Goal: Task Accomplishment & Management: Manage account settings

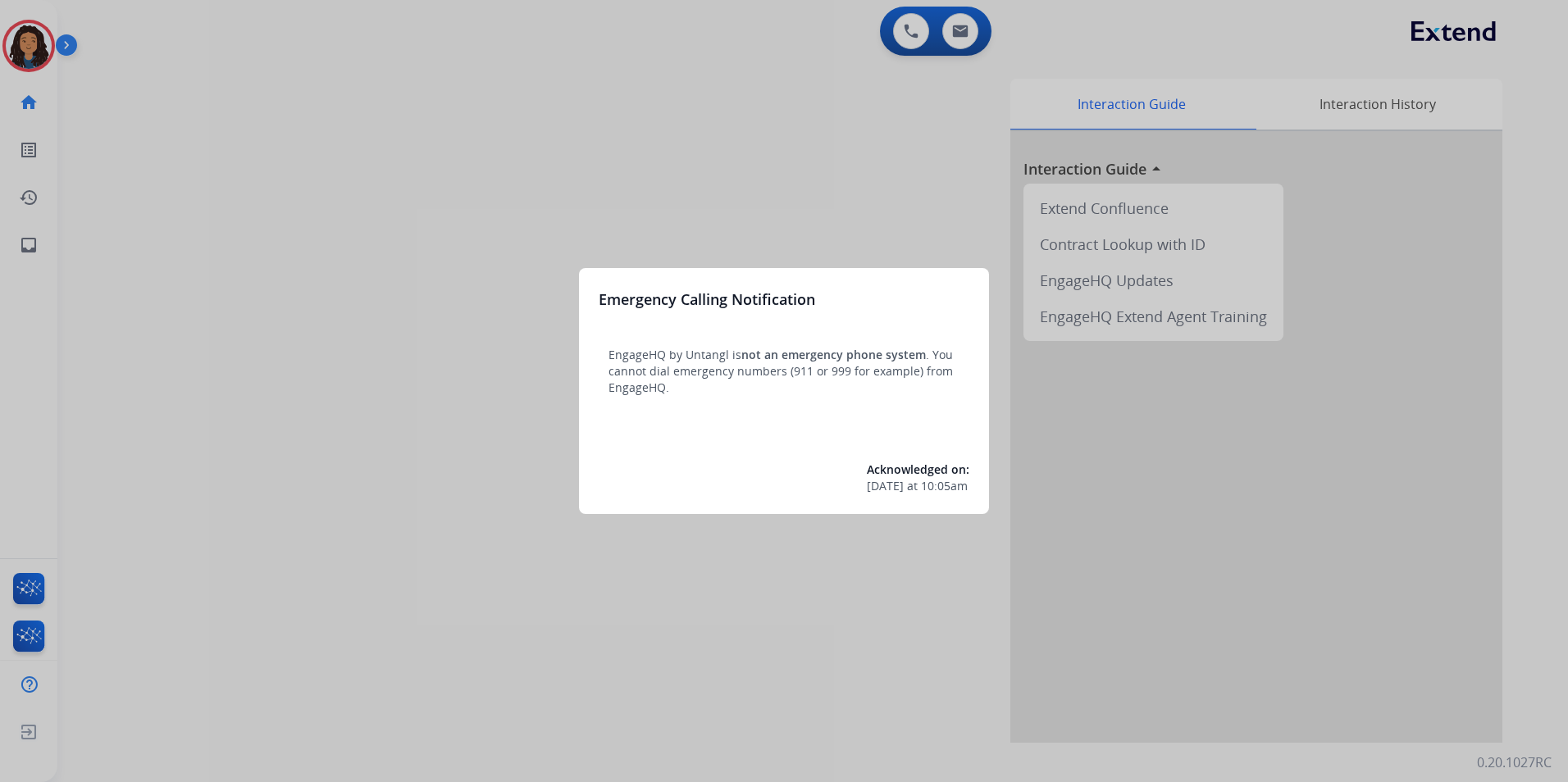
click at [350, 486] on div at bounding box center [784, 391] width 1568 height 782
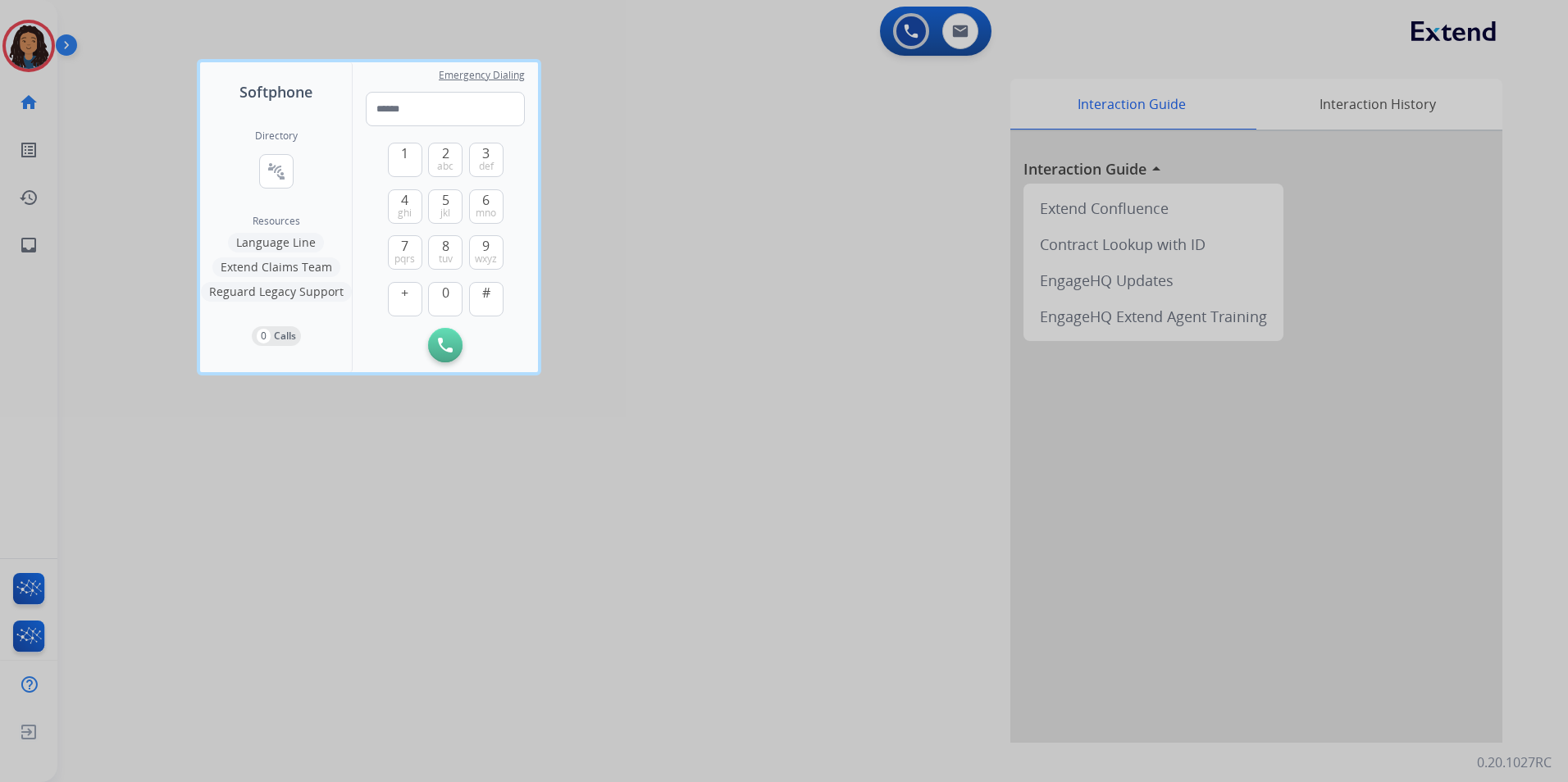
drag, startPoint x: 801, startPoint y: 379, endPoint x: 743, endPoint y: 207, distance: 181.5
click at [800, 377] on div at bounding box center [784, 391] width 1568 height 782
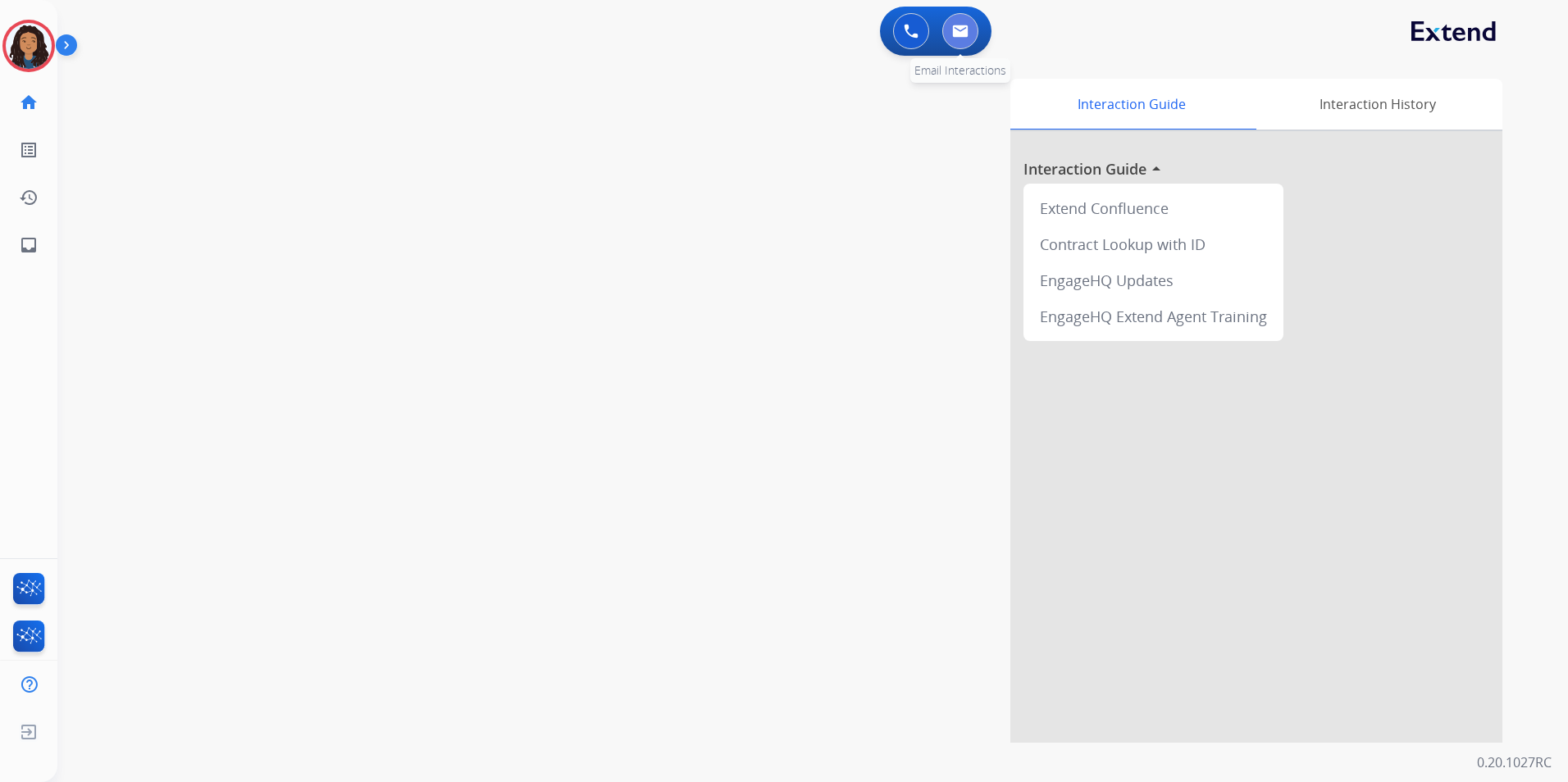
click at [946, 41] on button at bounding box center [960, 31] width 36 height 36
select select "**********"
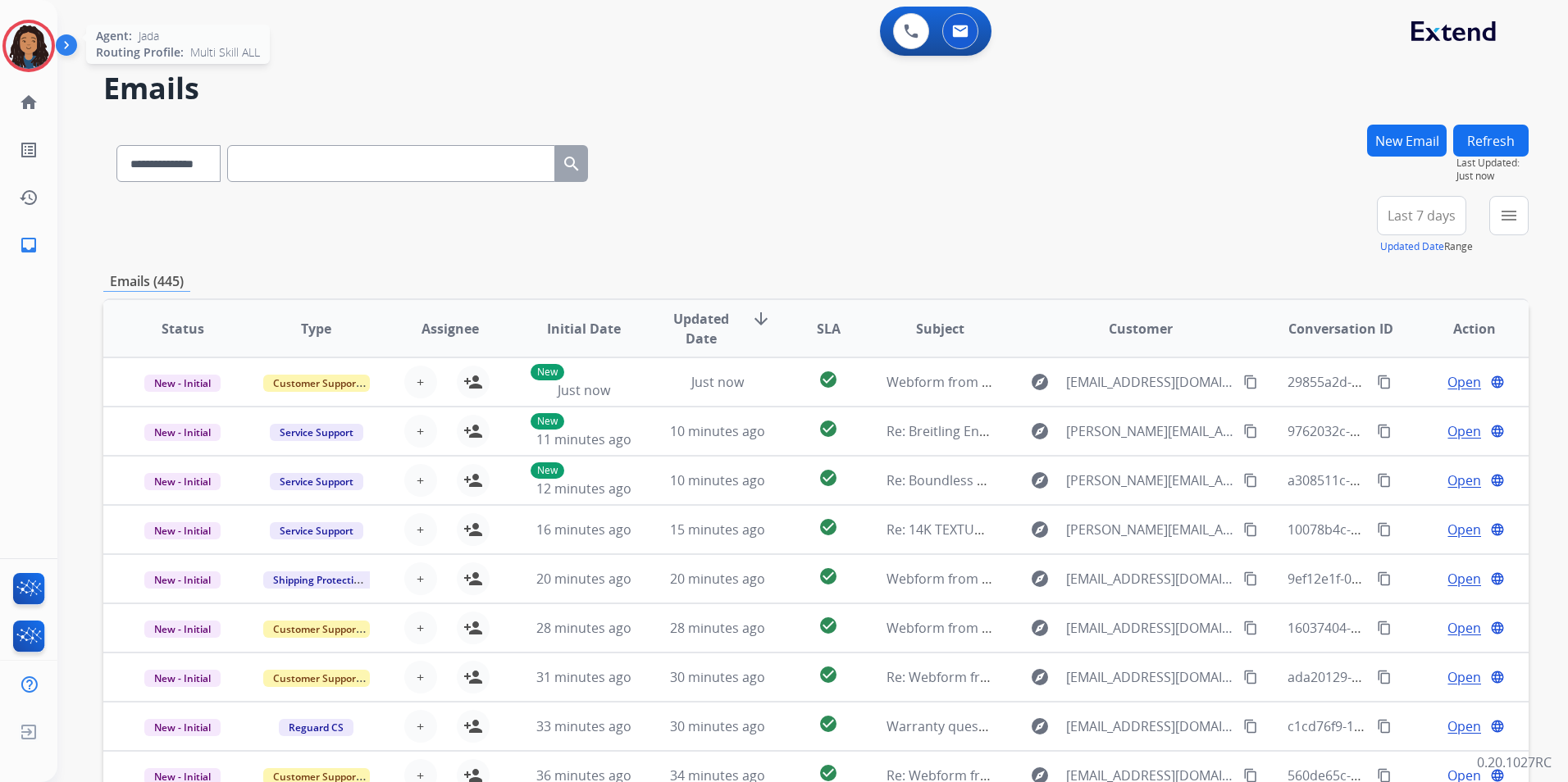
click at [43, 38] on img at bounding box center [29, 45] width 46 height 46
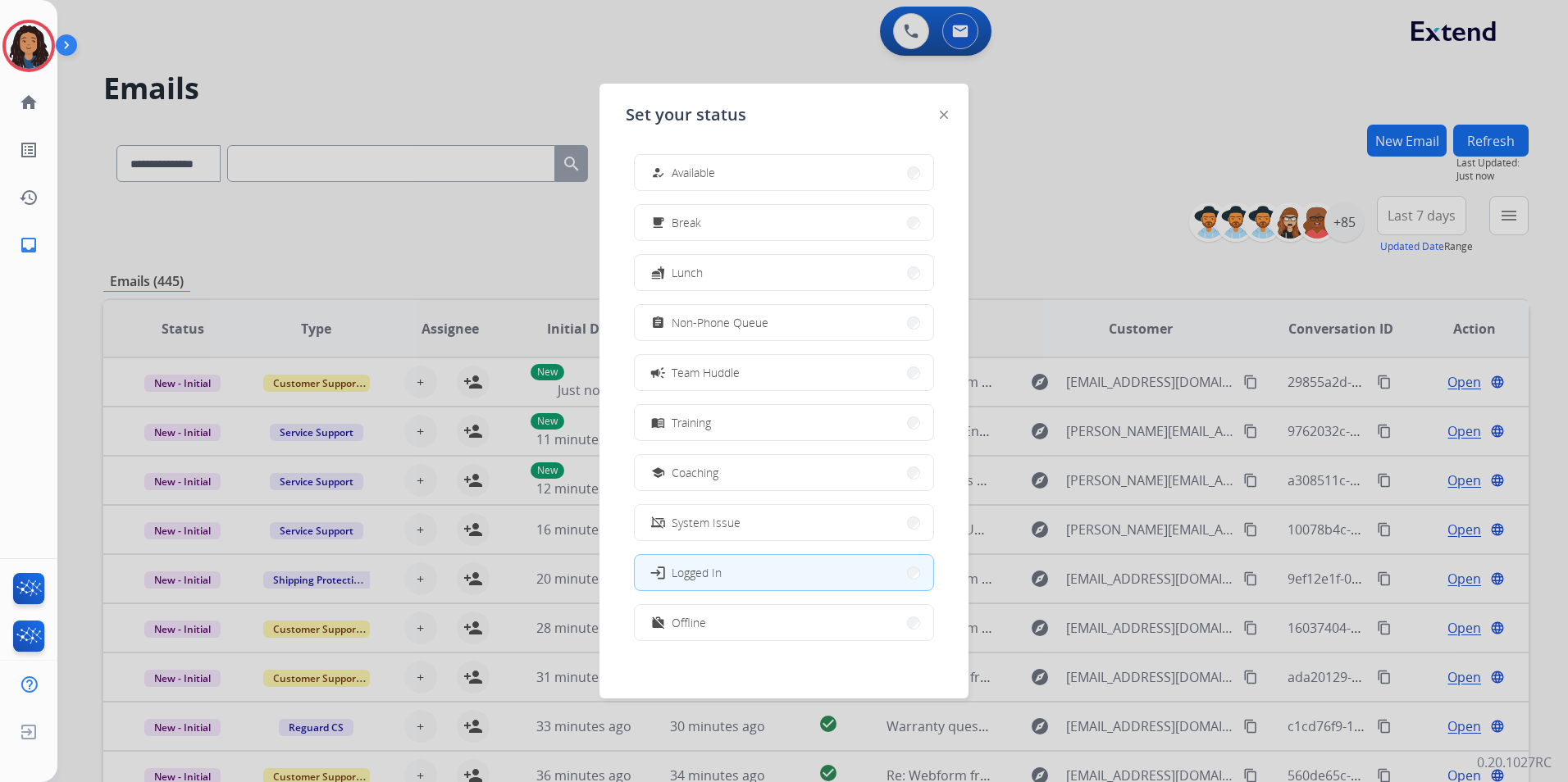
drag, startPoint x: 715, startPoint y: 167, endPoint x: 1131, endPoint y: 169, distance: 416.0
click at [0, 781] on app-agent-states "Set your status how_to_reg Available free_breakfast Break fastfood Lunch assign…" at bounding box center [0, 782] width 0 height 0
click at [724, 193] on div "how_to_reg Available free_breakfast Break fastfood Lunch assignment Non-Phone Q…" at bounding box center [784, 399] width 316 height 516
click at [734, 179] on button "how_to_reg Available" at bounding box center [784, 172] width 299 height 35
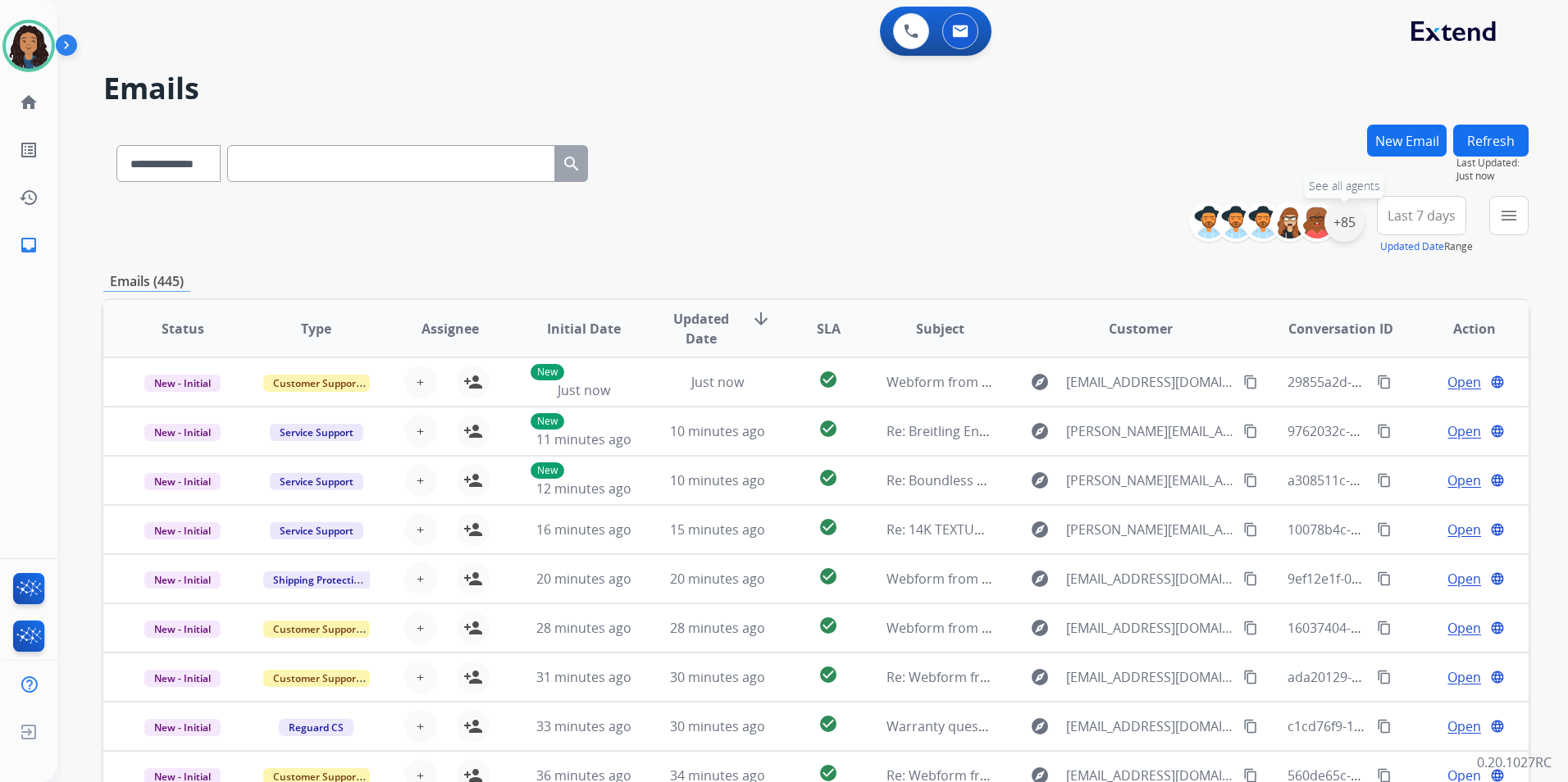
click at [1344, 230] on div "+85" at bounding box center [1343, 222] width 40 height 40
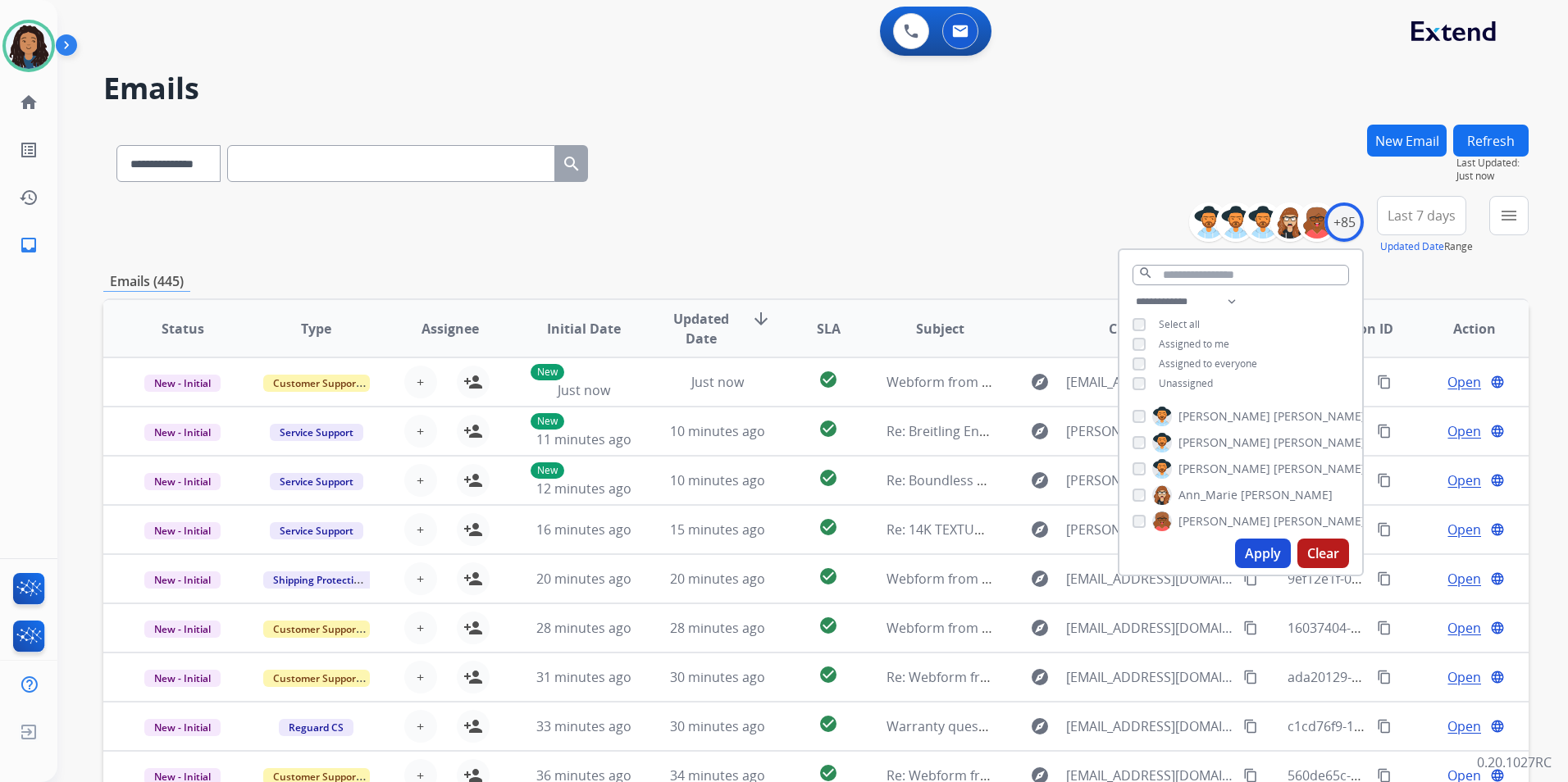
click at [1179, 379] on span "Unassigned" at bounding box center [1185, 383] width 54 height 14
click at [1253, 549] on button "Apply" at bounding box center [1263, 552] width 56 height 29
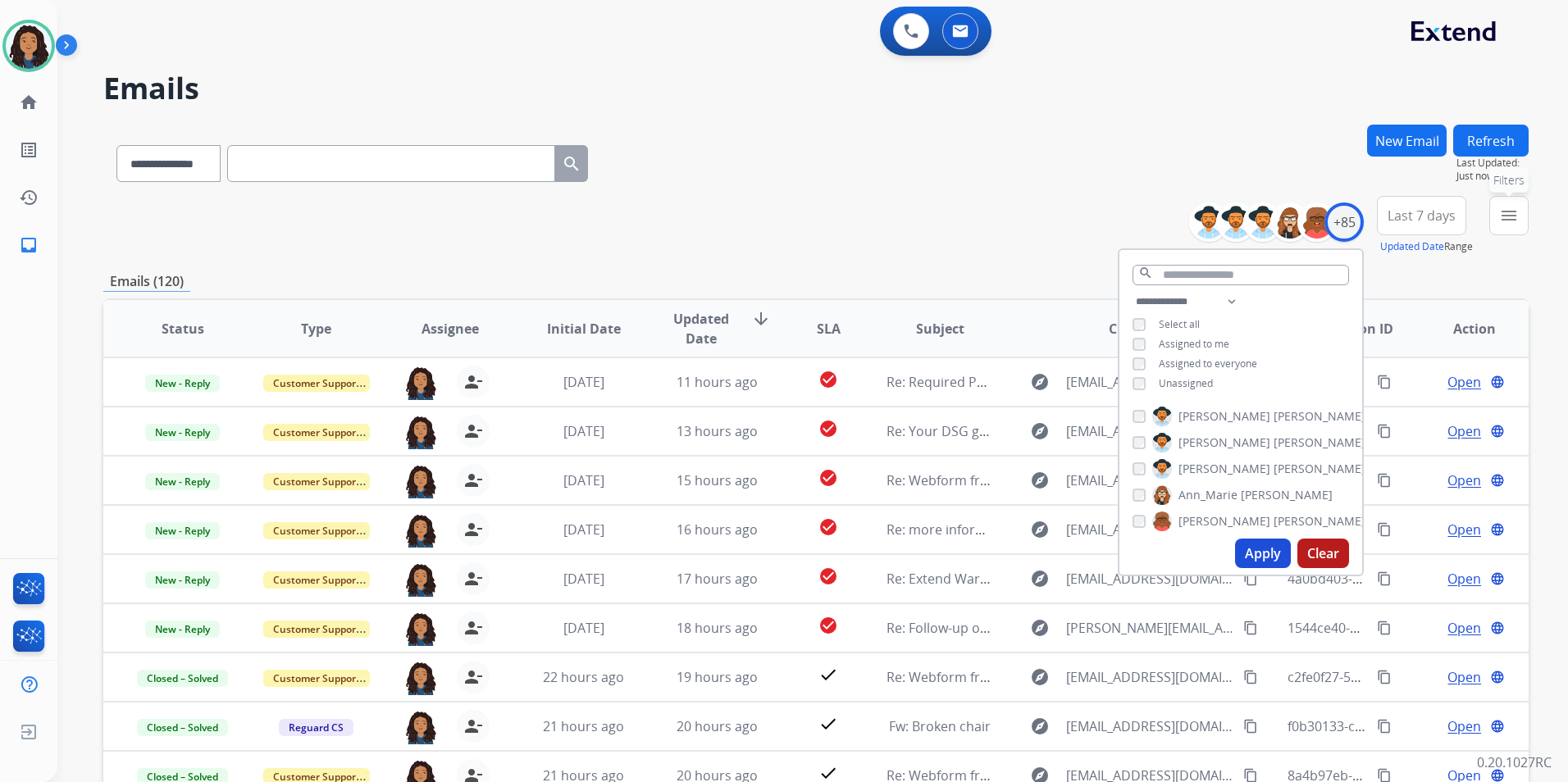
click at [1494, 214] on button "menu Filters" at bounding box center [1508, 215] width 40 height 40
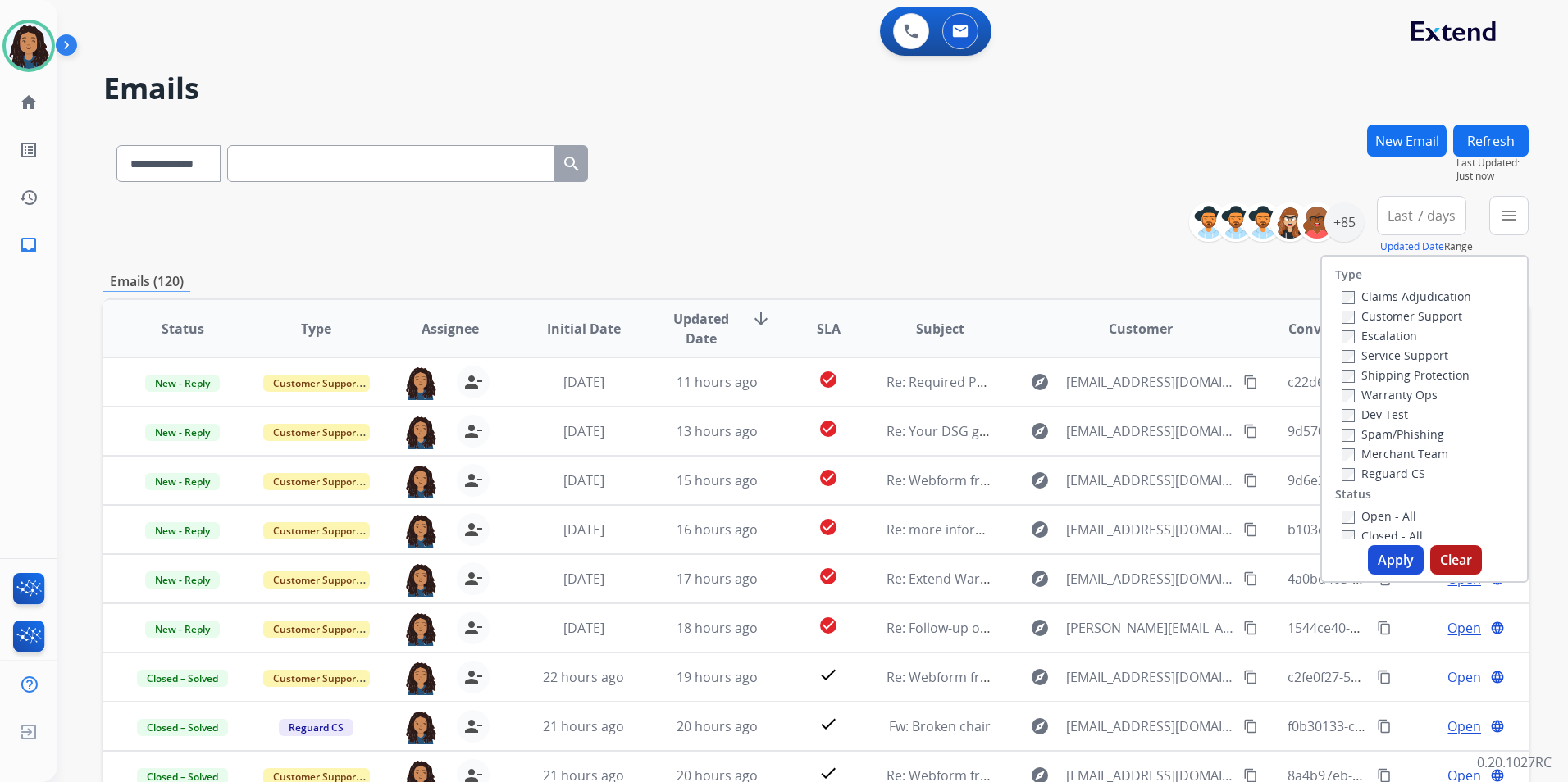
click at [1427, 311] on label "Customer Support" at bounding box center [1401, 316] width 120 height 16
click at [1432, 372] on label "Shipping Protection" at bounding box center [1406, 375] width 128 height 16
click at [1398, 474] on label "Reguard CS" at bounding box center [1383, 473] width 83 height 16
click at [1396, 506] on div "Open - All" at bounding box center [1428, 515] width 172 height 19
click at [1395, 510] on label "Open - All" at bounding box center [1379, 515] width 75 height 16
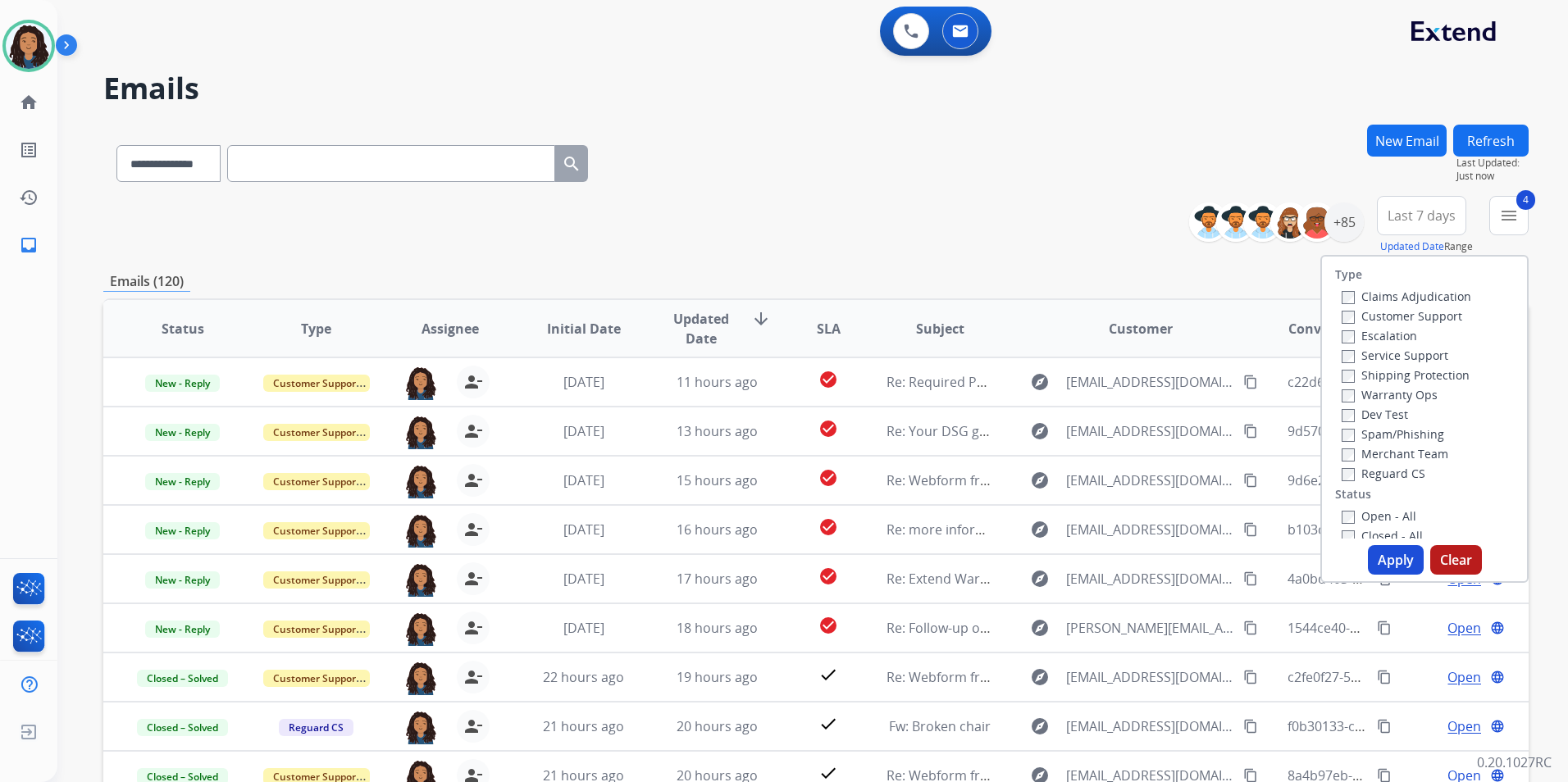
drag, startPoint x: 1385, startPoint y: 566, endPoint x: 1290, endPoint y: 510, distance: 110.3
click at [1370, 557] on button "Apply" at bounding box center [1396, 559] width 56 height 29
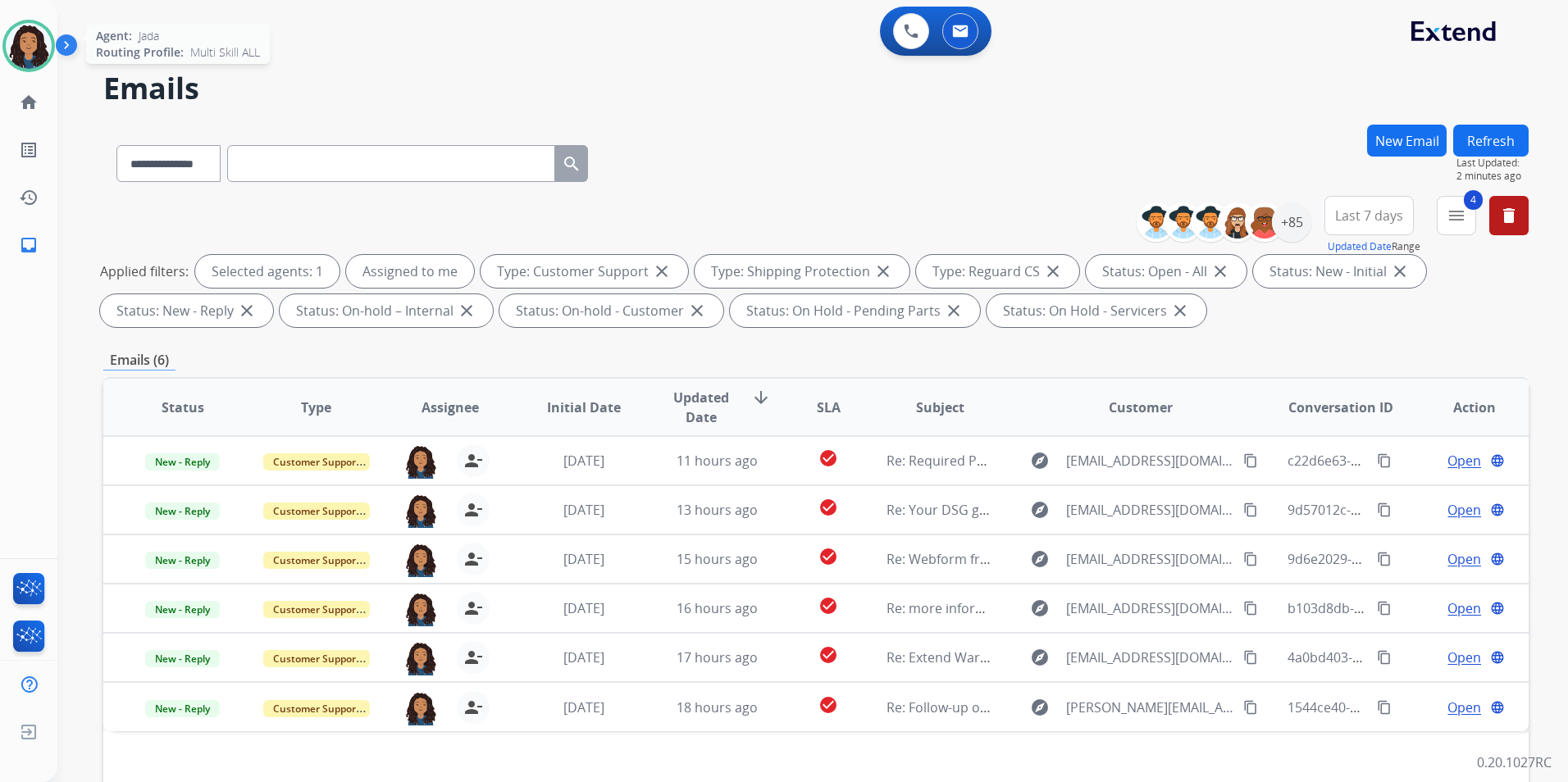
click at [25, 39] on img at bounding box center [29, 45] width 46 height 46
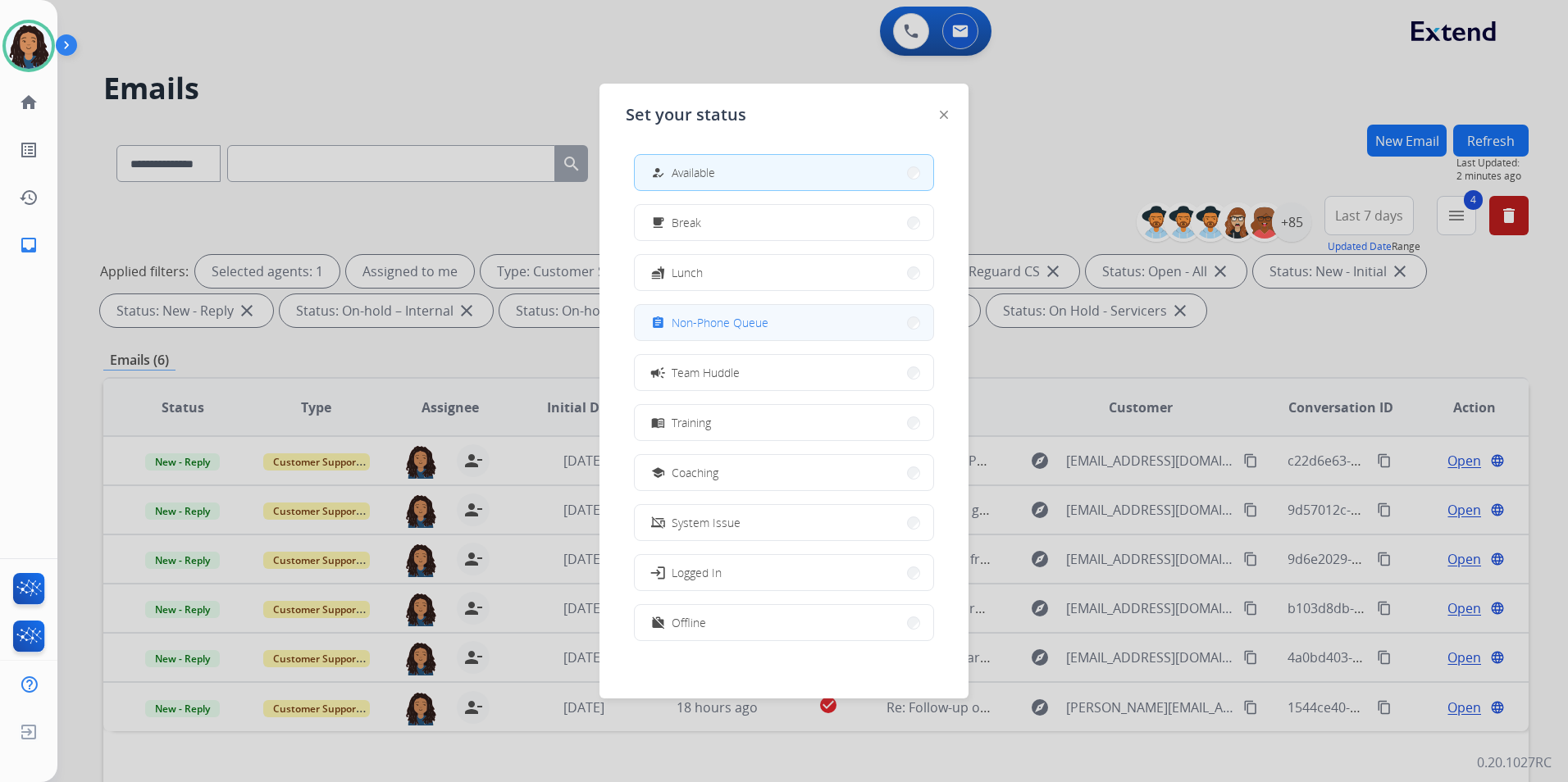
click at [733, 332] on button "assignment Non-Phone Queue" at bounding box center [784, 323] width 299 height 35
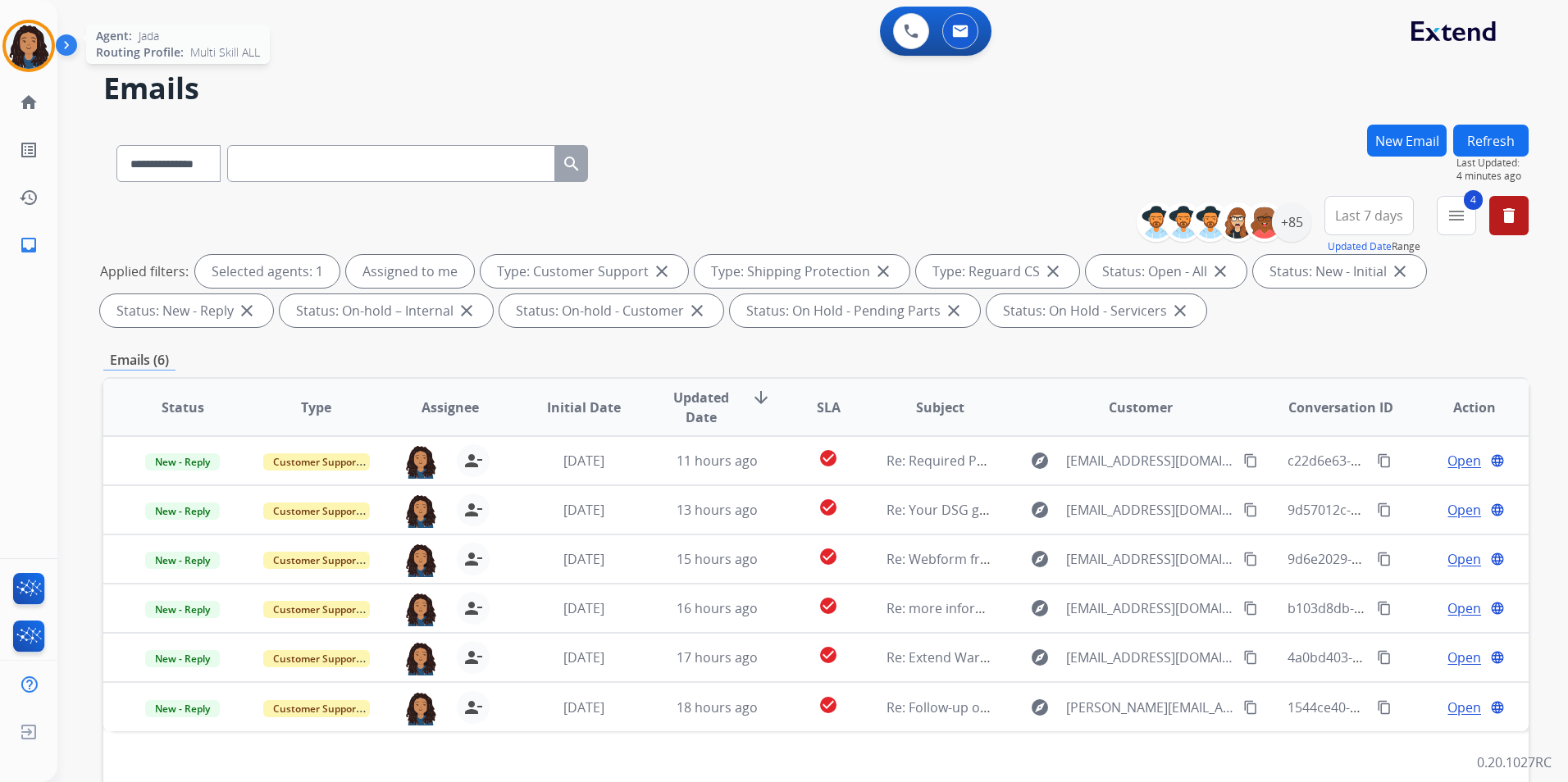
click at [14, 45] on img at bounding box center [29, 45] width 46 height 46
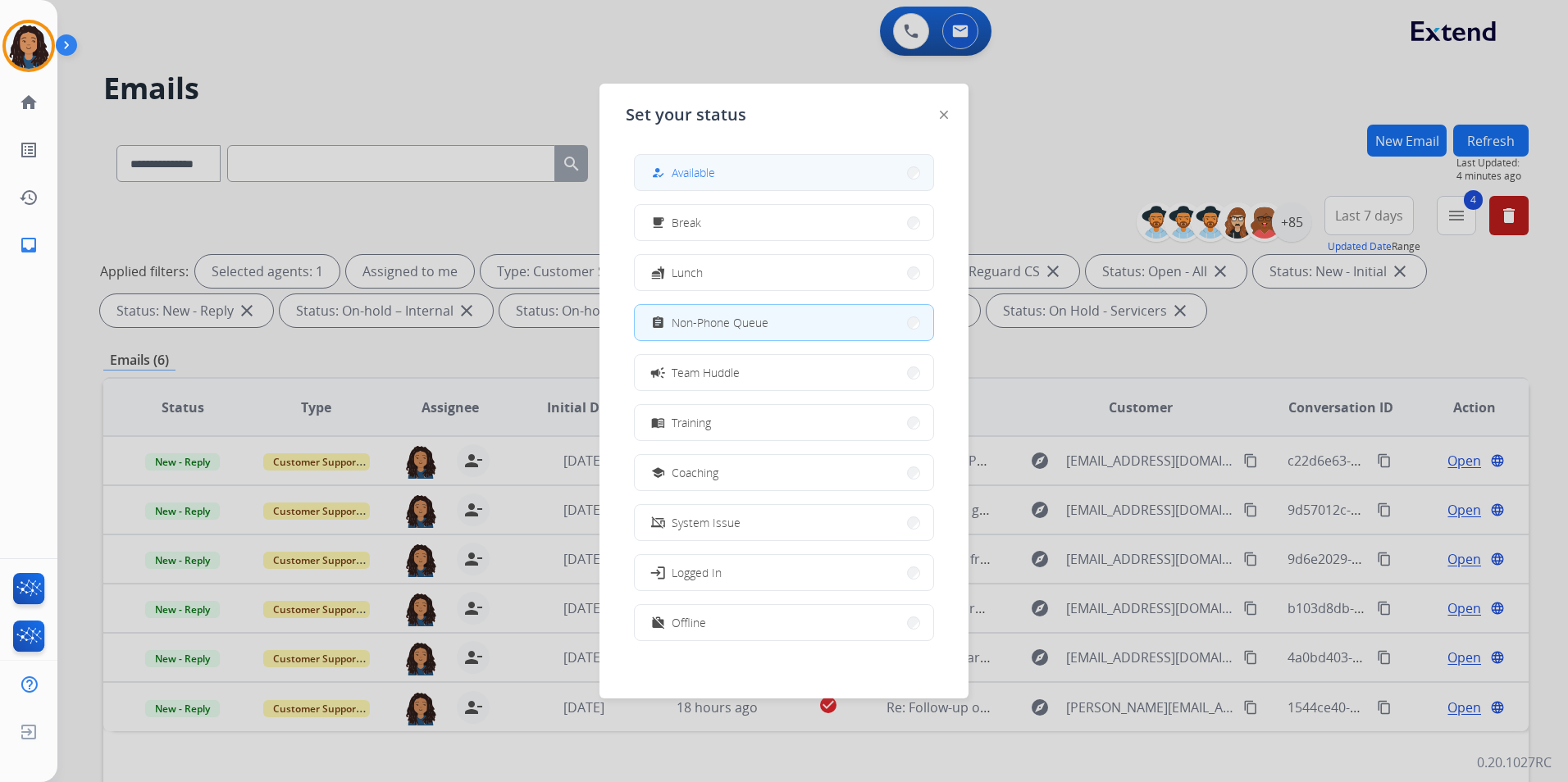
click at [796, 177] on button "how_to_reg Available" at bounding box center [784, 172] width 299 height 35
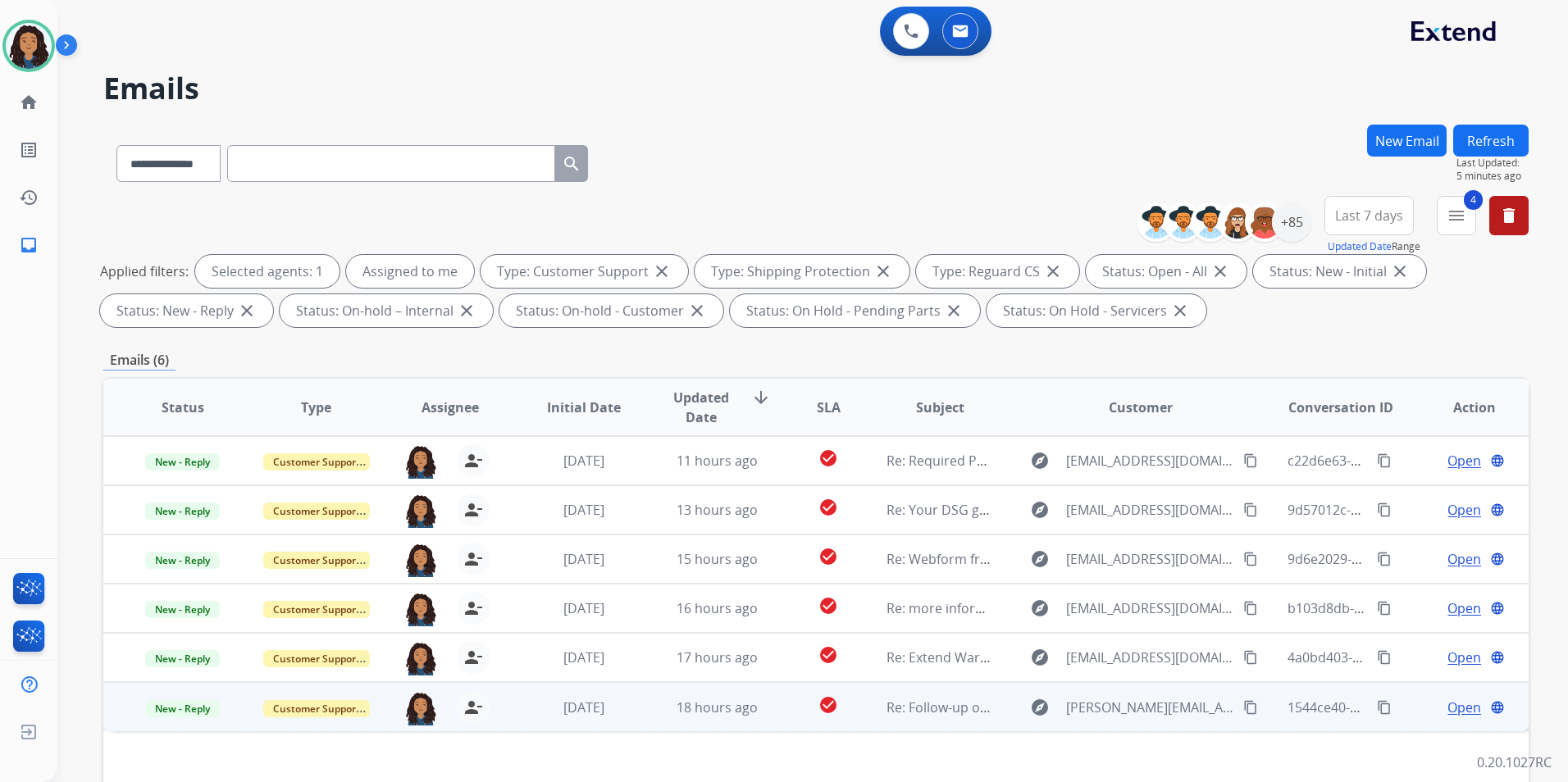
click at [1462, 705] on span "Open" at bounding box center [1465, 707] width 34 height 19
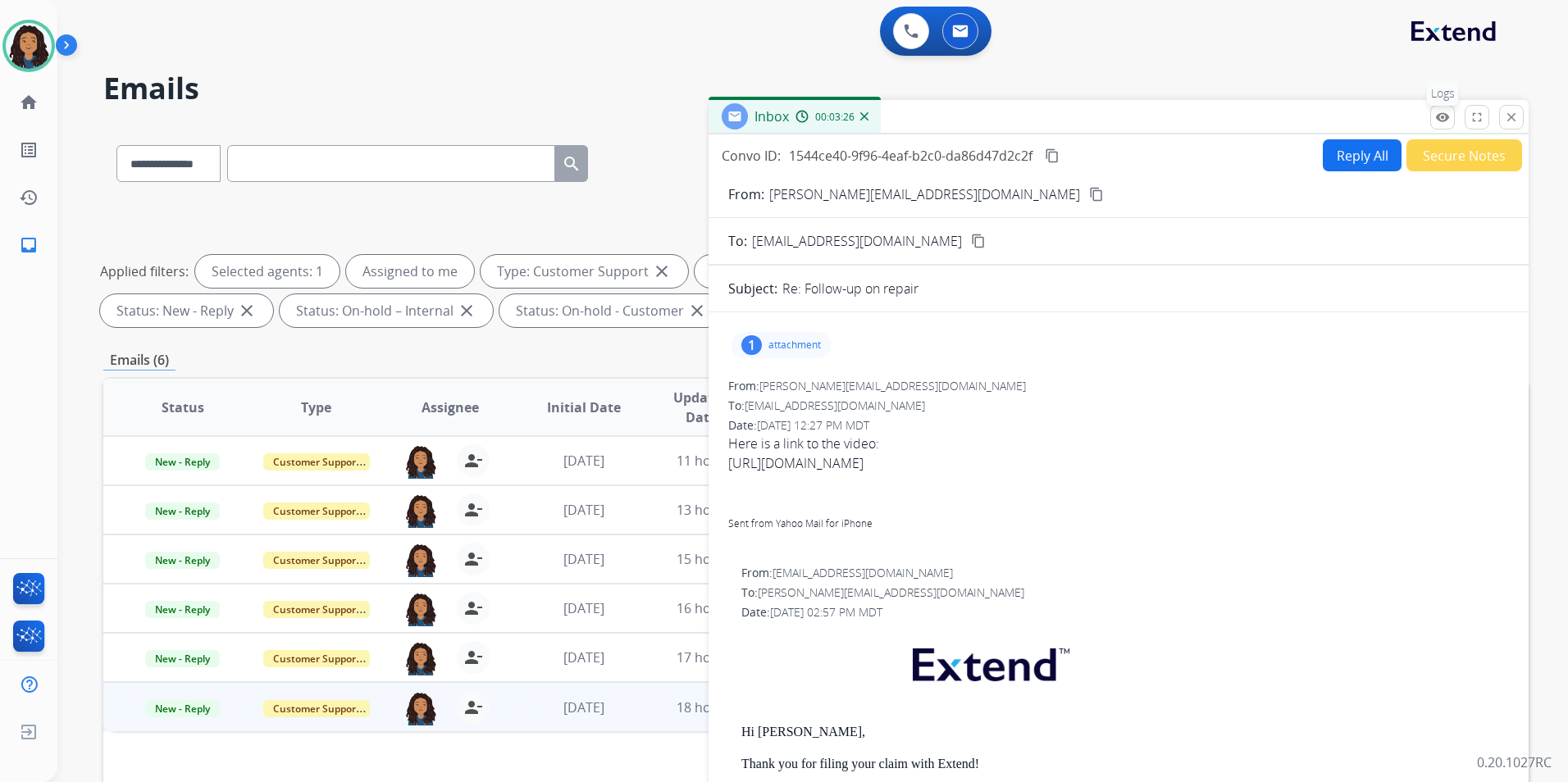
click at [1446, 108] on button "remove_red_eye Logs" at bounding box center [1442, 117] width 24 height 24
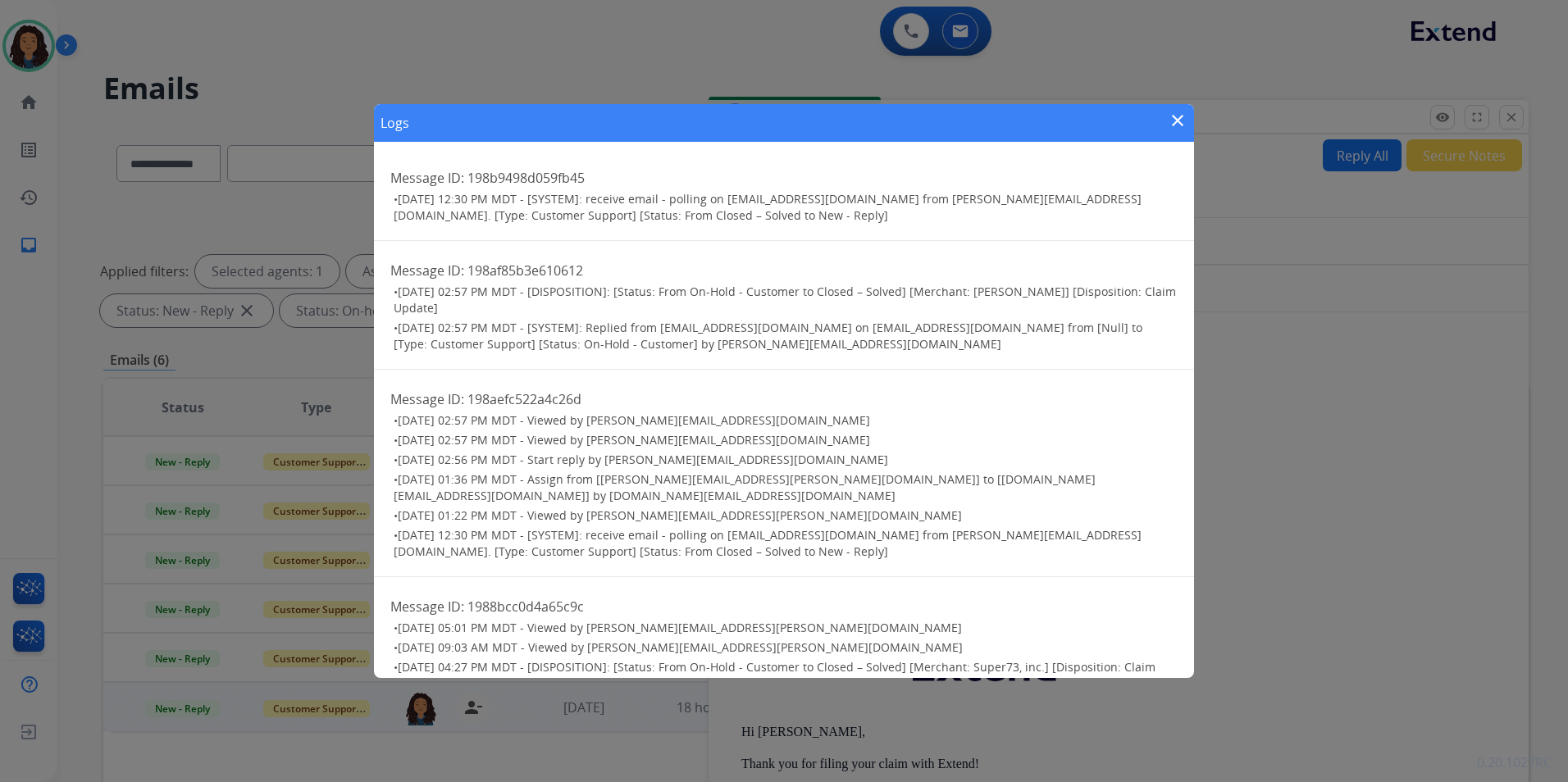
click at [1169, 119] on mat-icon "close" at bounding box center [1177, 120] width 19 height 19
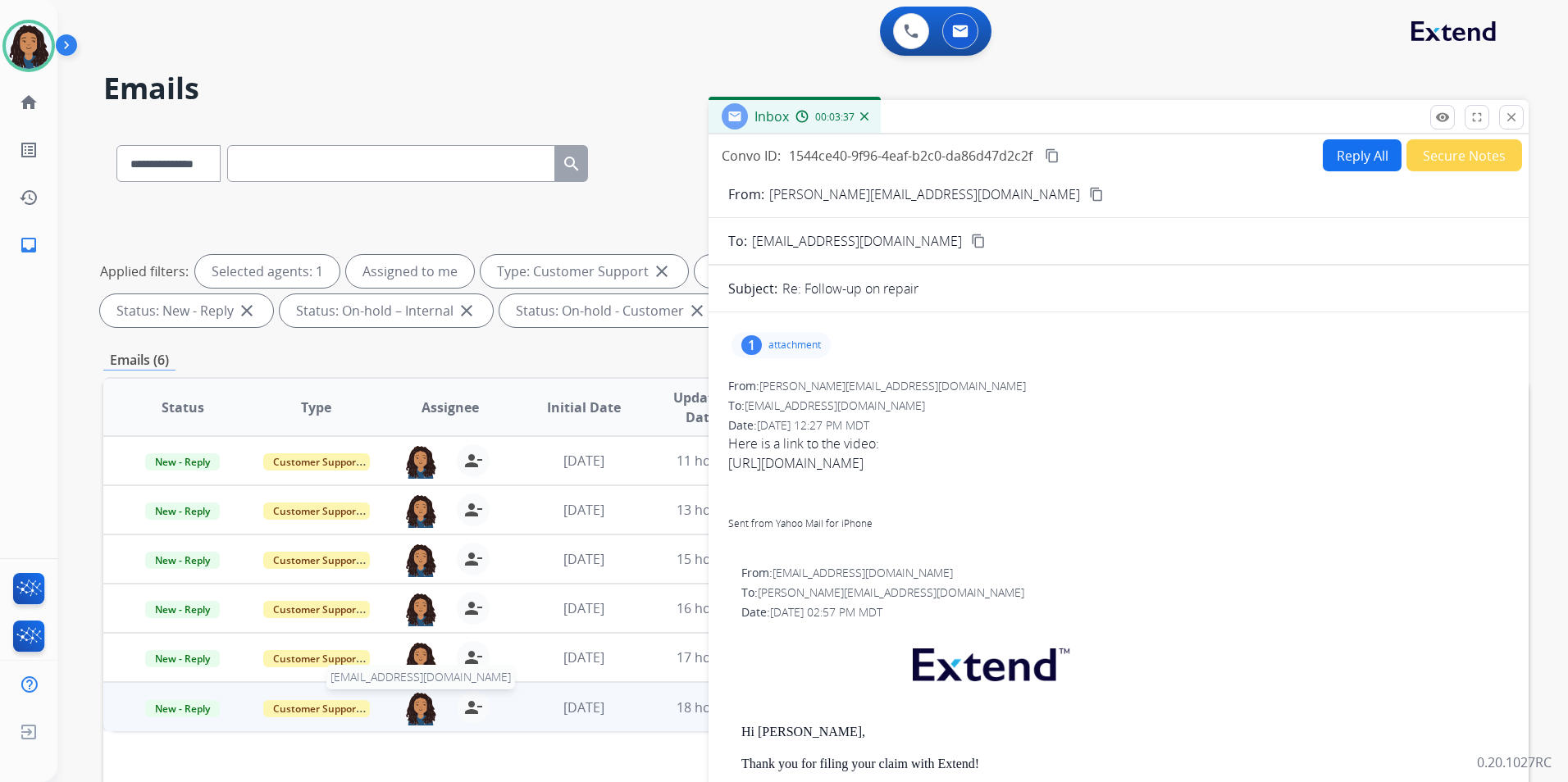
click at [426, 718] on img at bounding box center [421, 708] width 33 height 34
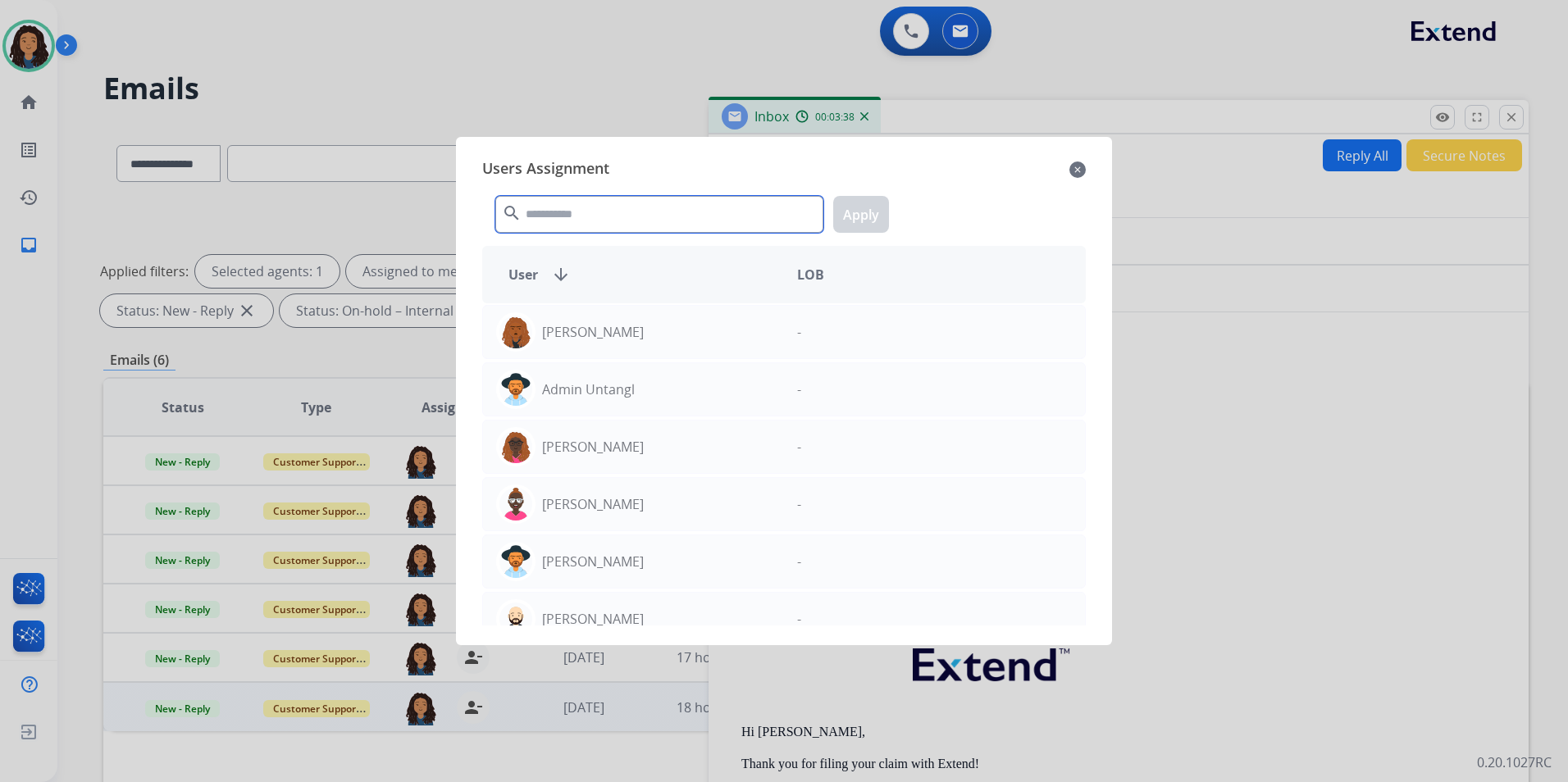
click at [681, 212] on input "text" at bounding box center [660, 214] width 328 height 37
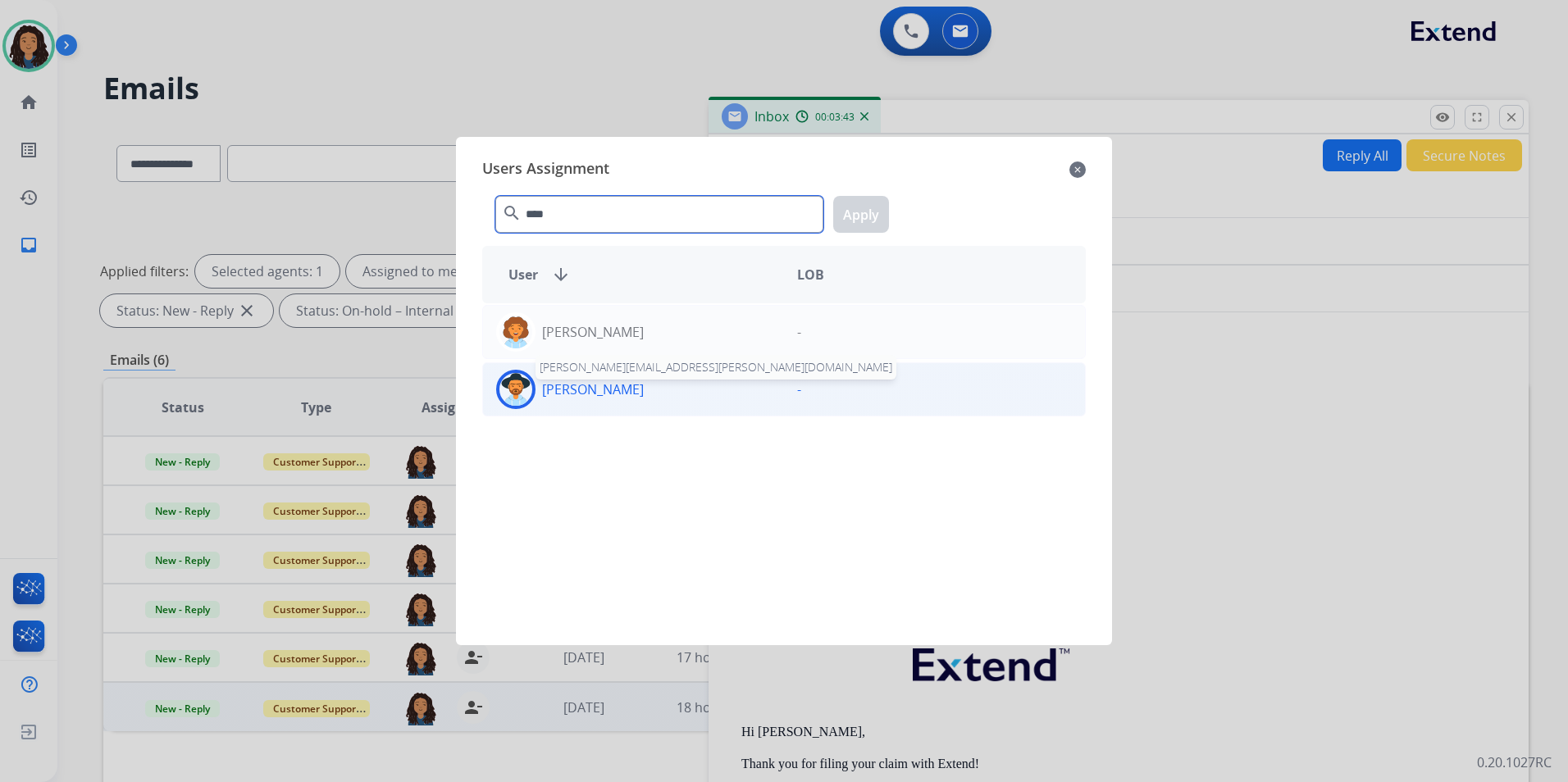
type input "****"
click at [571, 391] on p "Lavonne Roberson" at bounding box center [592, 388] width 102 height 19
click at [847, 213] on button "Apply" at bounding box center [861, 214] width 56 height 37
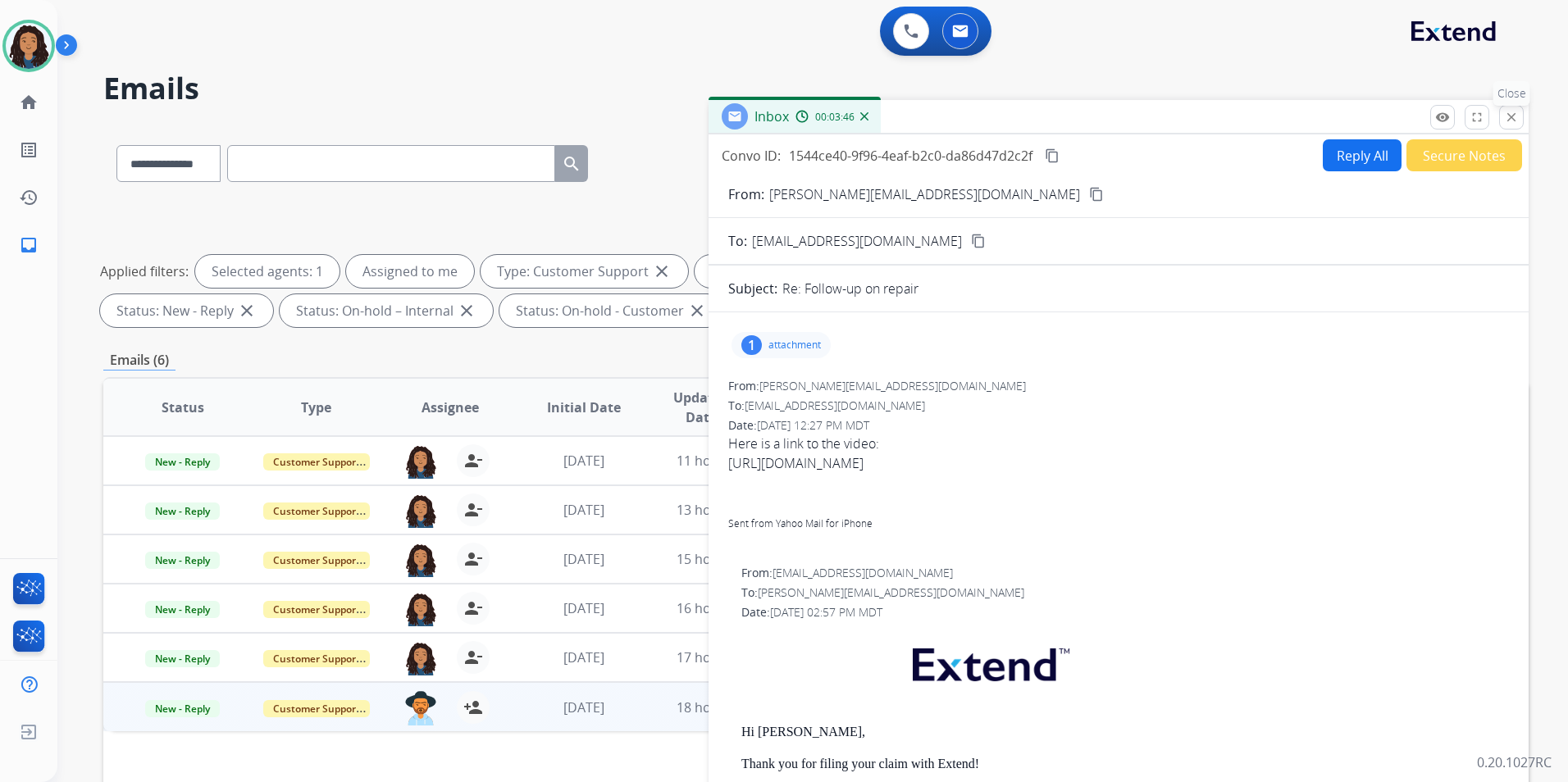
click at [1509, 117] on mat-icon "close" at bounding box center [1512, 118] width 15 height 15
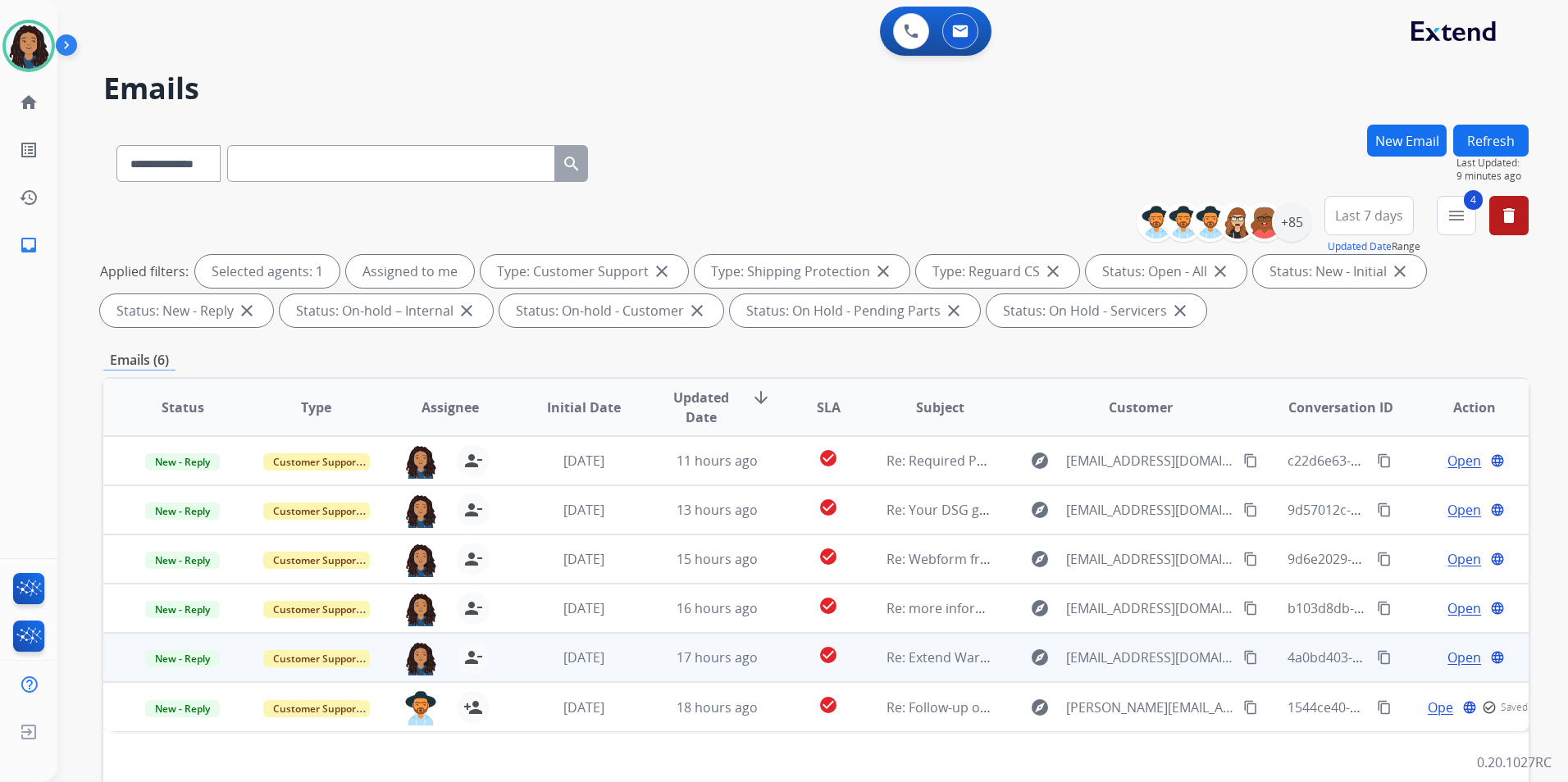
click at [1457, 656] on span "Open" at bounding box center [1465, 657] width 34 height 19
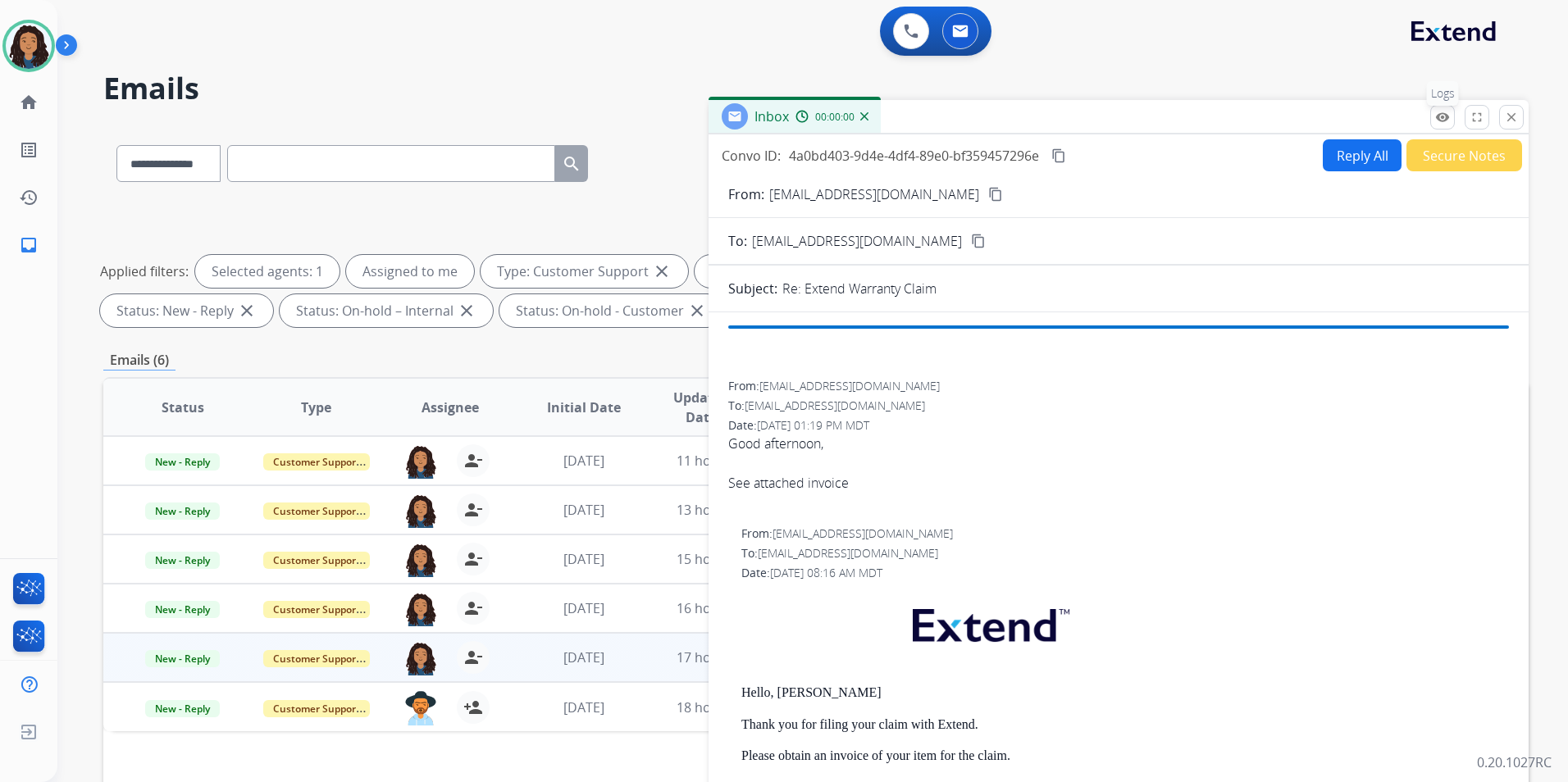
click at [1447, 114] on mat-icon "remove_red_eye" at bounding box center [1443, 118] width 15 height 15
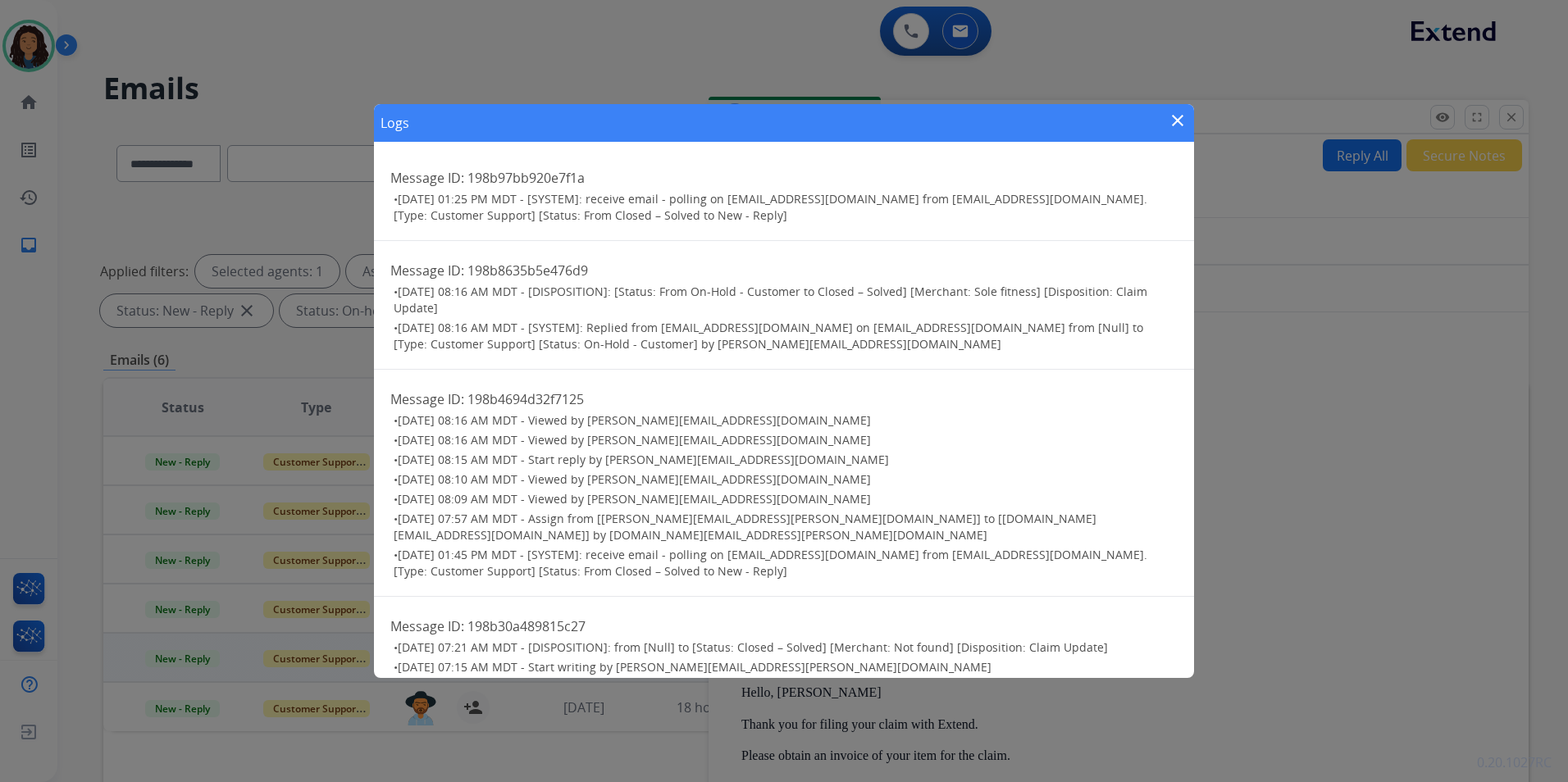
click at [1180, 122] on mat-icon "close" at bounding box center [1177, 120] width 19 height 19
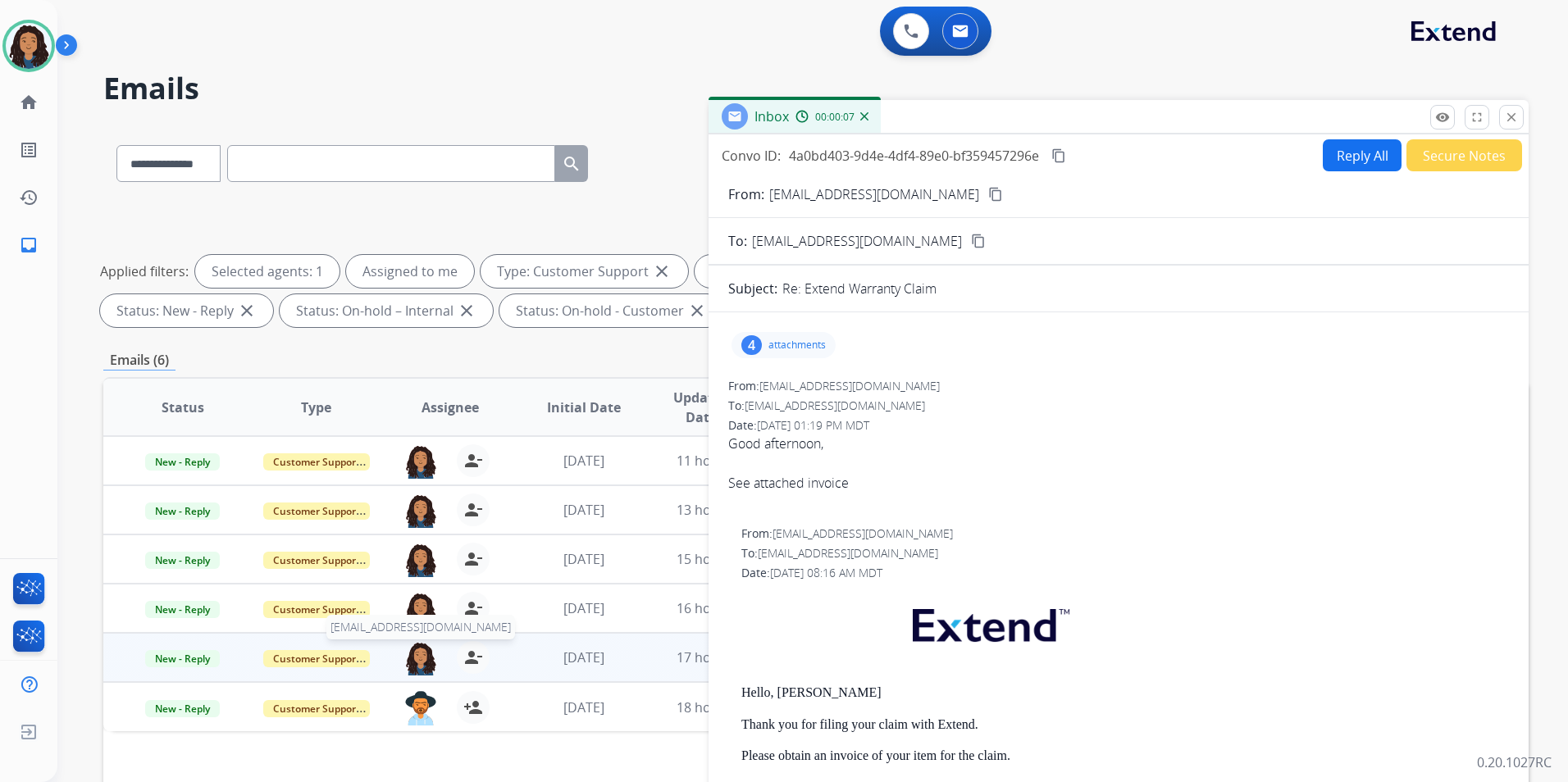
click at [417, 649] on img at bounding box center [421, 658] width 33 height 34
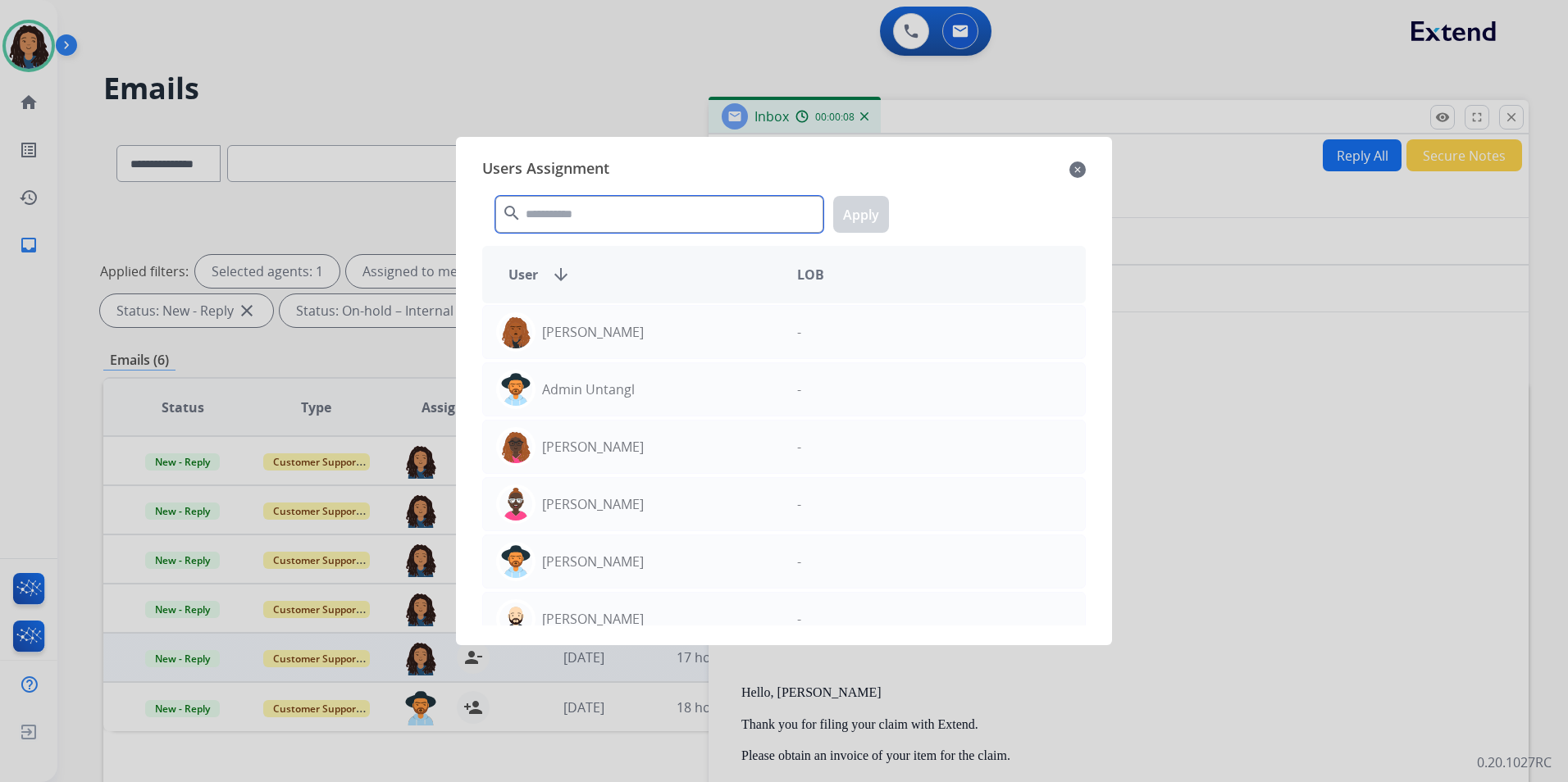
click at [657, 226] on input "text" at bounding box center [660, 214] width 328 height 37
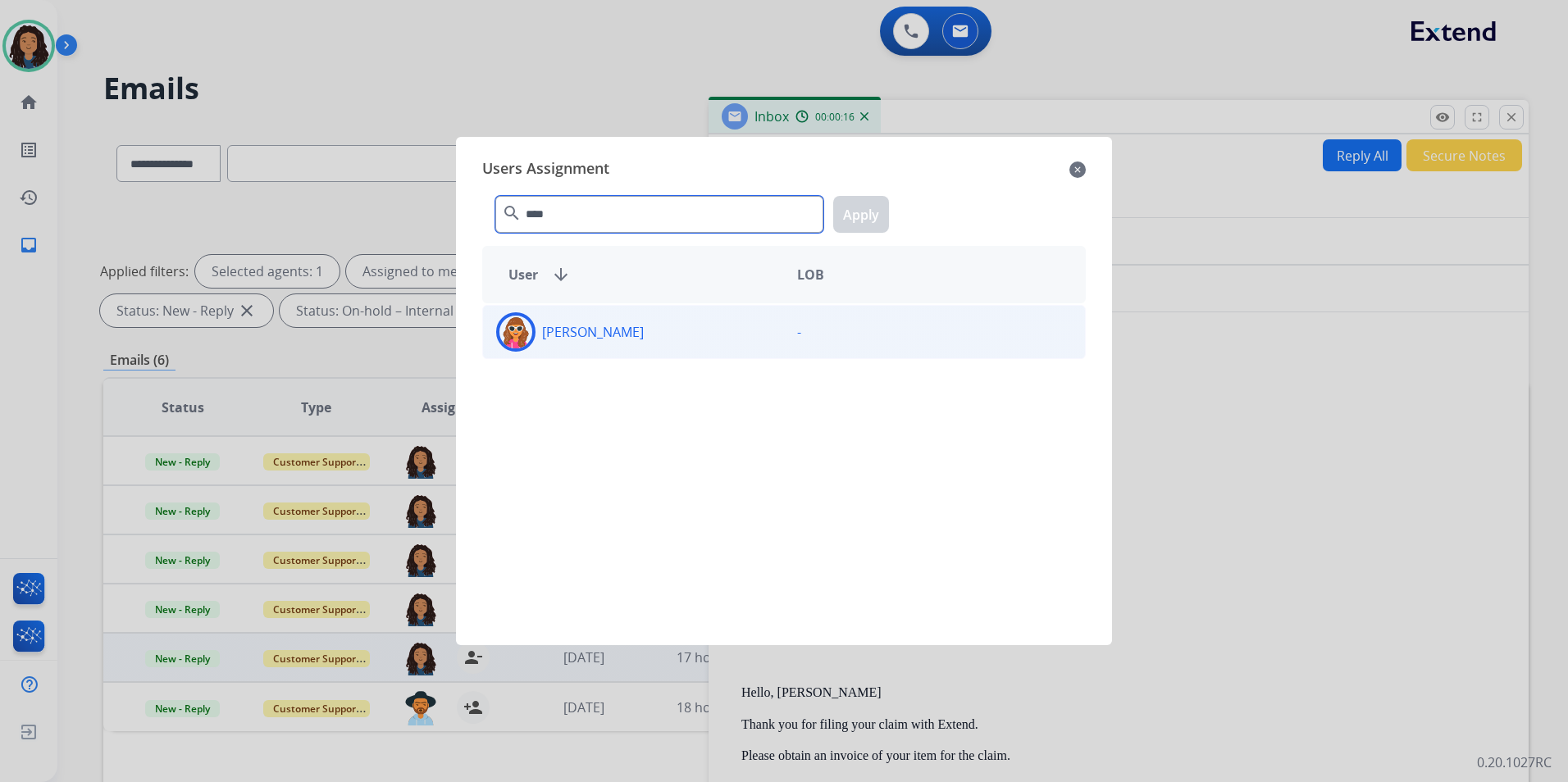
type input "****"
click at [661, 317] on div "Brigitte Ritter" at bounding box center [633, 331] width 301 height 40
drag, startPoint x: 868, startPoint y: 212, endPoint x: 847, endPoint y: 225, distance: 24.7
click at [867, 212] on button "Apply" at bounding box center [861, 214] width 56 height 37
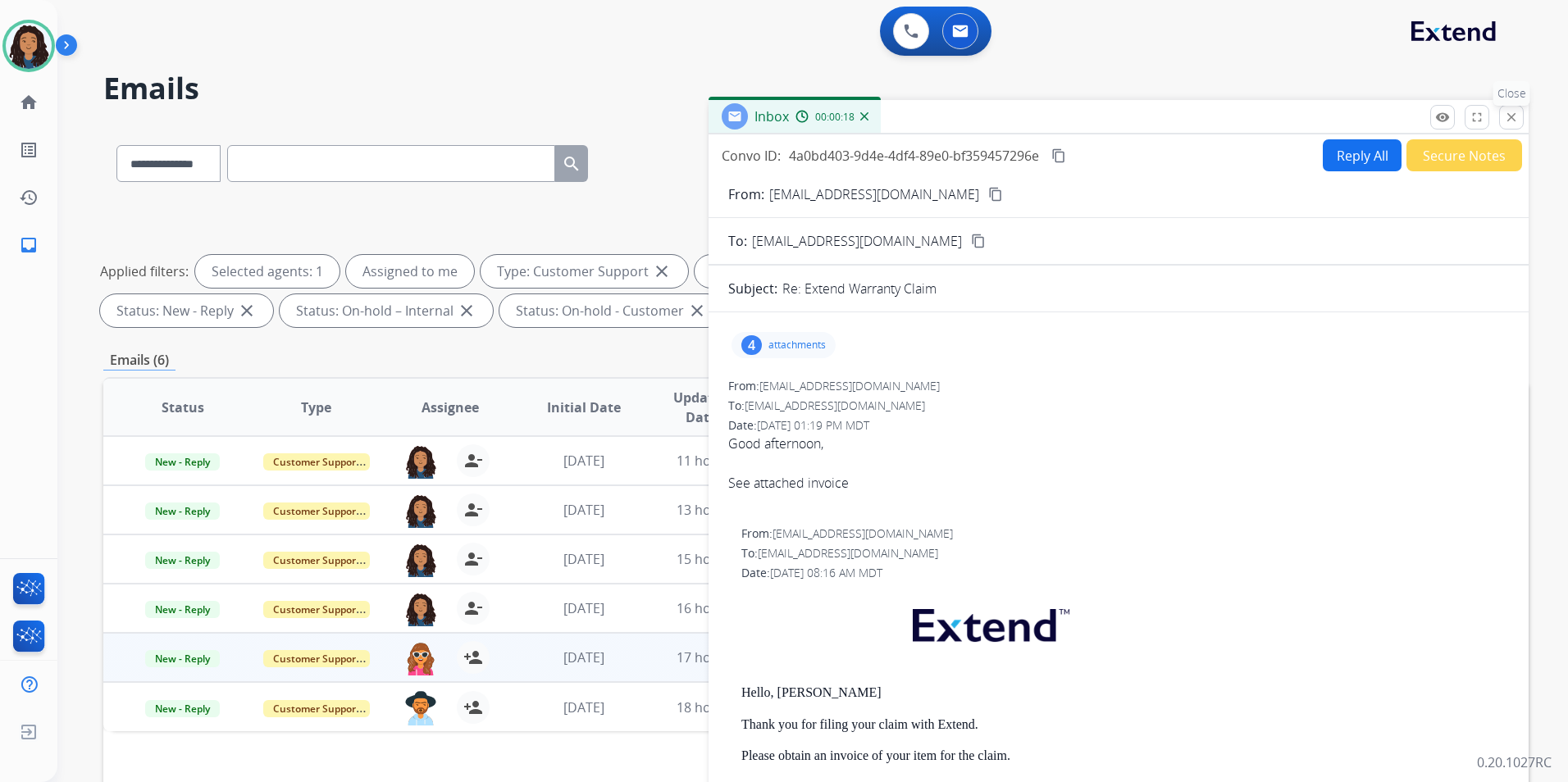
drag, startPoint x: 1524, startPoint y: 117, endPoint x: 1515, endPoint y: 117, distance: 9.0
click at [1523, 117] on div "Inbox 00:00:18" at bounding box center [1118, 117] width 820 height 34
click at [1514, 117] on mat-icon "close" at bounding box center [1512, 118] width 15 height 15
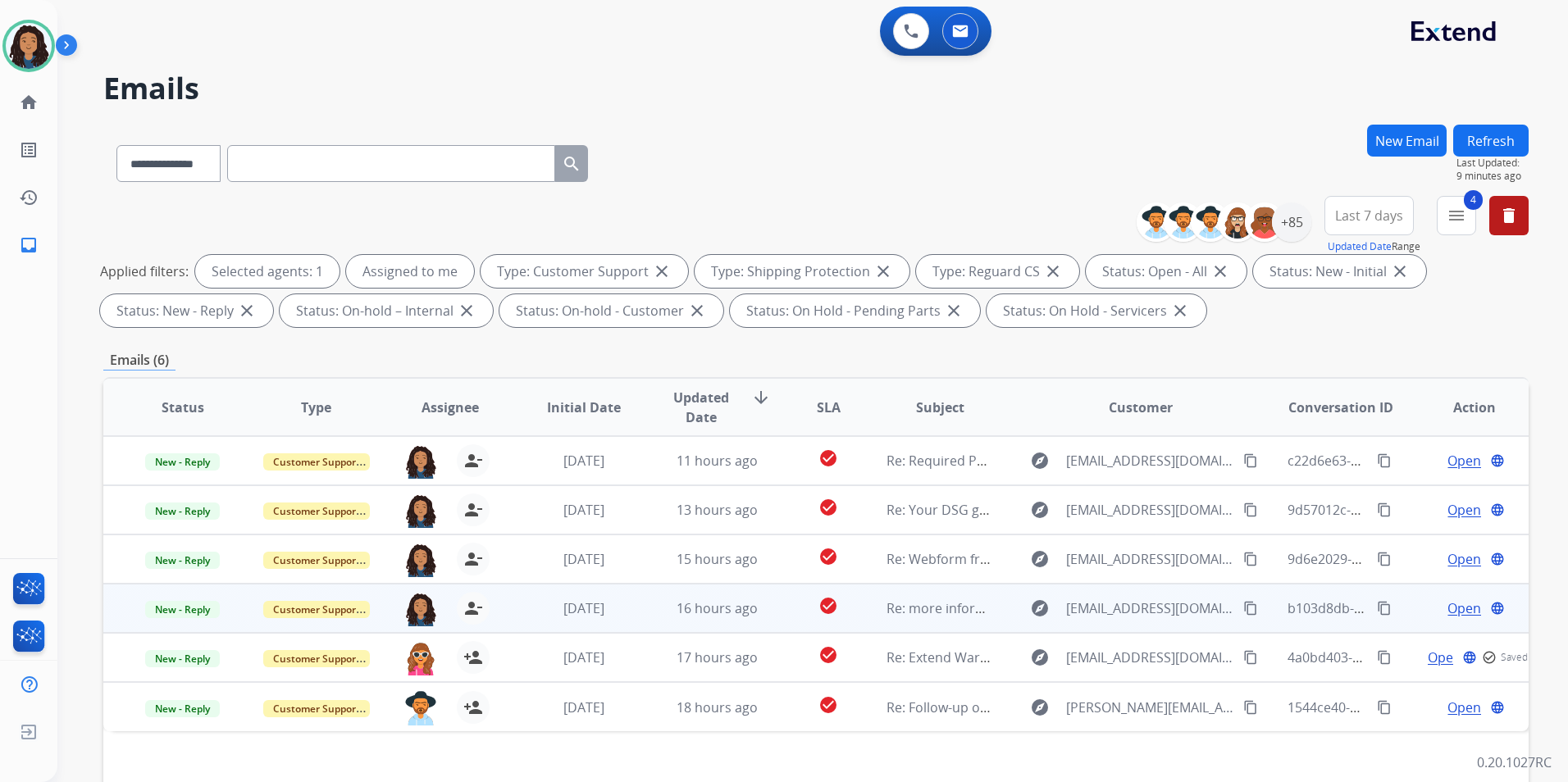
click at [1450, 602] on span "Open" at bounding box center [1465, 608] width 34 height 19
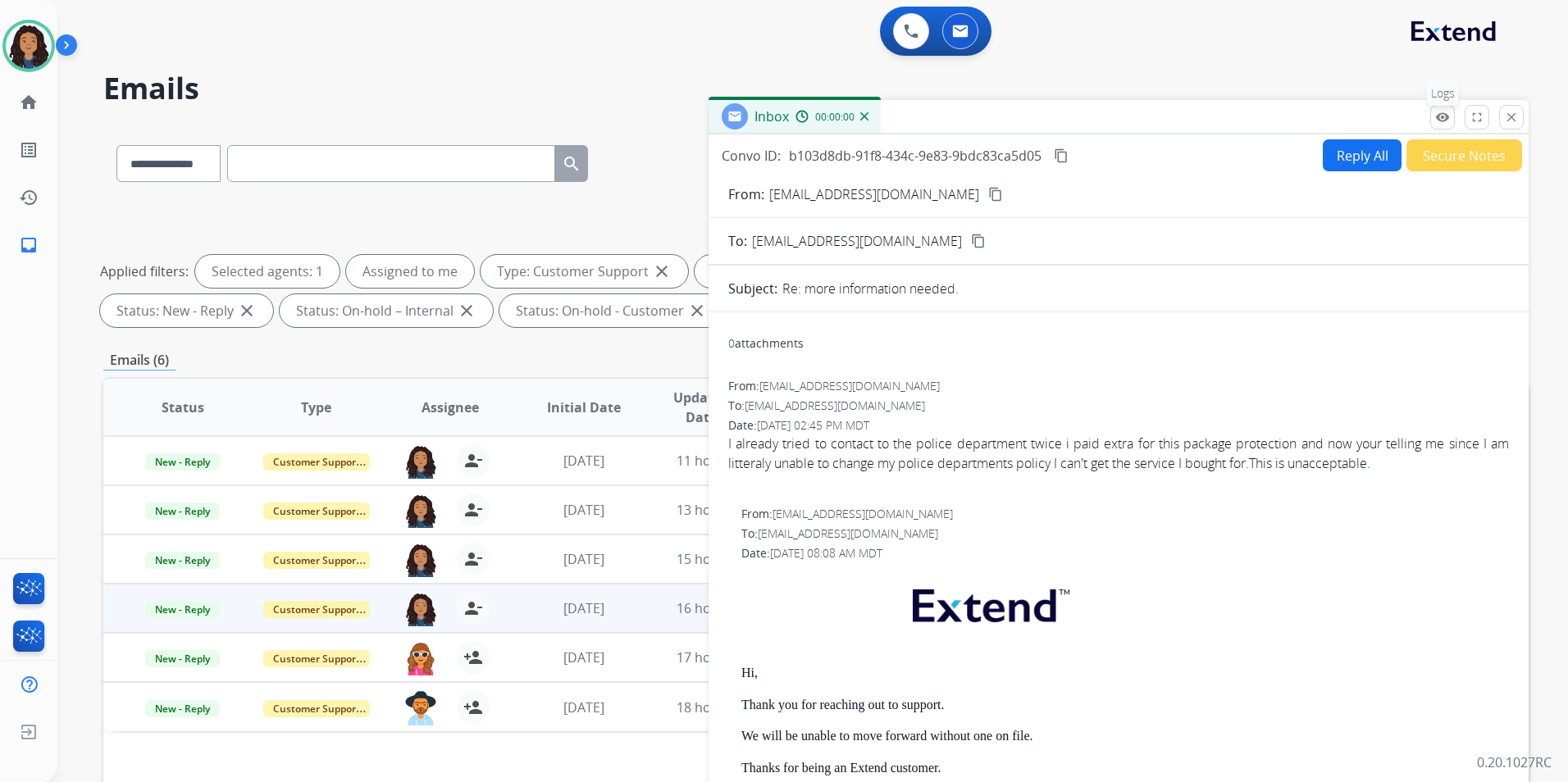
click at [1439, 119] on mat-icon "remove_red_eye" at bounding box center [1443, 118] width 15 height 15
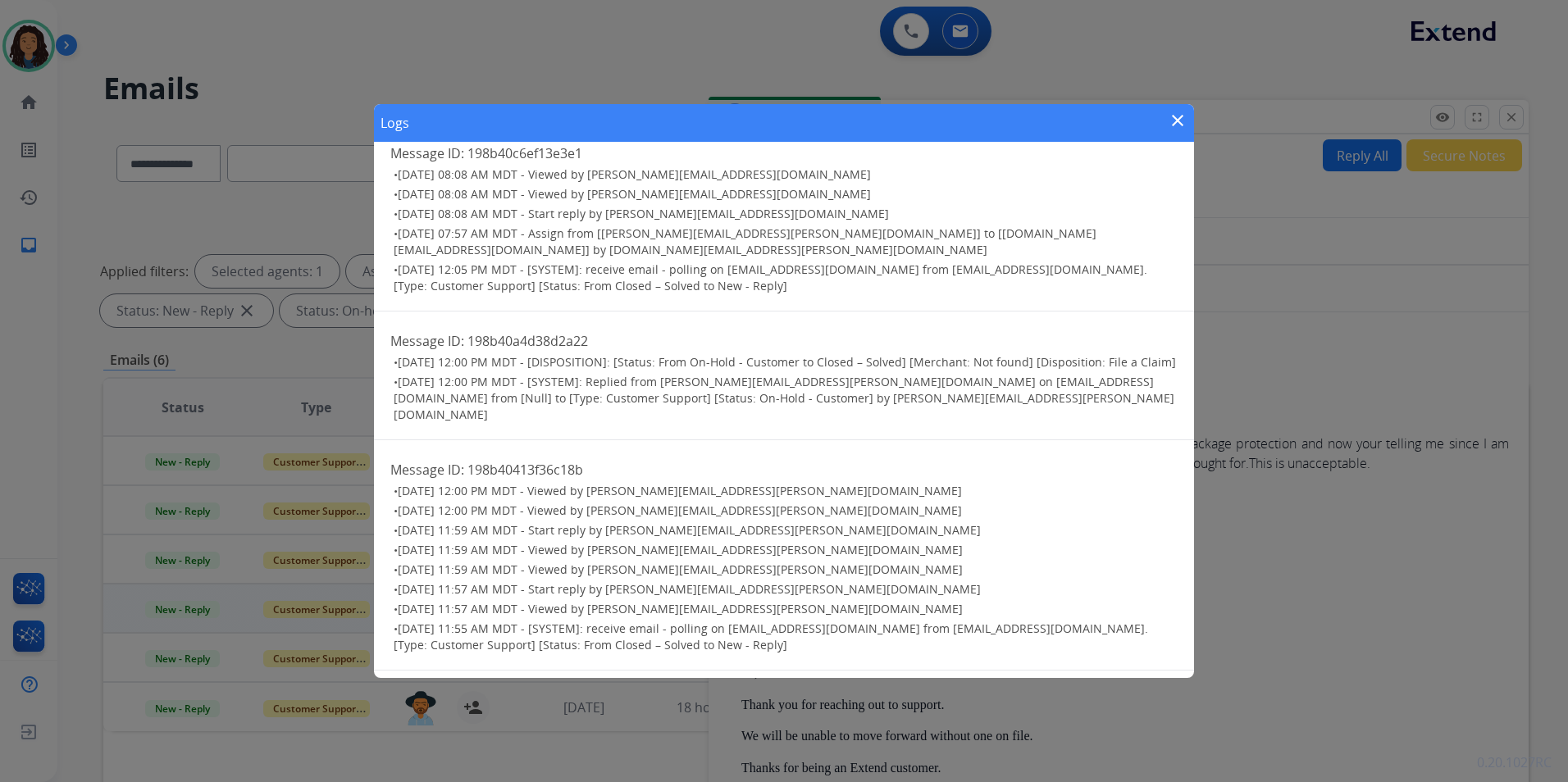
scroll to position [82, 0]
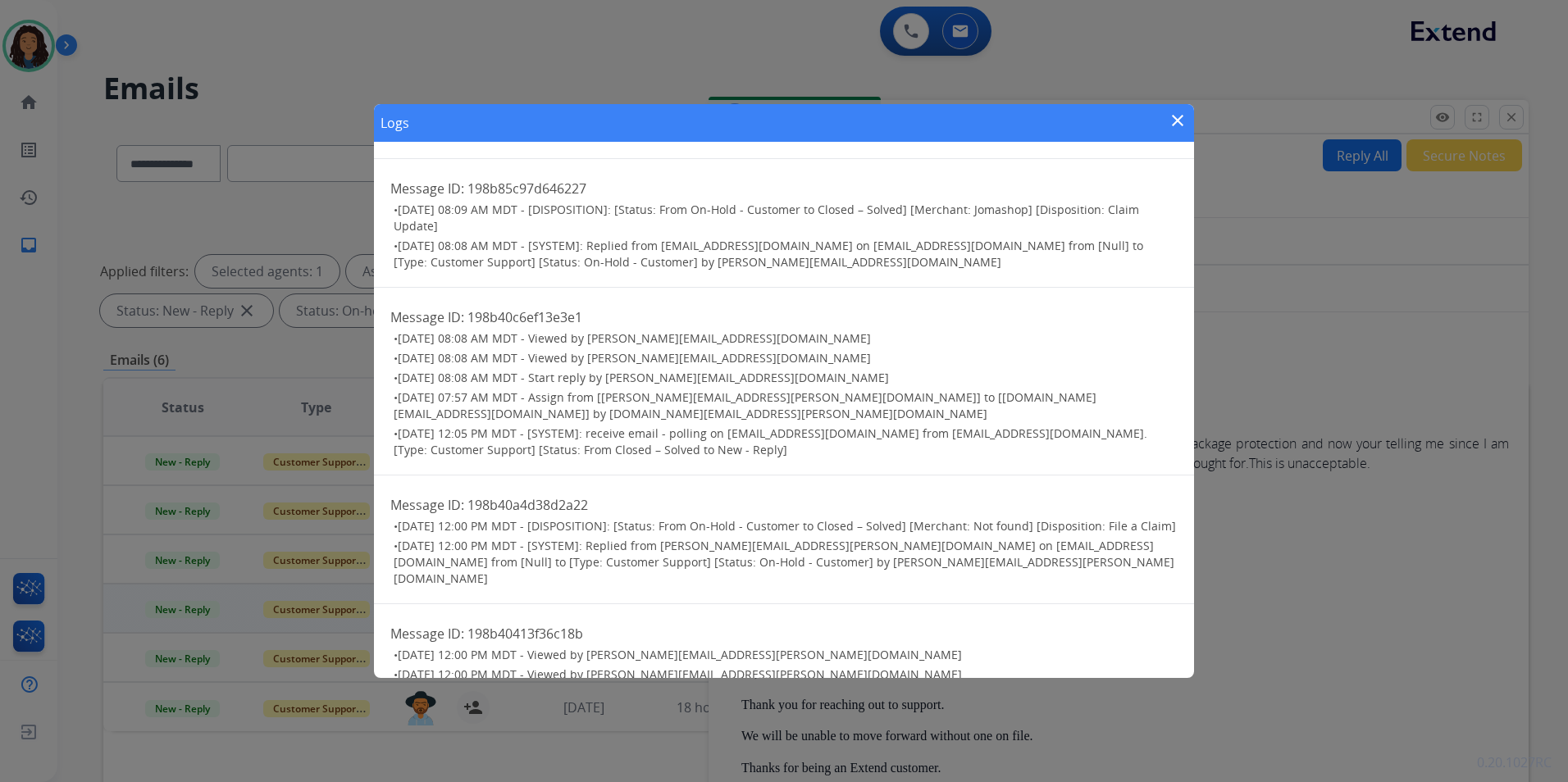
click at [1159, 120] on div "Logs close" at bounding box center [784, 123] width 820 height 38
click at [1175, 115] on mat-icon "close" at bounding box center [1177, 120] width 19 height 19
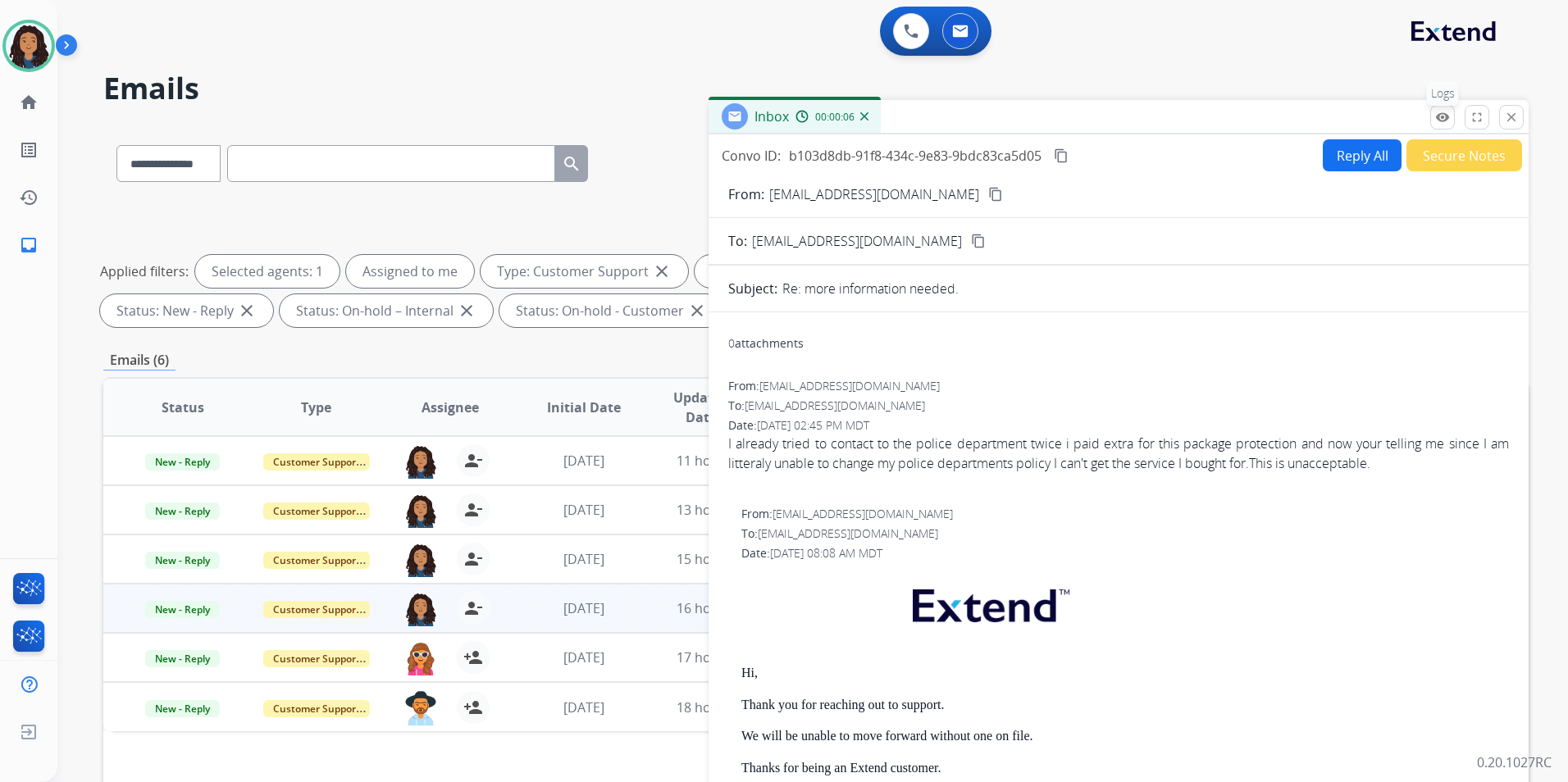
click at [1444, 117] on mat-icon "remove_red_eye" at bounding box center [1443, 118] width 15 height 15
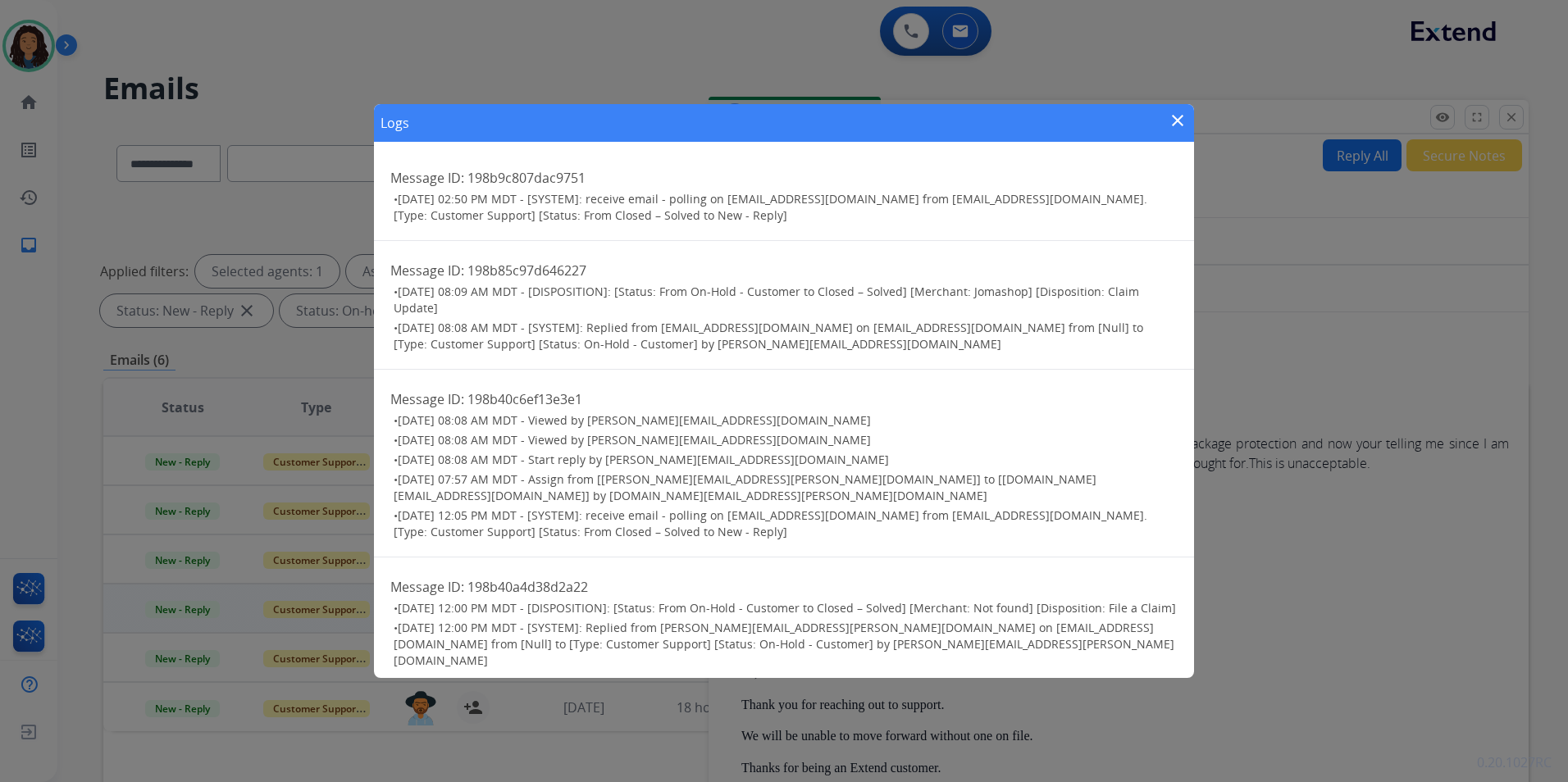
scroll to position [354, 0]
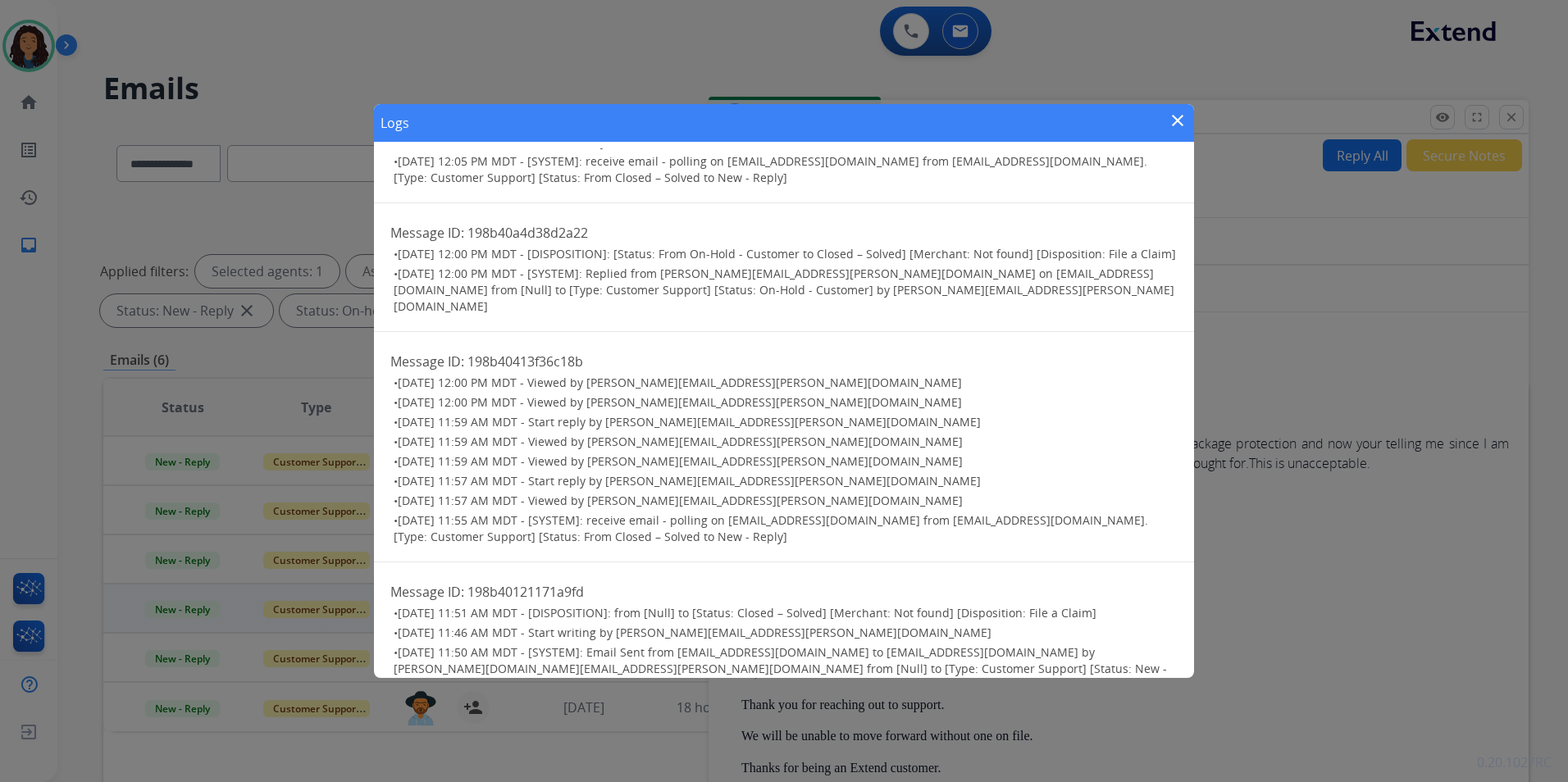
click at [1160, 117] on div "Logs close" at bounding box center [784, 123] width 820 height 38
click at [1180, 120] on mat-icon "close" at bounding box center [1177, 120] width 19 height 19
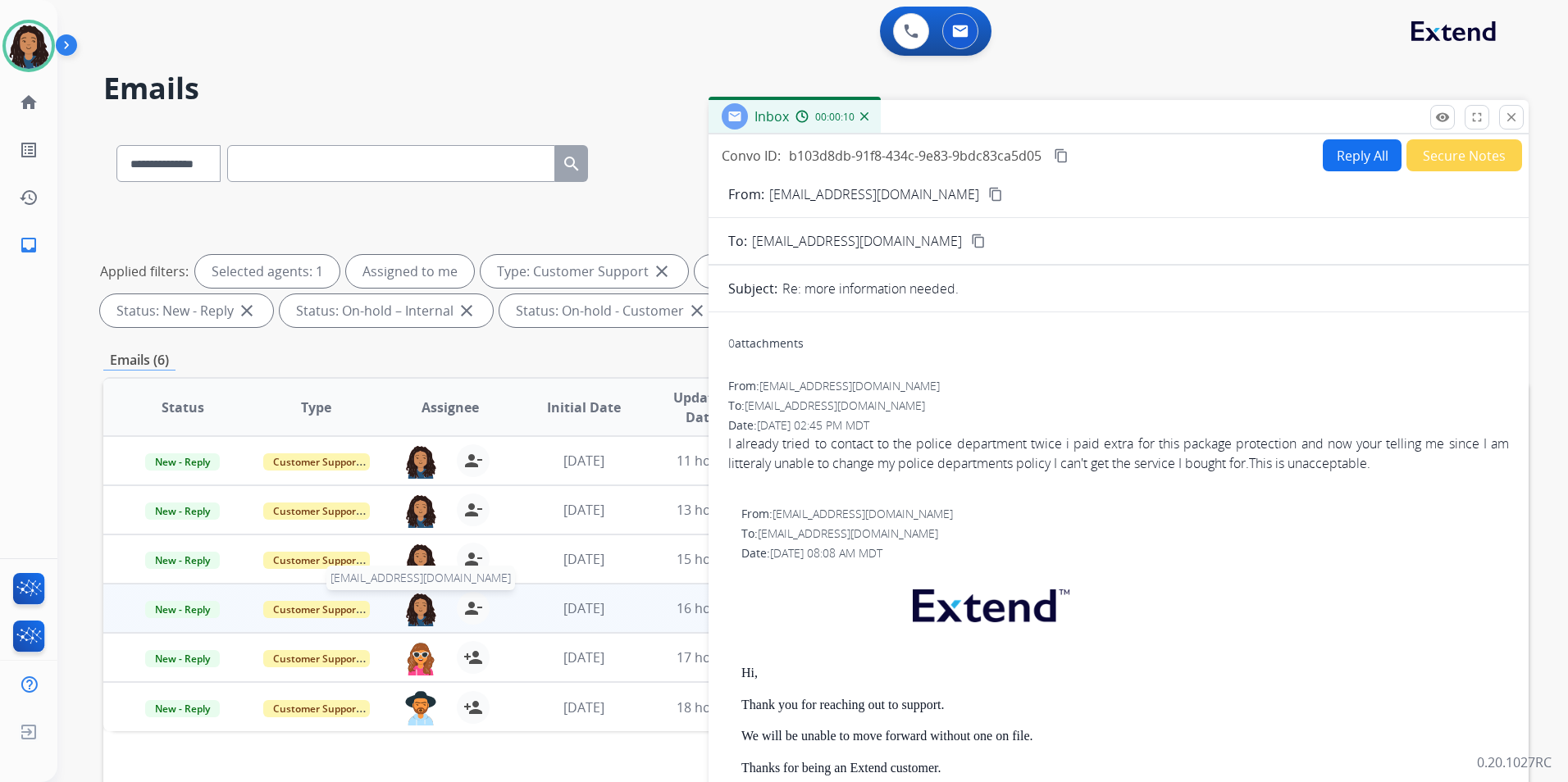
drag, startPoint x: 437, startPoint y: 603, endPoint x: 421, endPoint y: 608, distance: 16.8
click at [437, 603] on div "person_remove Unassign to Me" at bounding box center [464, 608] width 52 height 33
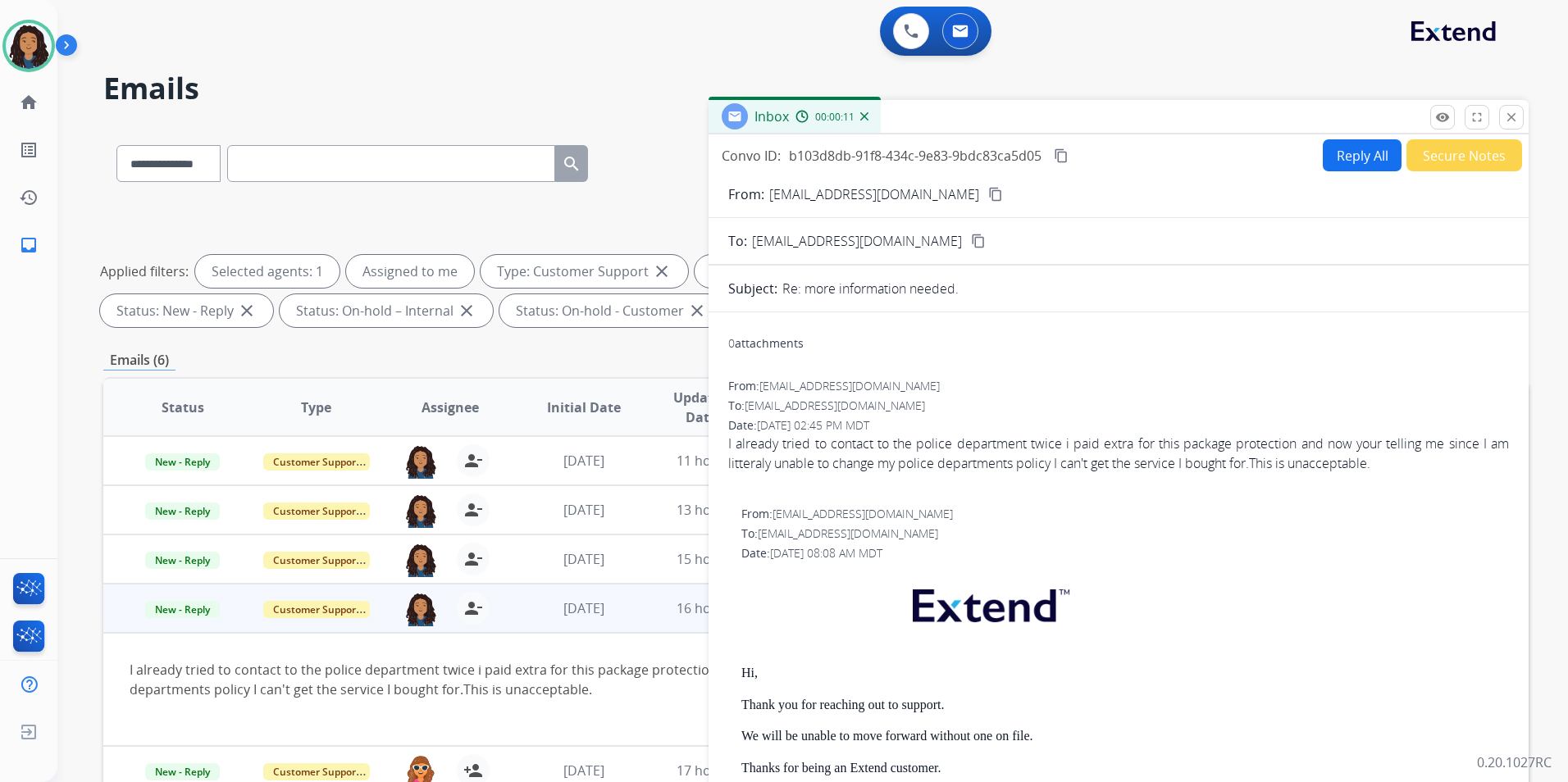
click at [388, 623] on div "jada.key@mcibpo.com person_remove Unassign to Me" at bounding box center [437, 608] width 133 height 46
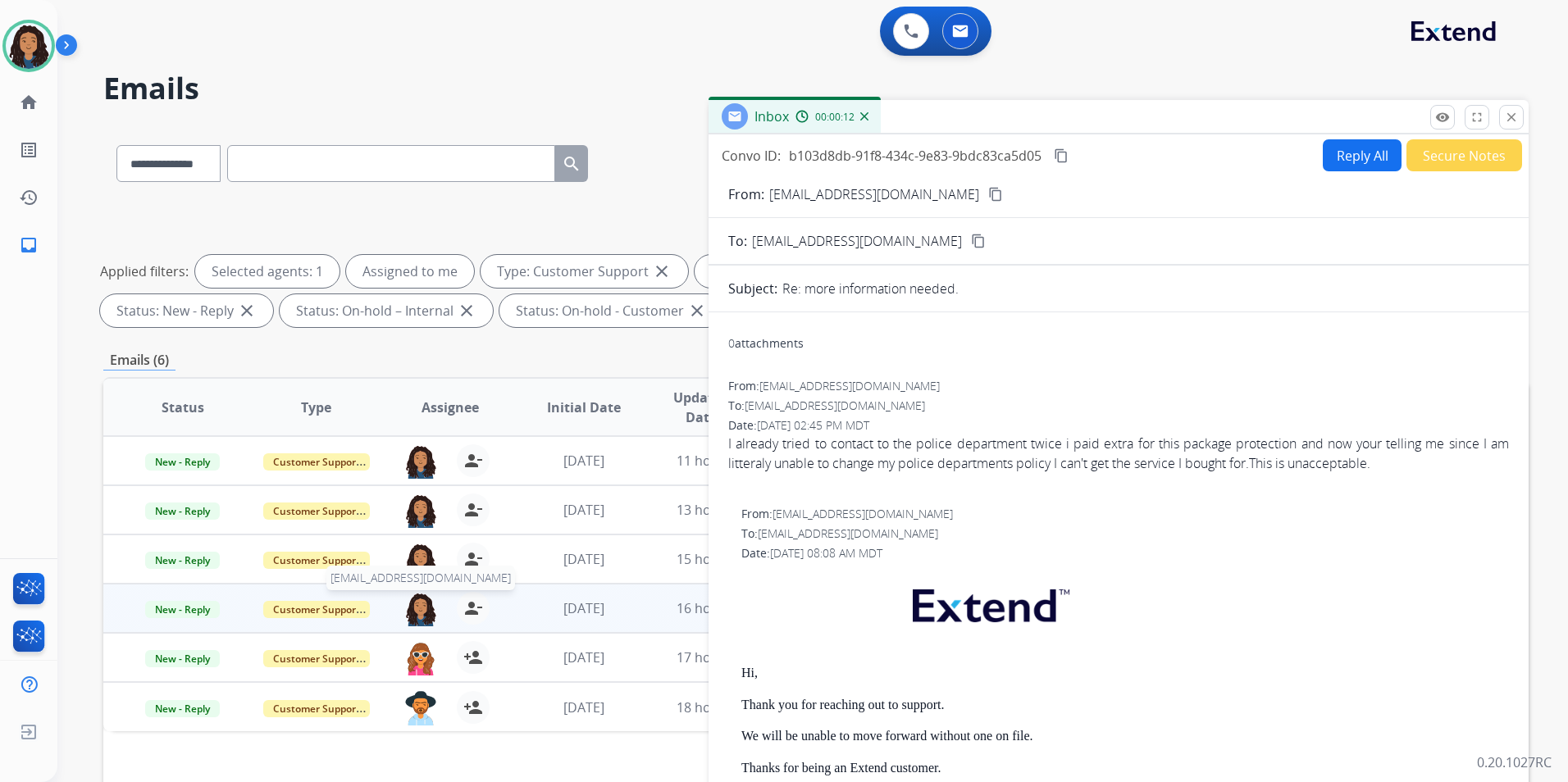
click at [420, 614] on img at bounding box center [421, 609] width 33 height 34
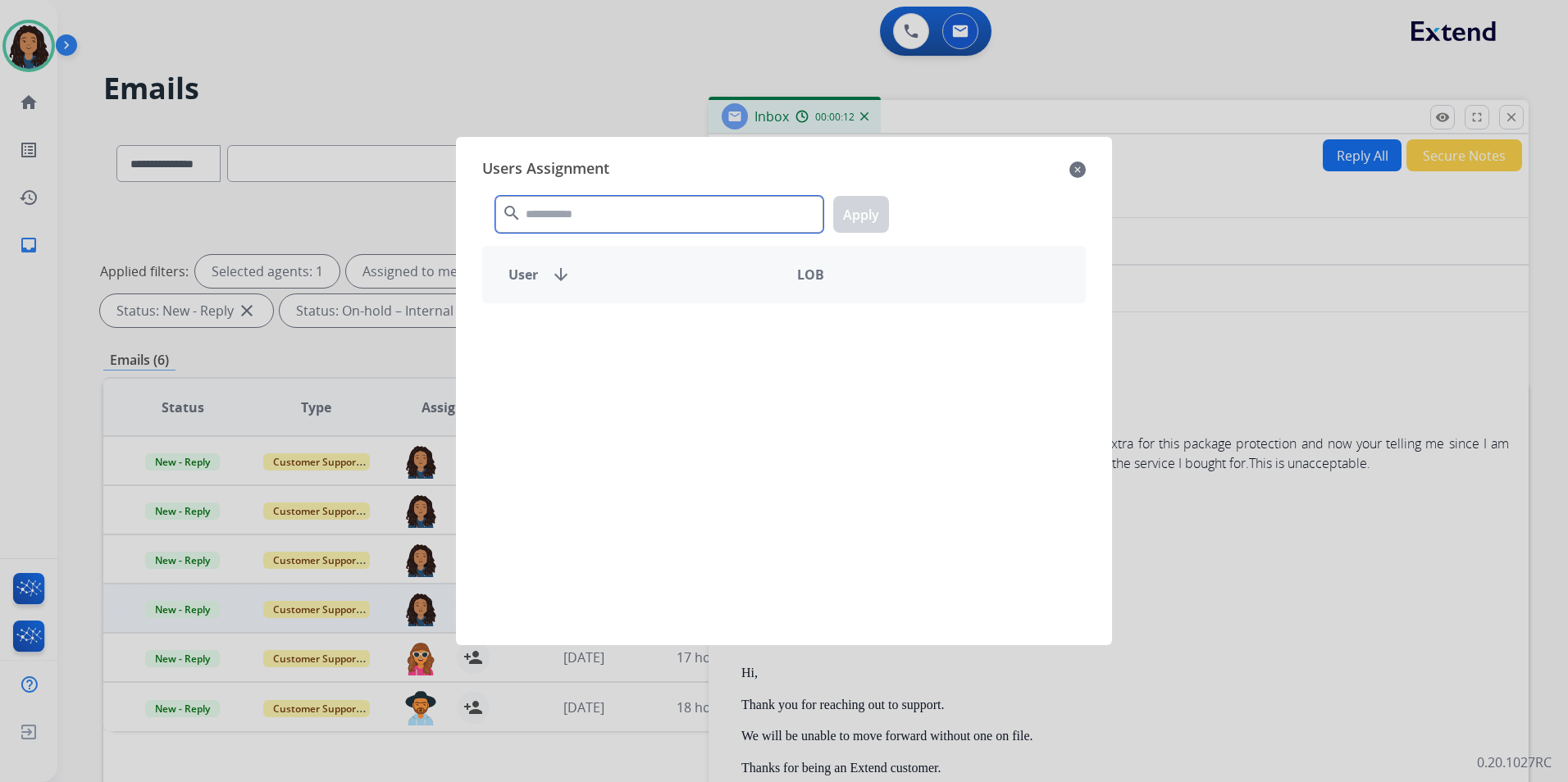
click at [610, 219] on input "text" at bounding box center [660, 214] width 328 height 37
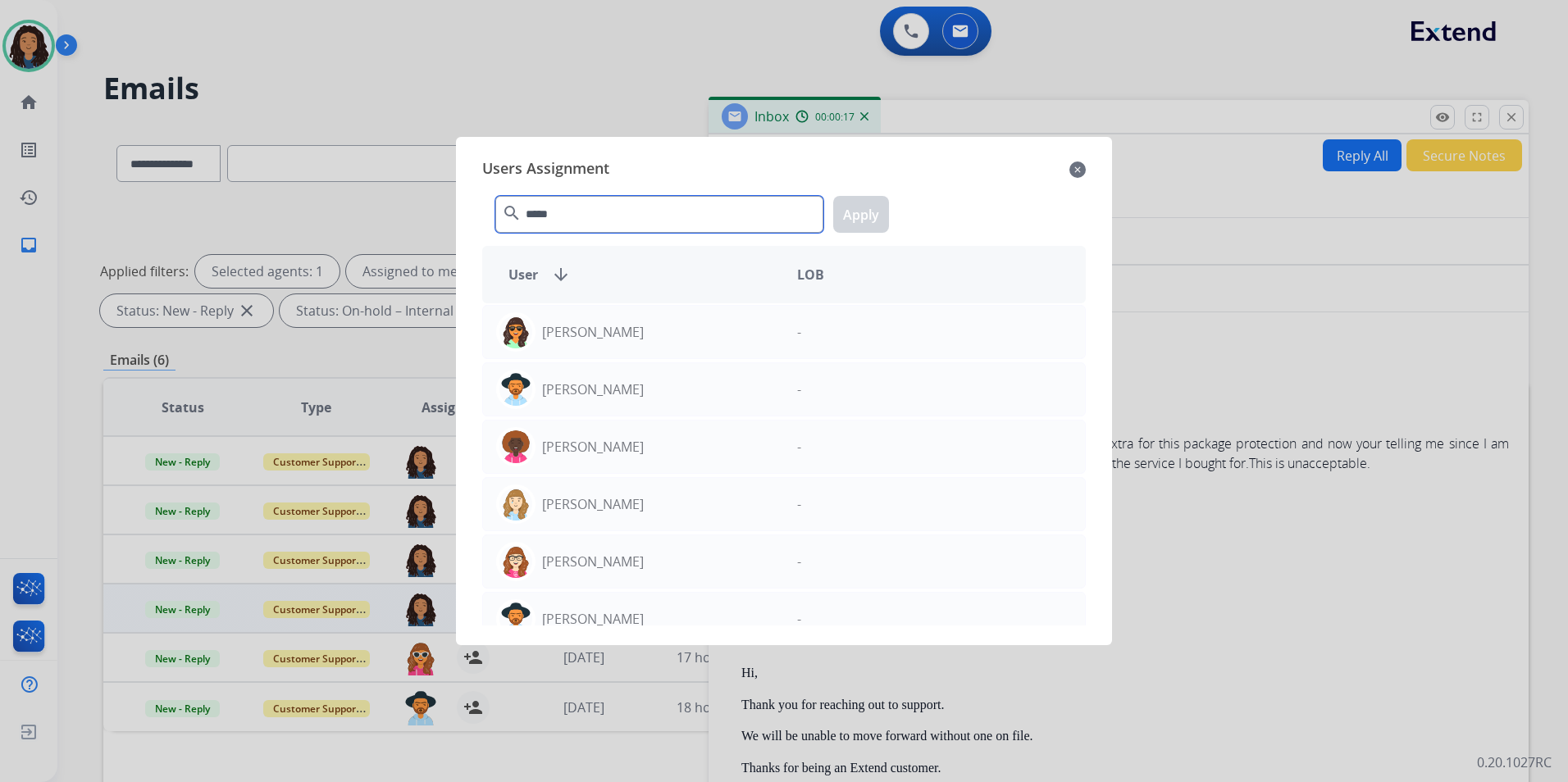
type input "*****"
click at [1077, 171] on mat-icon "close" at bounding box center [1077, 169] width 16 height 19
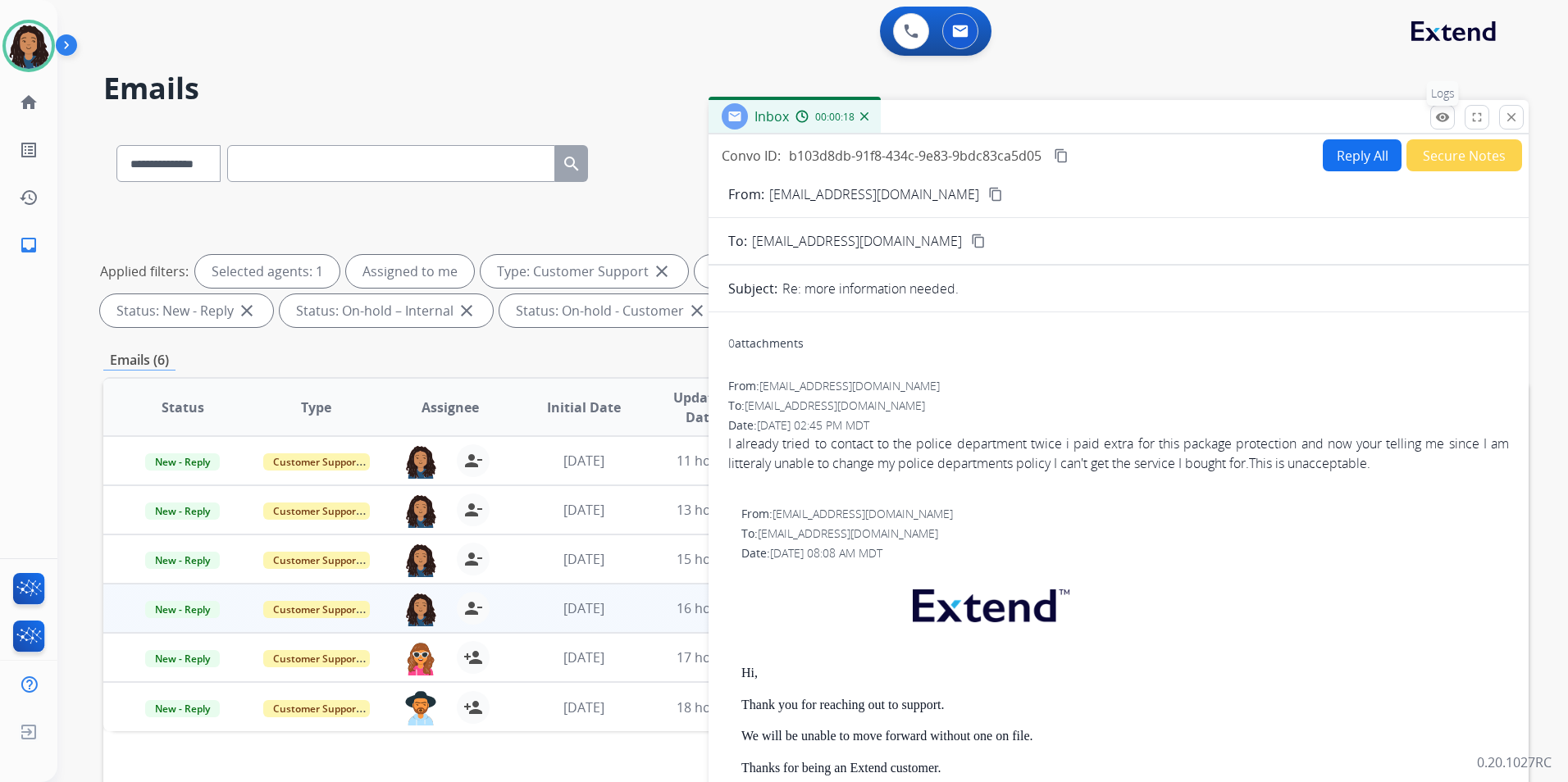
click at [1443, 123] on mat-icon "remove_red_eye" at bounding box center [1443, 118] width 15 height 15
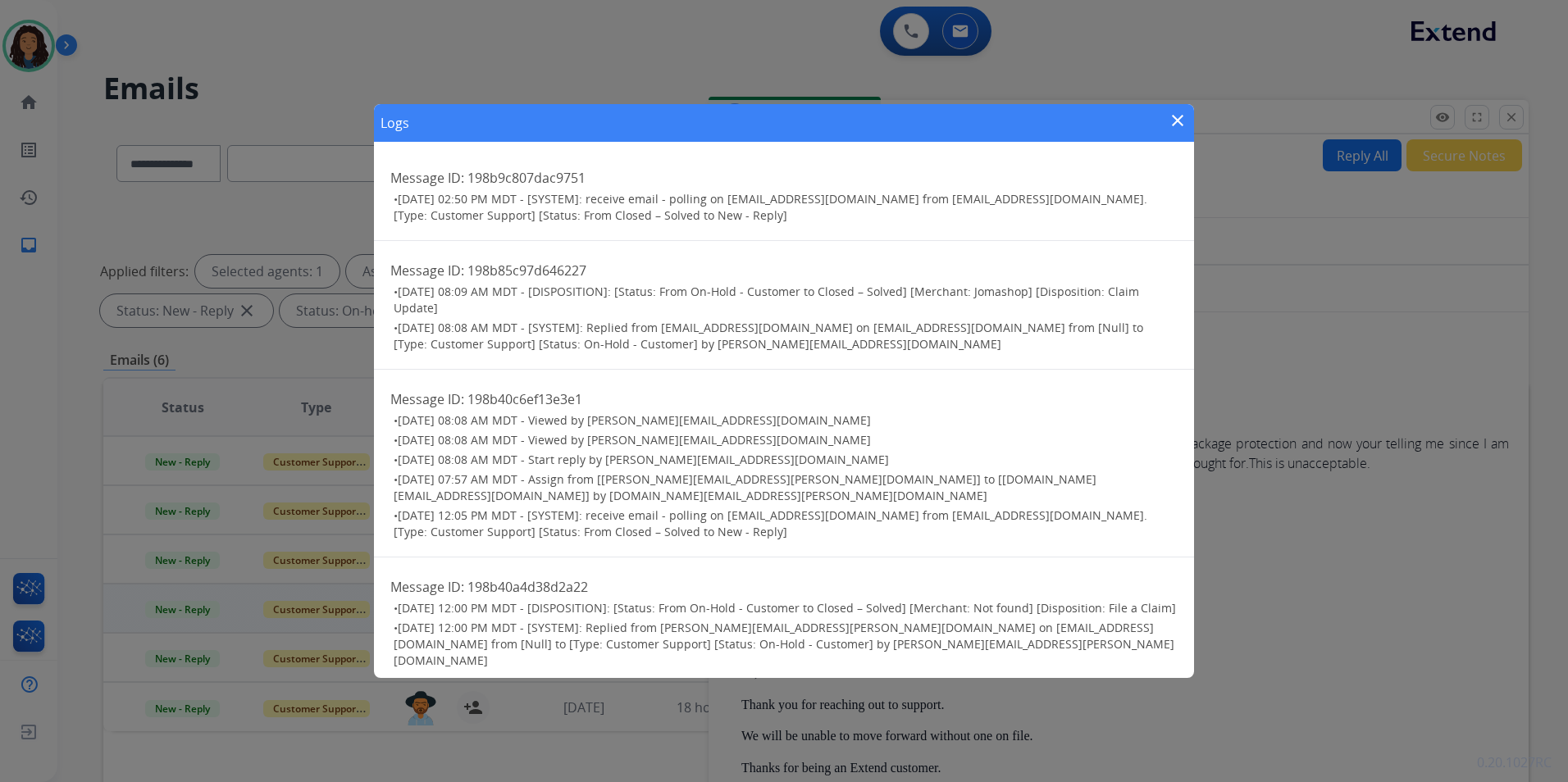
click at [1180, 121] on mat-icon "close" at bounding box center [1177, 120] width 19 height 19
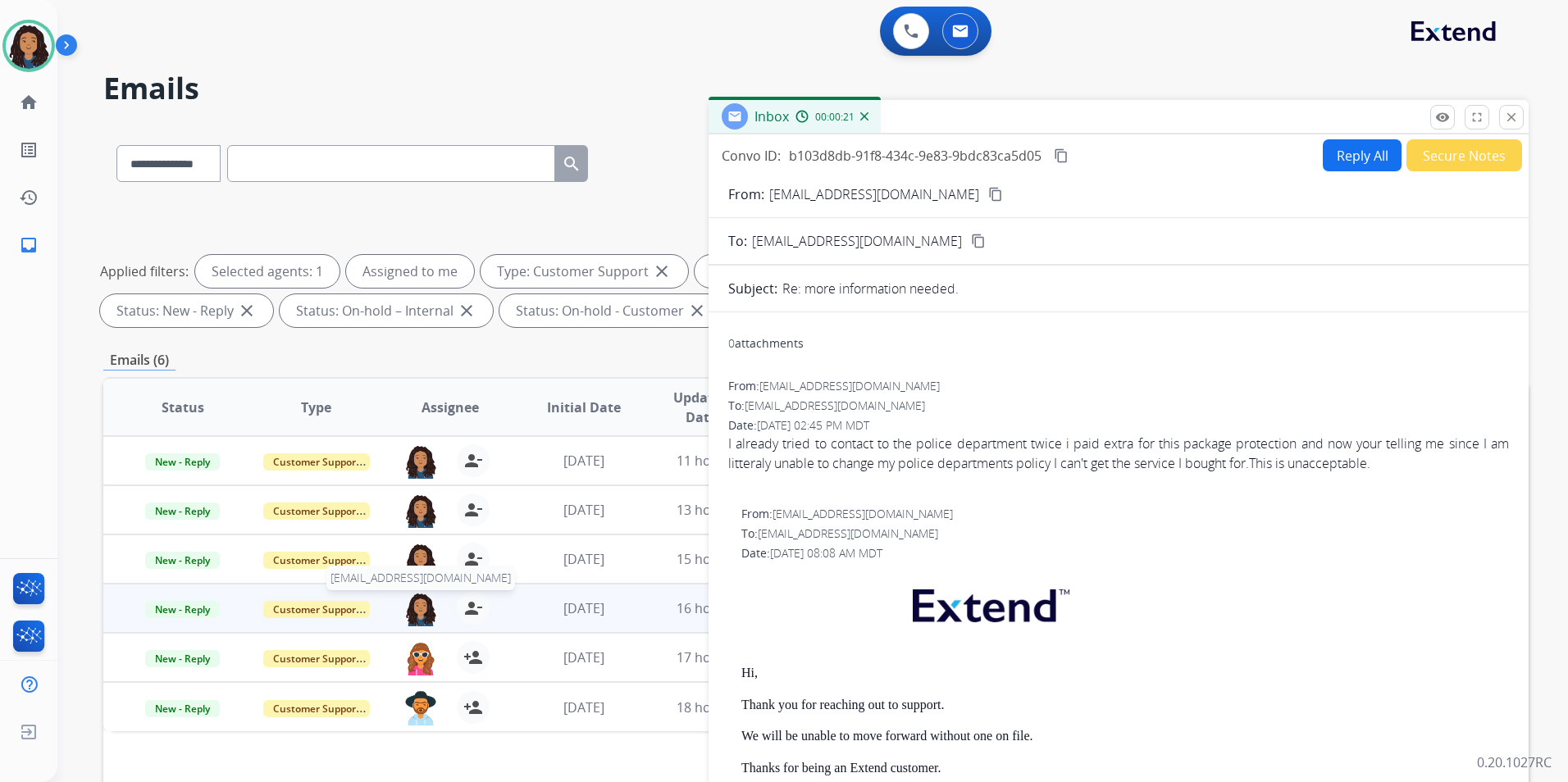
click at [424, 606] on img at bounding box center [421, 609] width 33 height 34
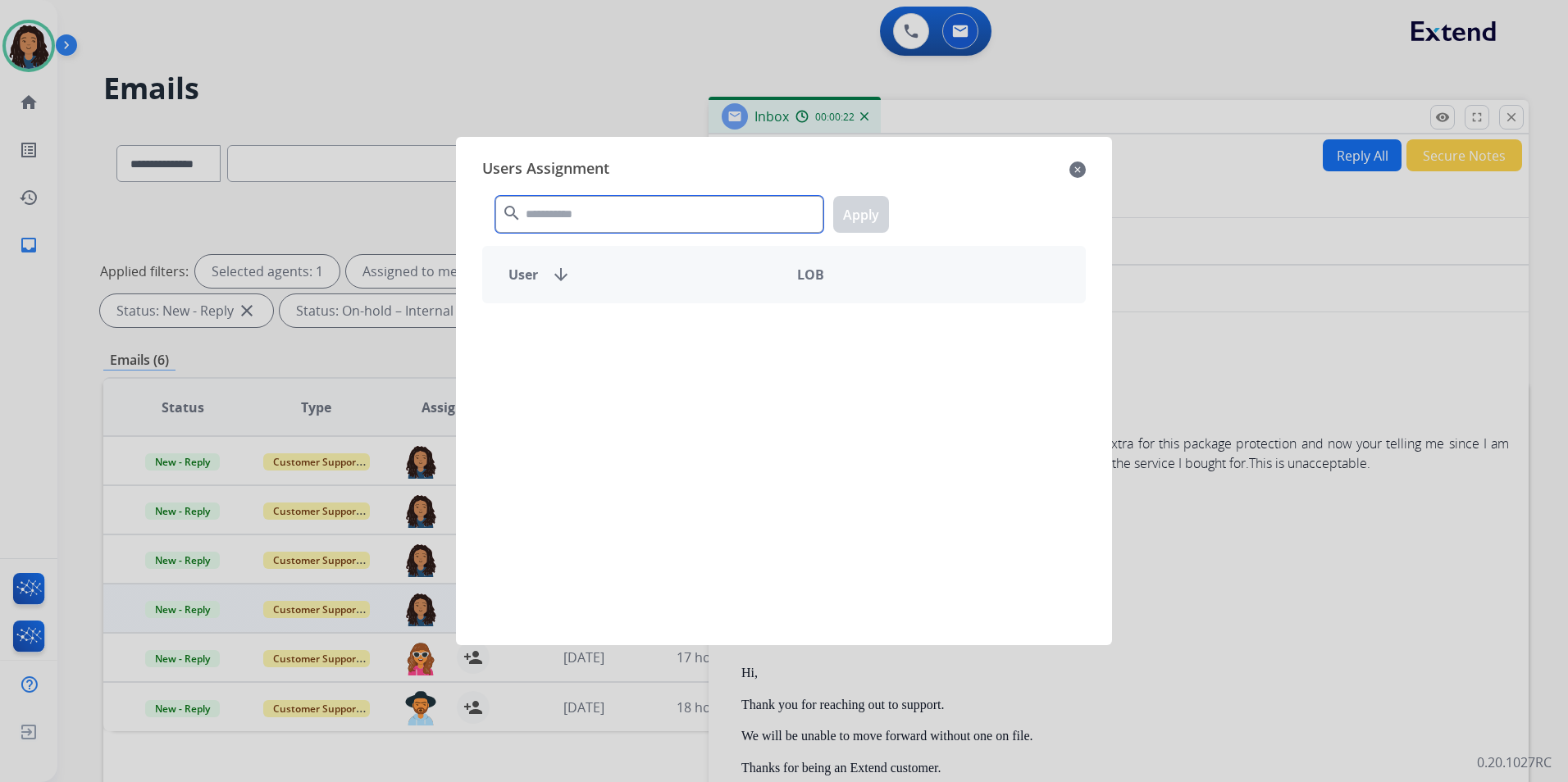
click at [611, 212] on input "text" at bounding box center [660, 214] width 328 height 37
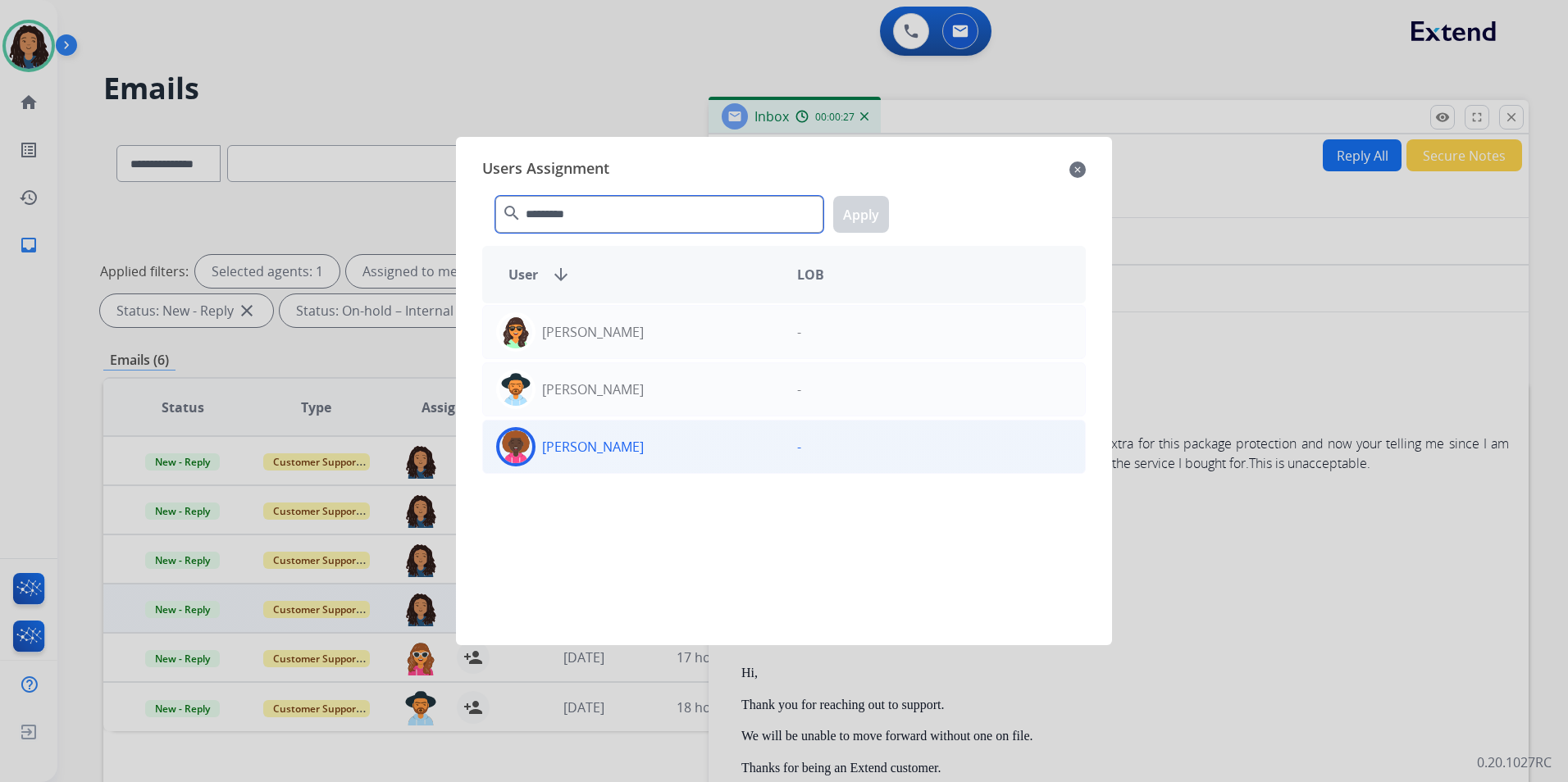
type input "*********"
click at [674, 457] on div "Stephanie Williams" at bounding box center [633, 446] width 301 height 40
click at [866, 210] on button "Apply" at bounding box center [861, 214] width 56 height 37
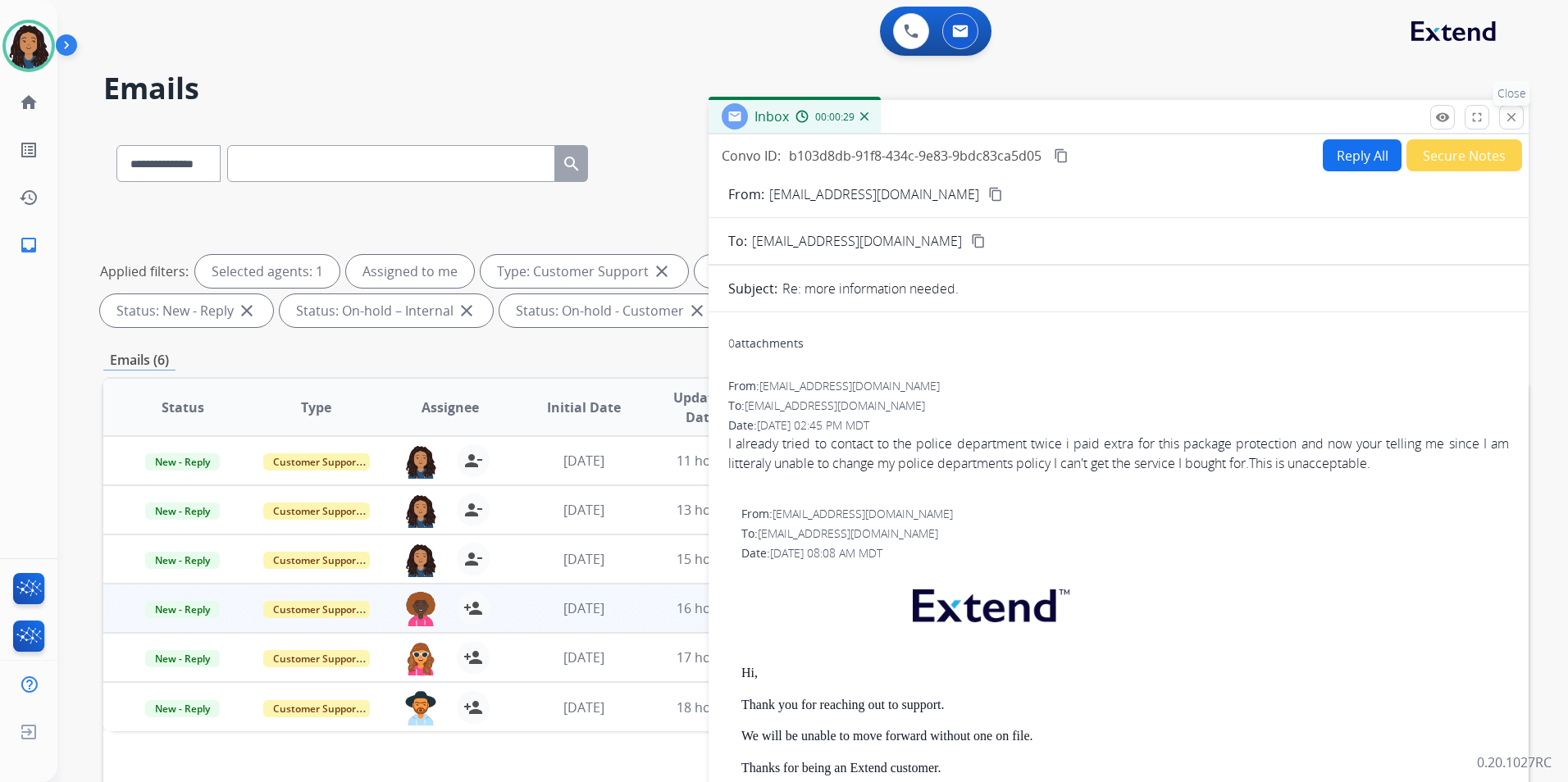
click at [1514, 120] on mat-icon "close" at bounding box center [1512, 118] width 15 height 15
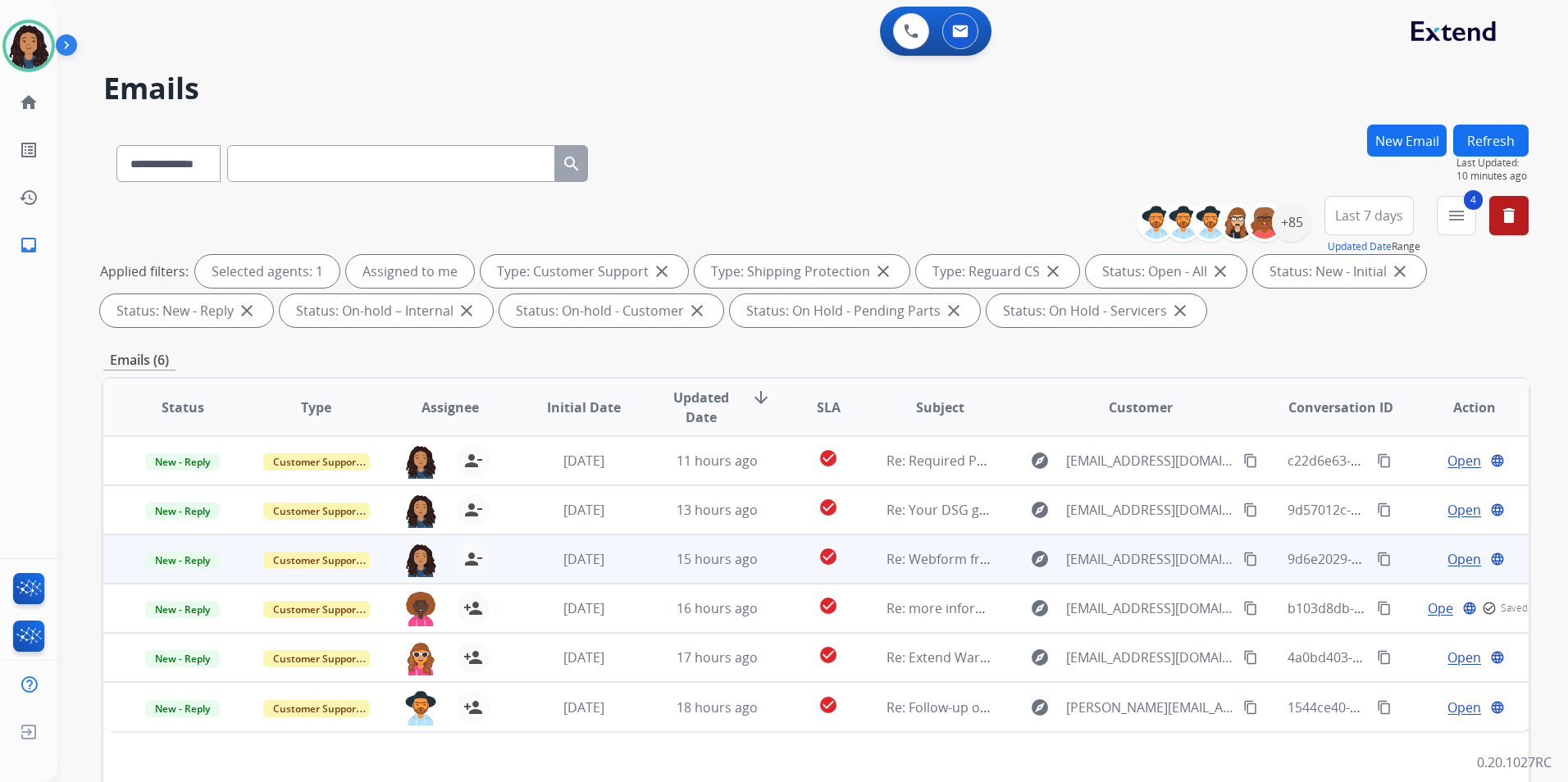
click at [1449, 557] on span "Open" at bounding box center [1465, 558] width 34 height 19
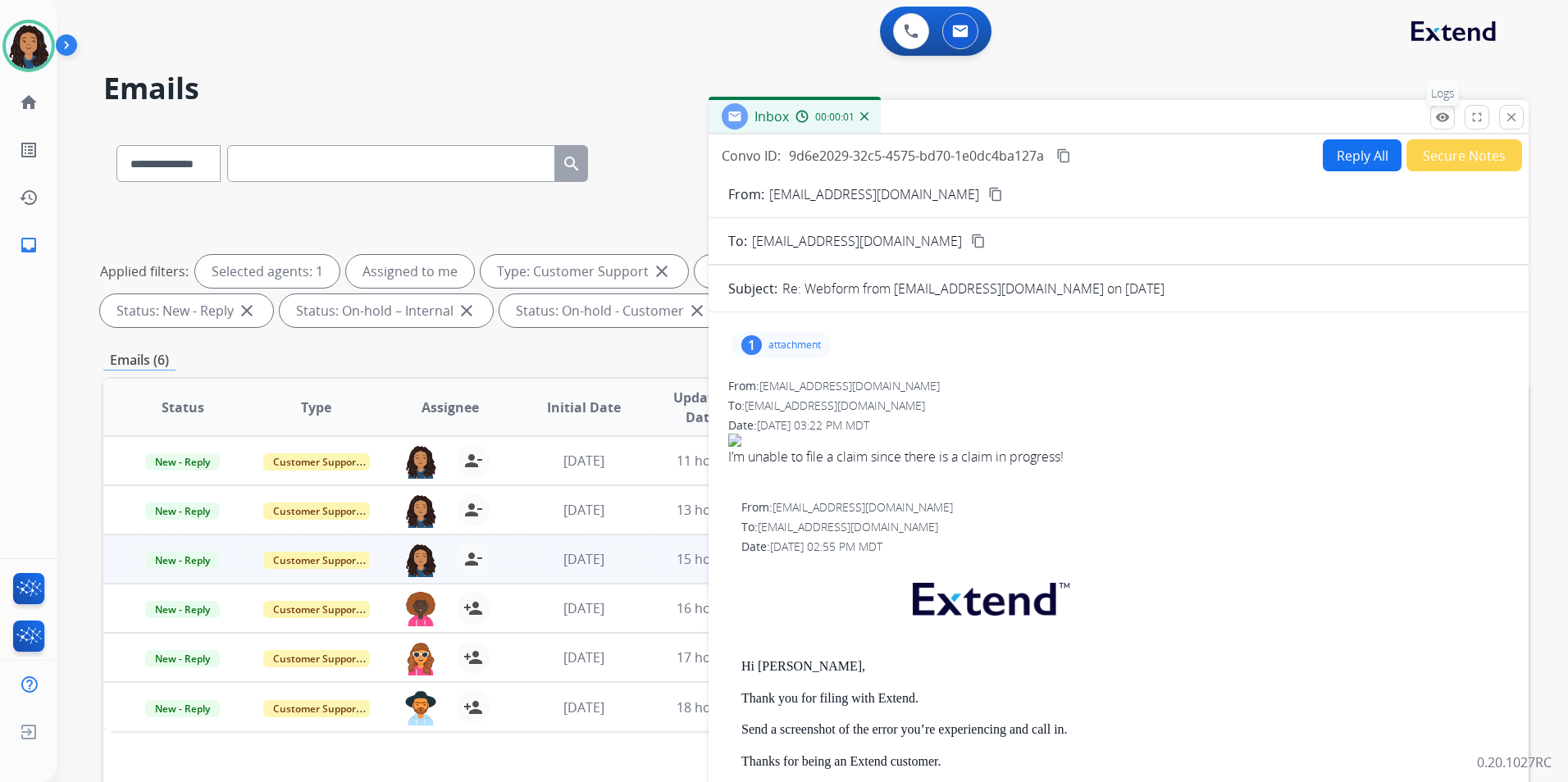
click at [1431, 118] on button "remove_red_eye Logs" at bounding box center [1442, 117] width 24 height 24
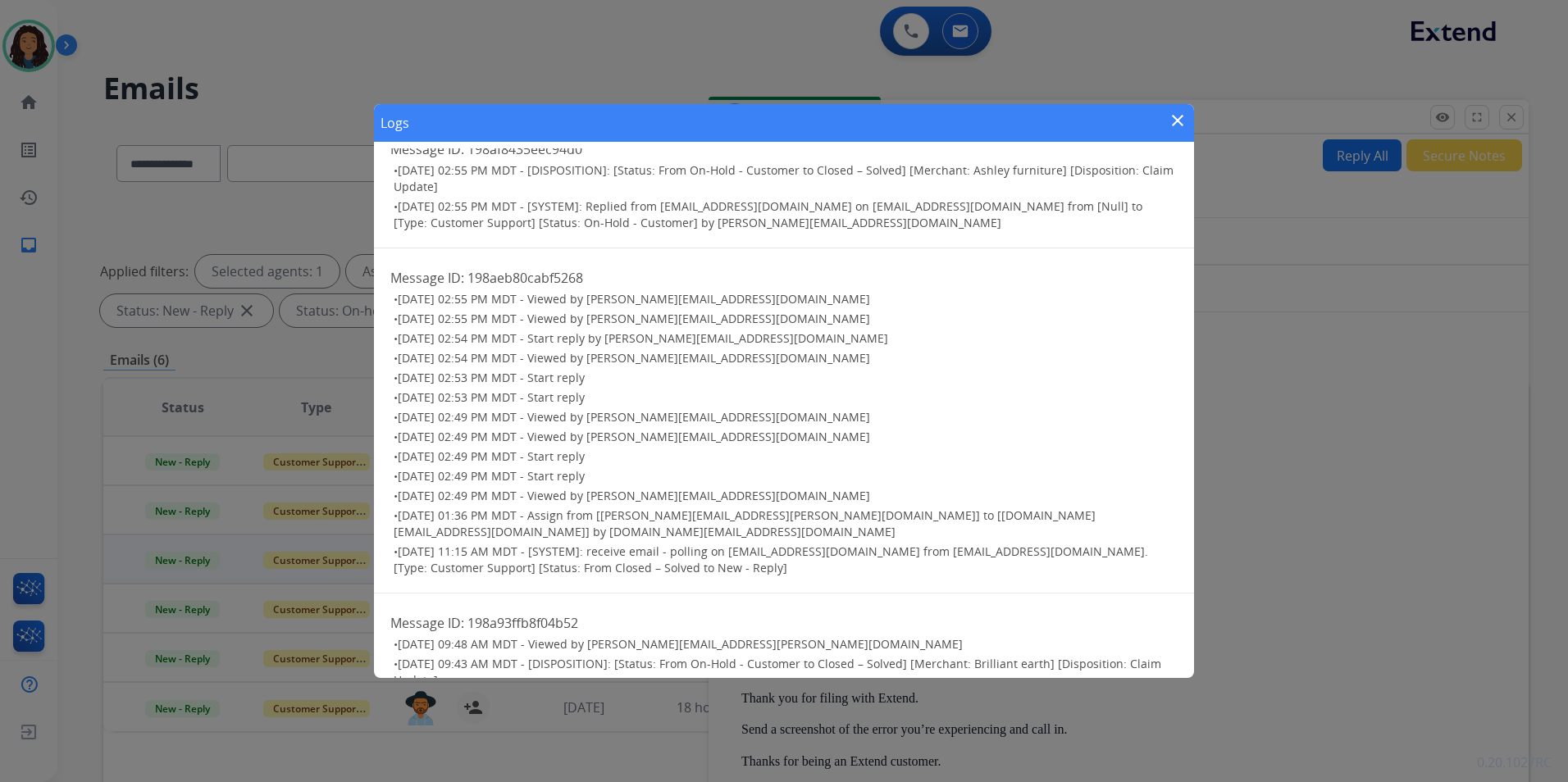
scroll to position [0, 0]
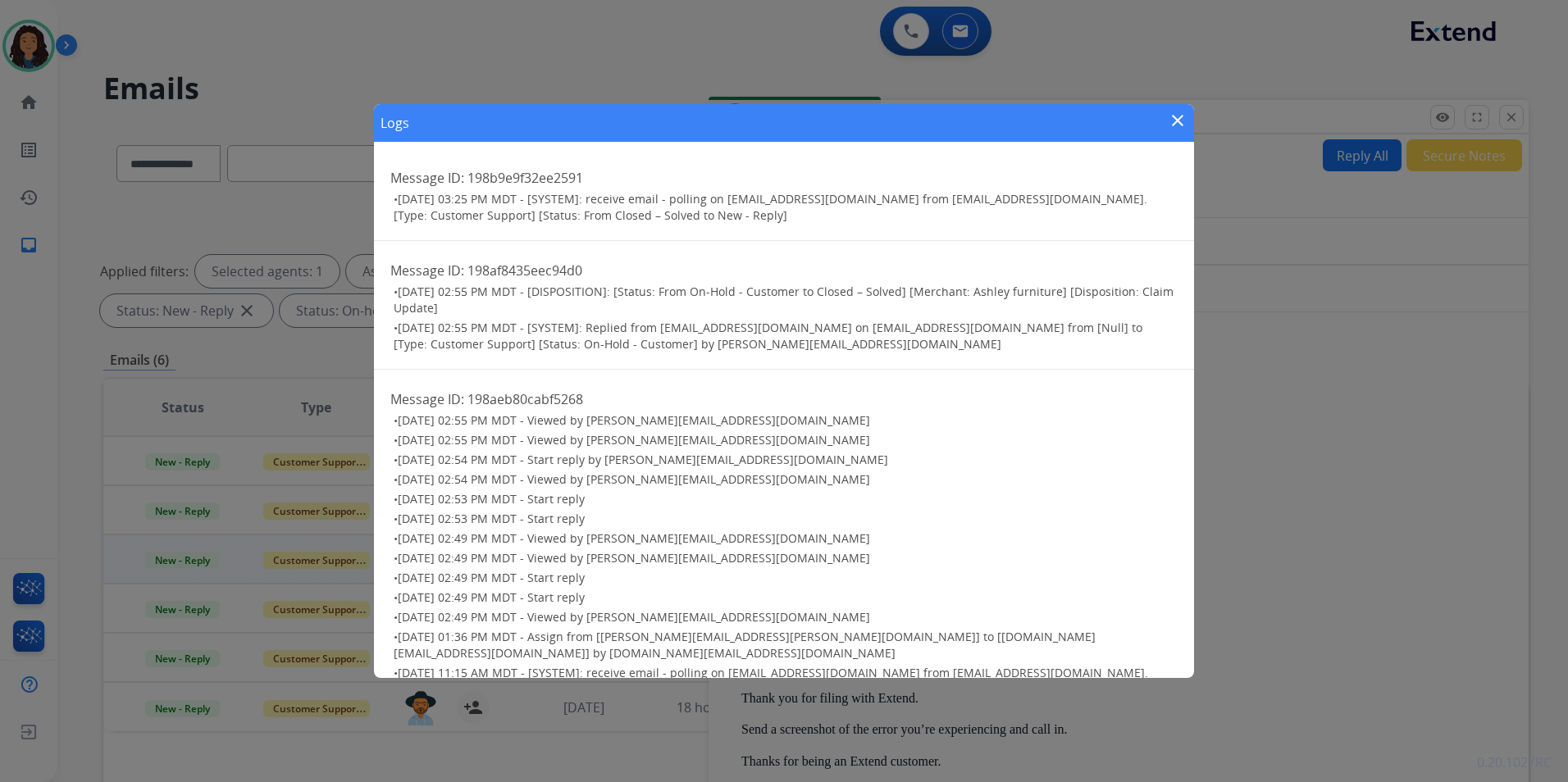
click at [1183, 119] on mat-icon "close" at bounding box center [1177, 120] width 19 height 19
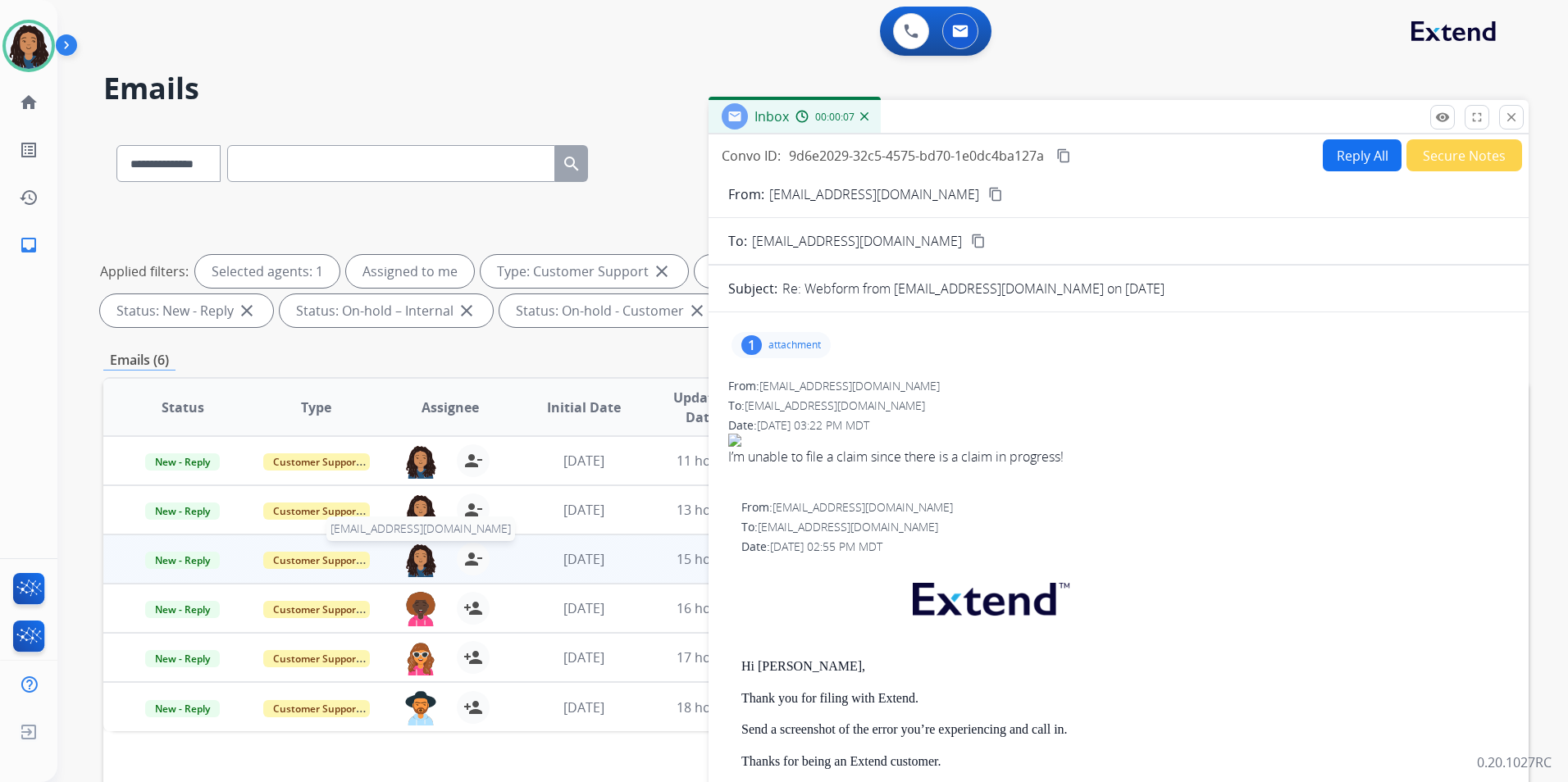
click at [412, 555] on img at bounding box center [421, 559] width 33 height 34
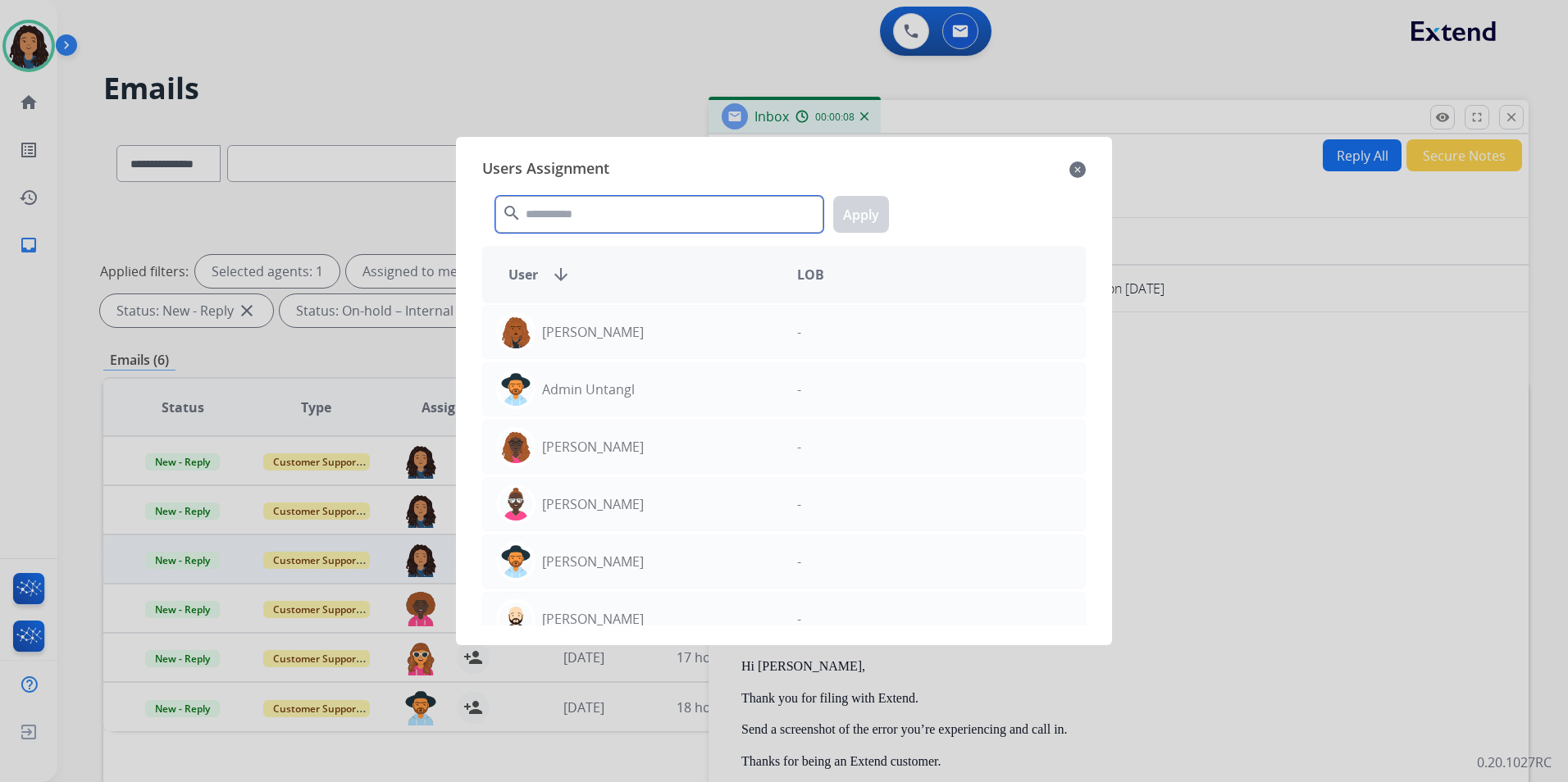
click at [579, 222] on input "text" at bounding box center [660, 214] width 328 height 37
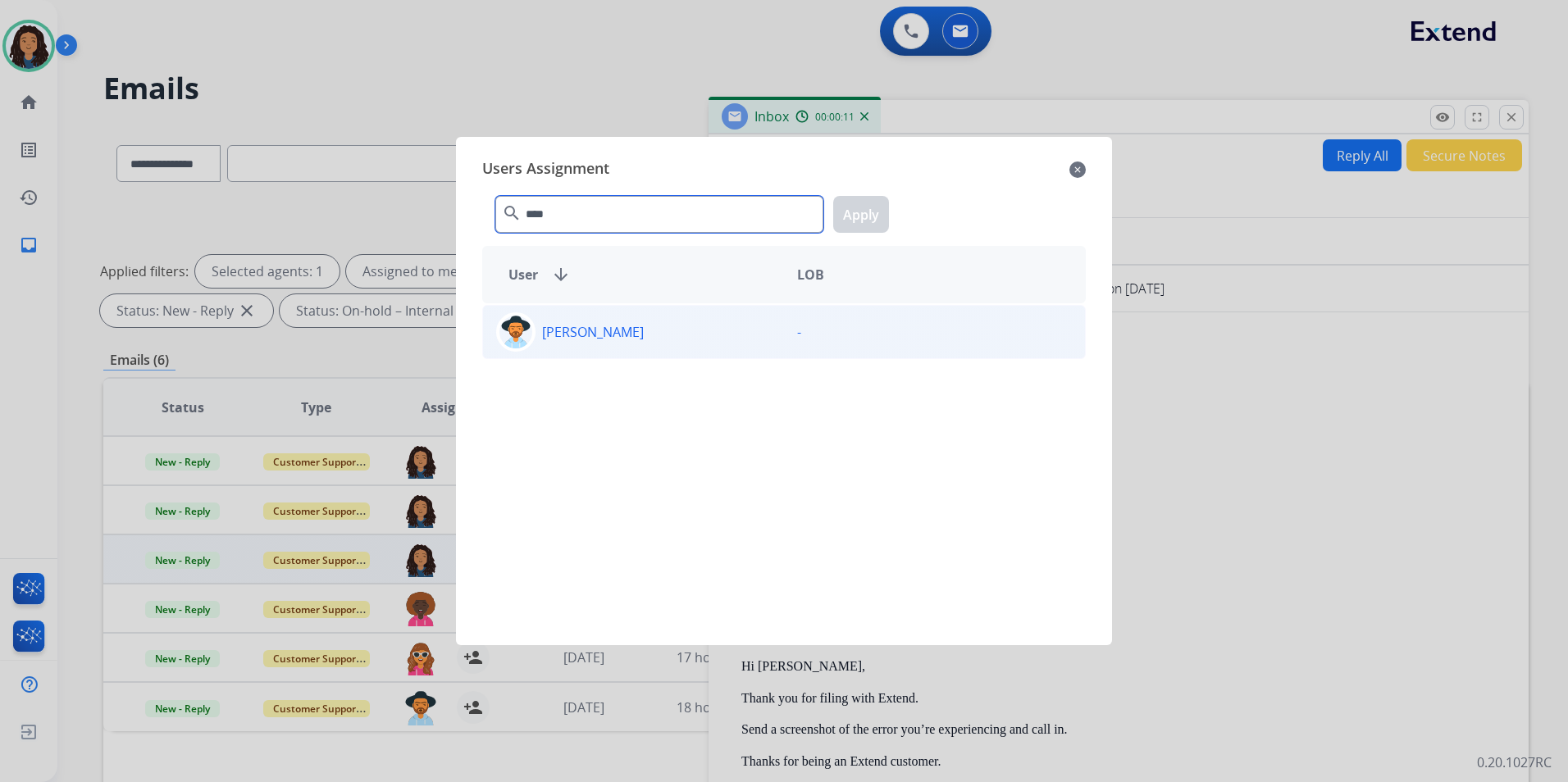
type input "****"
click at [669, 351] on div "Mary Winston" at bounding box center [633, 331] width 301 height 40
click at [868, 214] on button "Apply" at bounding box center [861, 214] width 56 height 37
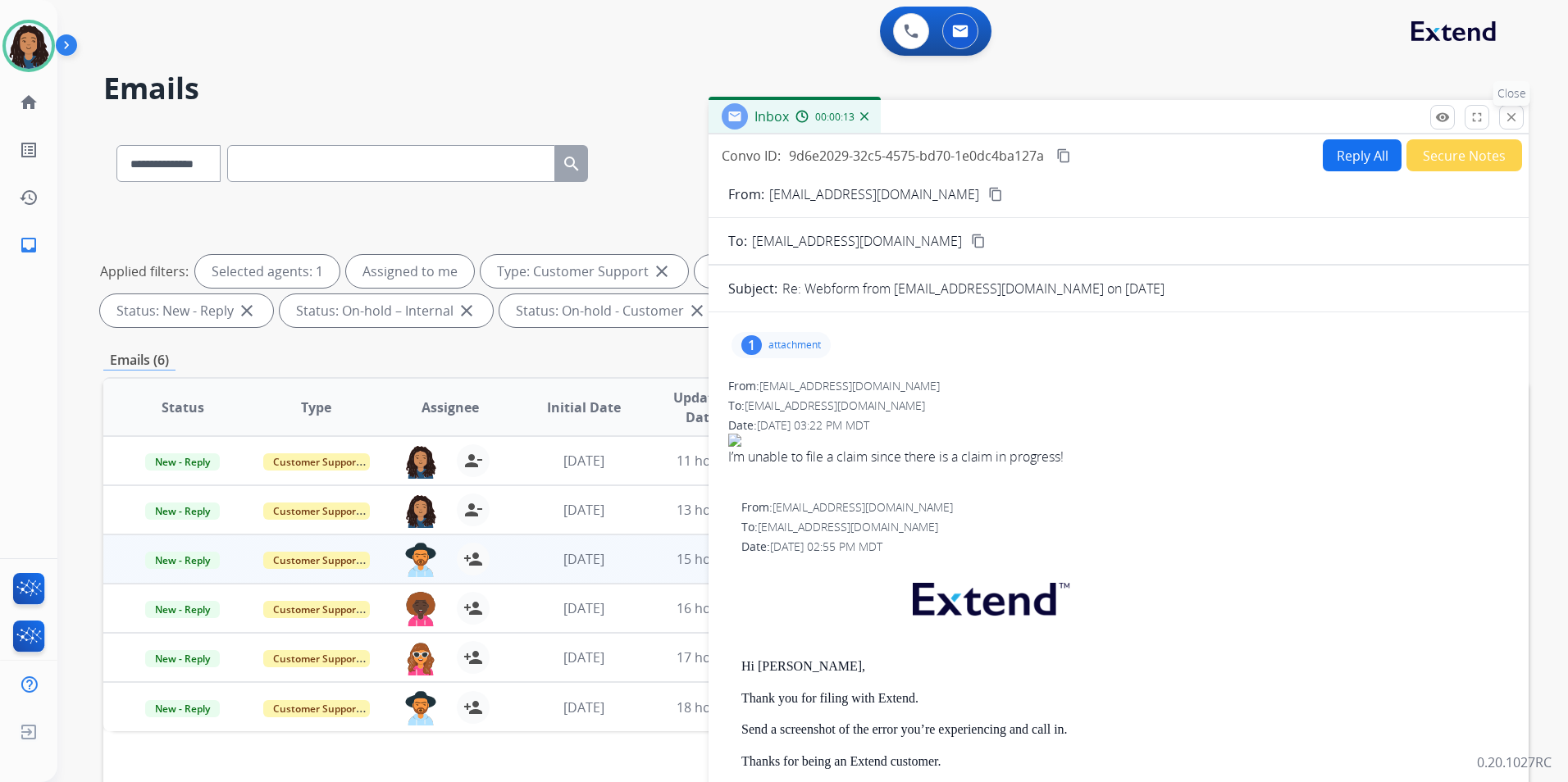
click at [1507, 120] on mat-icon "close" at bounding box center [1512, 118] width 15 height 15
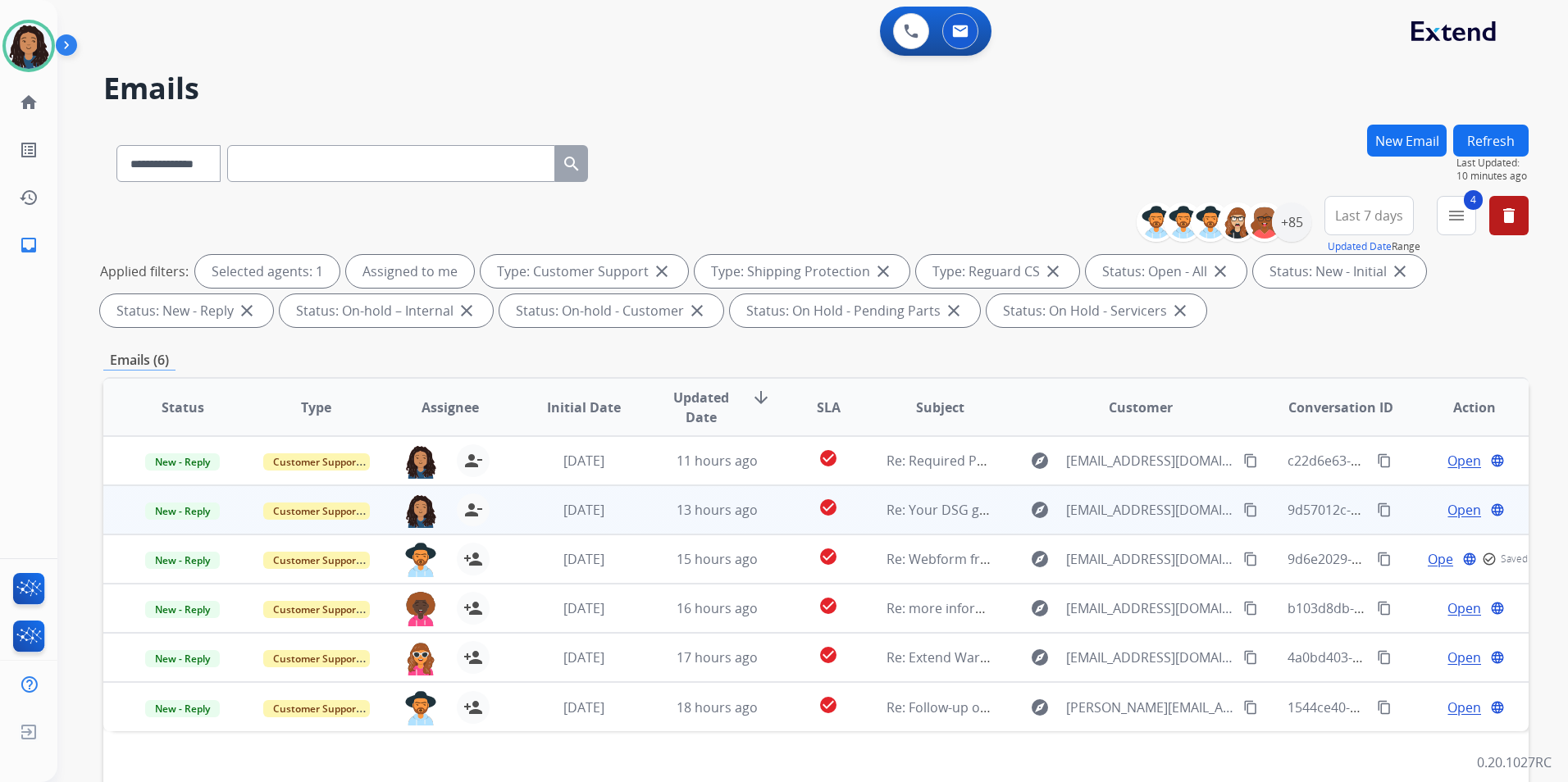
click at [1458, 509] on span "Open" at bounding box center [1465, 510] width 34 height 19
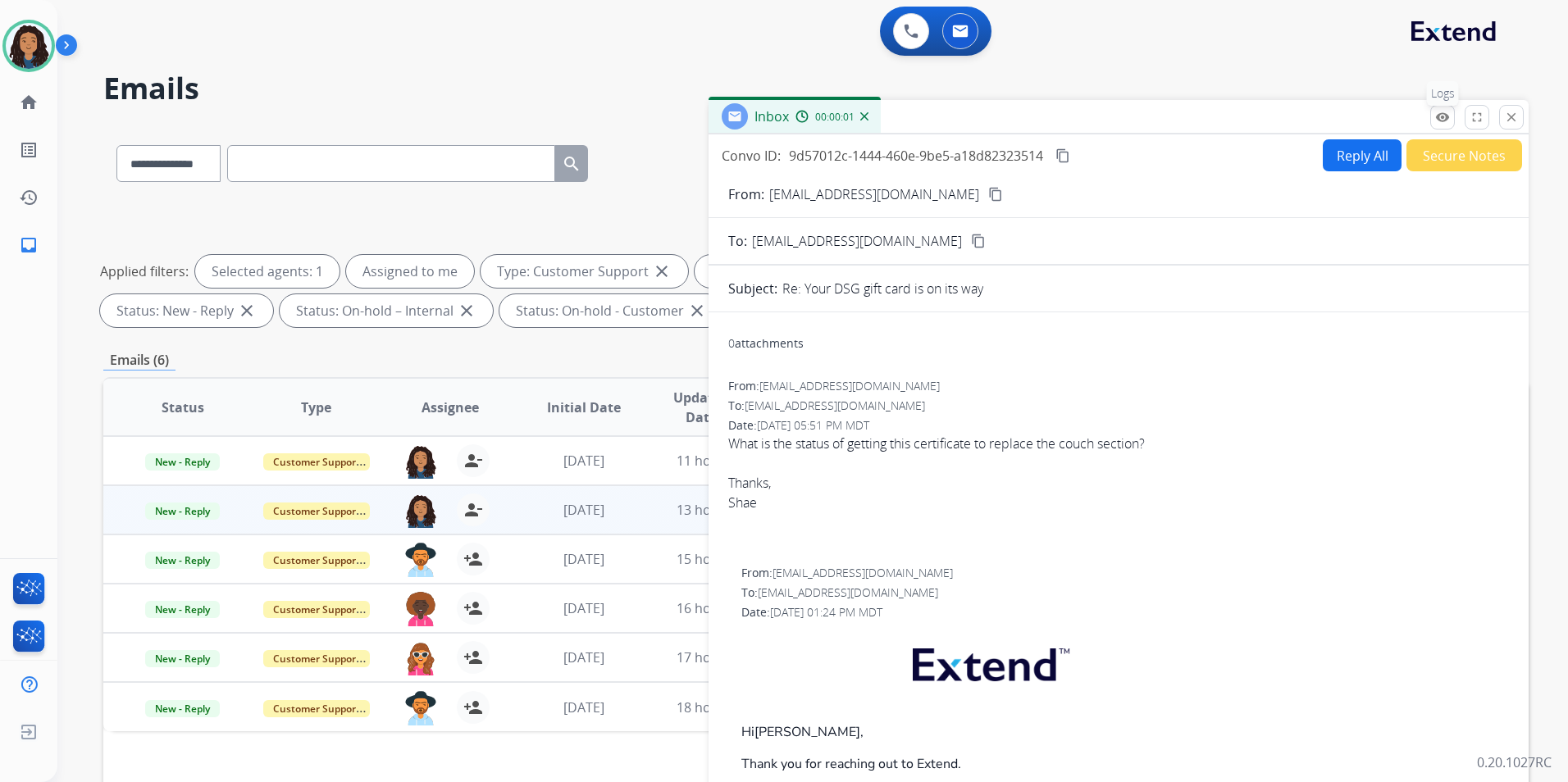
click at [1443, 119] on mat-icon "remove_red_eye" at bounding box center [1443, 118] width 15 height 15
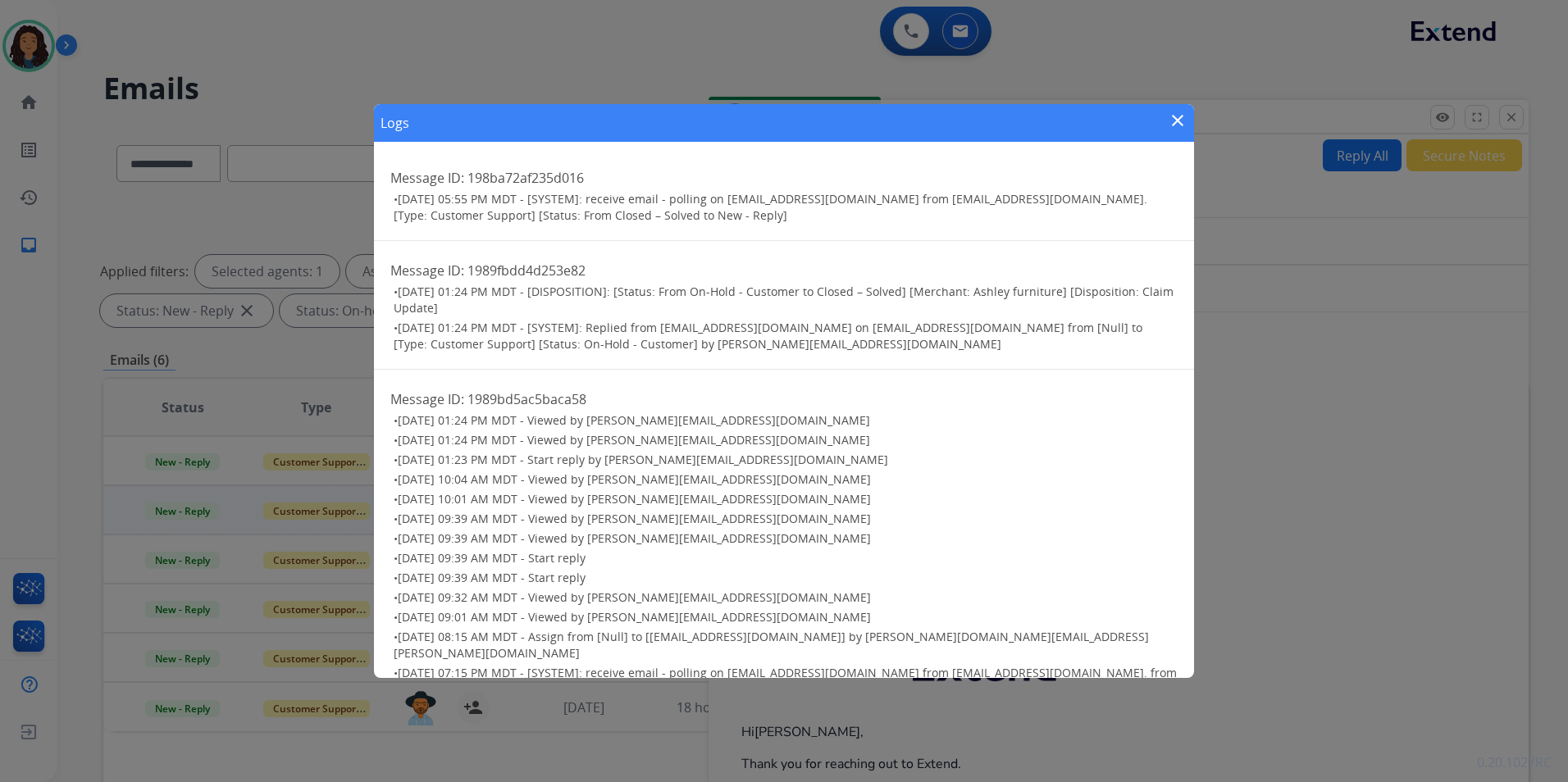
click at [1174, 125] on mat-icon "close" at bounding box center [1177, 120] width 19 height 19
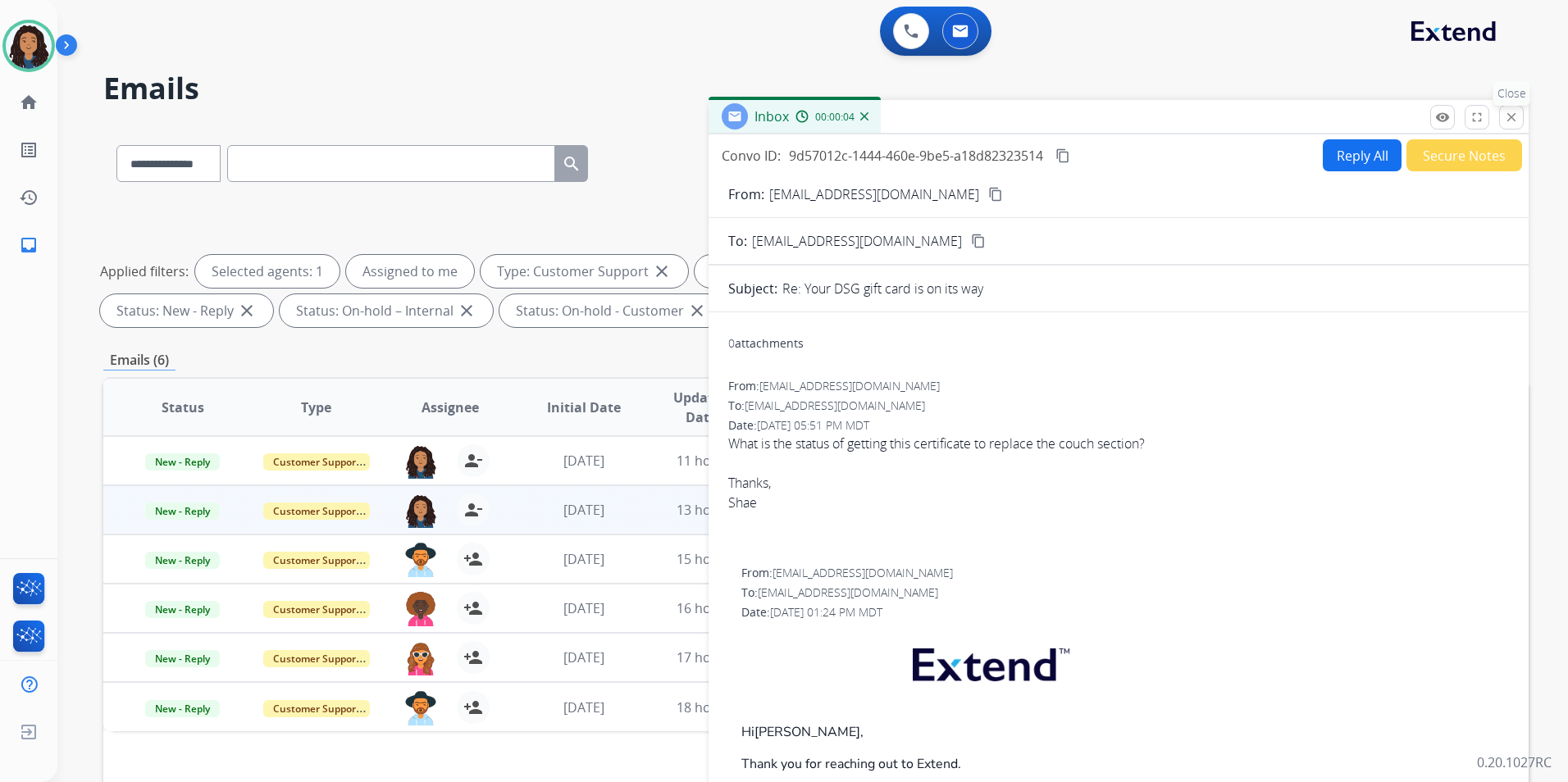
click at [1513, 119] on mat-icon "close" at bounding box center [1512, 118] width 15 height 15
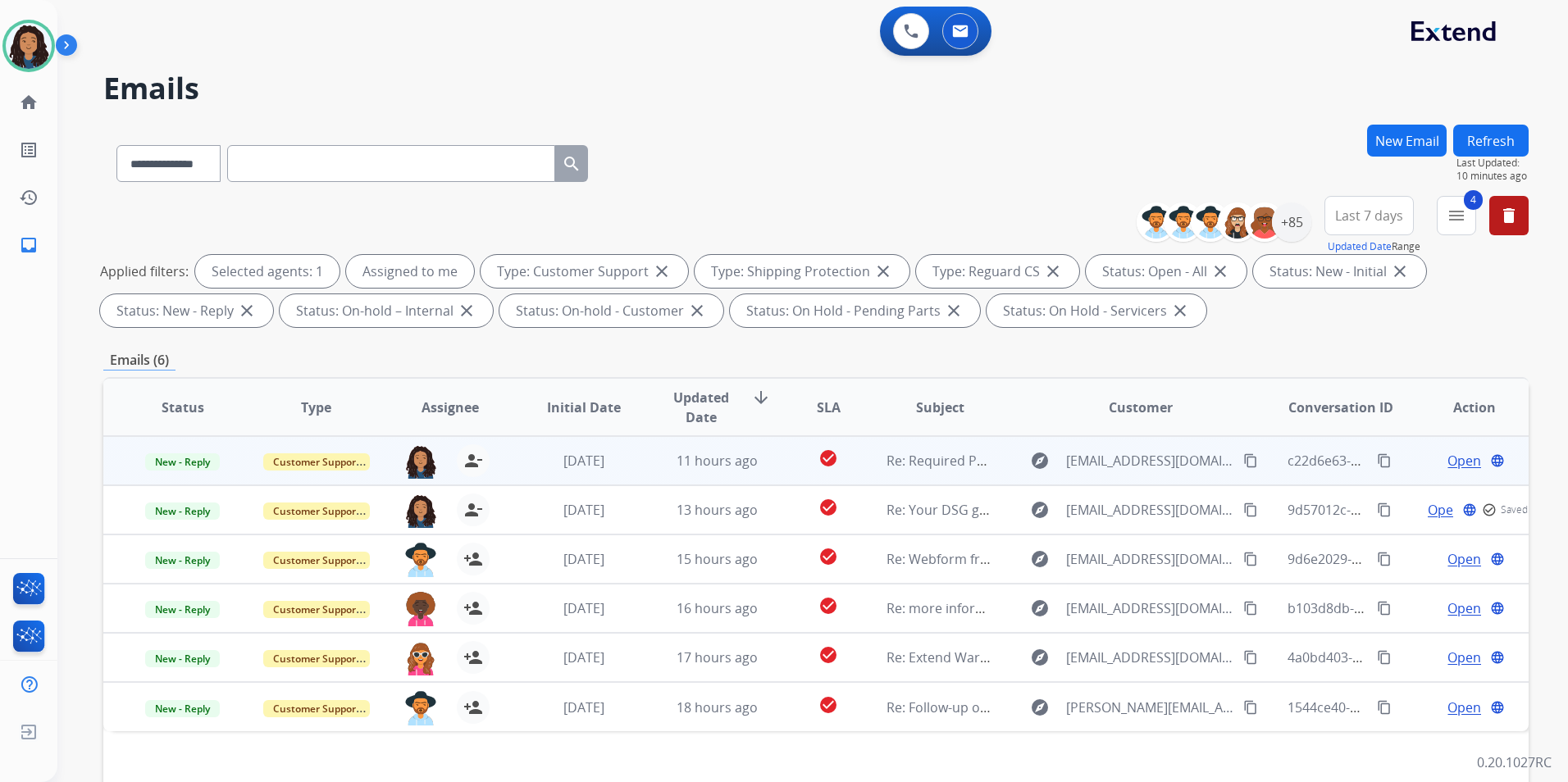
click at [1453, 457] on span "Open" at bounding box center [1465, 460] width 34 height 19
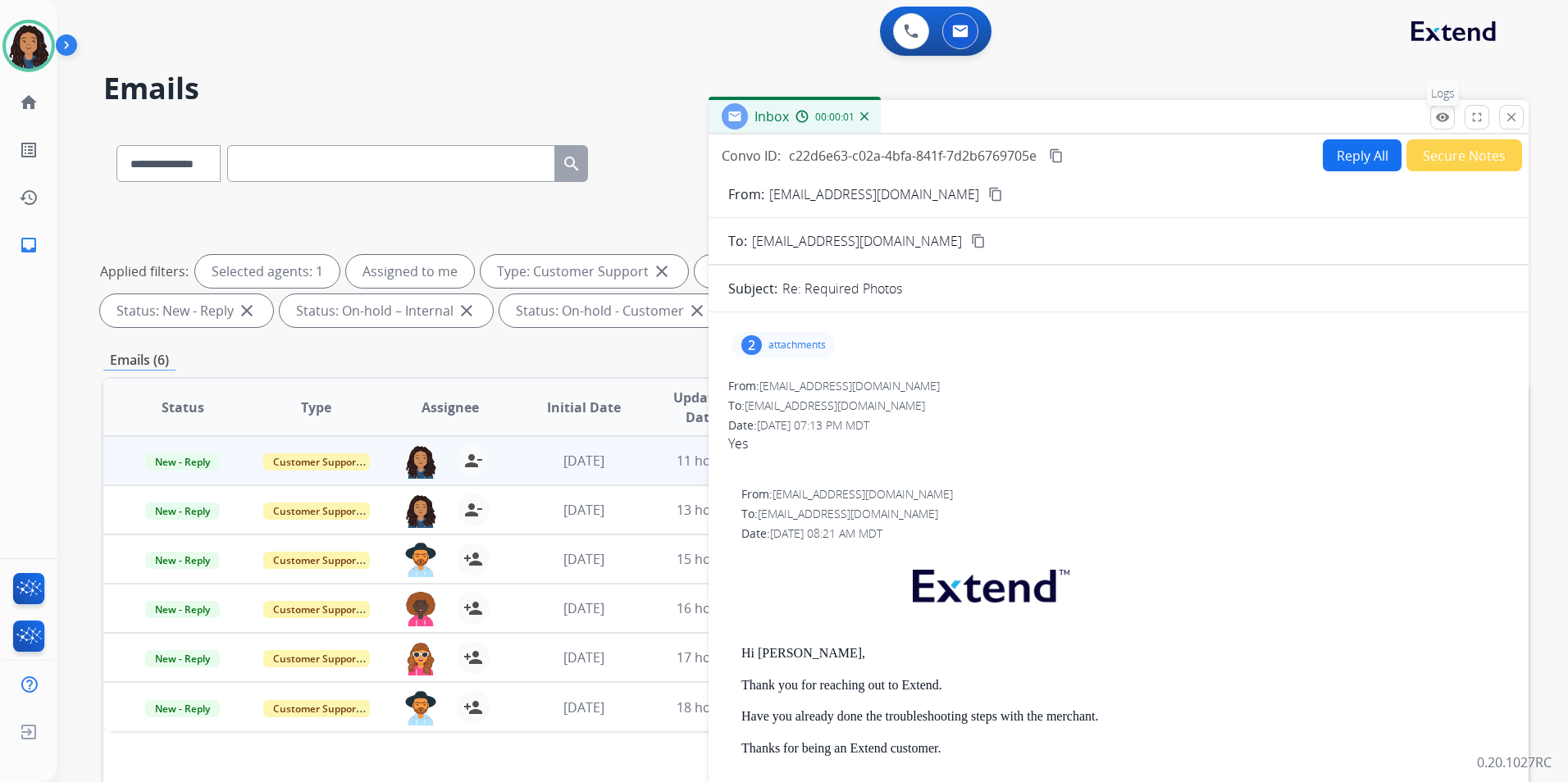
click at [1445, 124] on mat-icon "remove_red_eye" at bounding box center [1443, 118] width 15 height 15
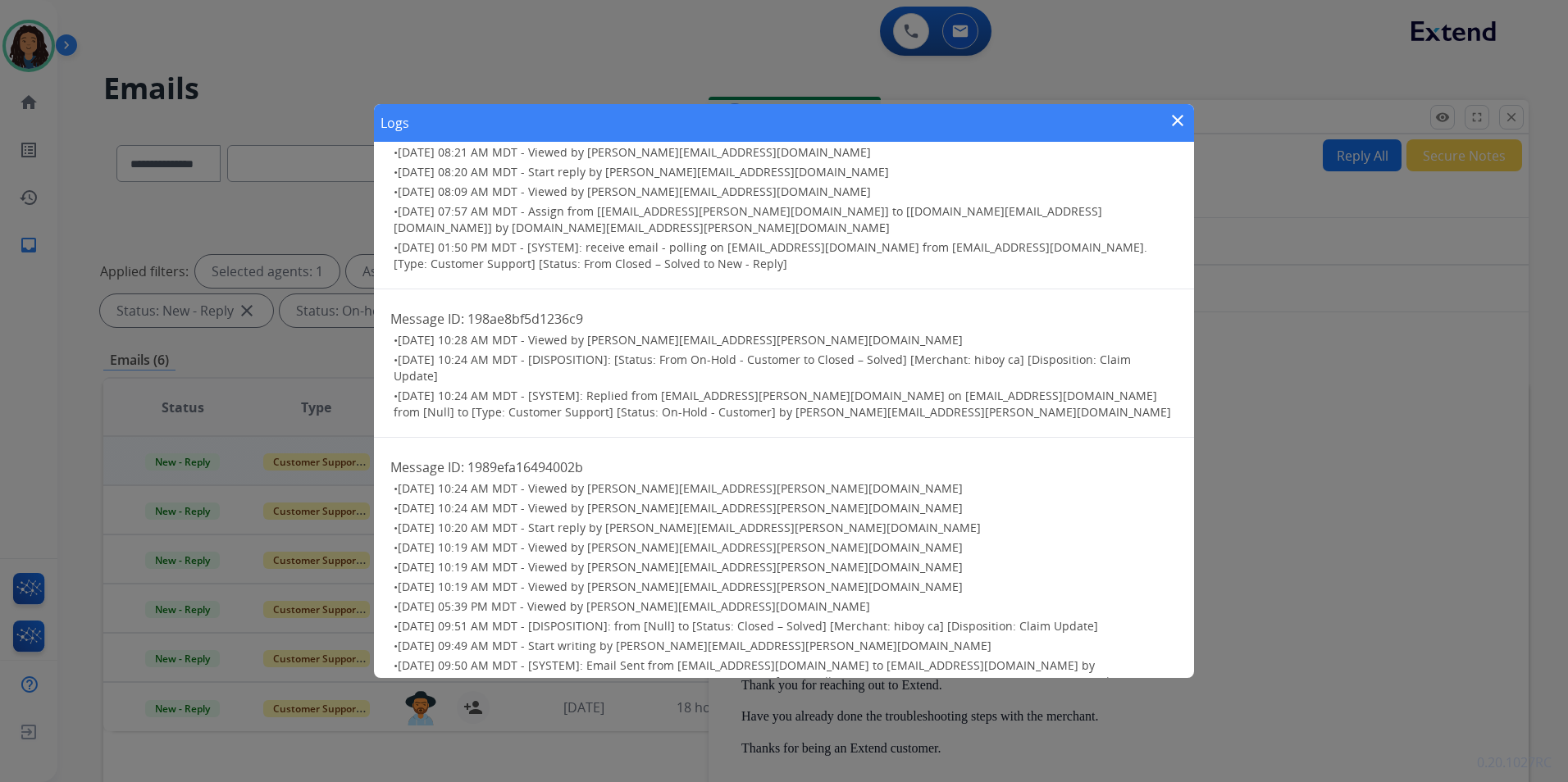
scroll to position [301, 0]
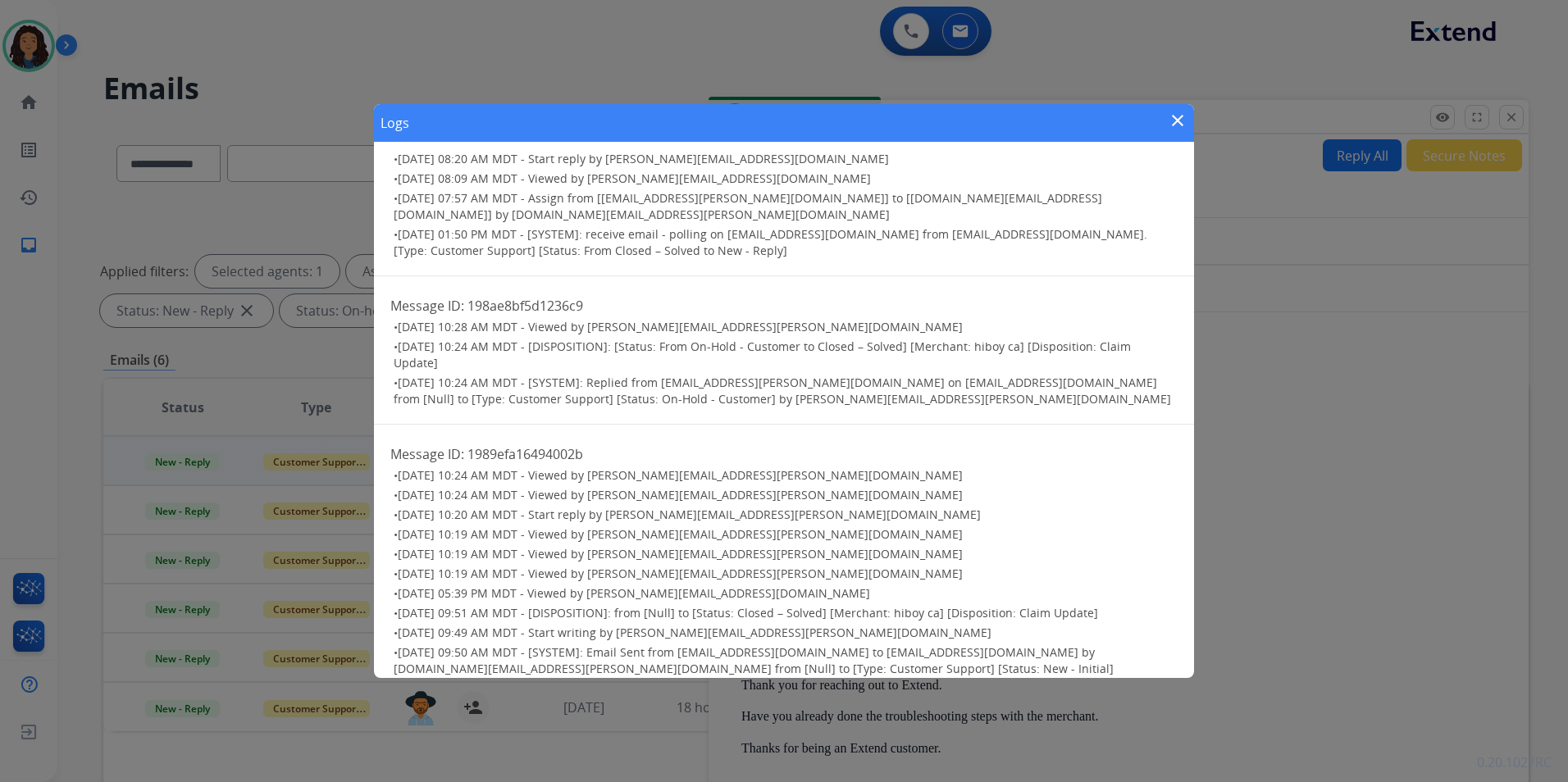
click at [1177, 119] on mat-icon "close" at bounding box center [1177, 120] width 19 height 19
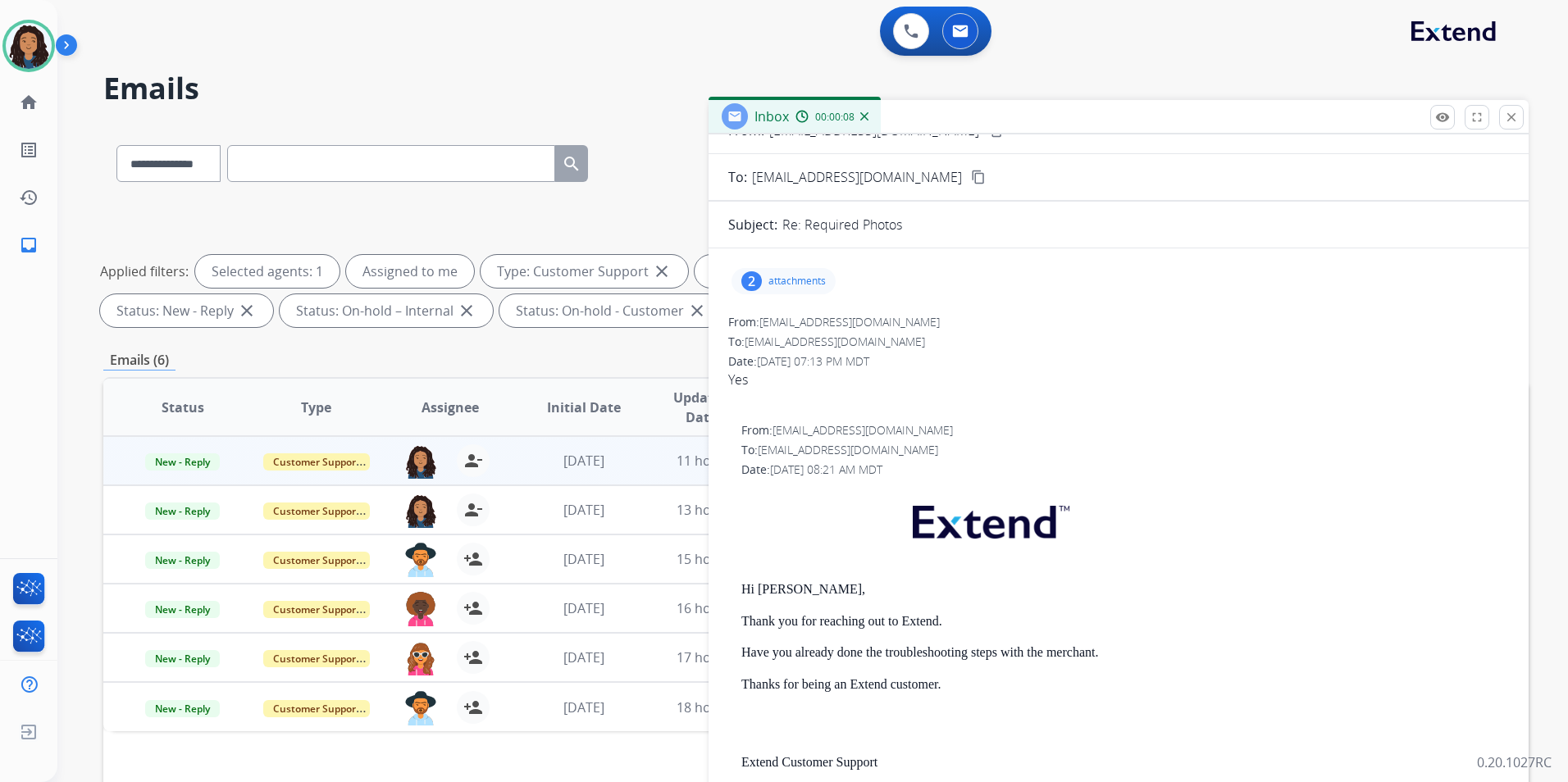
scroll to position [0, 0]
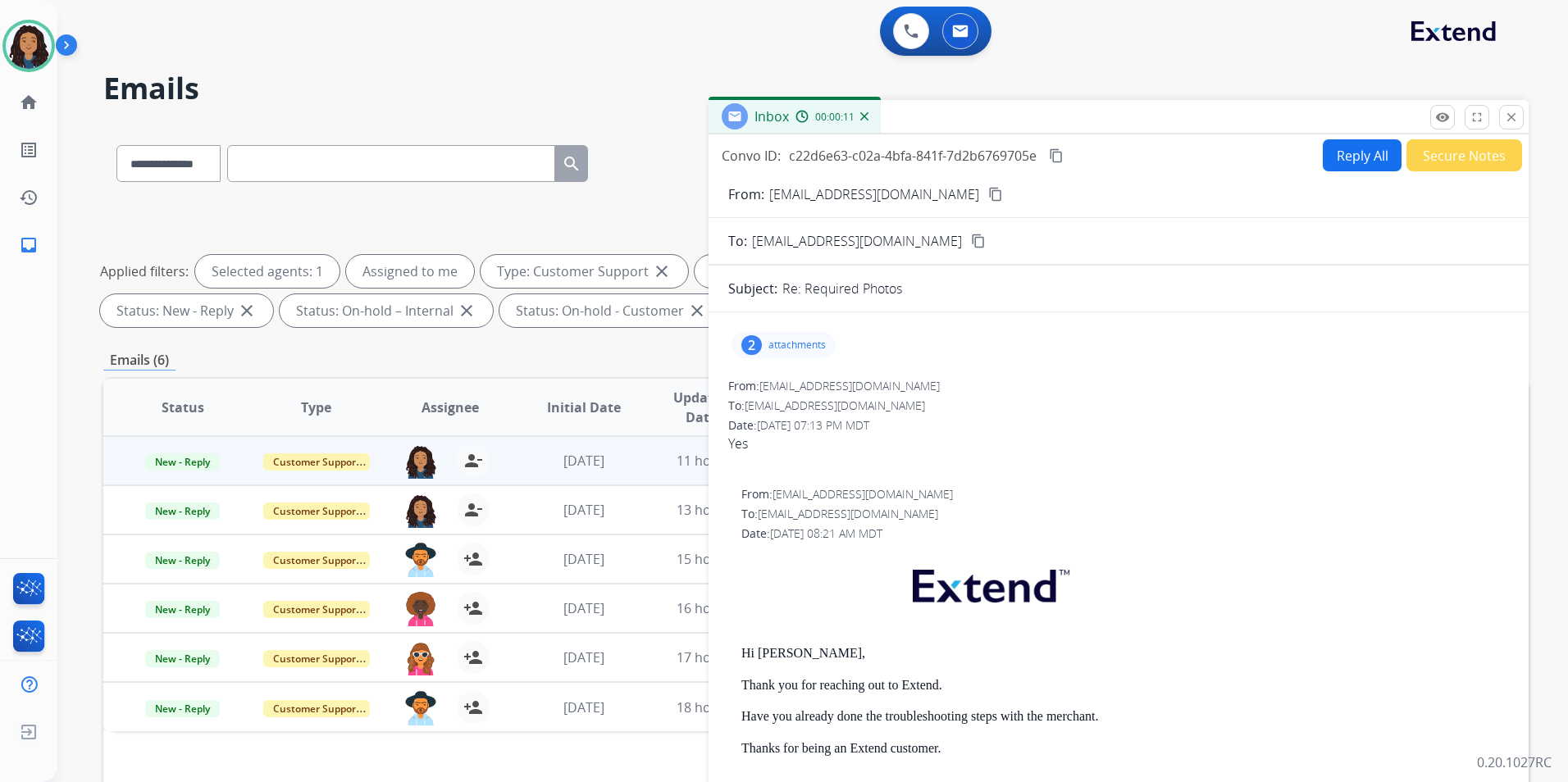
click at [1515, 115] on mat-icon "close" at bounding box center [1512, 118] width 15 height 15
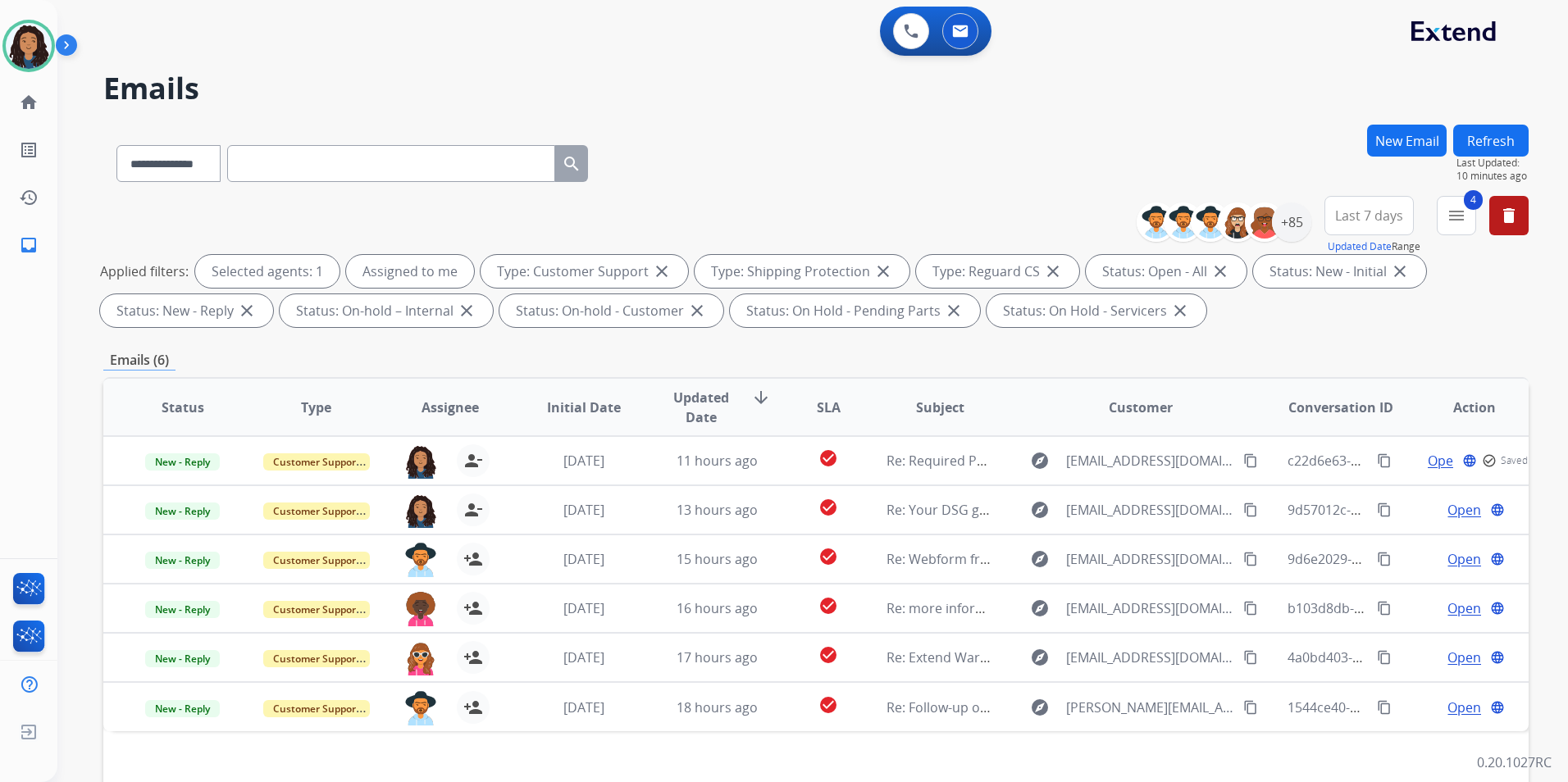
click at [1496, 136] on button "Refresh" at bounding box center [1491, 140] width 76 height 32
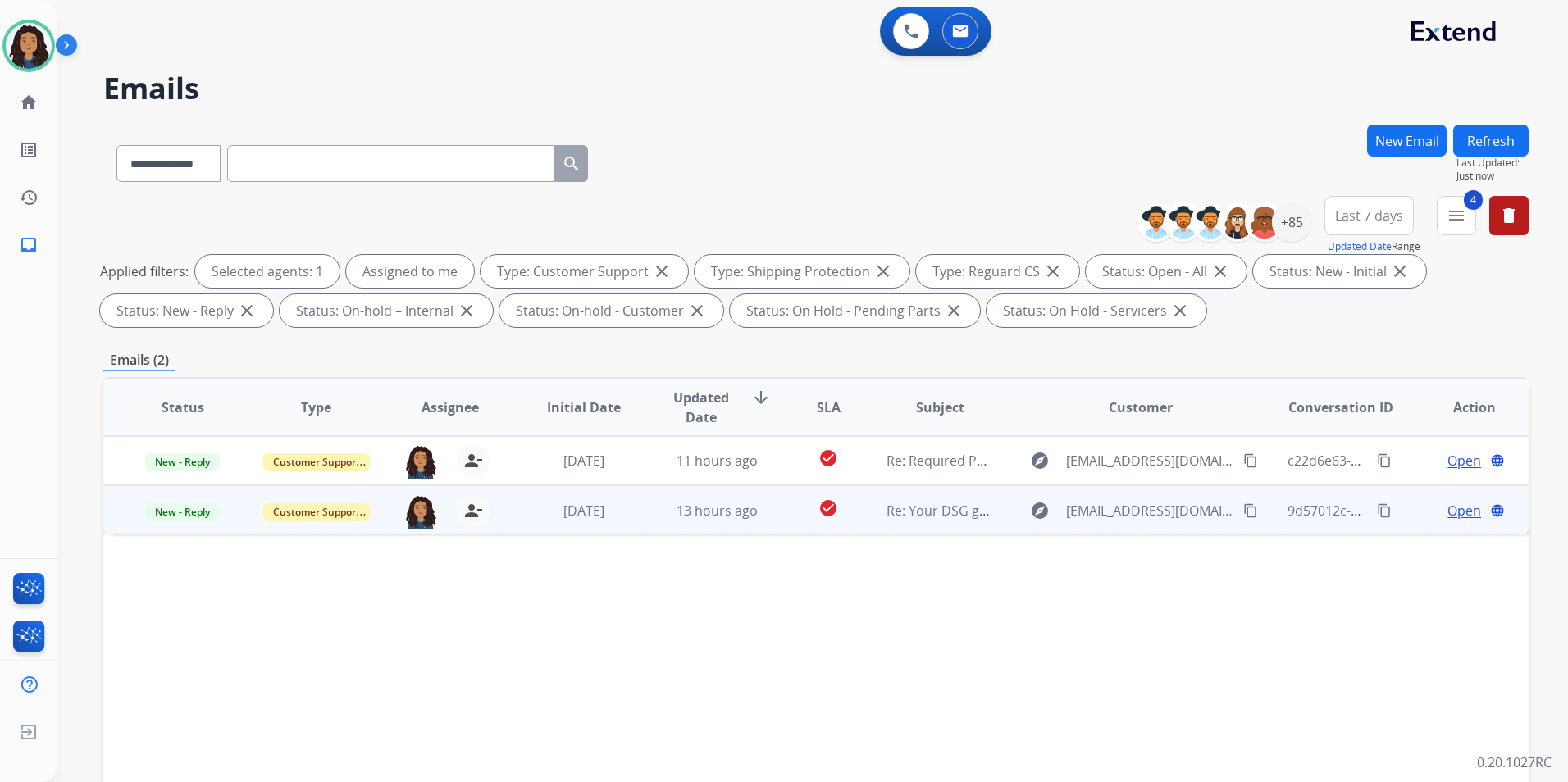
click at [1453, 511] on span "Open" at bounding box center [1465, 510] width 34 height 19
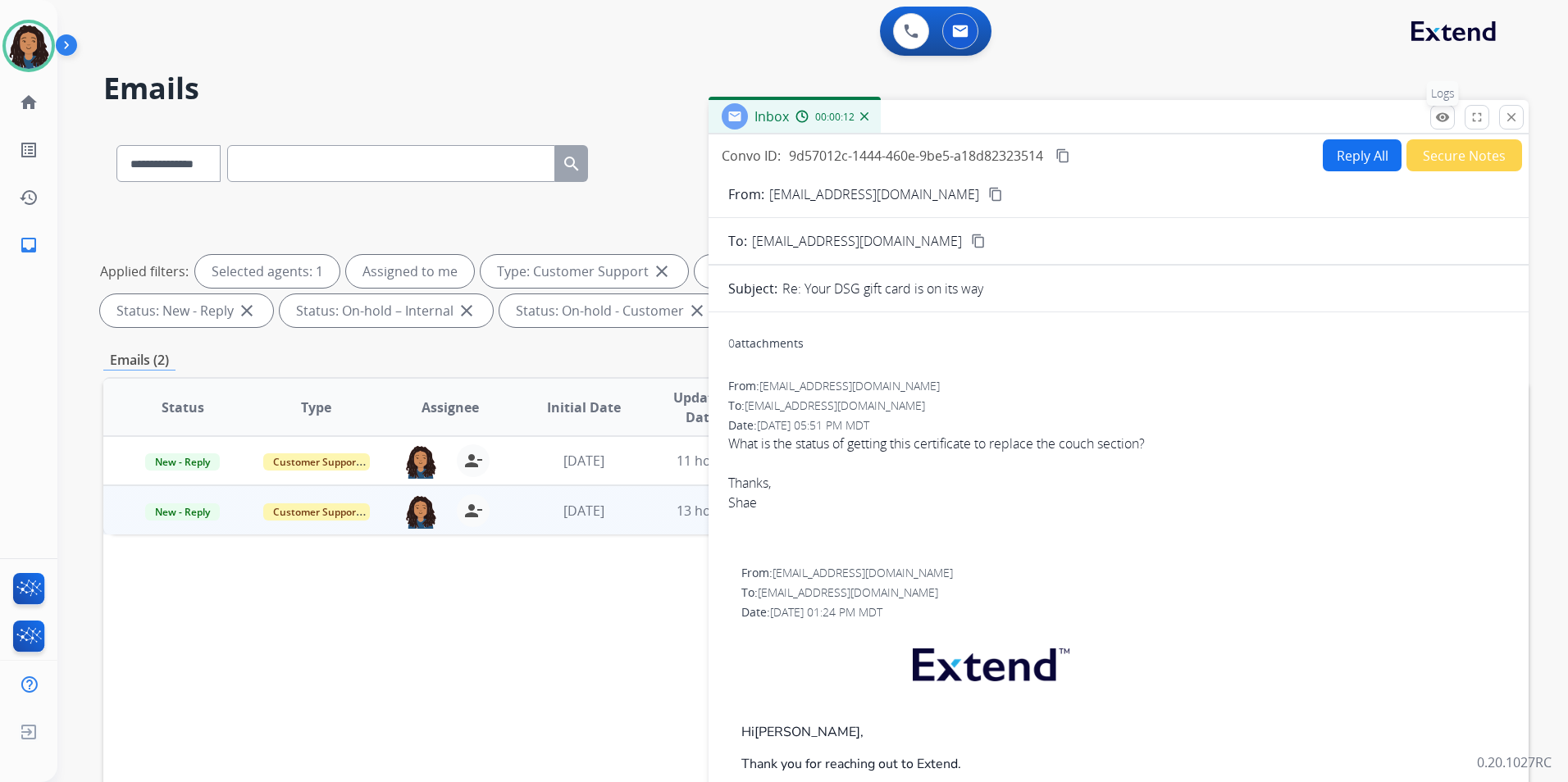
click at [1438, 125] on button "remove_red_eye Logs" at bounding box center [1442, 117] width 24 height 24
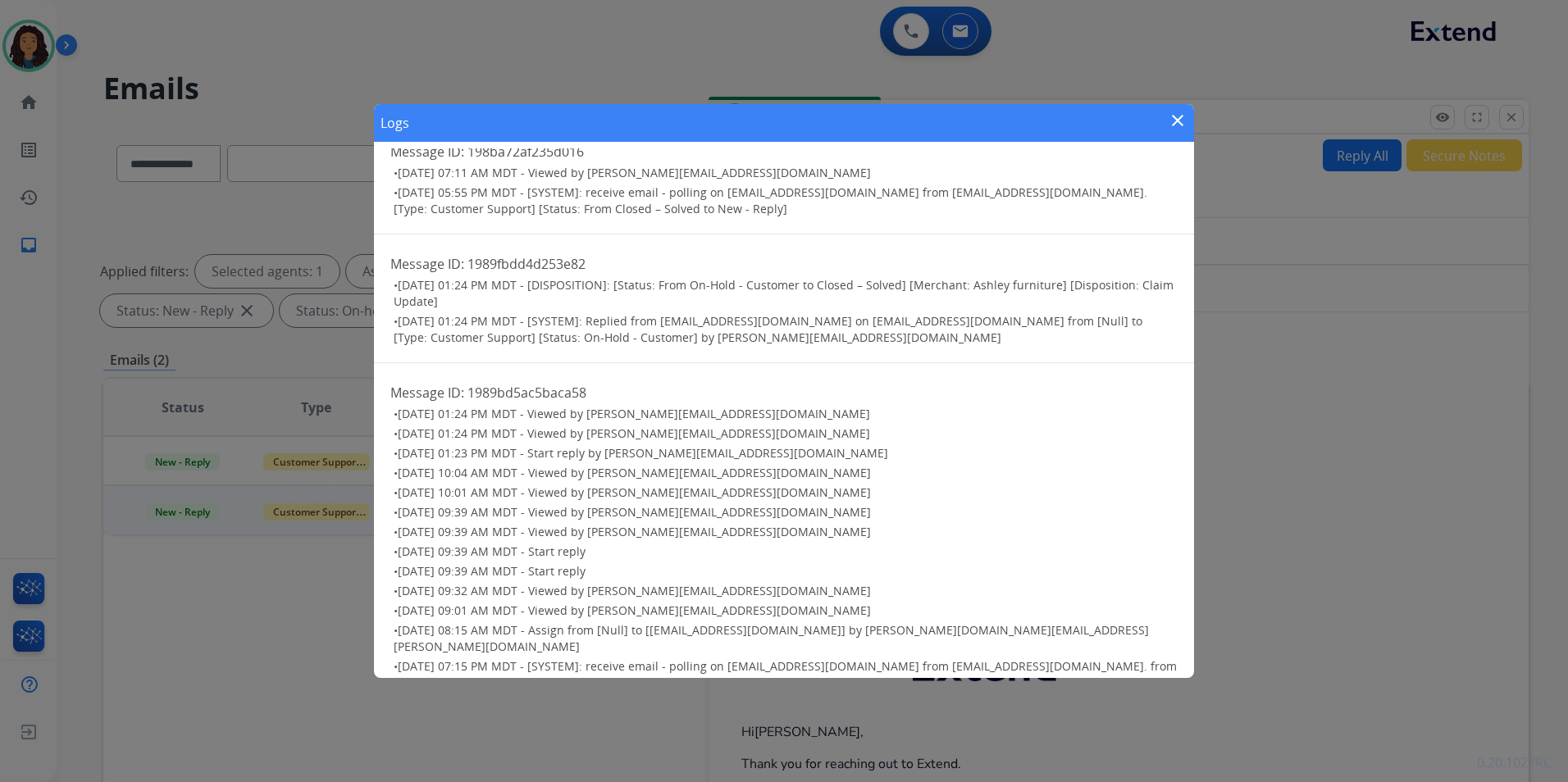
scroll to position [40, 0]
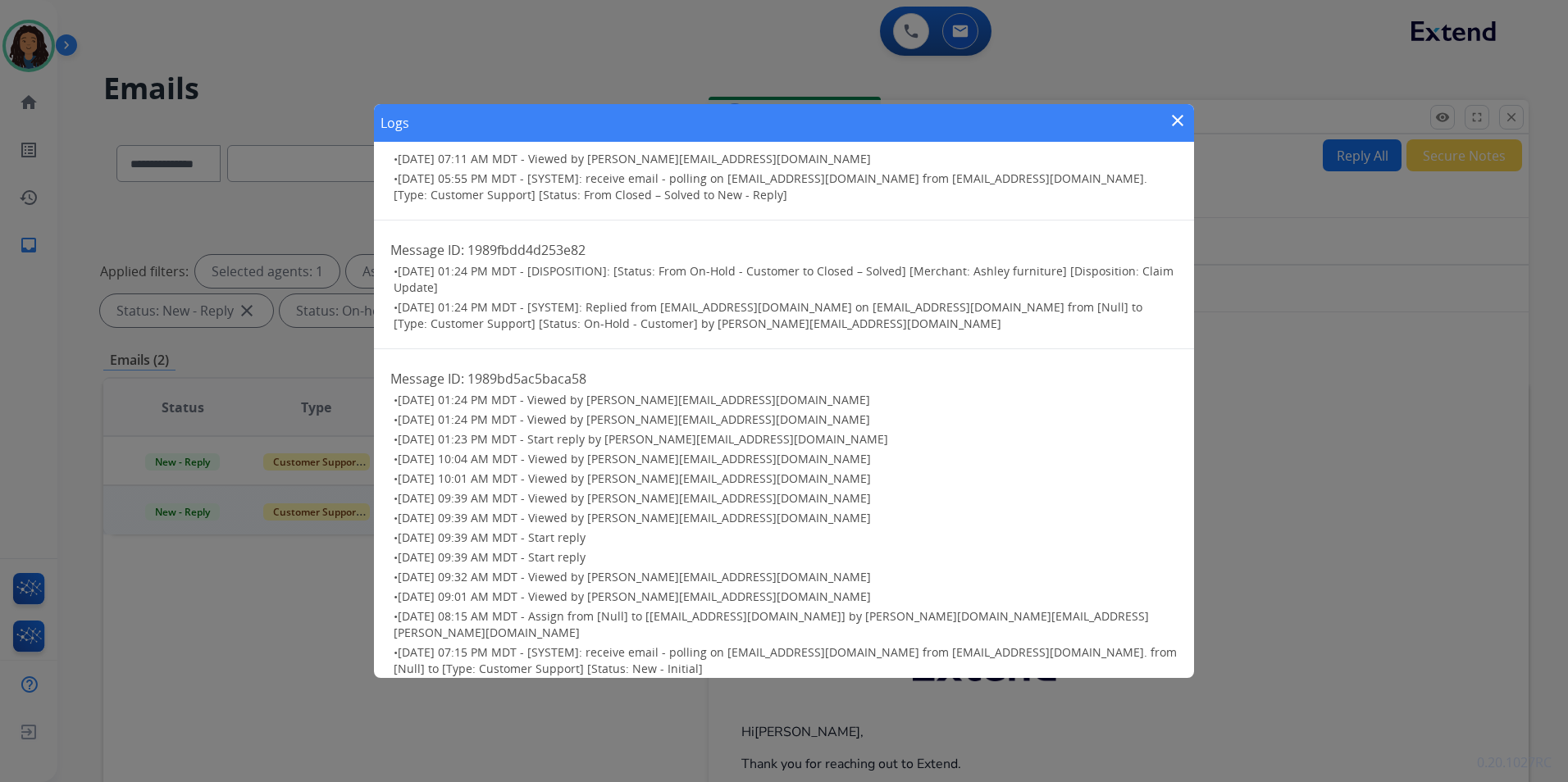
click at [1179, 119] on mat-icon "close" at bounding box center [1177, 120] width 19 height 19
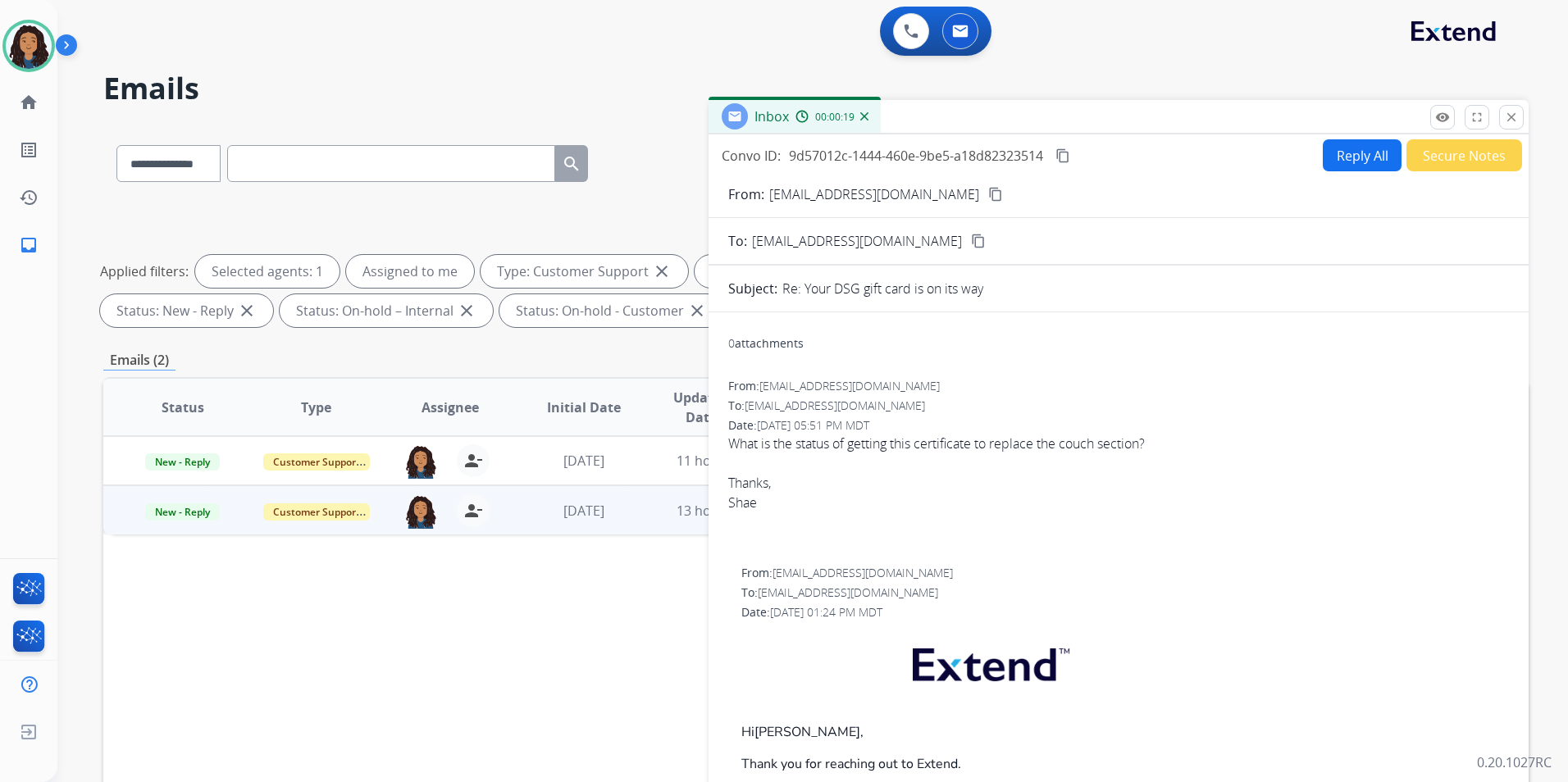
click at [988, 192] on mat-icon "content_copy" at bounding box center [996, 194] width 15 height 15
click at [20, 56] on img at bounding box center [29, 45] width 46 height 46
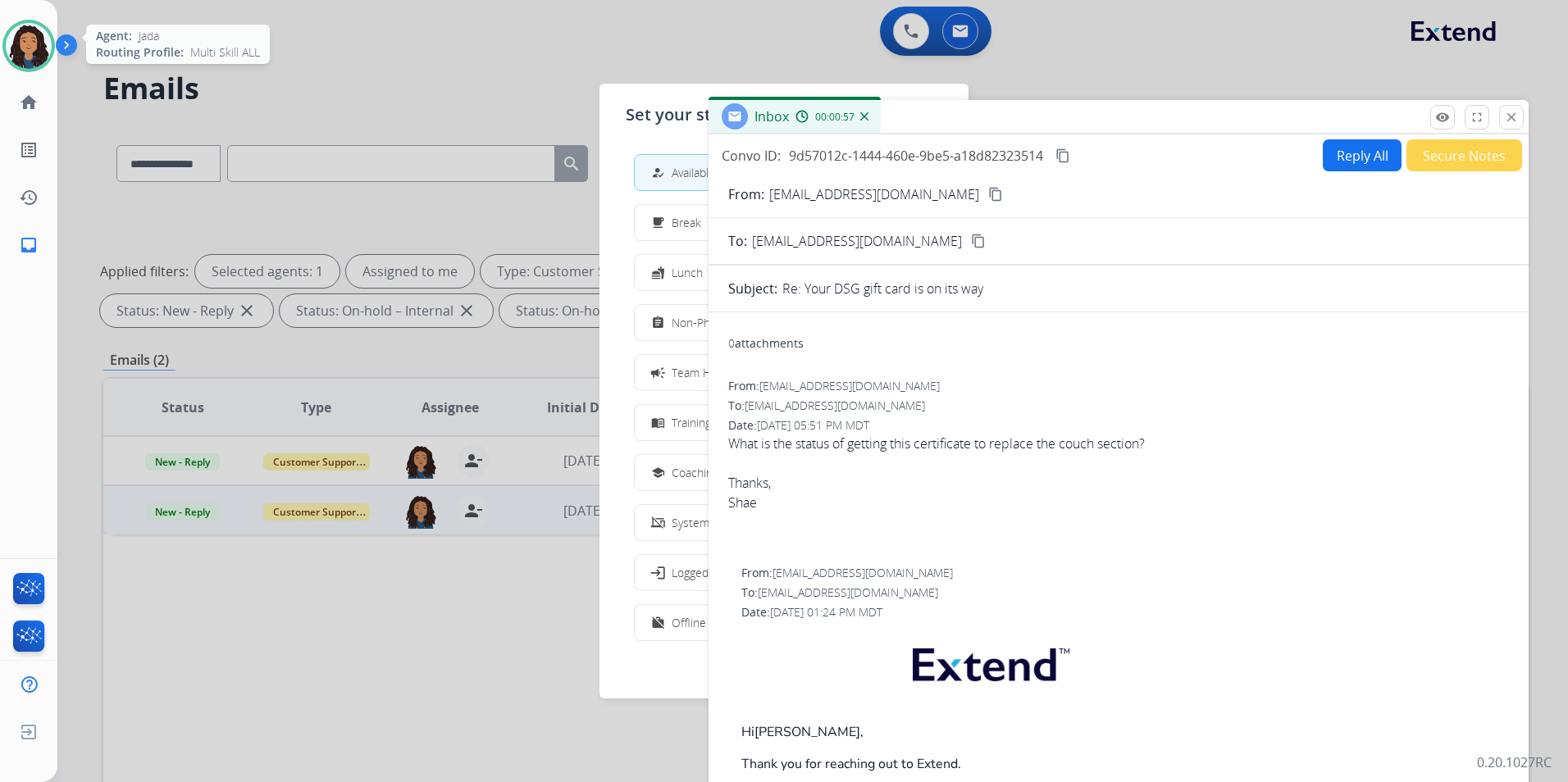
click at [20, 56] on img at bounding box center [29, 45] width 46 height 46
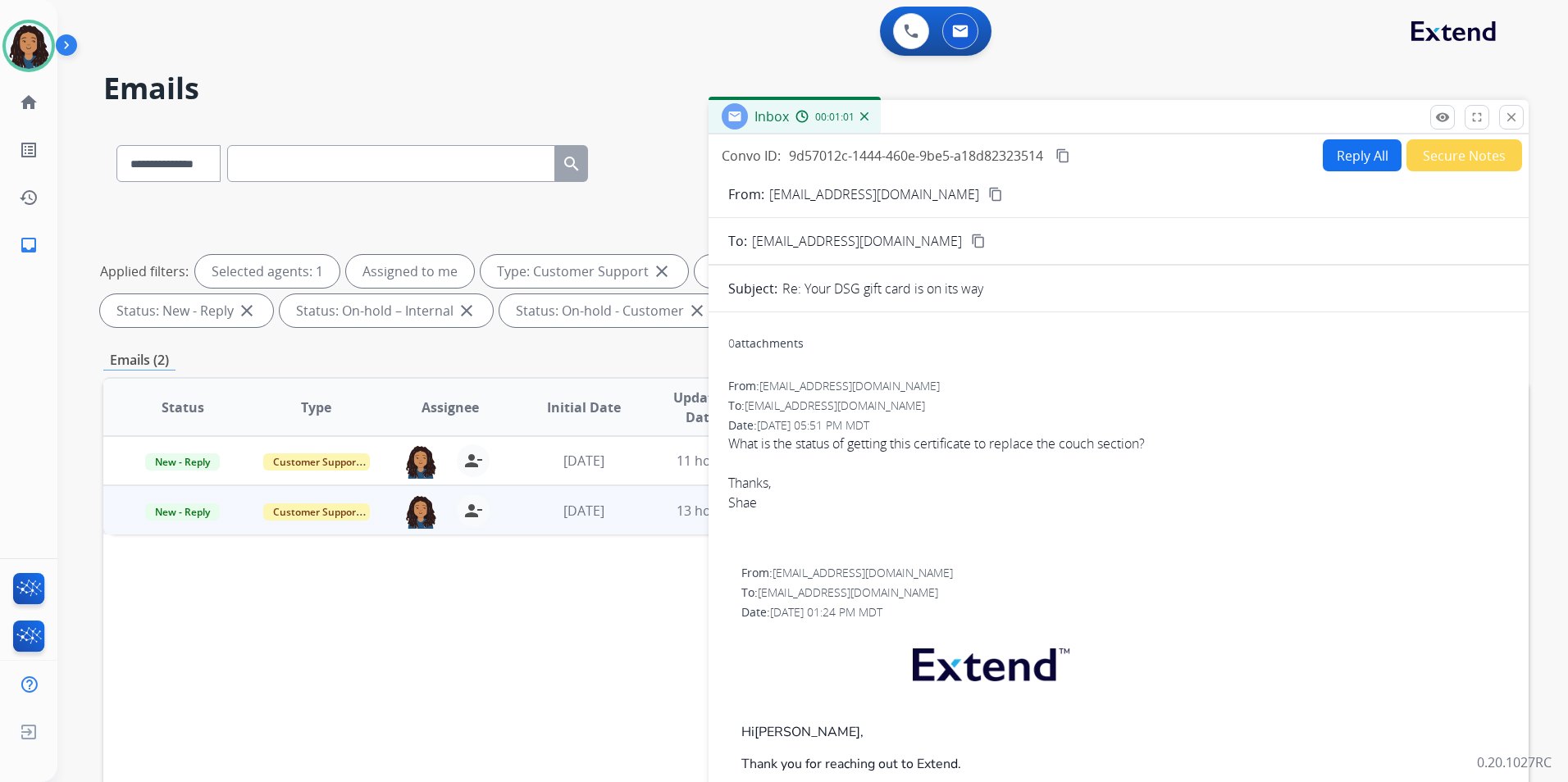
click at [988, 197] on mat-icon "content_copy" at bounding box center [996, 194] width 15 height 15
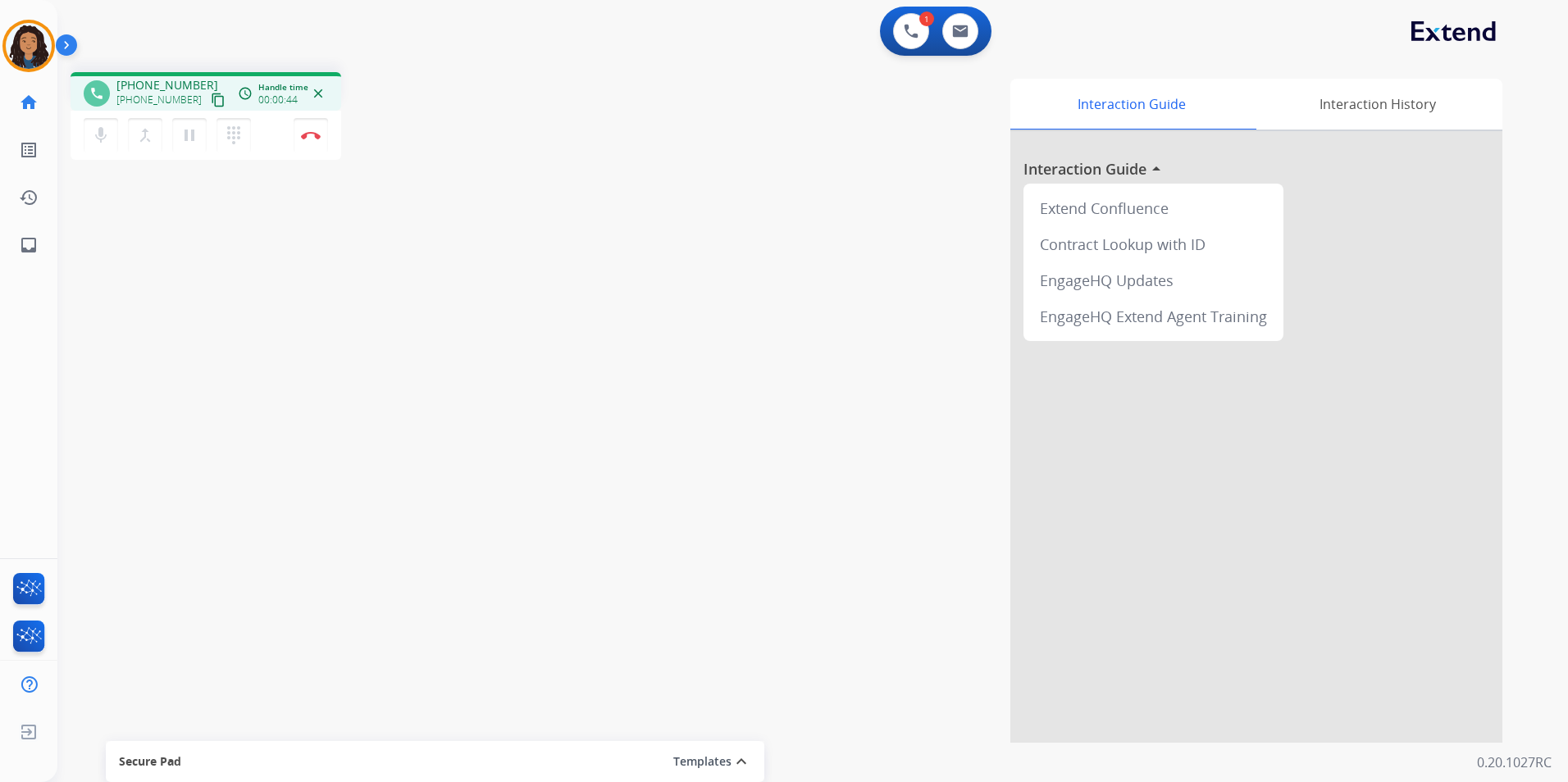
click at [211, 101] on mat-icon "content_copy" at bounding box center [219, 100] width 15 height 15
click at [309, 140] on button "Disconnect" at bounding box center [310, 135] width 34 height 34
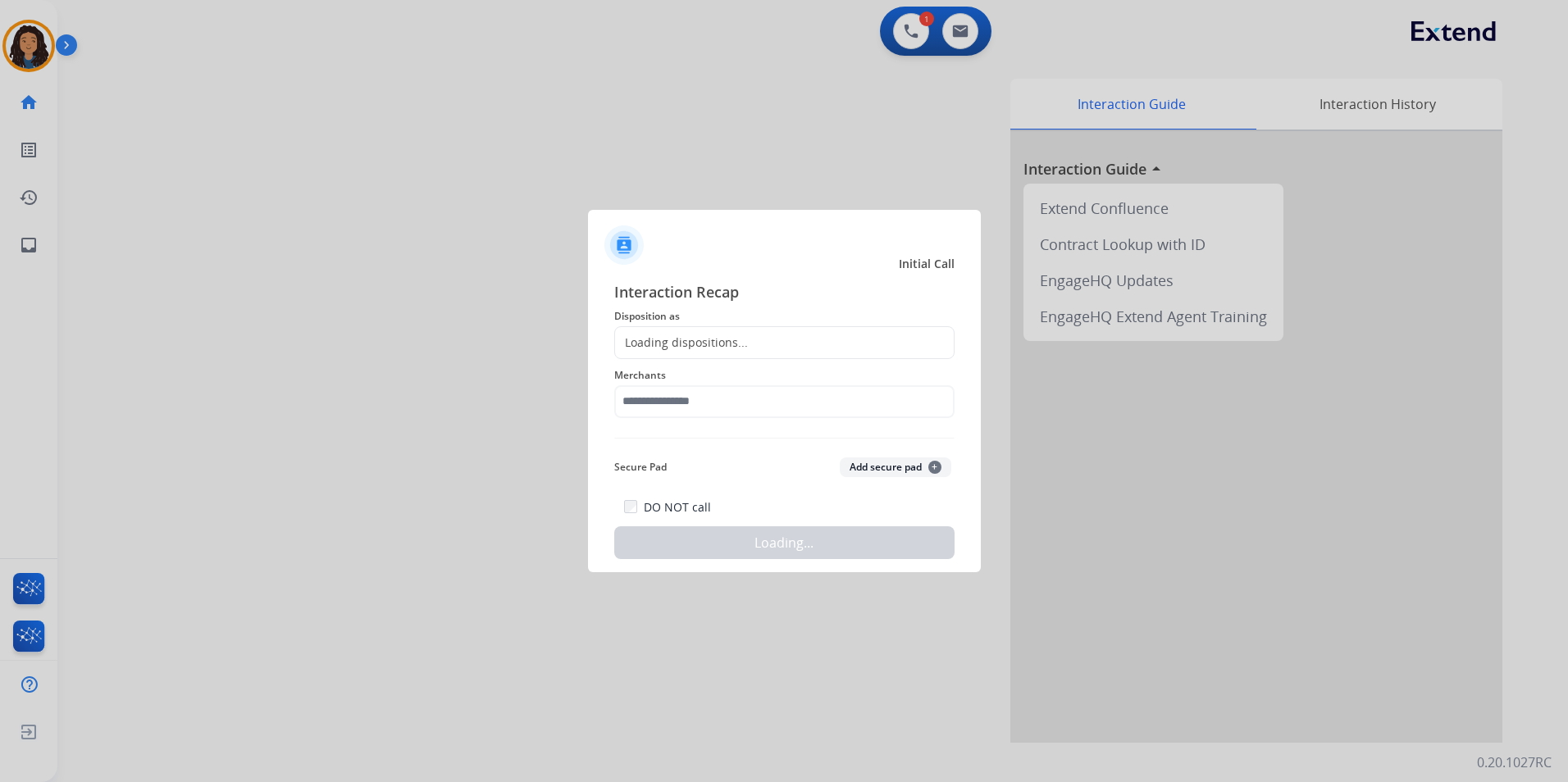
click at [745, 355] on div "Interaction Recap Disposition as Loading dispositions... Merchants Secure Pad A…" at bounding box center [784, 420] width 341 height 279
click at [742, 348] on div "Loading dispositions..." at bounding box center [681, 342] width 133 height 16
click at [734, 332] on div "Loading dispositions..." at bounding box center [784, 342] width 341 height 33
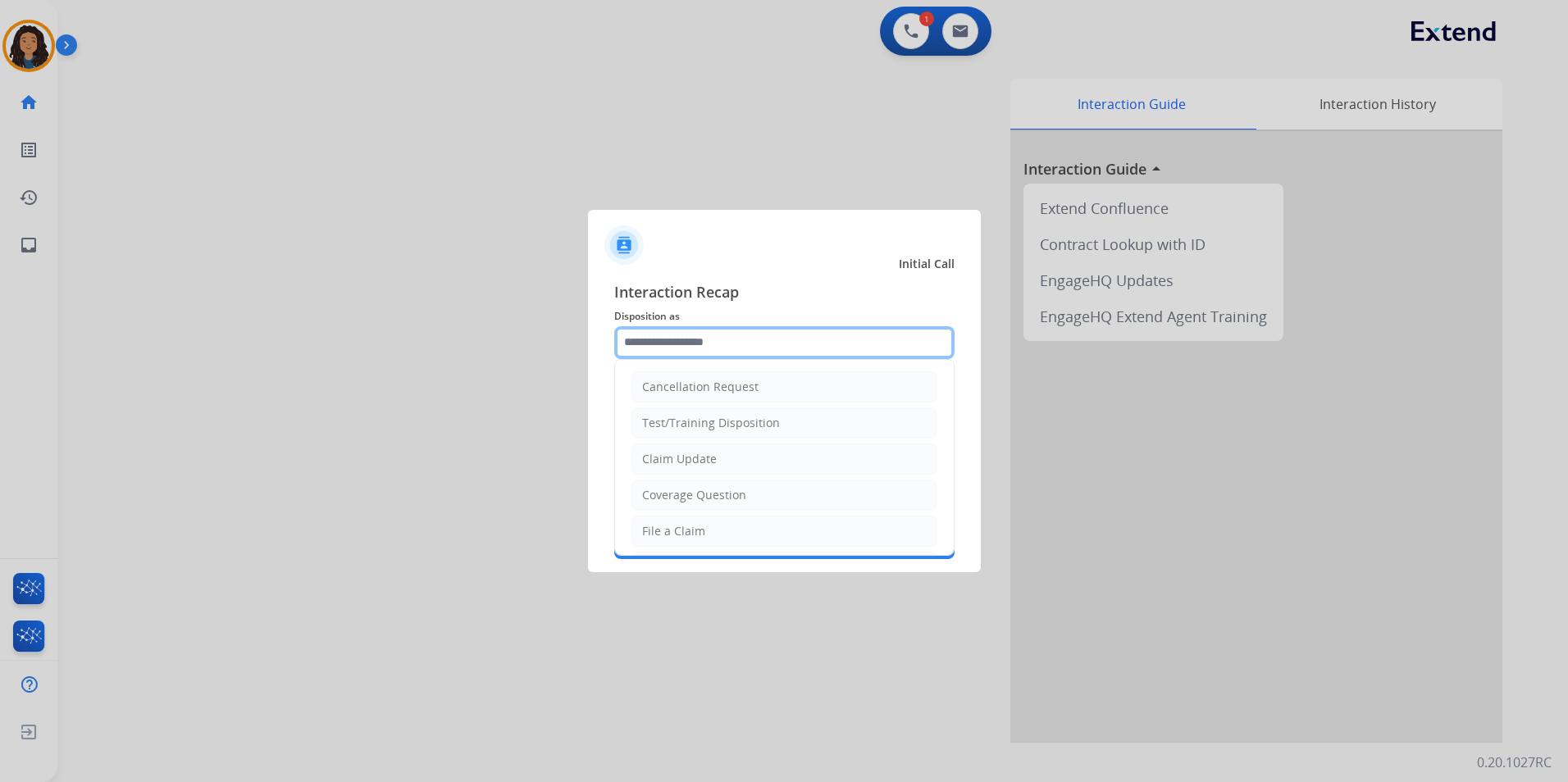
click at [734, 341] on input "text" at bounding box center [784, 342] width 341 height 33
click at [702, 458] on div "Claim Update" at bounding box center [679, 458] width 75 height 16
type input "**********"
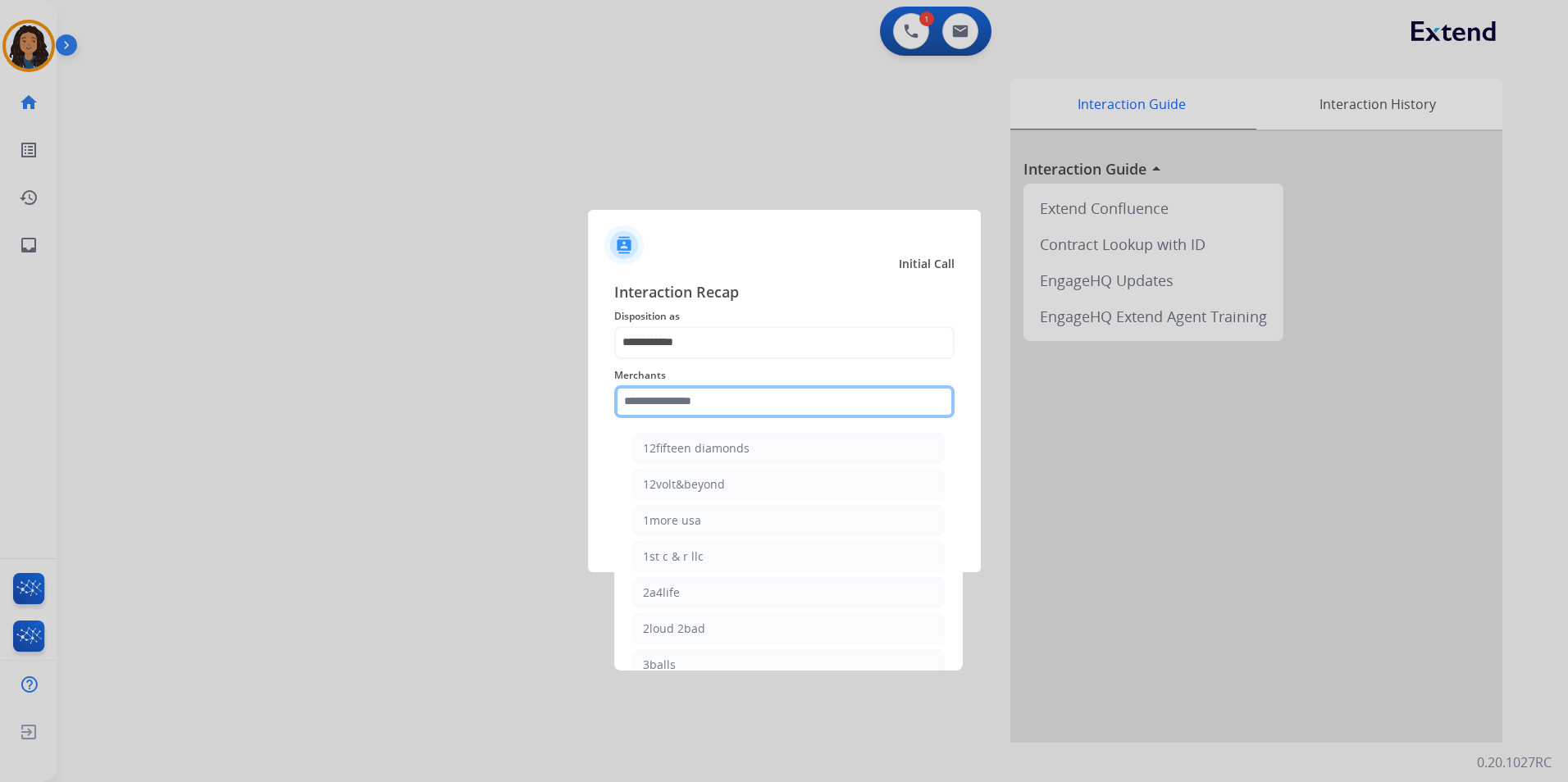
click at [657, 402] on input "text" at bounding box center [784, 401] width 341 height 33
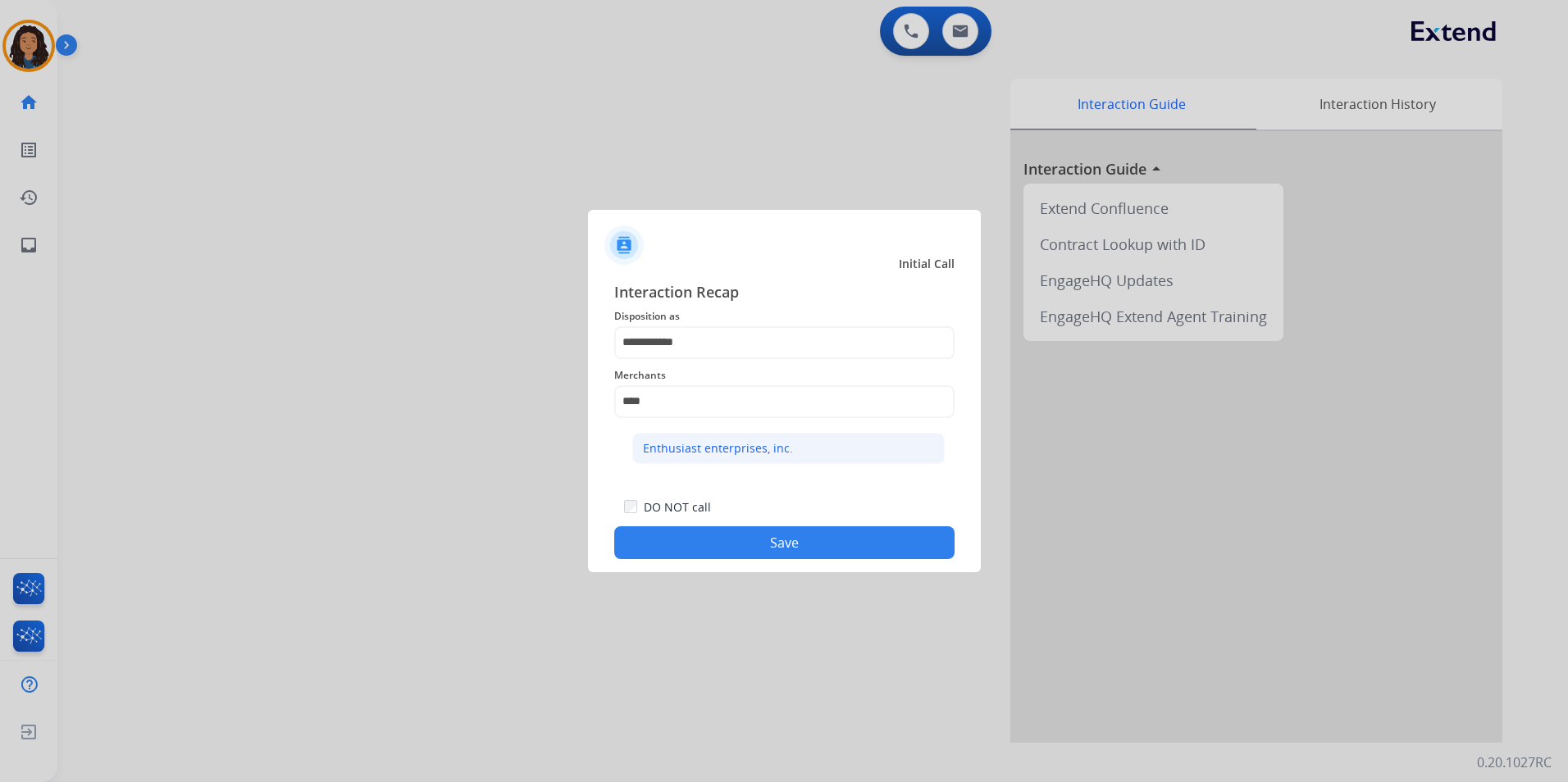
drag, startPoint x: 771, startPoint y: 449, endPoint x: 766, endPoint y: 508, distance: 59.2
click at [771, 451] on div "Enthusiast enterprises, inc." at bounding box center [718, 447] width 150 height 16
type input "**********"
click at [732, 559] on div "**********" at bounding box center [784, 420] width 393 height 306
click at [719, 543] on button "Save" at bounding box center [784, 542] width 341 height 33
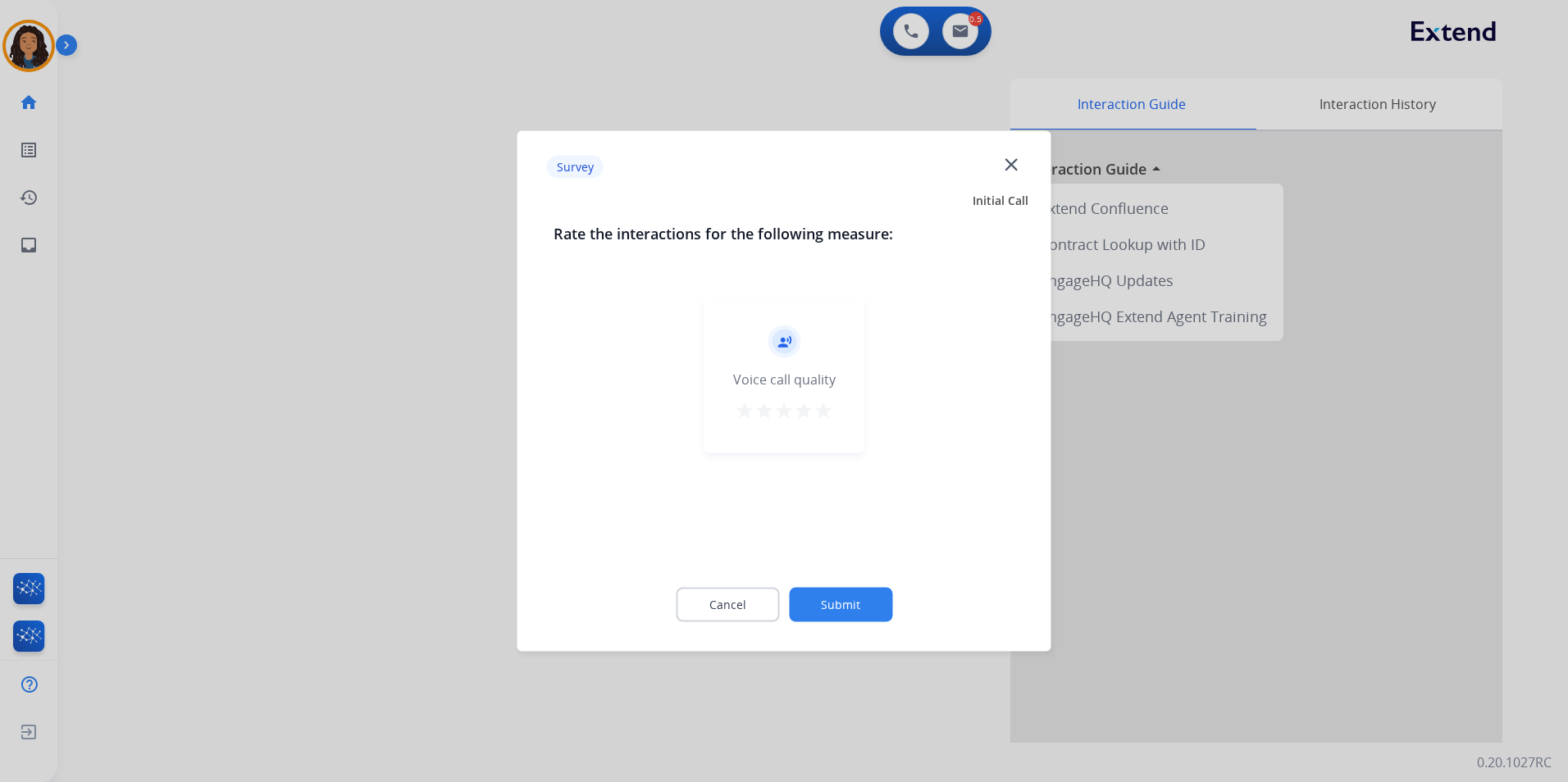
click at [232, 457] on div at bounding box center [784, 391] width 1568 height 782
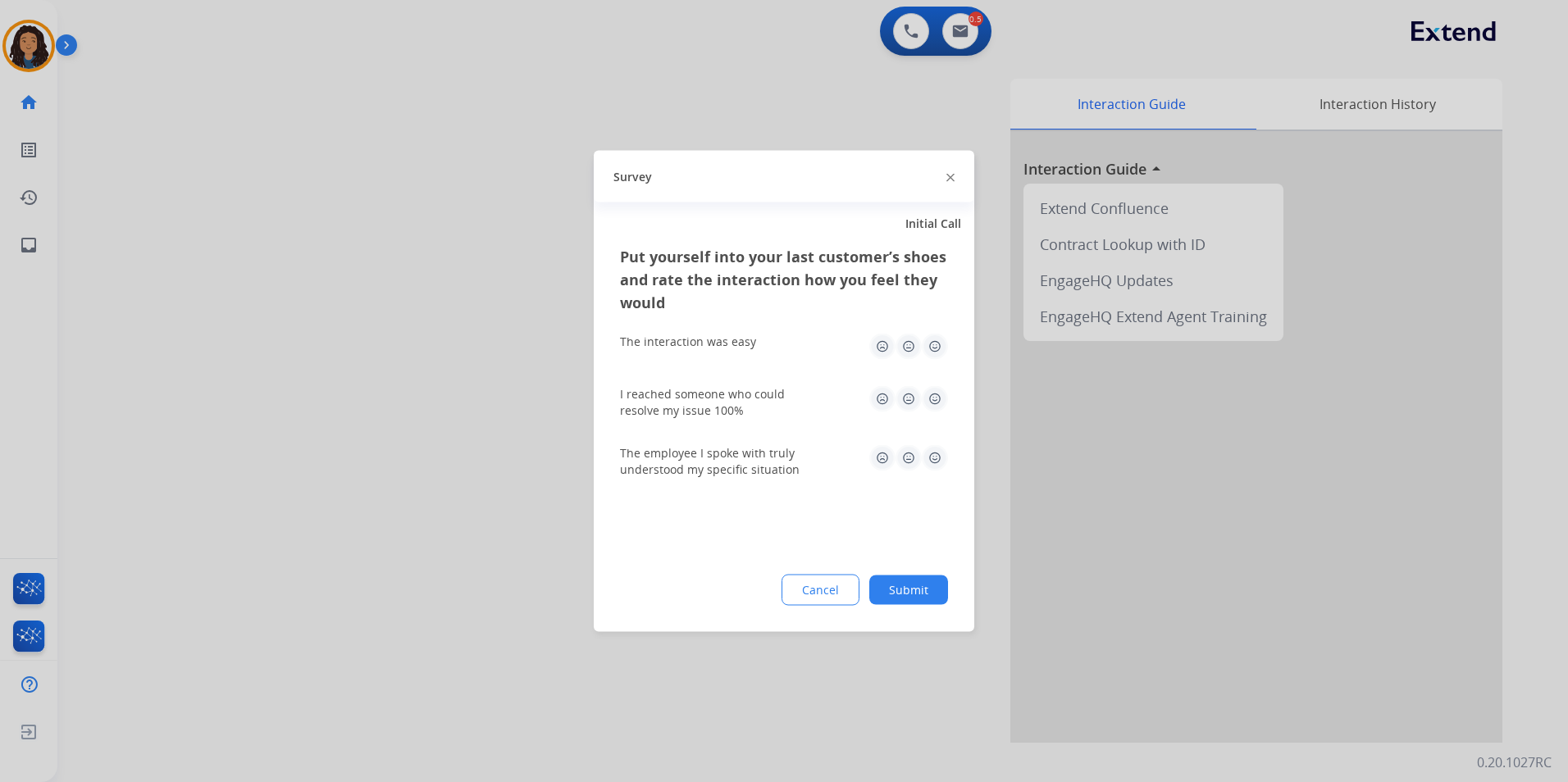
click at [232, 456] on div at bounding box center [784, 391] width 1568 height 782
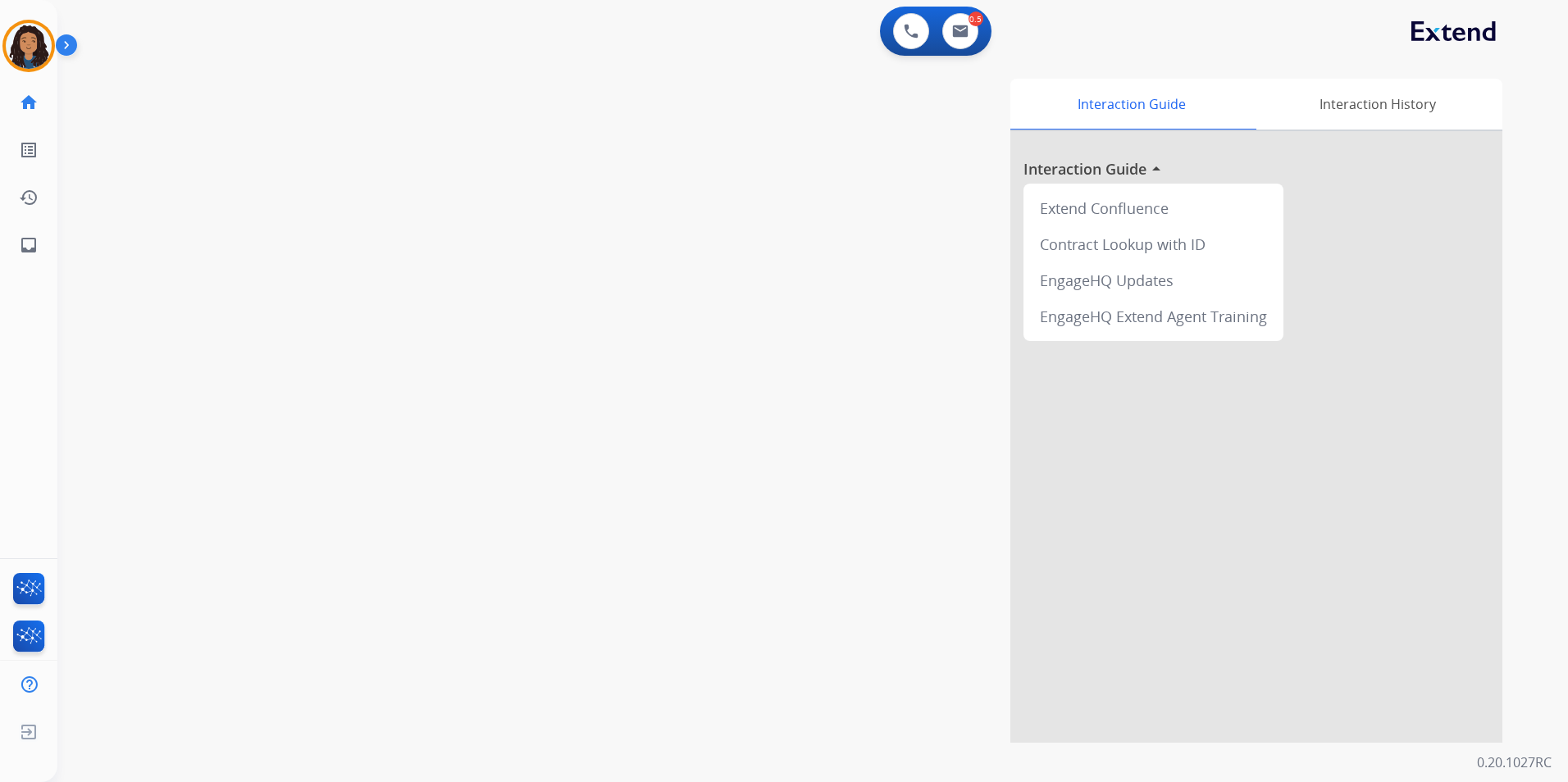
drag, startPoint x: 1020, startPoint y: 31, endPoint x: 988, endPoint y: 45, distance: 34.9
click at [1020, 34] on div "0 Voice Interactions 0.5 Email Interactions" at bounding box center [803, 33] width 1451 height 52
click at [970, 44] on button at bounding box center [960, 31] width 36 height 36
select select "**********"
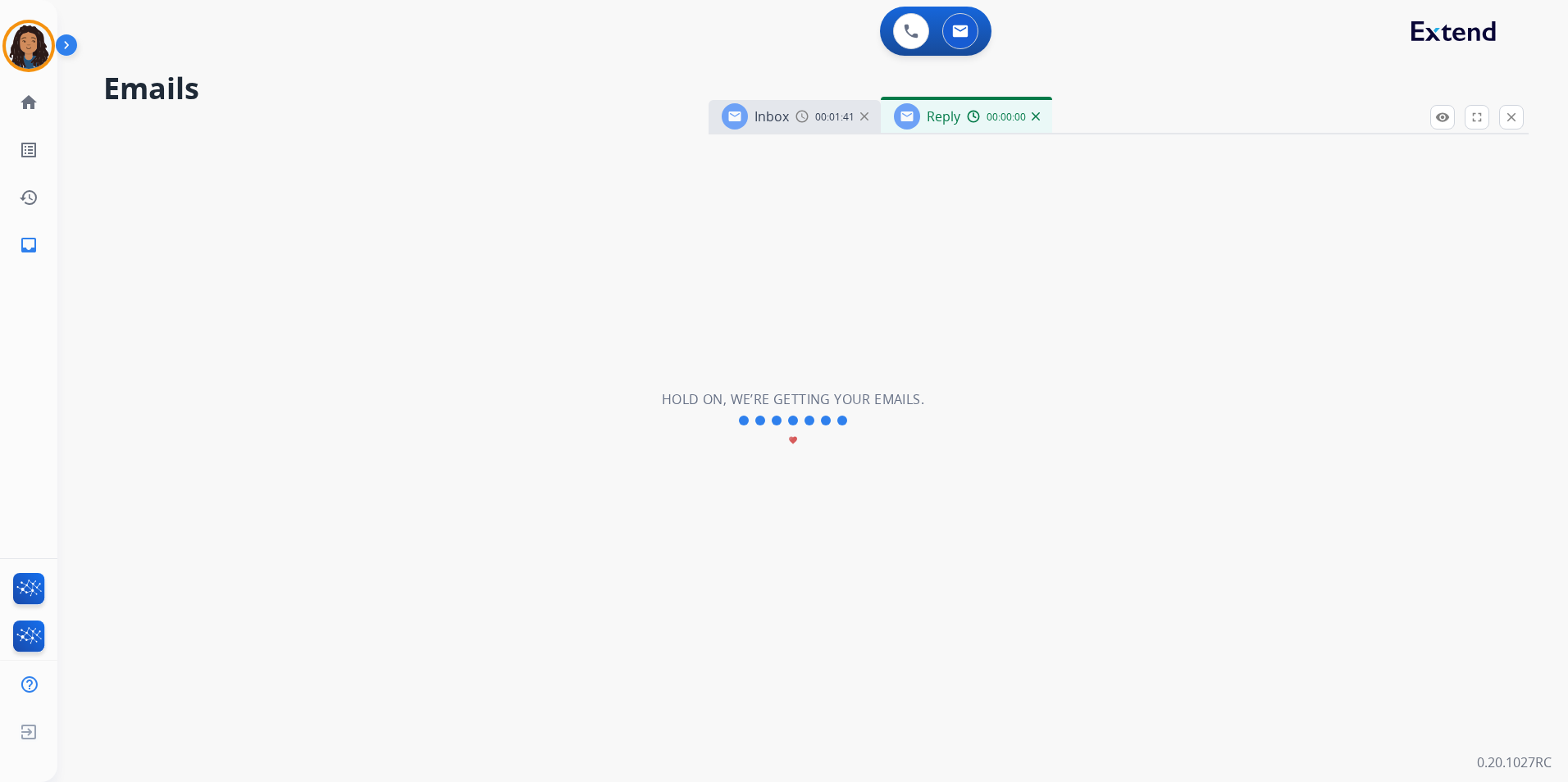
select select "**********"
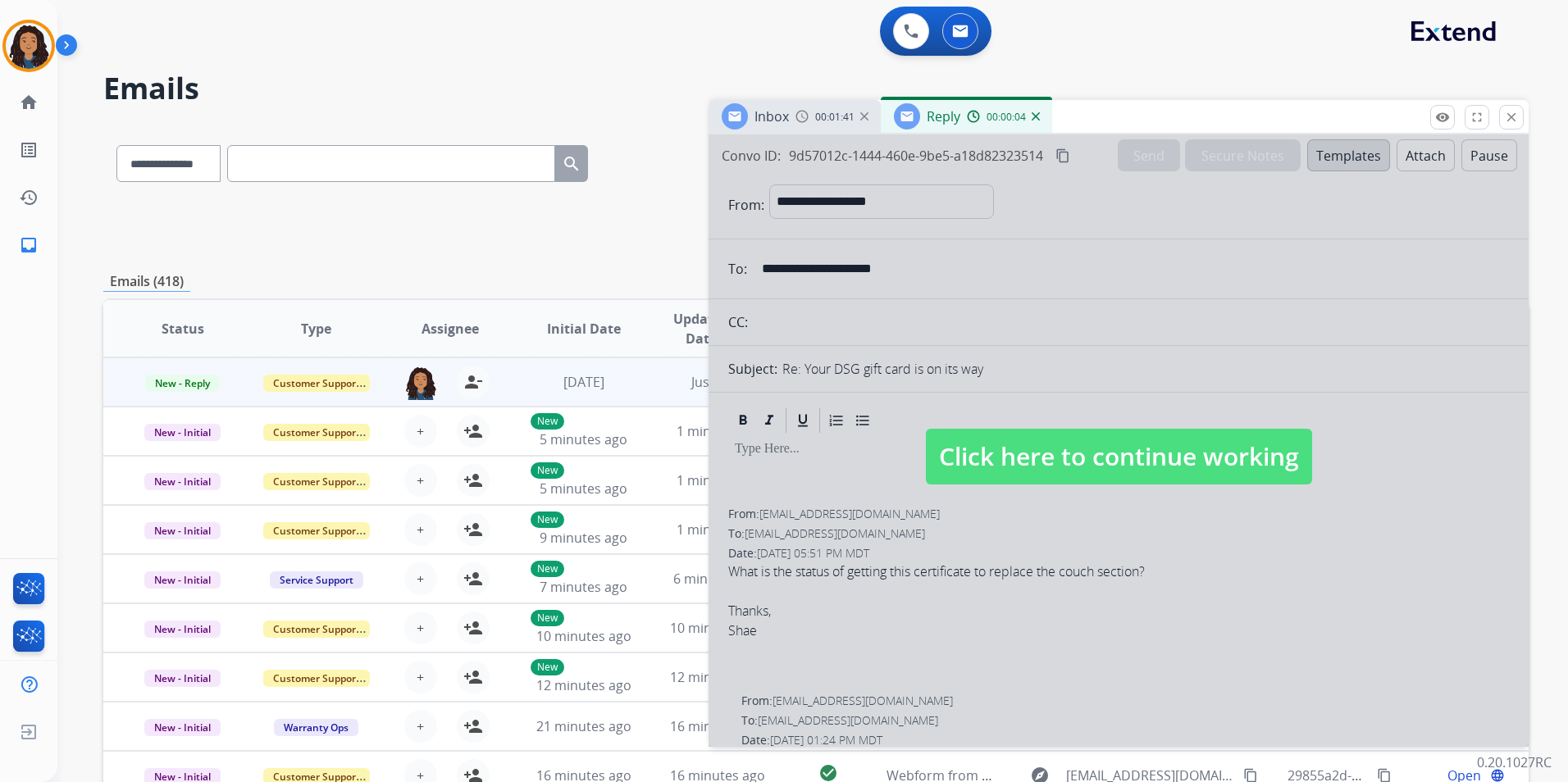
click at [1016, 455] on span "Click here to continue working" at bounding box center [1119, 457] width 386 height 55
select select
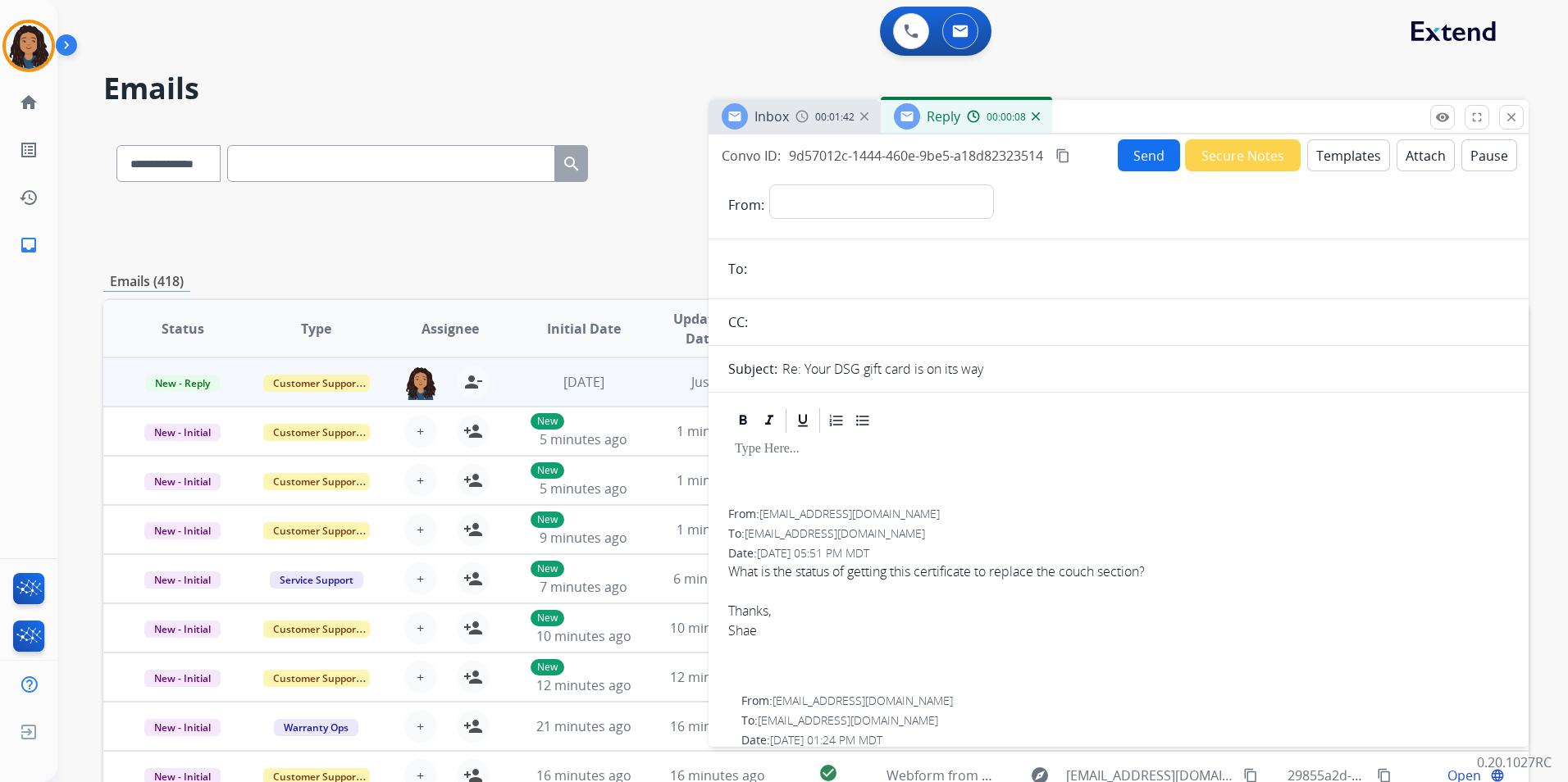
click at [1036, 119] on img at bounding box center [1036, 117] width 8 height 8
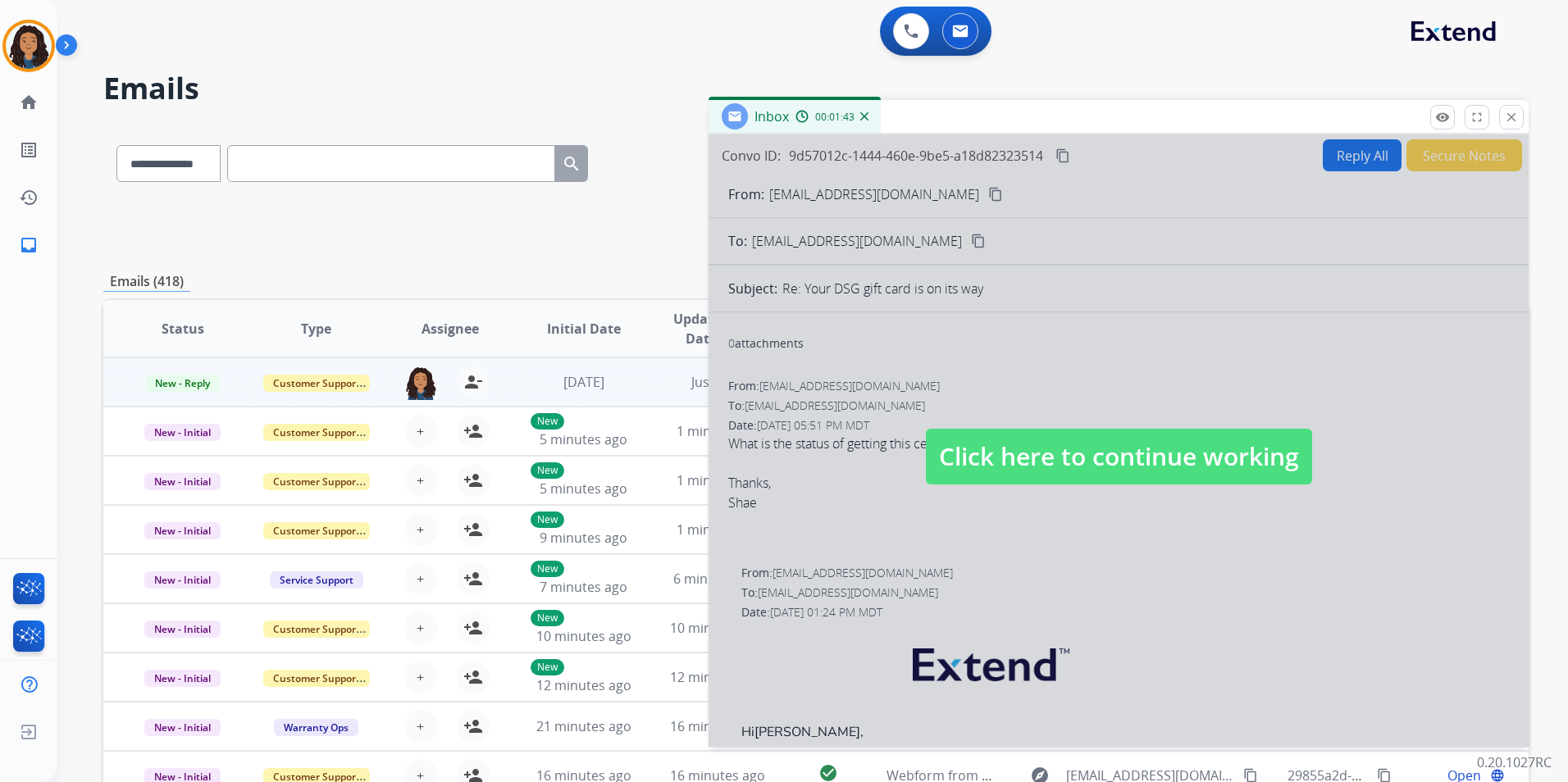
click at [1117, 441] on span "Click here to continue working" at bounding box center [1119, 457] width 386 height 55
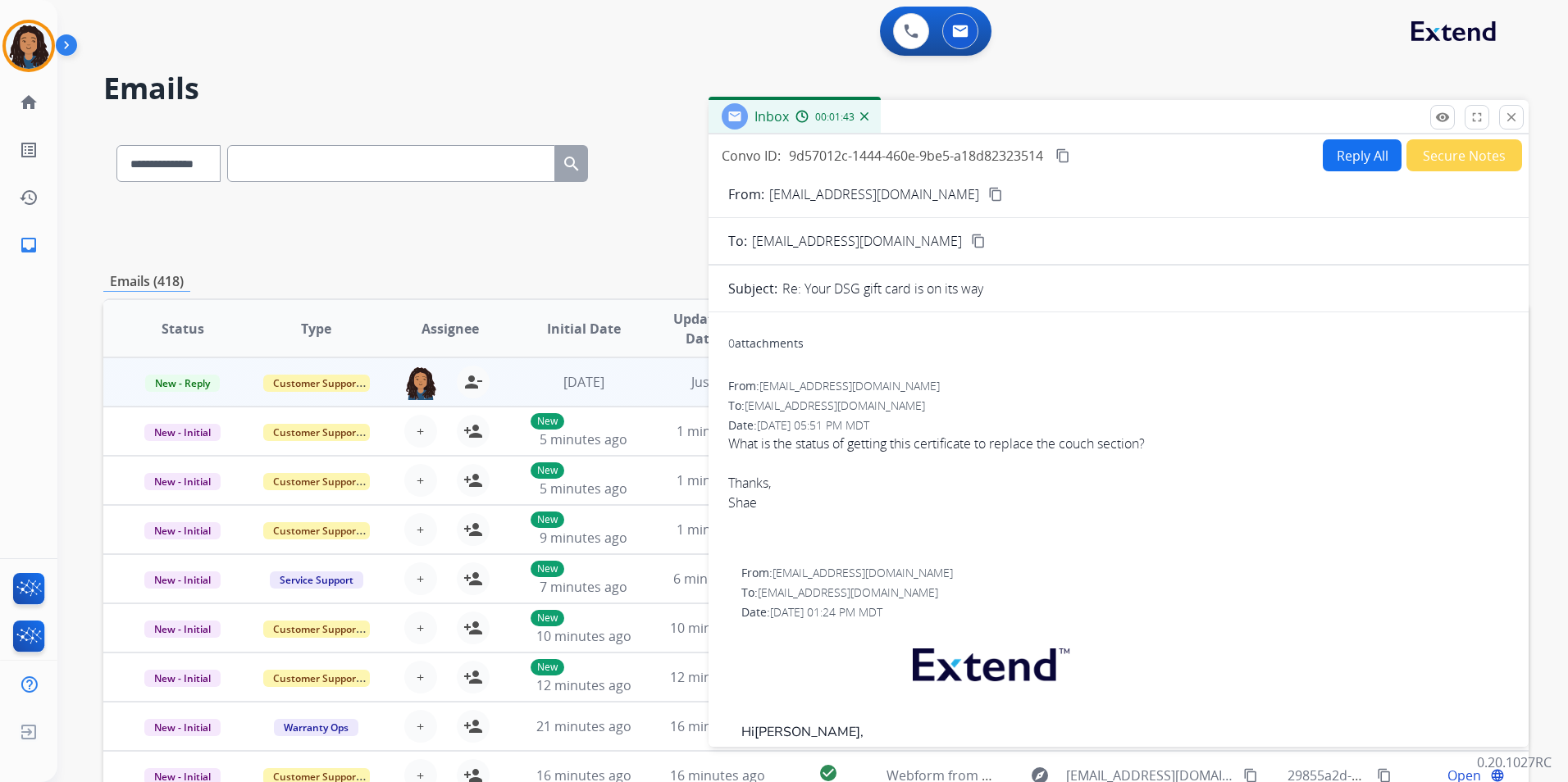
click at [1334, 166] on button "Reply All" at bounding box center [1362, 156] width 79 height 32
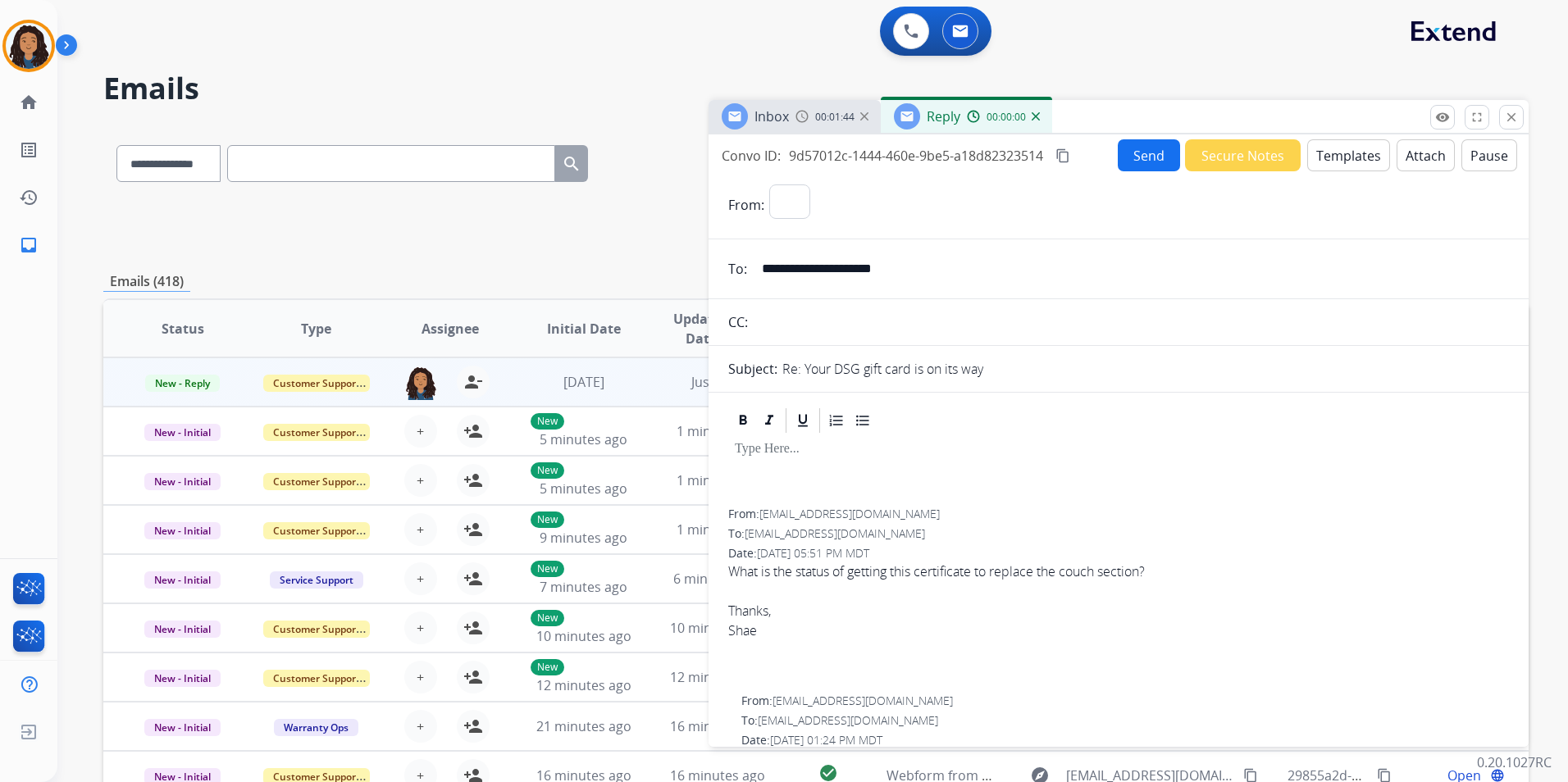
click at [1334, 166] on button "Templates" at bounding box center [1348, 156] width 82 height 32
select select "**********"
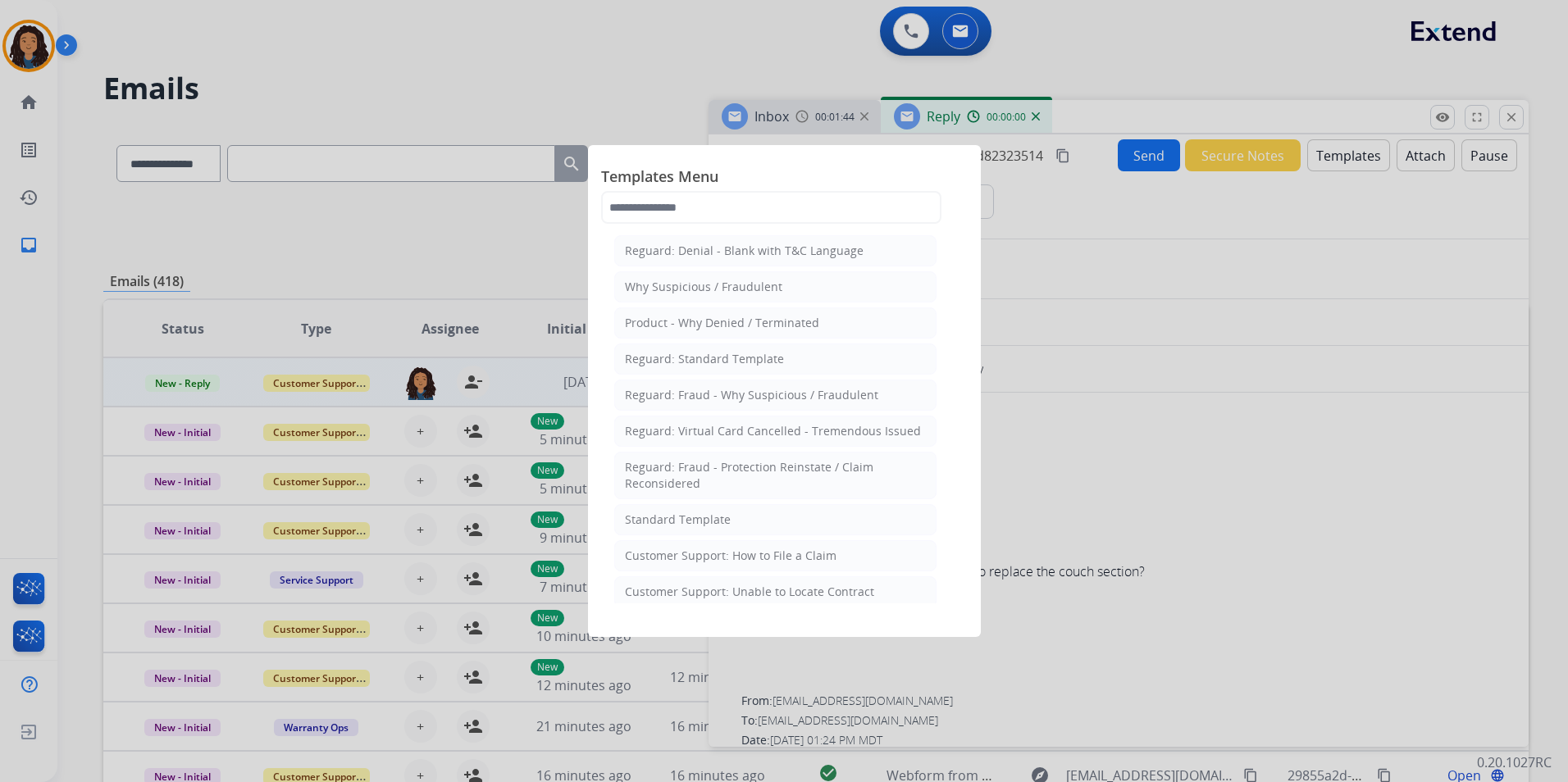
drag, startPoint x: 756, startPoint y: 519, endPoint x: 762, endPoint y: 314, distance: 205.1
click at [755, 520] on li "Standard Template" at bounding box center [775, 520] width 322 height 31
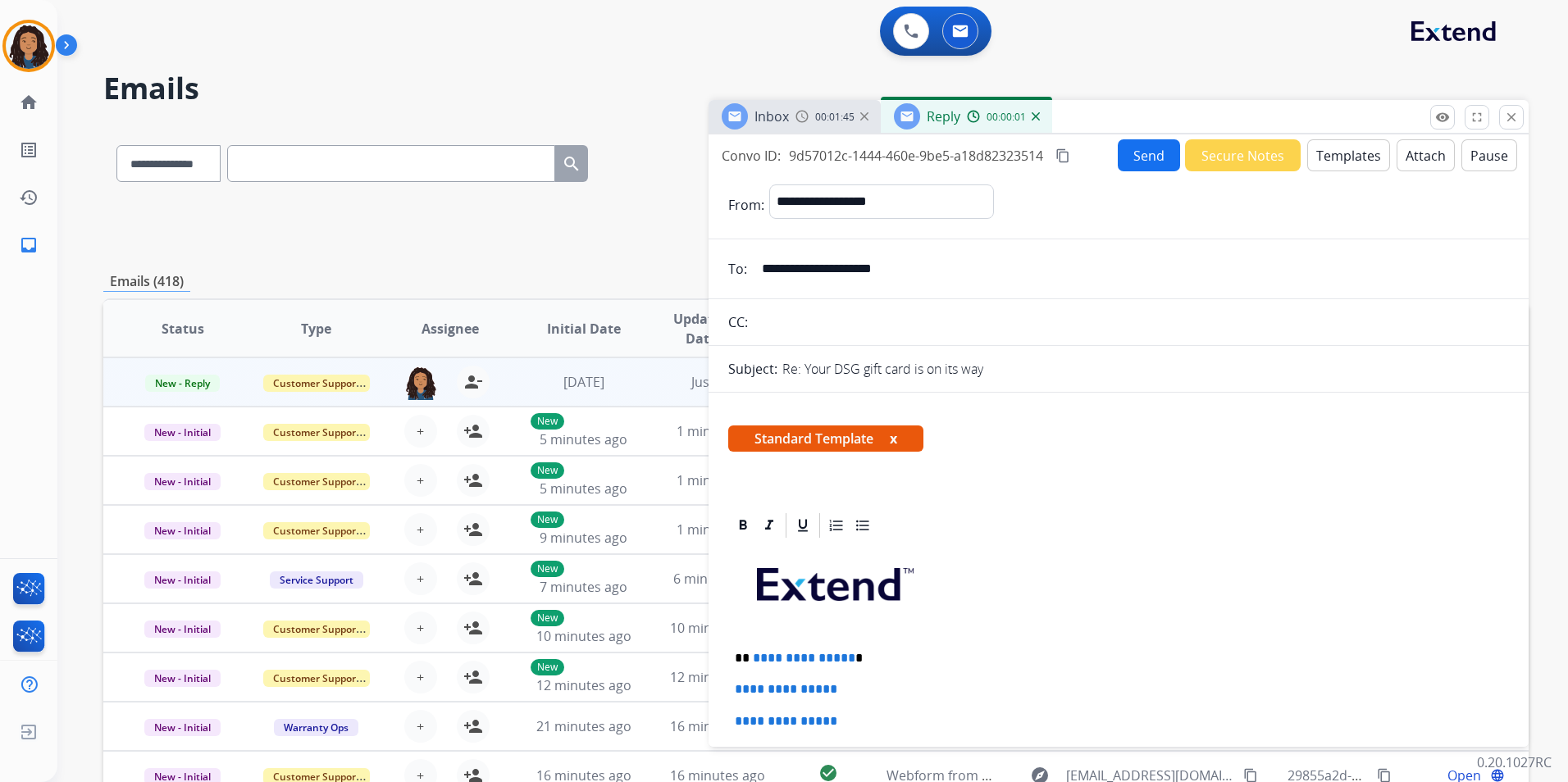
click at [778, 113] on span "Inbox" at bounding box center [771, 116] width 34 height 18
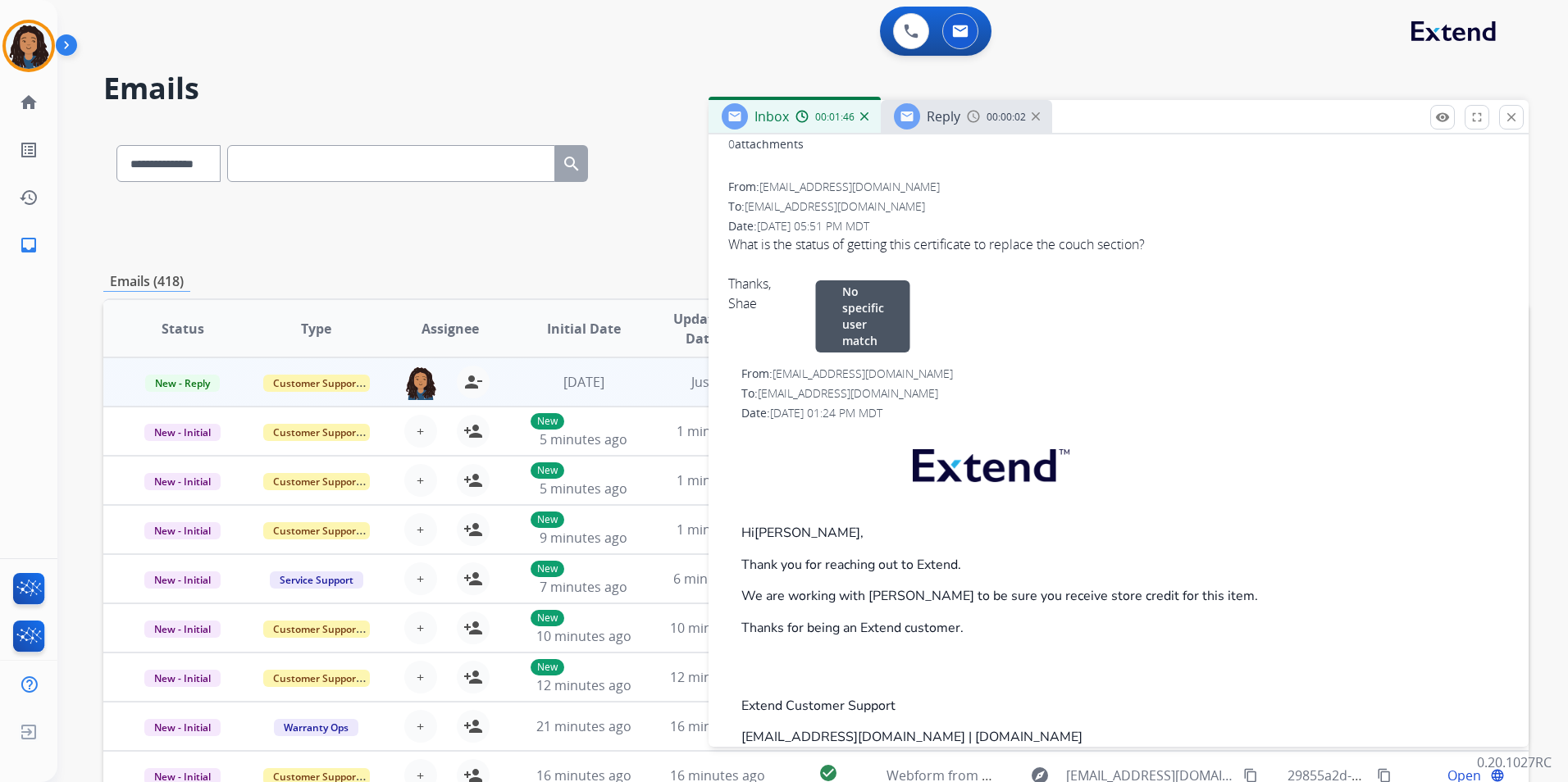
scroll to position [246, 0]
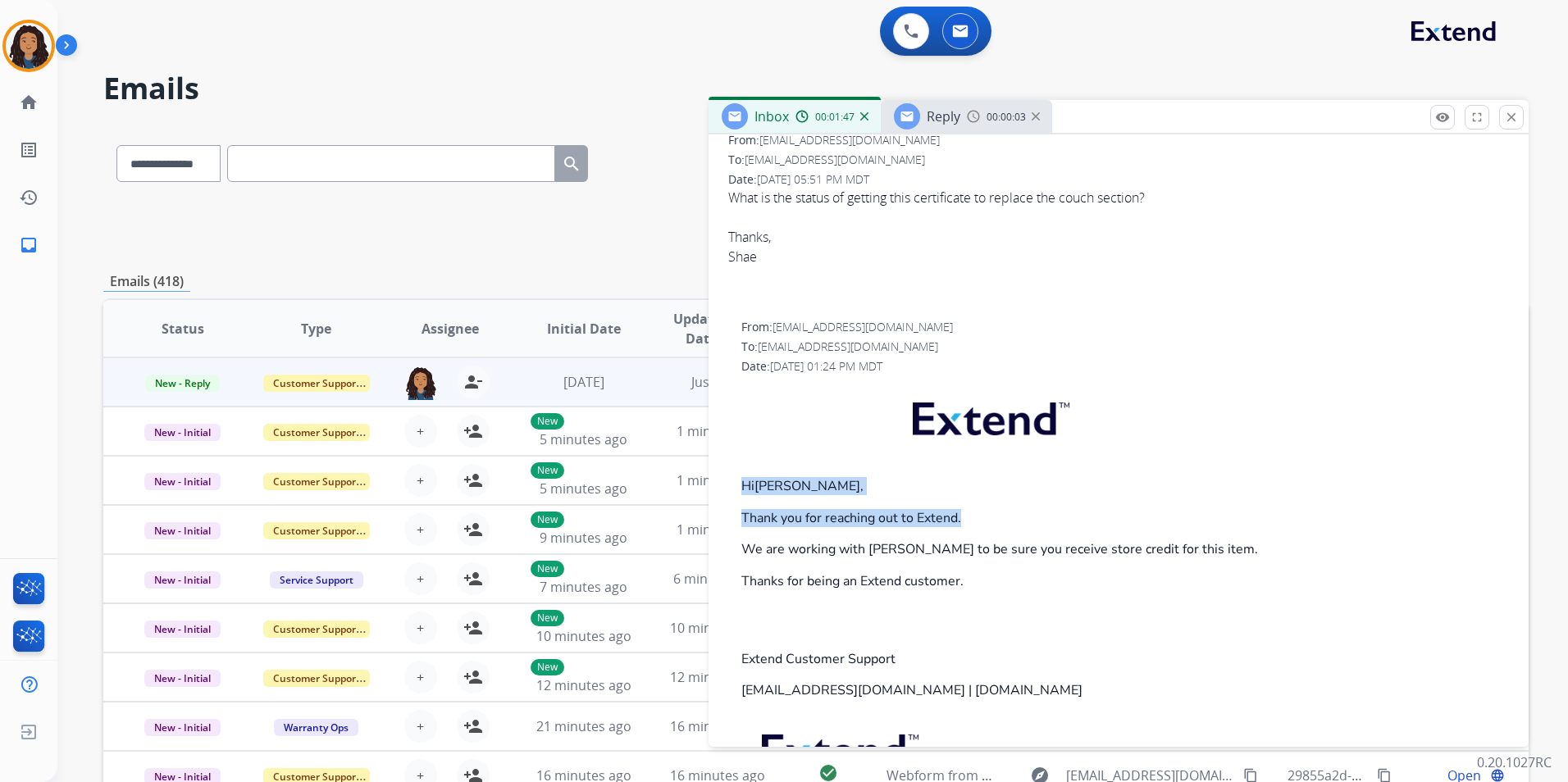
drag, startPoint x: 736, startPoint y: 476, endPoint x: 969, endPoint y: 518, distance: 236.8
click at [969, 518] on div "From: support@extend.com To: shaedaberkow@yahoo.com Date: 08/12/2025 - 01:24 PM…" at bounding box center [1119, 593] width 781 height 548
copy div "Hi SHANNA, Thank you for reaching out to Extend."
click at [985, 119] on div "00:00:05" at bounding box center [1003, 117] width 72 height 15
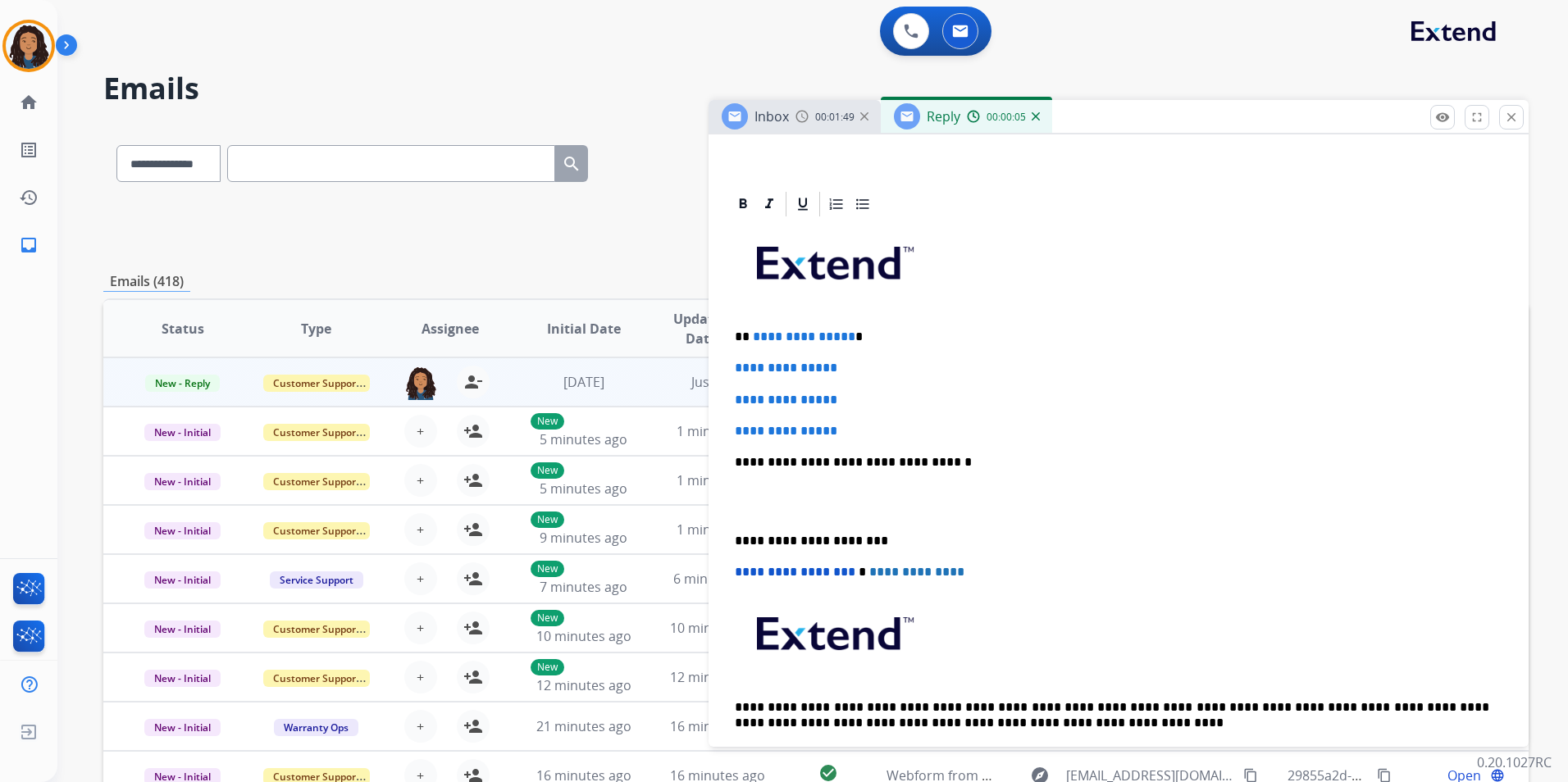
scroll to position [328, 0]
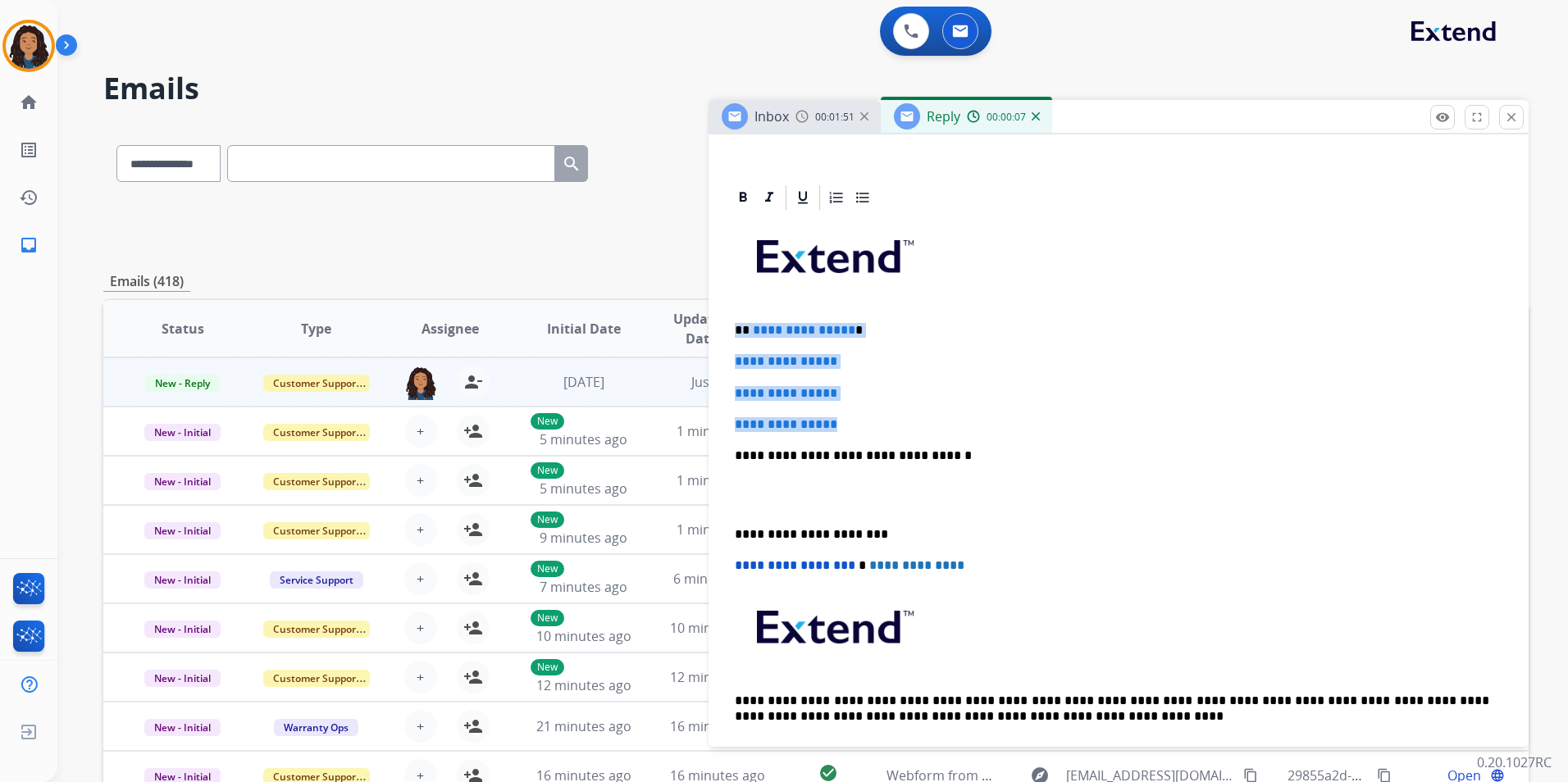
drag, startPoint x: 728, startPoint y: 326, endPoint x: 899, endPoint y: 418, distance: 194.2
click at [899, 418] on div "**********" at bounding box center [1119, 494] width 781 height 564
paste div
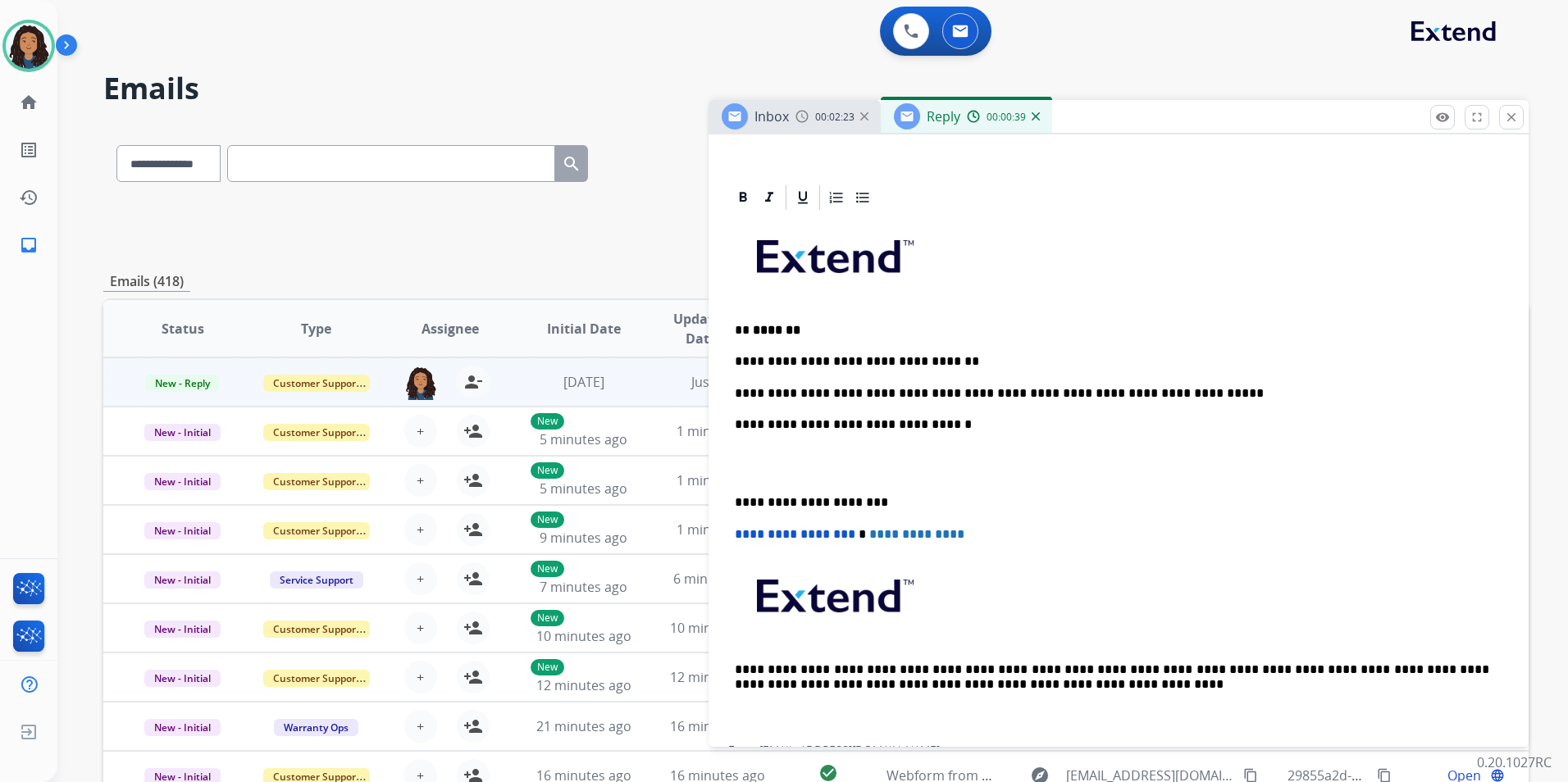
scroll to position [0, 0]
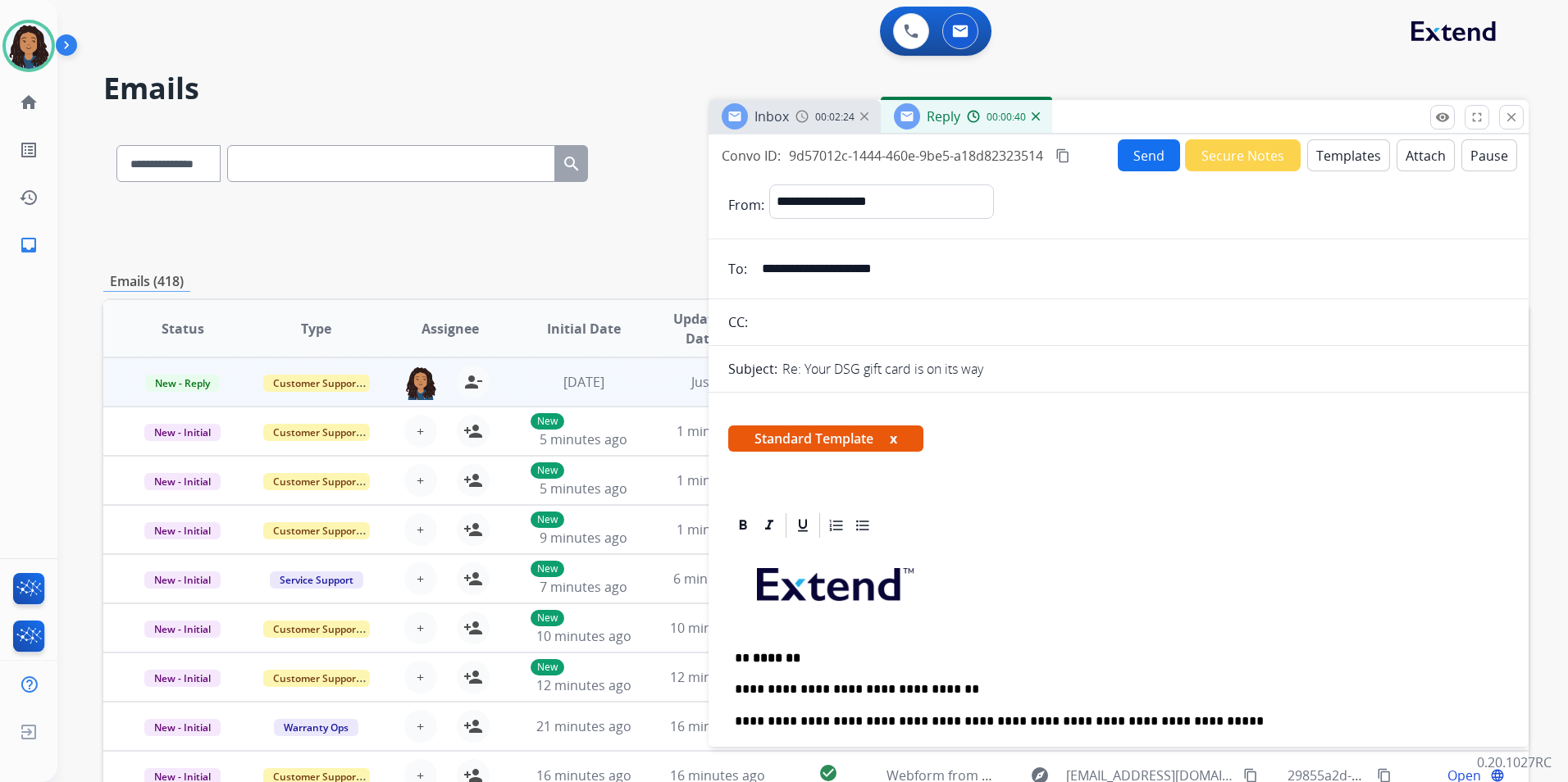
click at [1141, 161] on button "Send" at bounding box center [1149, 156] width 62 height 32
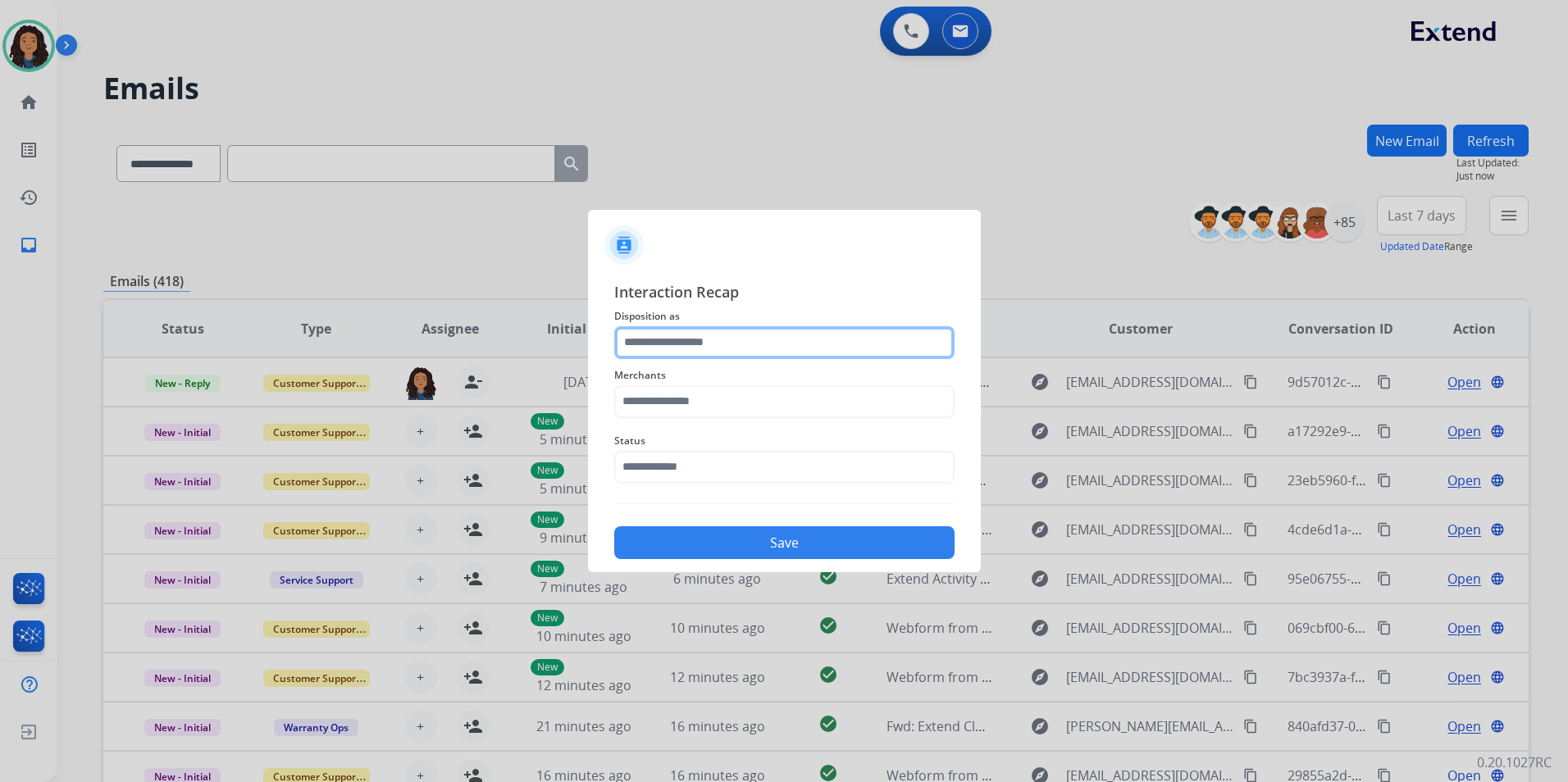
click at [756, 347] on input "text" at bounding box center [784, 342] width 341 height 33
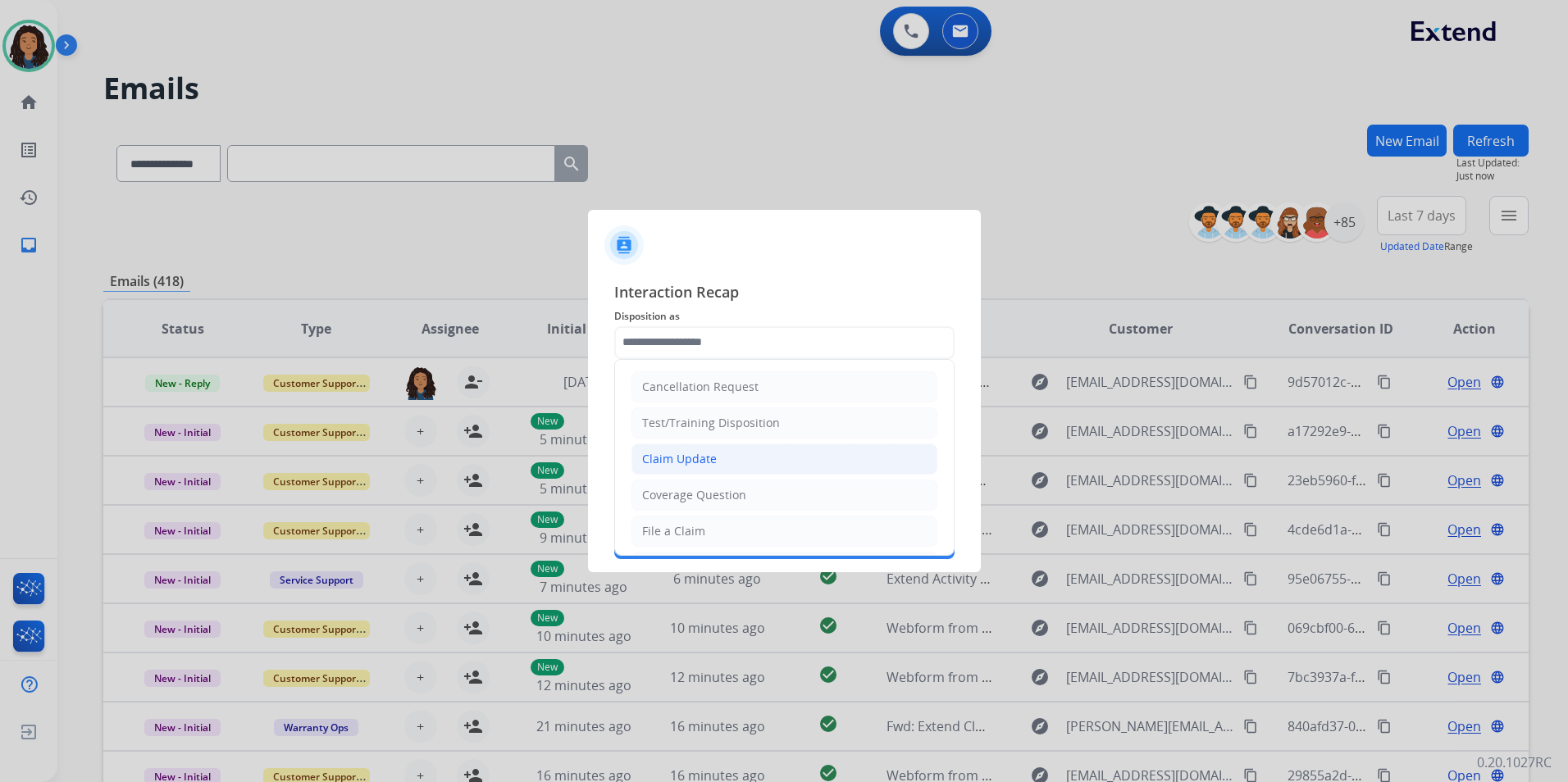
drag, startPoint x: 694, startPoint y: 458, endPoint x: 676, endPoint y: 400, distance: 60.7
click at [690, 458] on div "Claim Update" at bounding box center [679, 458] width 75 height 16
type input "**********"
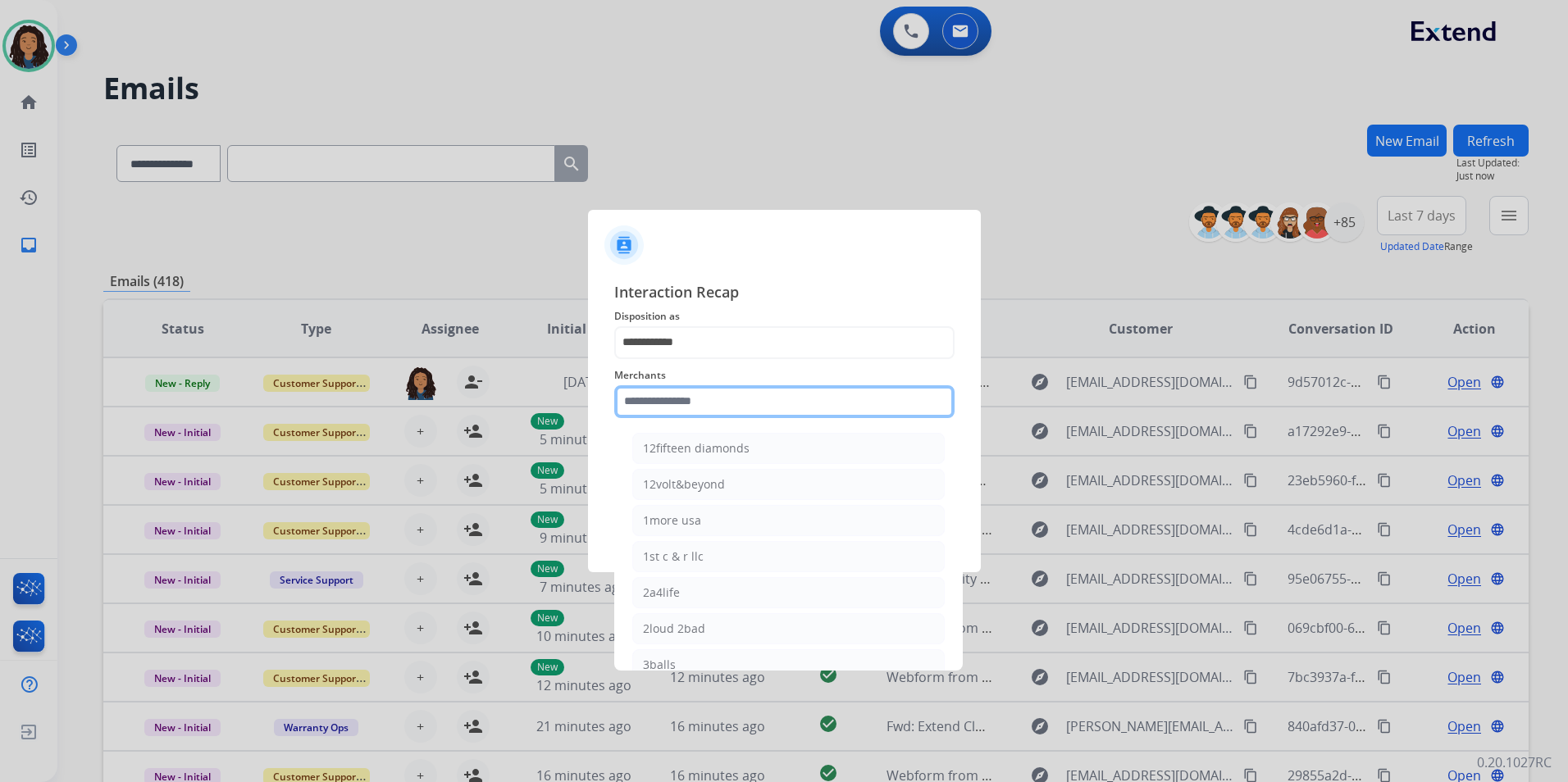
click at [676, 400] on input "text" at bounding box center [784, 401] width 341 height 33
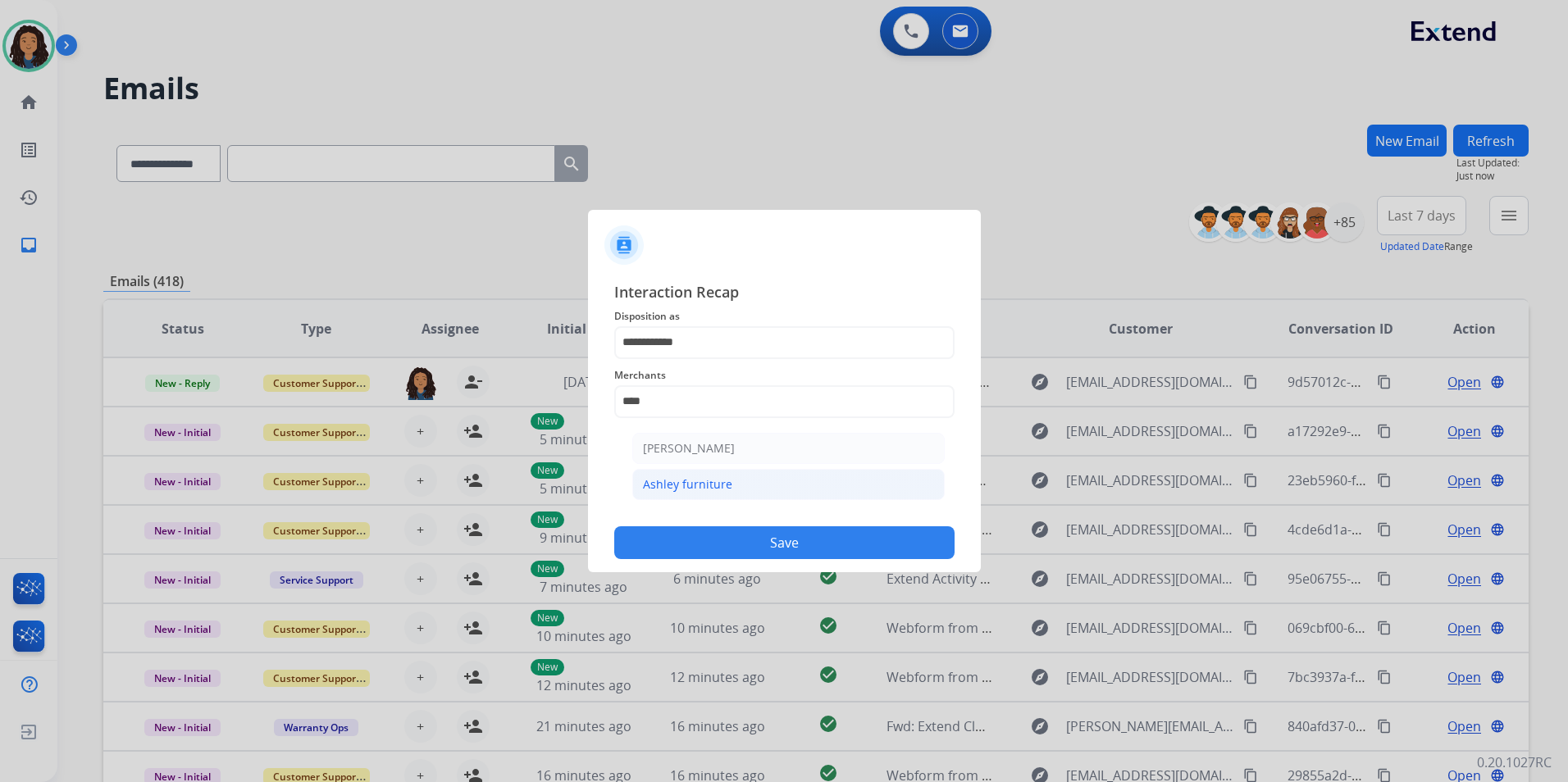
click at [707, 473] on li "Ashley furniture" at bounding box center [788, 484] width 312 height 31
type input "**********"
click at [705, 452] on input "text" at bounding box center [784, 467] width 341 height 33
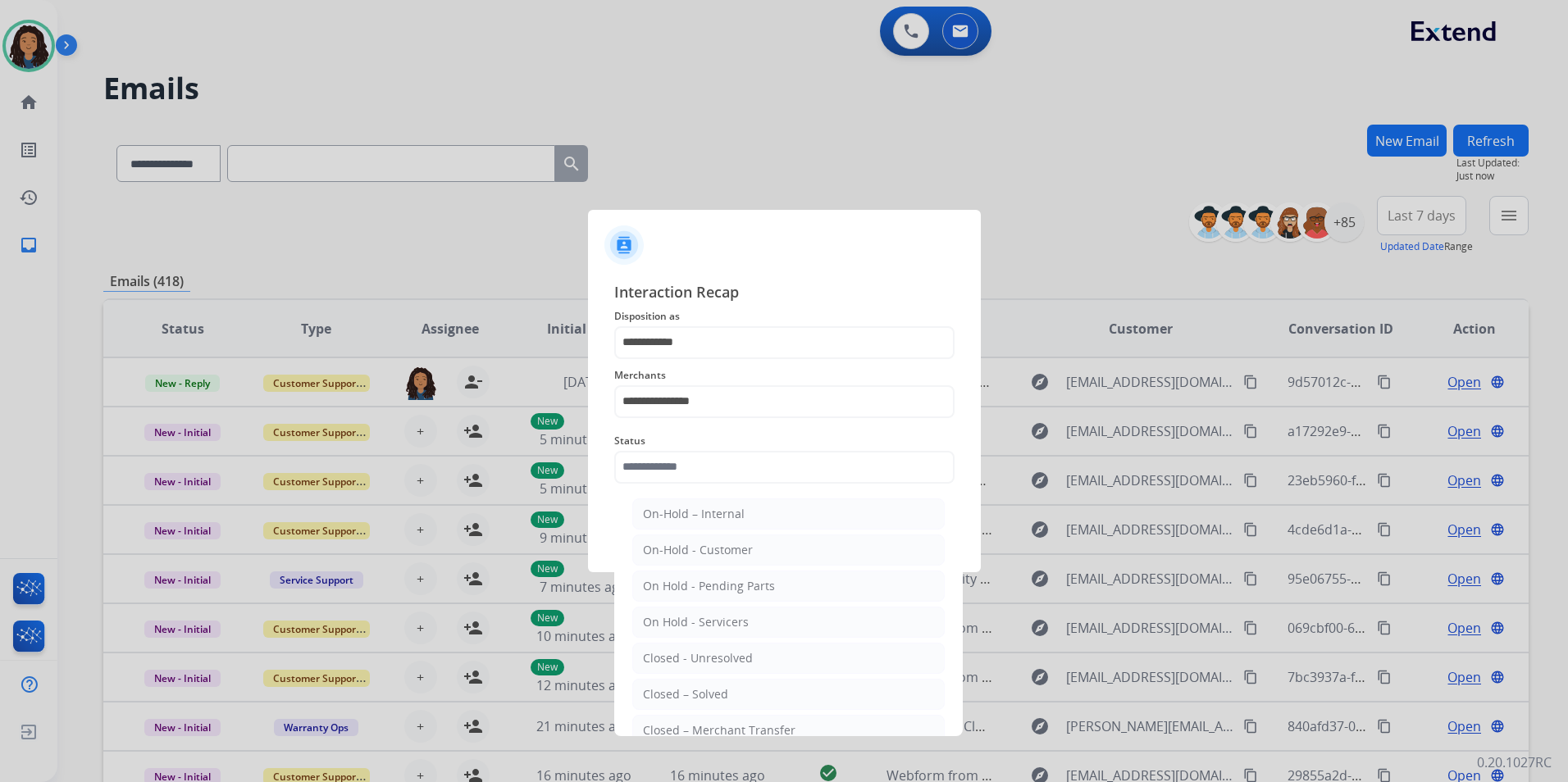
drag, startPoint x: 702, startPoint y: 696, endPoint x: 692, endPoint y: 520, distance: 176.3
click at [702, 690] on div "Closed – Solved" at bounding box center [685, 694] width 85 height 16
type input "**********"
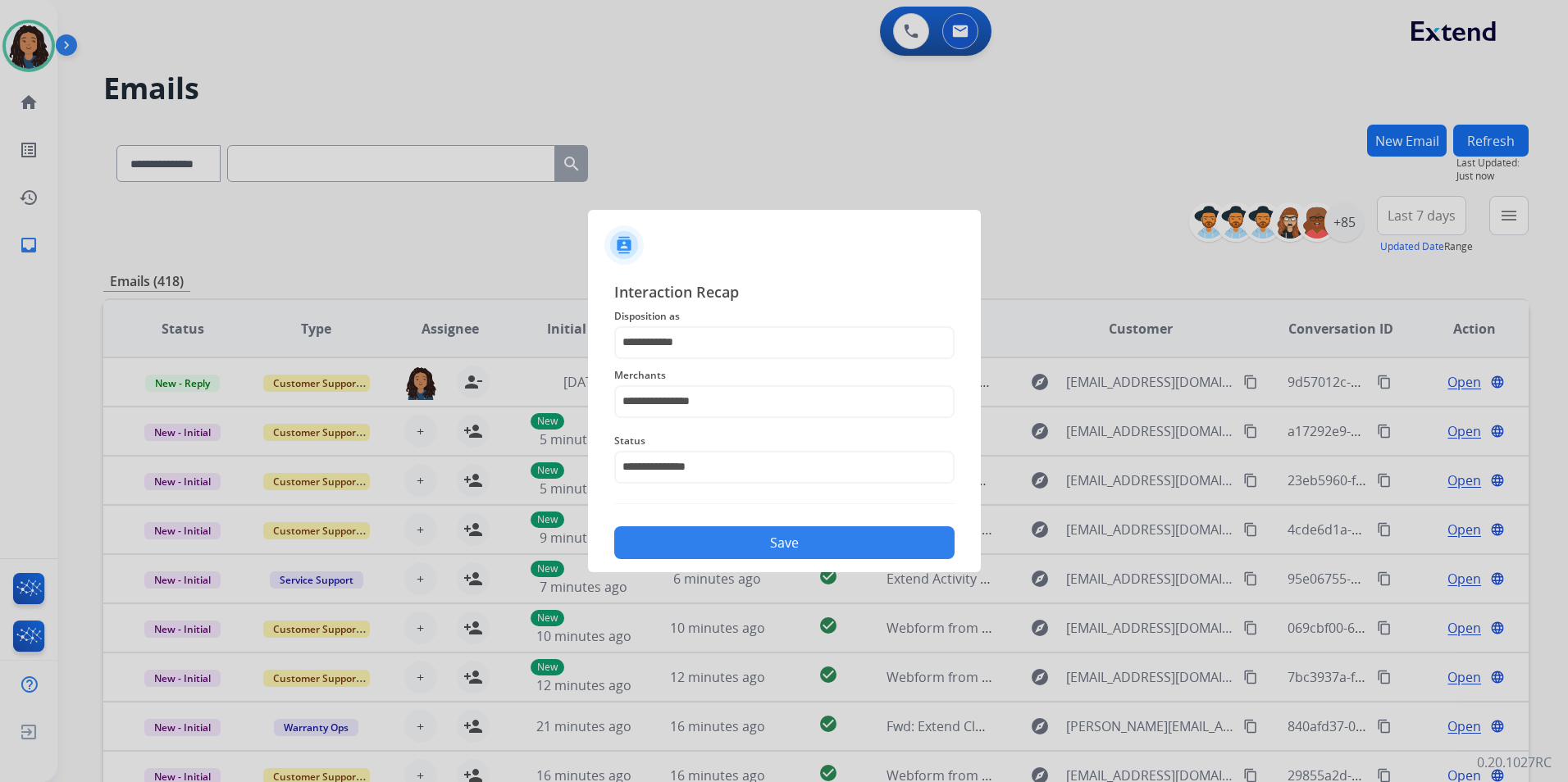
click at [691, 541] on button "Save" at bounding box center [784, 542] width 341 height 33
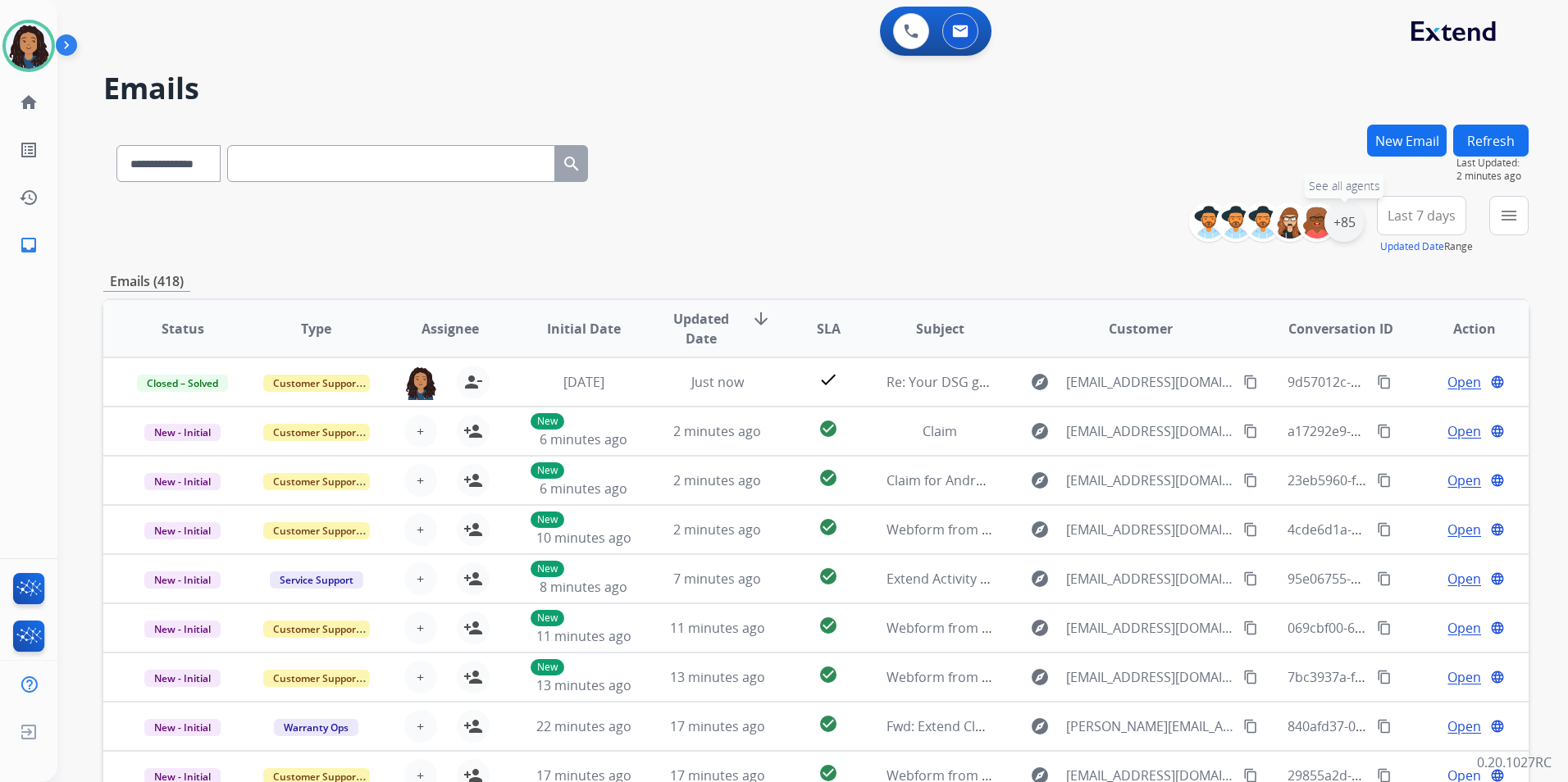
click at [1350, 219] on div "+85" at bounding box center [1343, 222] width 40 height 40
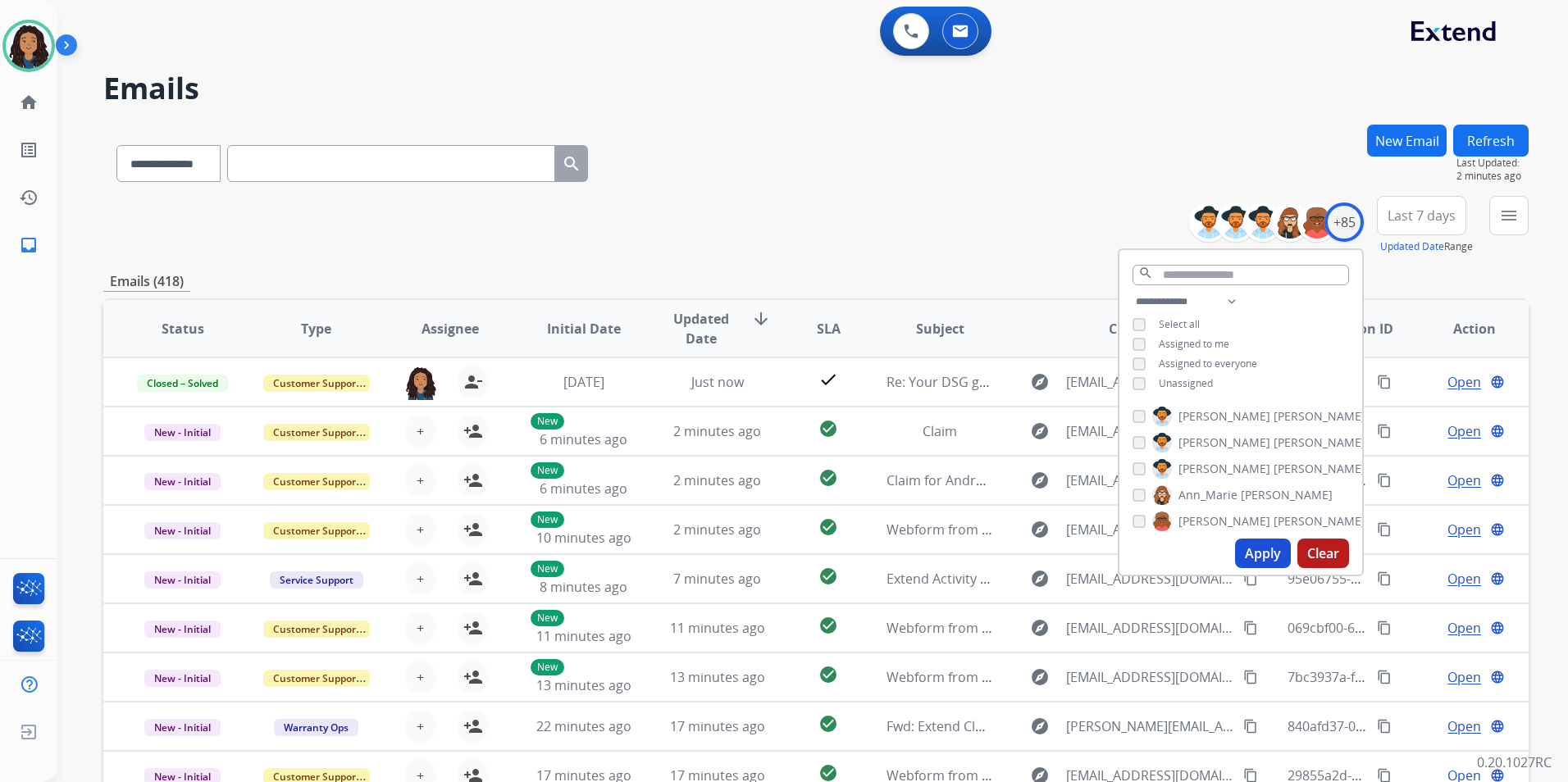
click at [1186, 377] on span "Unassigned" at bounding box center [1185, 383] width 54 height 14
click at [1251, 547] on button "Apply" at bounding box center [1263, 552] width 56 height 29
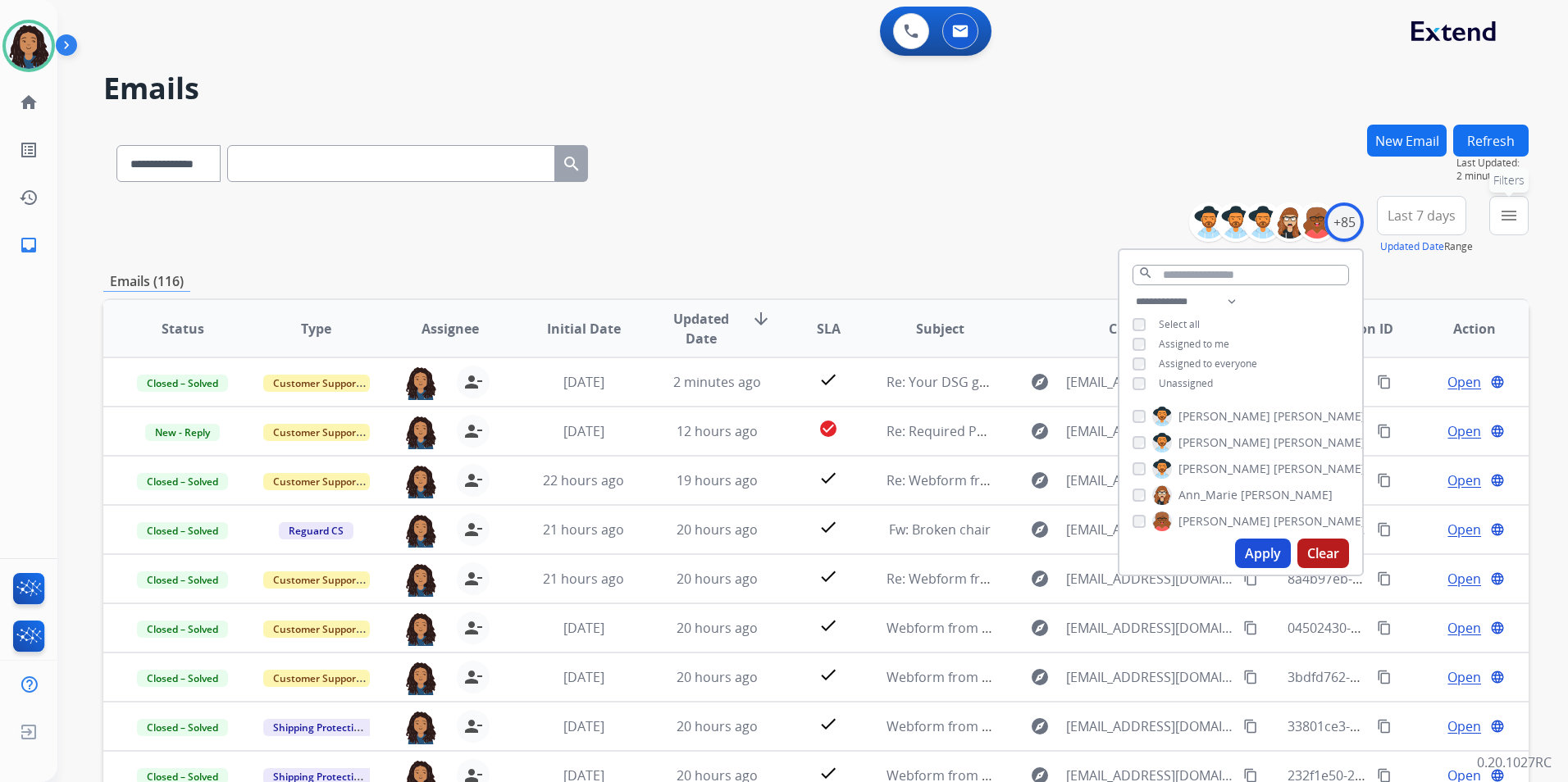
click at [1504, 222] on mat-icon "menu" at bounding box center [1508, 215] width 19 height 19
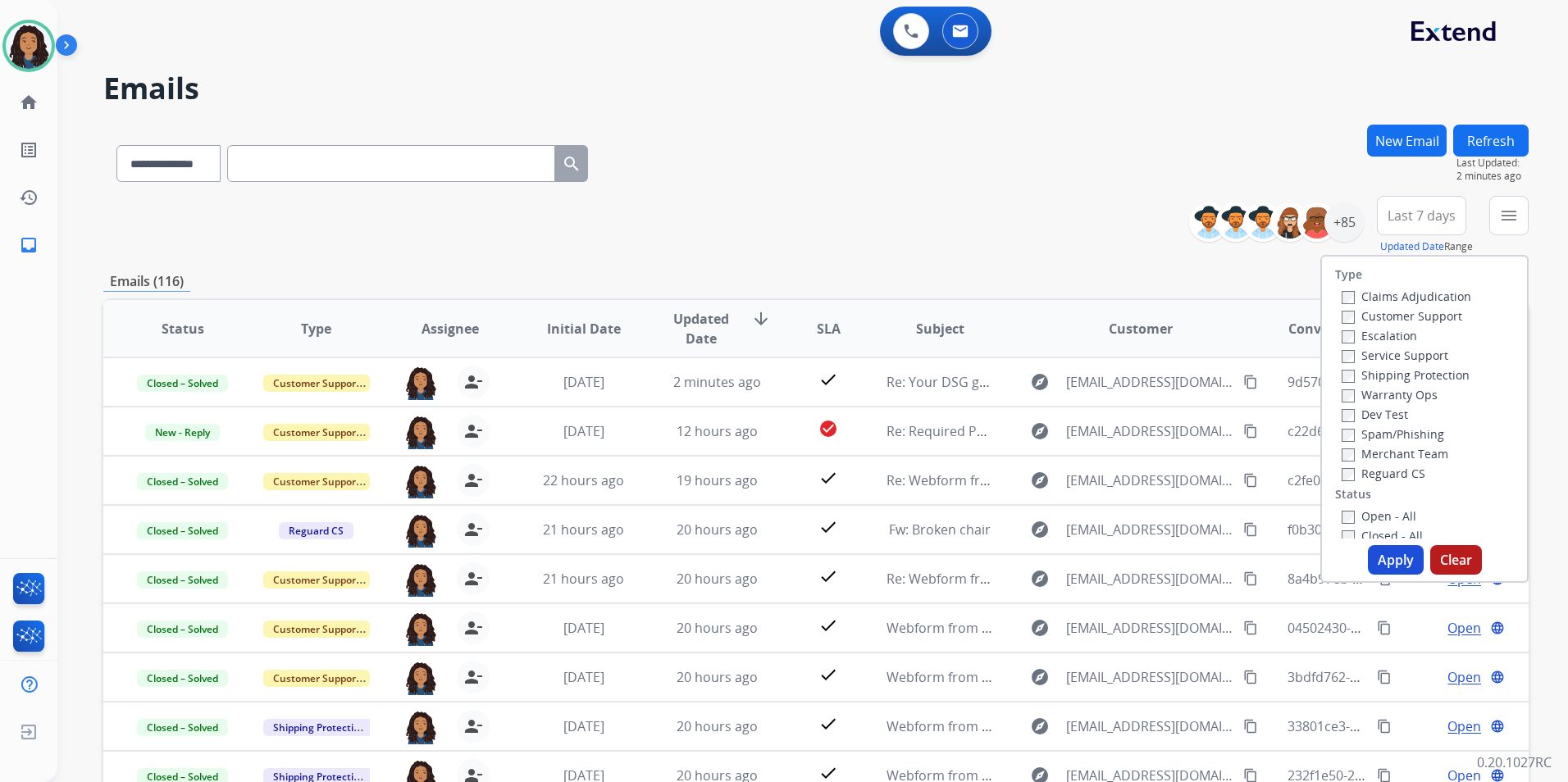
click at [1426, 318] on label "Customer Support" at bounding box center [1401, 316] width 120 height 16
click at [1424, 373] on label "Shipping Protection" at bounding box center [1406, 375] width 128 height 16
click at [1375, 473] on label "Reguard CS" at bounding box center [1383, 473] width 83 height 16
click at [1391, 516] on label "Open - All" at bounding box center [1379, 515] width 75 height 16
click at [1396, 550] on button "Apply" at bounding box center [1396, 559] width 56 height 29
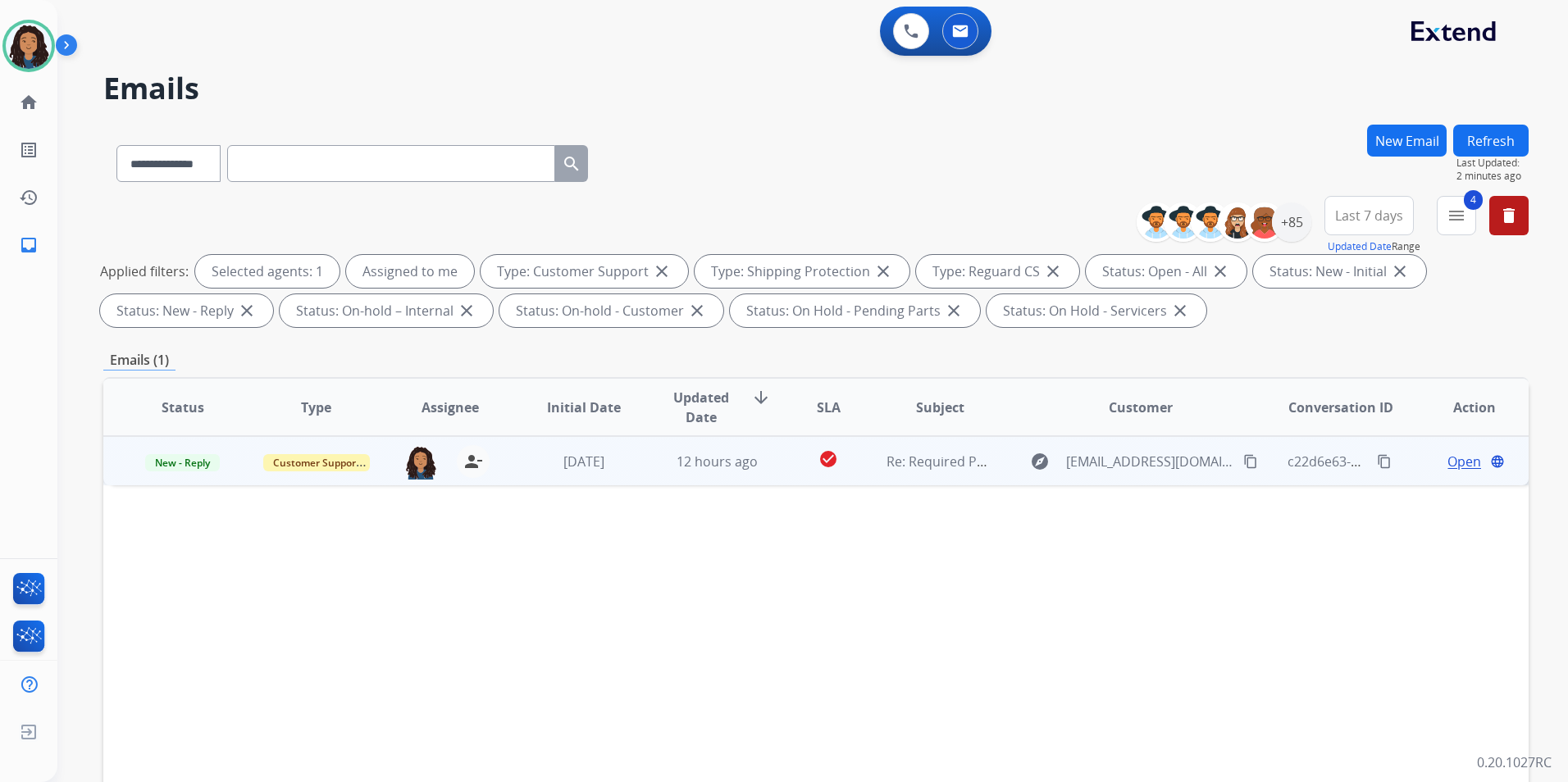
click at [1448, 462] on span "Open" at bounding box center [1465, 461] width 34 height 19
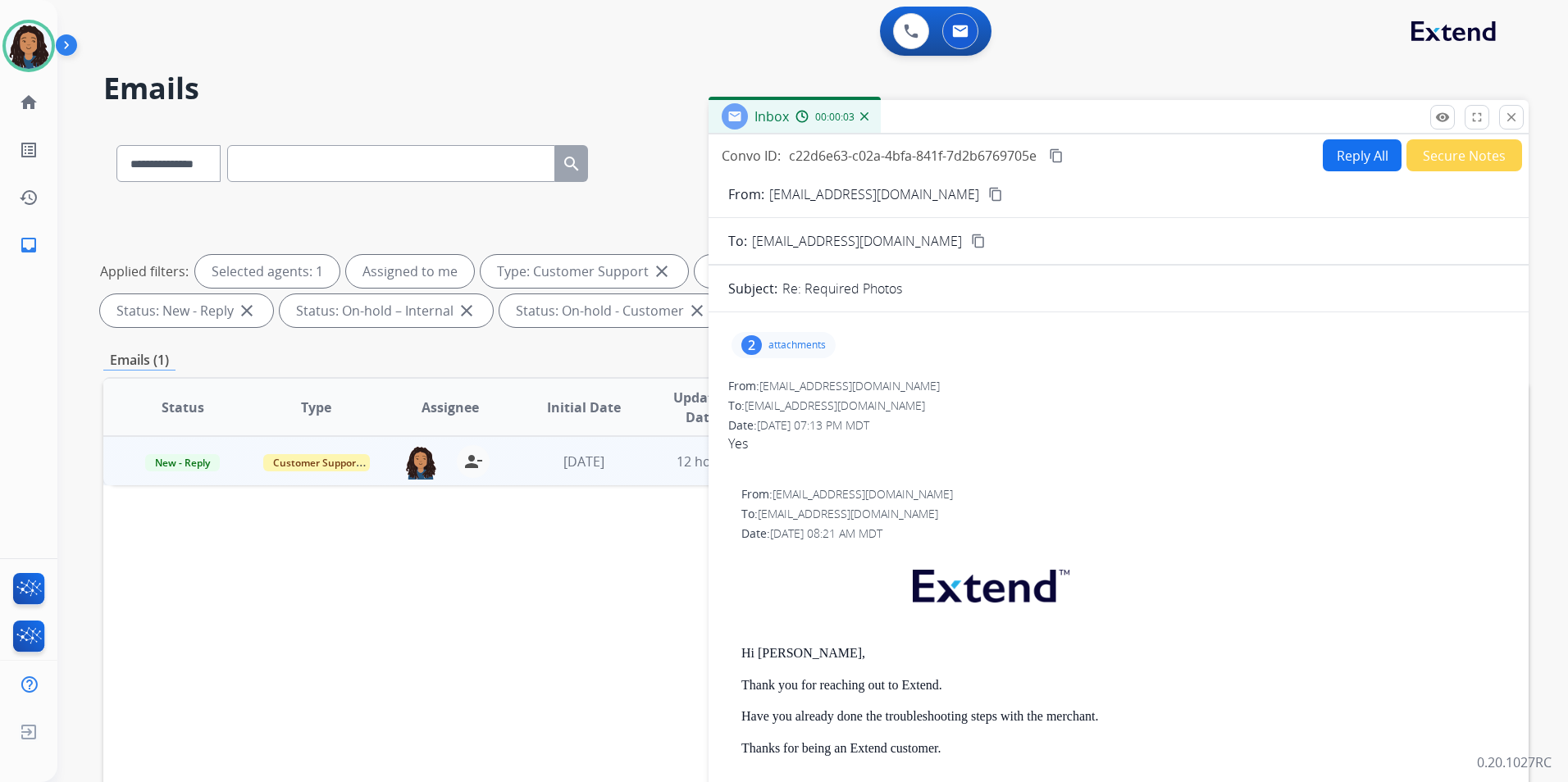
click at [988, 191] on mat-icon "content_copy" at bounding box center [996, 194] width 15 height 15
click at [415, 457] on img at bounding box center [421, 462] width 33 height 34
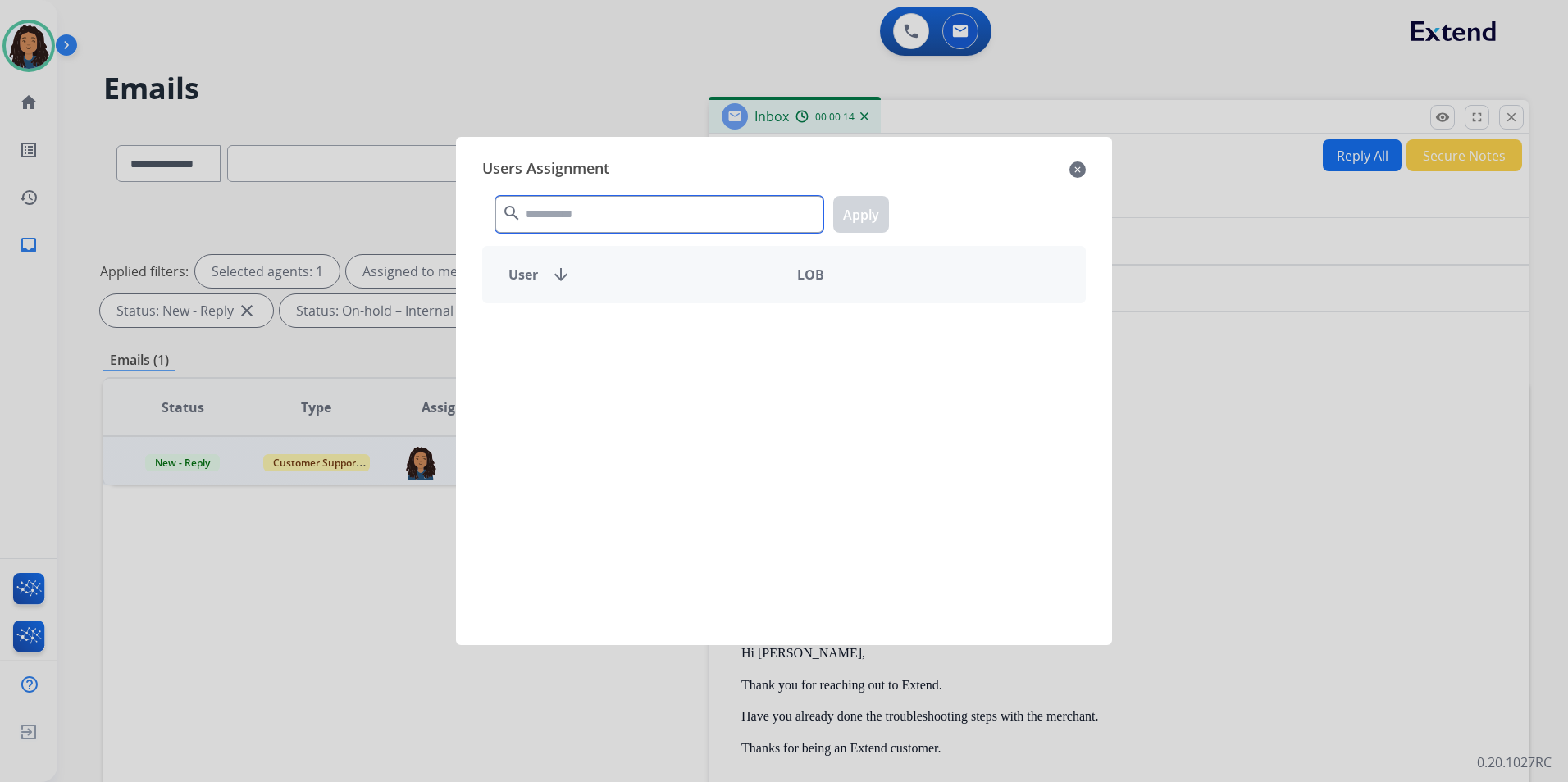
click at [584, 219] on input "text" at bounding box center [660, 214] width 328 height 37
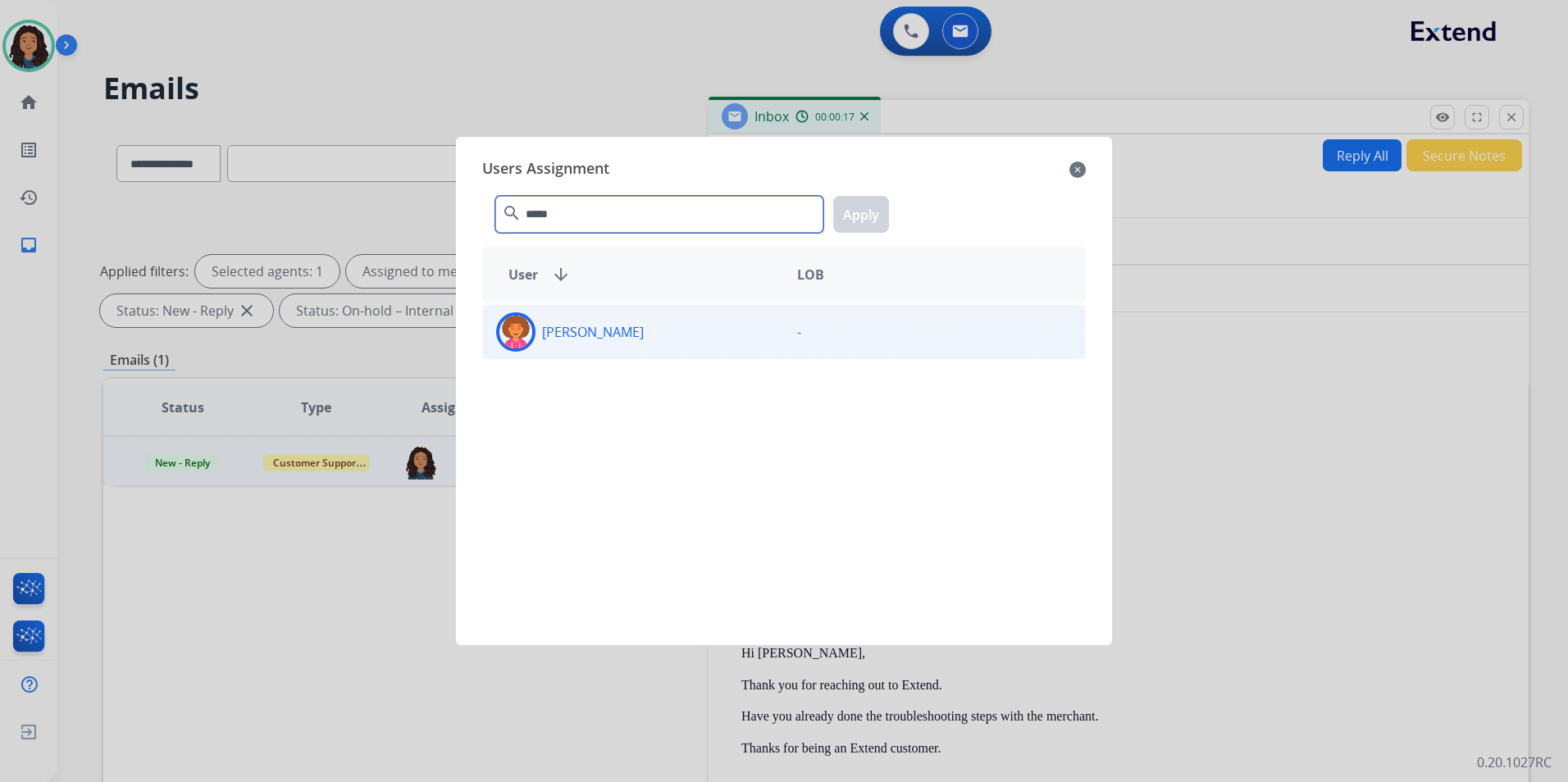
type input "*****"
click at [712, 325] on div "Tasia Smith" at bounding box center [633, 331] width 301 height 40
click at [879, 207] on button "Apply" at bounding box center [861, 214] width 56 height 37
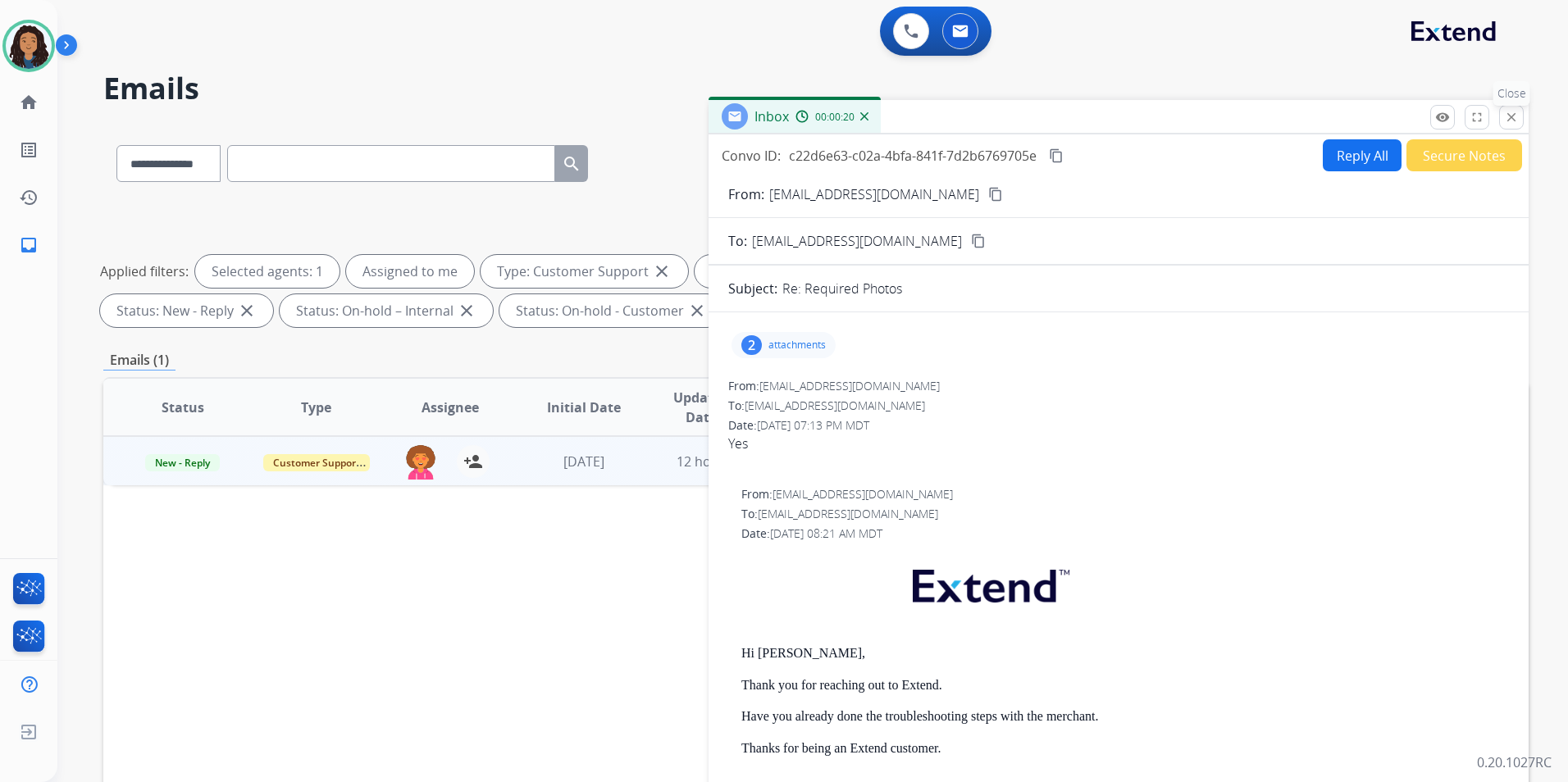
click at [1499, 116] on div "remove_red_eye Logs fullscreen Expand close Close" at bounding box center [1476, 117] width 93 height 24
drag, startPoint x: 1500, startPoint y: 116, endPoint x: 1519, endPoint y: 120, distance: 19.4
click at [1507, 117] on mat-icon "close" at bounding box center [1512, 118] width 15 height 15
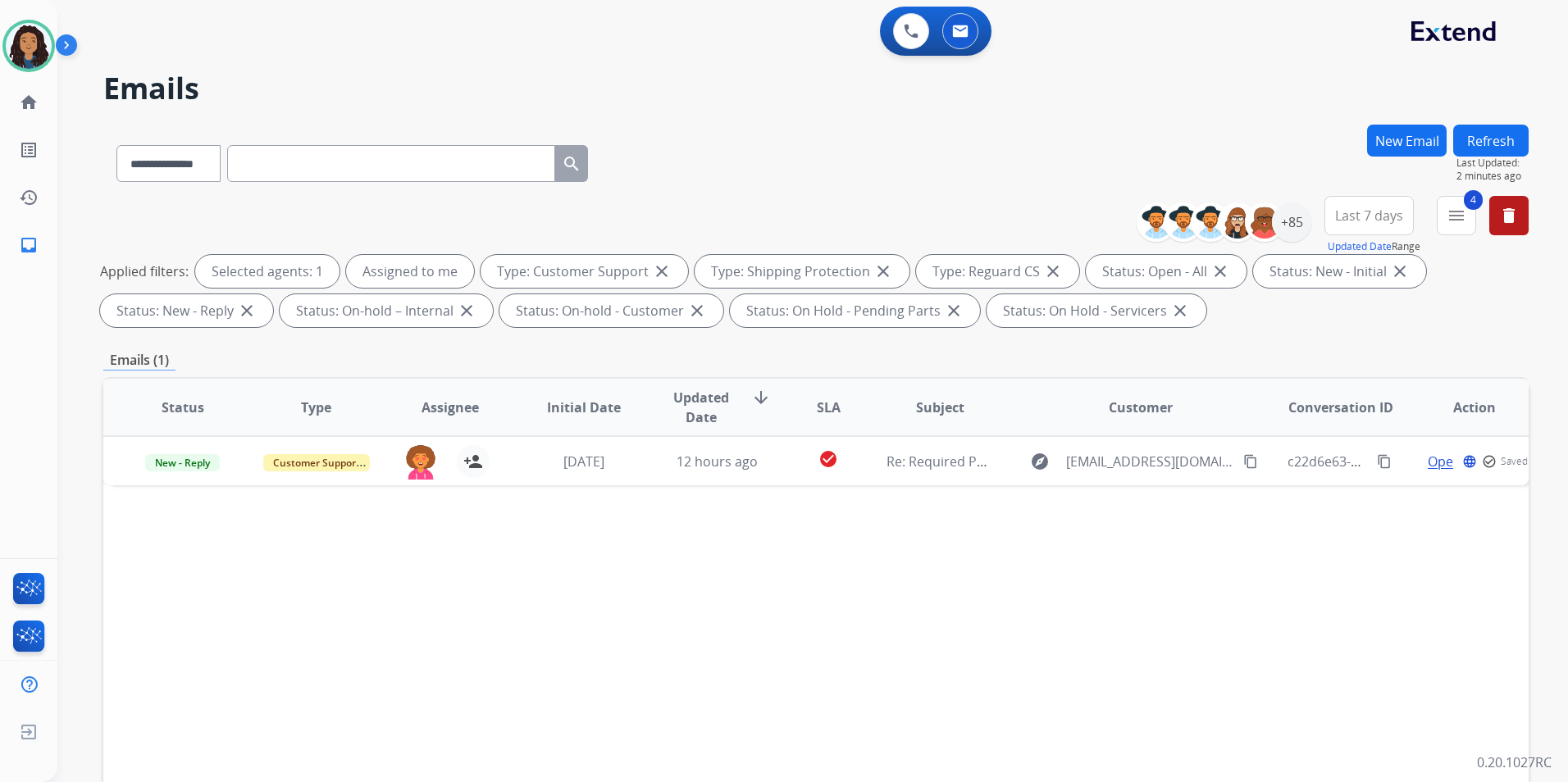
click at [1503, 135] on button "Refresh" at bounding box center [1491, 140] width 76 height 32
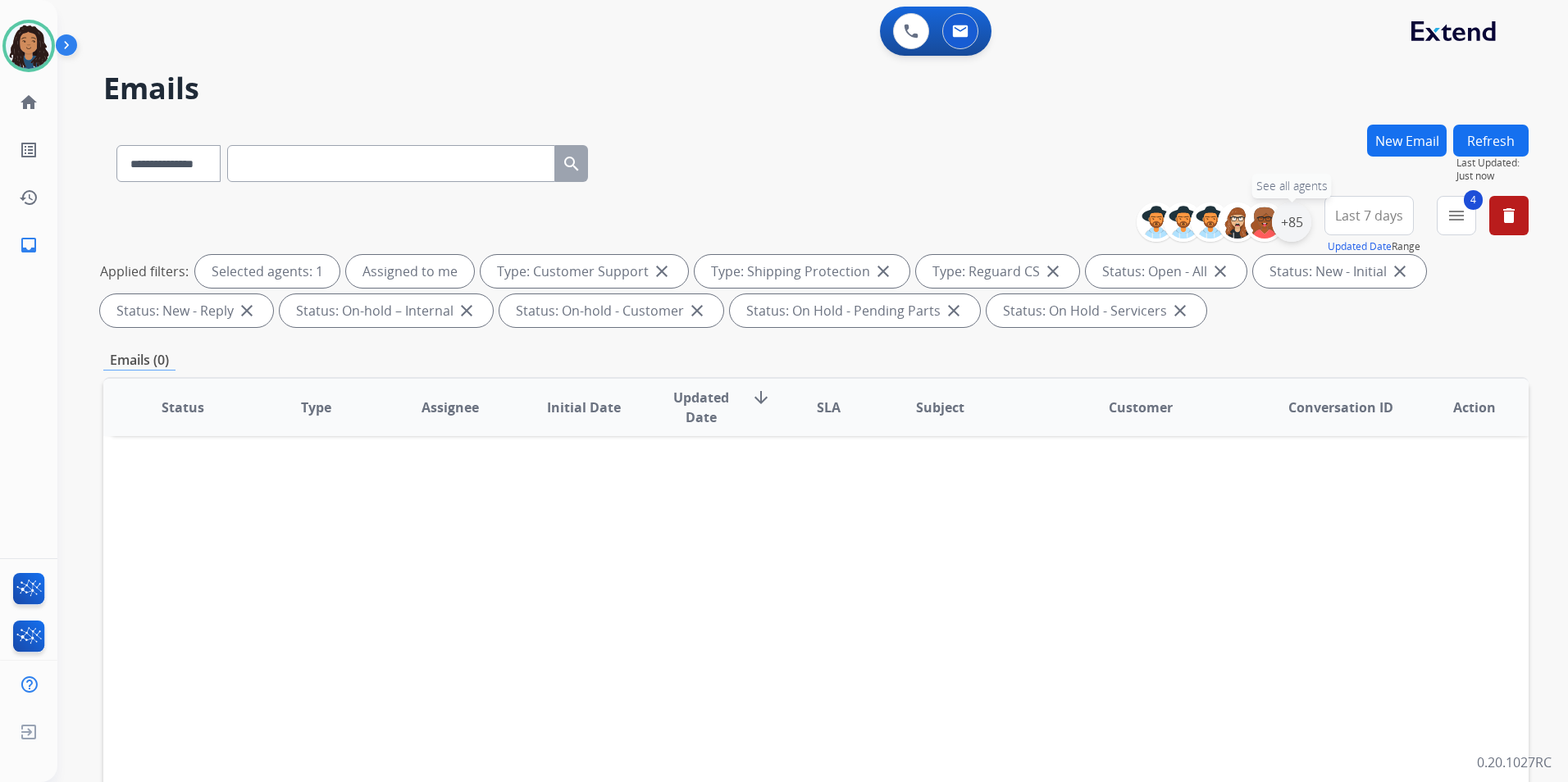
click at [1280, 224] on div "+85" at bounding box center [1291, 222] width 40 height 40
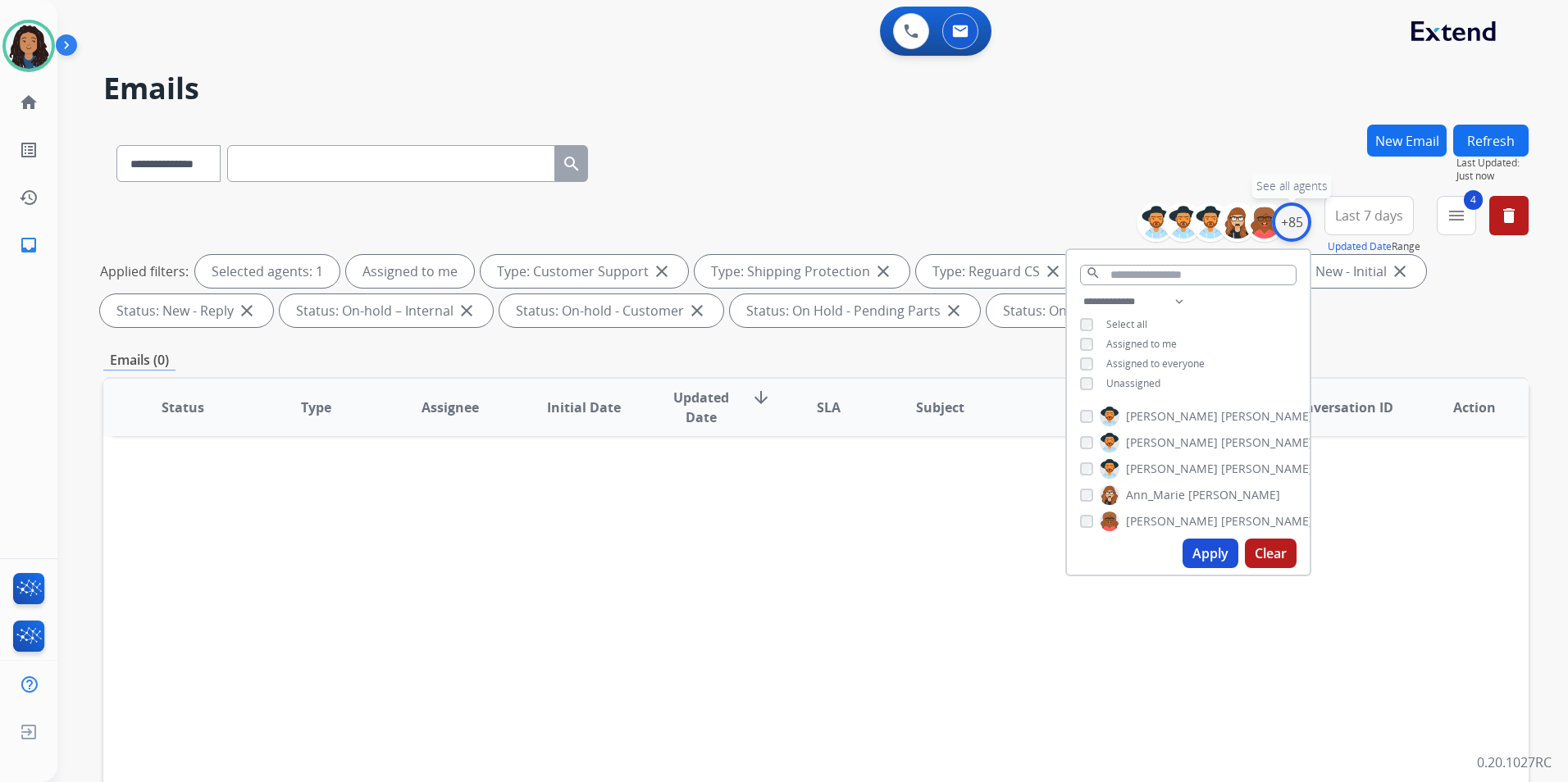
click at [1295, 223] on div "+85" at bounding box center [1291, 222] width 40 height 40
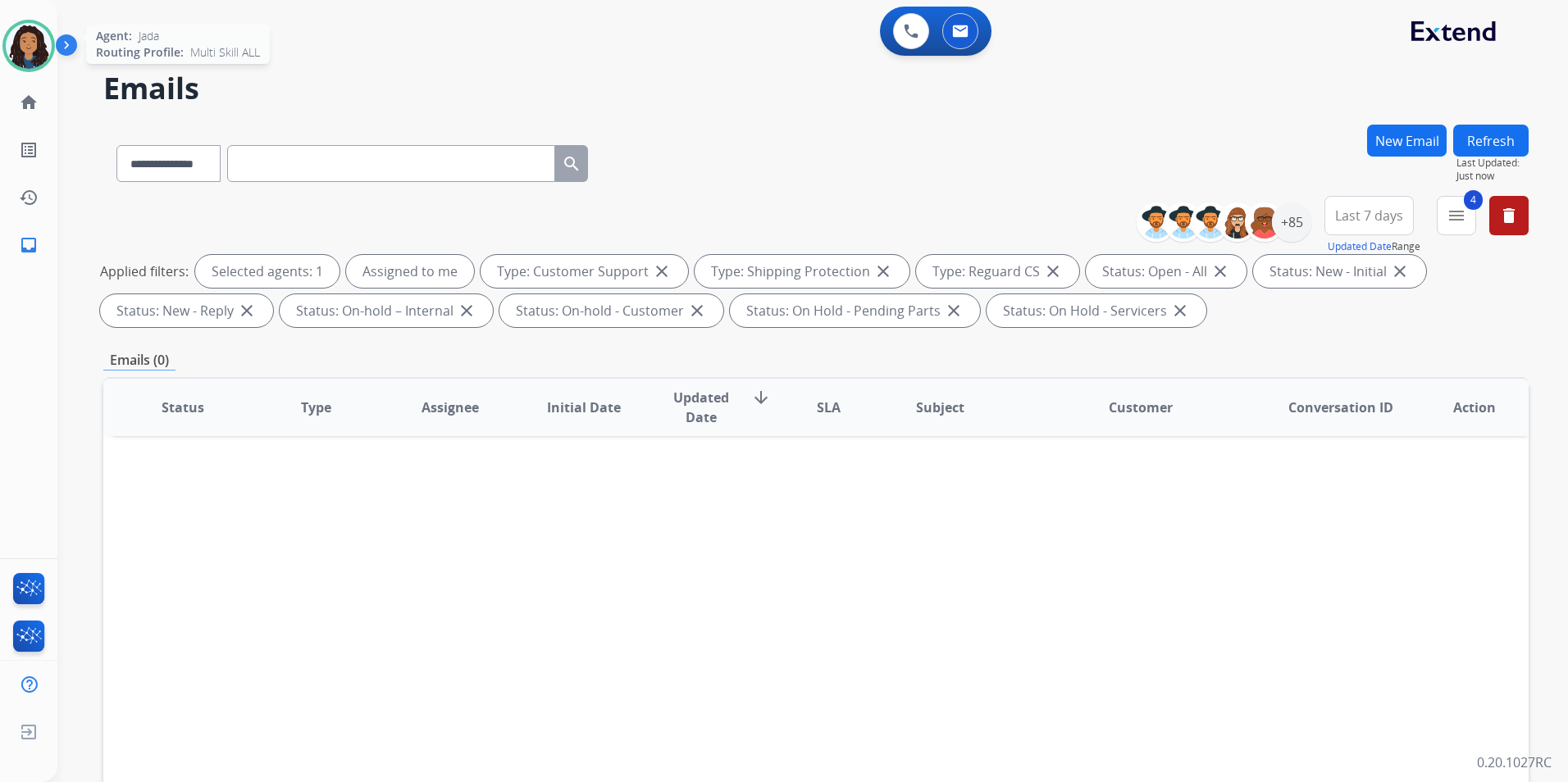
click at [31, 45] on img at bounding box center [29, 45] width 46 height 46
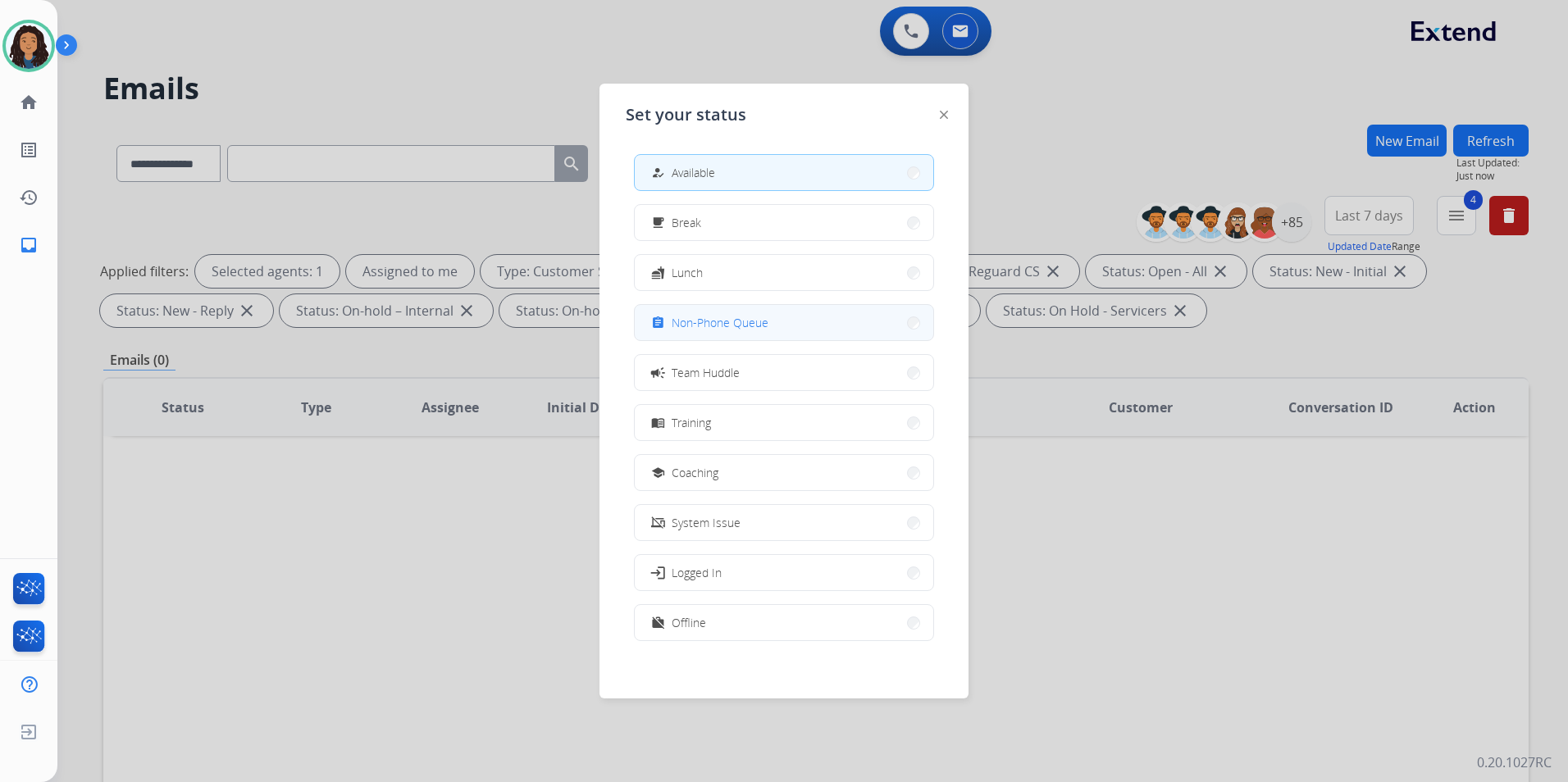
click at [789, 325] on button "assignment Non-Phone Queue" at bounding box center [784, 323] width 299 height 35
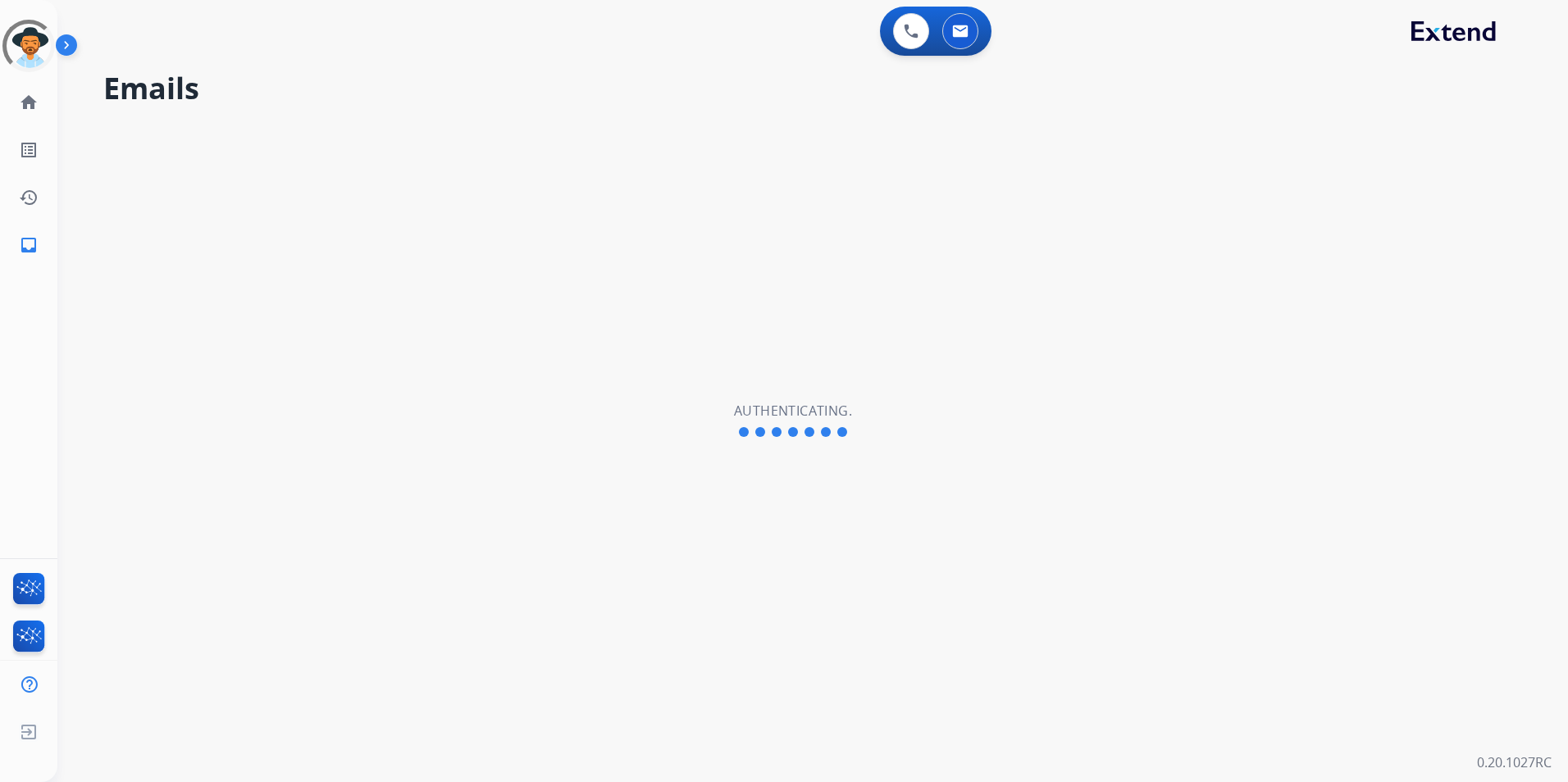
select select "**********"
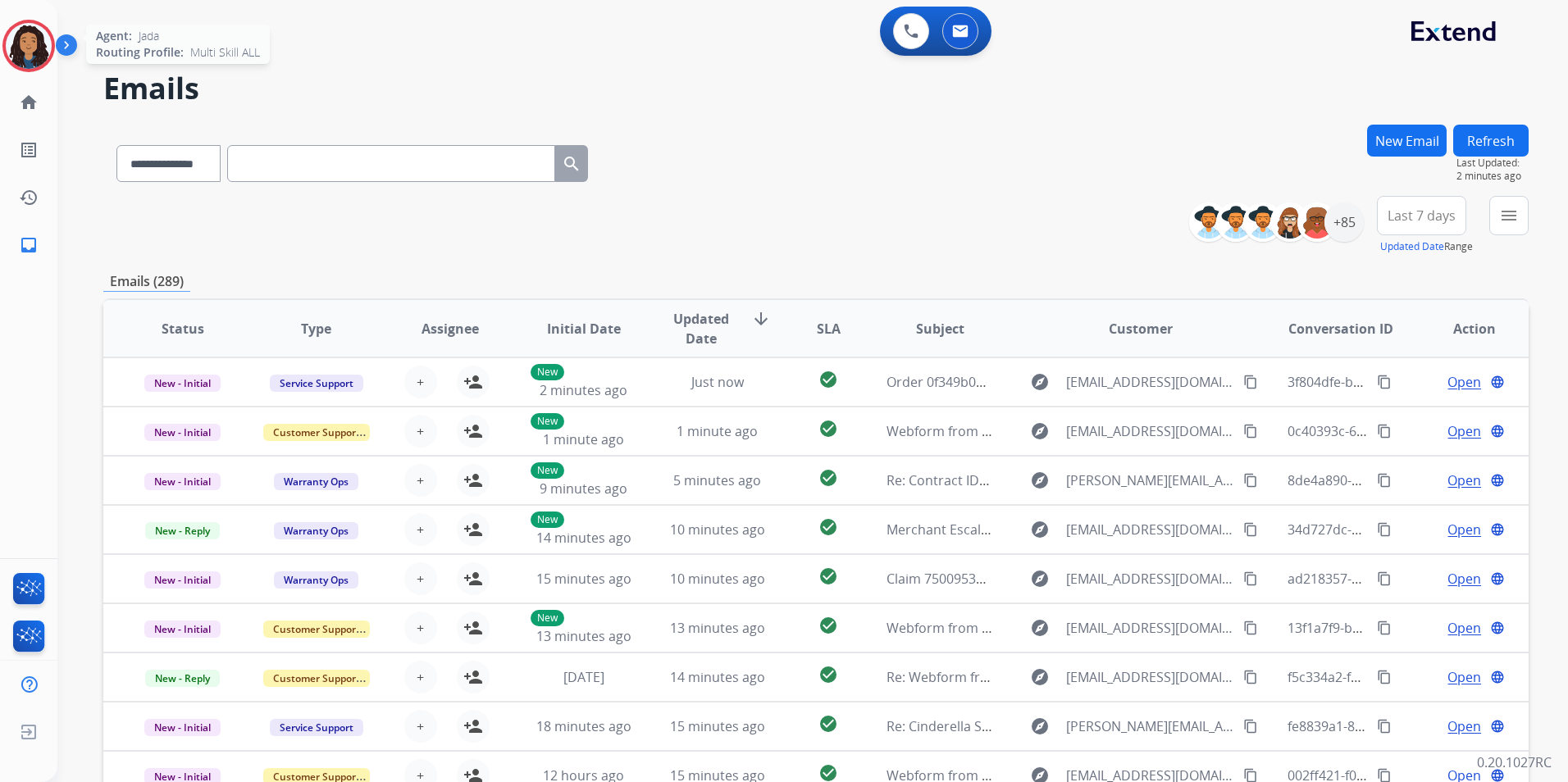
drag, startPoint x: 21, startPoint y: 35, endPoint x: 119, endPoint y: 32, distance: 98.0
click at [21, 35] on img at bounding box center [29, 45] width 46 height 46
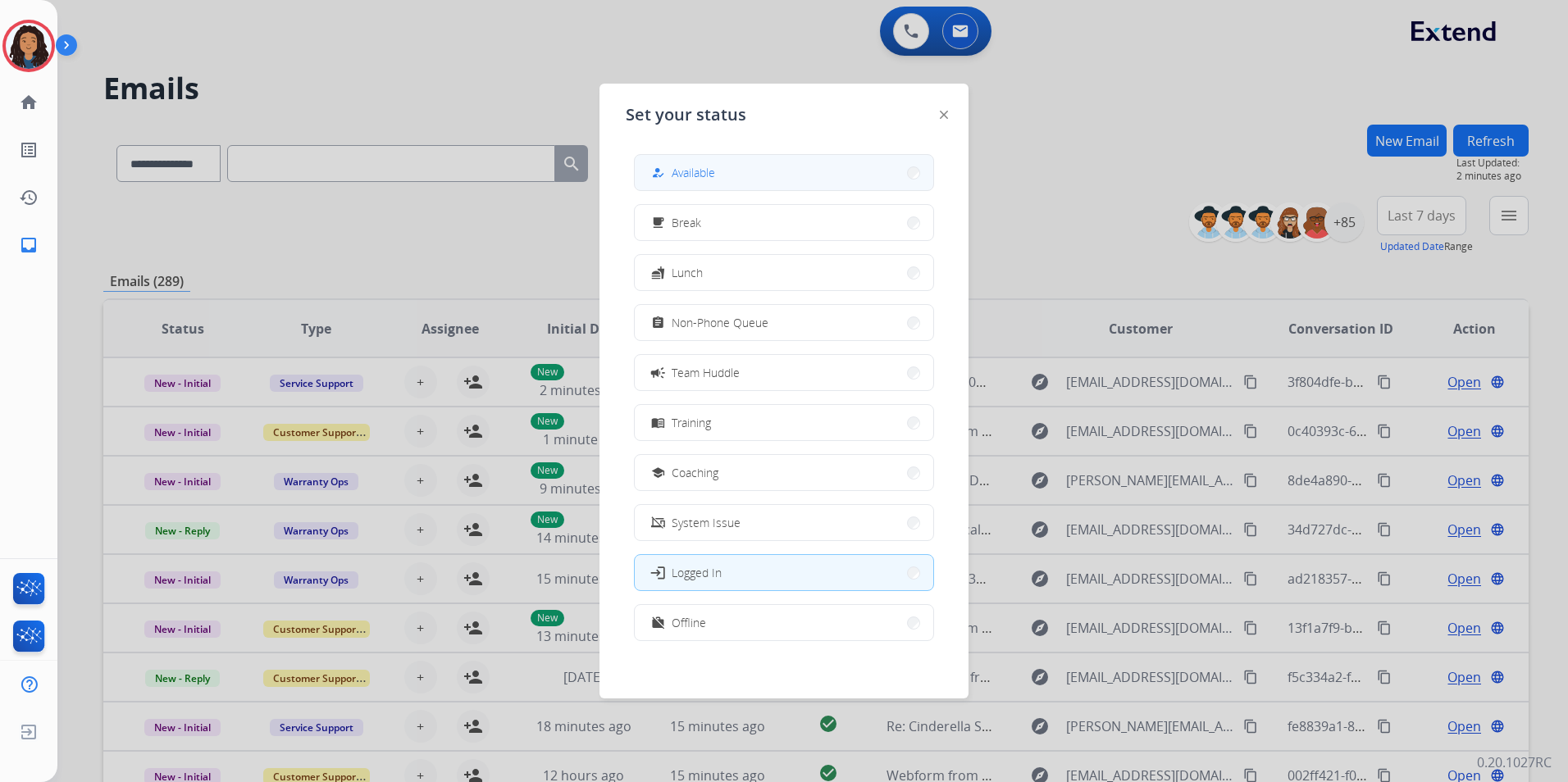
click at [811, 170] on button "how_to_reg Available" at bounding box center [784, 172] width 299 height 35
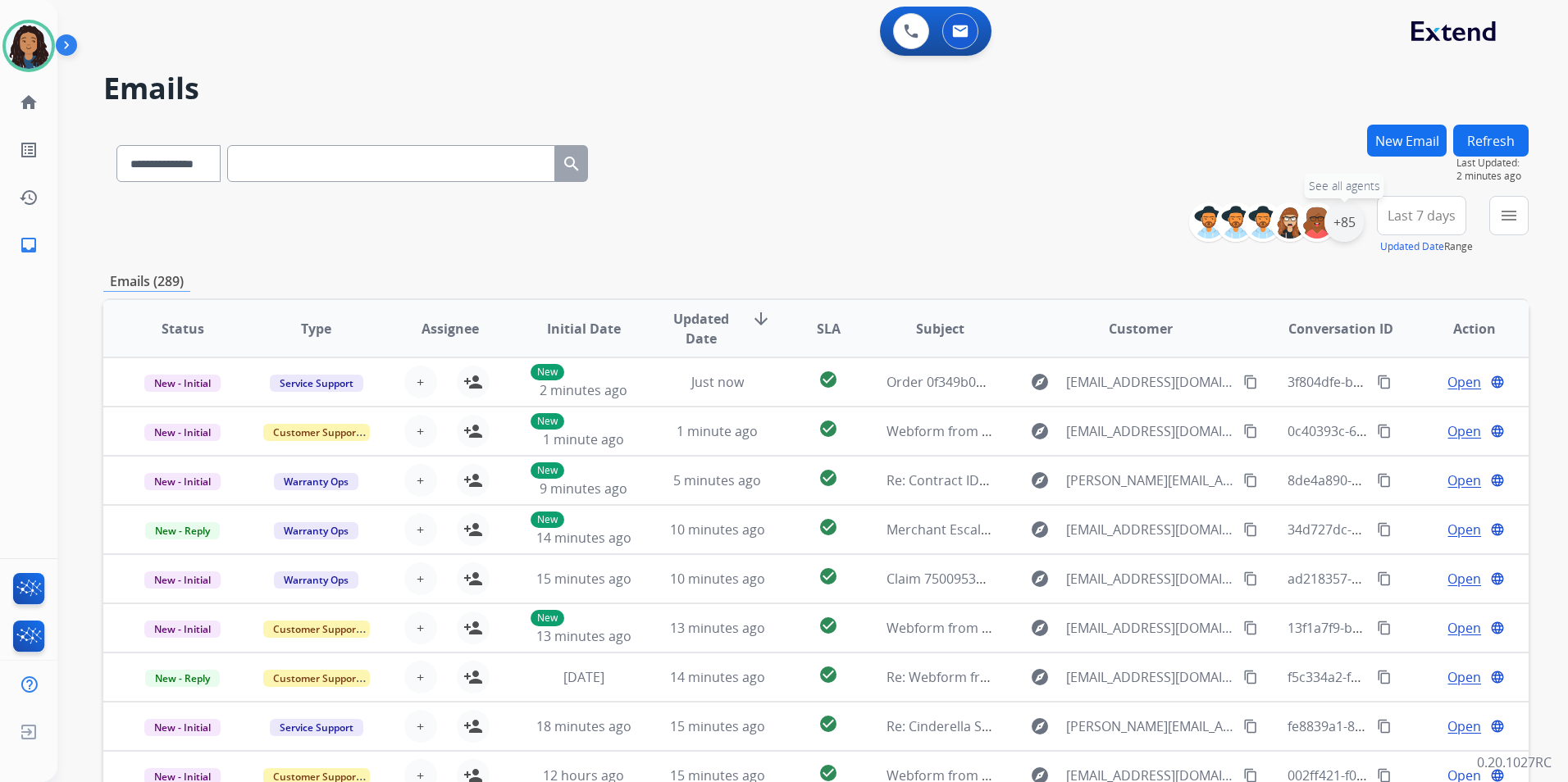
click at [1356, 231] on div "+85" at bounding box center [1343, 222] width 40 height 40
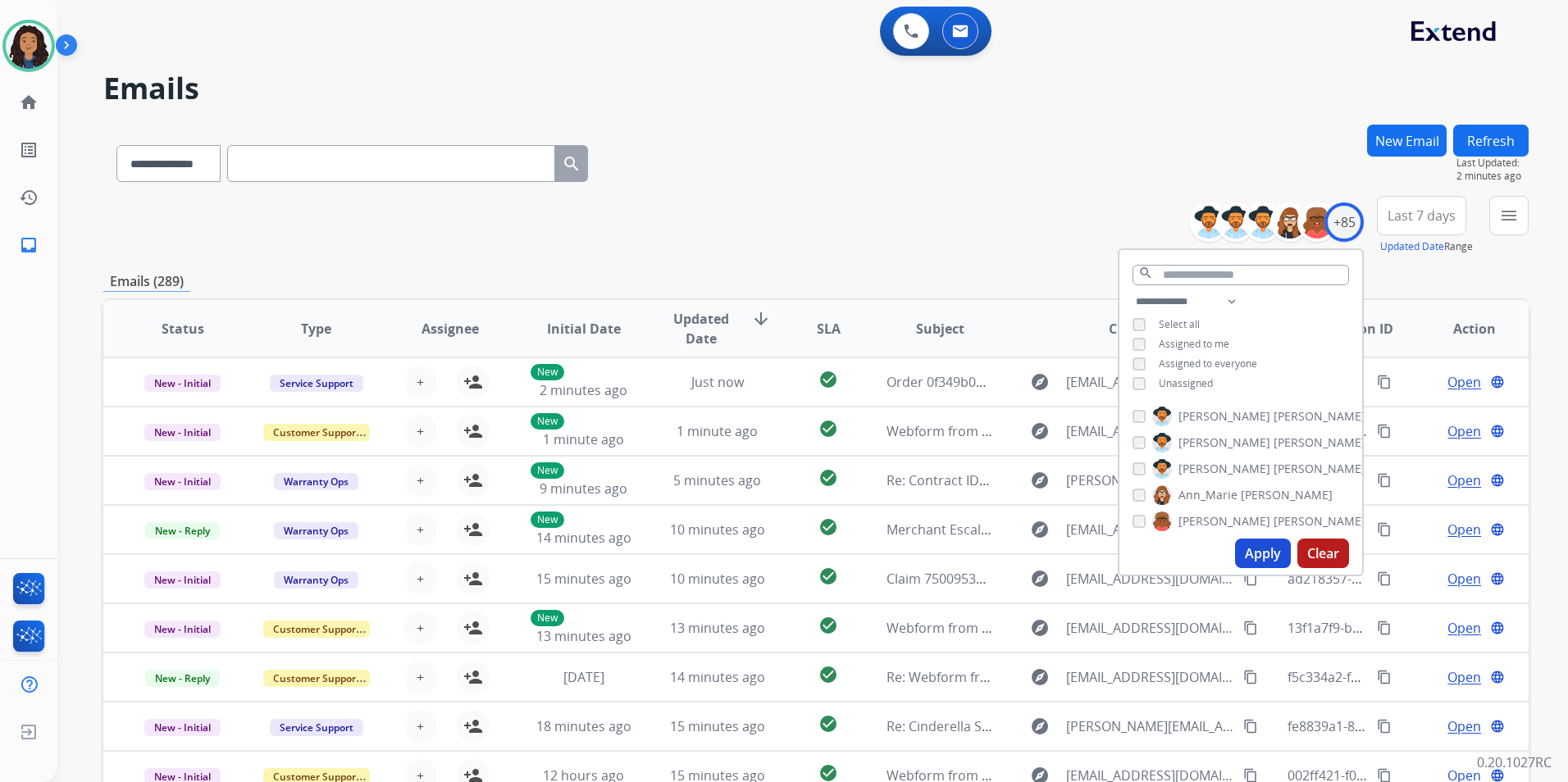
click at [1202, 383] on span "Unassigned" at bounding box center [1185, 383] width 54 height 14
click at [1256, 556] on button "Apply" at bounding box center [1263, 552] width 56 height 29
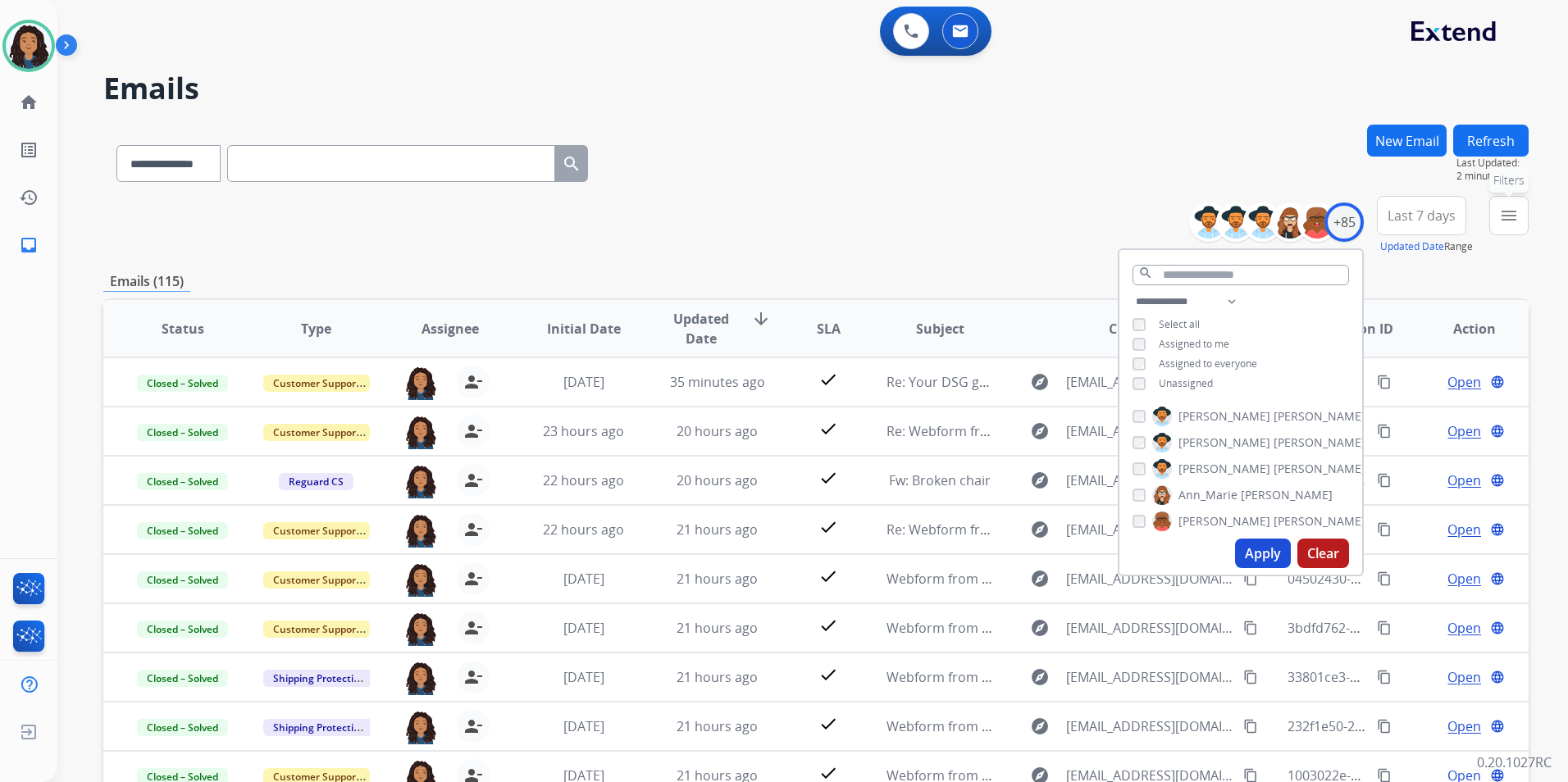
click at [1502, 225] on button "menu Filters" at bounding box center [1508, 215] width 40 height 40
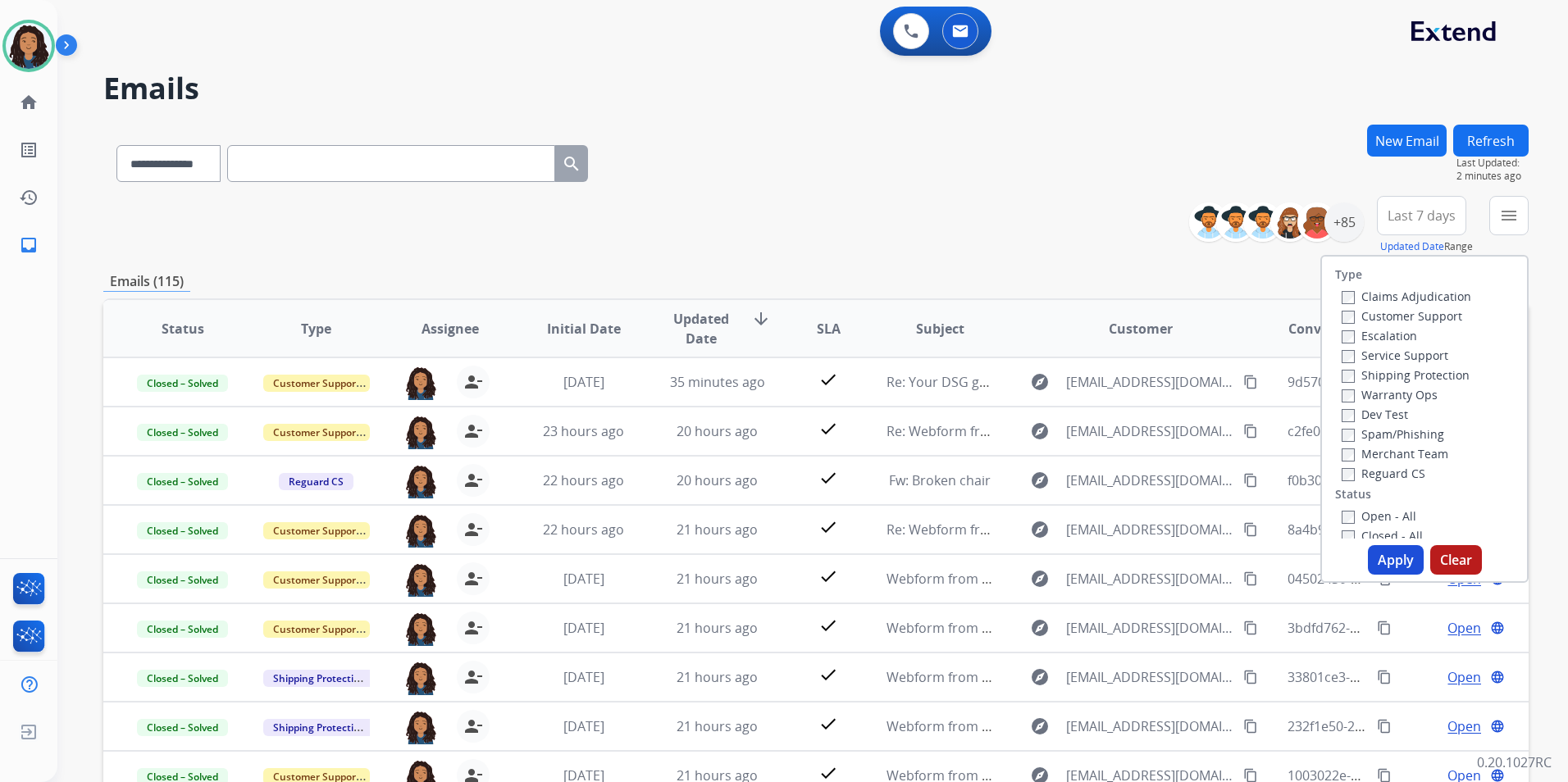
click at [1428, 314] on label "Customer Support" at bounding box center [1401, 316] width 120 height 16
click at [1449, 378] on label "Shipping Protection" at bounding box center [1406, 375] width 128 height 16
click at [1401, 471] on label "Reguard CS" at bounding box center [1383, 473] width 83 height 16
click at [1369, 513] on label "Open - All" at bounding box center [1379, 515] width 75 height 16
click at [1381, 563] on button "Apply" at bounding box center [1396, 559] width 56 height 29
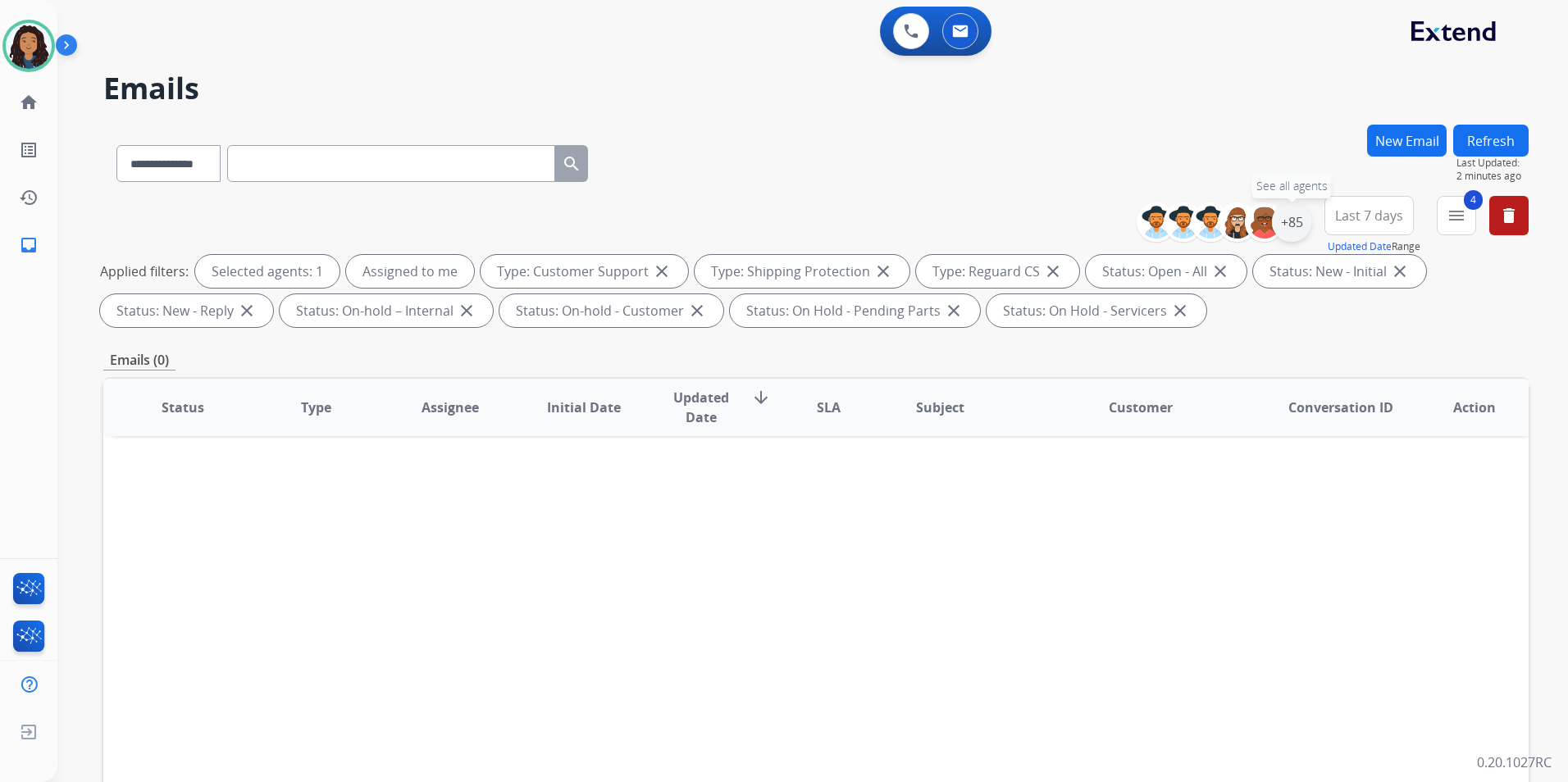
click at [1286, 224] on div "+85" at bounding box center [1291, 222] width 40 height 40
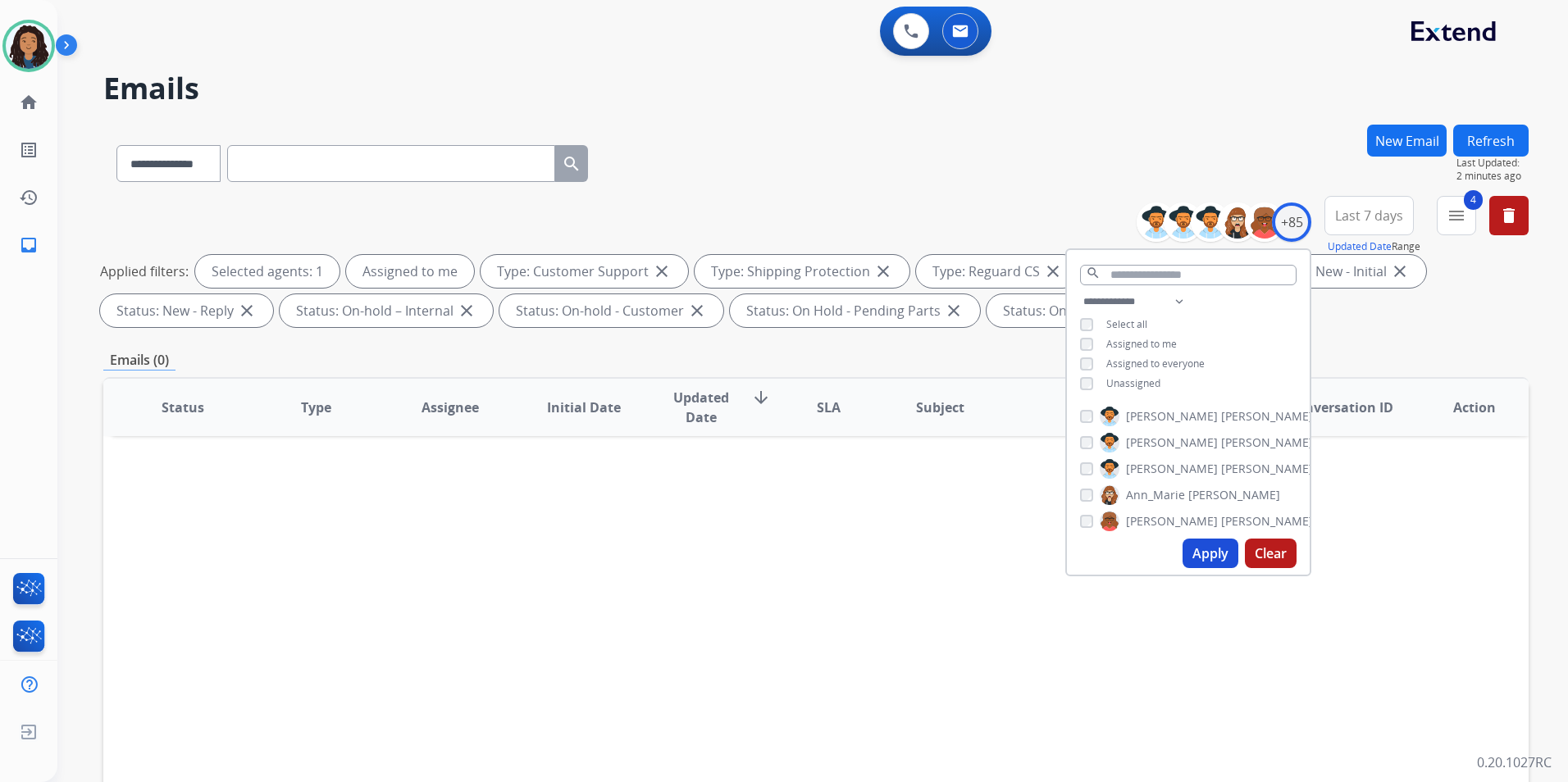
click at [1132, 383] on span "Unassigned" at bounding box center [1133, 383] width 54 height 14
click at [1166, 341] on span "Assigned to me" at bounding box center [1142, 344] width 71 height 14
click at [1456, 212] on mat-icon "menu" at bounding box center [1456, 215] width 19 height 19
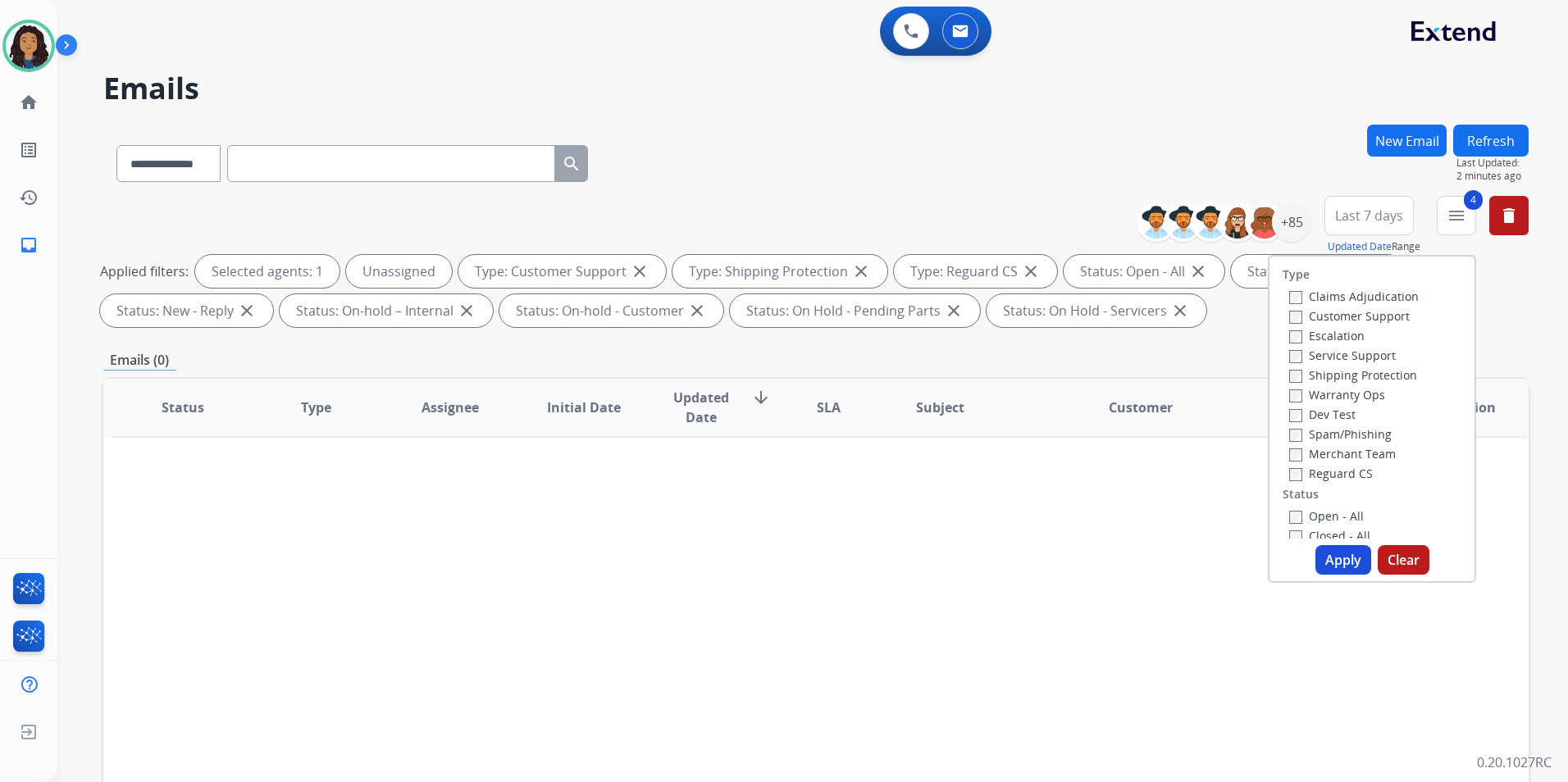
click at [1326, 476] on label "Reguard CS" at bounding box center [1330, 473] width 83 height 16
click at [1340, 317] on label "Customer Support" at bounding box center [1348, 316] width 120 height 16
click at [1329, 563] on button "Apply" at bounding box center [1343, 559] width 56 height 29
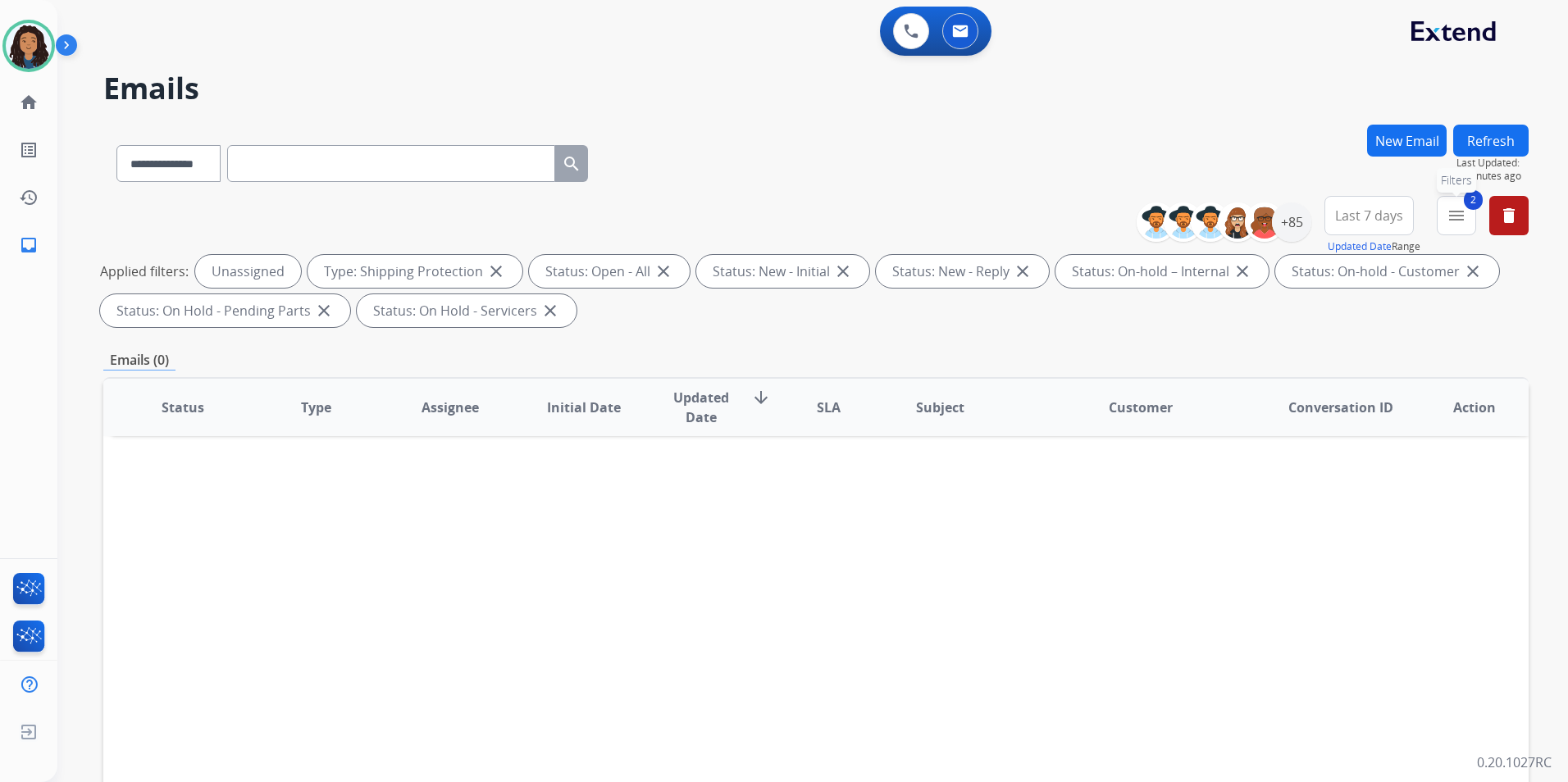
click at [1464, 214] on mat-icon "menu" at bounding box center [1456, 215] width 19 height 19
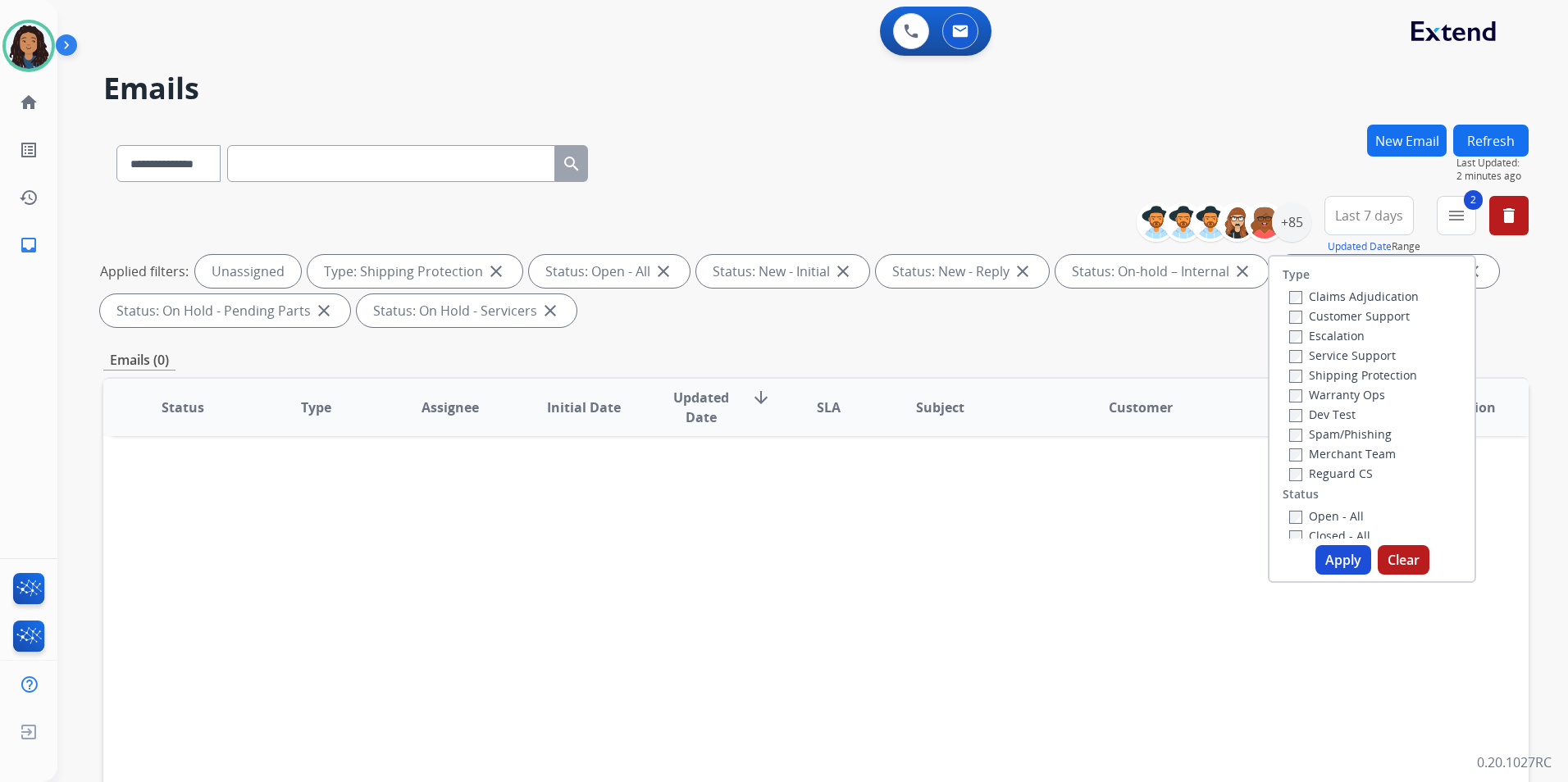
click at [1351, 315] on label "Customer Support" at bounding box center [1348, 316] width 120 height 16
click at [1340, 561] on button "Apply" at bounding box center [1343, 559] width 56 height 29
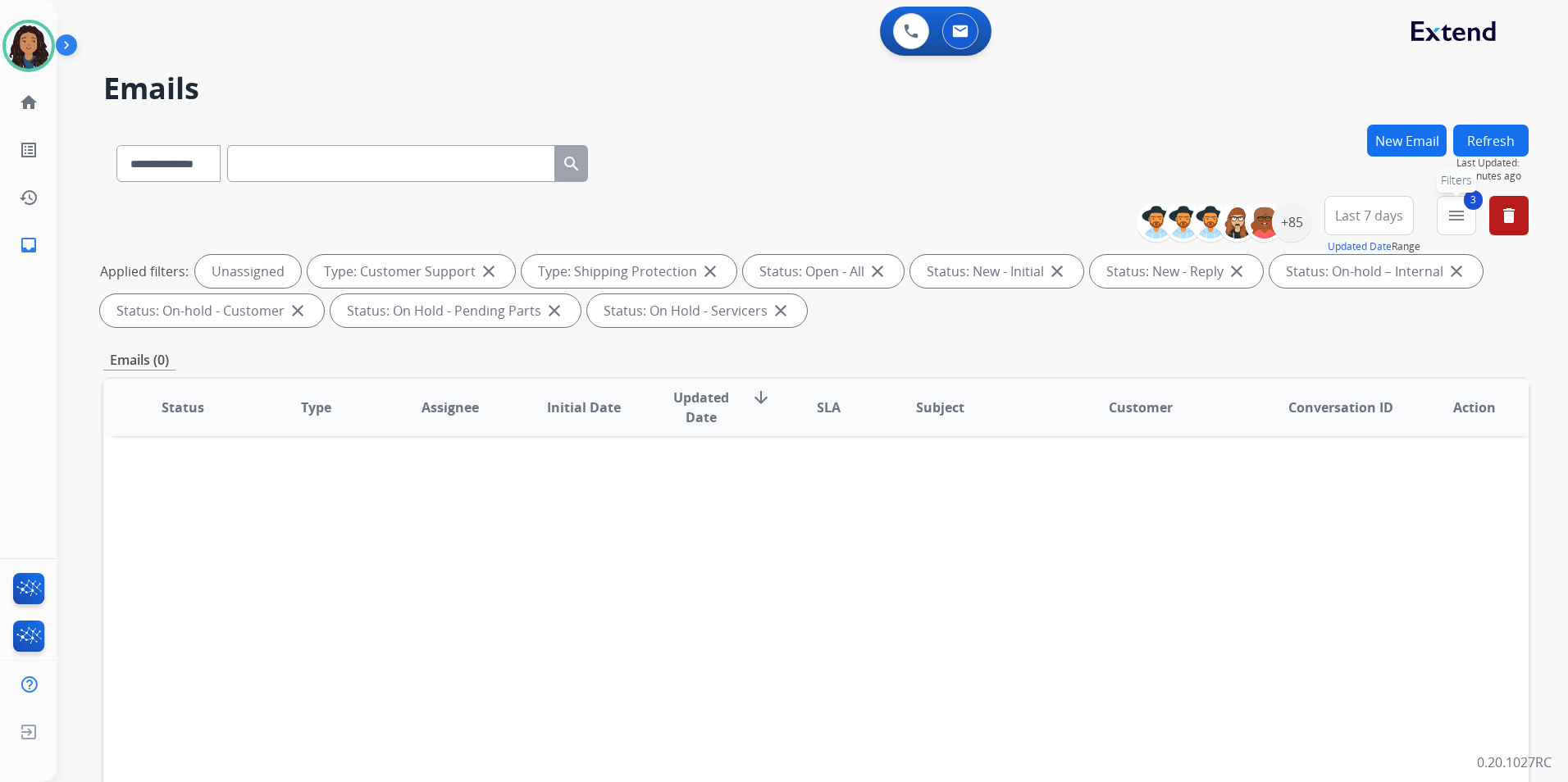
click at [1454, 216] on mat-icon "menu" at bounding box center [1456, 215] width 19 height 19
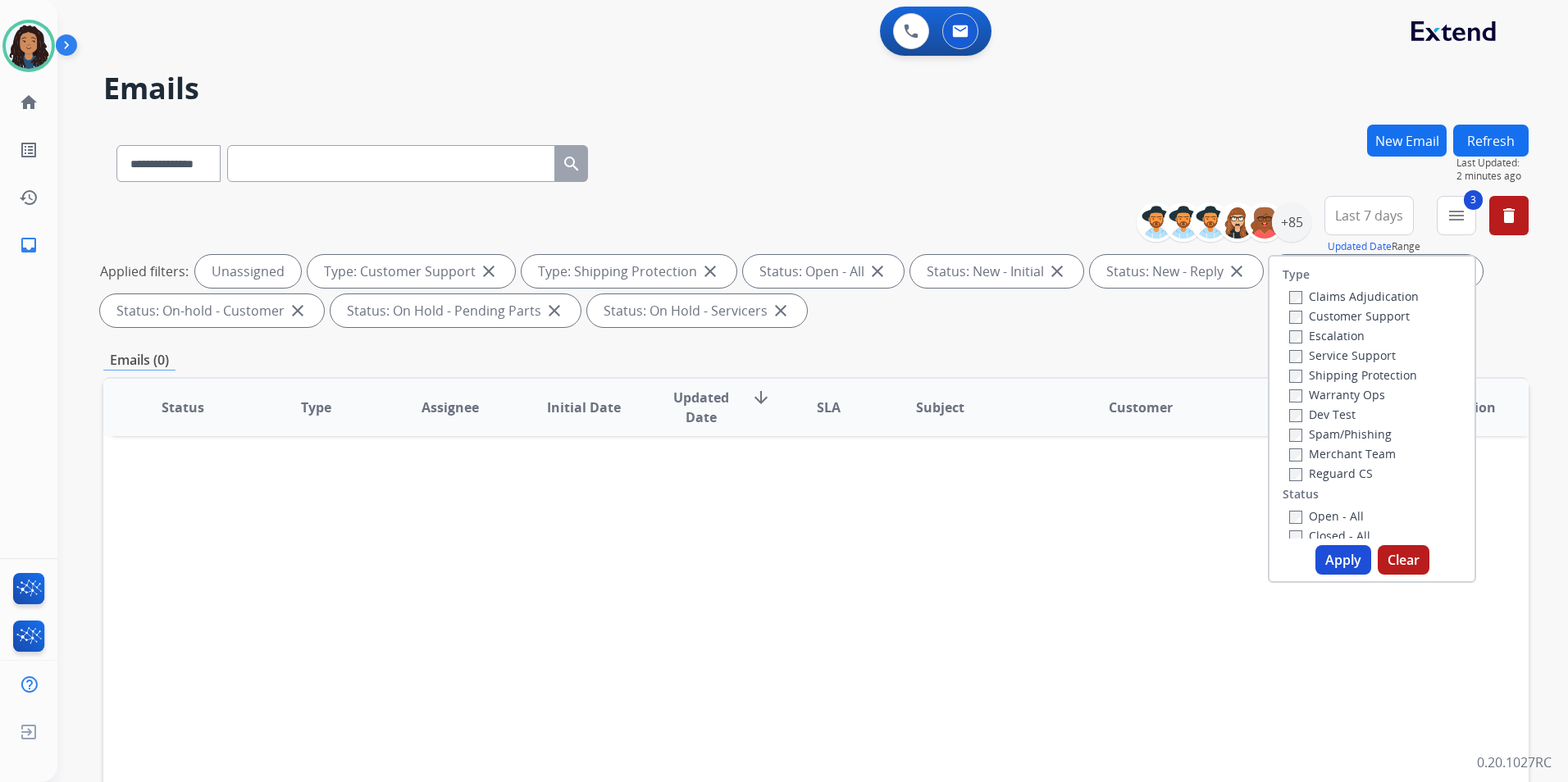
click at [1321, 471] on label "Reguard CS" at bounding box center [1330, 473] width 83 height 16
click at [1327, 563] on button "Apply" at bounding box center [1343, 559] width 56 height 29
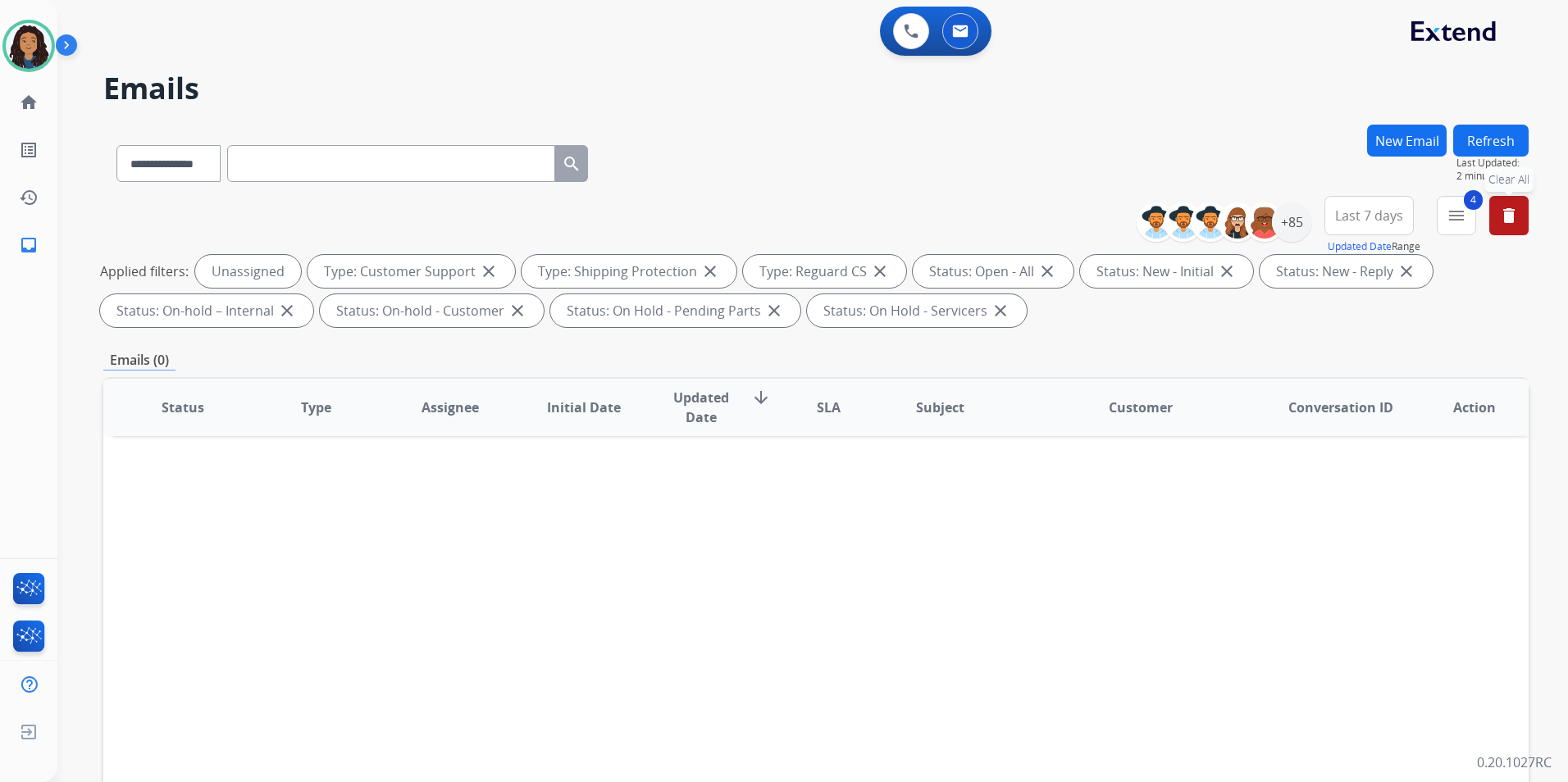
click at [1515, 227] on button "delete Clear All" at bounding box center [1508, 215] width 40 height 40
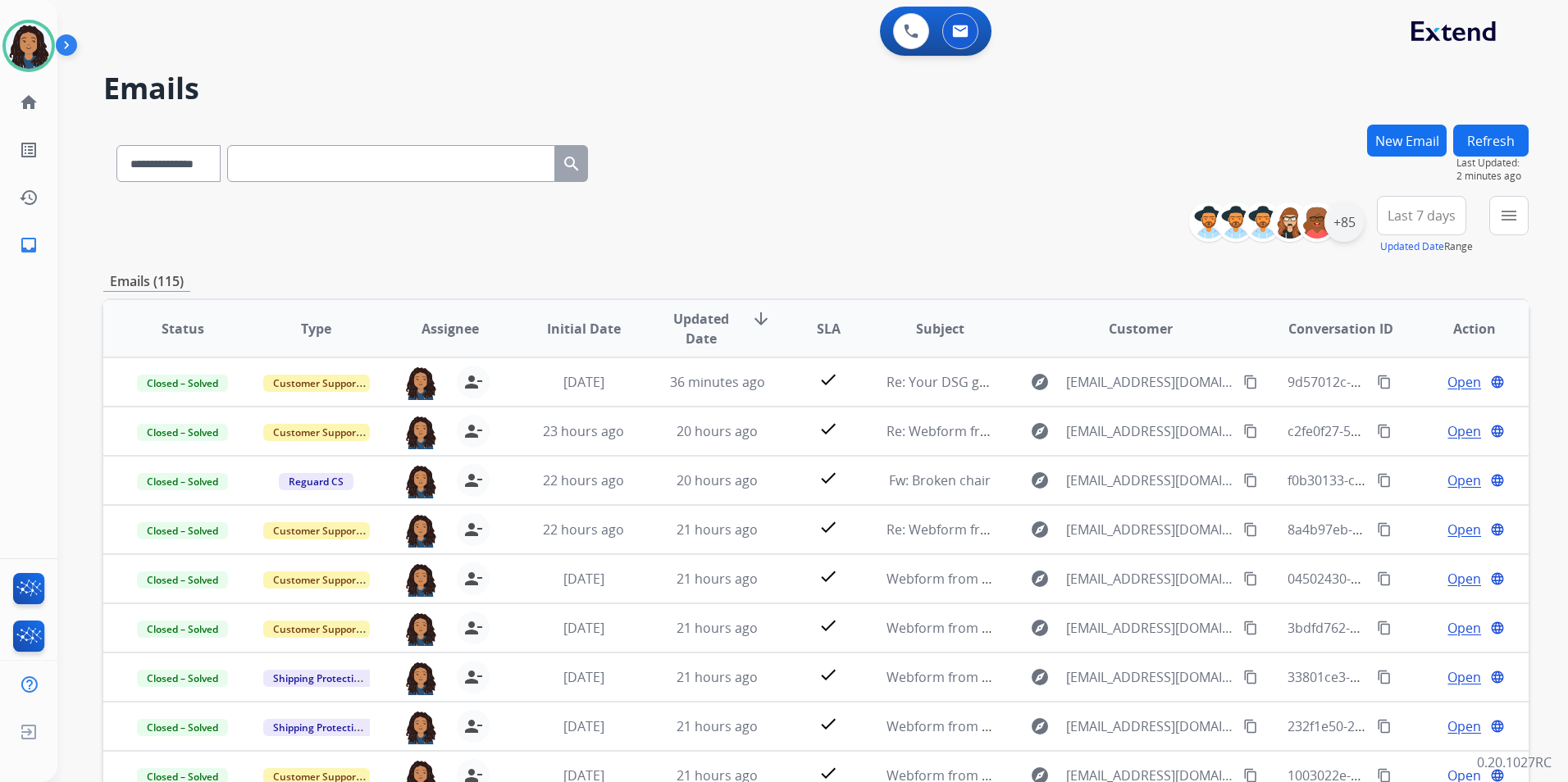
click at [1343, 223] on div "+85" at bounding box center [1343, 222] width 40 height 40
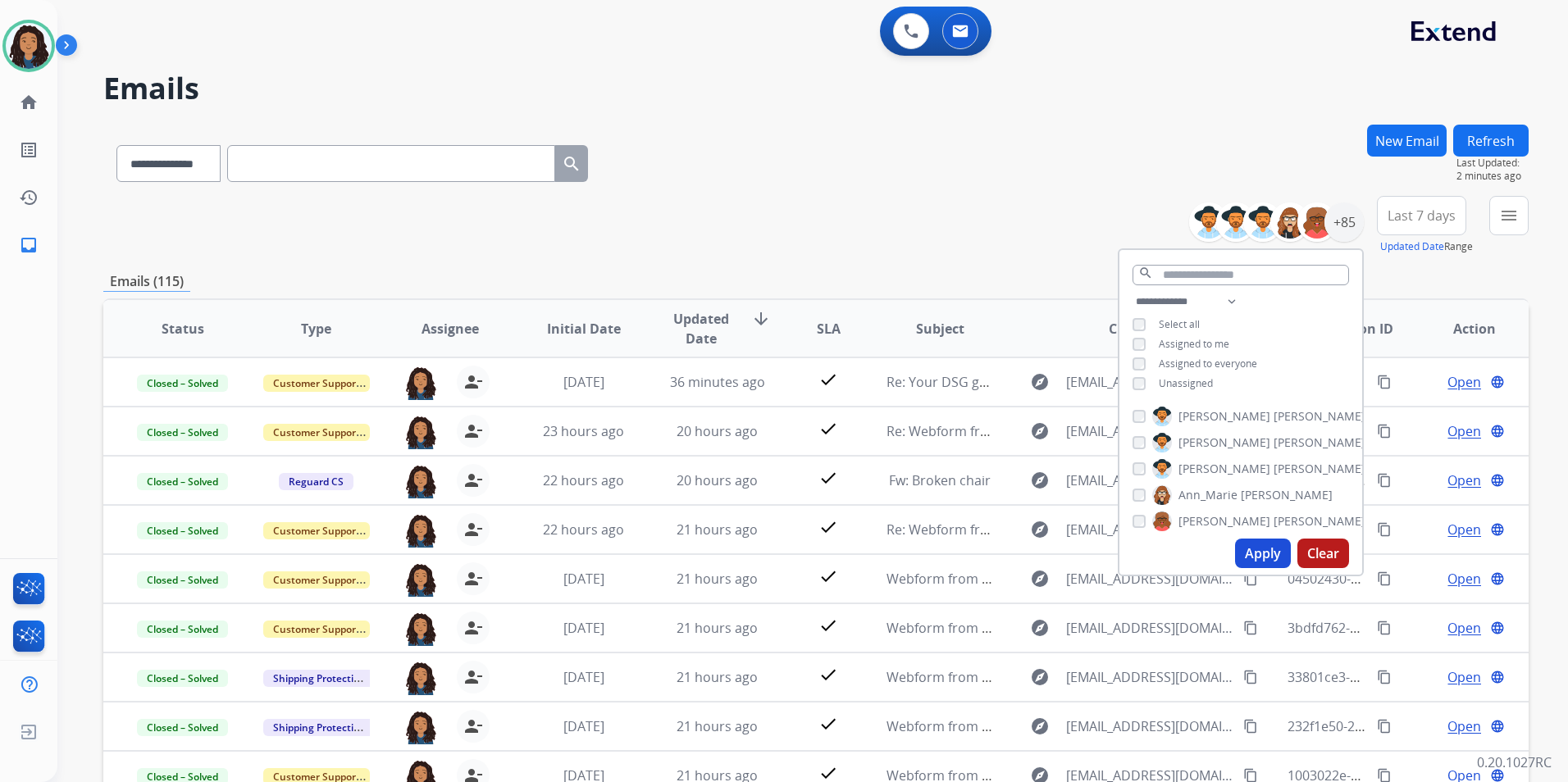
click at [1184, 378] on span "Unassigned" at bounding box center [1185, 383] width 54 height 14
click at [1255, 543] on button "Apply" at bounding box center [1263, 552] width 56 height 29
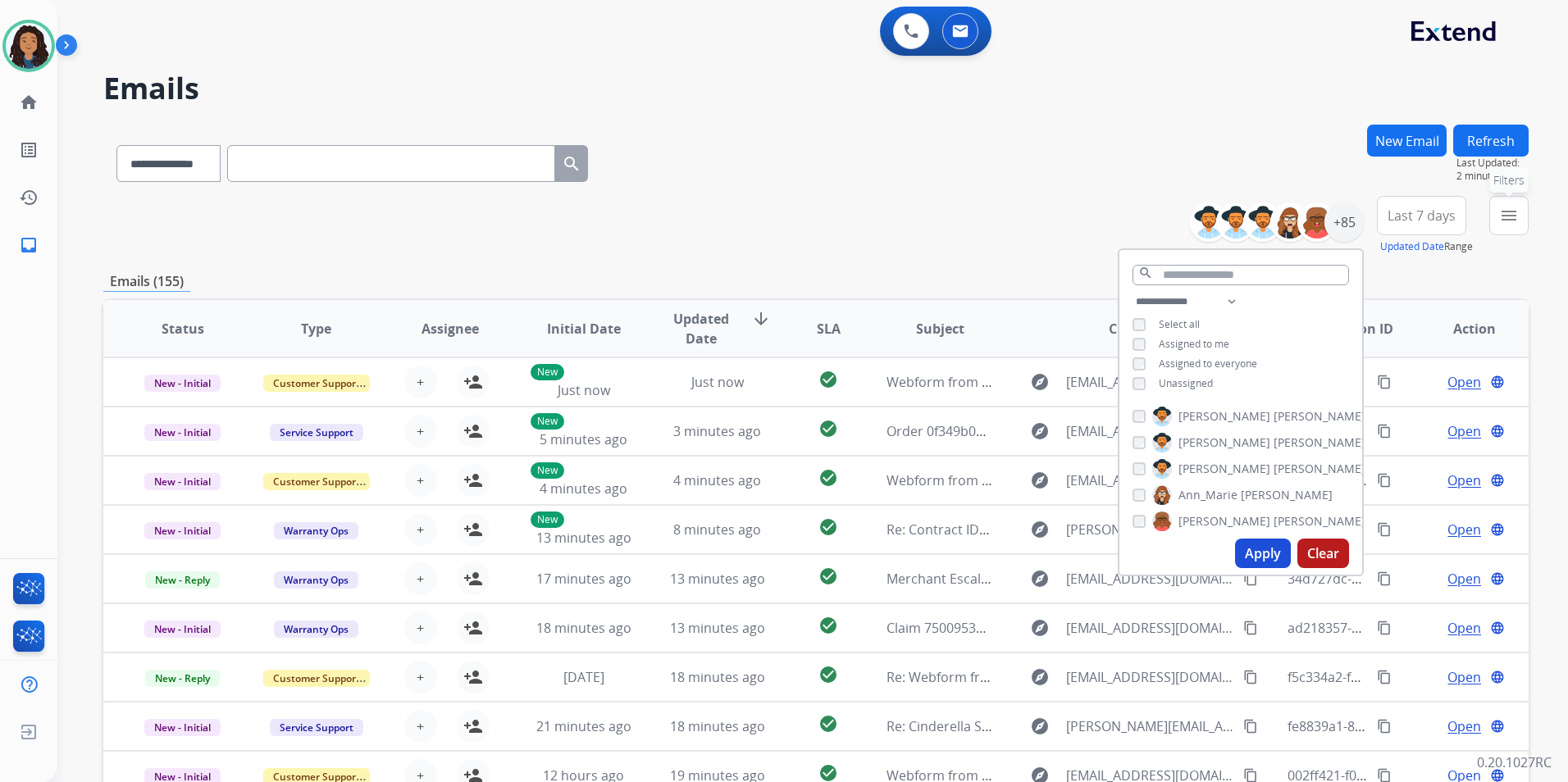
click at [1507, 218] on mat-icon "menu" at bounding box center [1508, 215] width 19 height 19
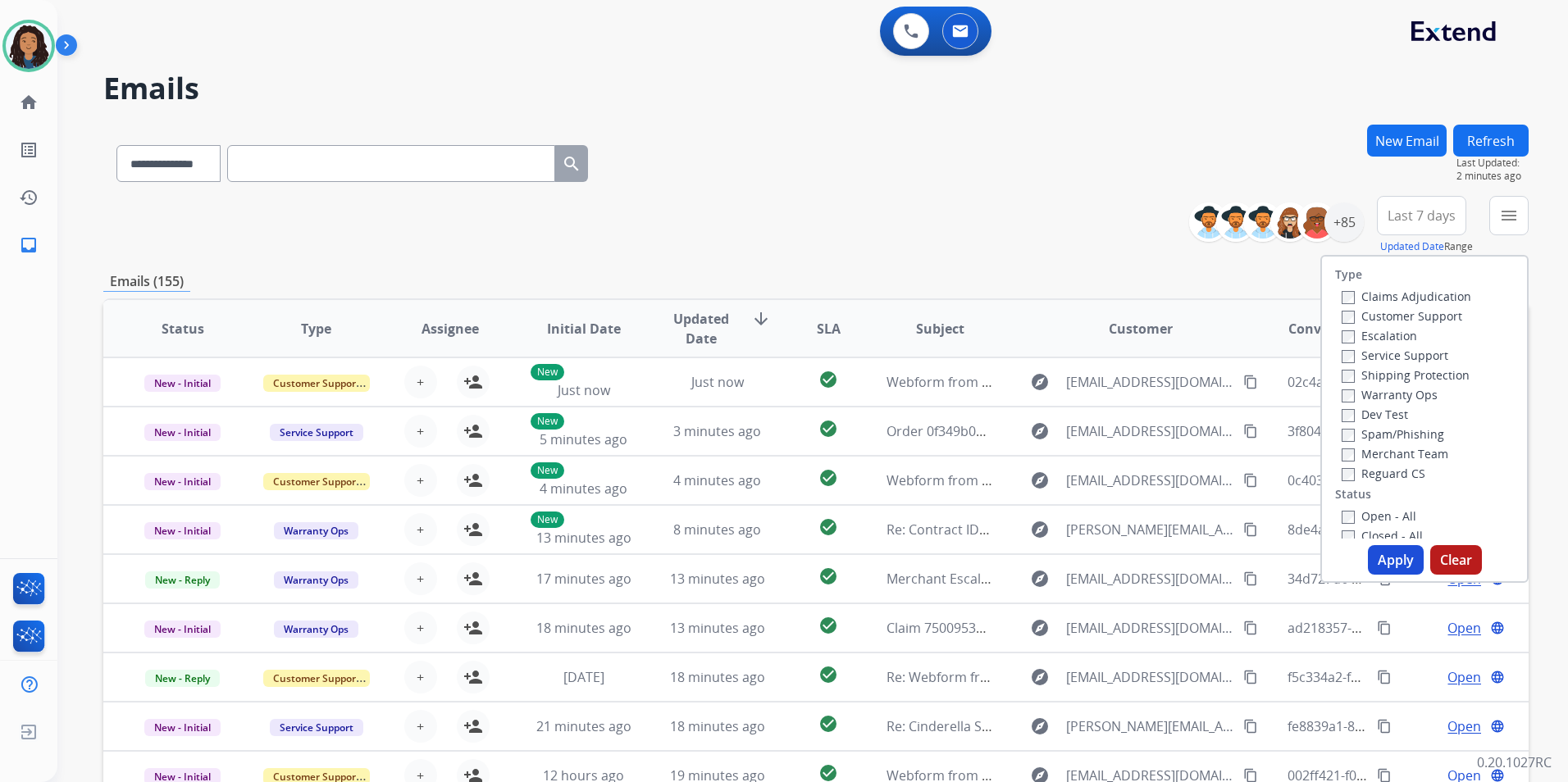
click at [1416, 304] on div "Claims Adjudication" at bounding box center [1406, 295] width 130 height 19
click at [1420, 316] on label "Customer Support" at bounding box center [1401, 316] width 120 height 16
click at [1432, 378] on label "Shipping Protection" at bounding box center [1406, 375] width 128 height 16
click at [1376, 473] on label "Reguard CS" at bounding box center [1383, 473] width 83 height 16
click at [1384, 511] on label "Open - All" at bounding box center [1379, 515] width 75 height 16
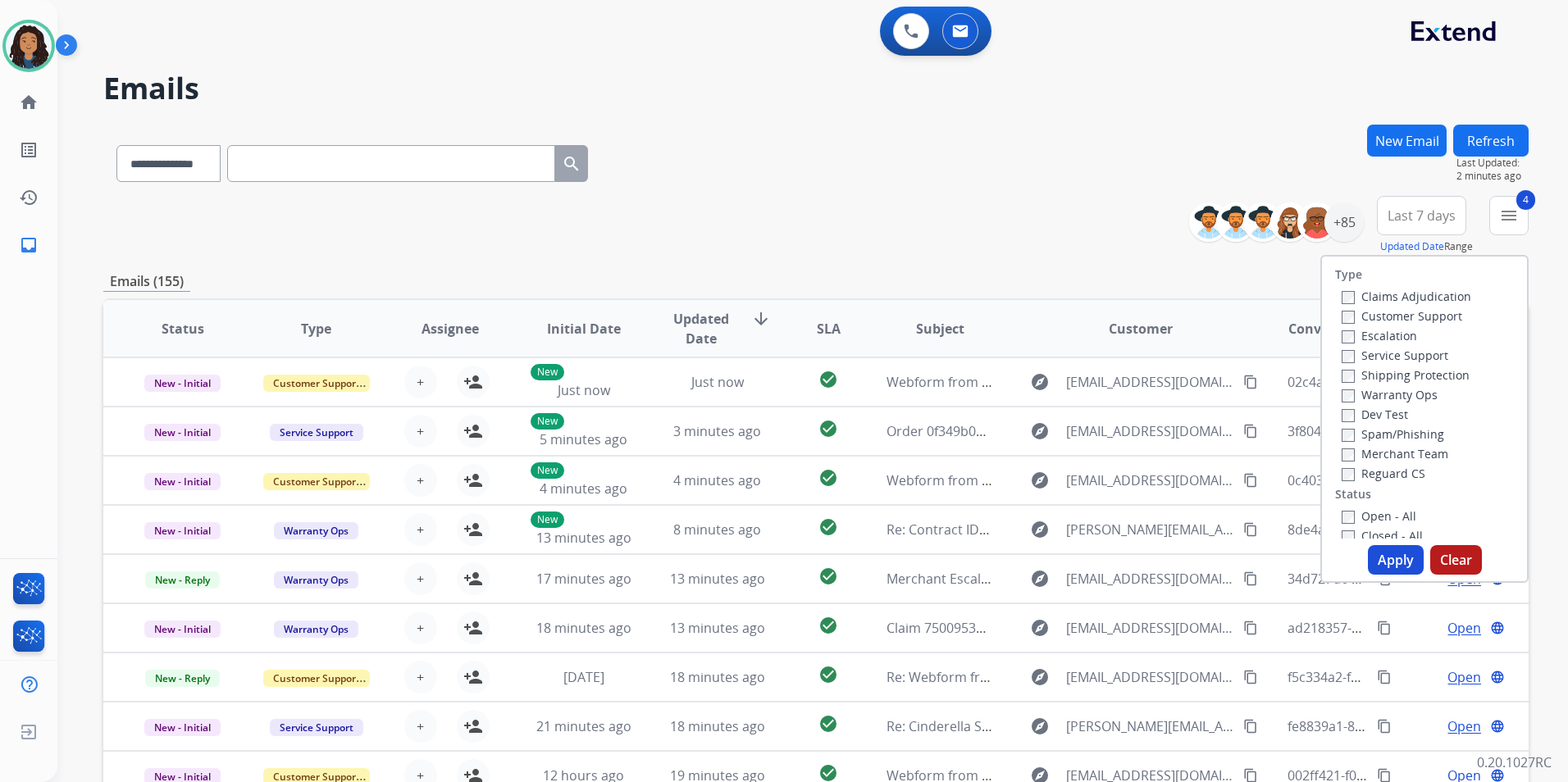
click at [1387, 564] on button "Apply" at bounding box center [1396, 559] width 56 height 29
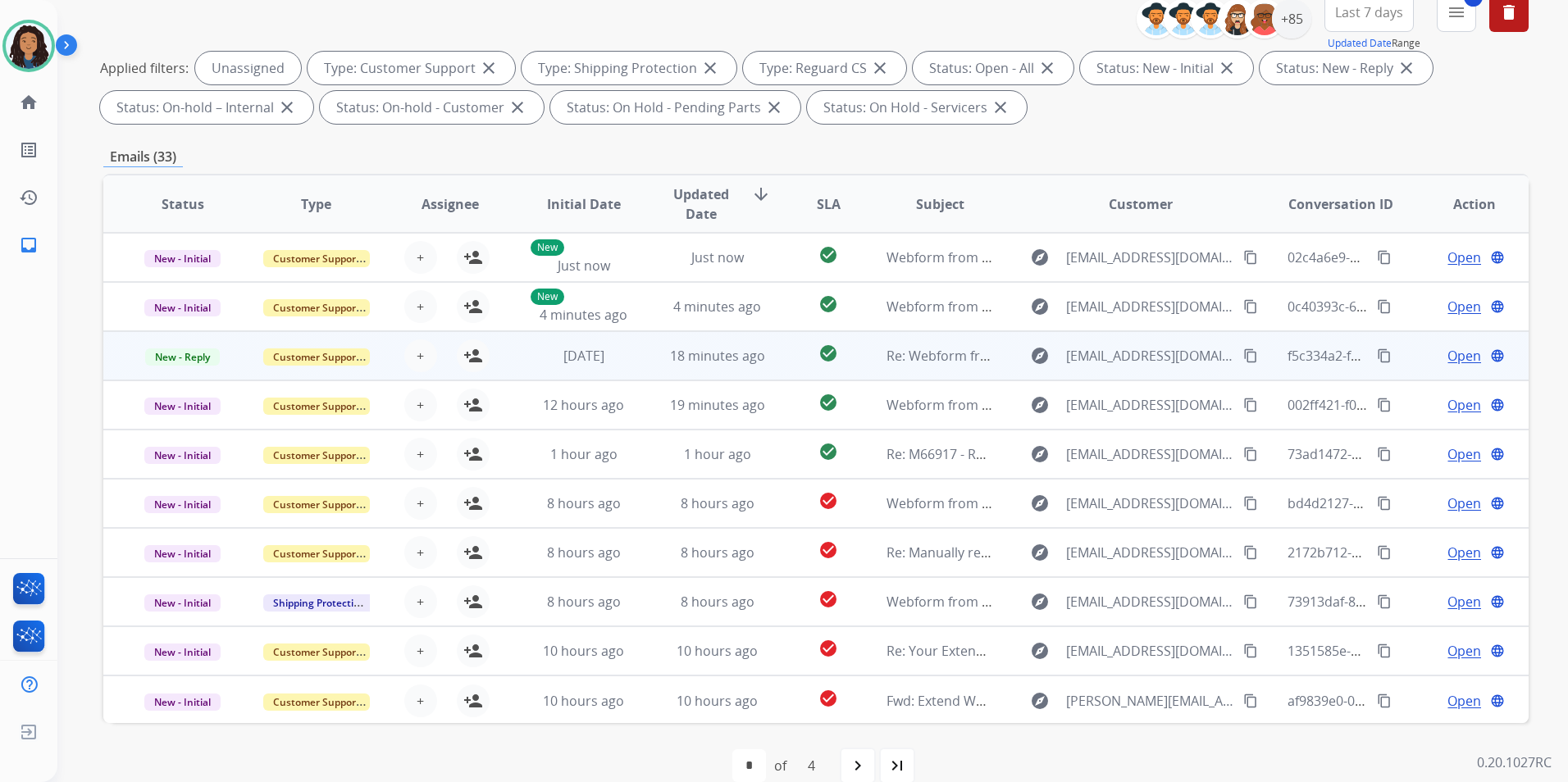
scroll to position [230, 0]
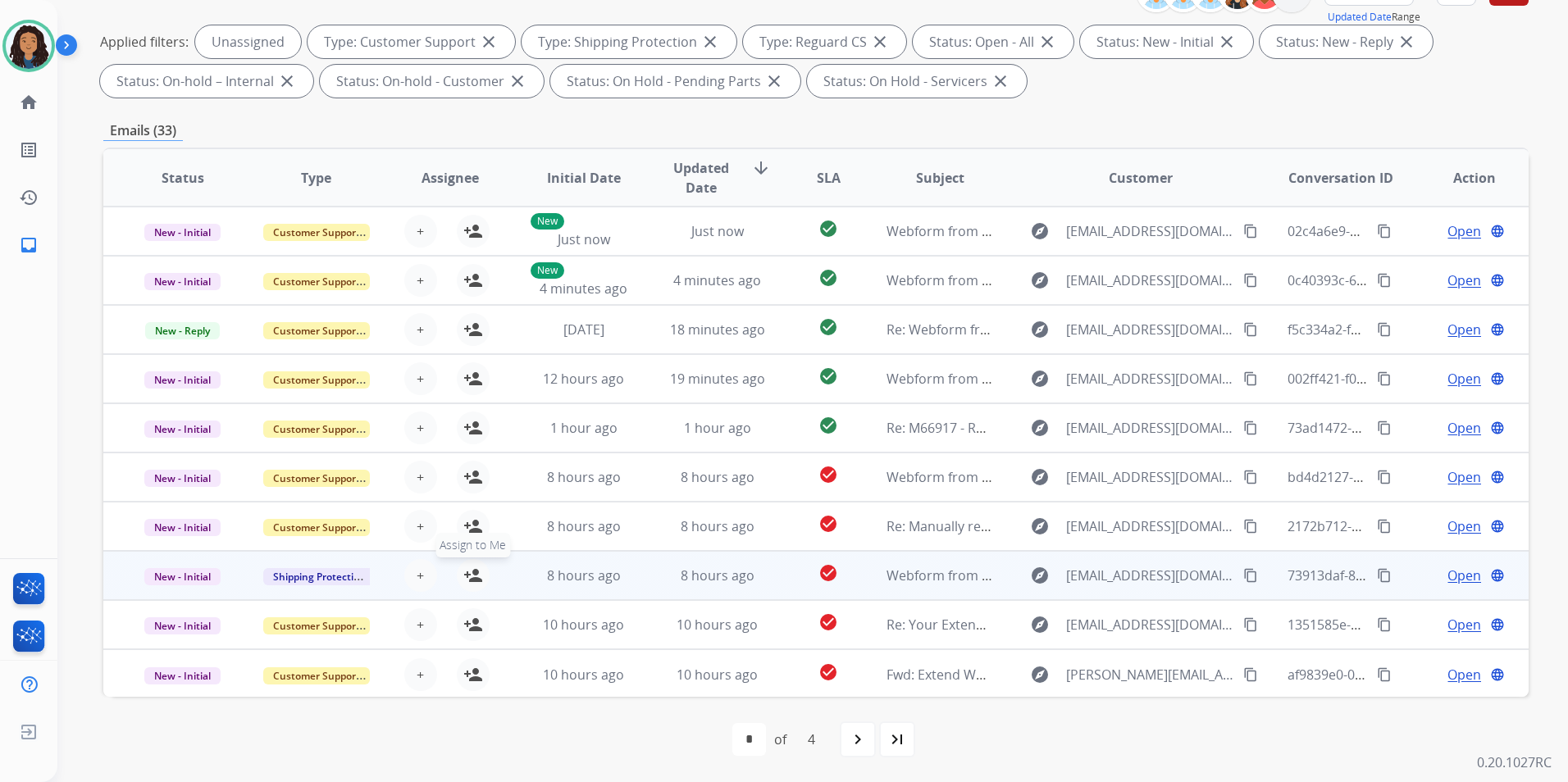
click at [467, 573] on mat-icon "person_add" at bounding box center [473, 575] width 19 height 19
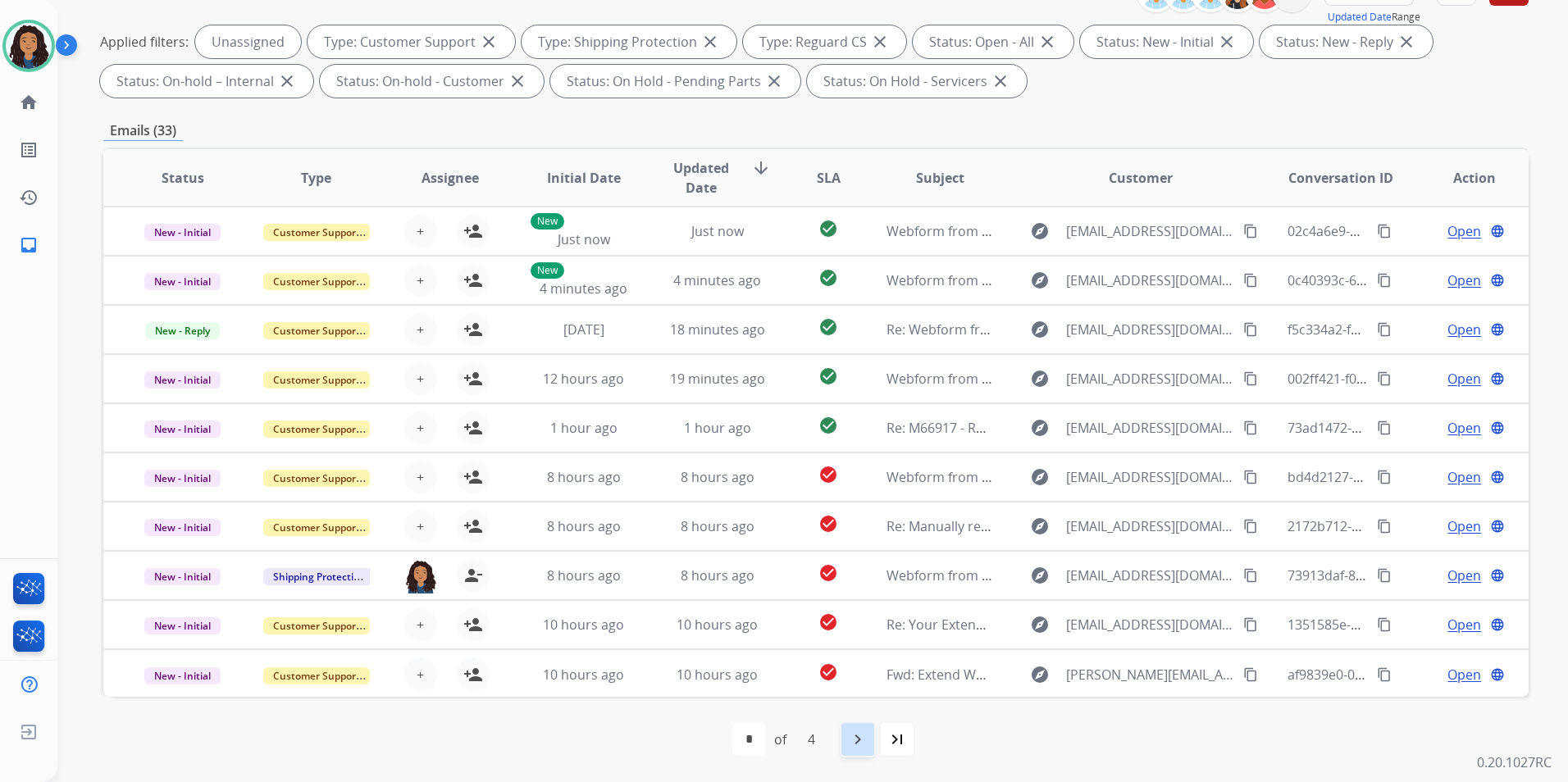
click at [854, 744] on mat-icon "navigate_next" at bounding box center [857, 739] width 19 height 19
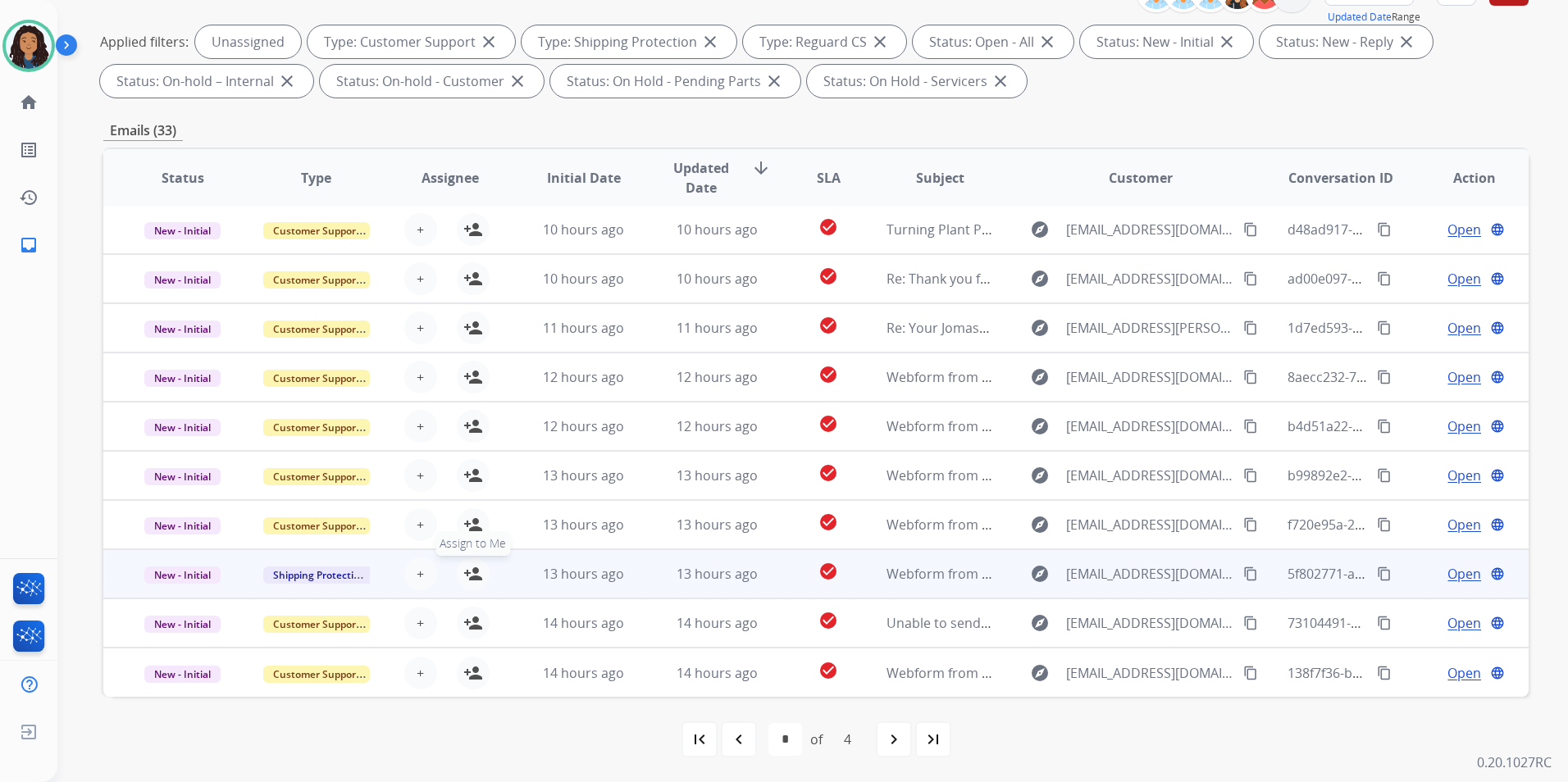
click at [465, 577] on mat-icon "person_add" at bounding box center [473, 573] width 19 height 19
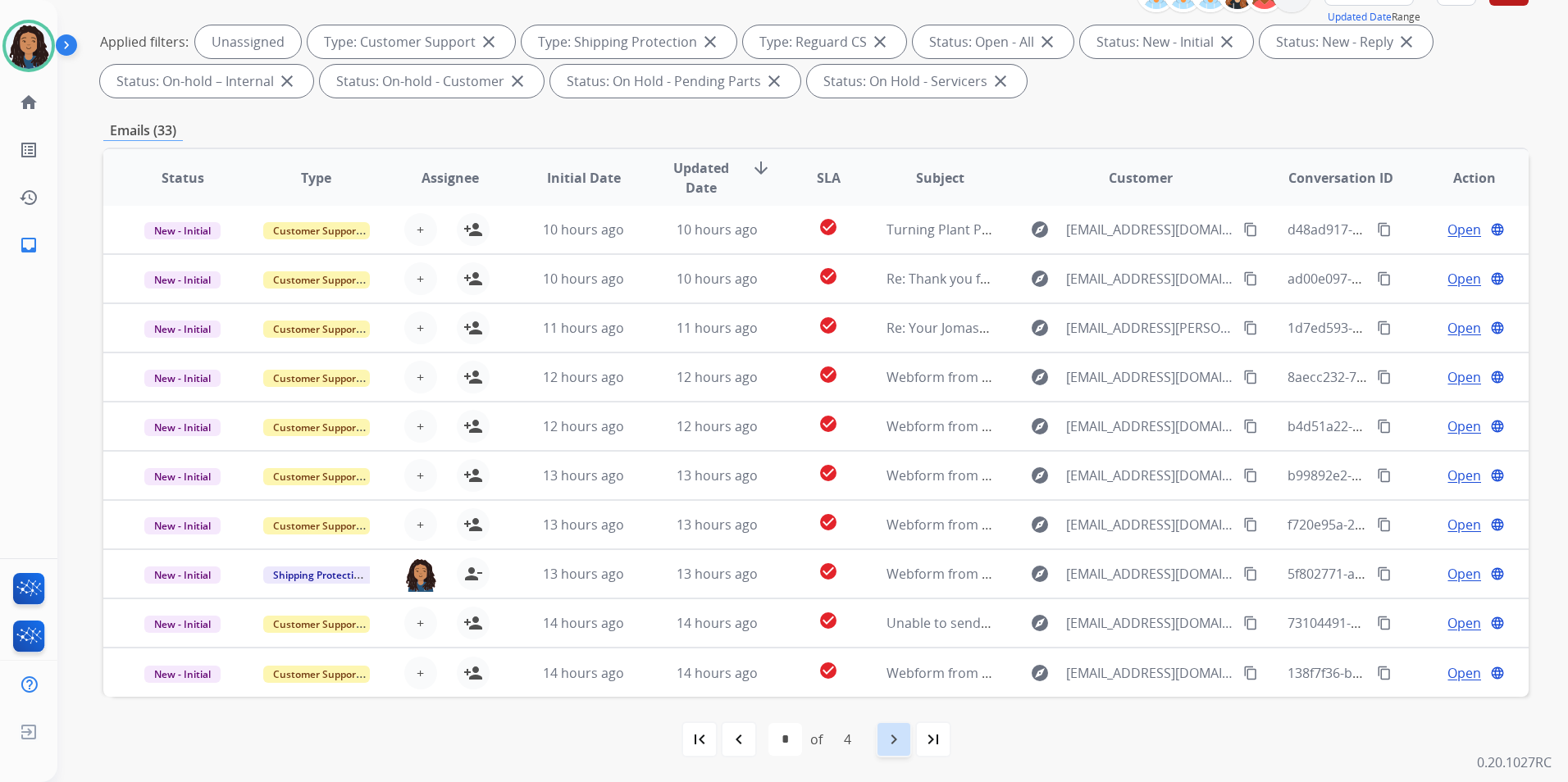
click at [889, 742] on mat-icon "navigate_next" at bounding box center [893, 739] width 19 height 19
click at [892, 737] on mat-icon "navigate_next" at bounding box center [893, 739] width 19 height 19
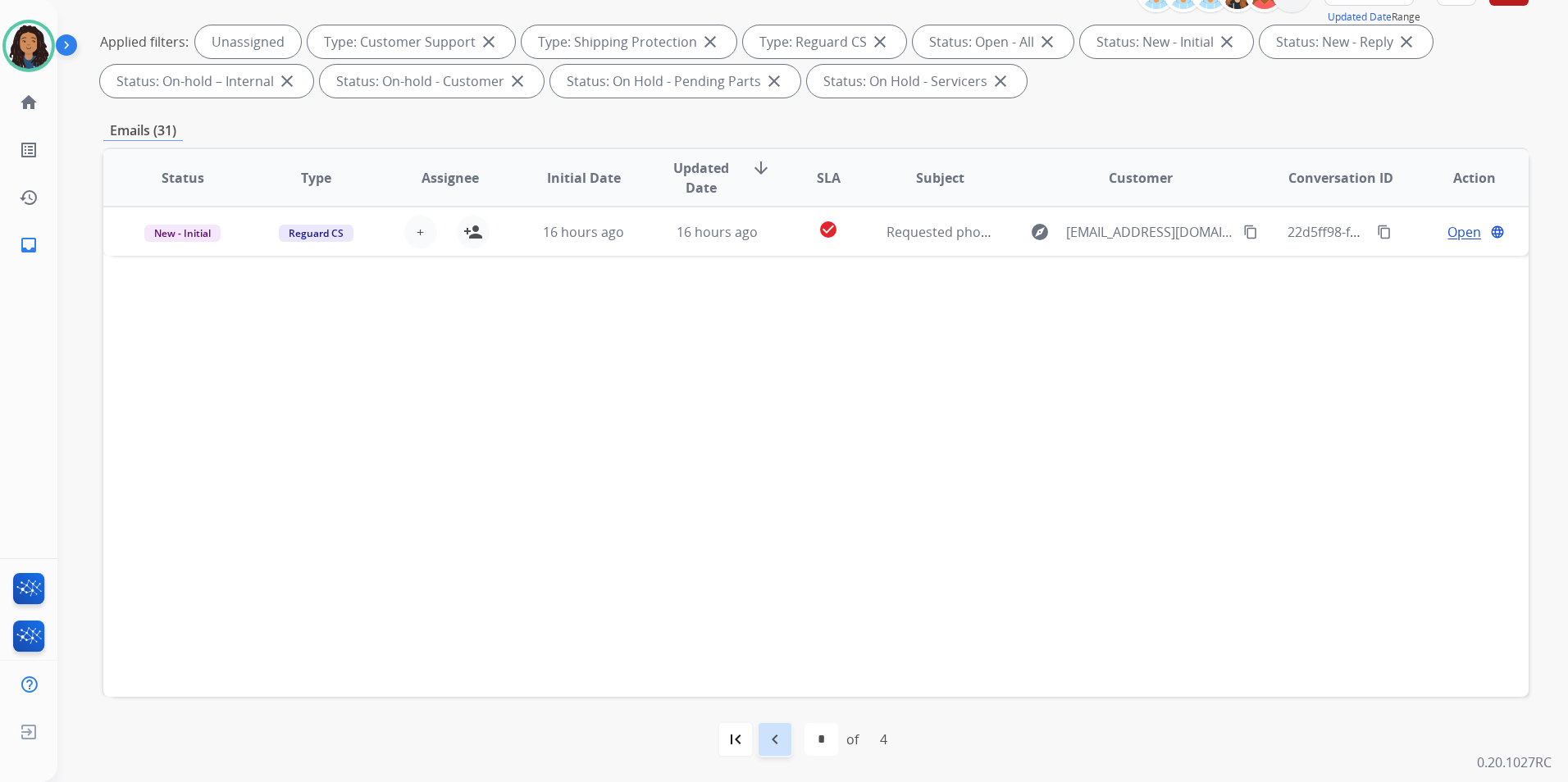
click at [770, 748] on mat-icon "navigate_before" at bounding box center [775, 739] width 19 height 19
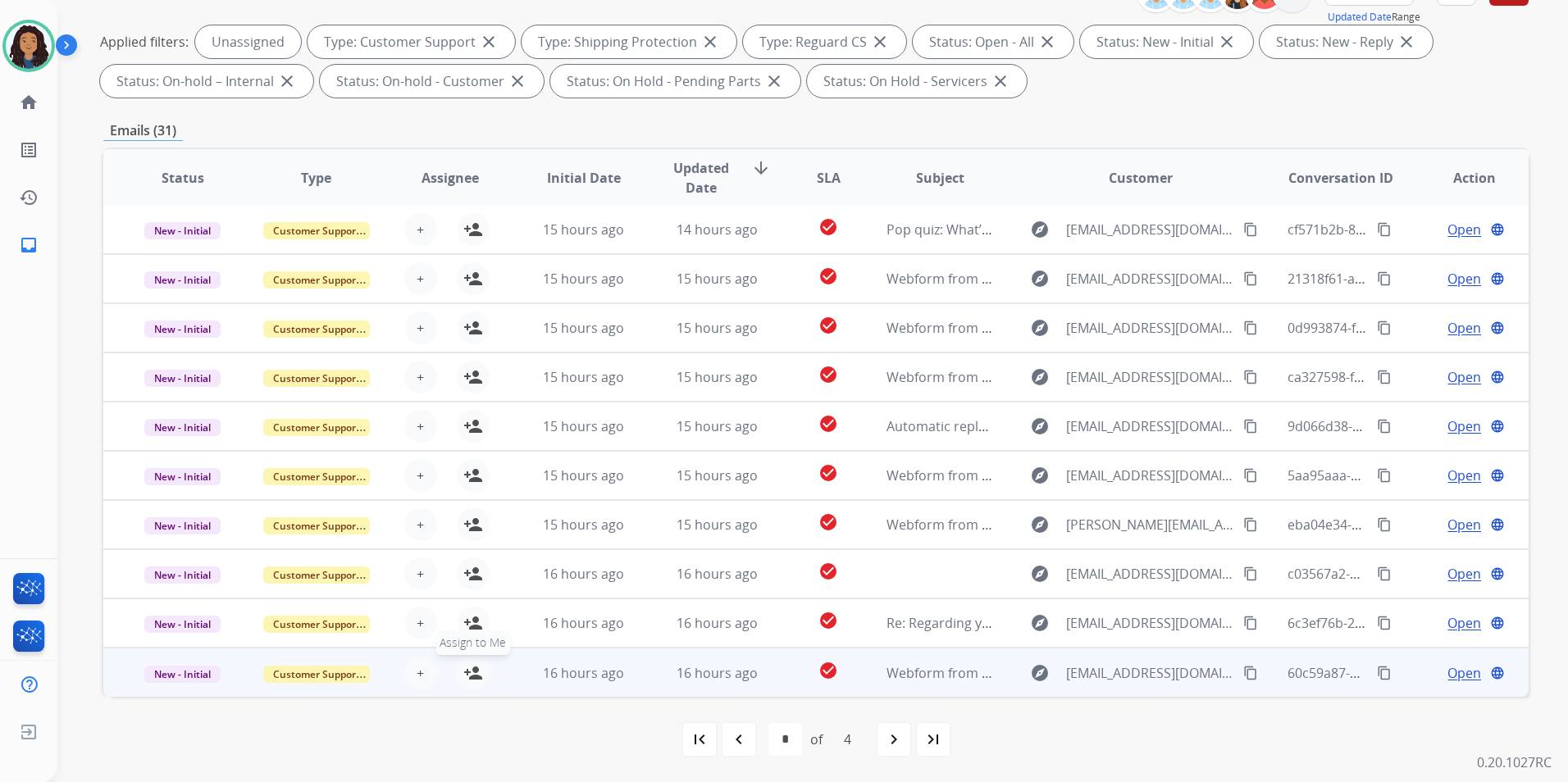
click at [470, 669] on mat-icon "person_add" at bounding box center [473, 673] width 19 height 19
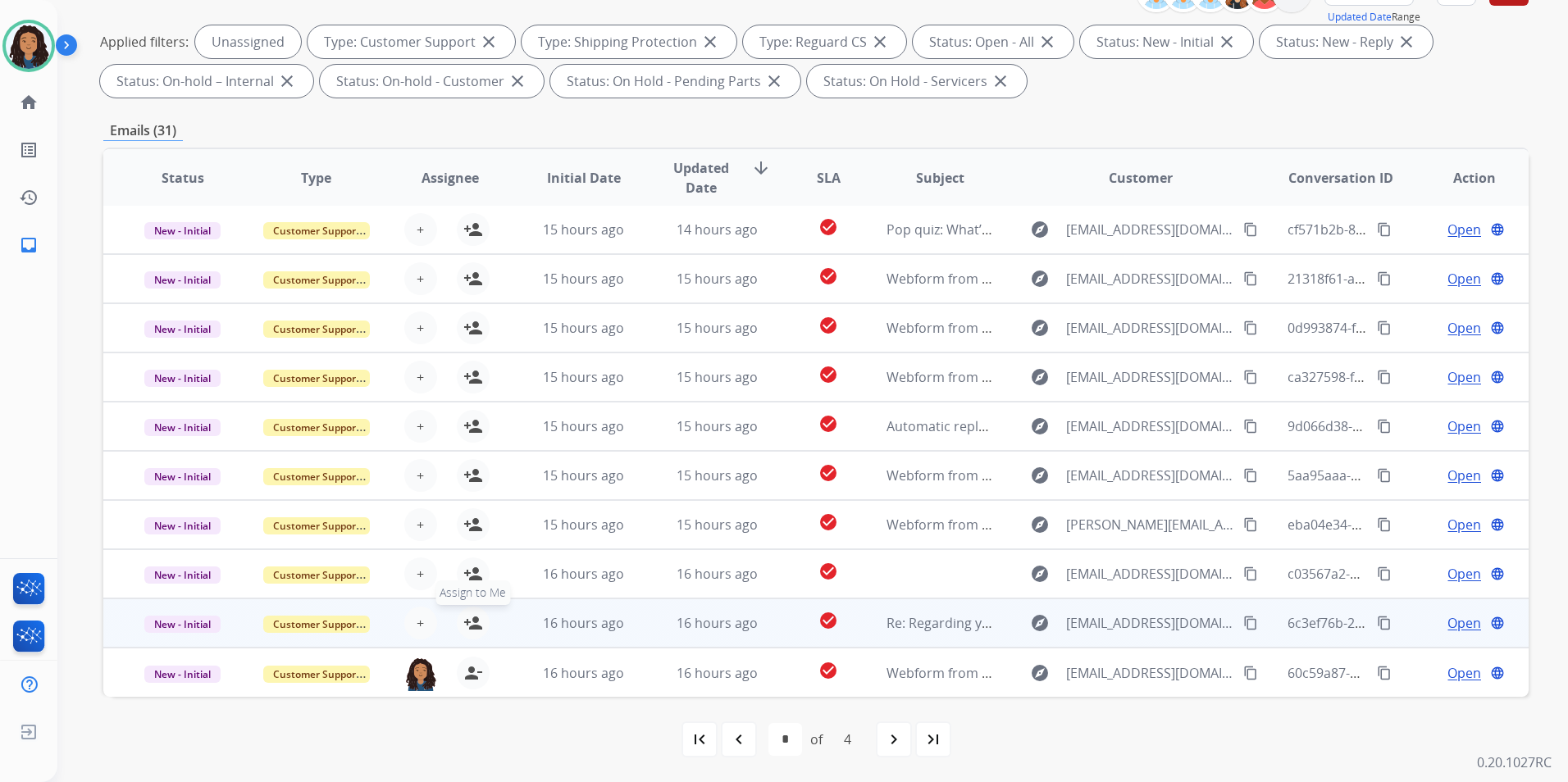
click at [472, 625] on mat-icon "person_add" at bounding box center [473, 622] width 19 height 19
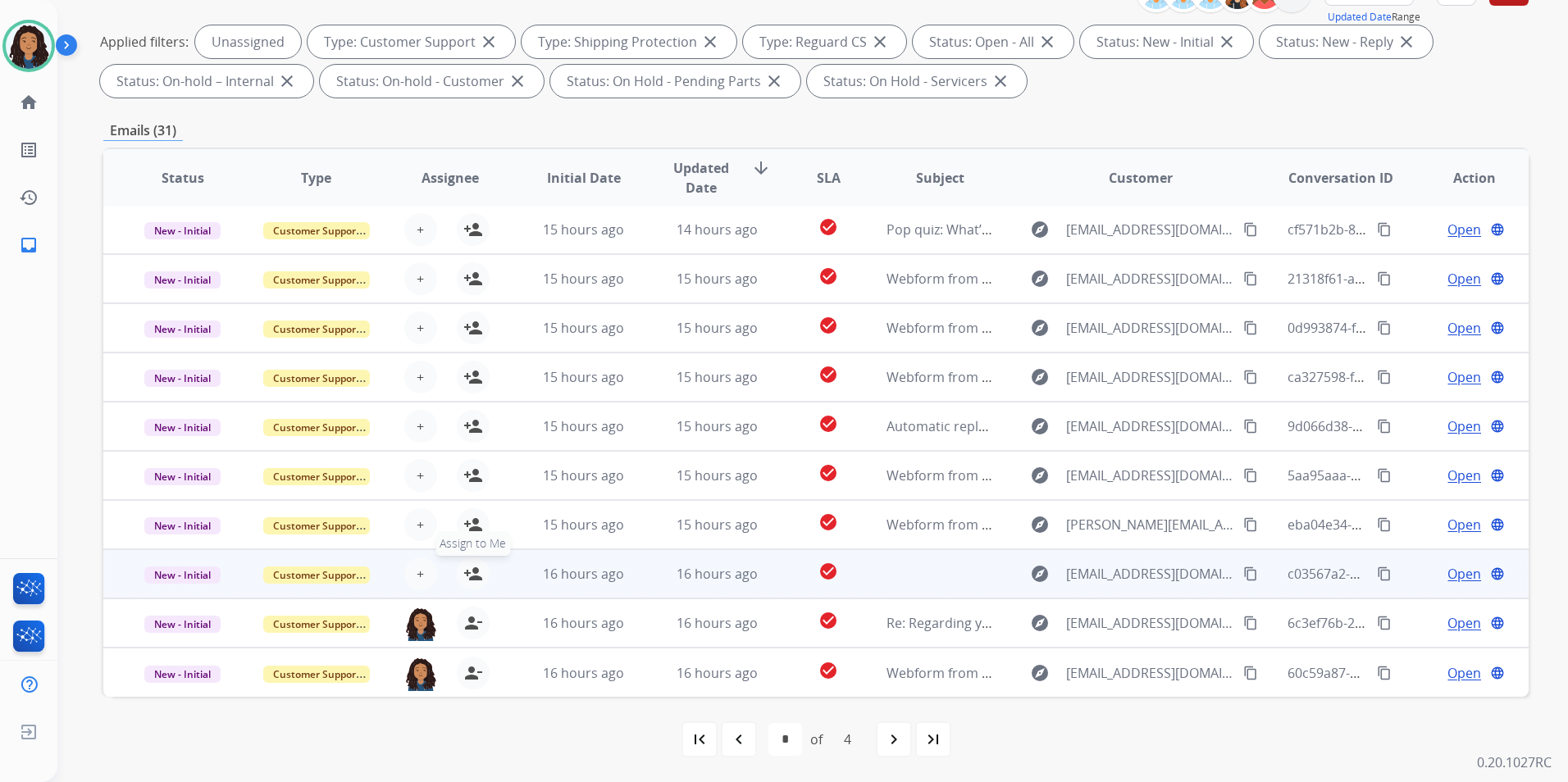
click at [473, 571] on mat-icon "person_add" at bounding box center [473, 573] width 19 height 19
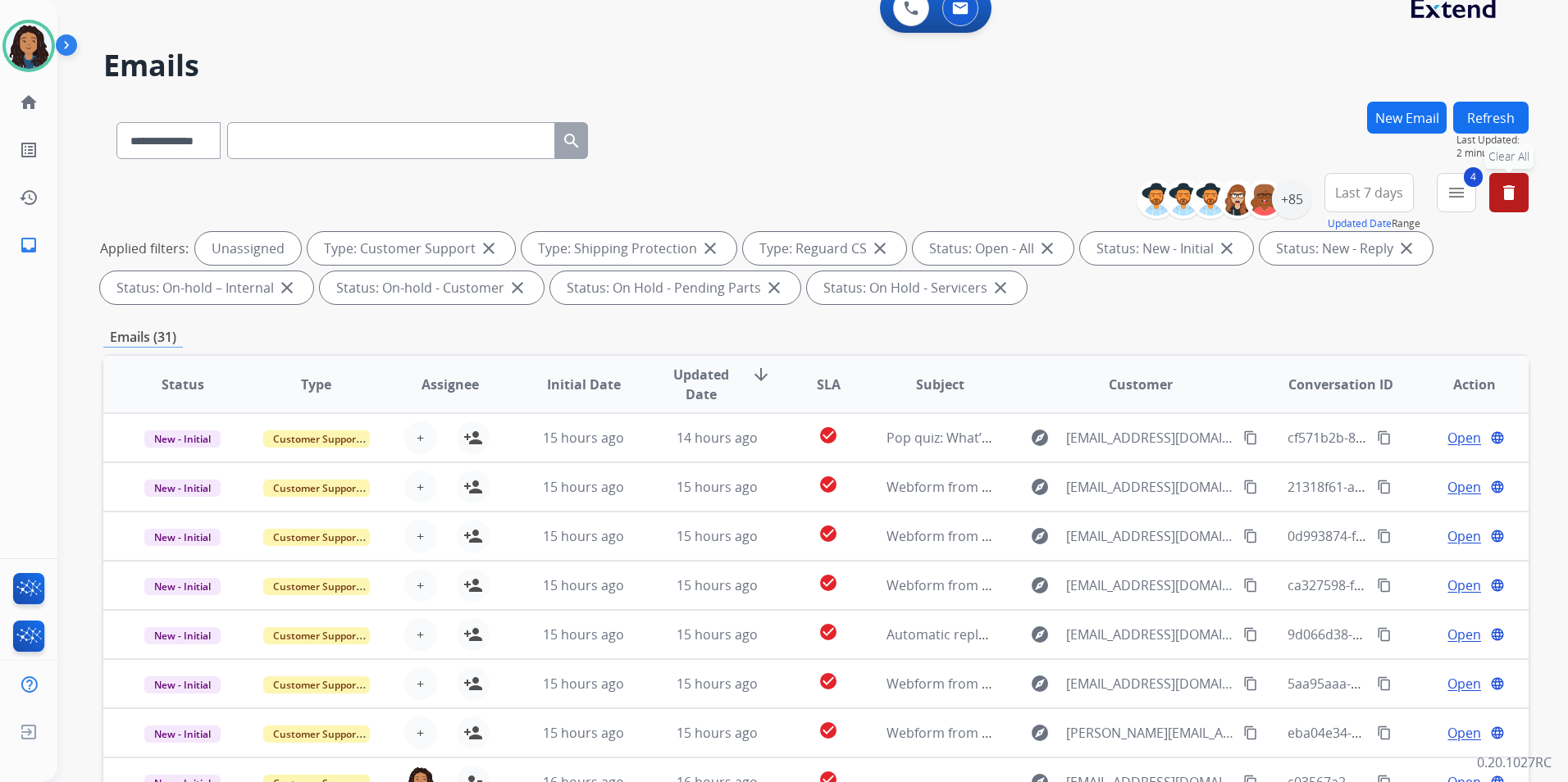
scroll to position [0, 0]
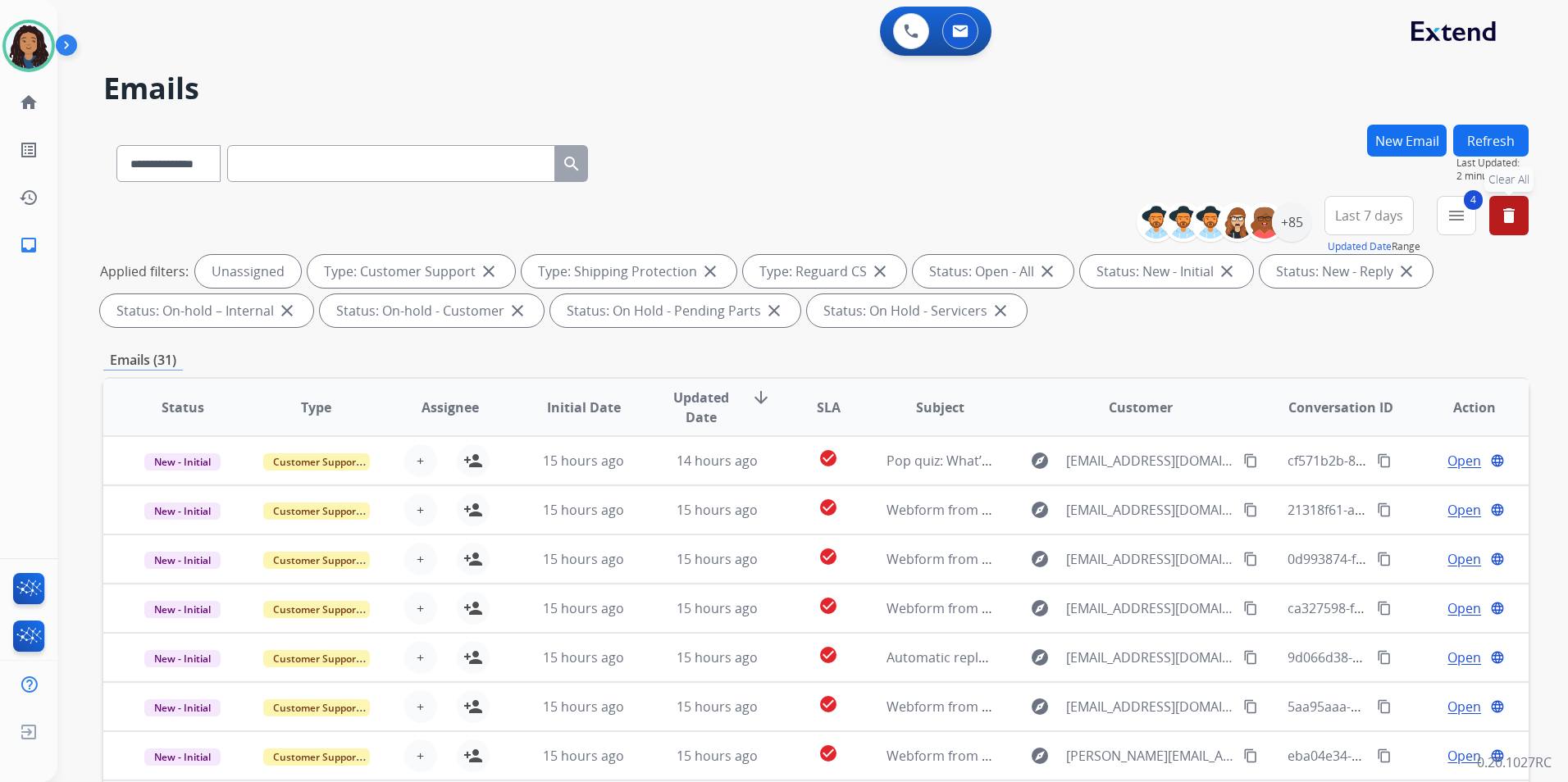
click at [1499, 219] on mat-icon "delete" at bounding box center [1508, 215] width 19 height 19
select select "*"
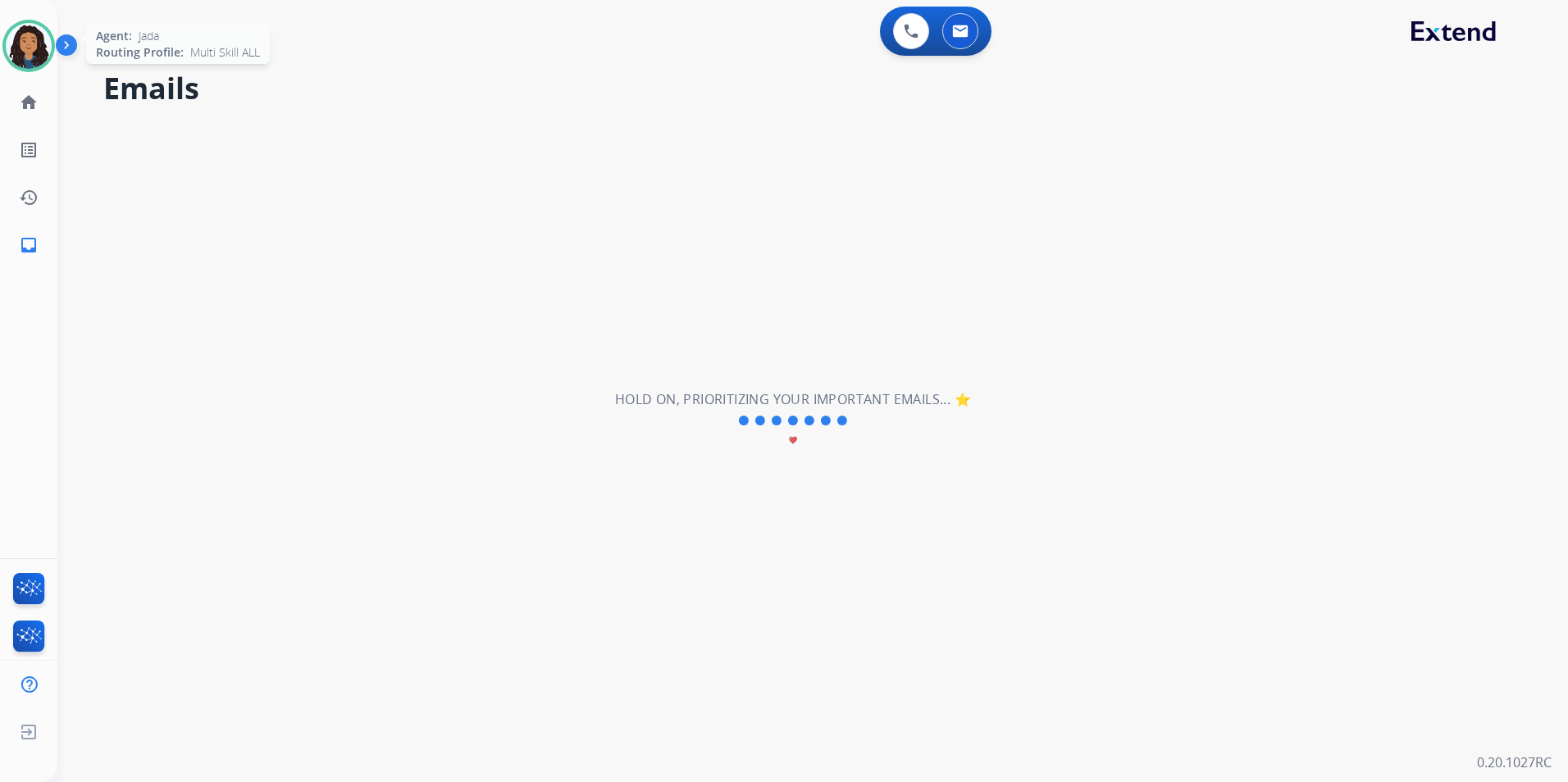
click at [36, 53] on img at bounding box center [29, 45] width 46 height 46
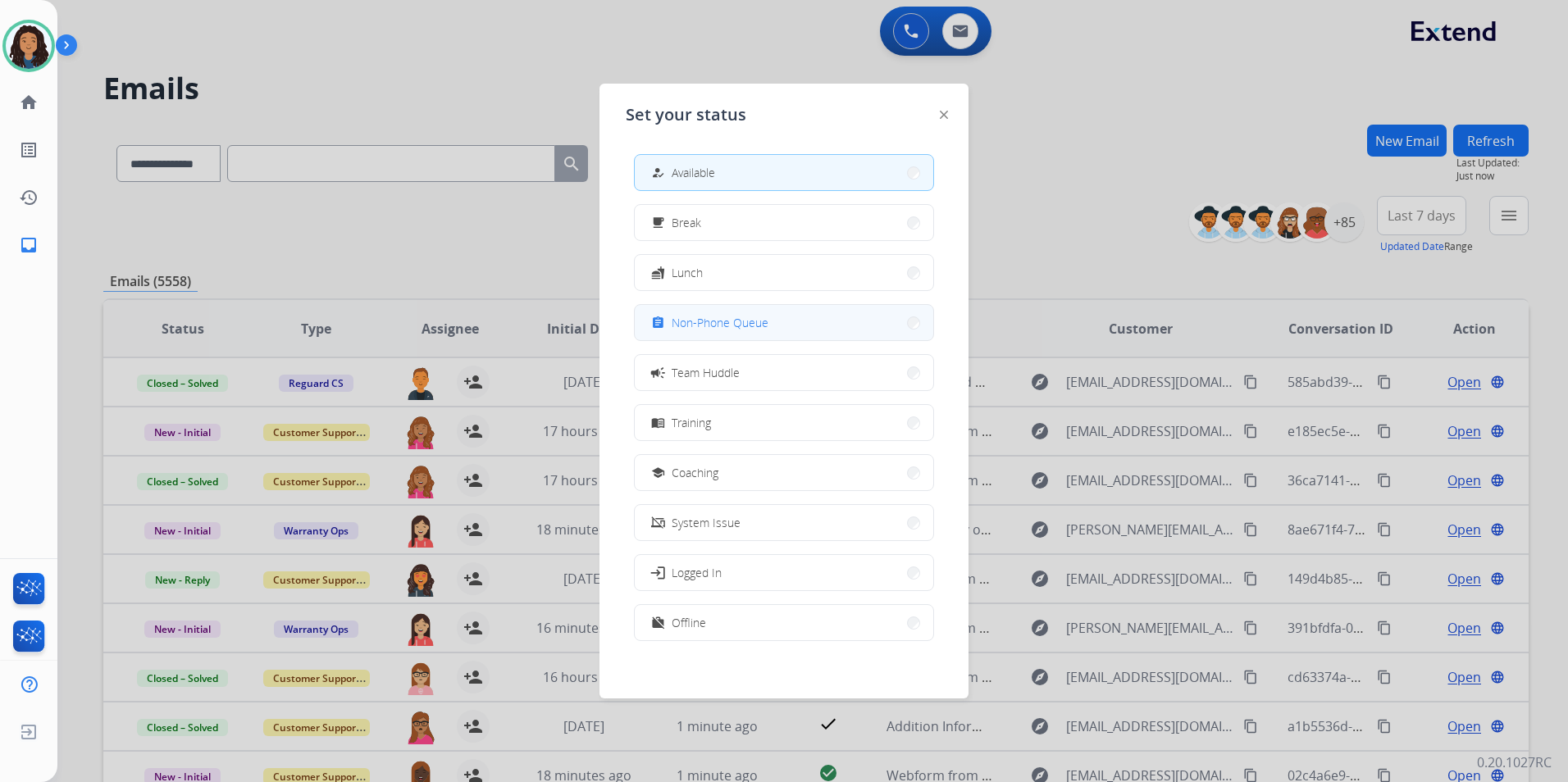
click at [813, 322] on button "assignment Non-Phone Queue" at bounding box center [784, 323] width 299 height 35
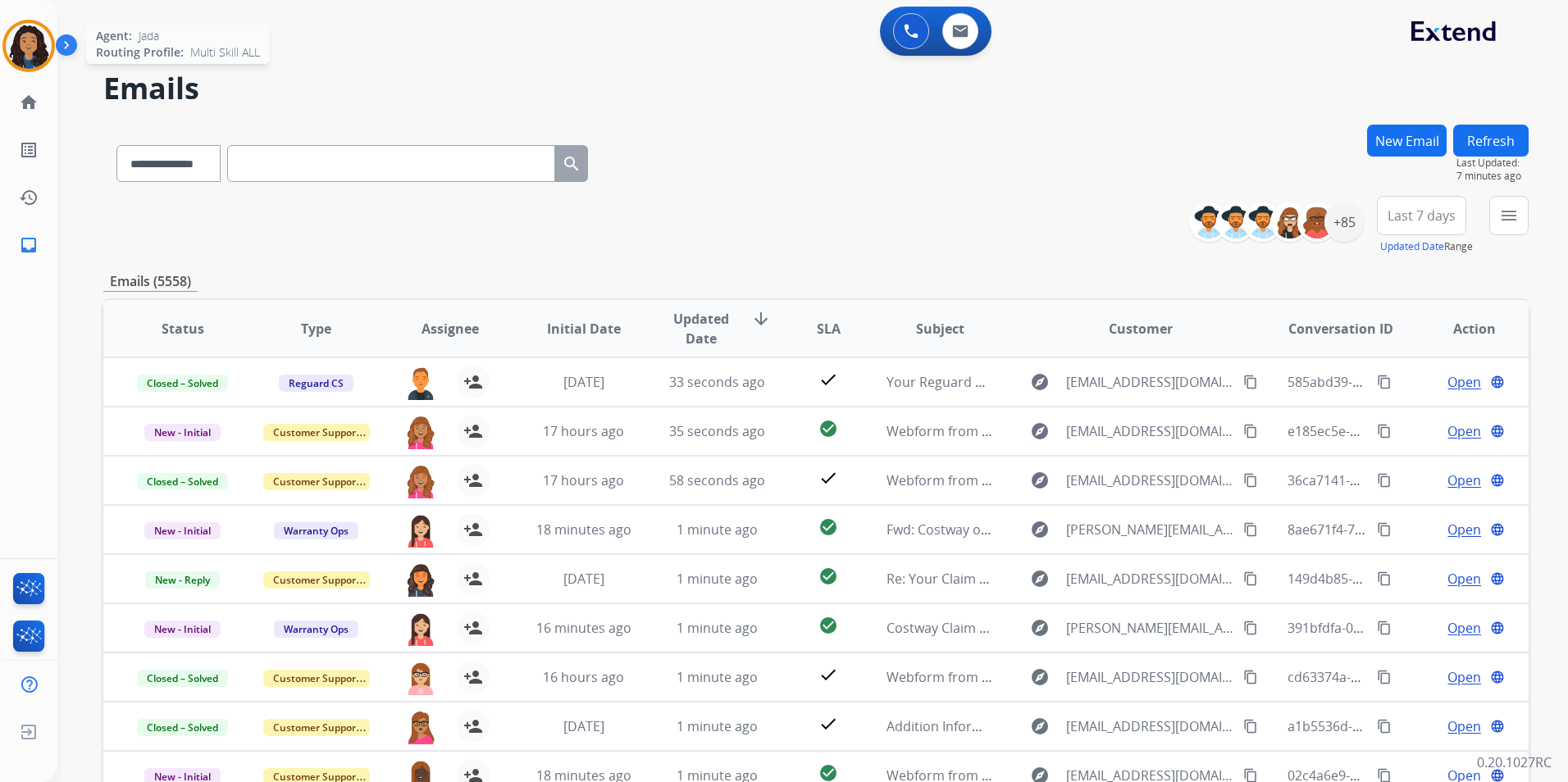
click at [40, 38] on img at bounding box center [29, 45] width 46 height 46
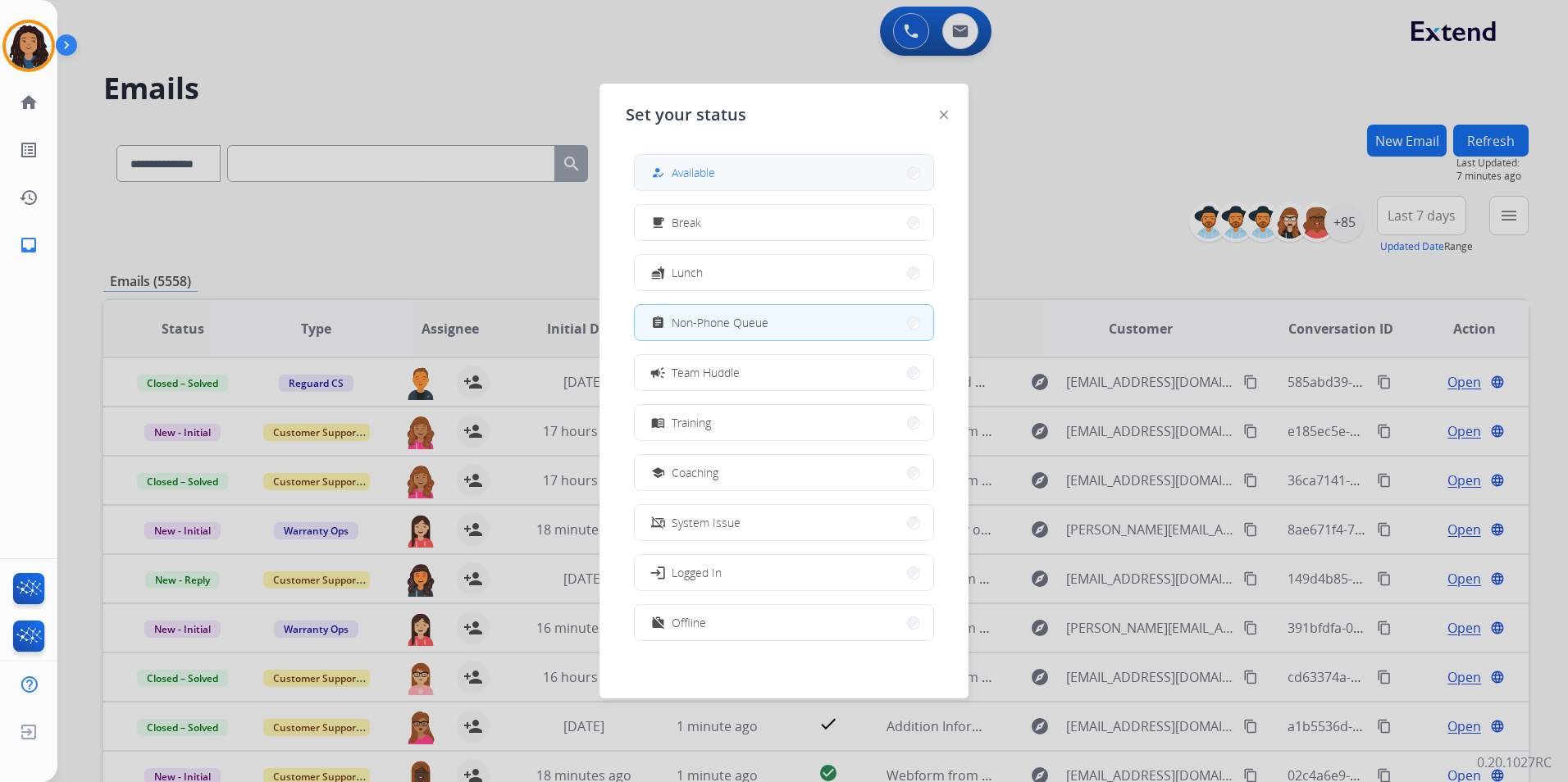
click at [732, 175] on button "how_to_reg Available" at bounding box center [784, 172] width 299 height 35
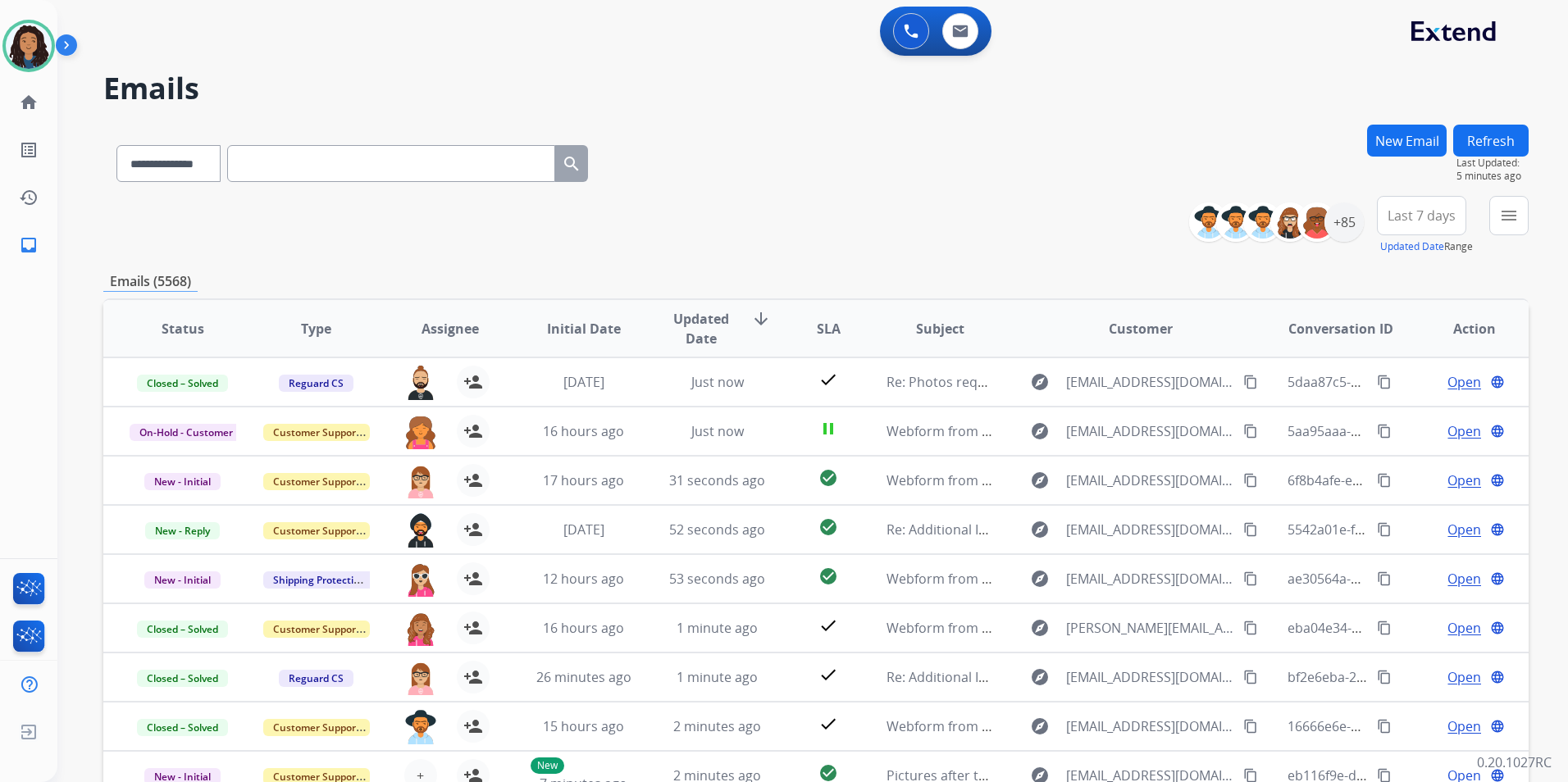
click at [1422, 148] on button "New Email" at bounding box center [1406, 140] width 80 height 32
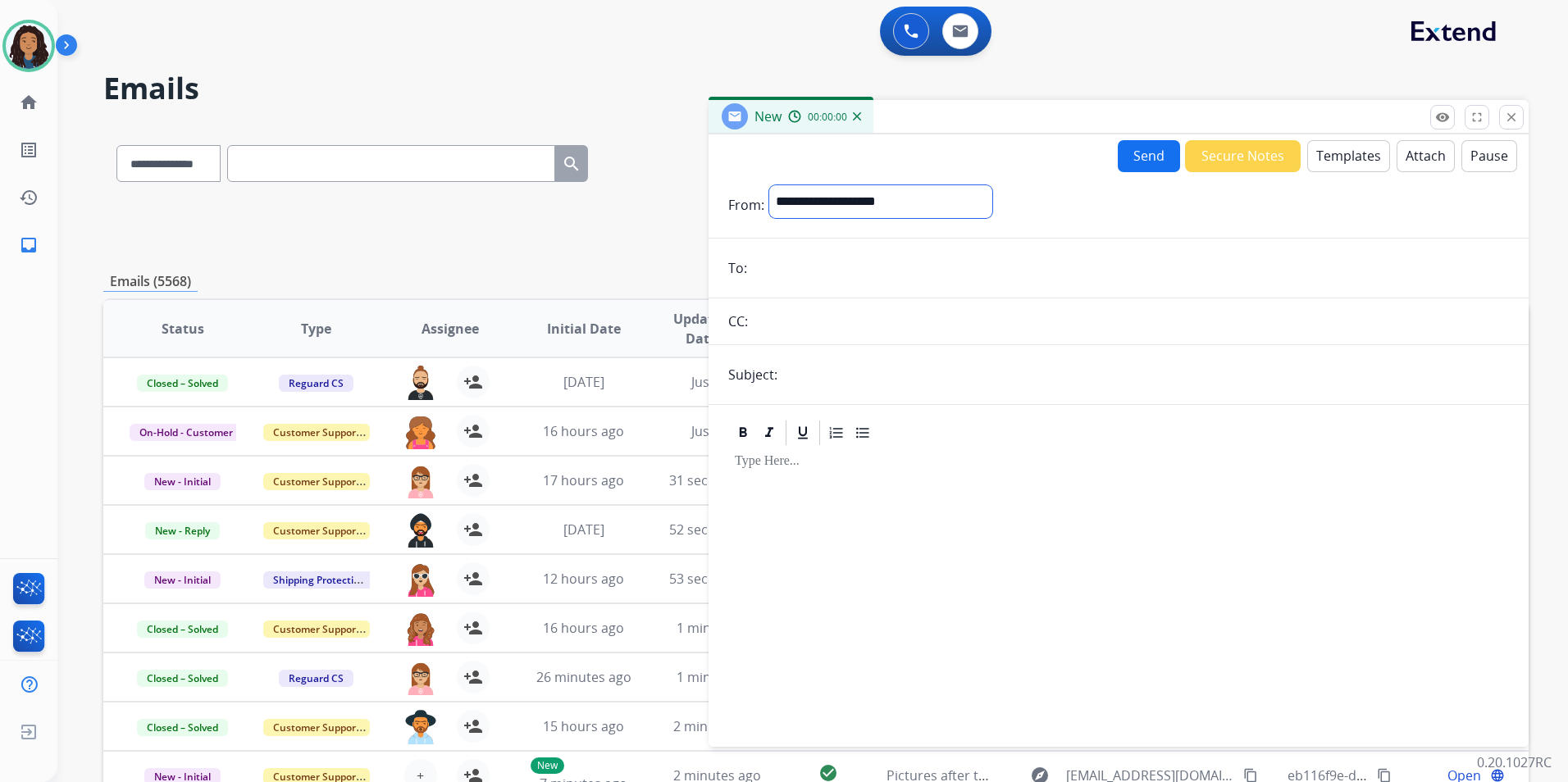
click at [813, 208] on select "**********" at bounding box center [880, 201] width 223 height 33
select select "**********"
click at [769, 185] on select "**********" at bounding box center [880, 201] width 223 height 33
paste input "**********"
type input "**********"
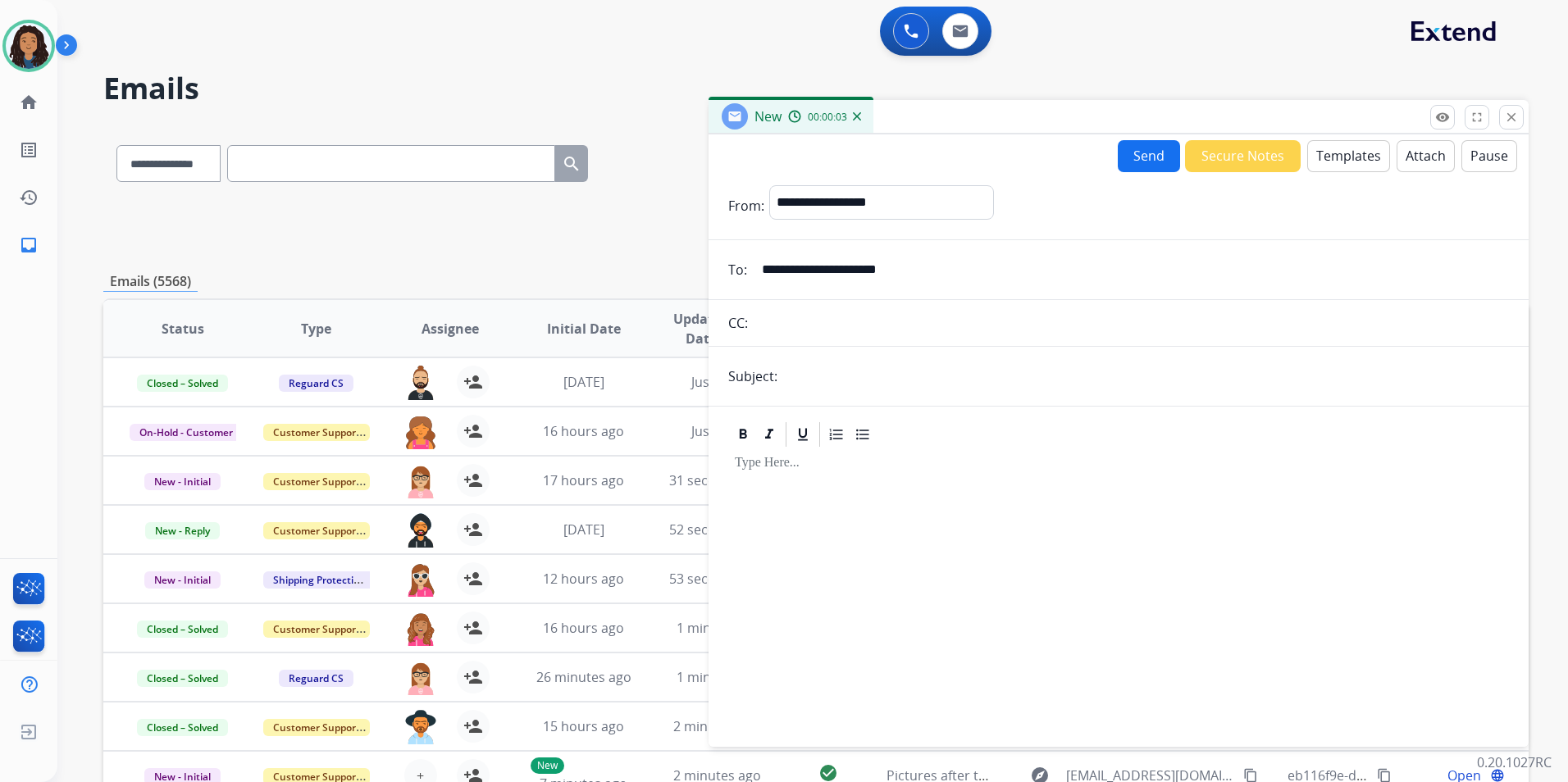
click at [861, 359] on form "**********" at bounding box center [1118, 457] width 820 height 568
click at [881, 371] on input "text" at bounding box center [1146, 376] width 727 height 33
type input "**********"
click at [1345, 160] on button "Templates" at bounding box center [1348, 156] width 82 height 32
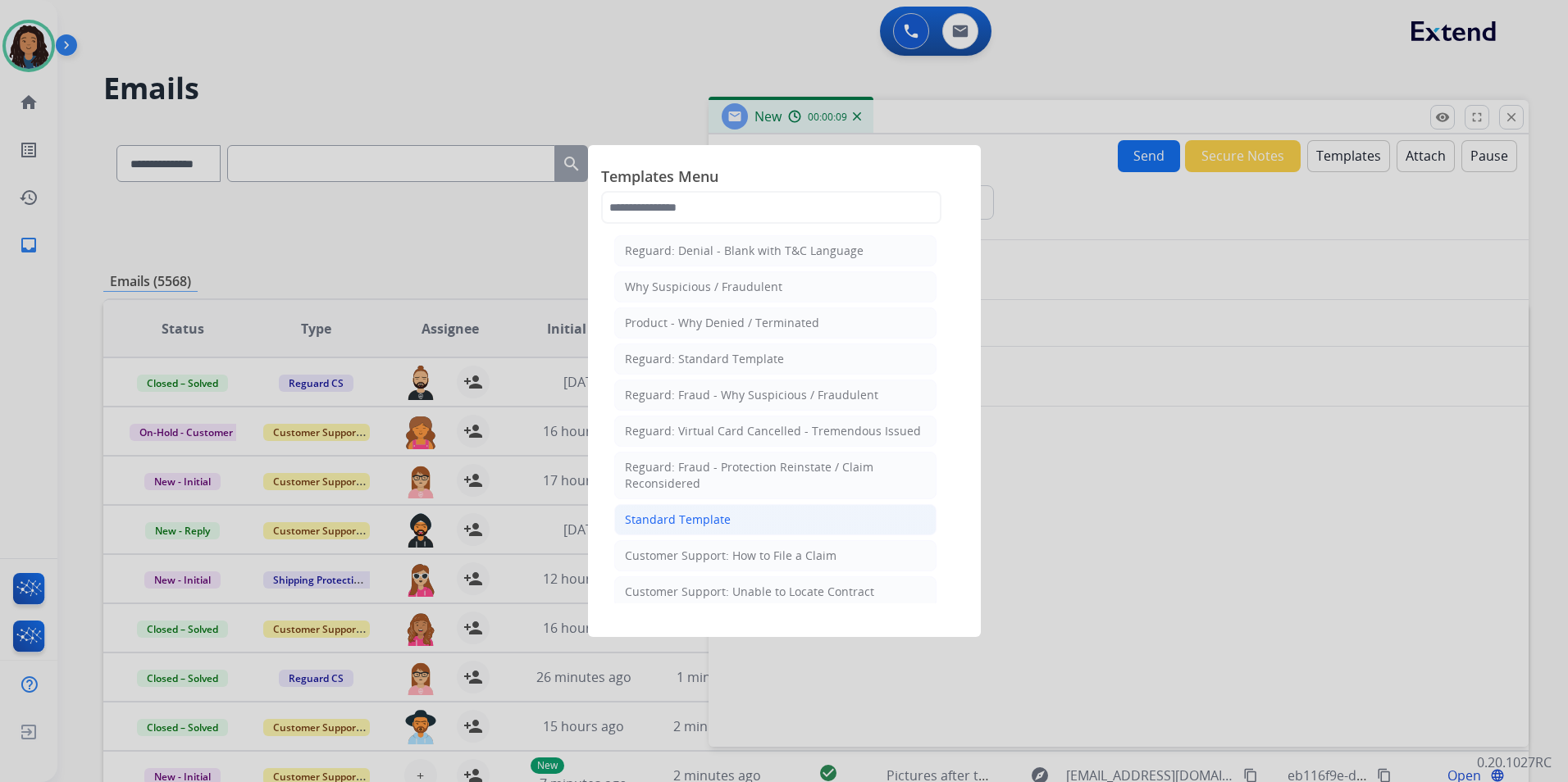
click at [731, 517] on li "Standard Template" at bounding box center [775, 520] width 322 height 31
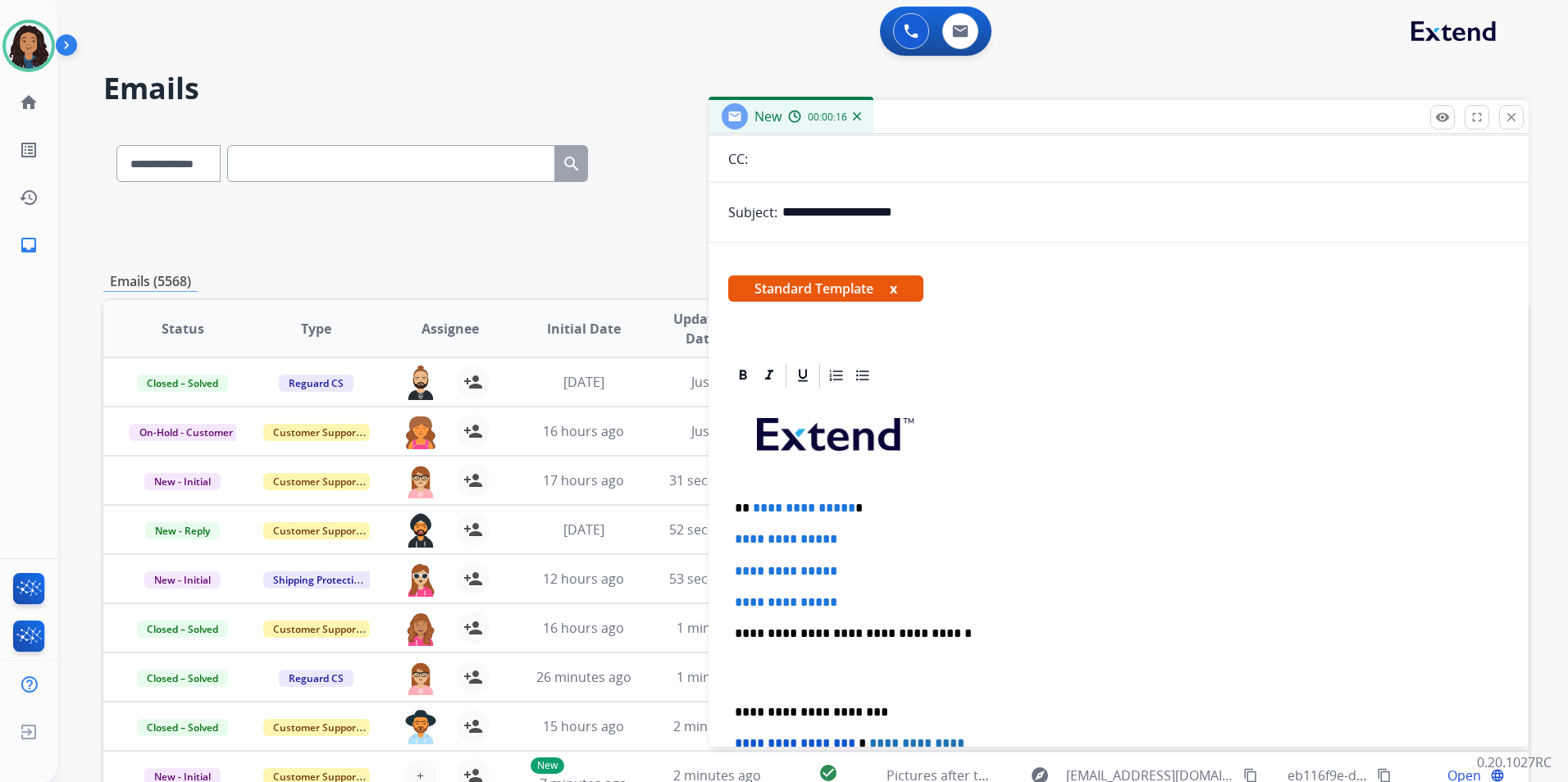
scroll to position [164, 0]
drag, startPoint x: 856, startPoint y: 597, endPoint x: 752, endPoint y: 496, distance: 145.0
click at [752, 496] on div "**********" at bounding box center [1119, 671] width 781 height 564
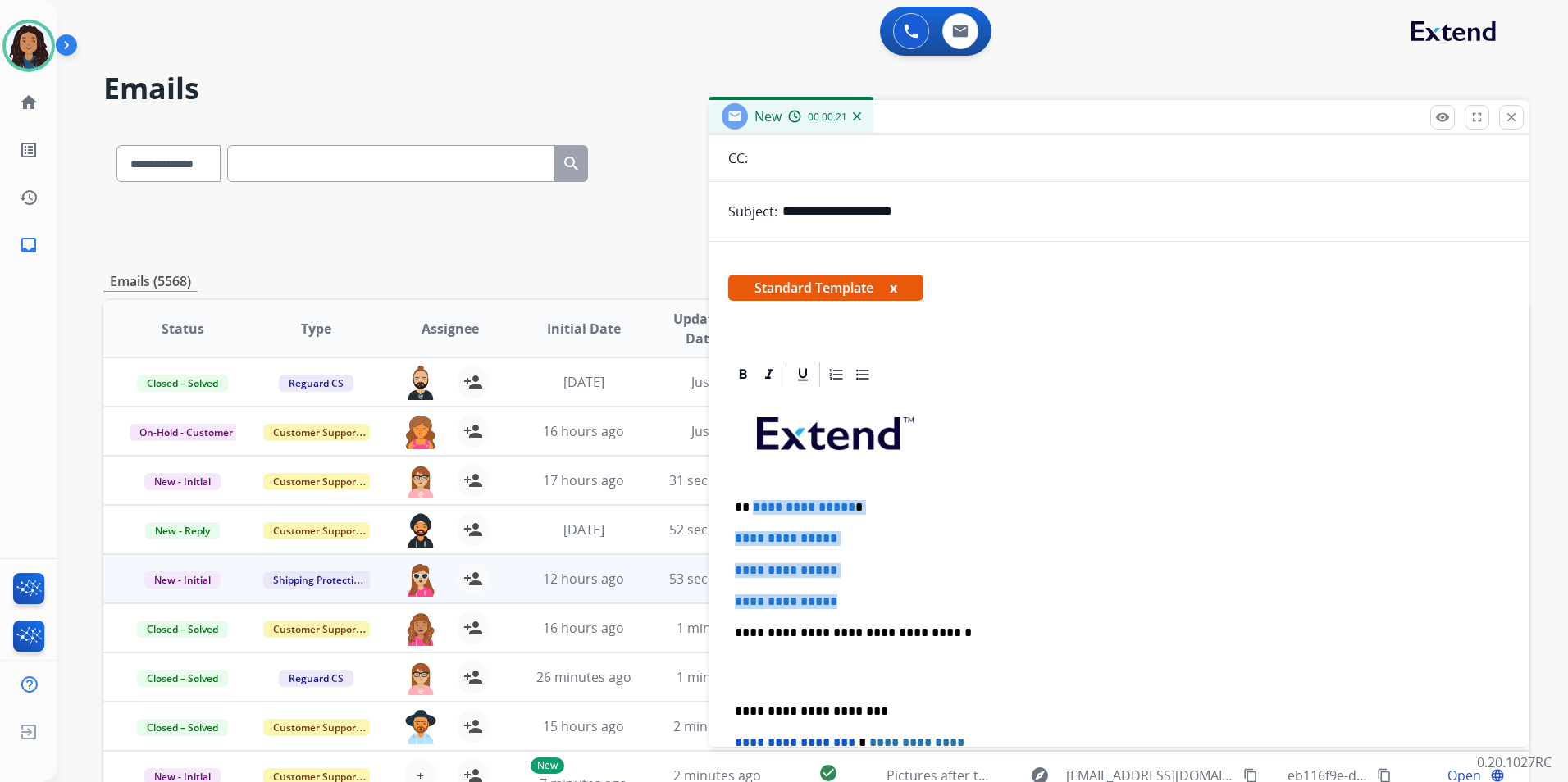
paste div
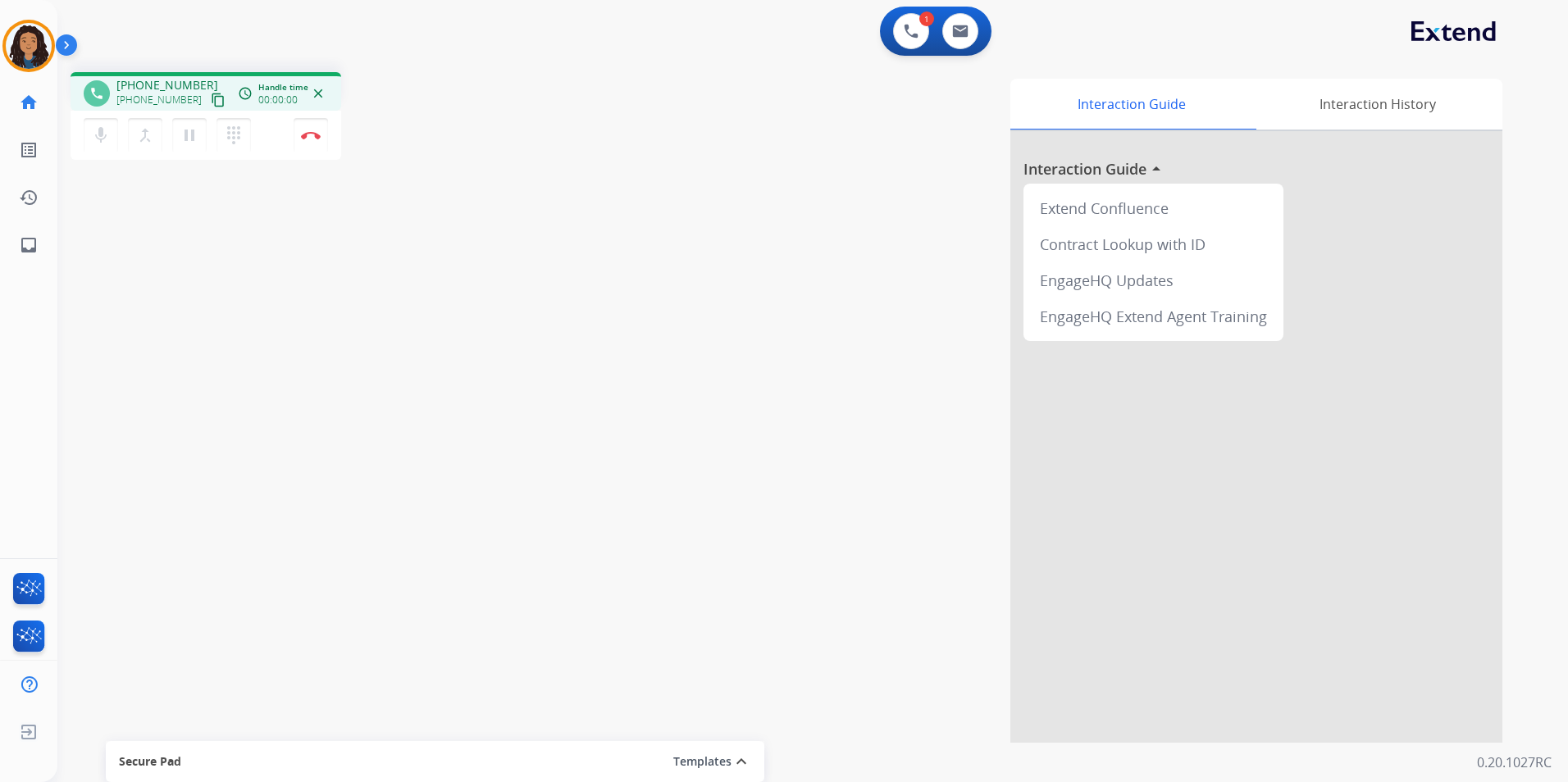
click at [211, 96] on mat-icon "content_copy" at bounding box center [219, 100] width 15 height 15
click at [306, 135] on img at bounding box center [310, 135] width 19 height 8
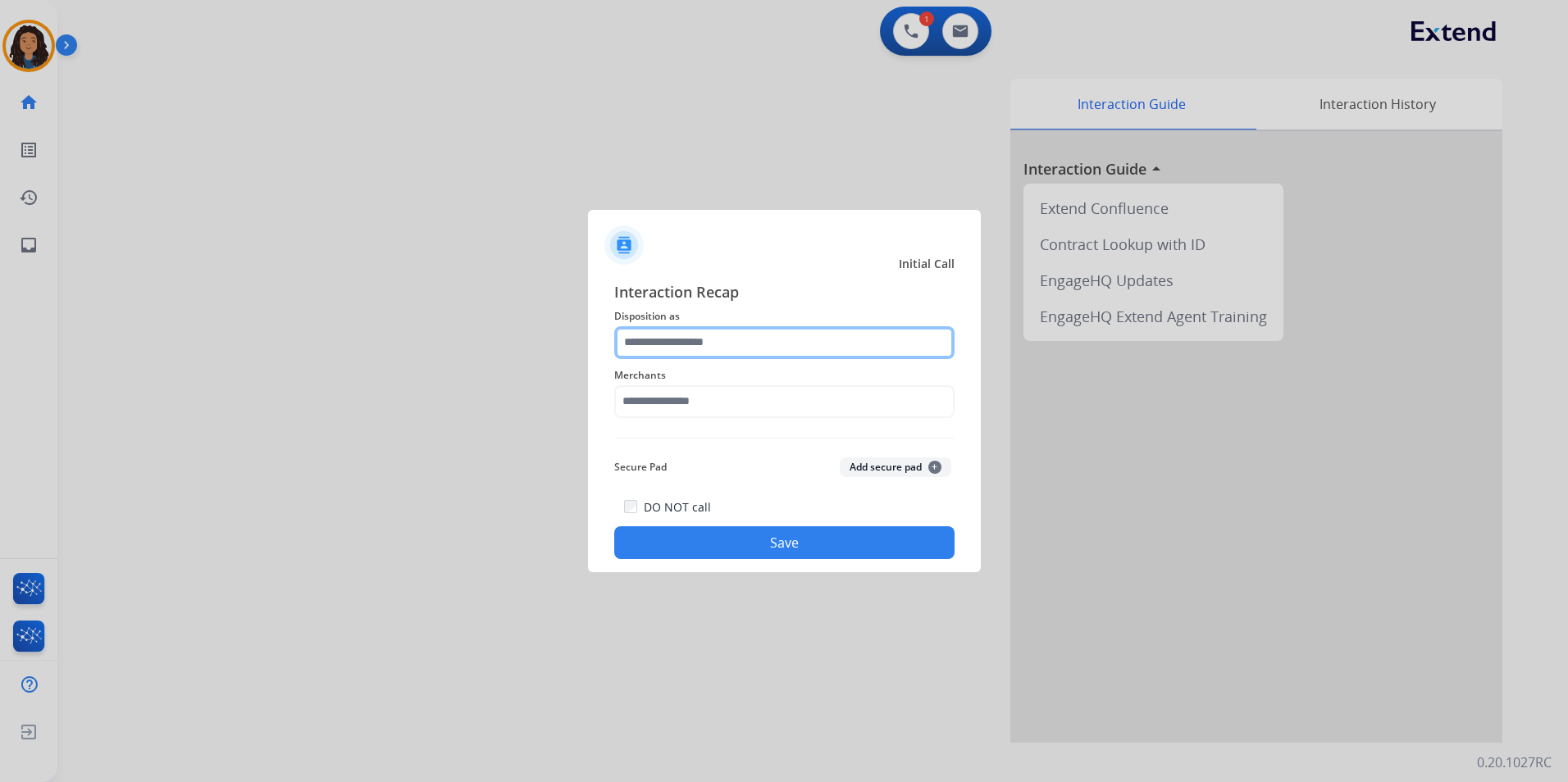
click at [855, 342] on input "text" at bounding box center [784, 342] width 341 height 33
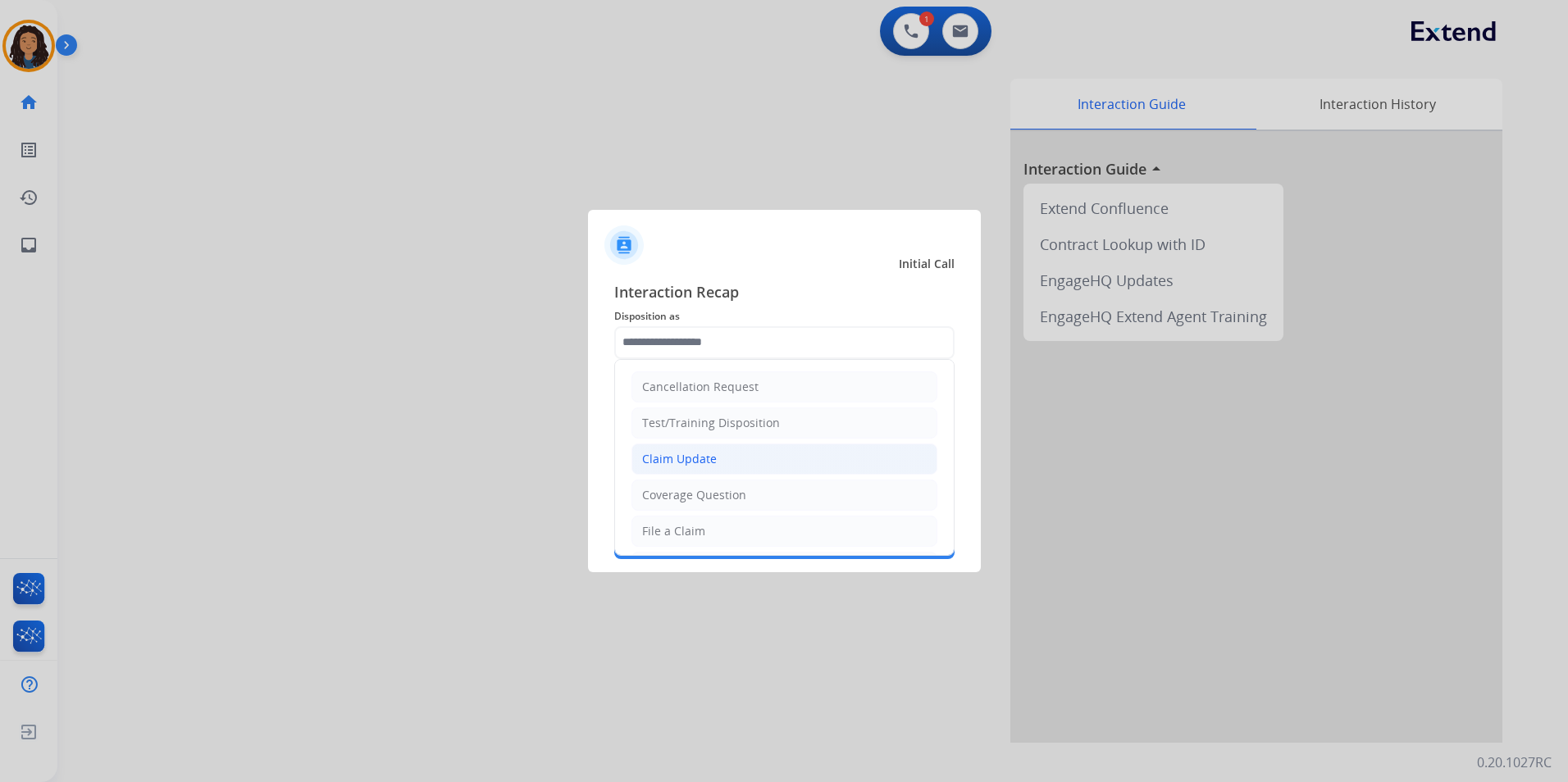
click at [765, 452] on li "Claim Update" at bounding box center [785, 458] width 306 height 31
type input "**********"
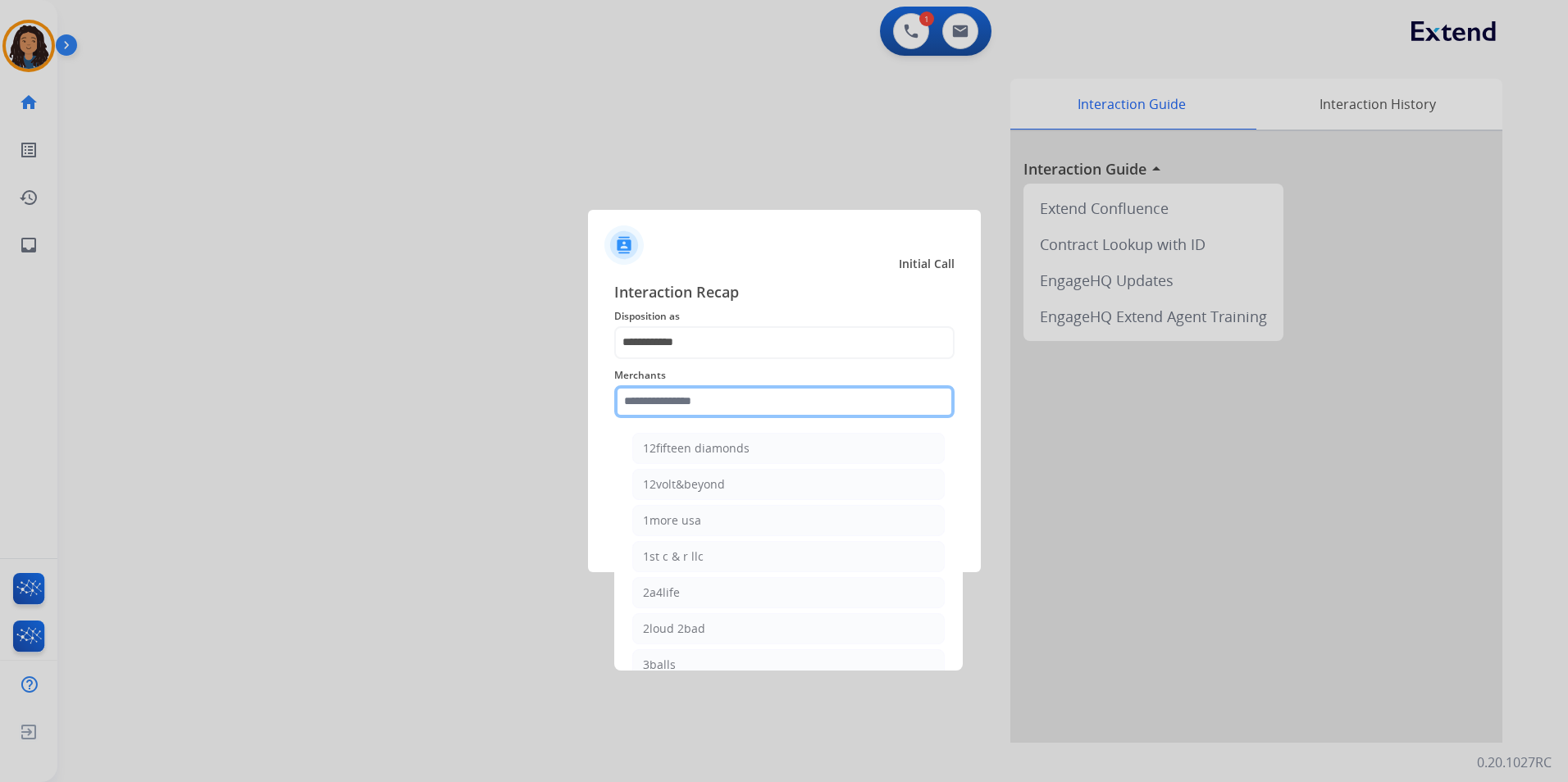
click at [746, 407] on input "text" at bounding box center [784, 401] width 341 height 33
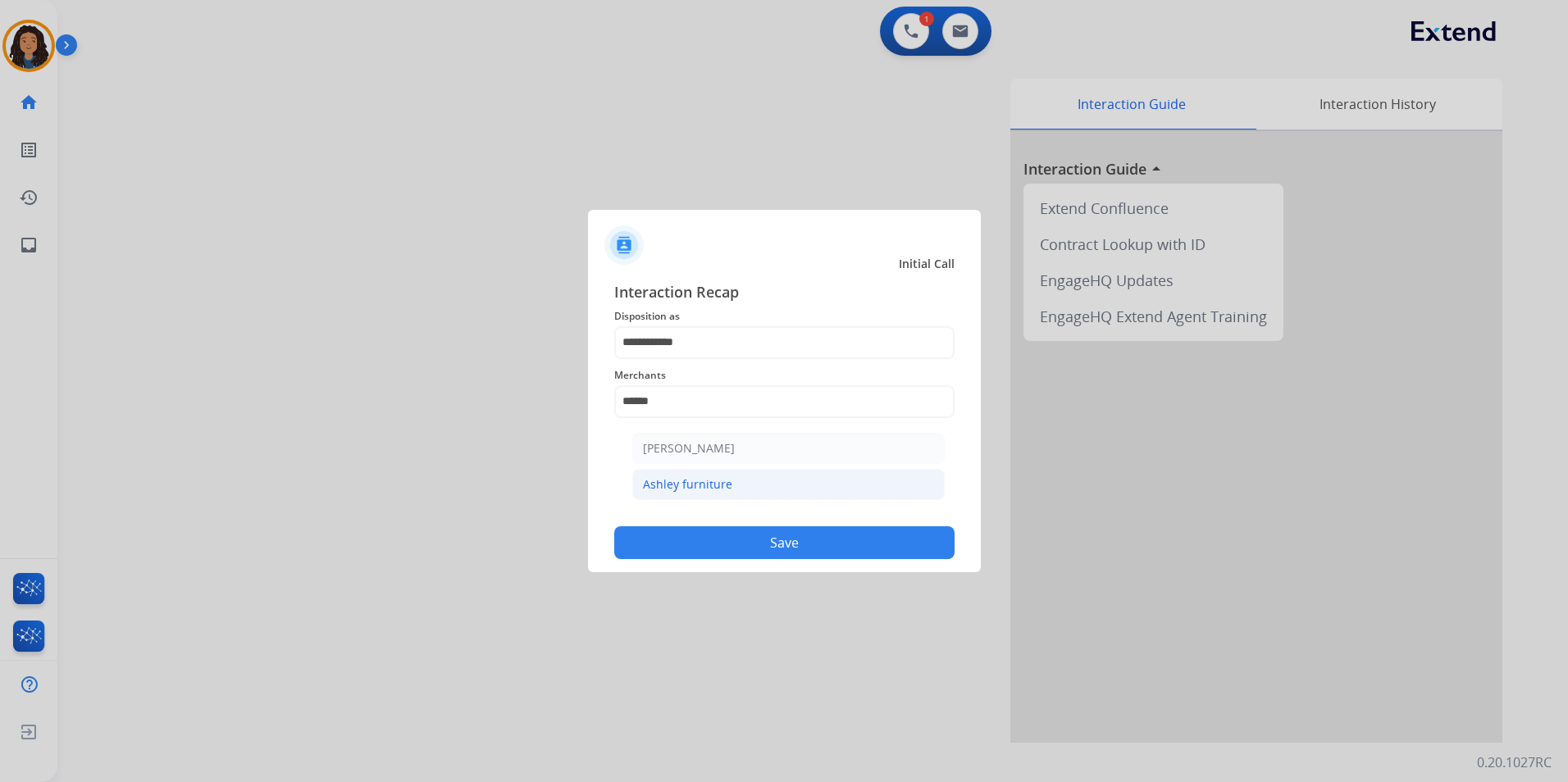
click at [672, 488] on div "Ashley furniture" at bounding box center [687, 483] width 89 height 16
type input "**********"
click at [671, 537] on button "Save" at bounding box center [784, 542] width 341 height 33
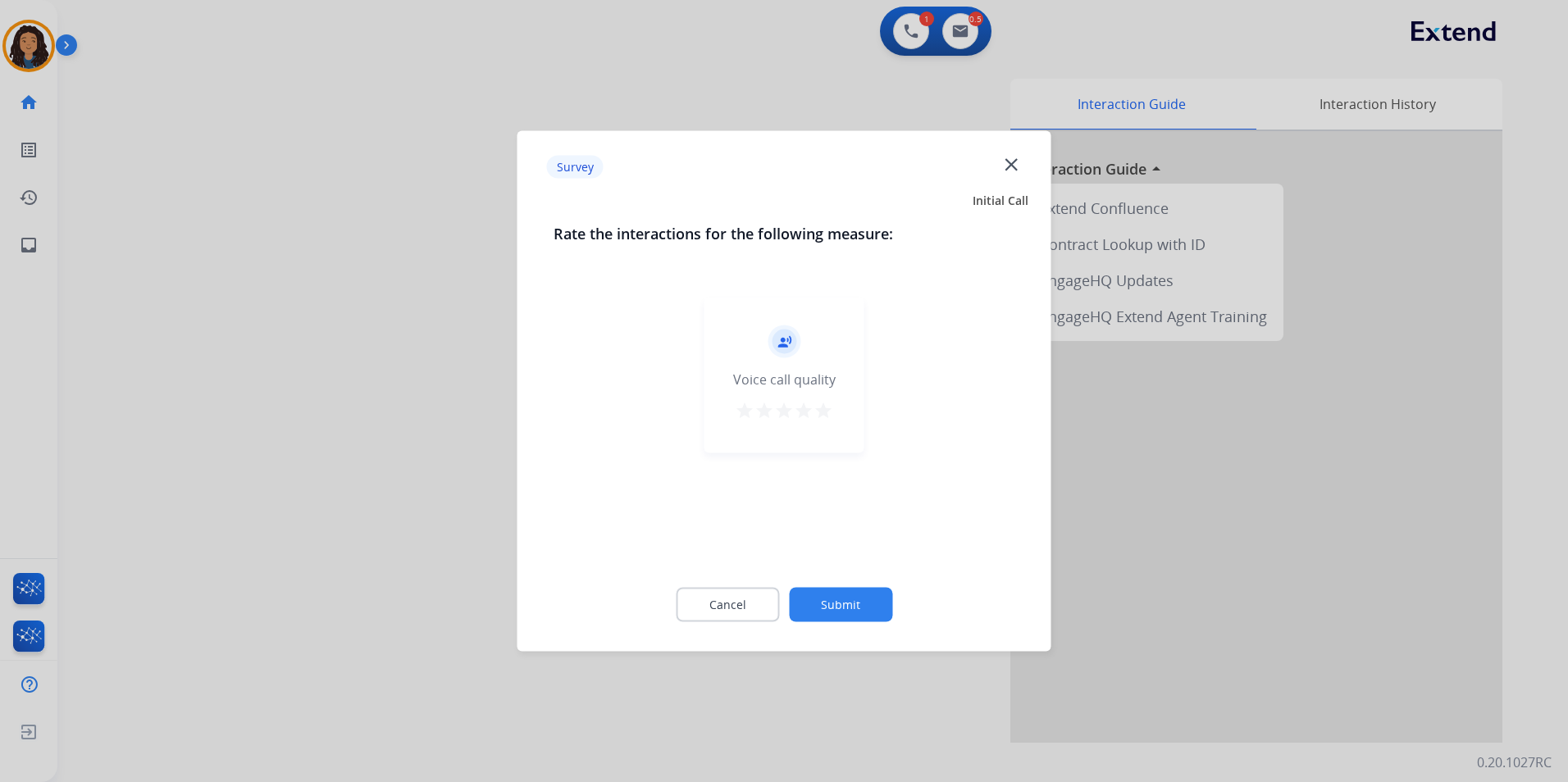
click at [242, 250] on div at bounding box center [784, 391] width 1568 height 782
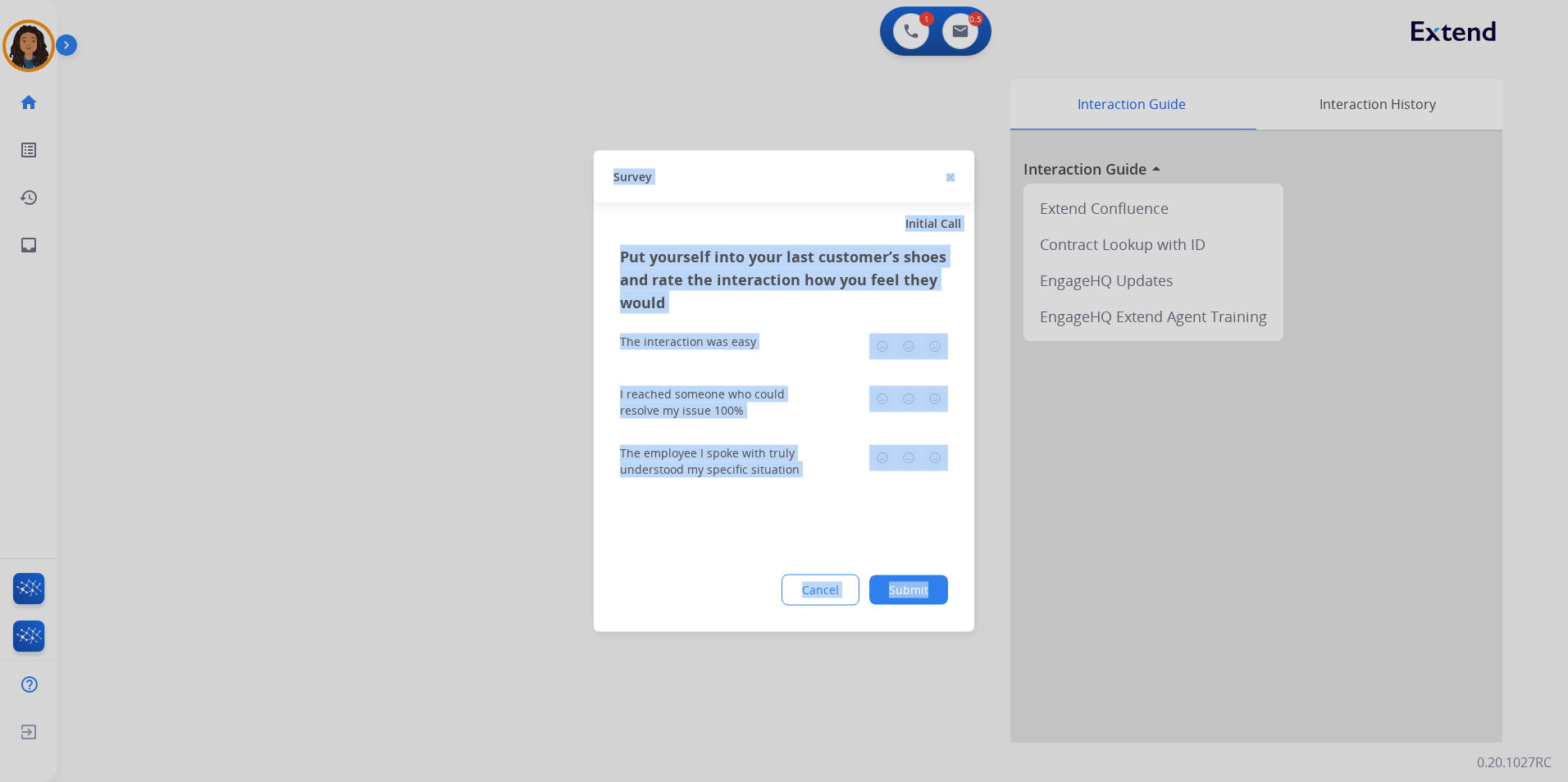
click at [267, 208] on div at bounding box center [784, 391] width 1568 height 782
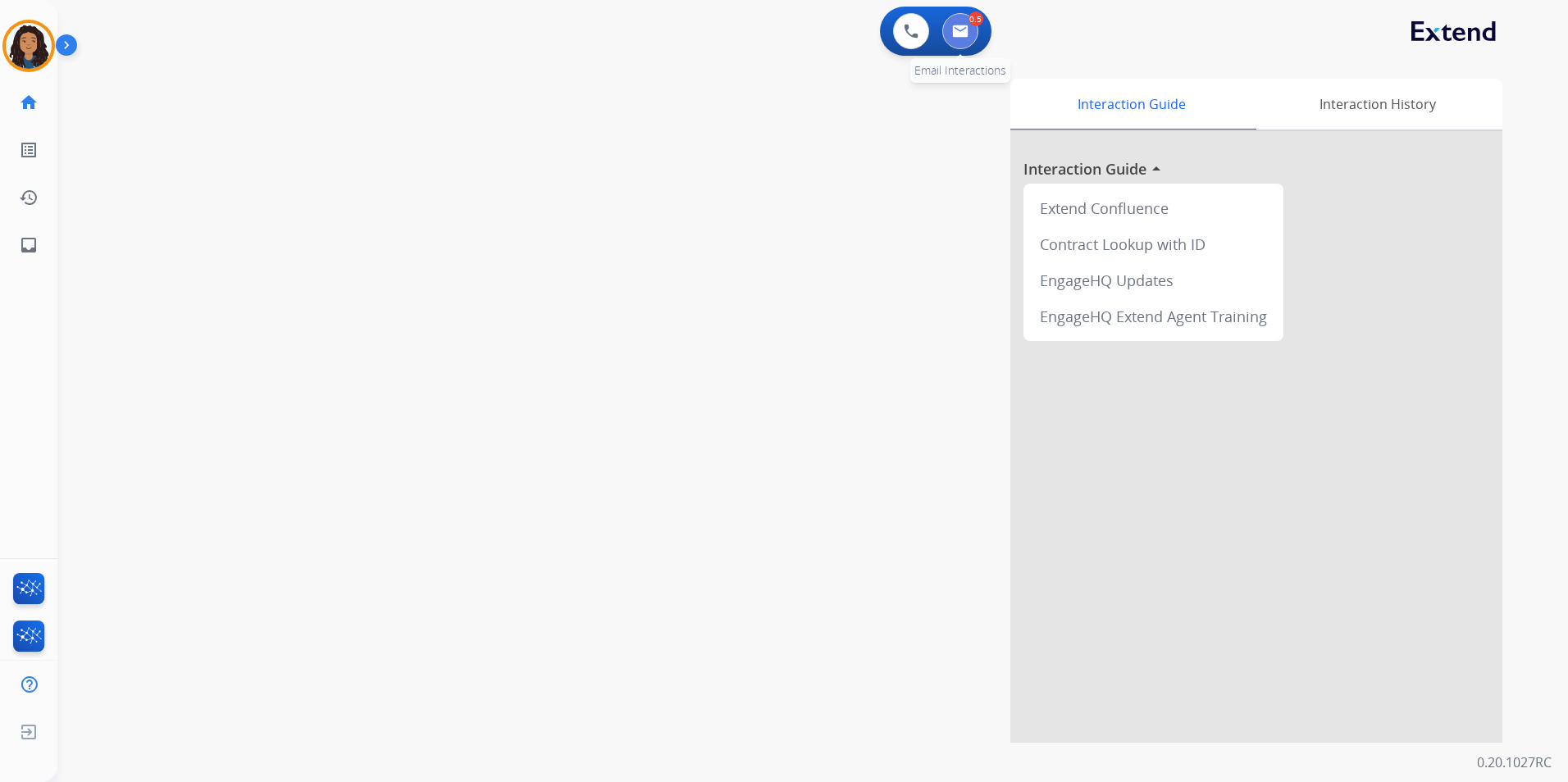
click at [968, 40] on button at bounding box center [960, 31] width 36 height 36
select select "**********"
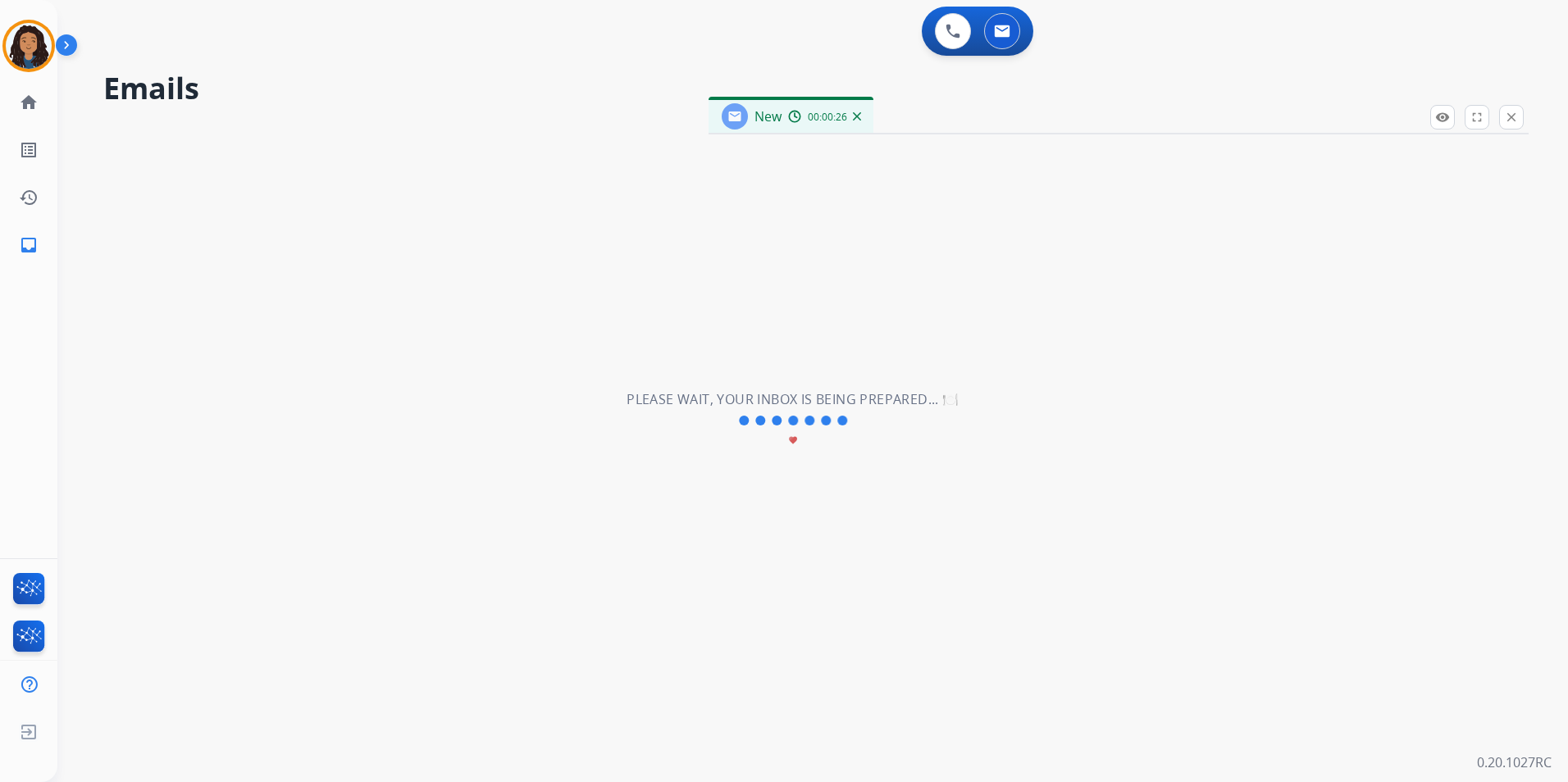
select select "**********"
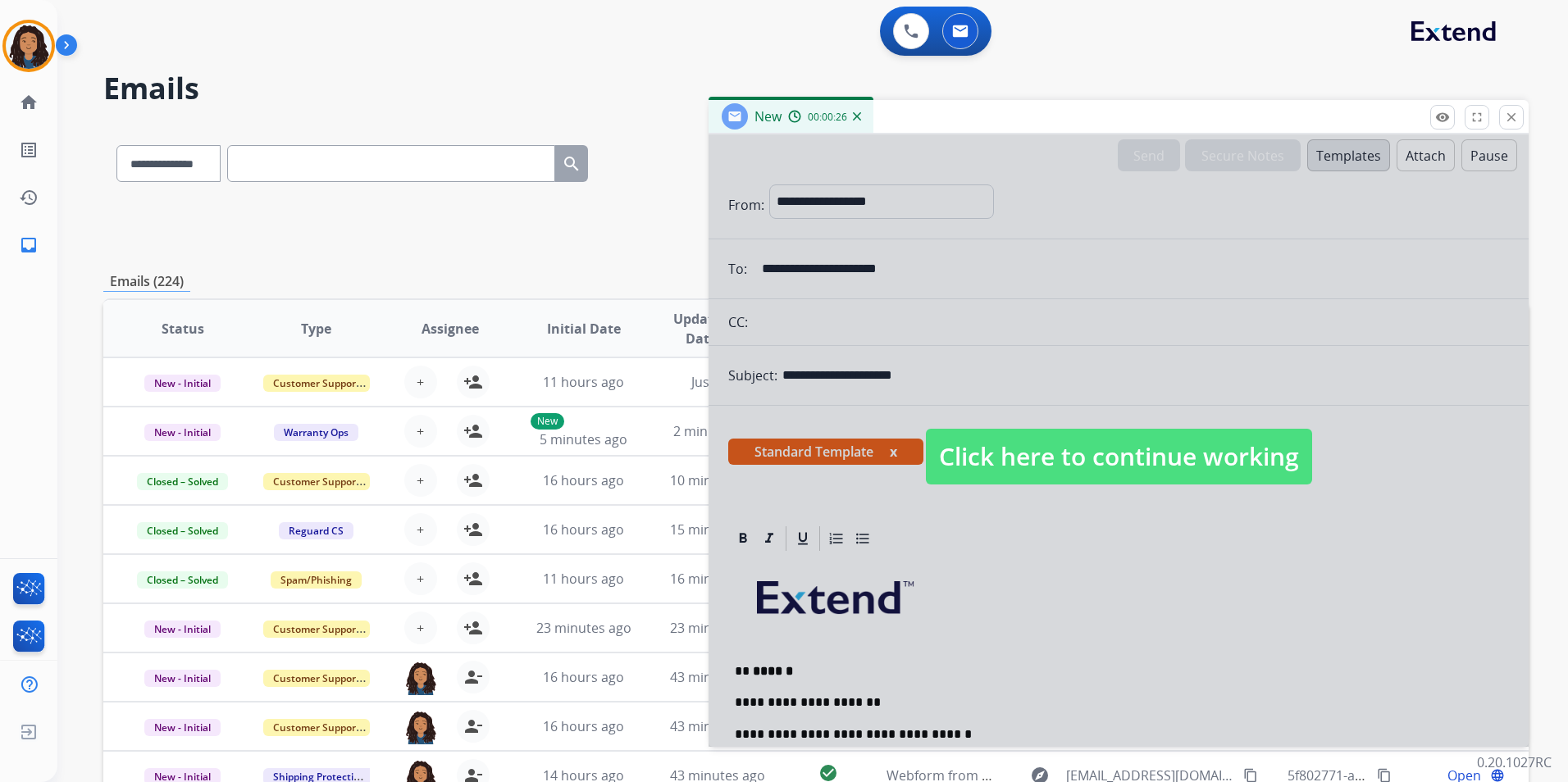
click at [1032, 483] on span "Click here to continue working" at bounding box center [1119, 457] width 386 height 55
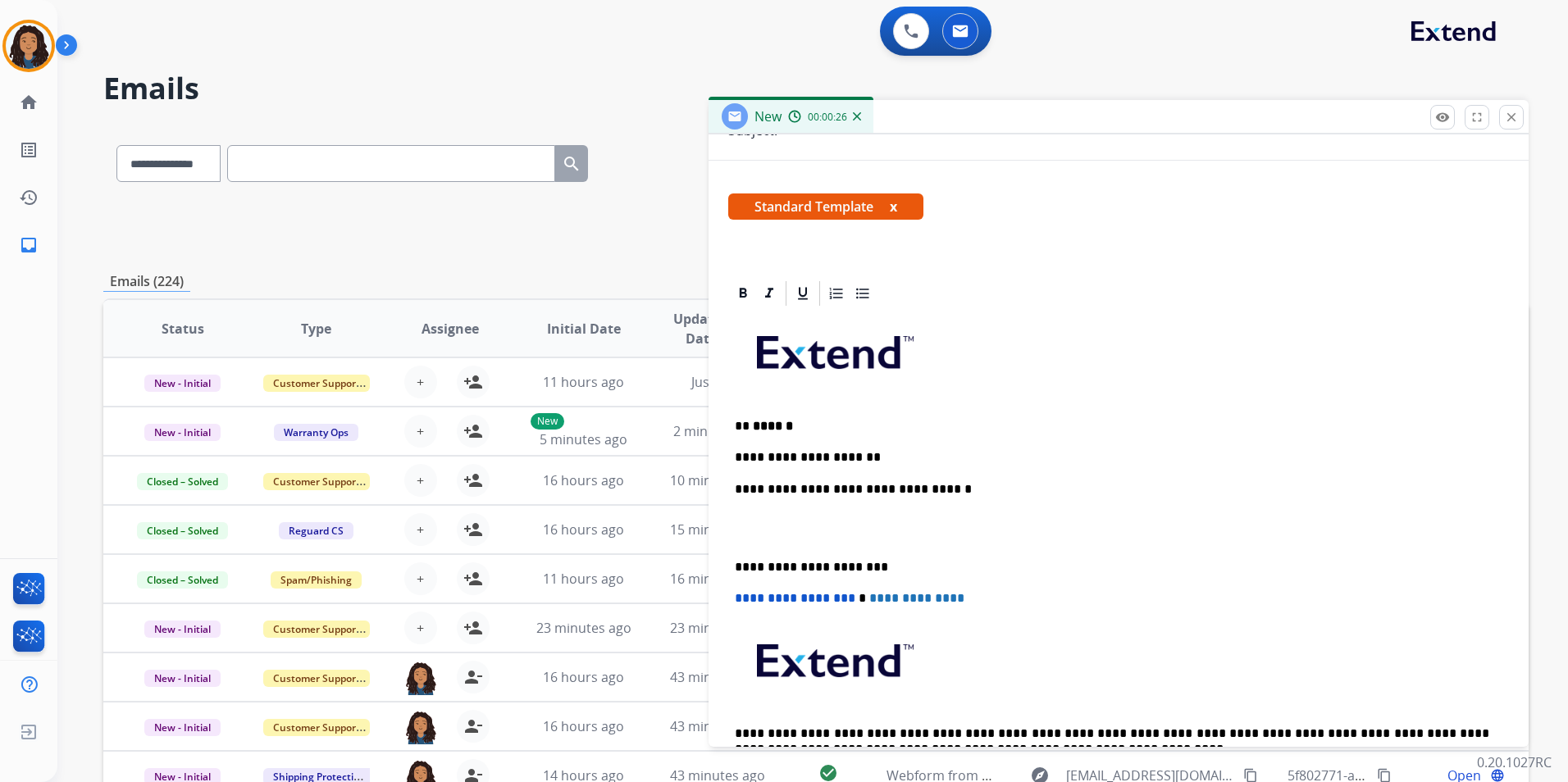
scroll to position [246, 0]
click at [918, 452] on p "**********" at bounding box center [1111, 457] width 755 height 15
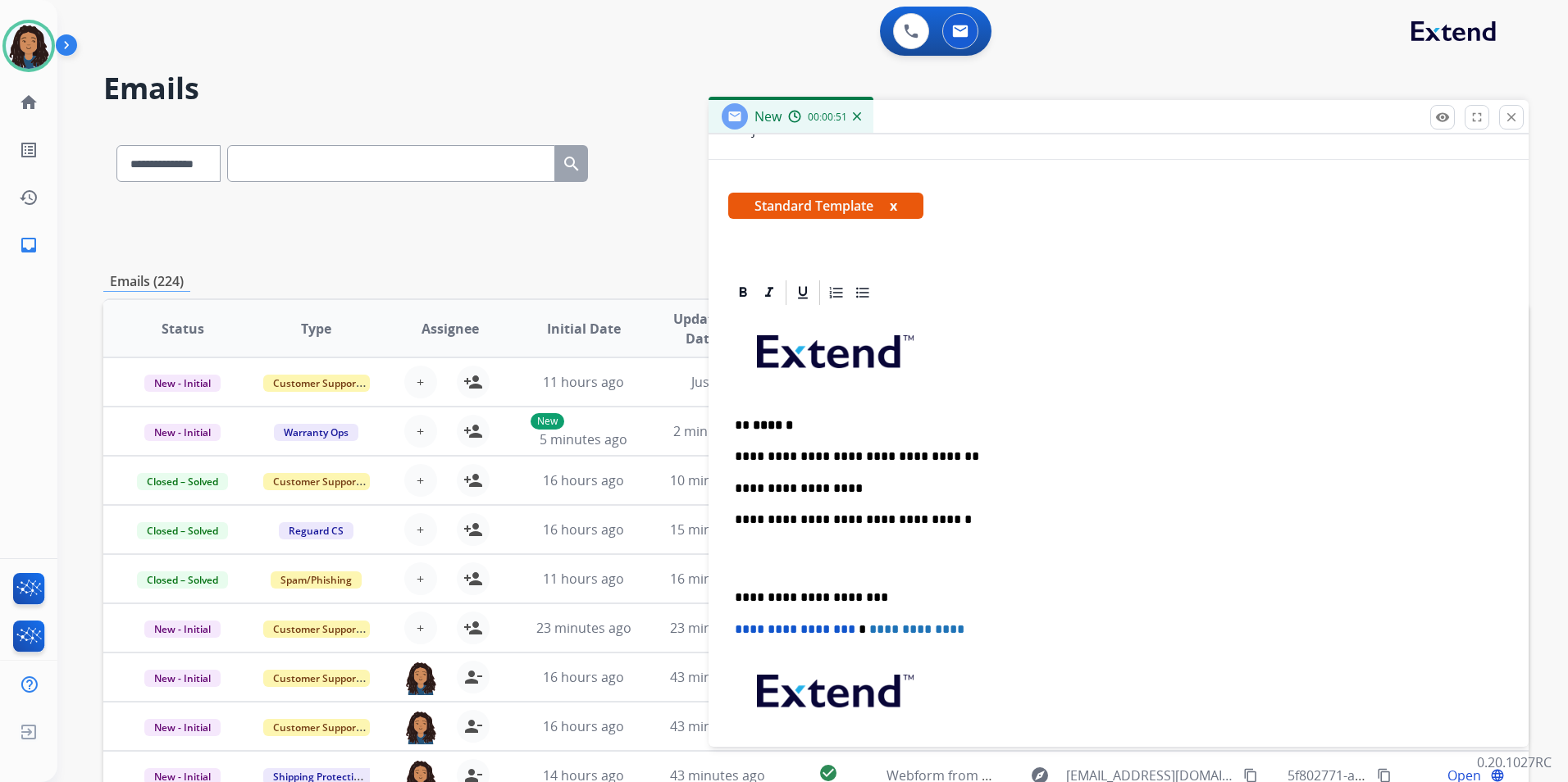
click at [858, 471] on div "**********" at bounding box center [1119, 574] width 781 height 533
drag, startPoint x: 1222, startPoint y: 486, endPoint x: 1120, endPoint y: 473, distance: 102.8
click at [1120, 473] on div "**********" at bounding box center [1119, 574] width 781 height 533
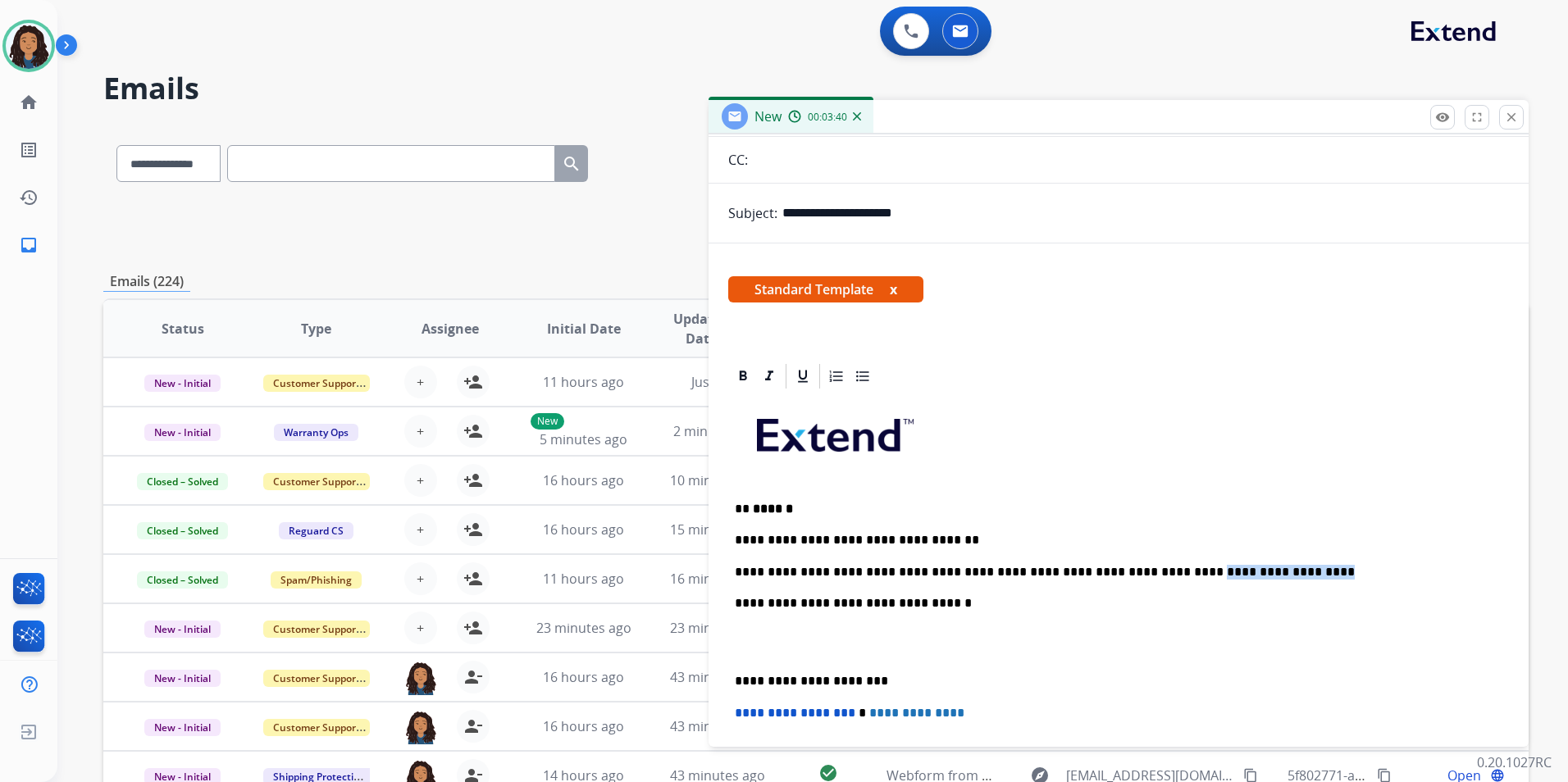
scroll to position [328, 0]
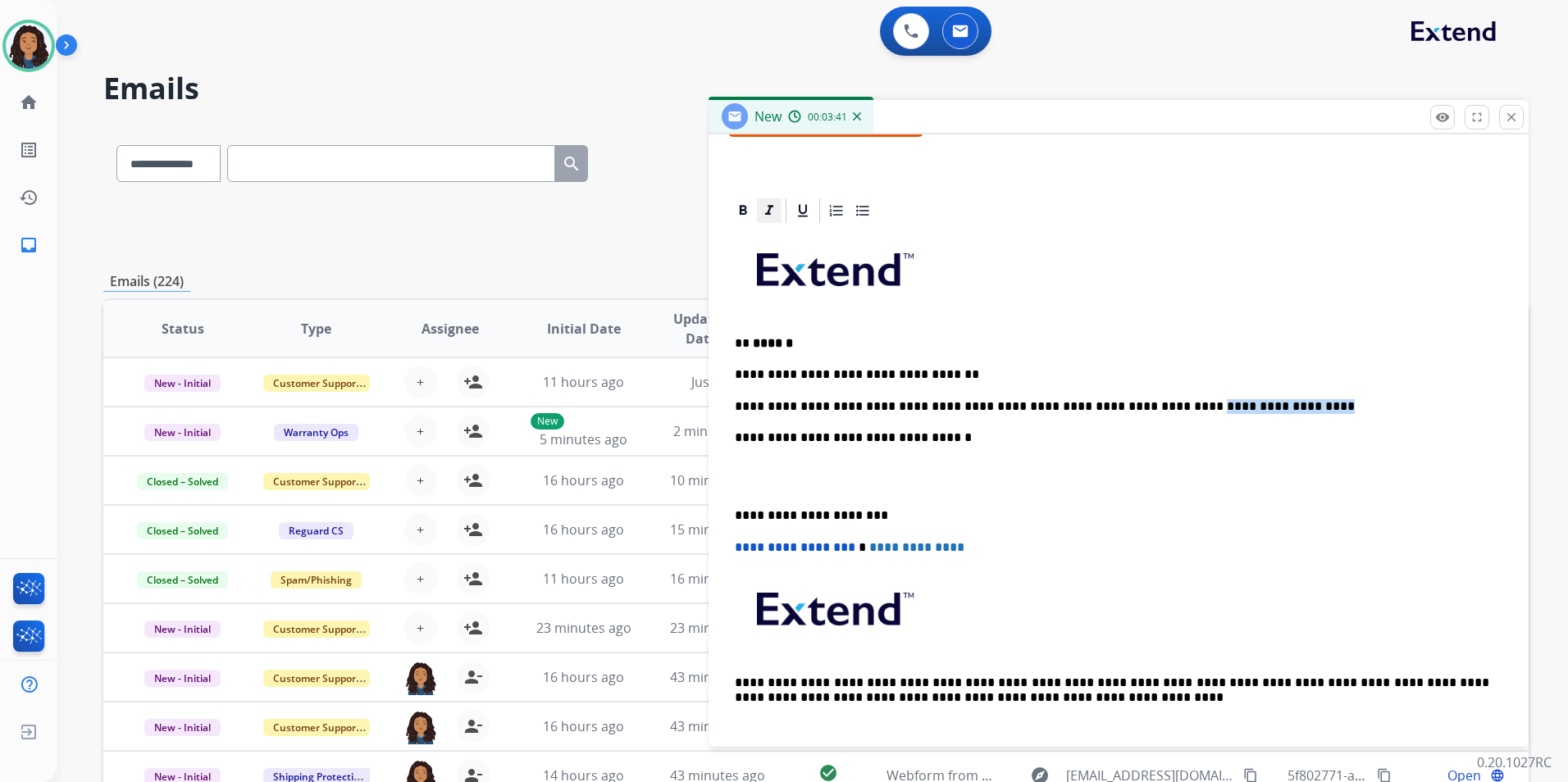
drag, startPoint x: 741, startPoint y: 214, endPoint x: 760, endPoint y: 210, distance: 19.4
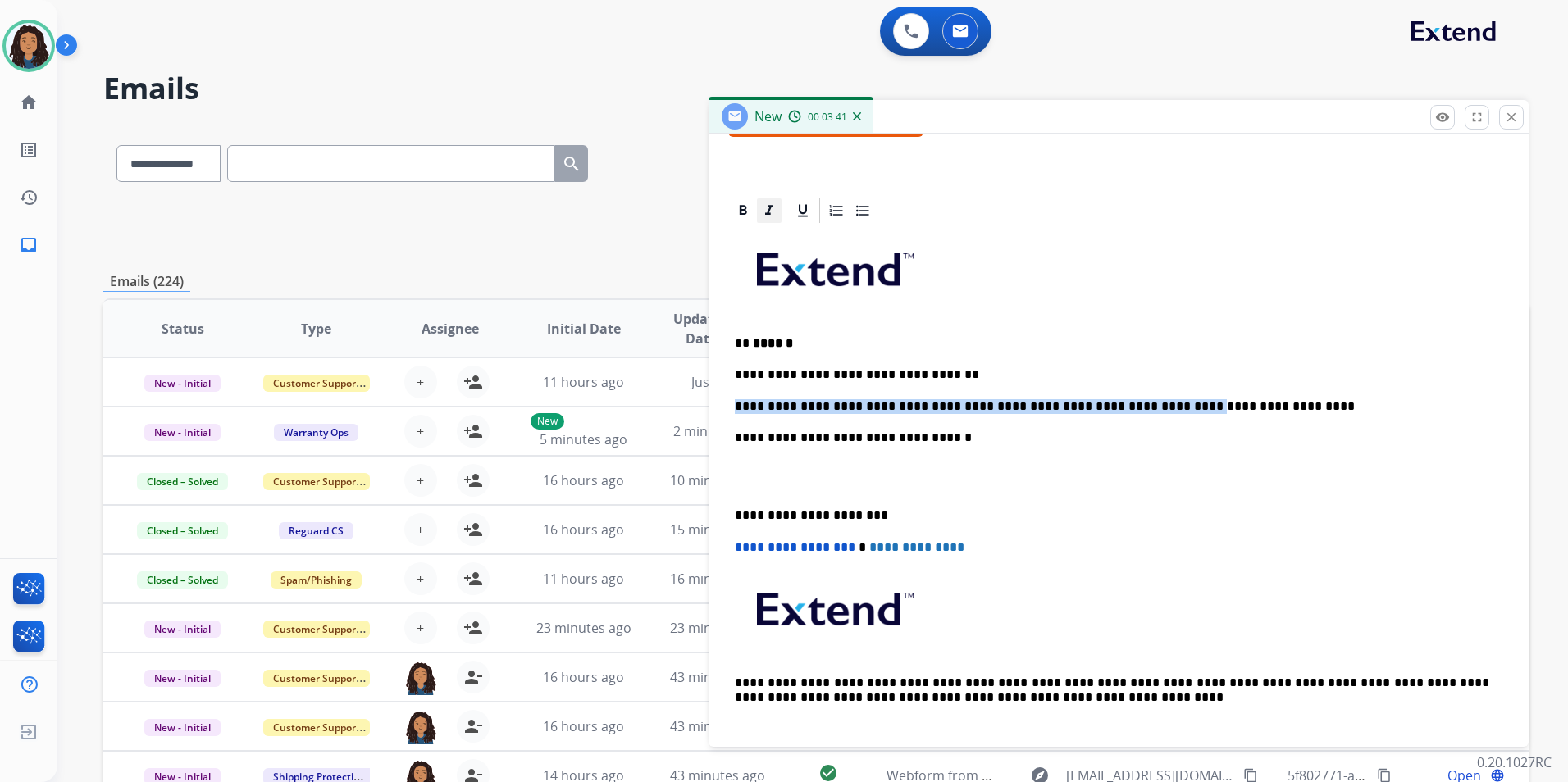
click at [741, 213] on icon at bounding box center [743, 210] width 8 height 10
click at [801, 217] on icon at bounding box center [803, 210] width 16 height 16
click at [1270, 407] on p "**********" at bounding box center [1111, 407] width 755 height 15
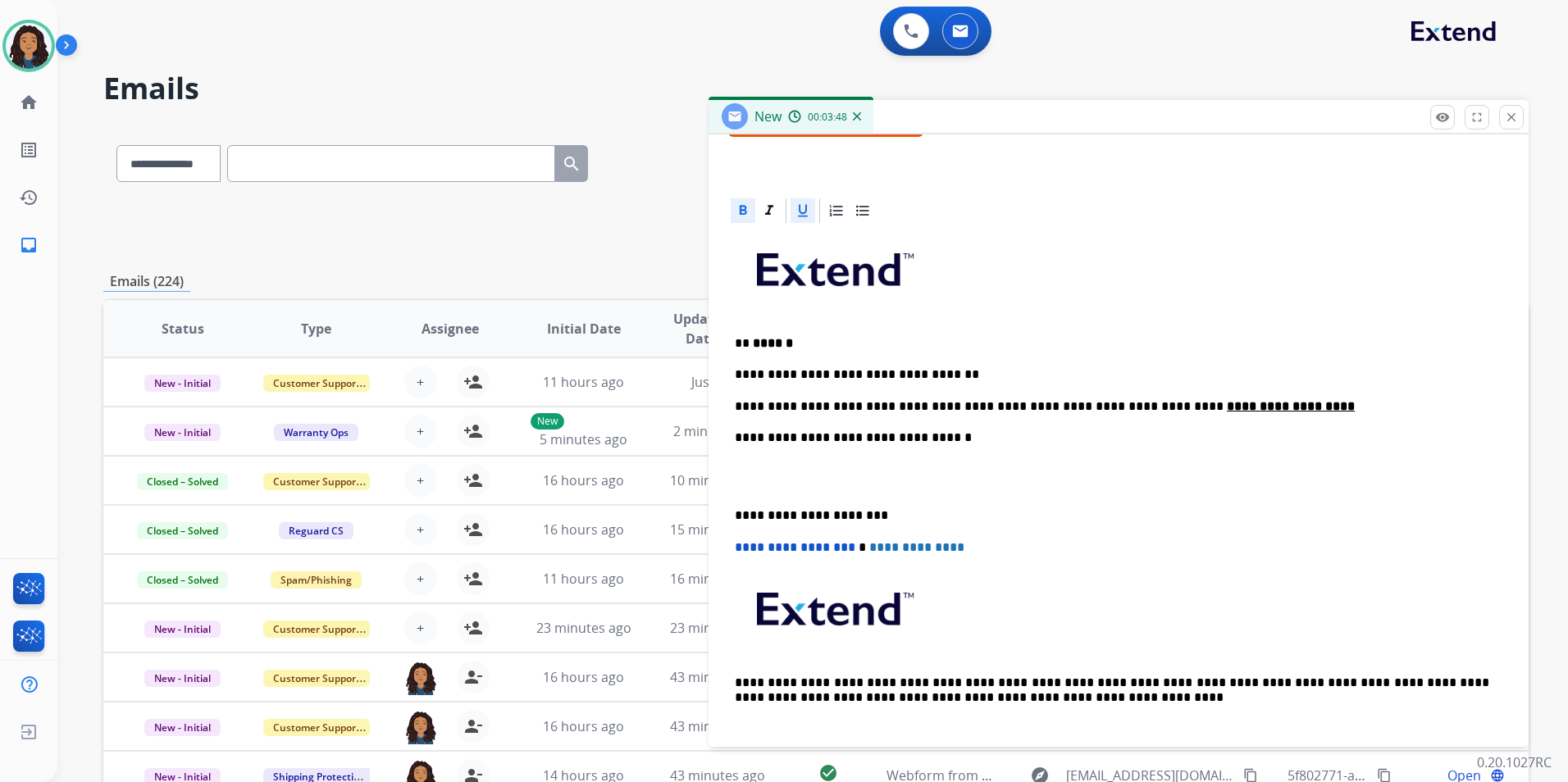
click at [735, 214] on icon at bounding box center [742, 210] width 16 height 16
click at [799, 213] on icon at bounding box center [803, 210] width 16 height 16
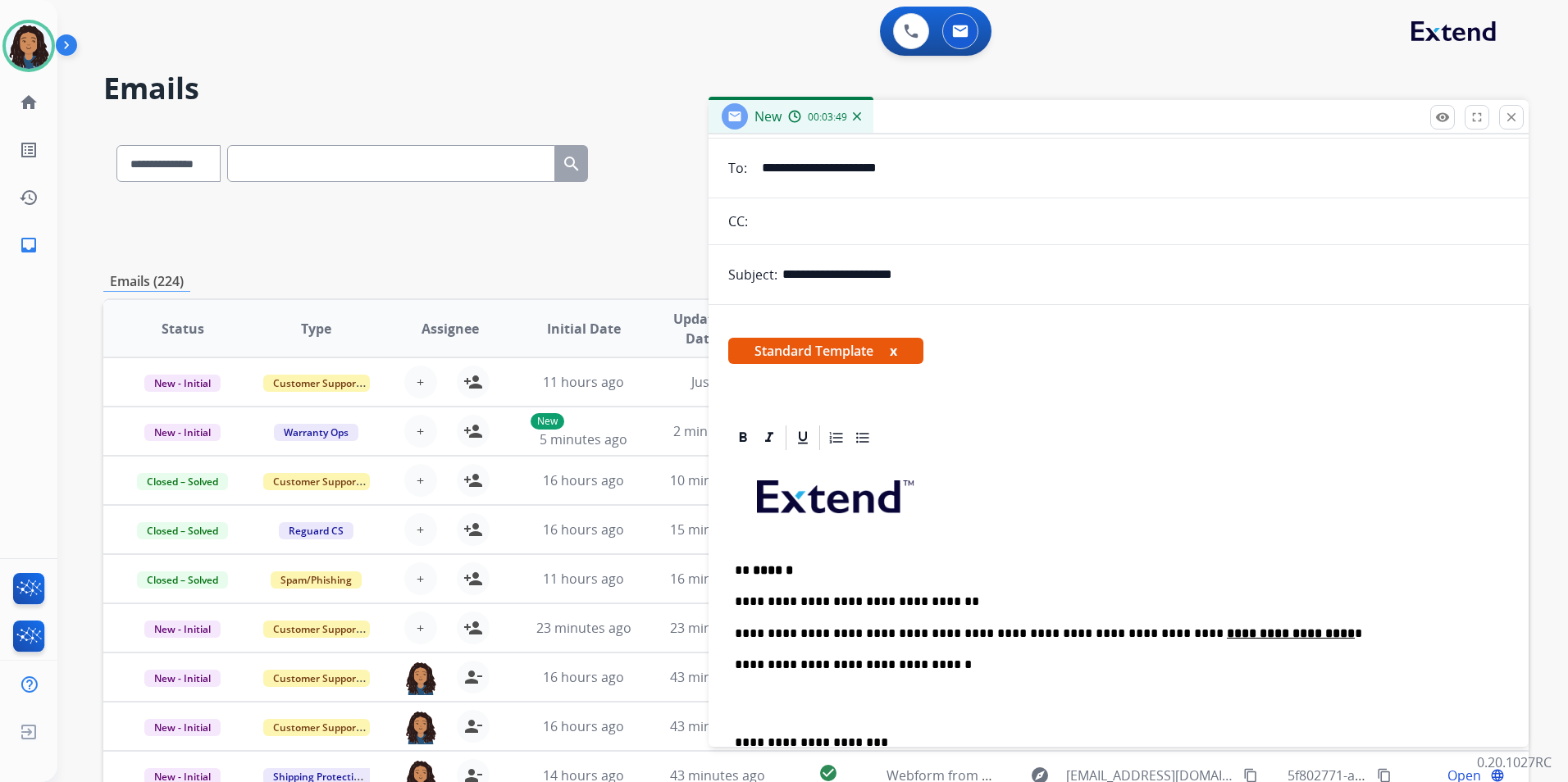
scroll to position [0, 0]
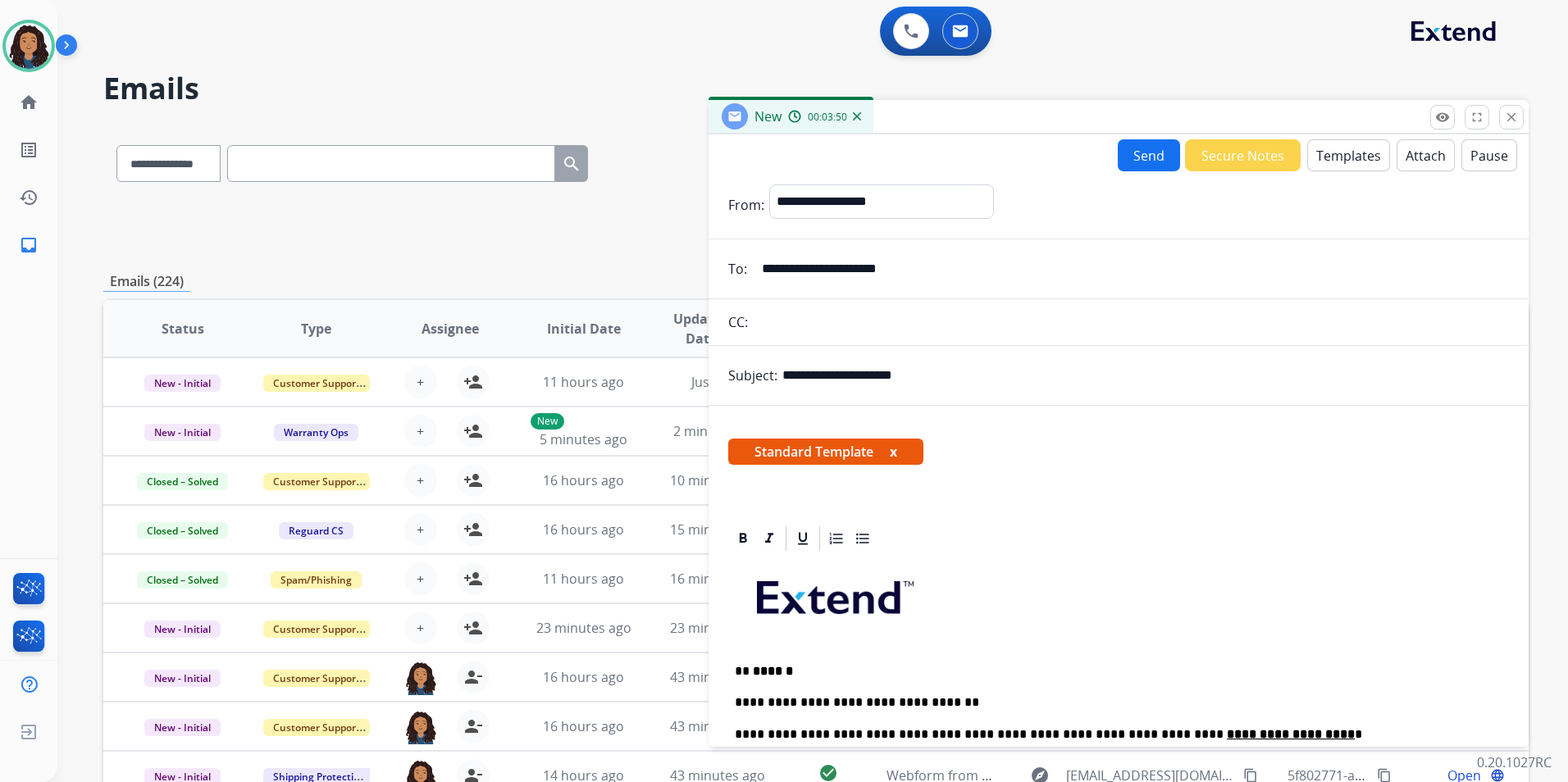
click at [1140, 168] on button "Send" at bounding box center [1149, 156] width 62 height 32
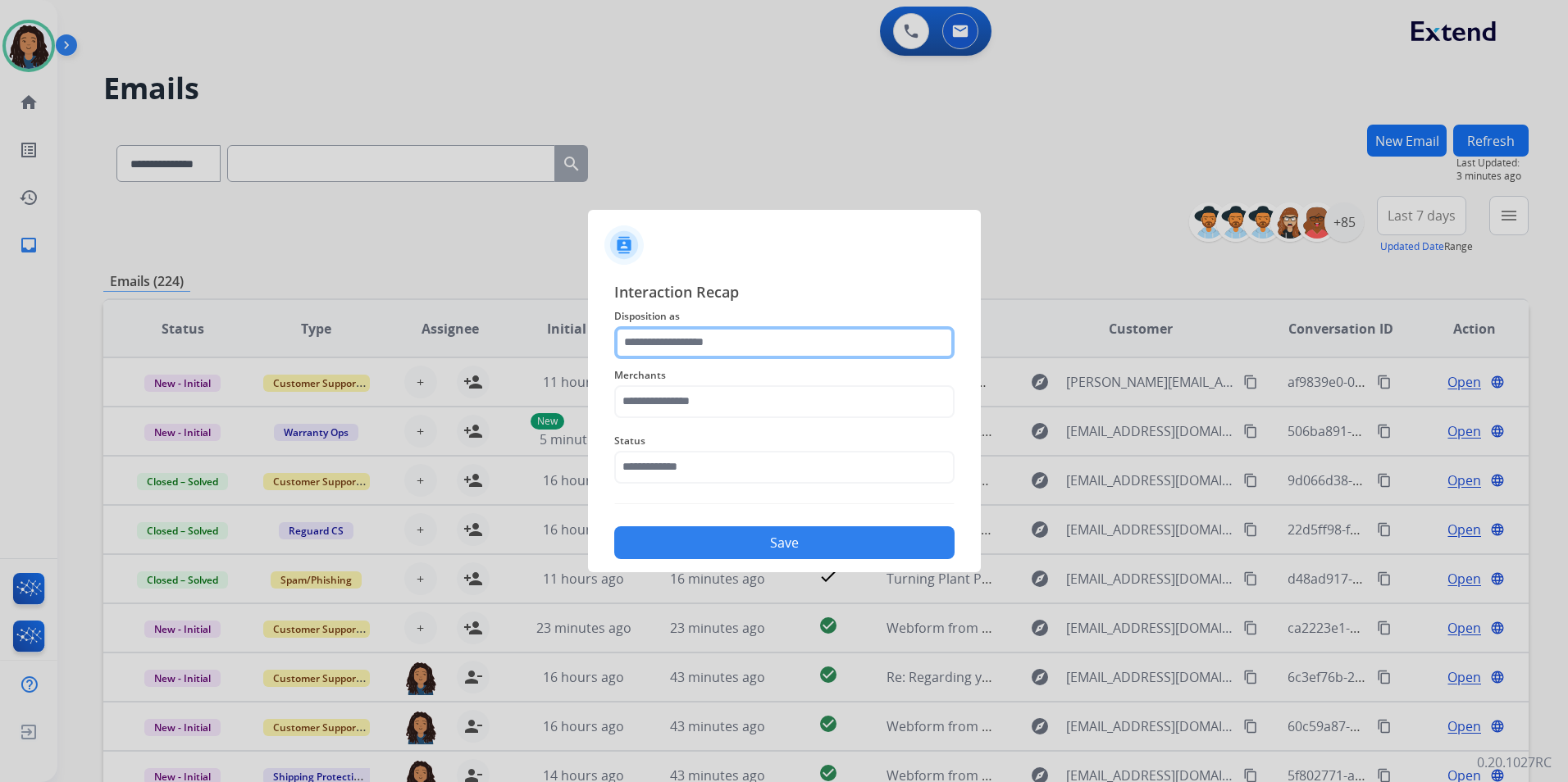
click at [870, 350] on input "text" at bounding box center [784, 342] width 341 height 33
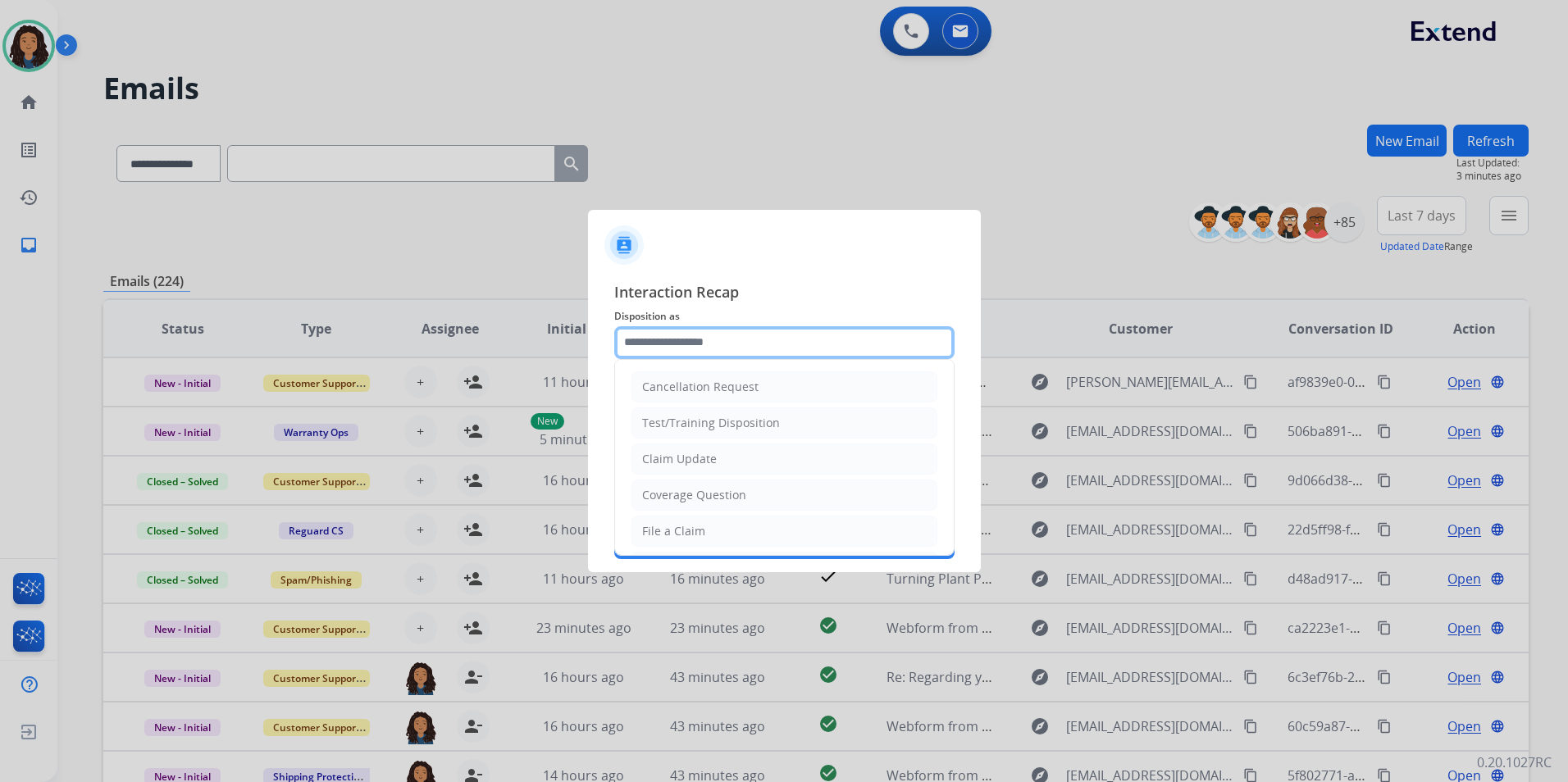
type input "**********"
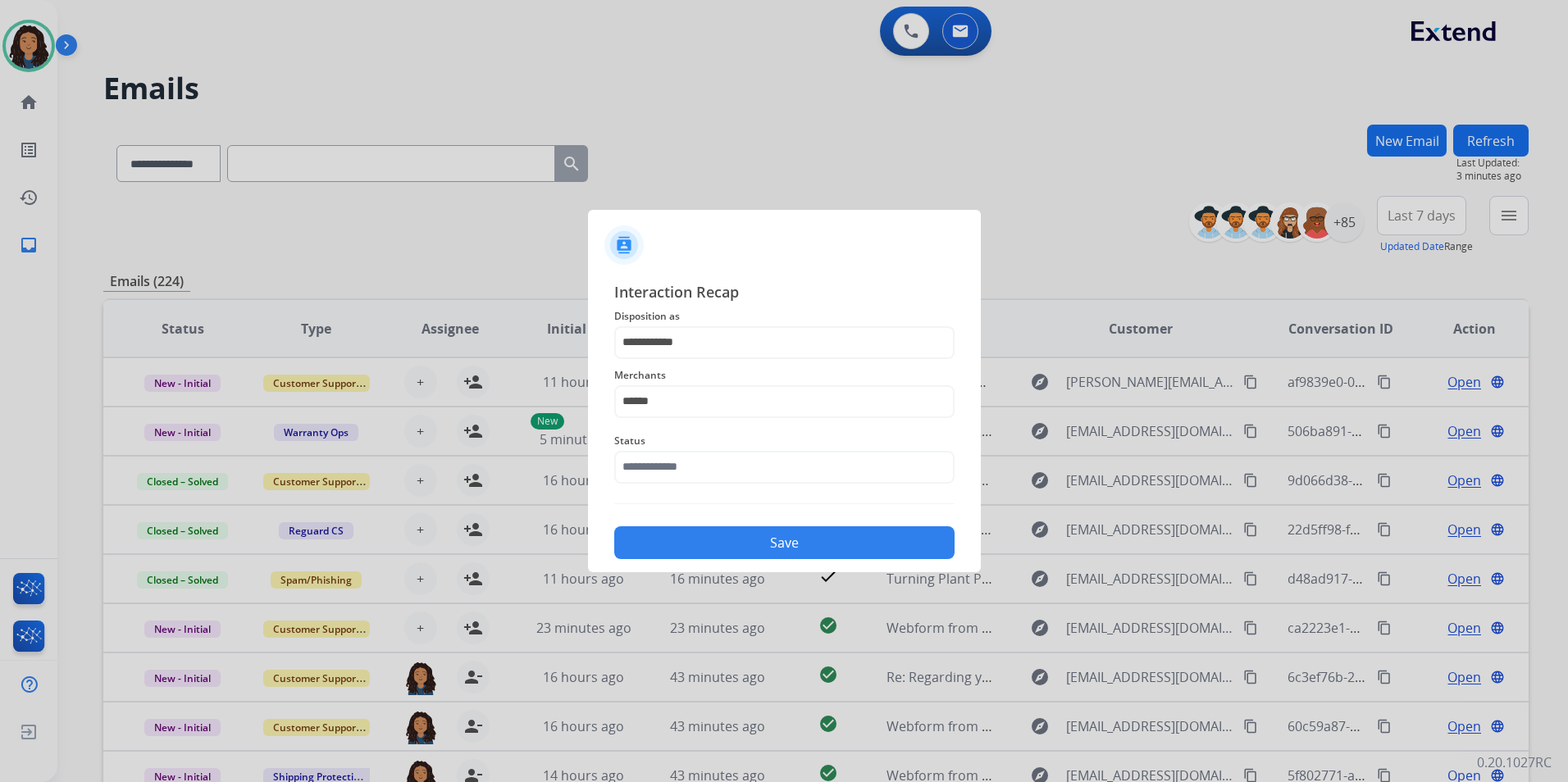
click at [697, 378] on span "Merchants" at bounding box center [784, 375] width 341 height 19
drag, startPoint x: 727, startPoint y: 404, endPoint x: 504, endPoint y: 404, distance: 223.0
click at [0, 404] on app-contact-recap-modal "**********" at bounding box center [0, 391] width 0 height 782
drag, startPoint x: 738, startPoint y: 454, endPoint x: 736, endPoint y: 465, distance: 11.2
click at [738, 453] on li "[PERSON_NAME]" at bounding box center [788, 448] width 312 height 31
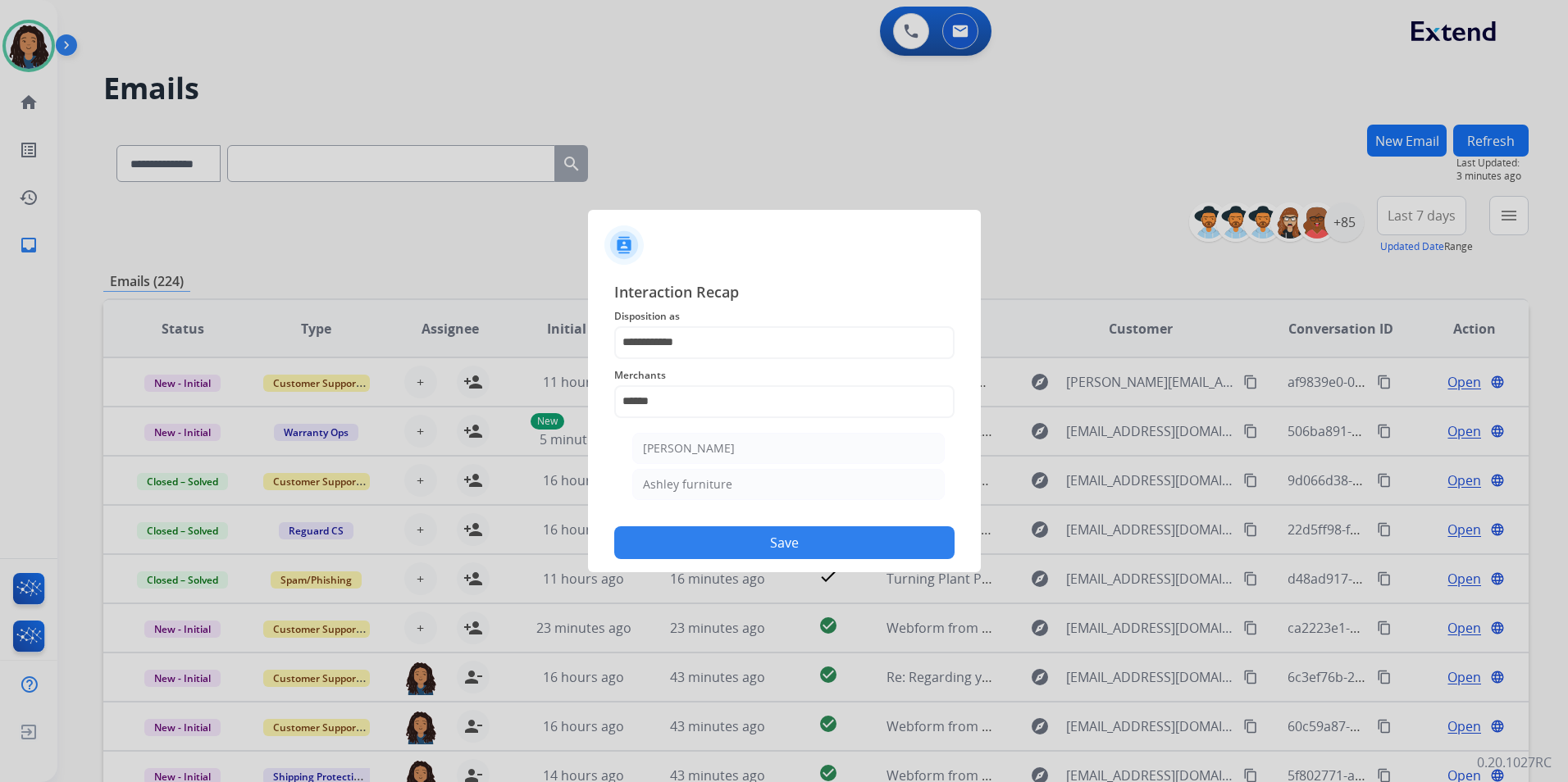
type input "**********"
click at [730, 471] on input "text" at bounding box center [784, 467] width 341 height 33
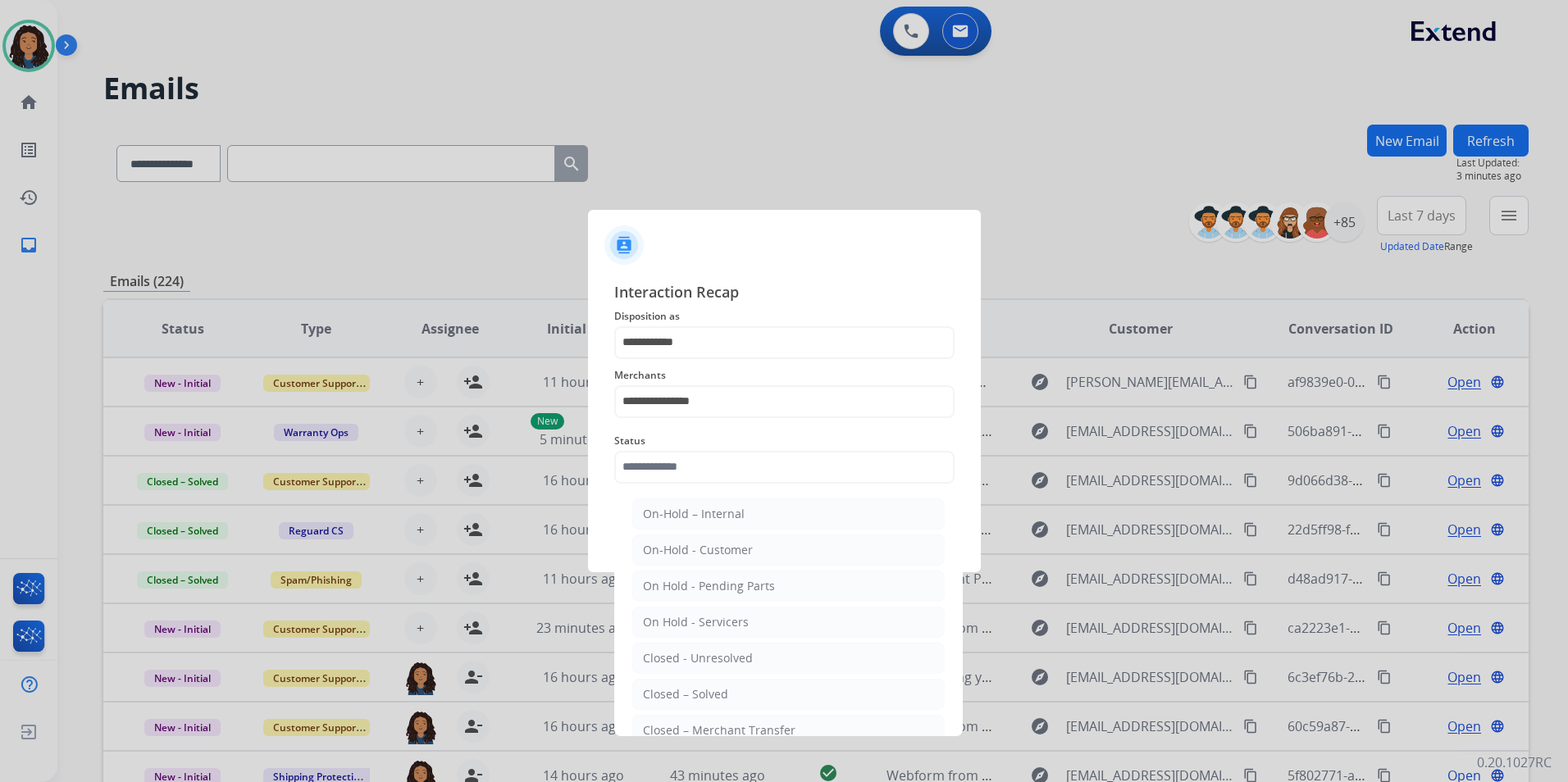
click at [738, 691] on li "Closed – Solved" at bounding box center [788, 694] width 312 height 31
type input "**********"
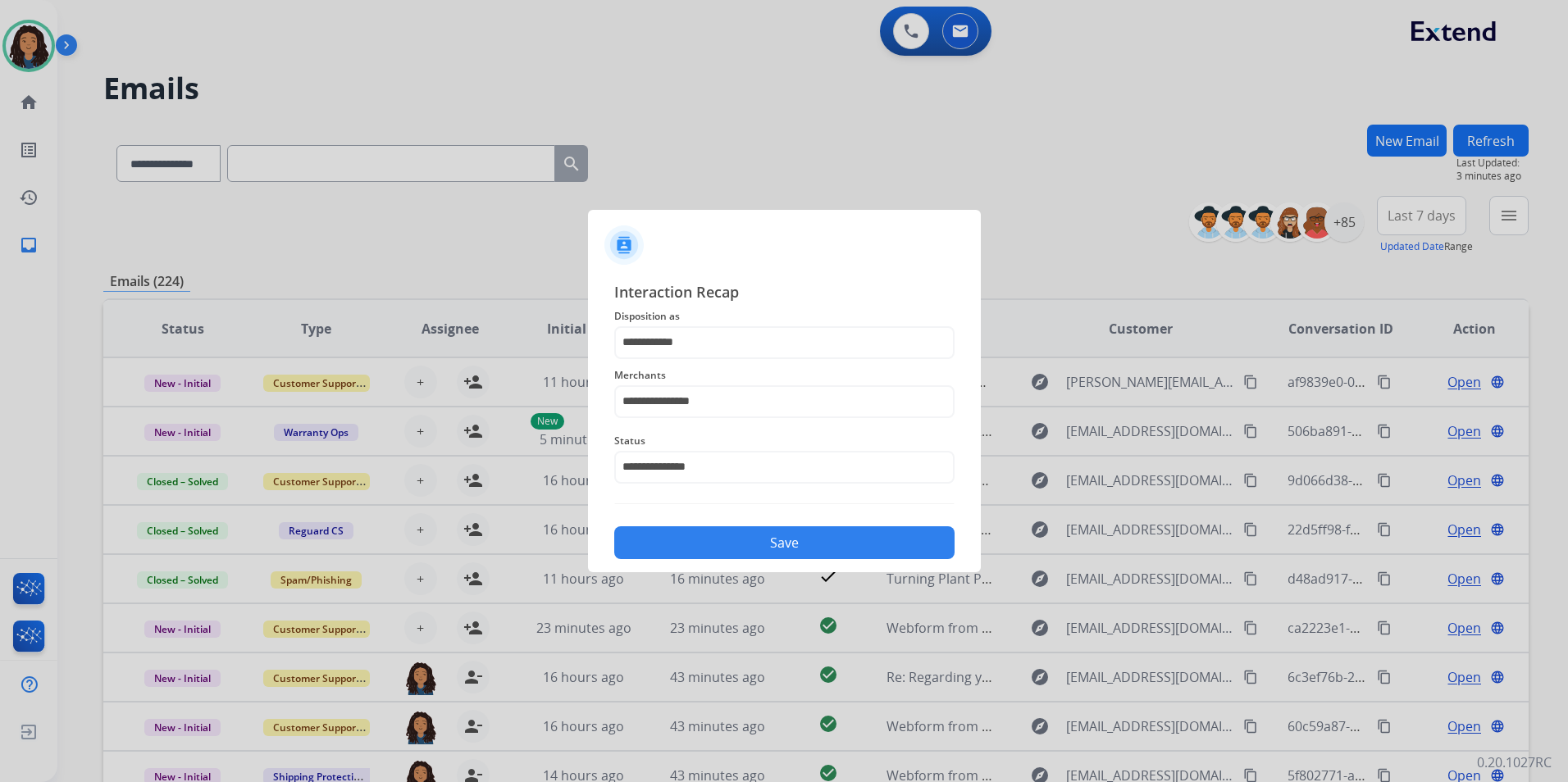
click at [768, 566] on div "**********" at bounding box center [784, 420] width 393 height 306
click at [786, 537] on button "Save" at bounding box center [784, 542] width 341 height 33
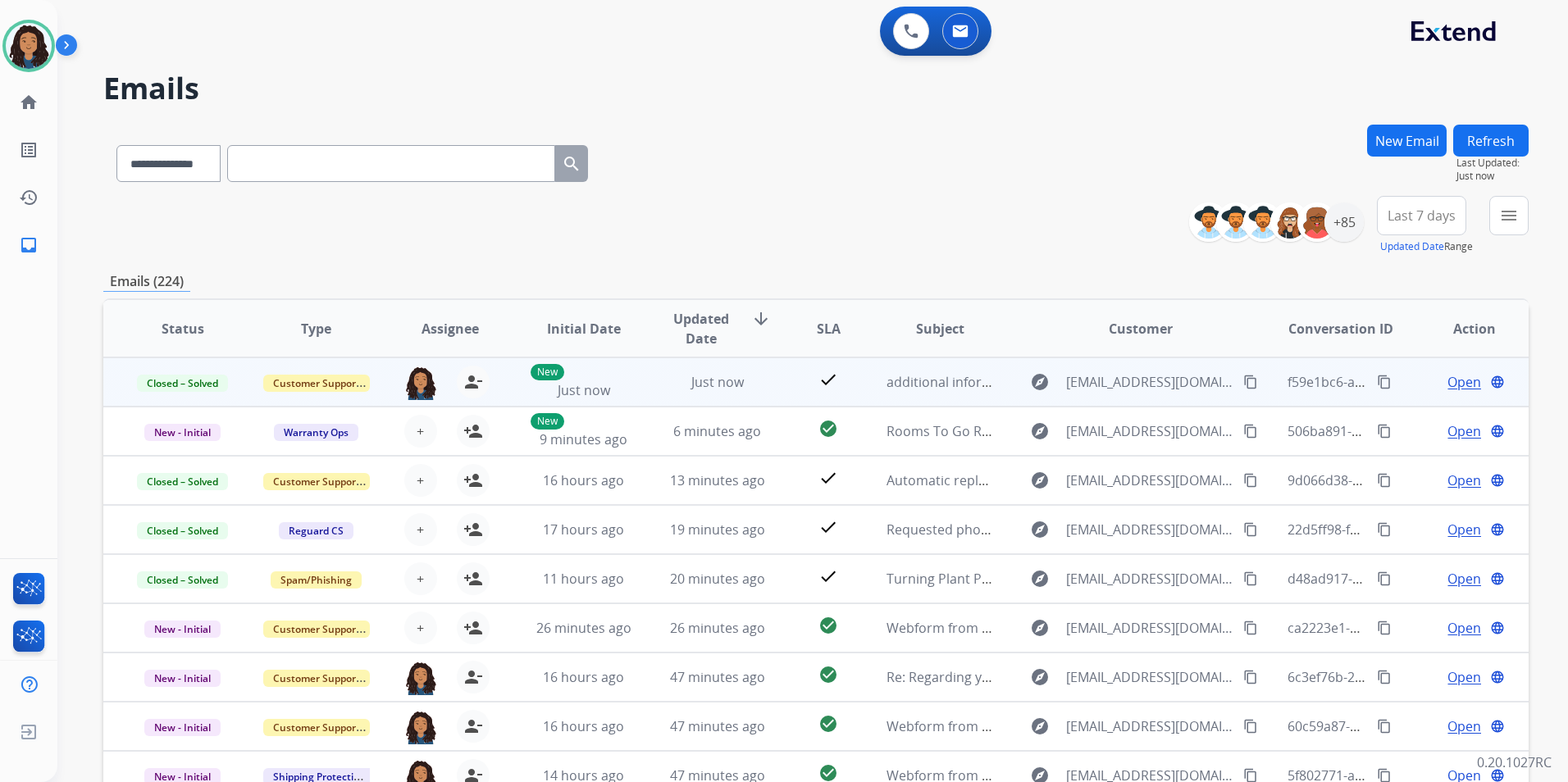
click at [1375, 381] on button "content_copy" at bounding box center [1384, 382] width 19 height 19
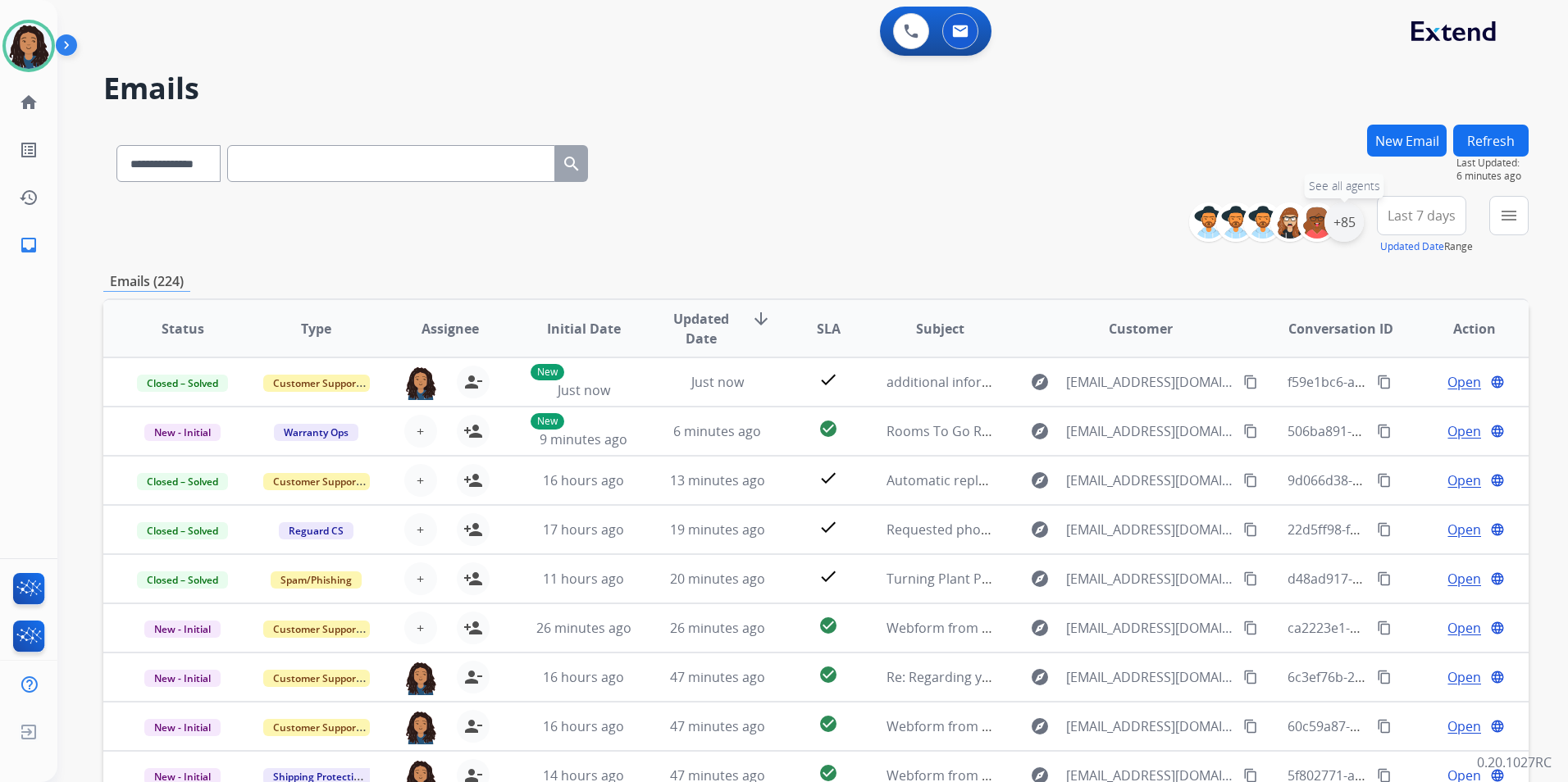
click at [1343, 223] on div "+85" at bounding box center [1343, 222] width 40 height 40
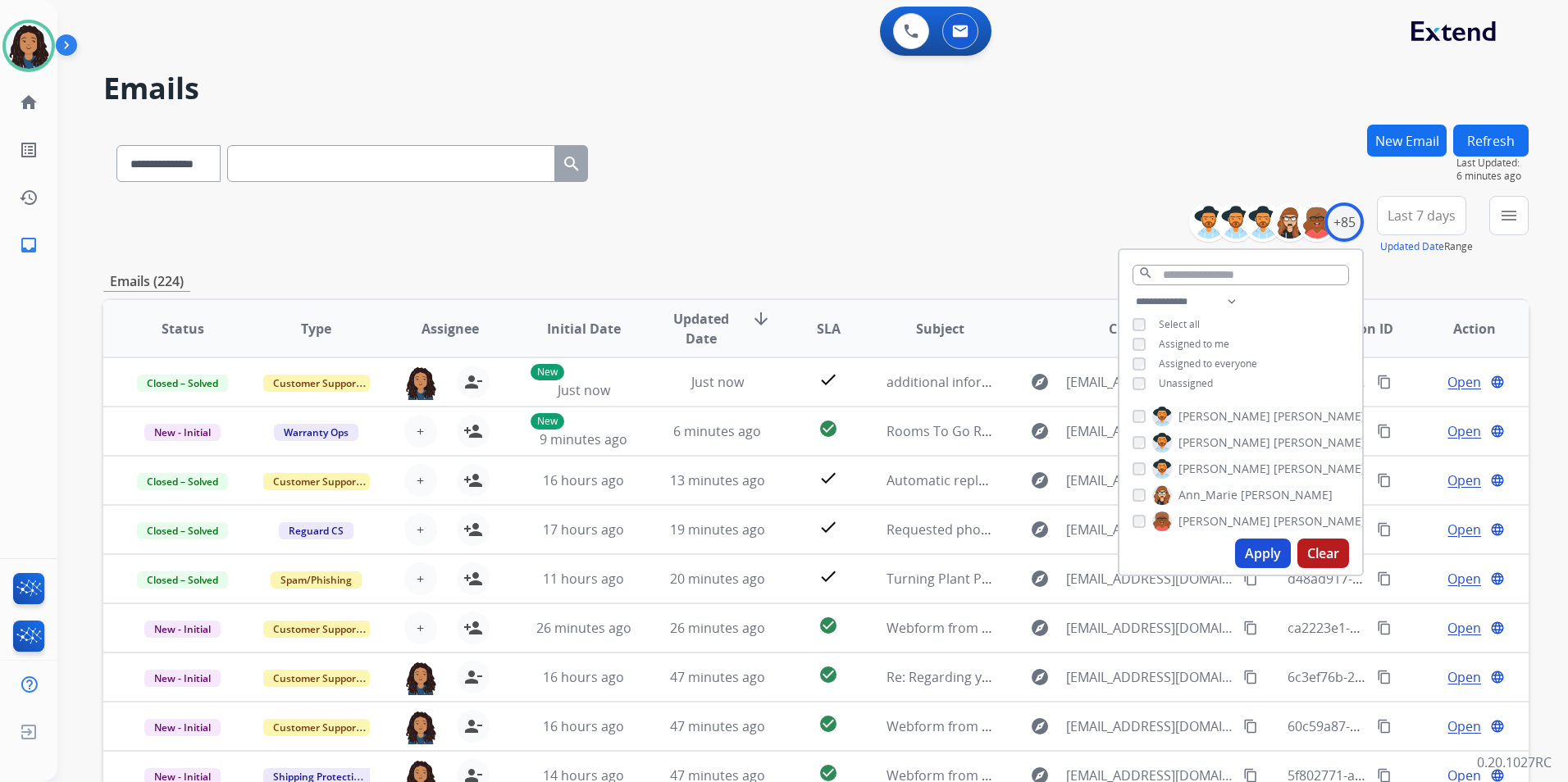
click at [1188, 380] on span "Unassigned" at bounding box center [1185, 383] width 54 height 14
click at [1253, 552] on button "Apply" at bounding box center [1263, 552] width 56 height 29
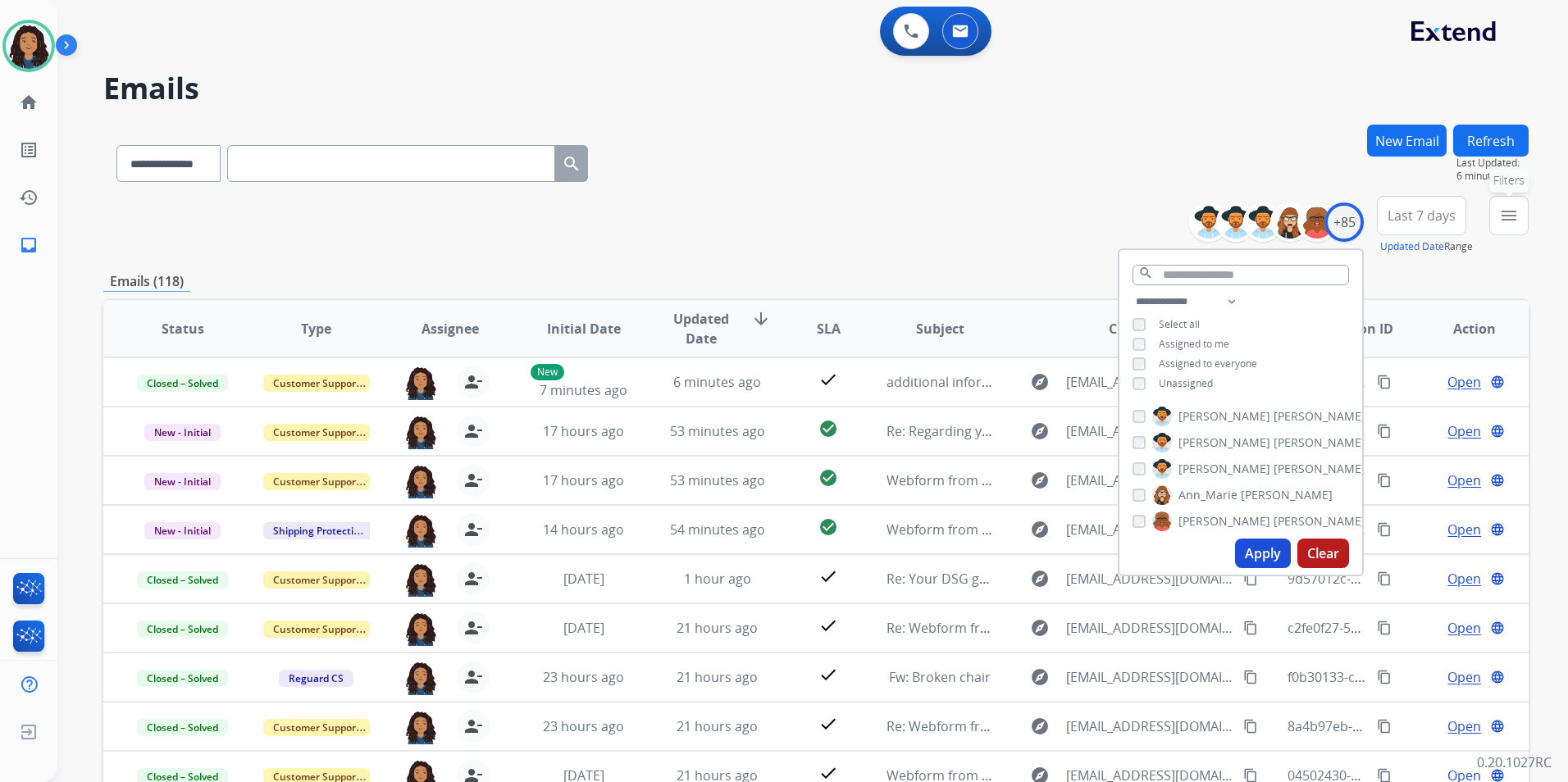
click at [1497, 219] on button "menu Filters" at bounding box center [1508, 215] width 40 height 40
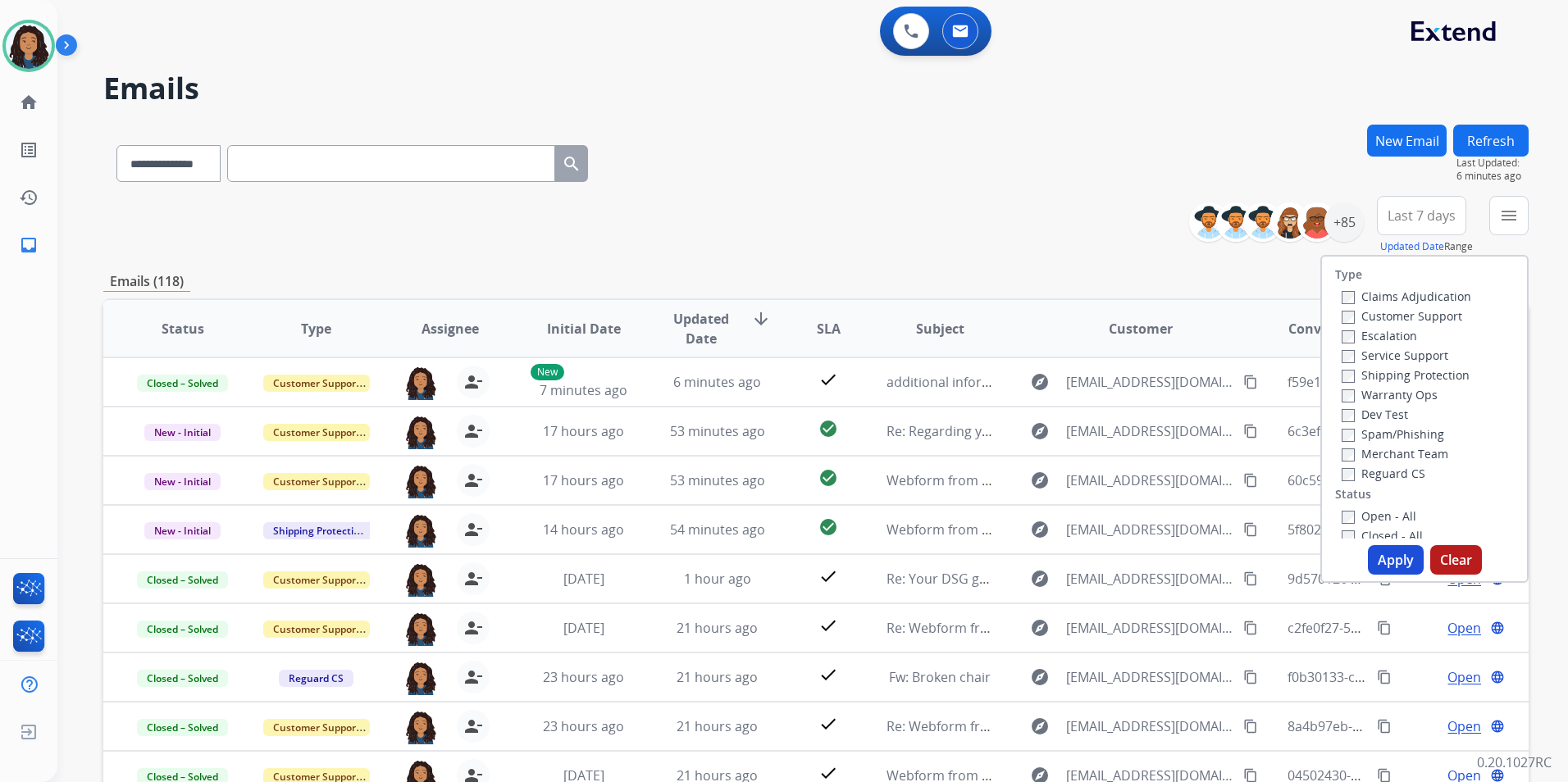
click at [1415, 312] on label "Customer Support" at bounding box center [1401, 316] width 120 height 16
click at [1432, 376] on label "Shipping Protection" at bounding box center [1406, 375] width 128 height 16
click at [1379, 476] on label "Reguard CS" at bounding box center [1383, 473] width 83 height 16
click at [1375, 521] on label "Open - All" at bounding box center [1379, 515] width 75 height 16
click at [1381, 557] on button "Apply" at bounding box center [1396, 559] width 56 height 29
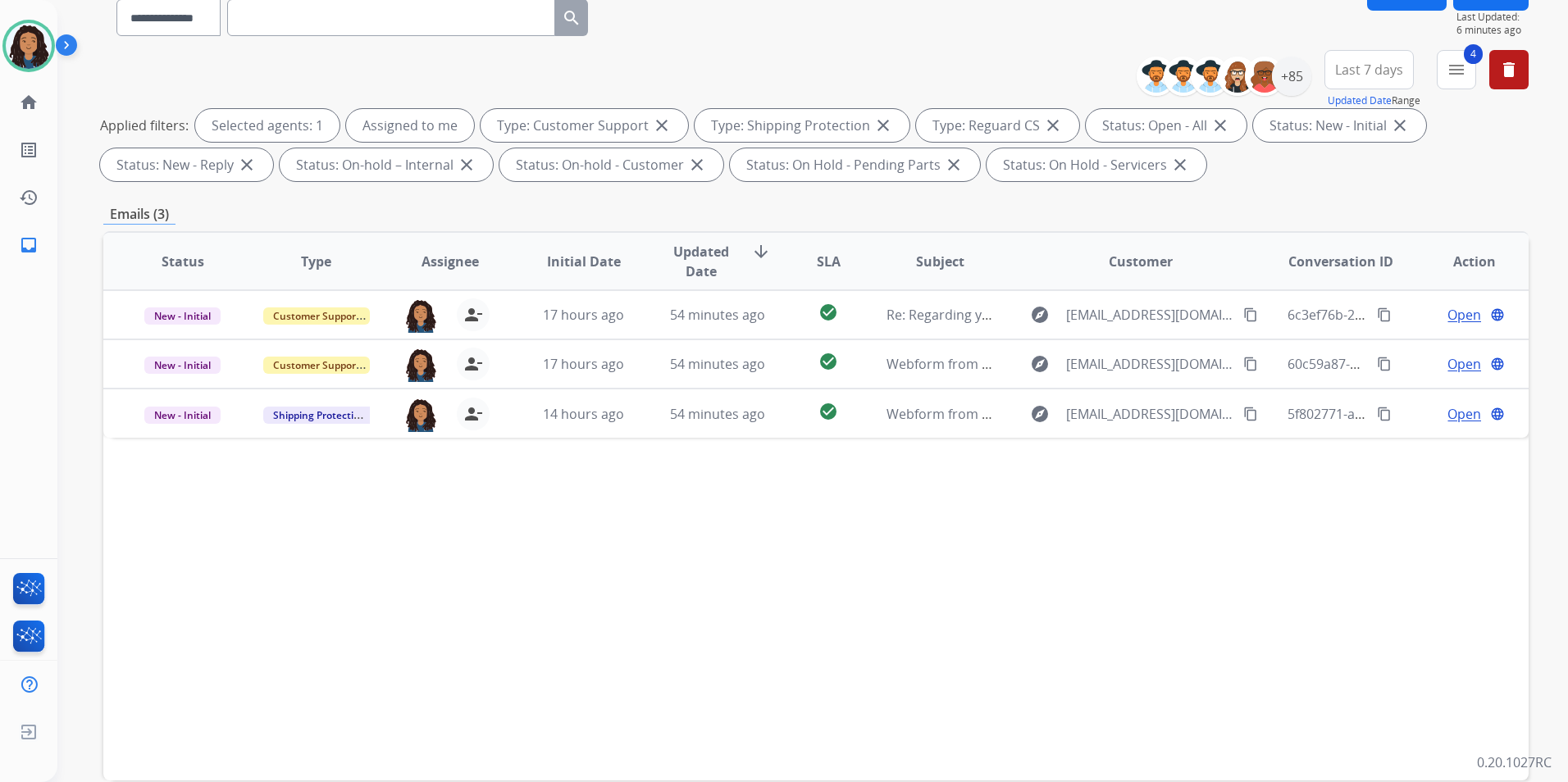
scroll to position [164, 0]
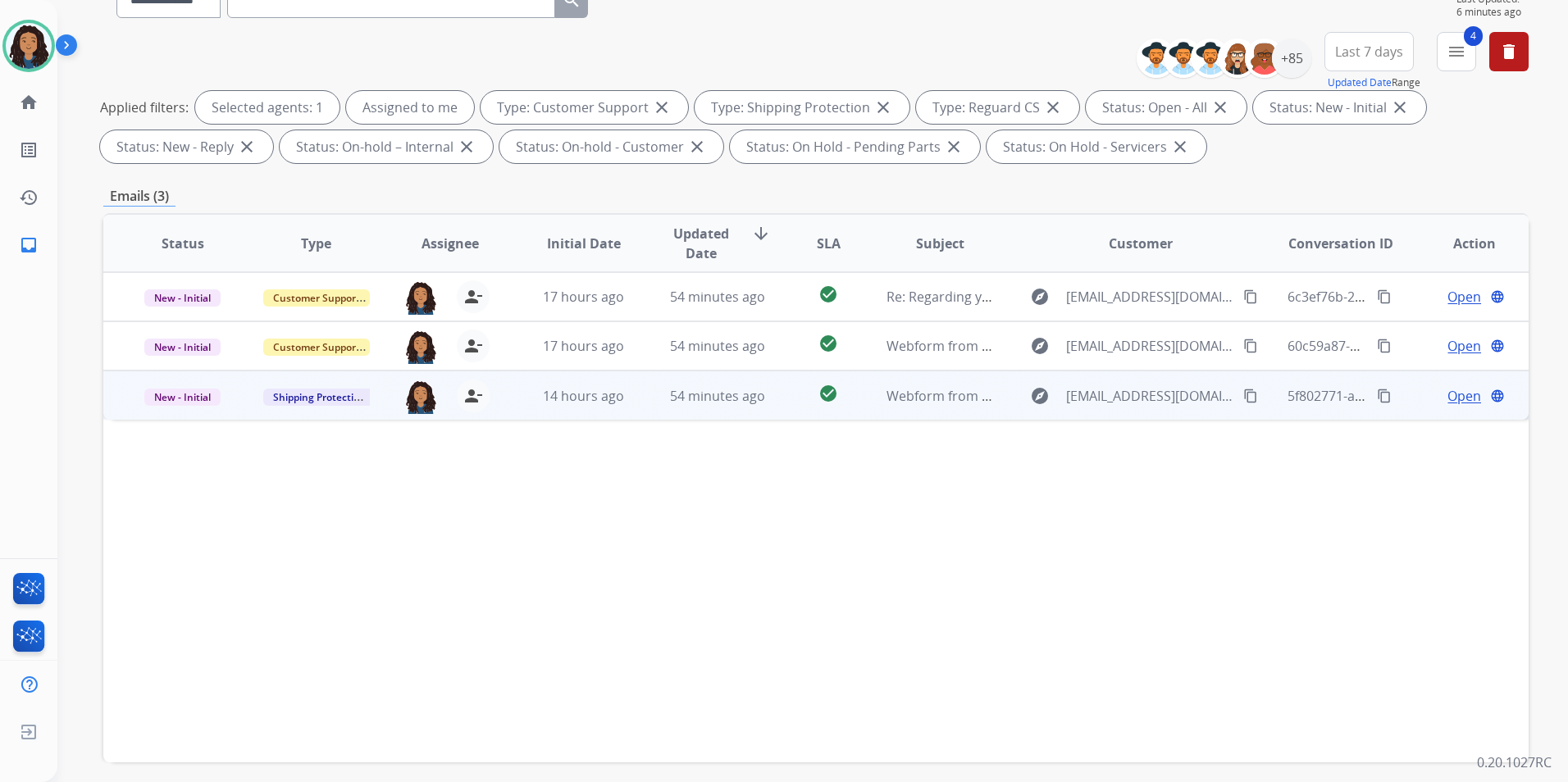
click at [1448, 393] on span "Open" at bounding box center [1465, 395] width 34 height 19
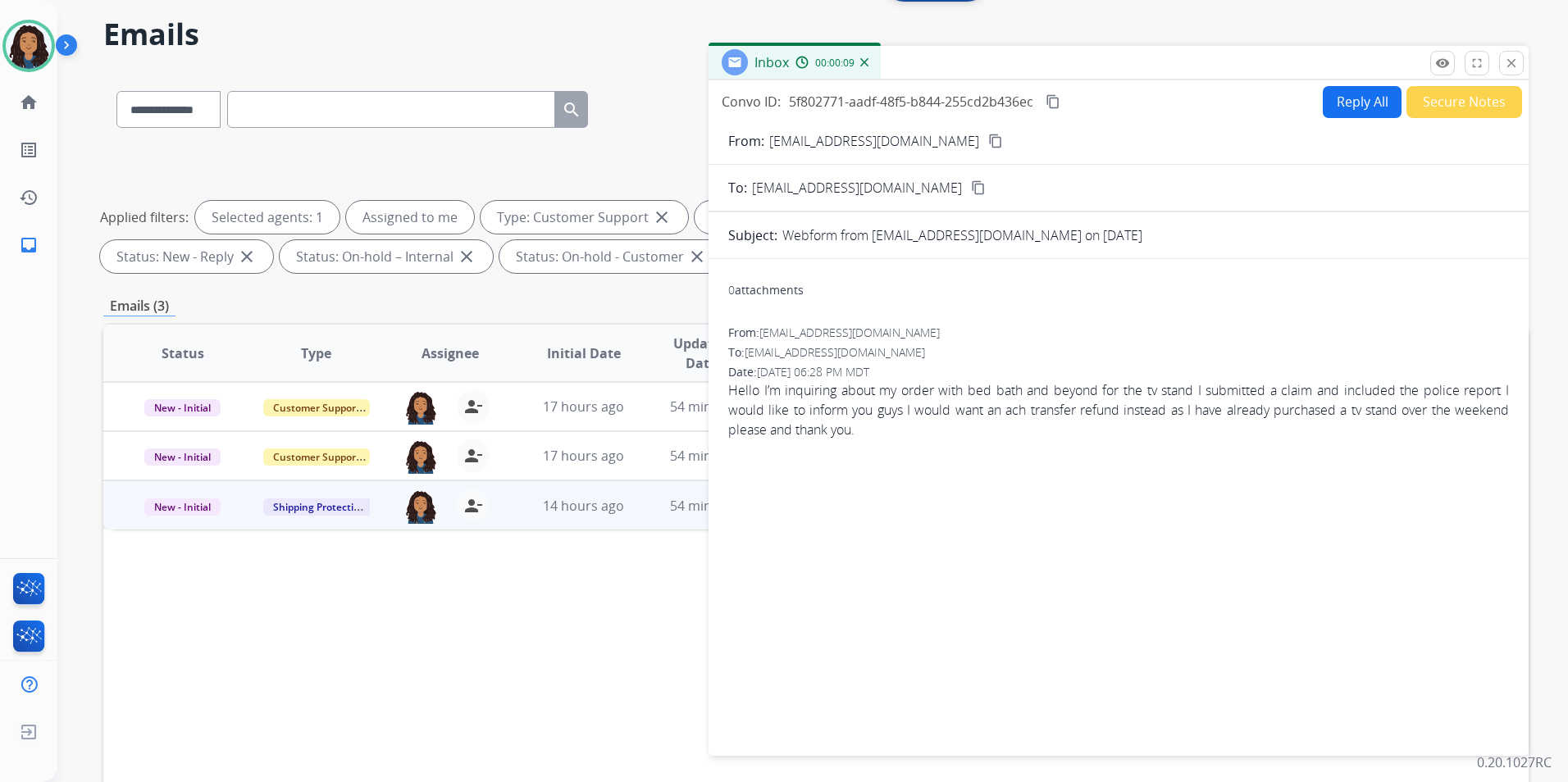
scroll to position [0, 0]
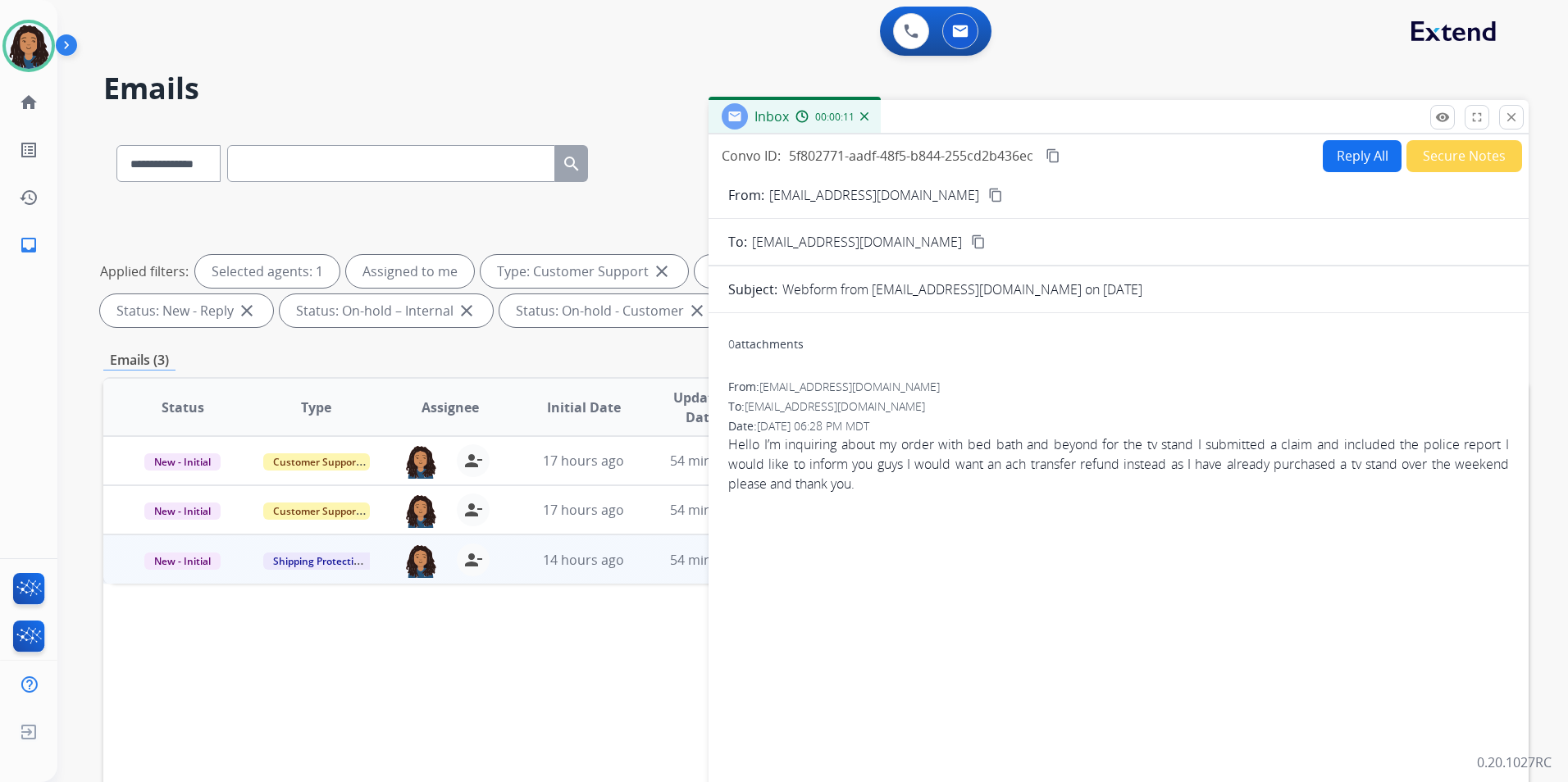
click at [988, 192] on mat-icon "content_copy" at bounding box center [996, 195] width 15 height 15
click at [1343, 166] on button "Reply All" at bounding box center [1362, 156] width 79 height 32
select select "**********"
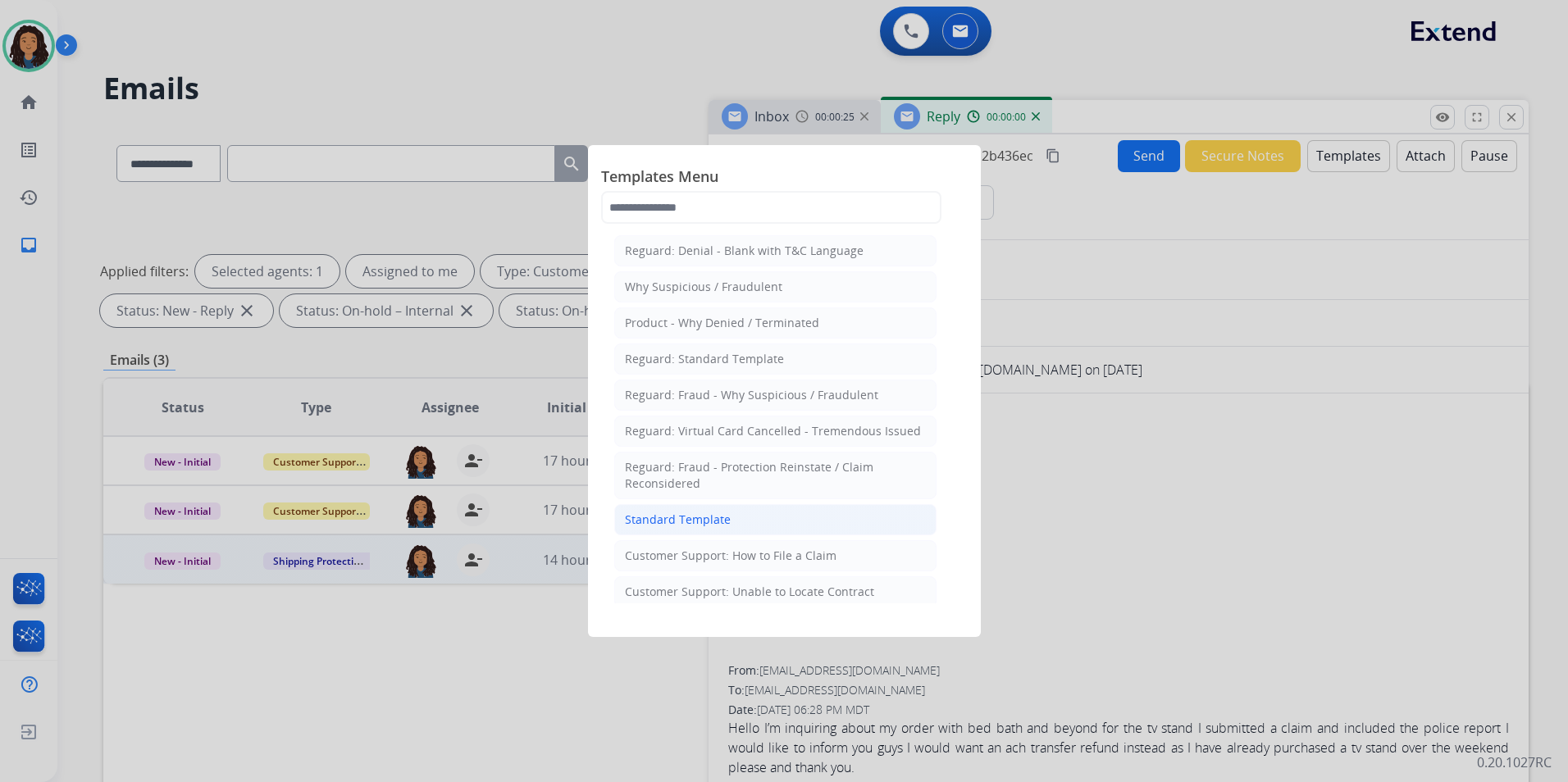
click at [714, 527] on div "Standard Template" at bounding box center [678, 519] width 106 height 16
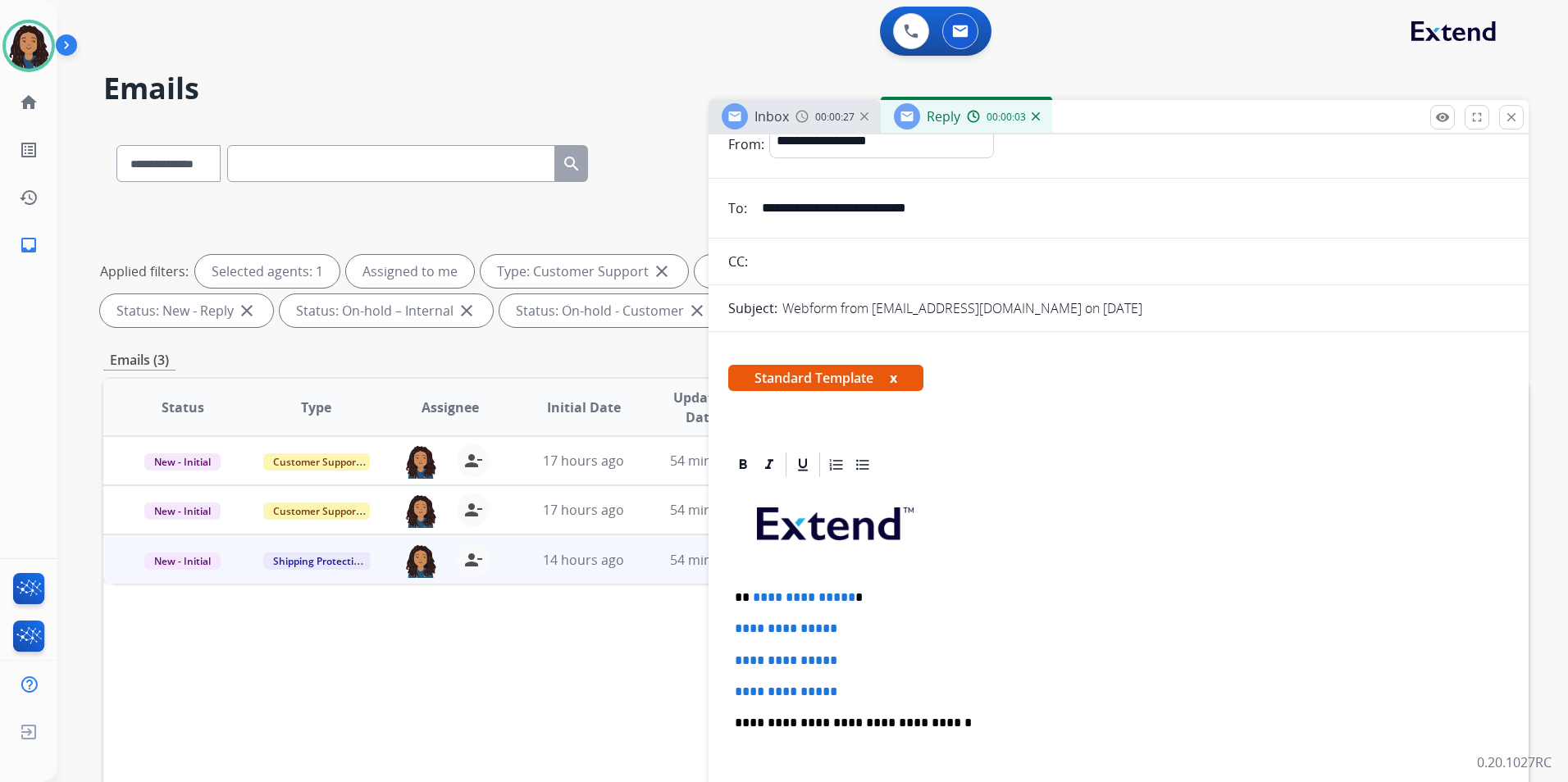
scroll to position [164, 0]
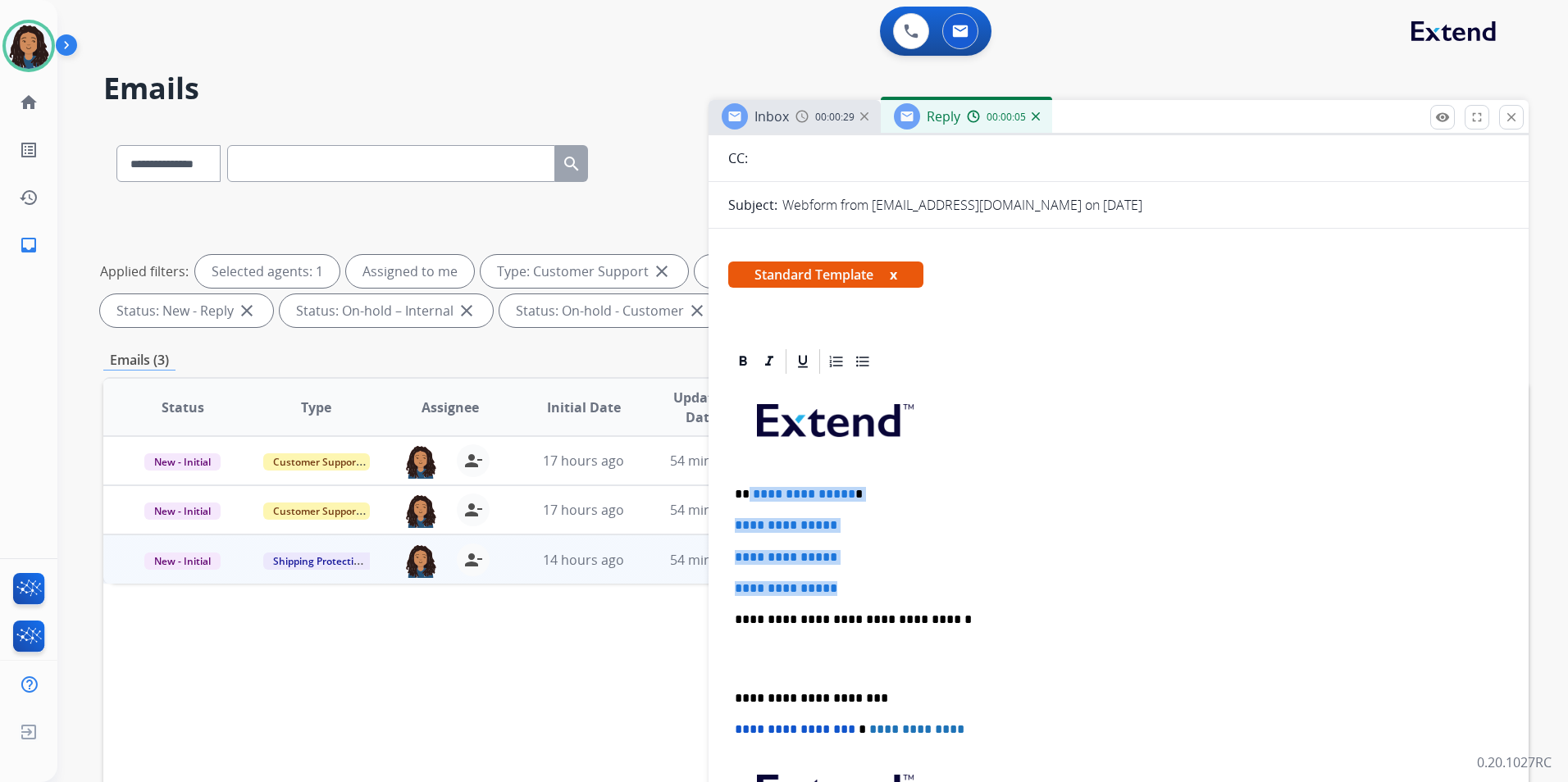
drag, startPoint x: 851, startPoint y: 582, endPoint x: 750, endPoint y: 472, distance: 149.3
click at [750, 472] on div "**********" at bounding box center [1119, 658] width 781 height 564
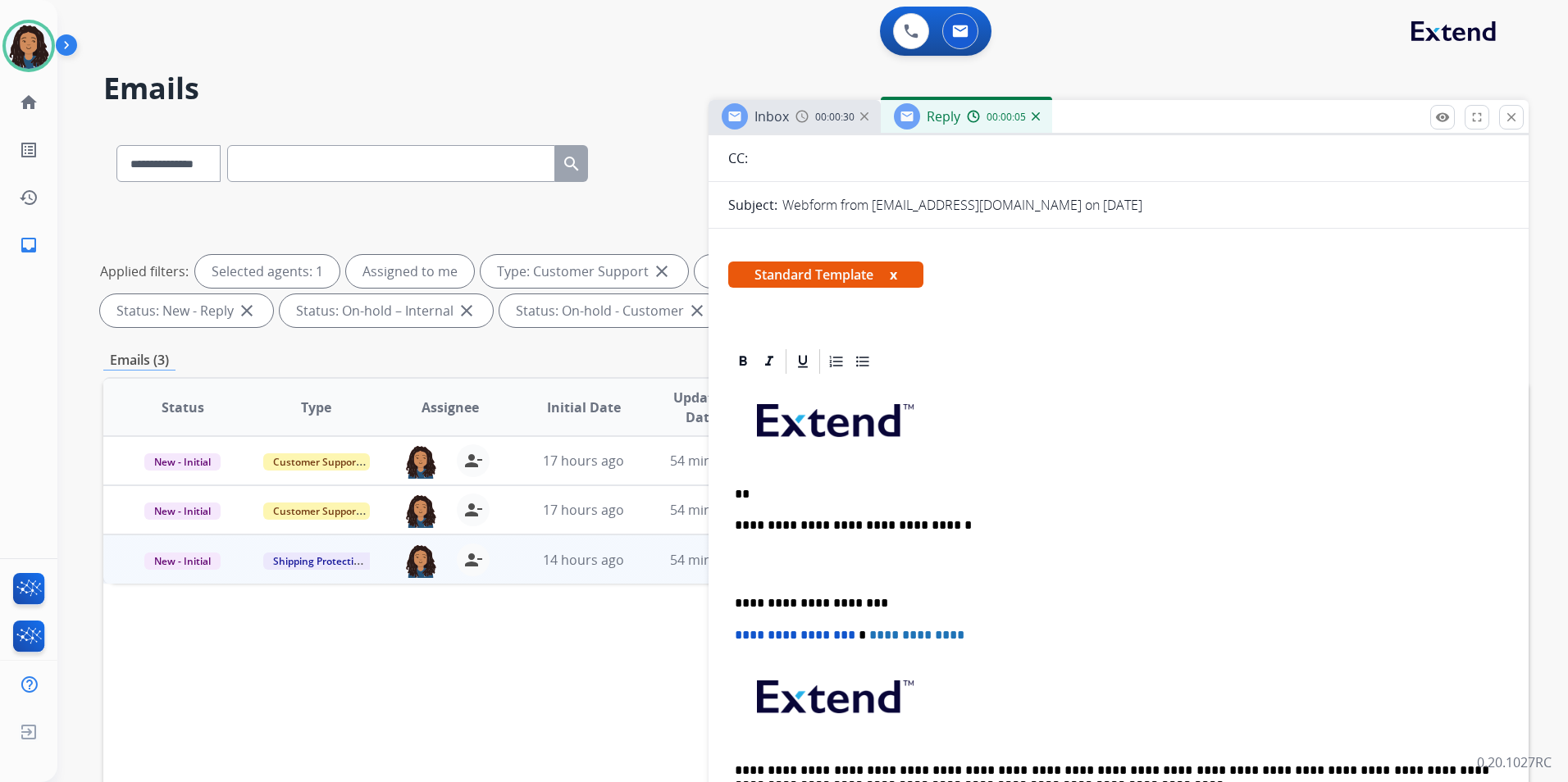
paste div
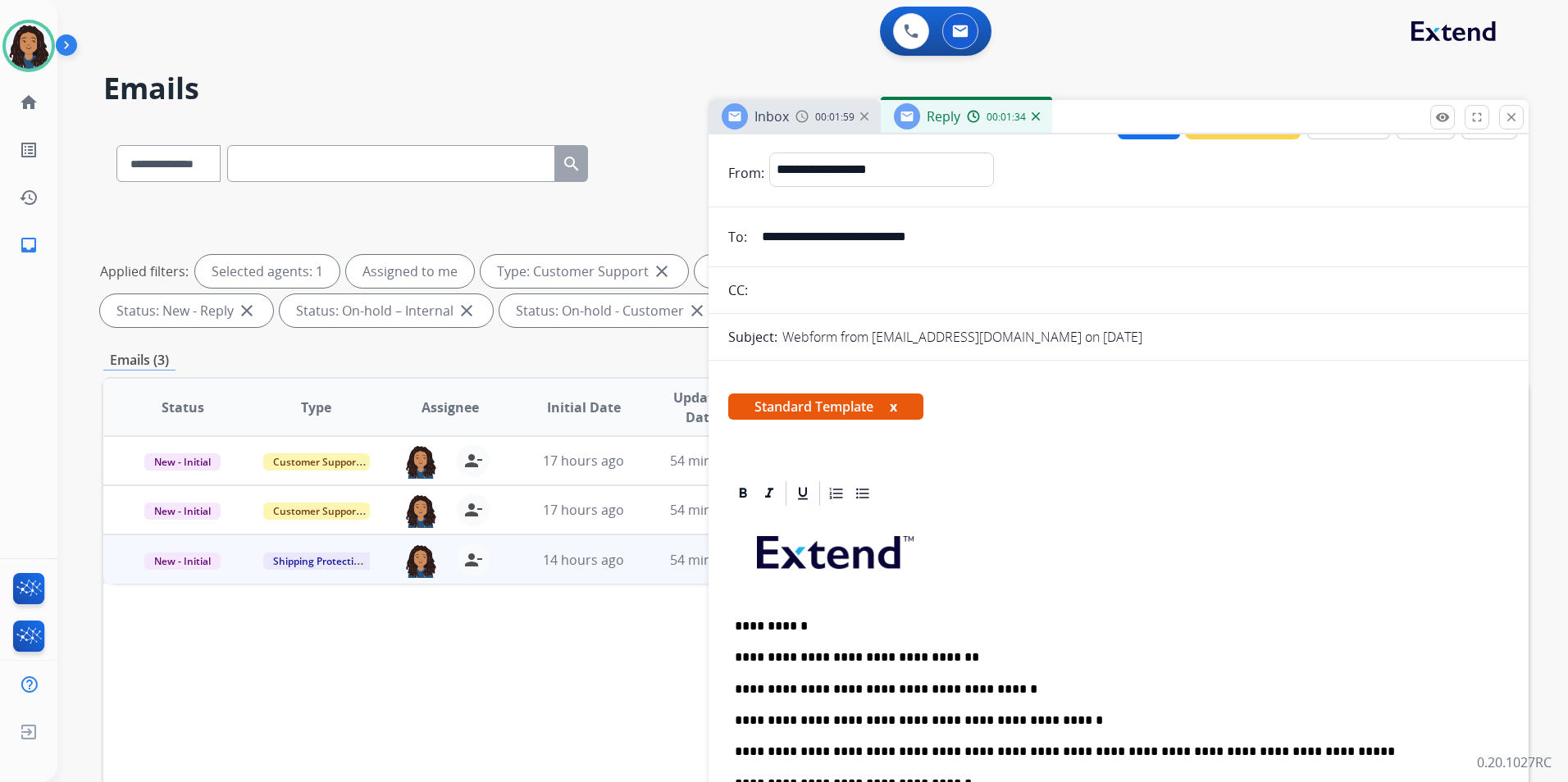
scroll to position [0, 0]
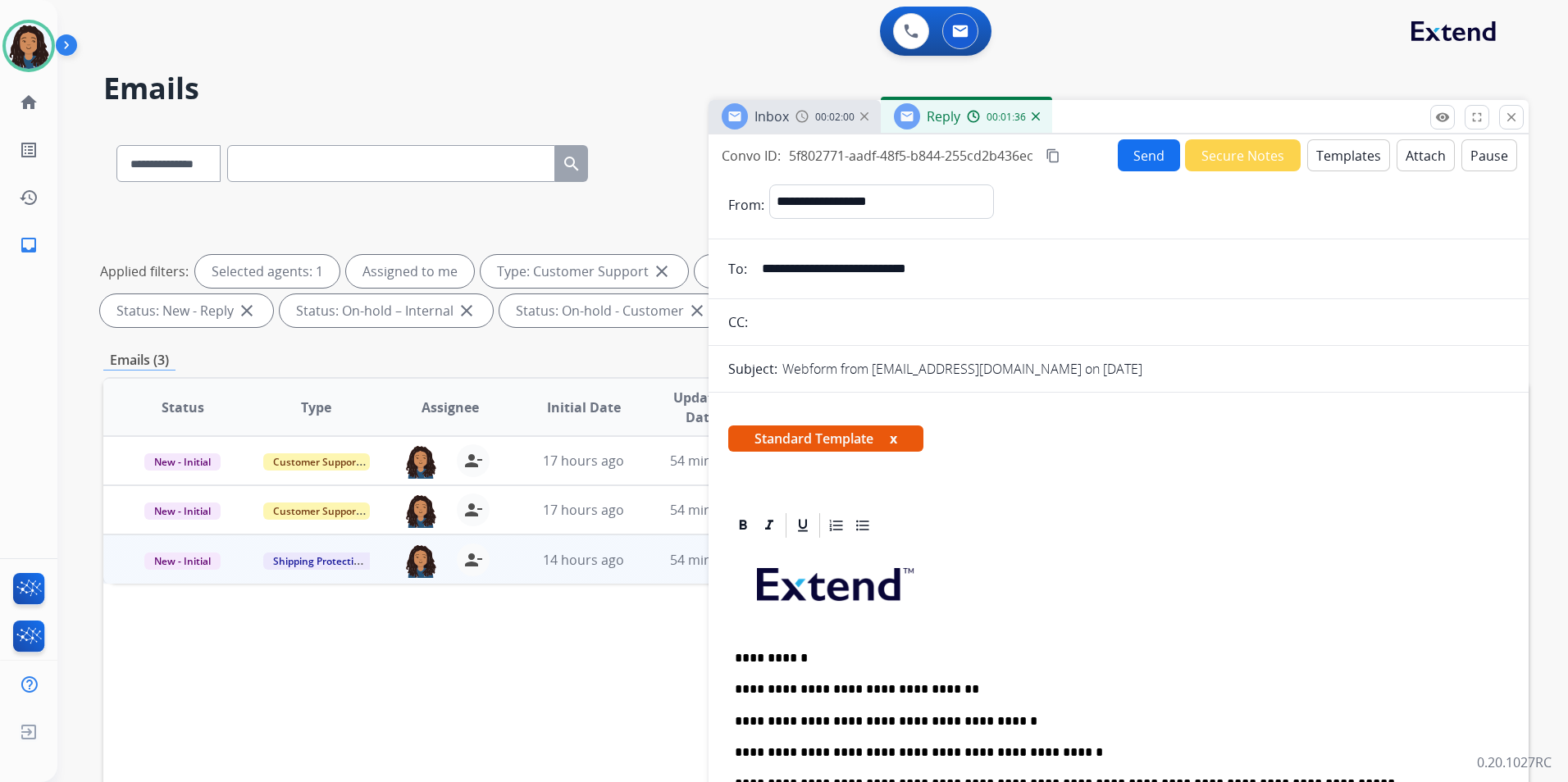
click at [1127, 138] on div "**********" at bounding box center [1118, 468] width 820 height 668
click at [1128, 150] on button "Send" at bounding box center [1149, 156] width 62 height 32
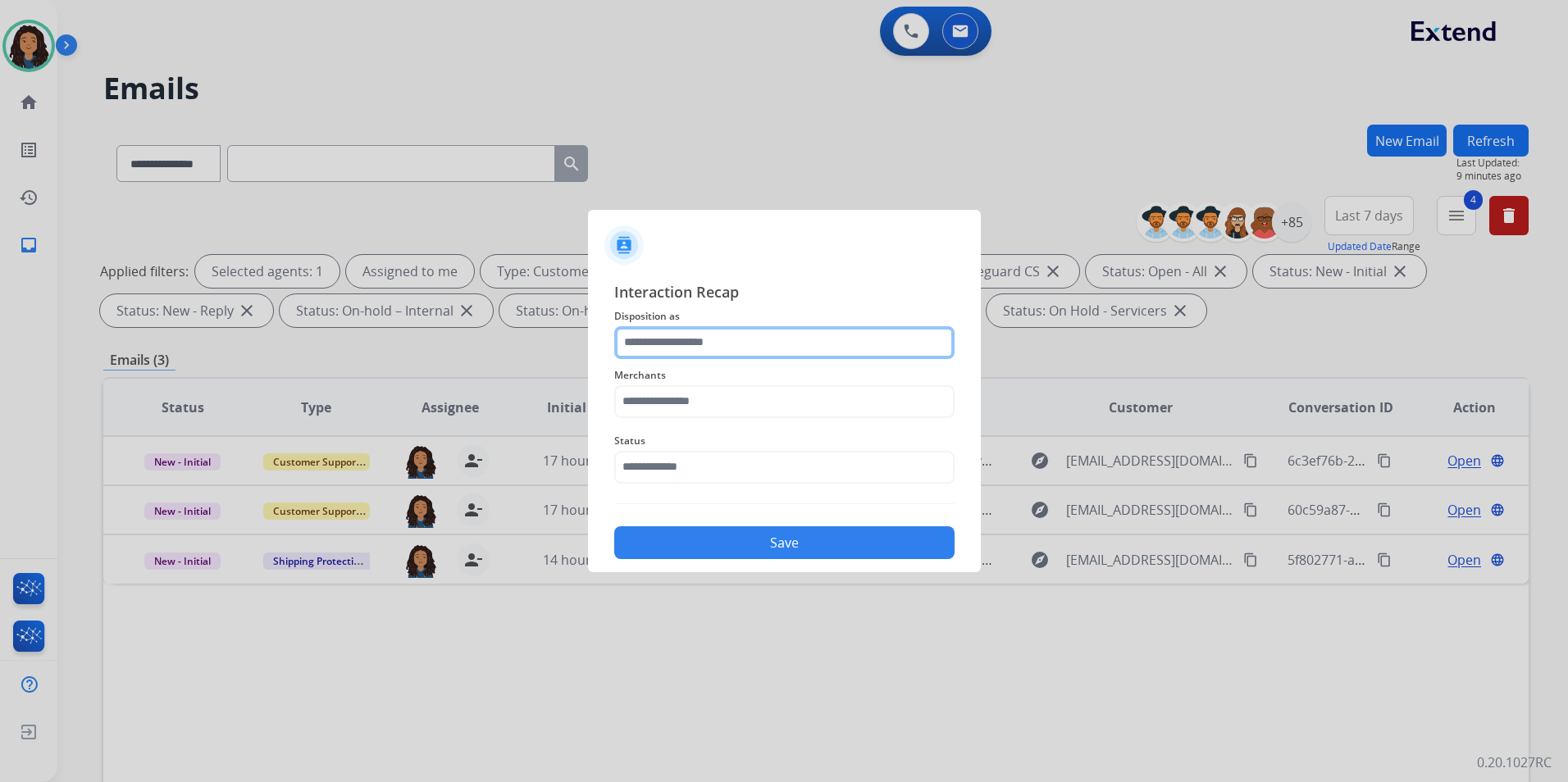
click at [687, 332] on input "text" at bounding box center [784, 342] width 341 height 33
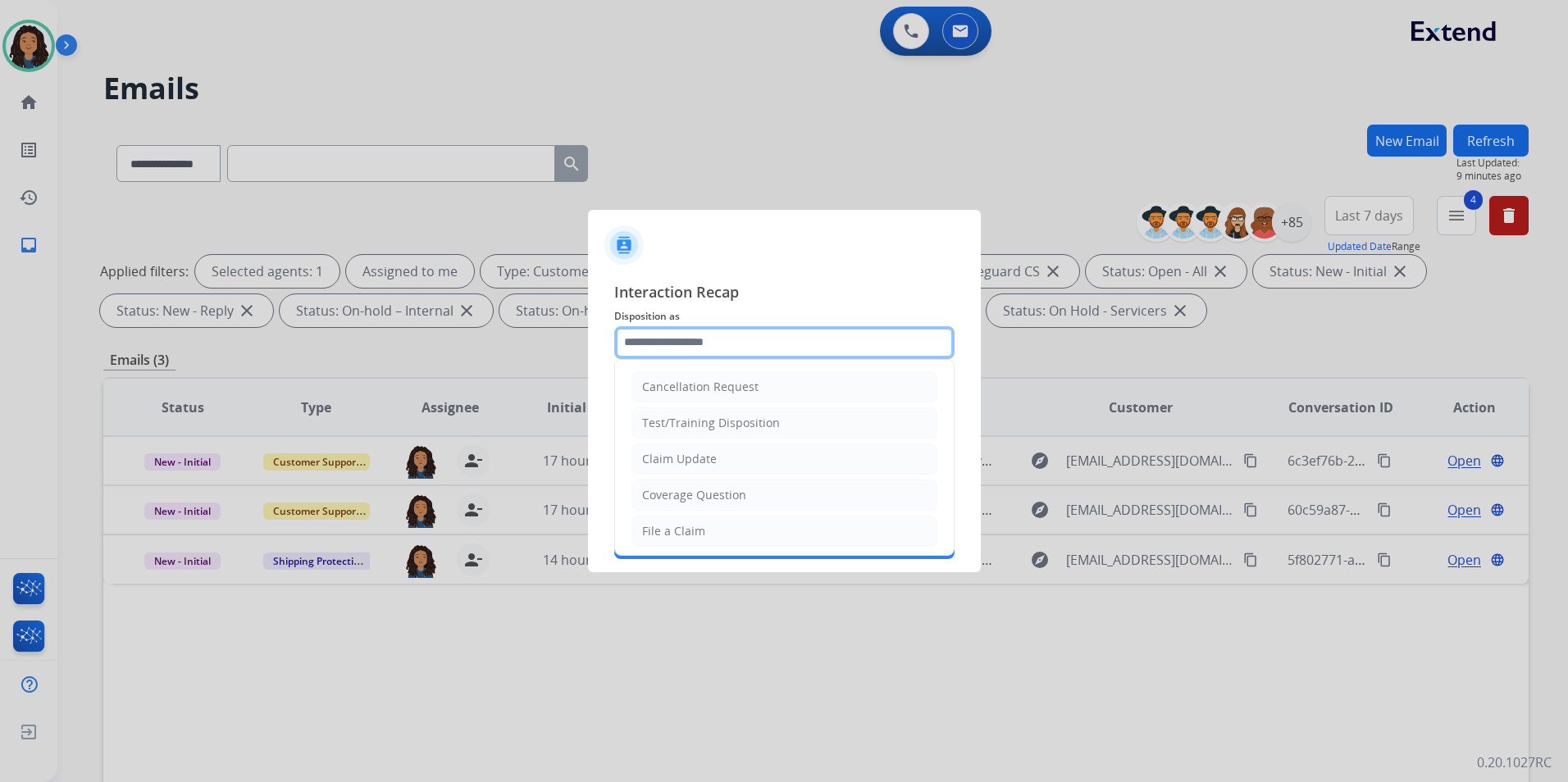
type input "**********"
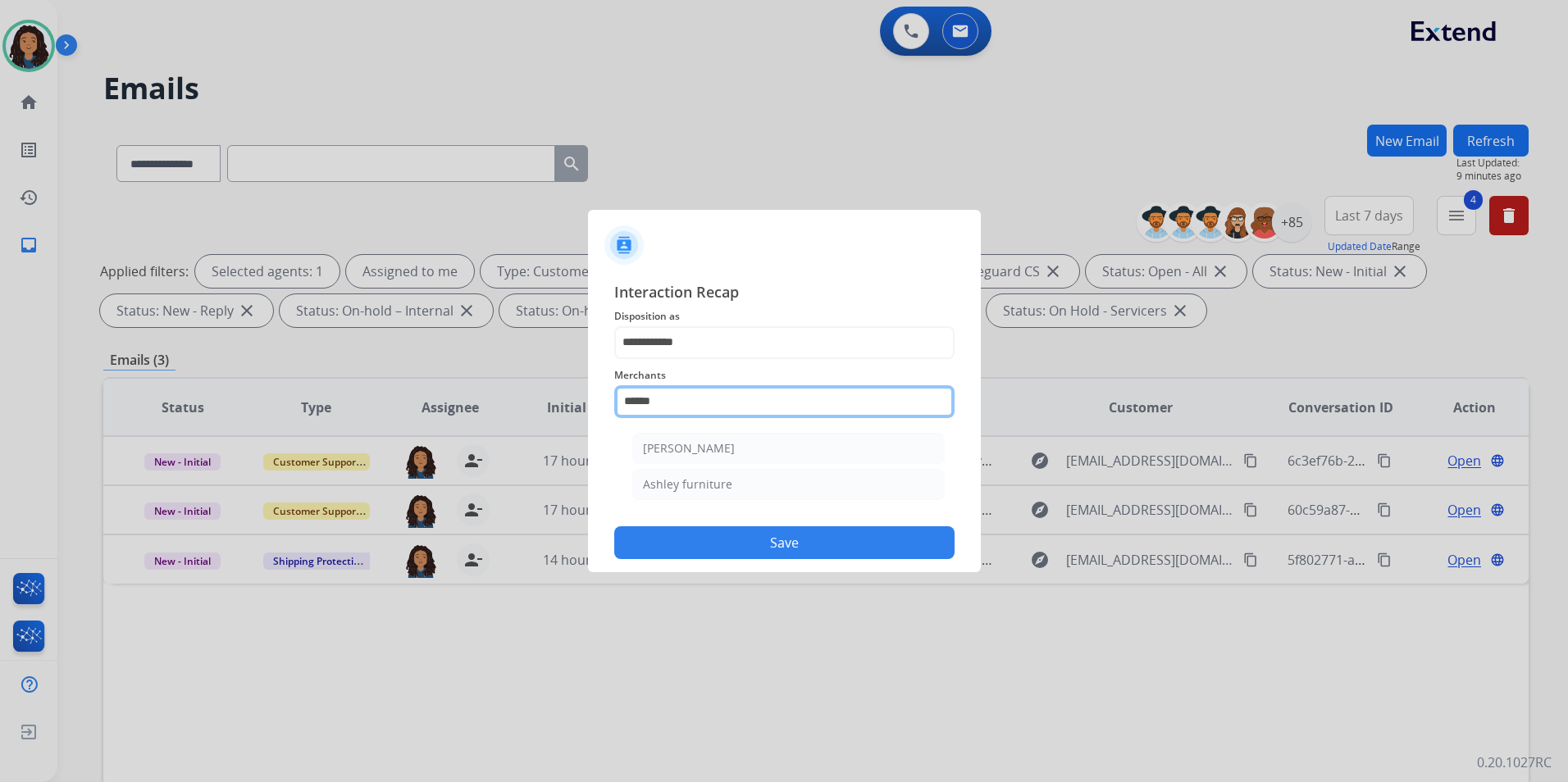
click at [693, 396] on input "******" at bounding box center [784, 401] width 341 height 33
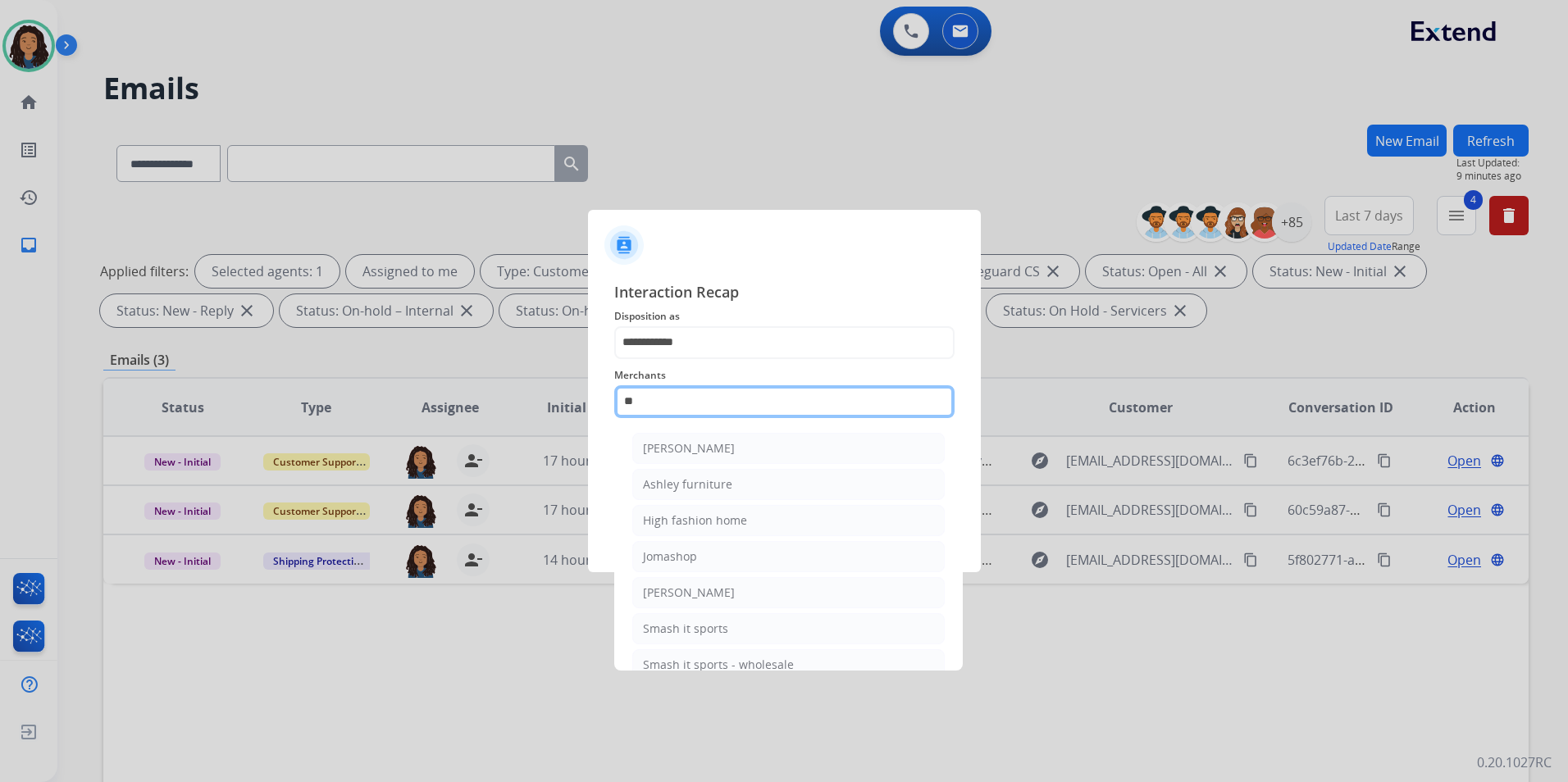
type input "*"
click at [715, 447] on div "Bed bath & beyond" at bounding box center [696, 447] width 106 height 16
type input "**********"
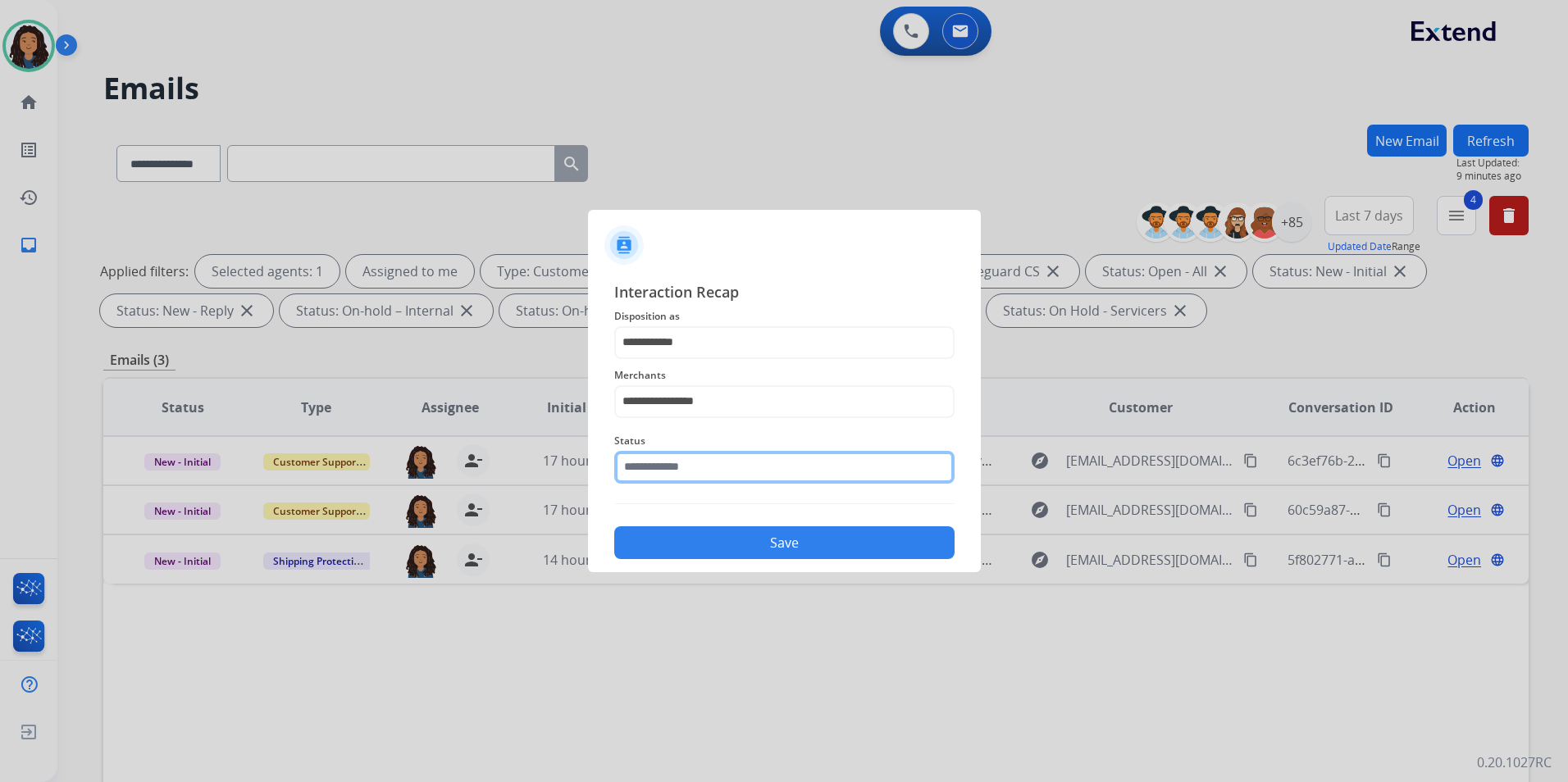
click at [715, 460] on input "text" at bounding box center [784, 467] width 341 height 33
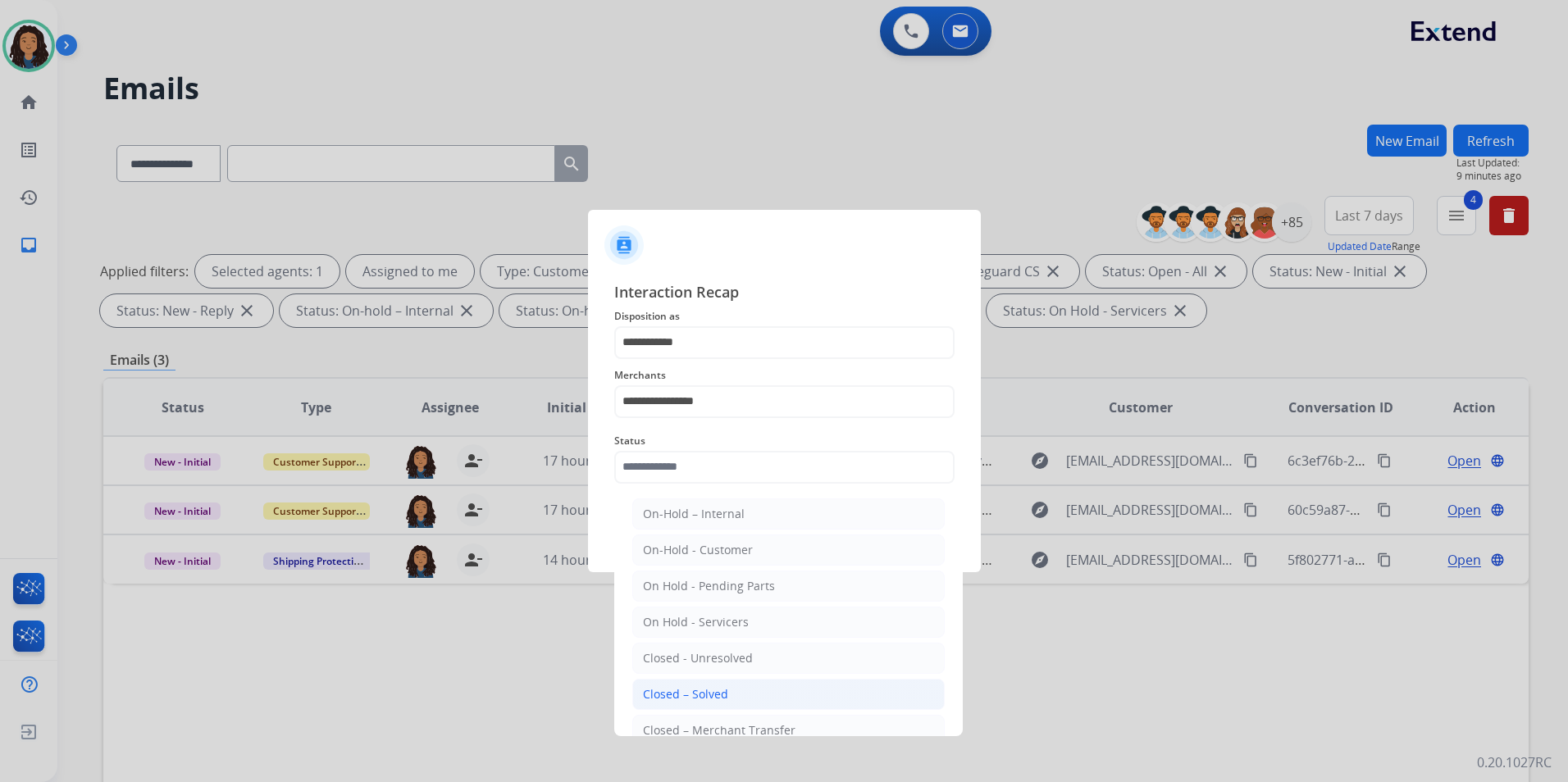
click at [766, 689] on li "Closed – Solved" at bounding box center [788, 694] width 312 height 31
type input "**********"
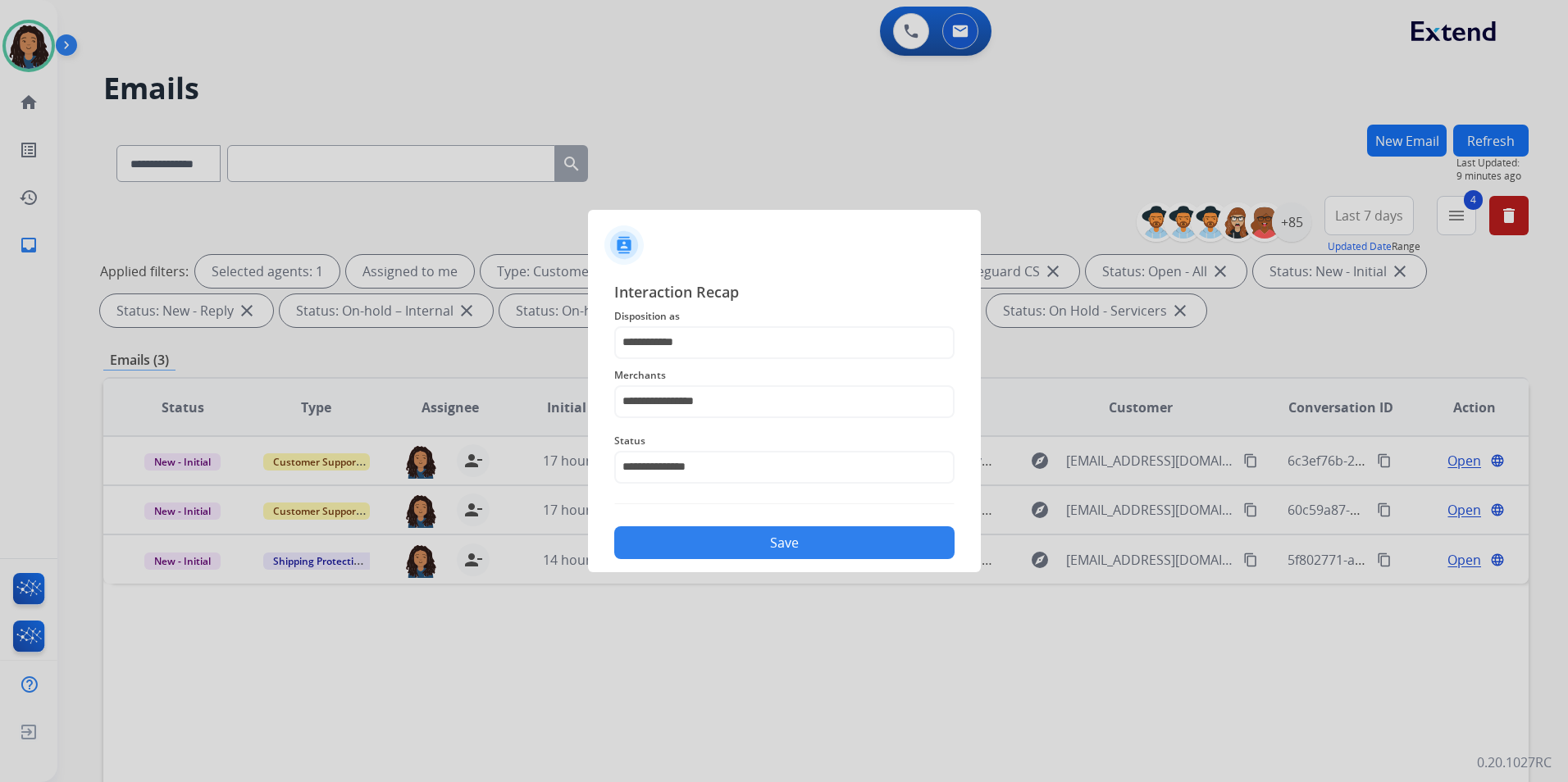
click at [754, 559] on div "Save" at bounding box center [784, 537] width 341 height 43
click at [756, 554] on button "Save" at bounding box center [784, 542] width 341 height 33
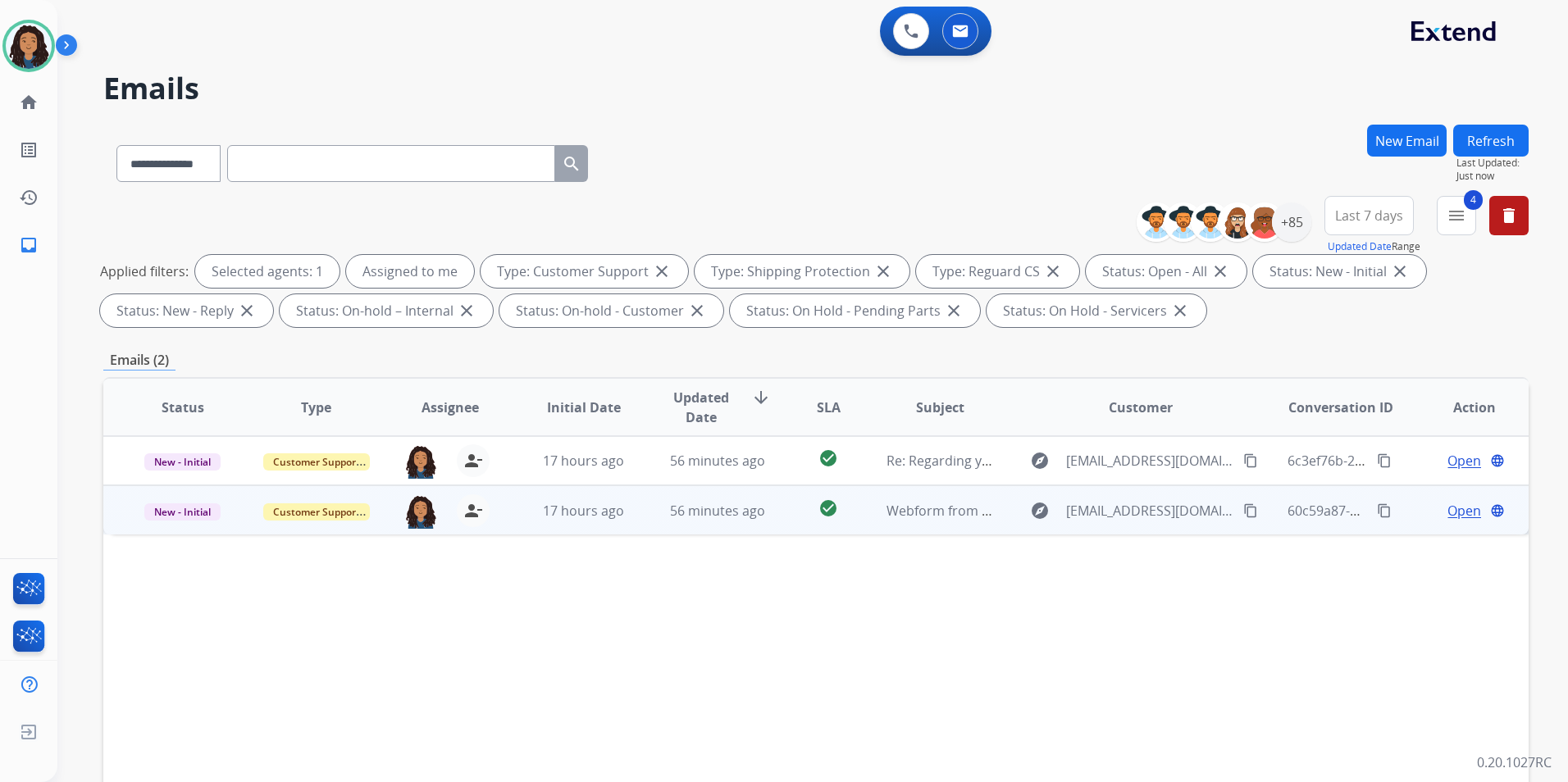
click at [1449, 515] on span "Open" at bounding box center [1465, 510] width 34 height 19
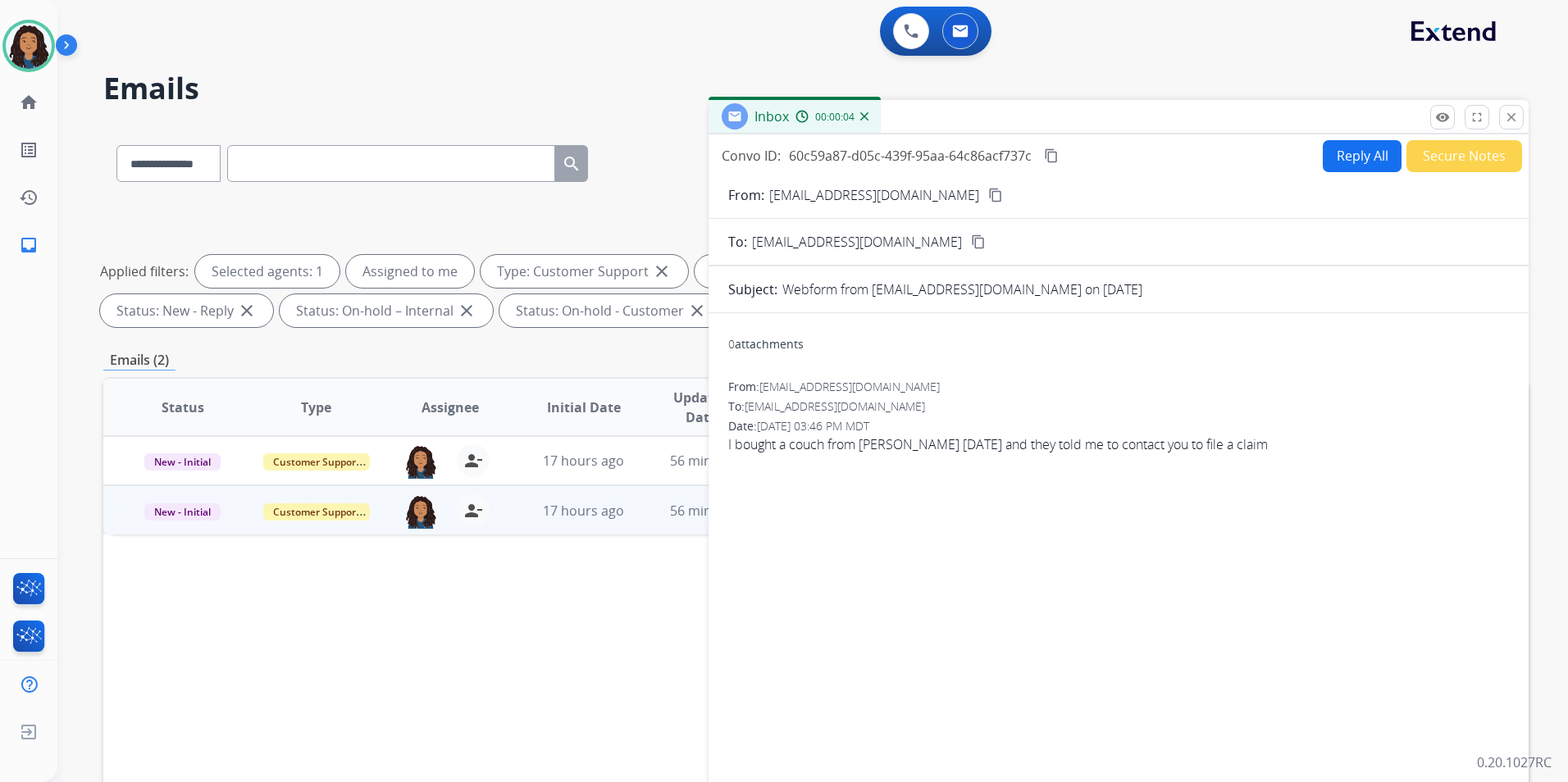
click at [988, 198] on mat-icon "content_copy" at bounding box center [996, 195] width 15 height 15
click at [1360, 161] on button "Reply All" at bounding box center [1362, 156] width 79 height 32
select select "**********"
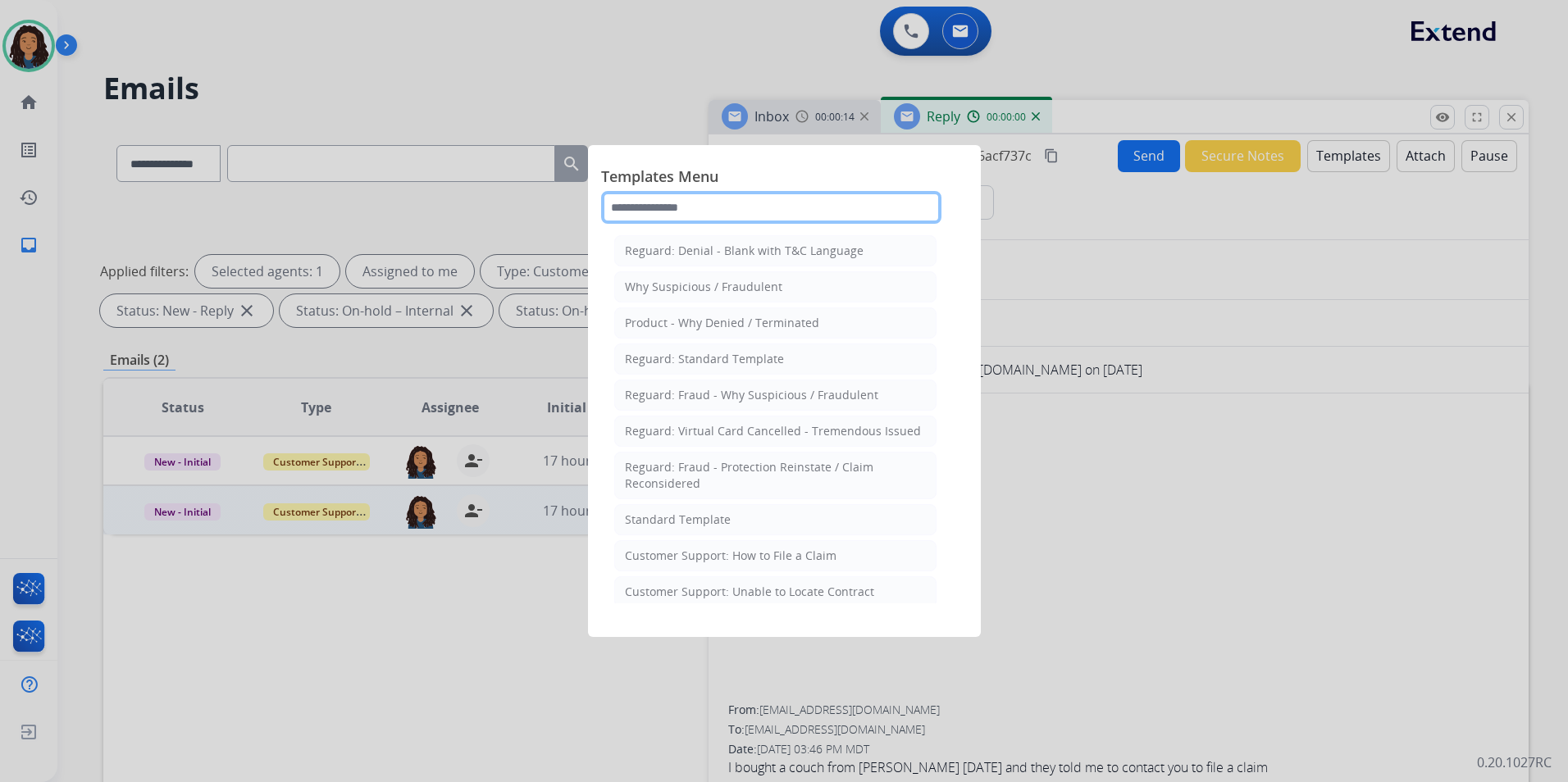
click at [833, 216] on input "text" at bounding box center [771, 207] width 341 height 33
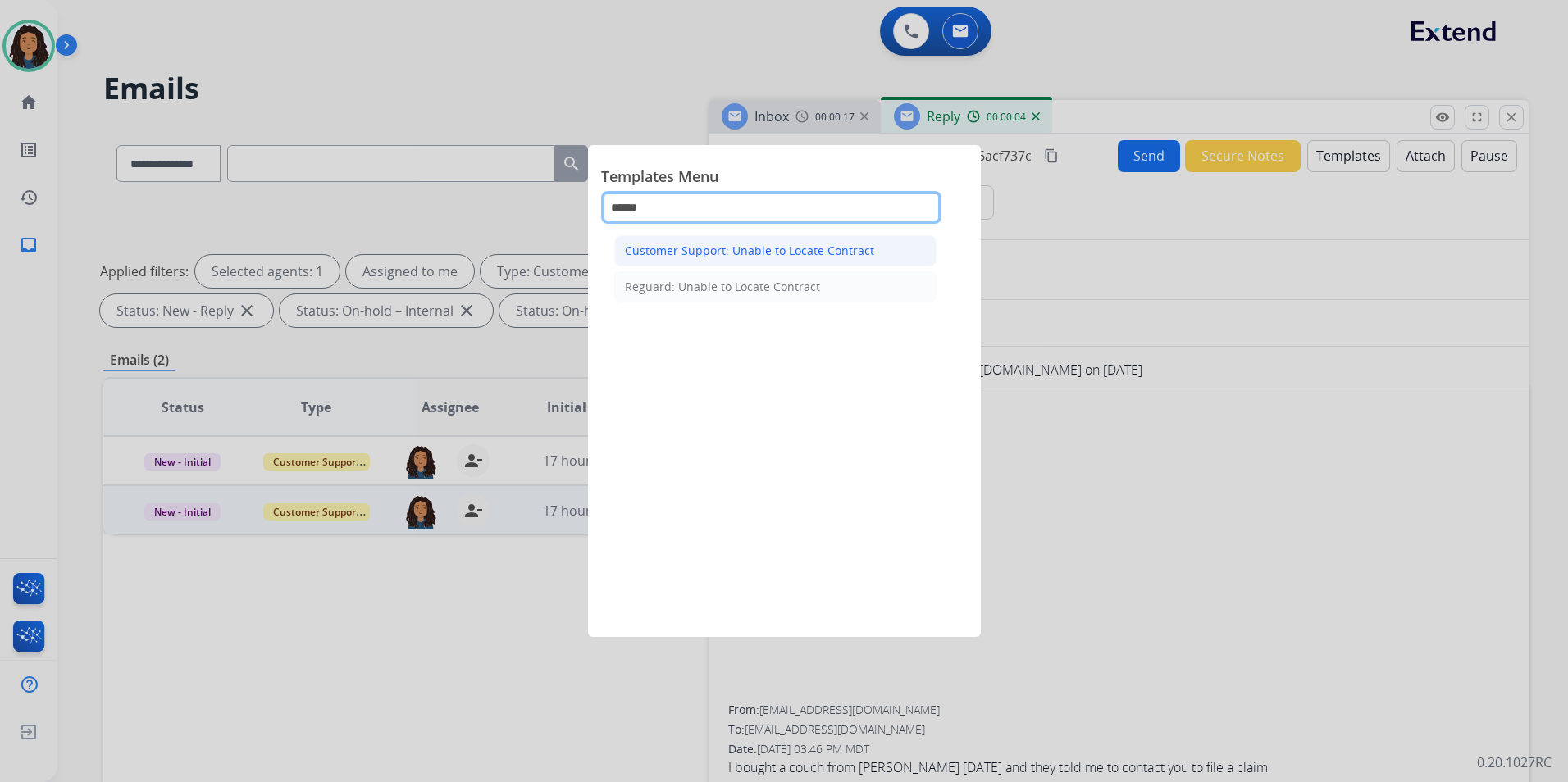
type input "******"
click at [803, 251] on div "Customer Support: Unable to Locate Contract" at bounding box center [750, 251] width 249 height 16
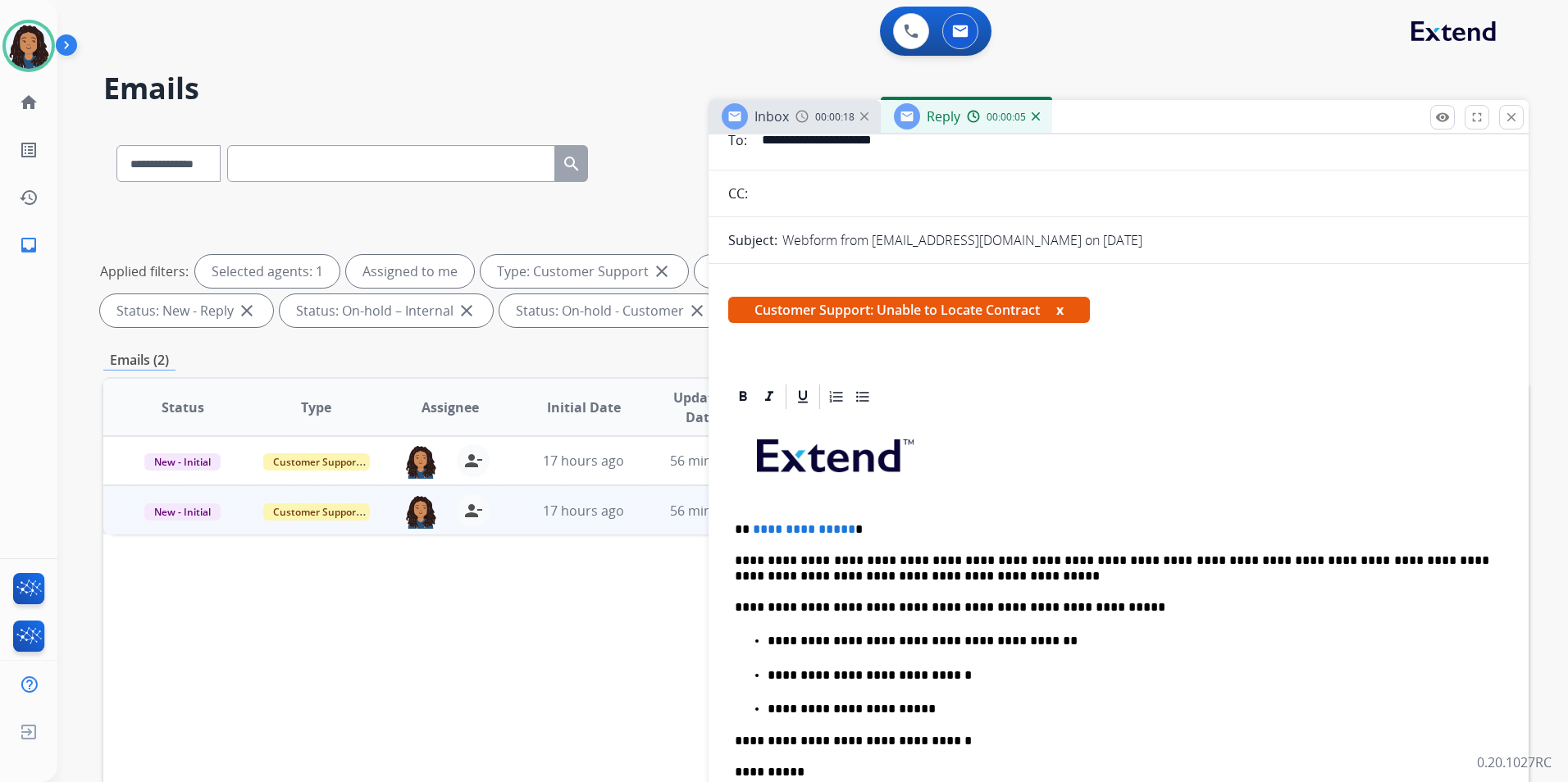
scroll to position [164, 0]
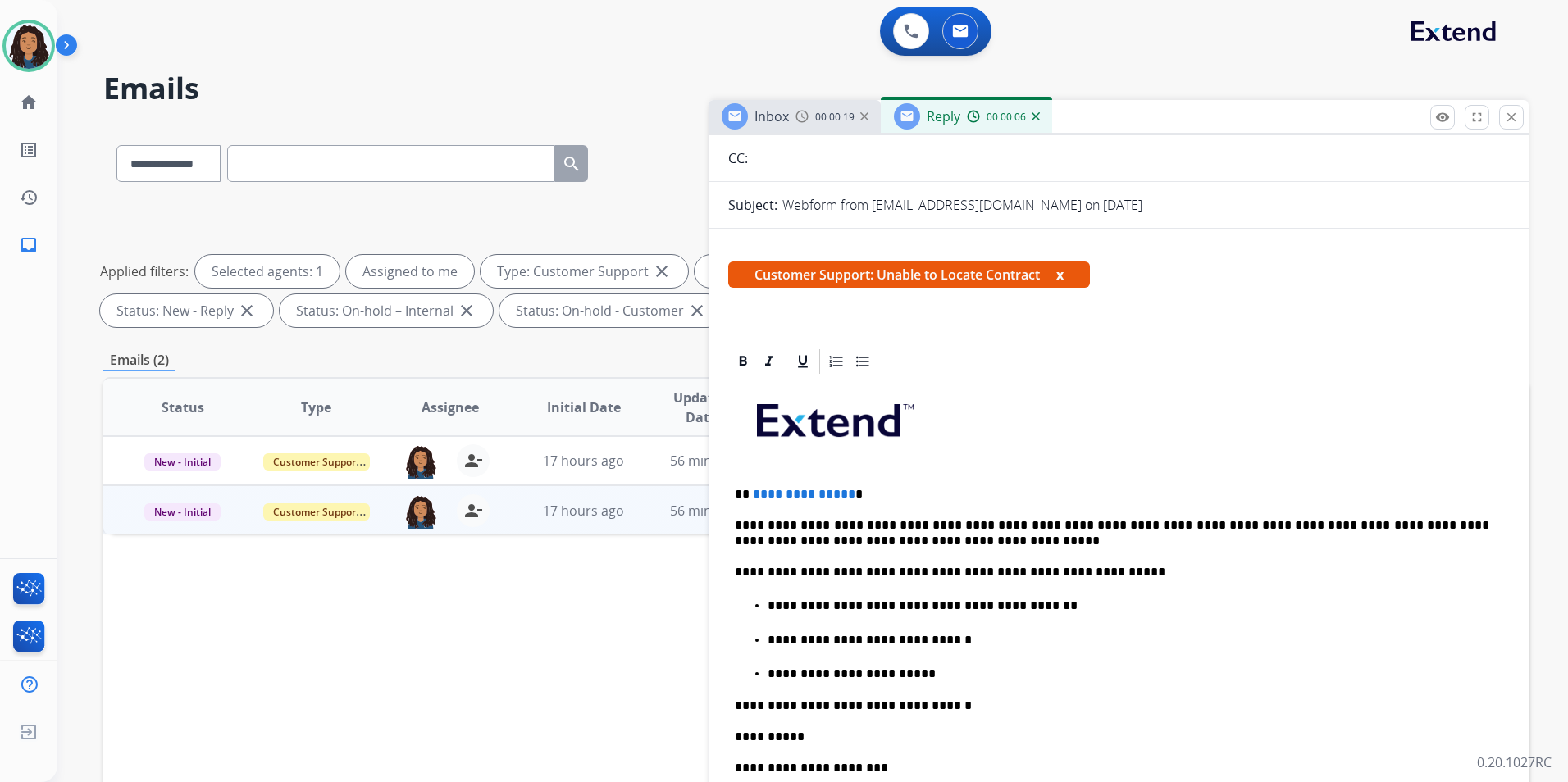
click at [845, 494] on span "**********" at bounding box center [804, 494] width 103 height 13
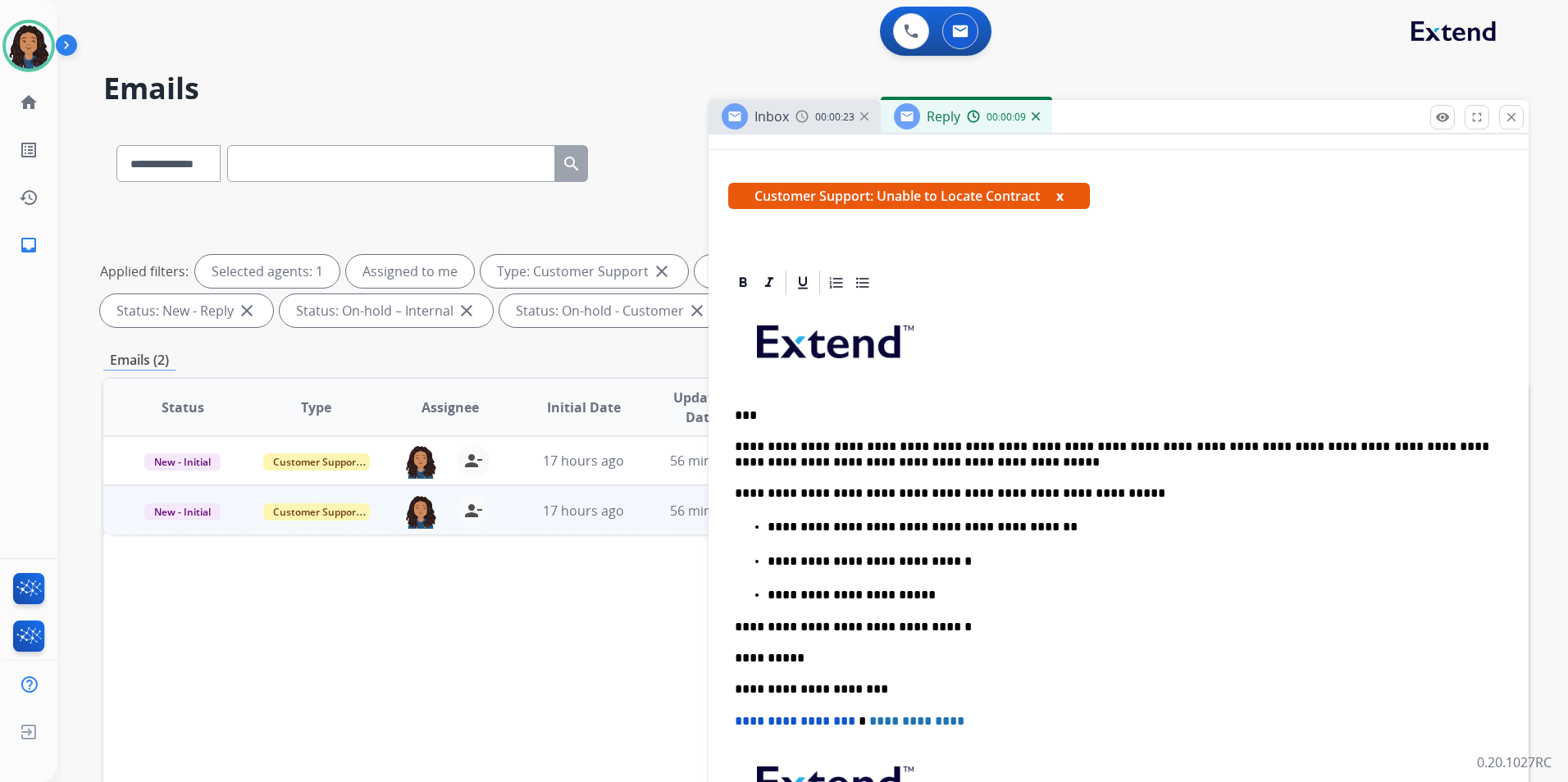
scroll to position [328, 0]
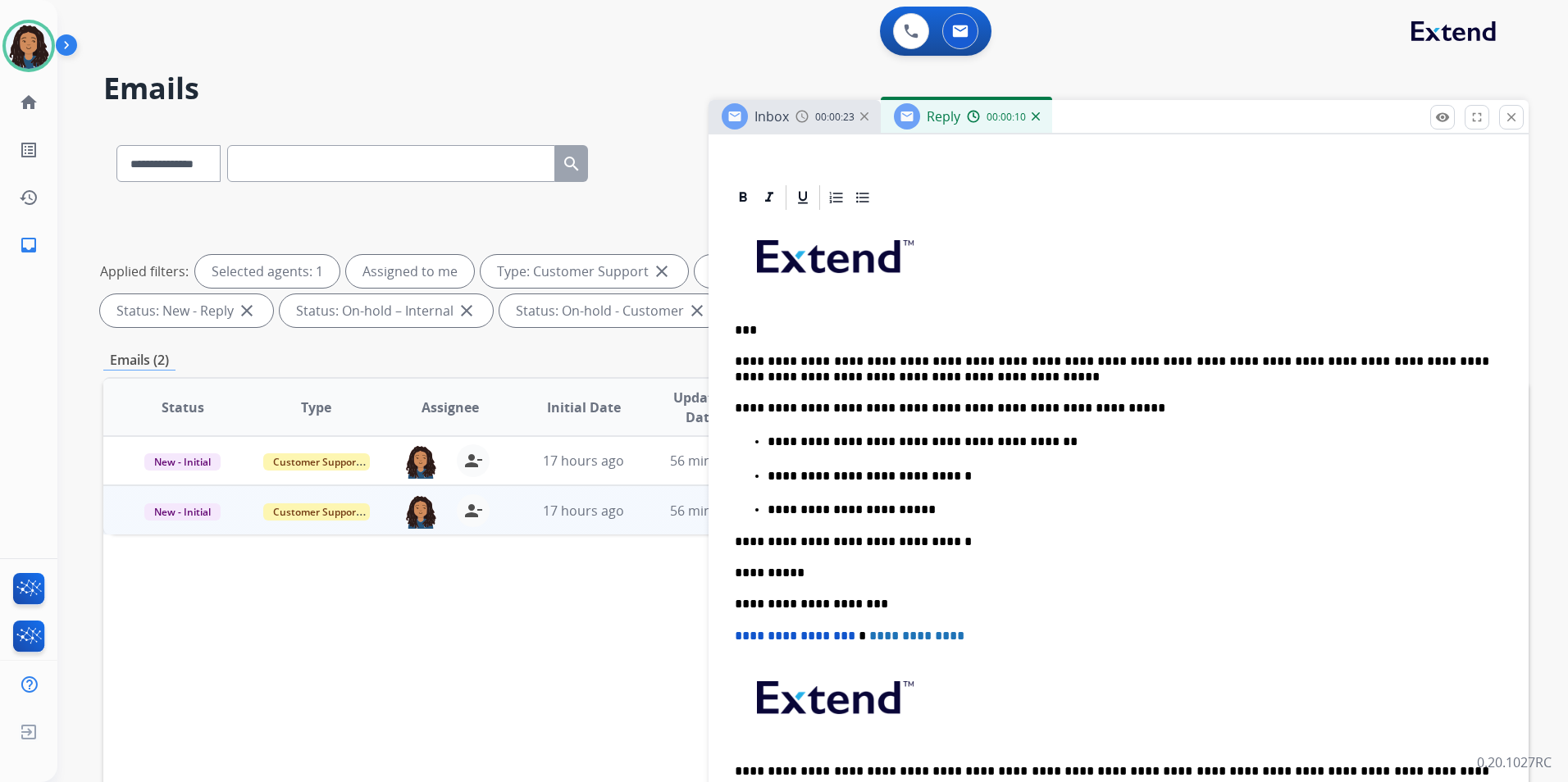
click at [919, 511] on p "**********" at bounding box center [1128, 510] width 722 height 15
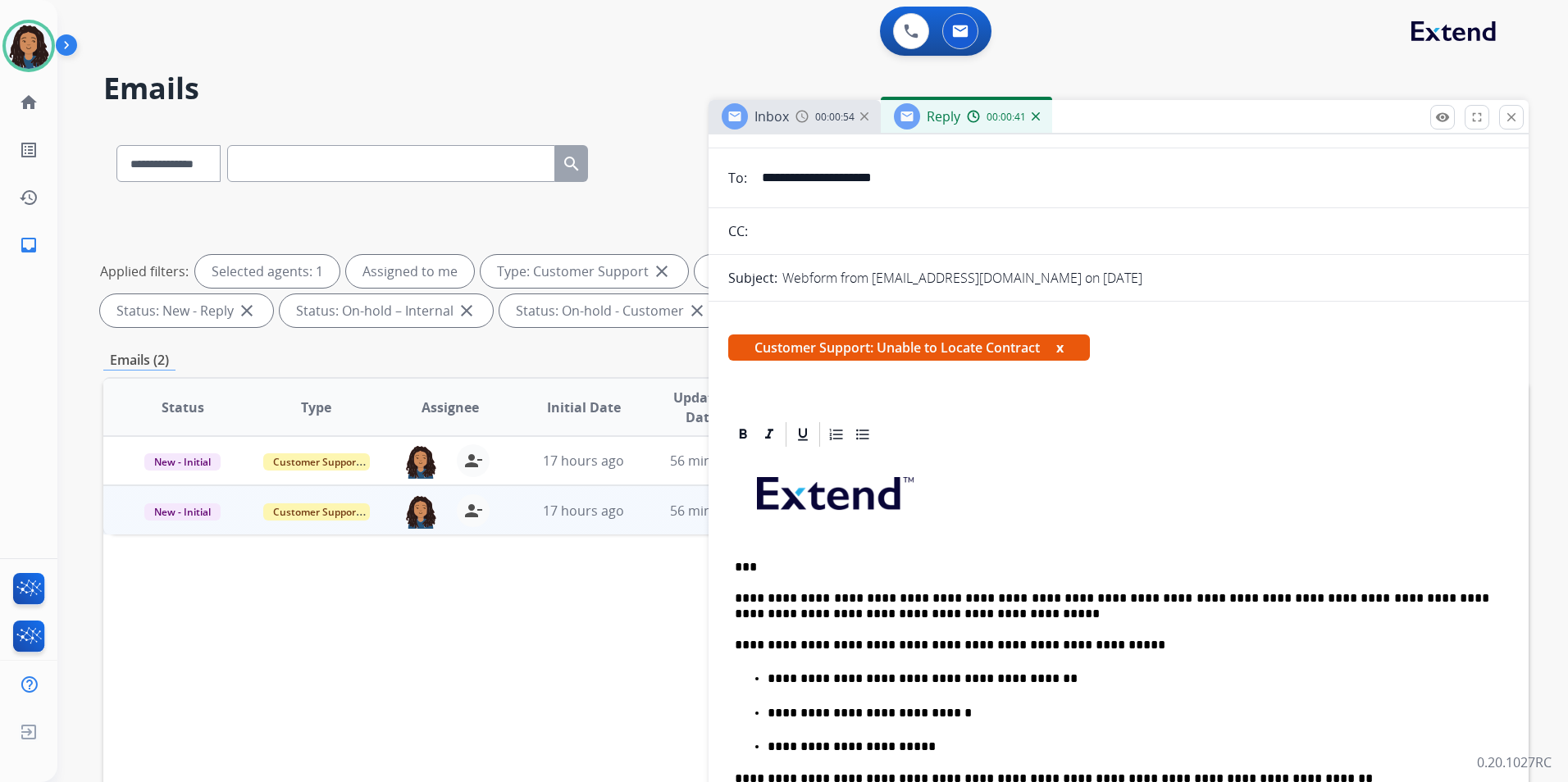
scroll to position [0, 0]
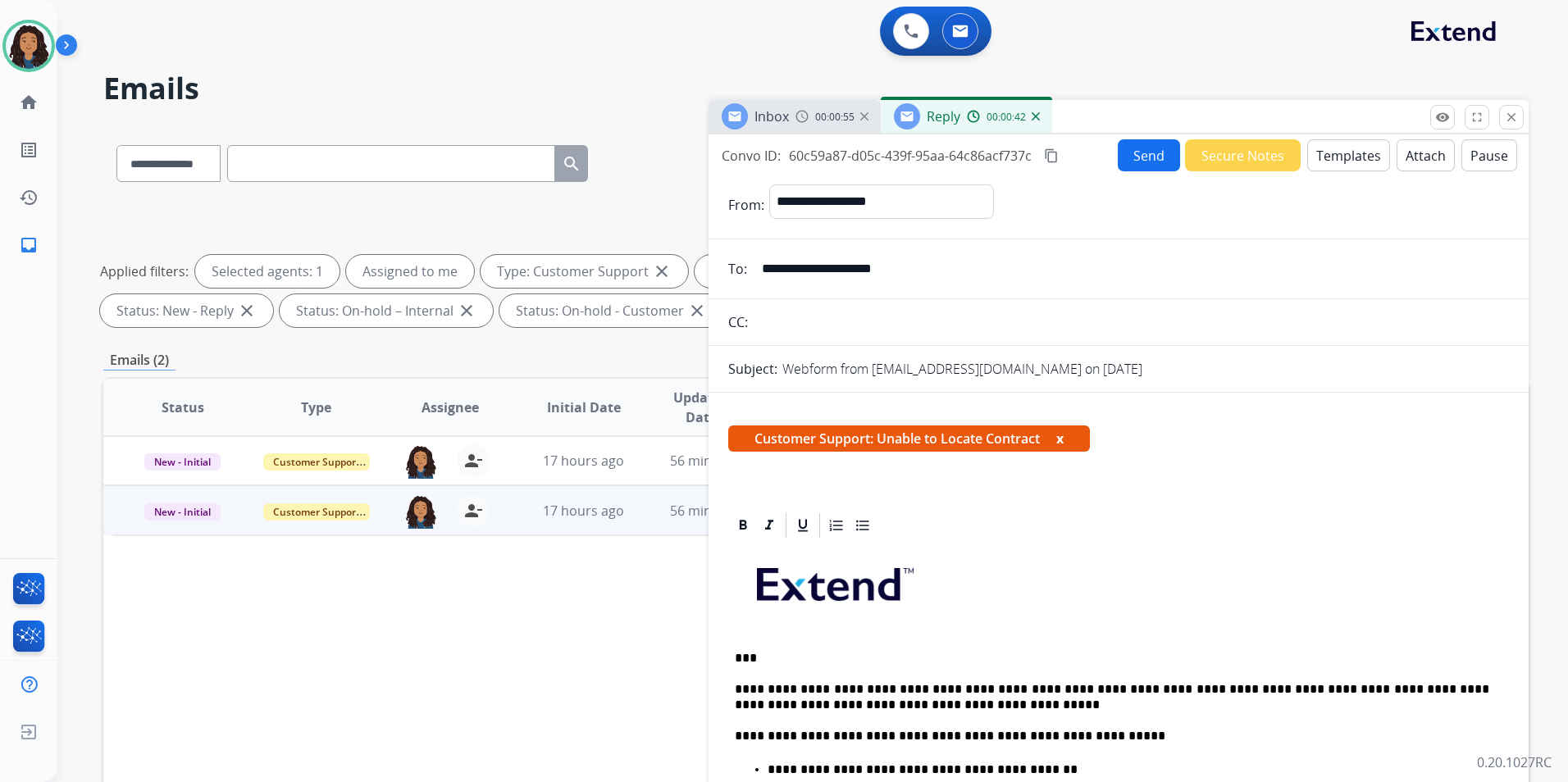
click at [1150, 166] on button "Send" at bounding box center [1149, 156] width 62 height 32
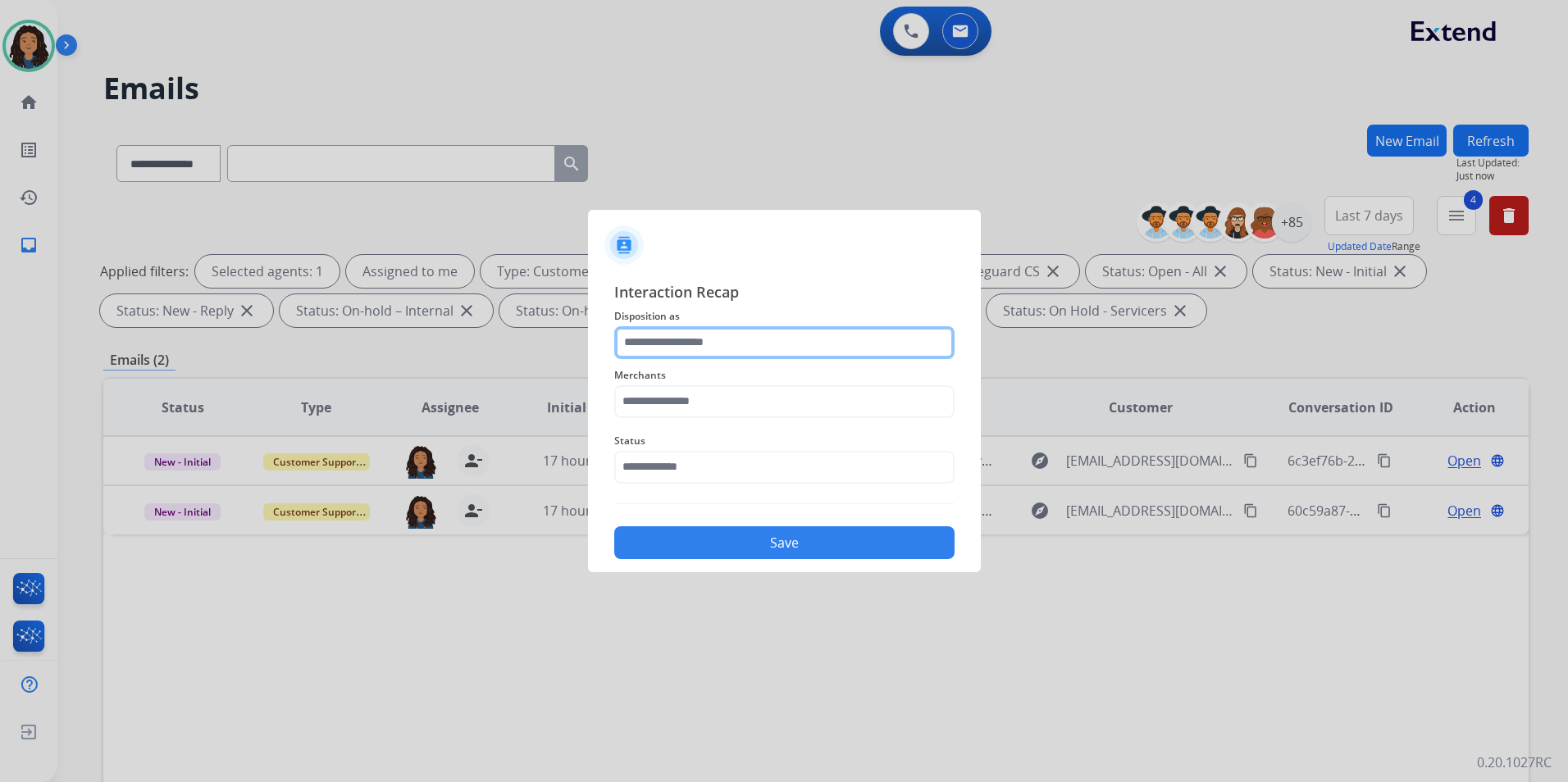
click at [746, 340] on input "text" at bounding box center [784, 342] width 341 height 33
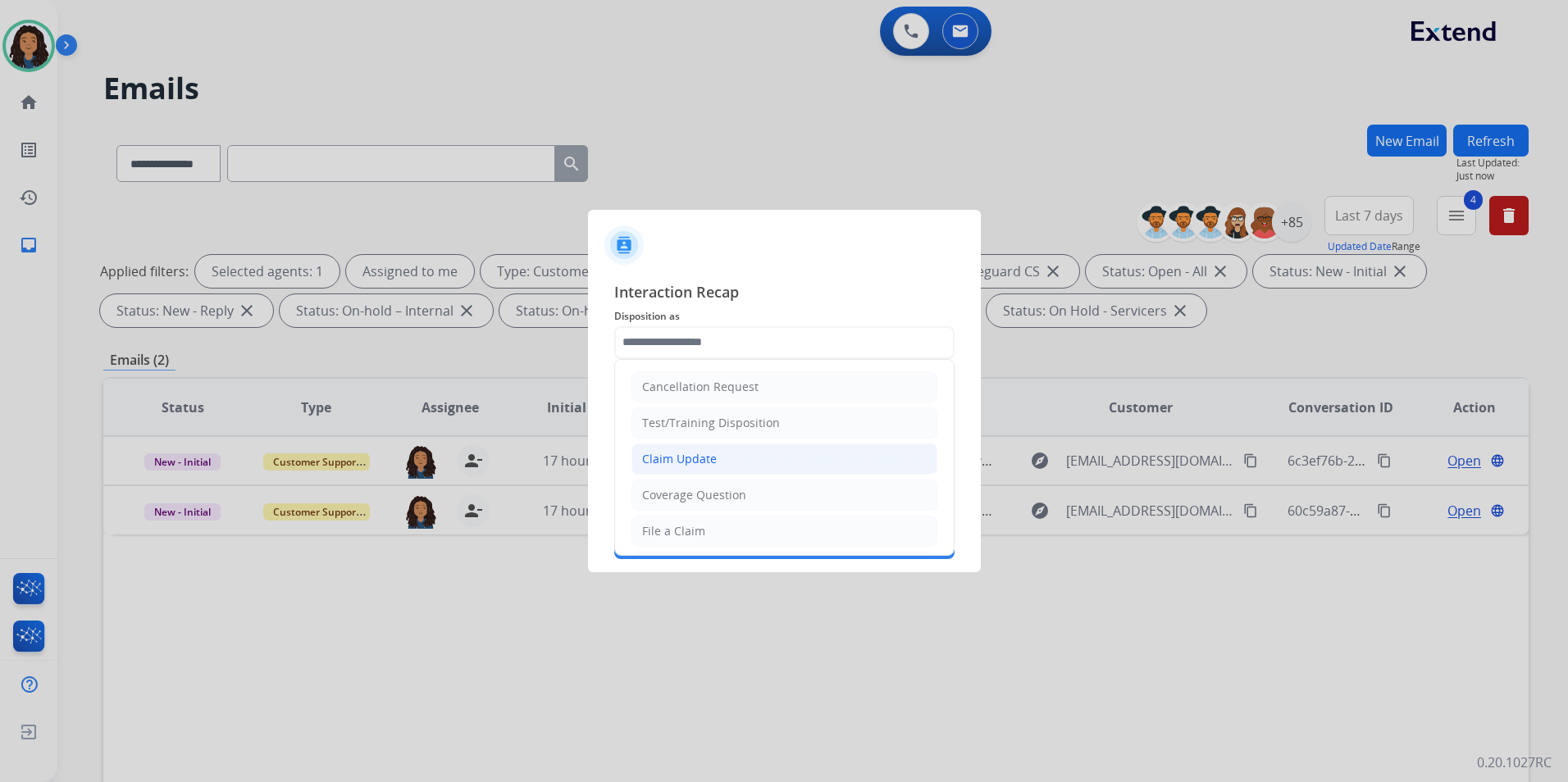
click at [701, 455] on div "Claim Update" at bounding box center [679, 458] width 75 height 16
type input "**********"
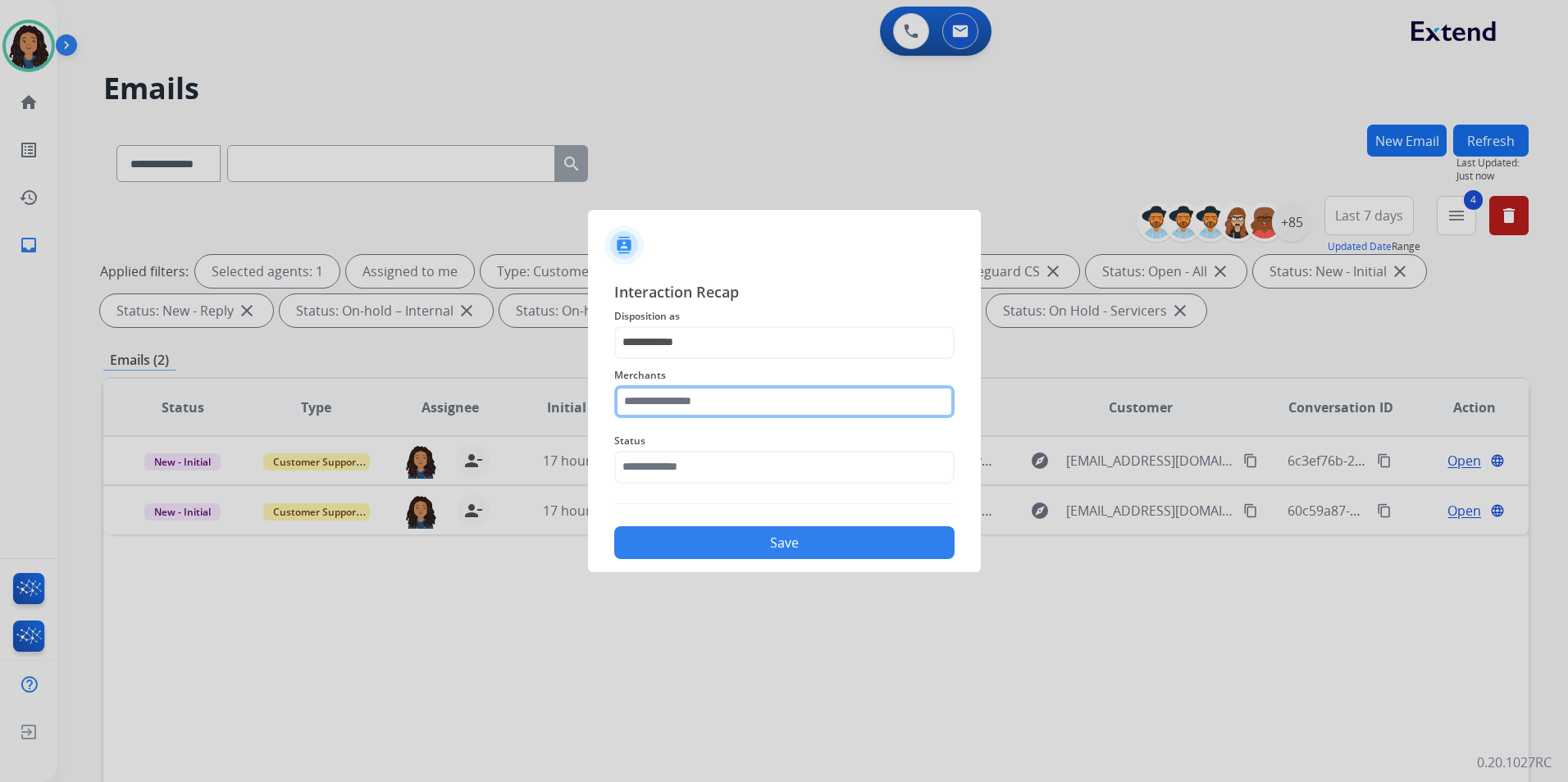
click at [706, 387] on input "text" at bounding box center [784, 401] width 341 height 33
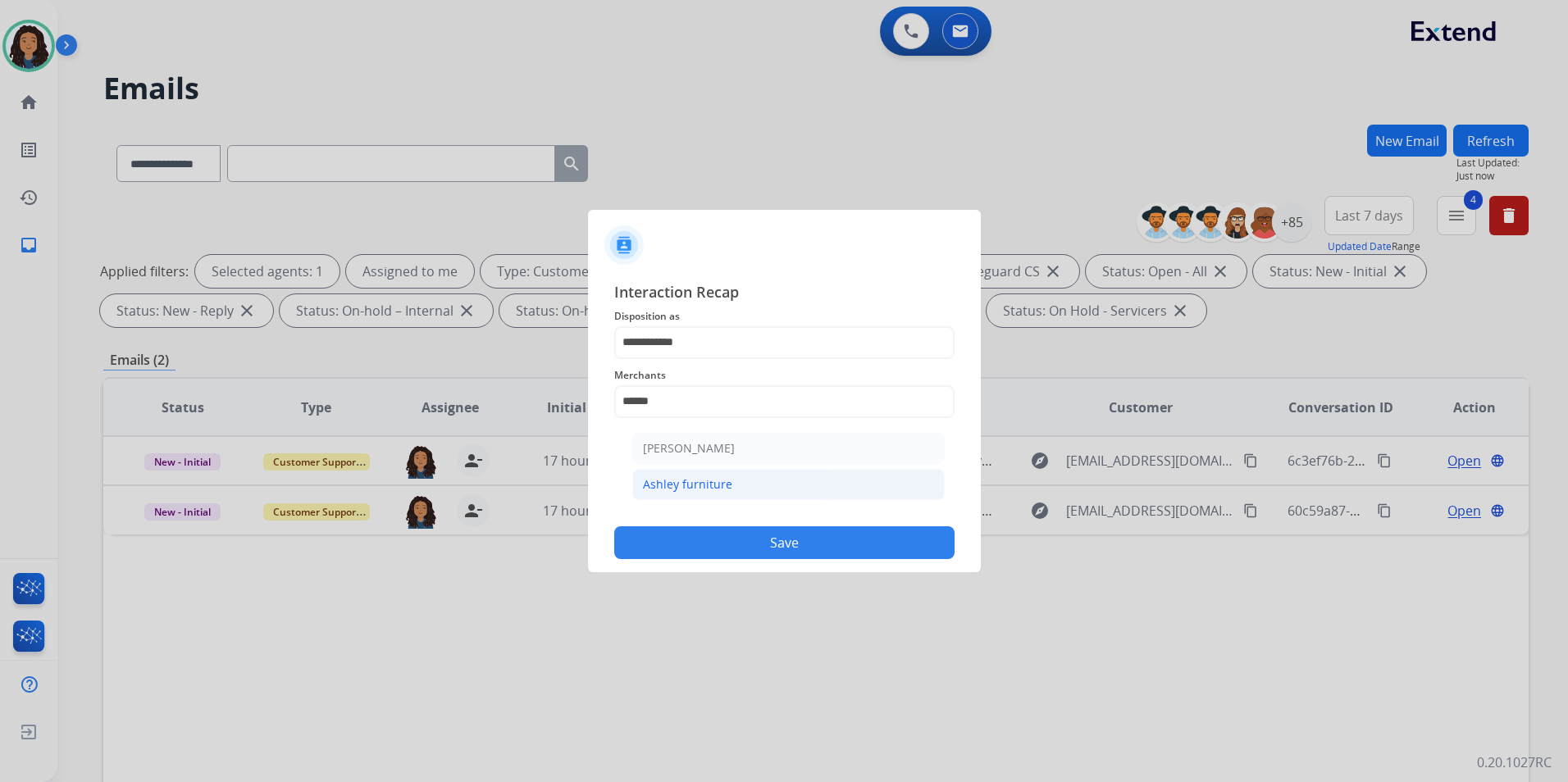
click at [722, 494] on li "Ashley furniture" at bounding box center [788, 484] width 312 height 31
type input "**********"
click at [710, 464] on input "text" at bounding box center [784, 467] width 341 height 33
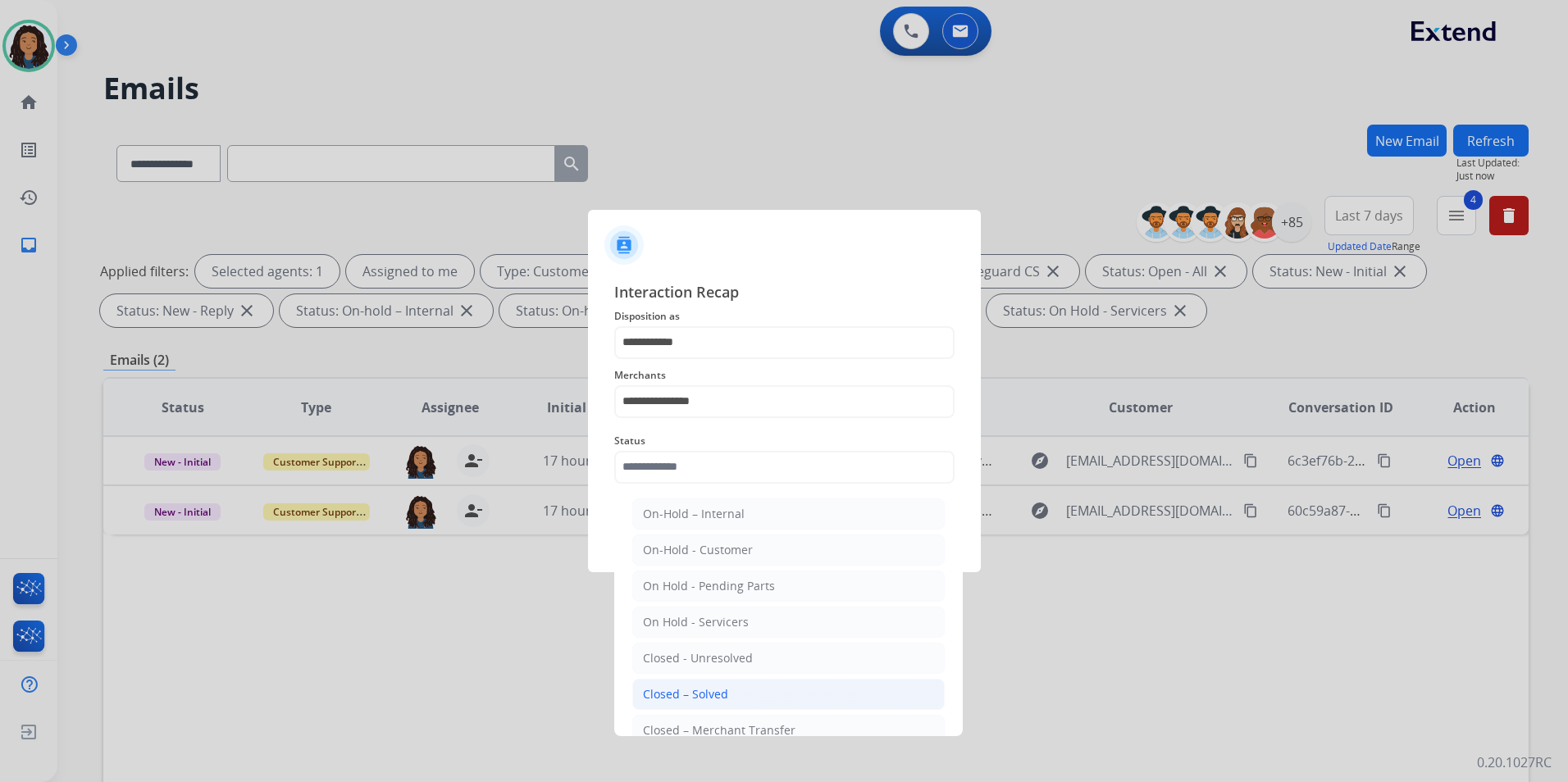
click at [729, 680] on li "Closed – Solved" at bounding box center [788, 694] width 312 height 31
type input "**********"
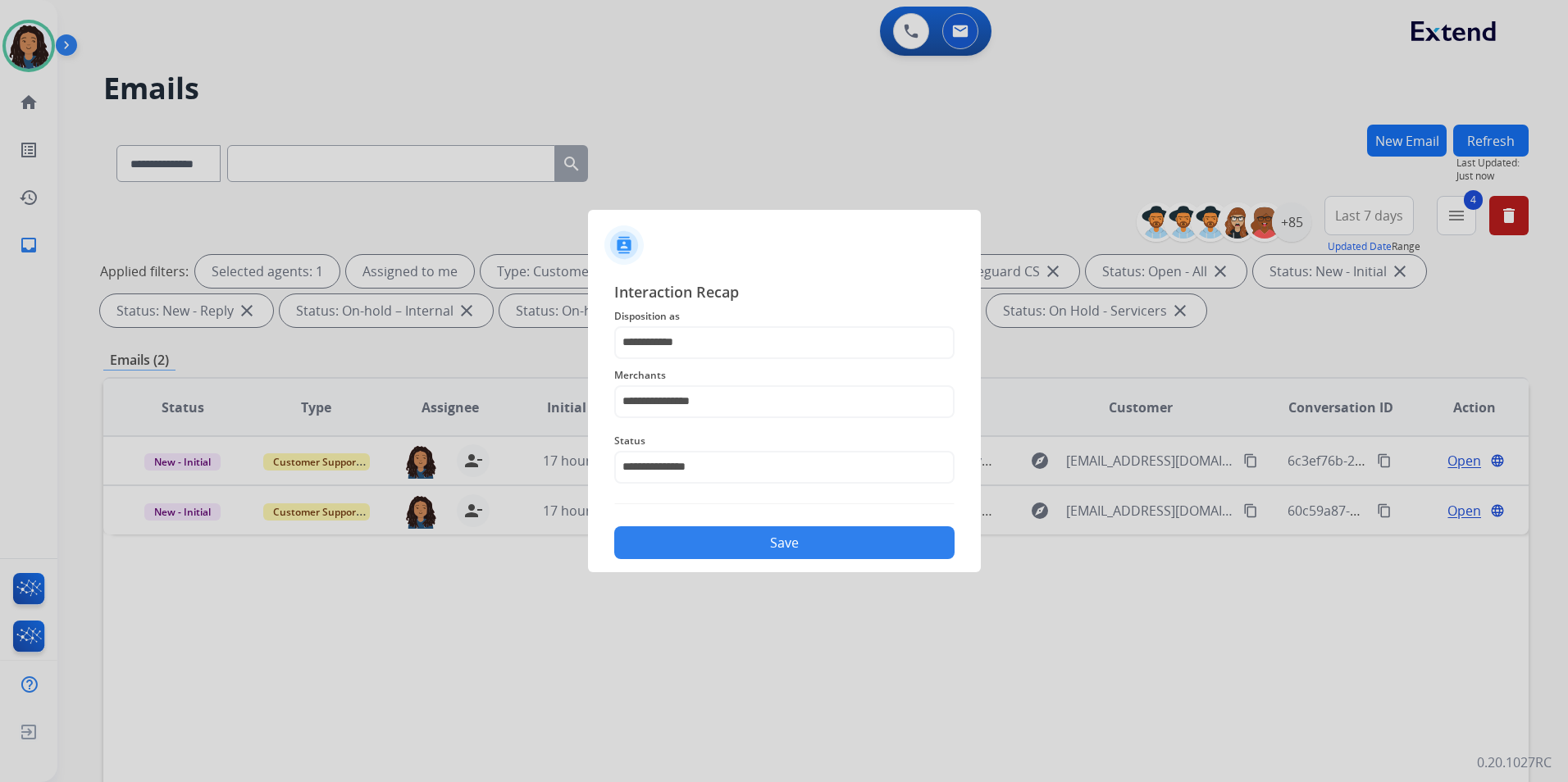
click at [730, 547] on button "Save" at bounding box center [784, 542] width 341 height 33
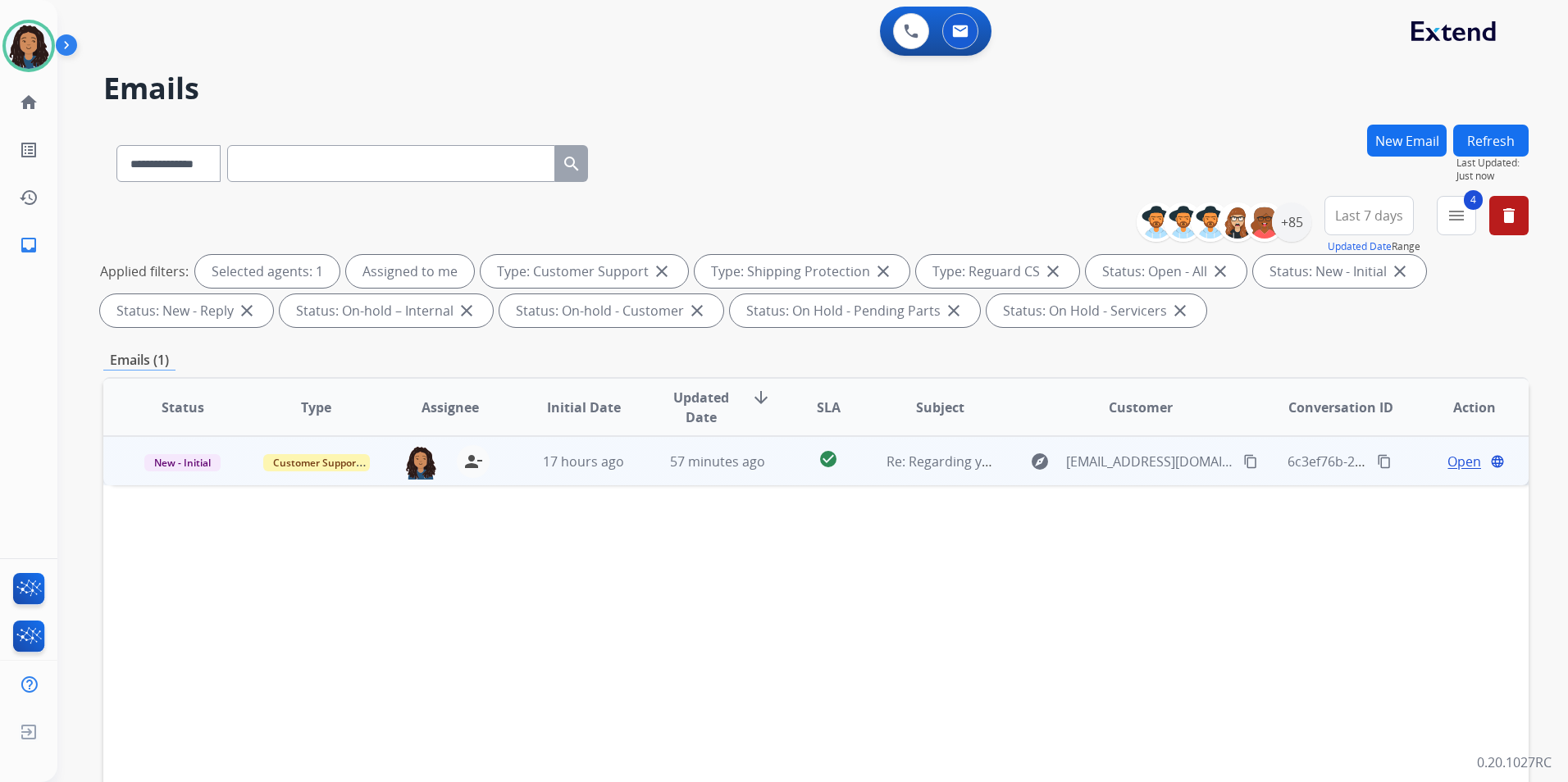
click at [1448, 467] on span "Open" at bounding box center [1465, 461] width 34 height 19
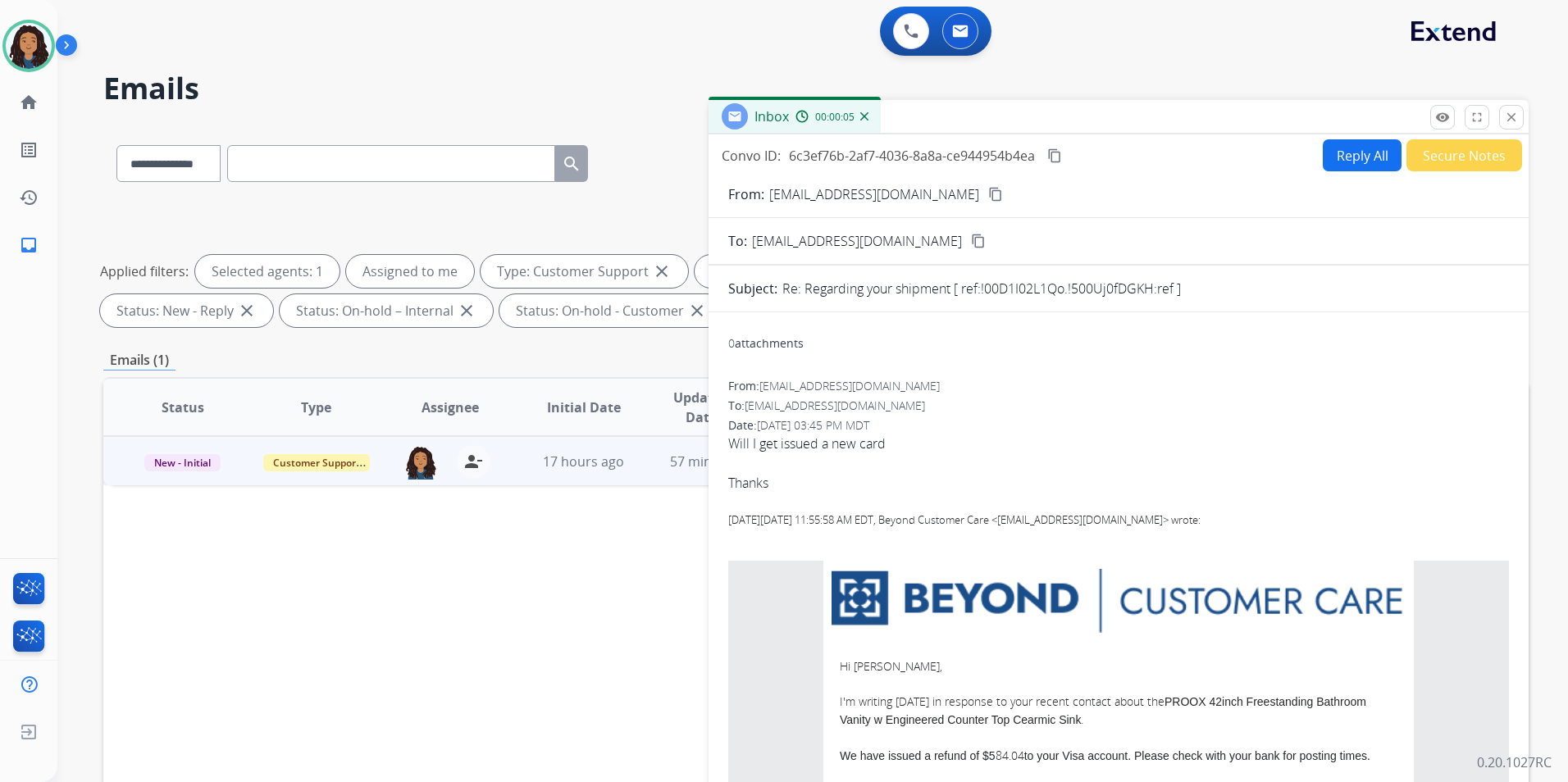
click at [988, 196] on mat-icon "content_copy" at bounding box center [996, 194] width 15 height 15
click at [1364, 142] on button "Reply All" at bounding box center [1362, 156] width 79 height 32
select select "**********"
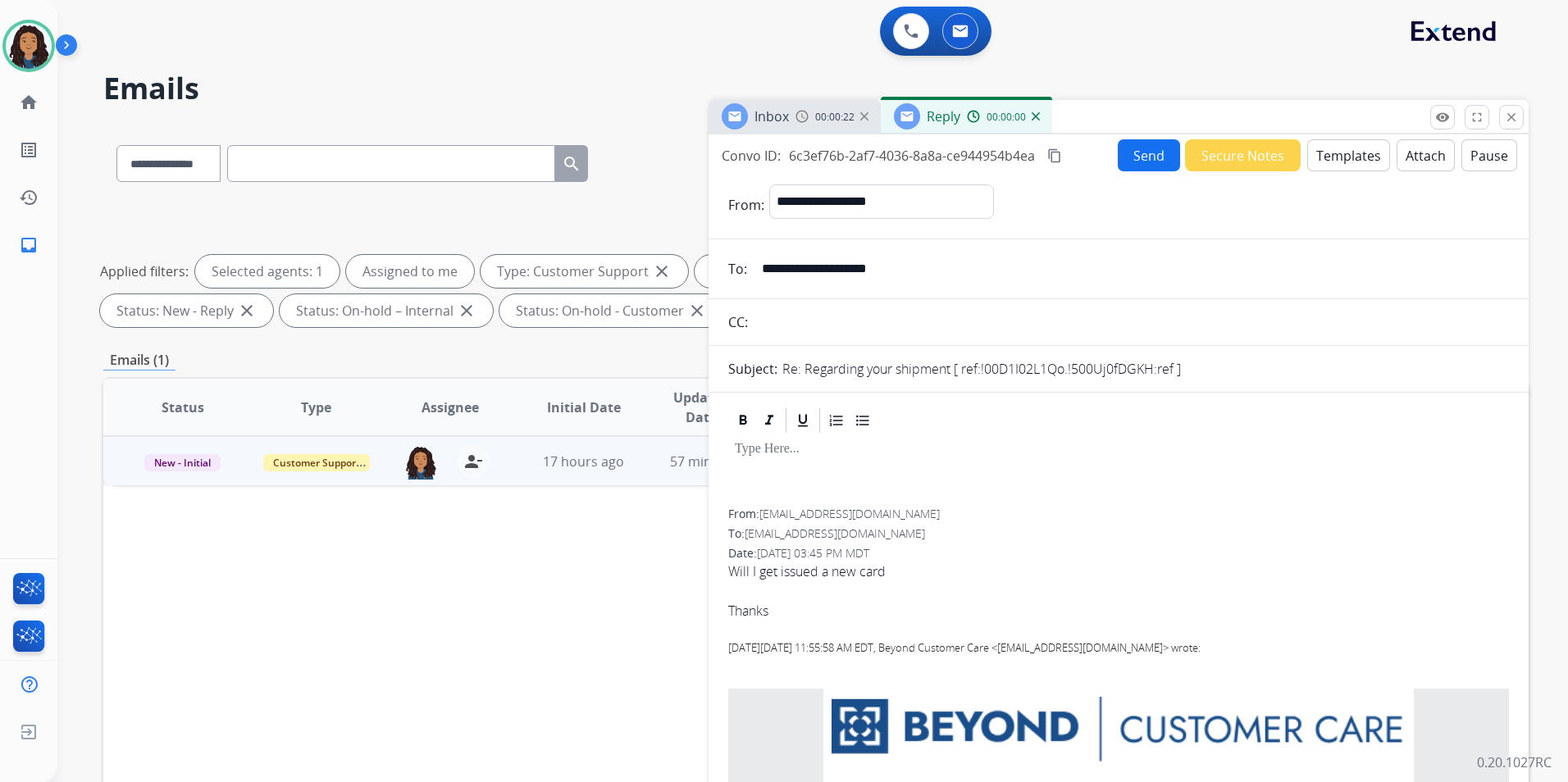
click at [1345, 145] on button "Templates" at bounding box center [1348, 156] width 82 height 32
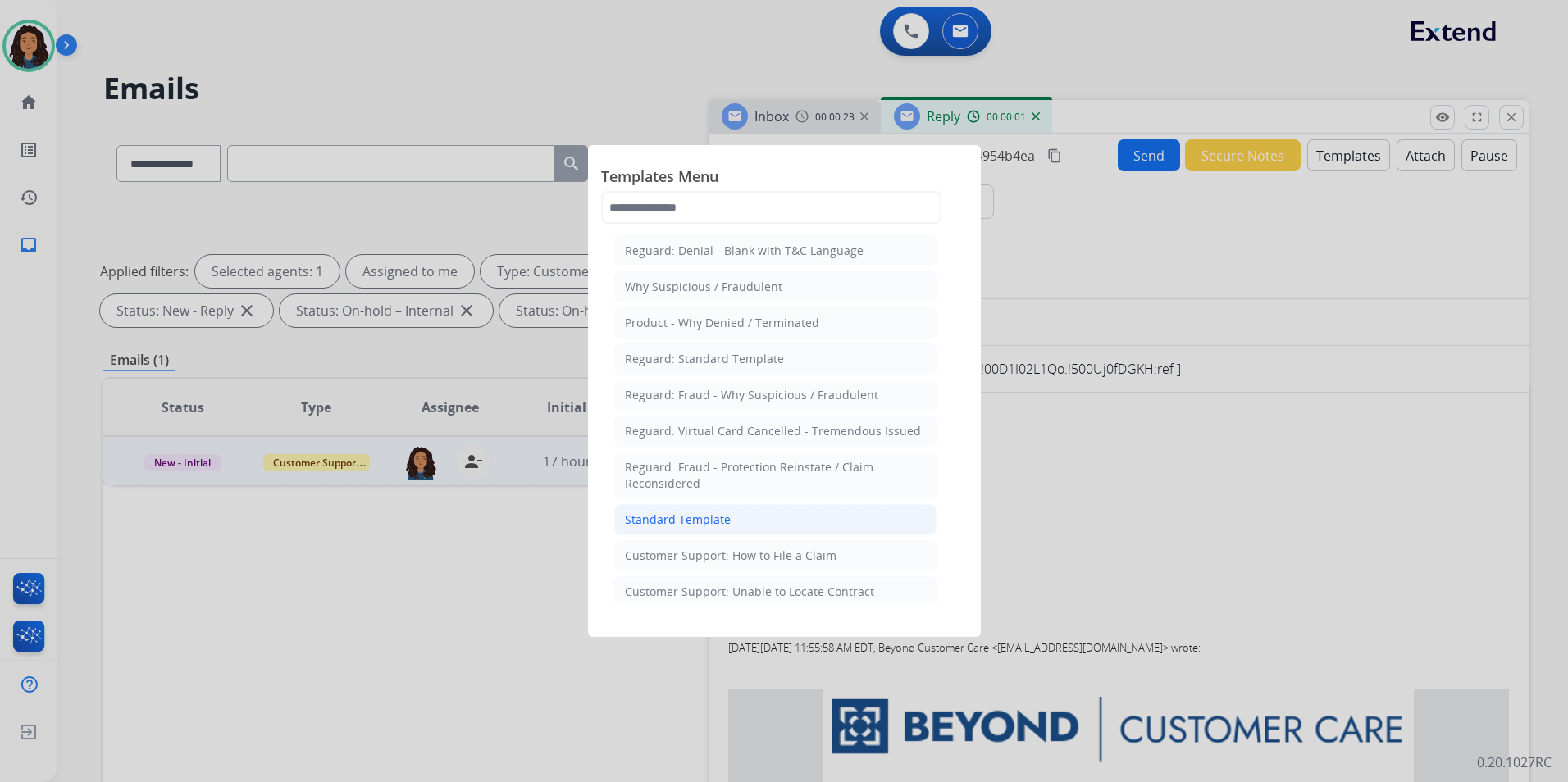
drag, startPoint x: 712, startPoint y: 526, endPoint x: 783, endPoint y: 542, distance: 72.8
click at [712, 526] on div "Standard Template" at bounding box center [678, 519] width 106 height 16
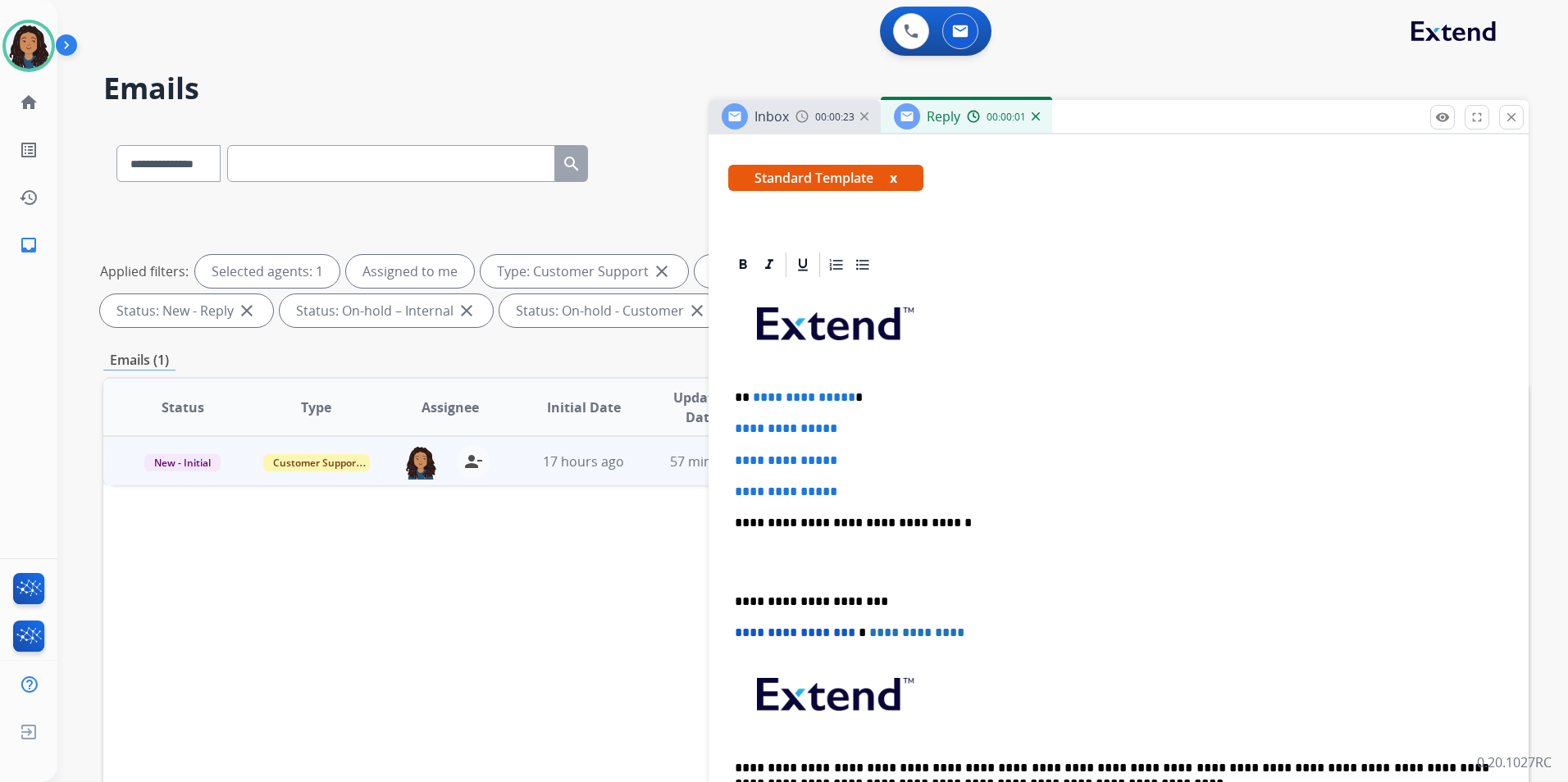
scroll to position [328, 0]
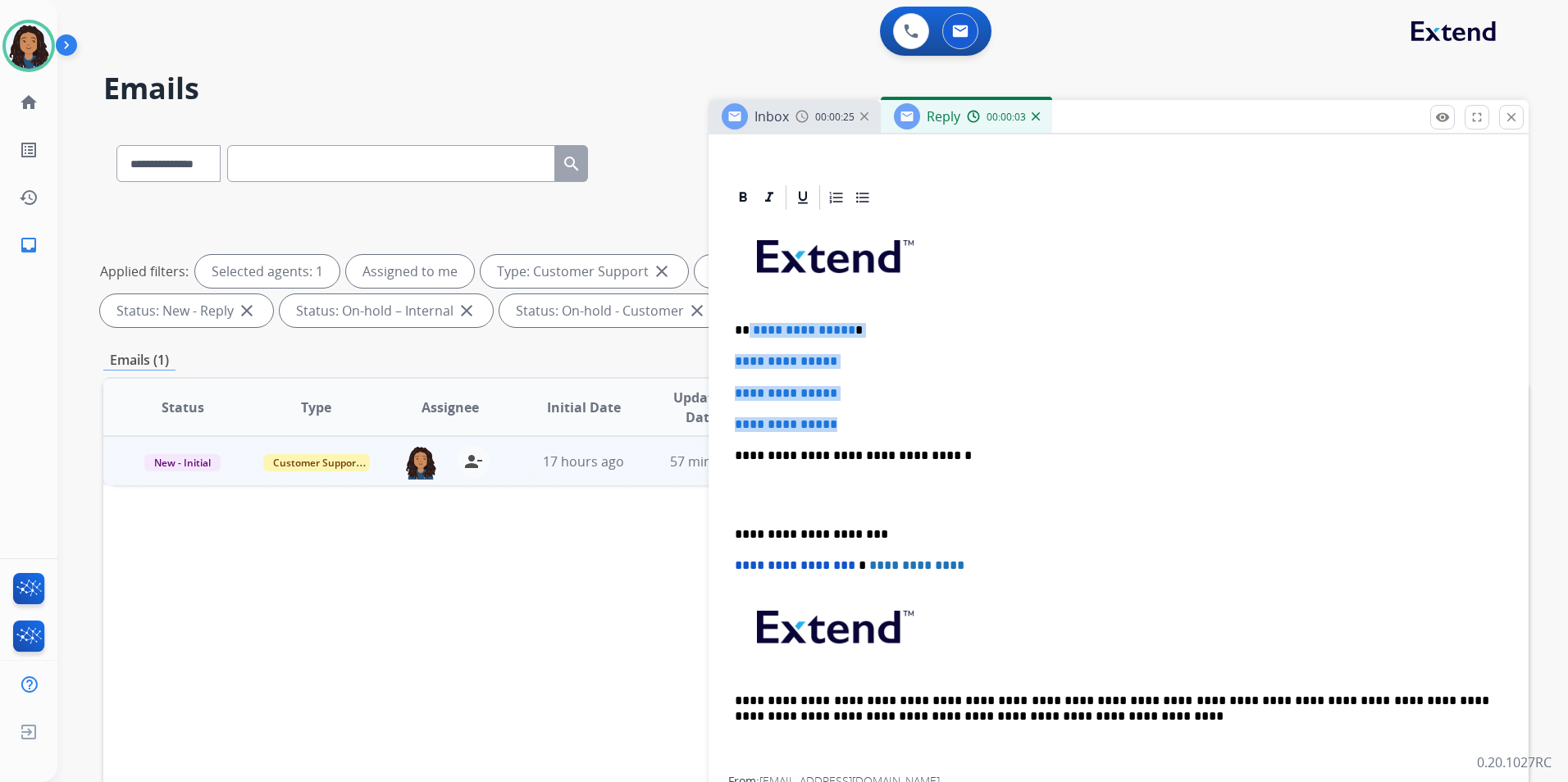
drag, startPoint x: 855, startPoint y: 420, endPoint x: 750, endPoint y: 318, distance: 146.4
click at [750, 318] on div "**********" at bounding box center [1119, 494] width 781 height 564
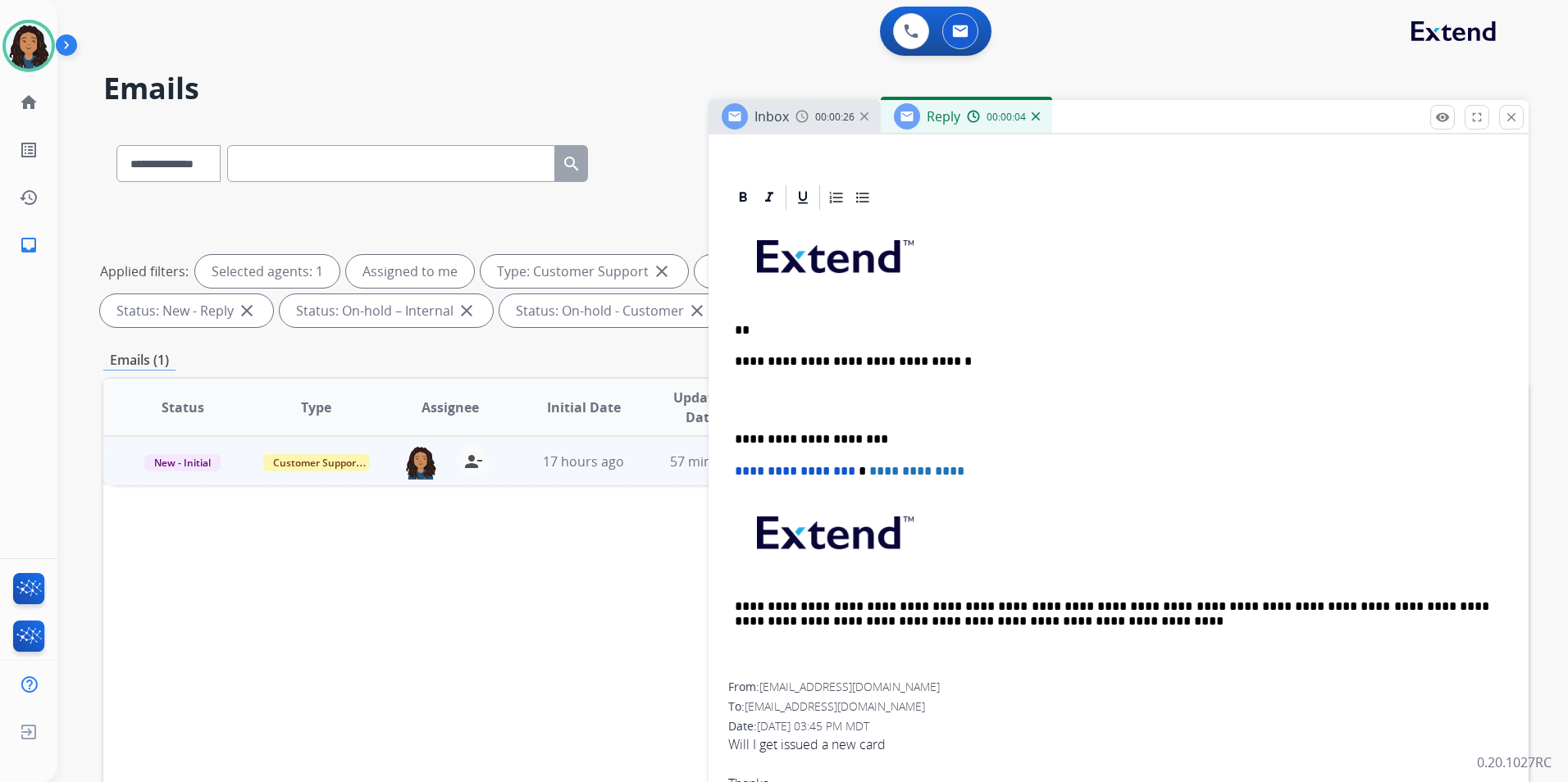
paste div
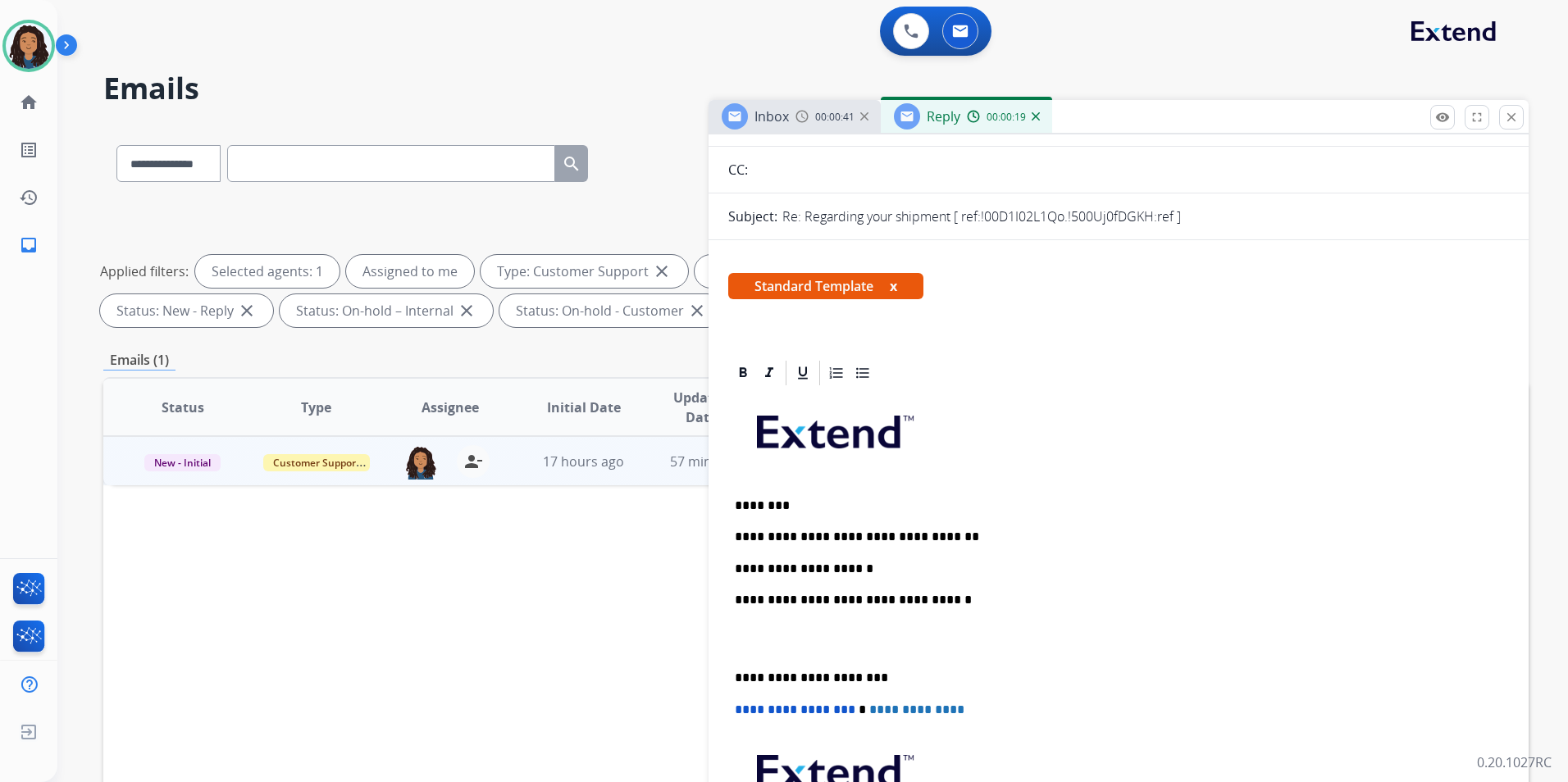
scroll to position [0, 0]
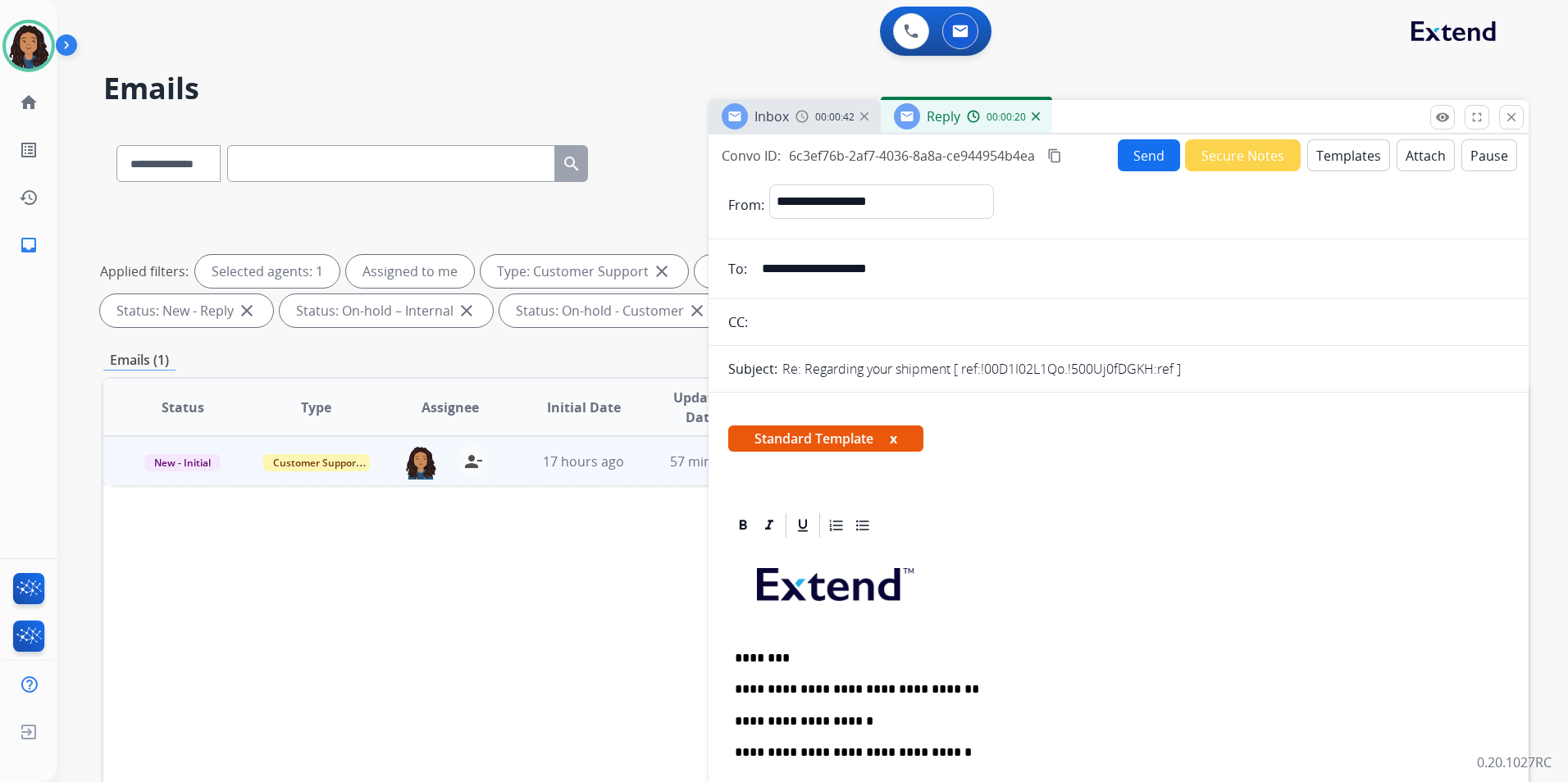
click at [1127, 167] on button "Send" at bounding box center [1149, 156] width 62 height 32
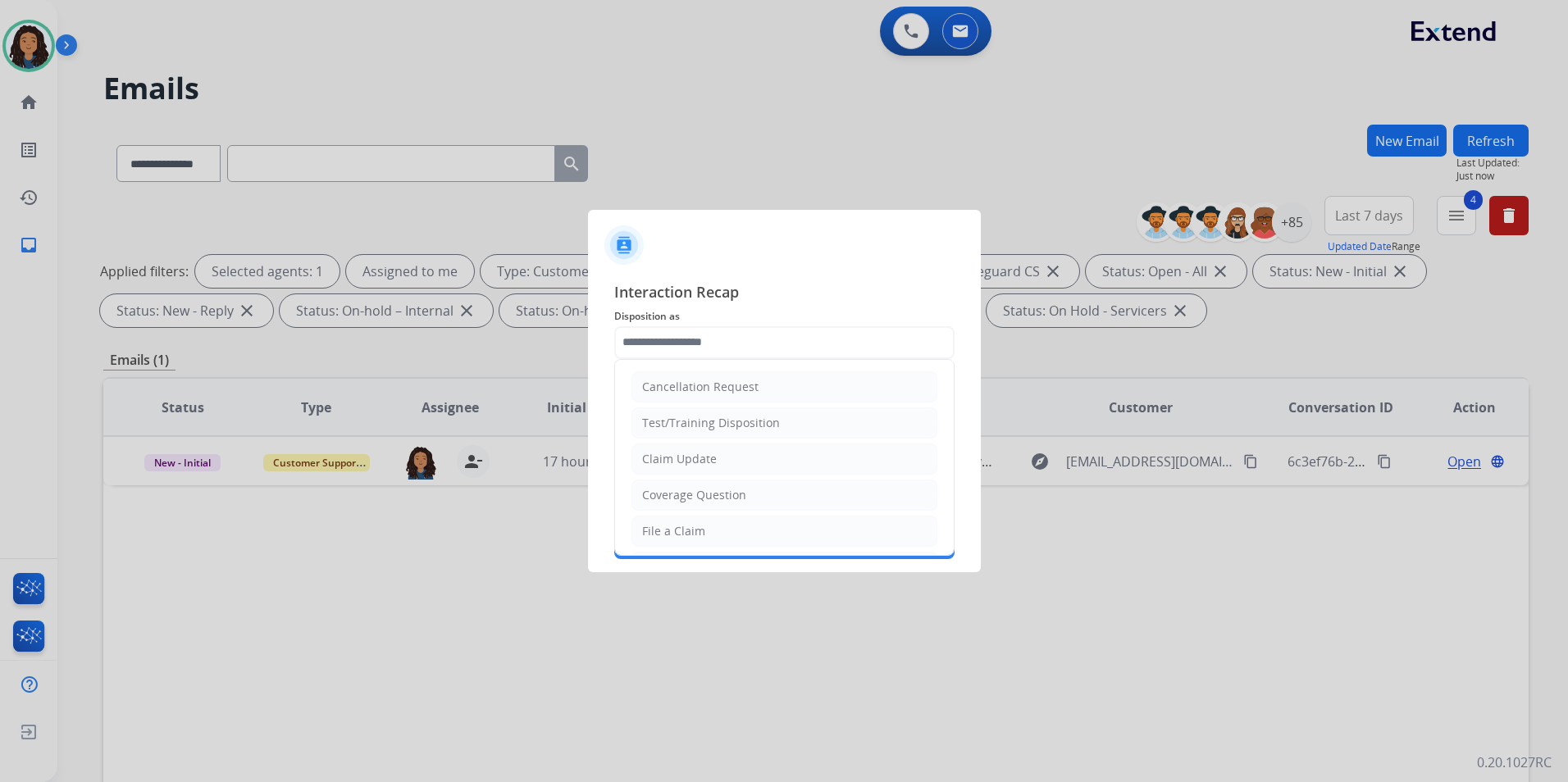
type input "**********"
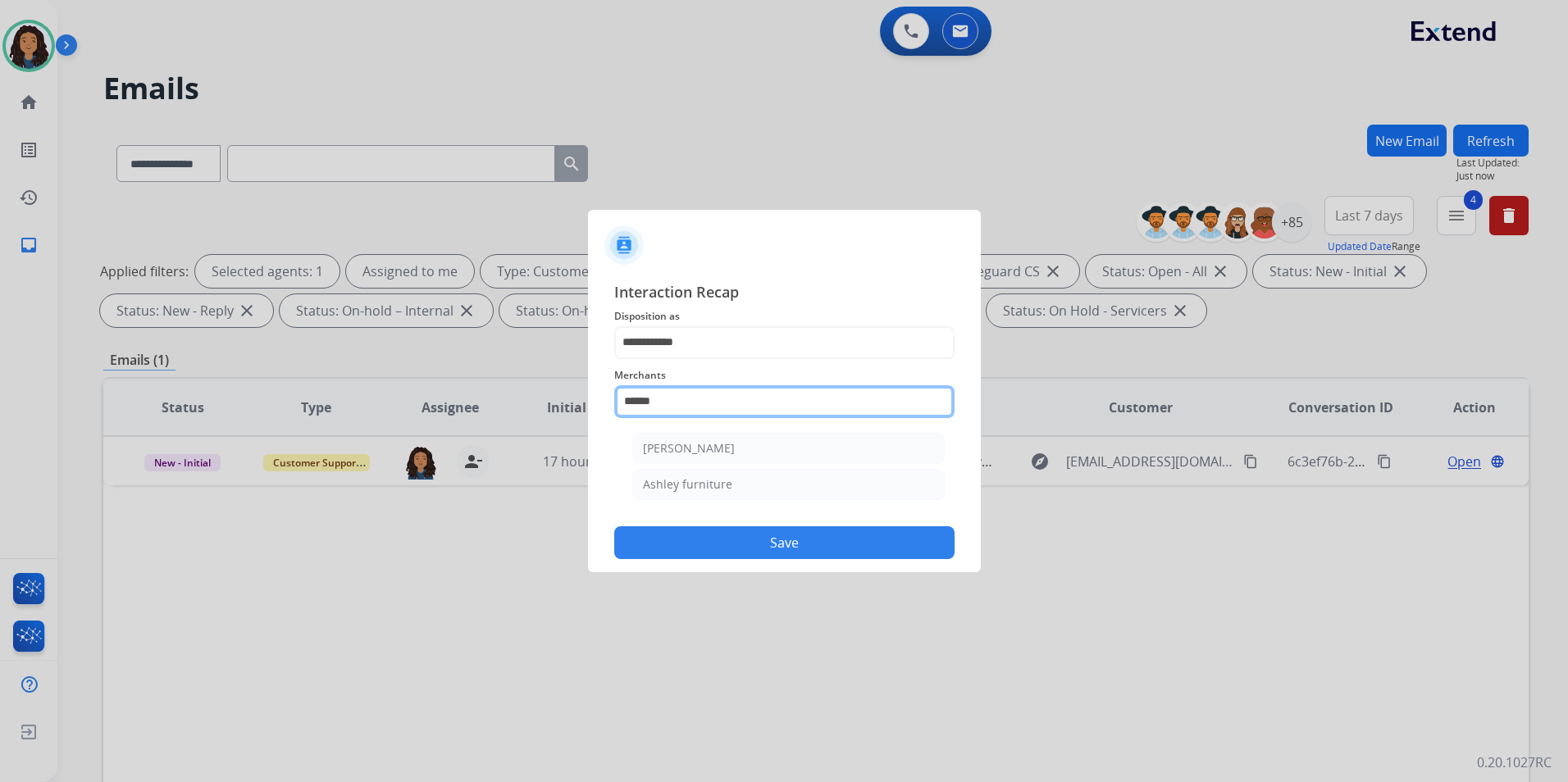
drag, startPoint x: 725, startPoint y: 401, endPoint x: 144, endPoint y: 422, distance: 581.4
click at [0, 422] on app-contact-recap-modal "**********" at bounding box center [0, 391] width 0 height 782
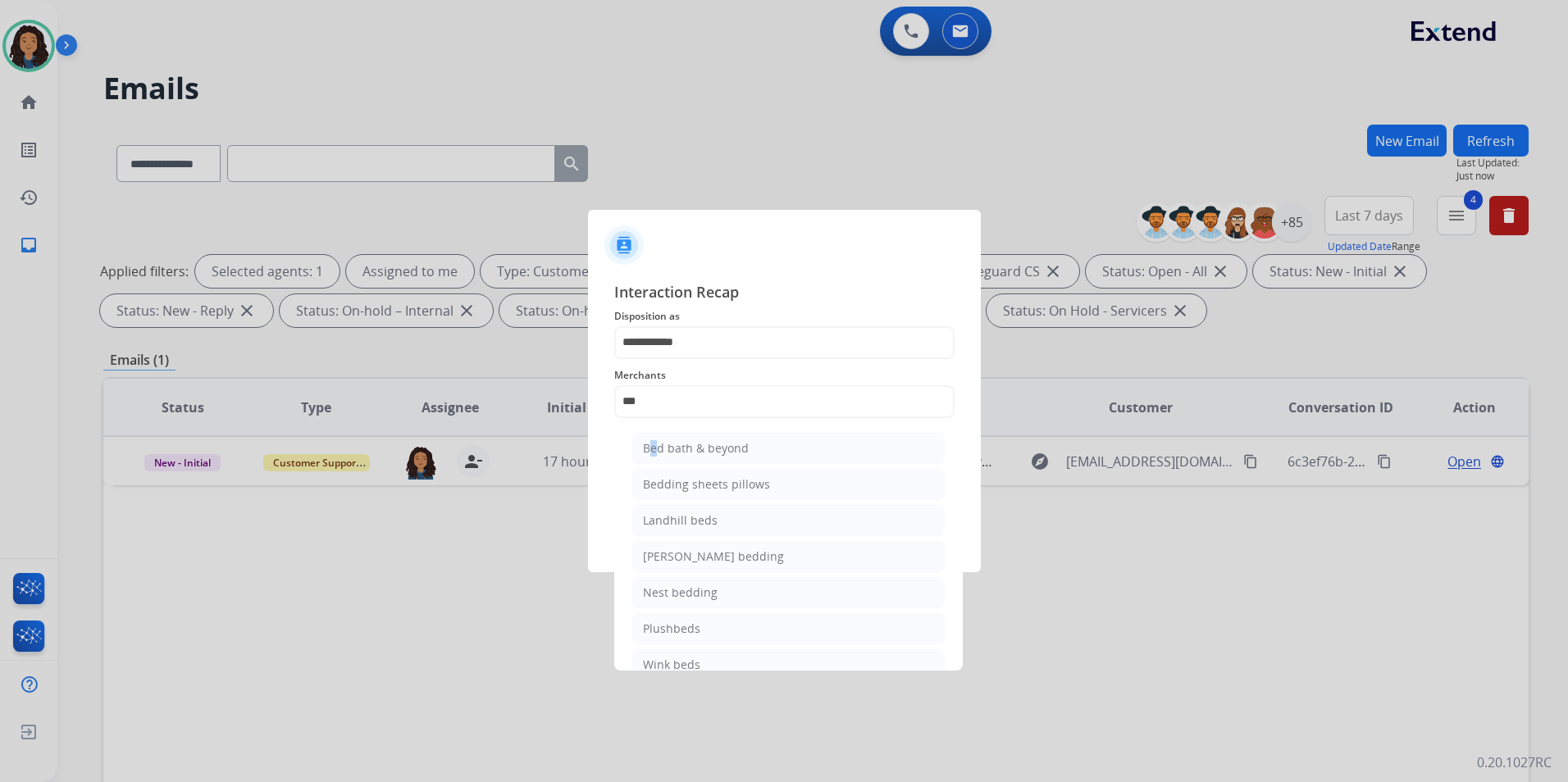
click at [648, 452] on div "Bed bath & beyond" at bounding box center [696, 447] width 106 height 16
type input "**********"
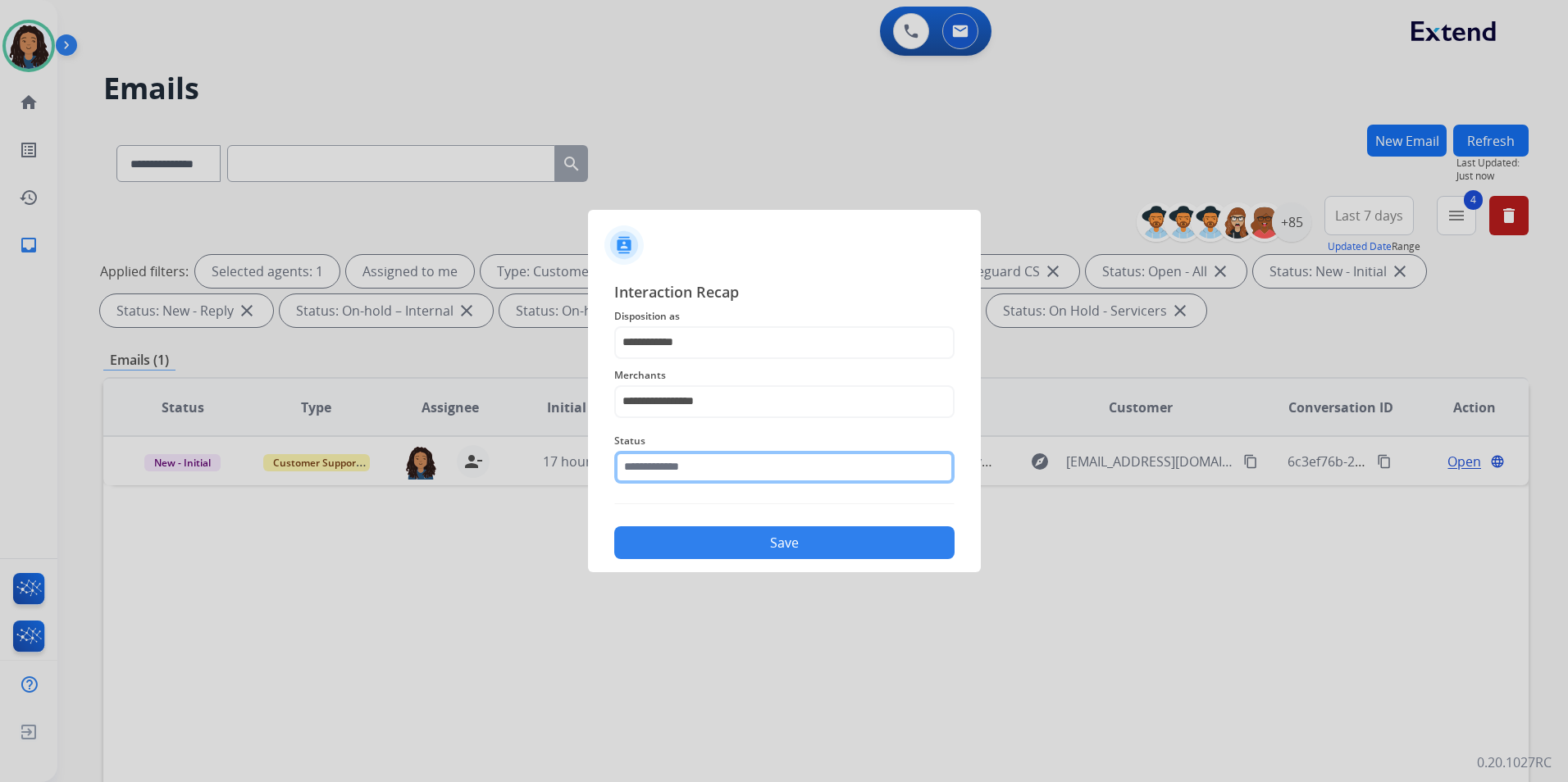
click at [650, 453] on input "text" at bounding box center [784, 467] width 341 height 33
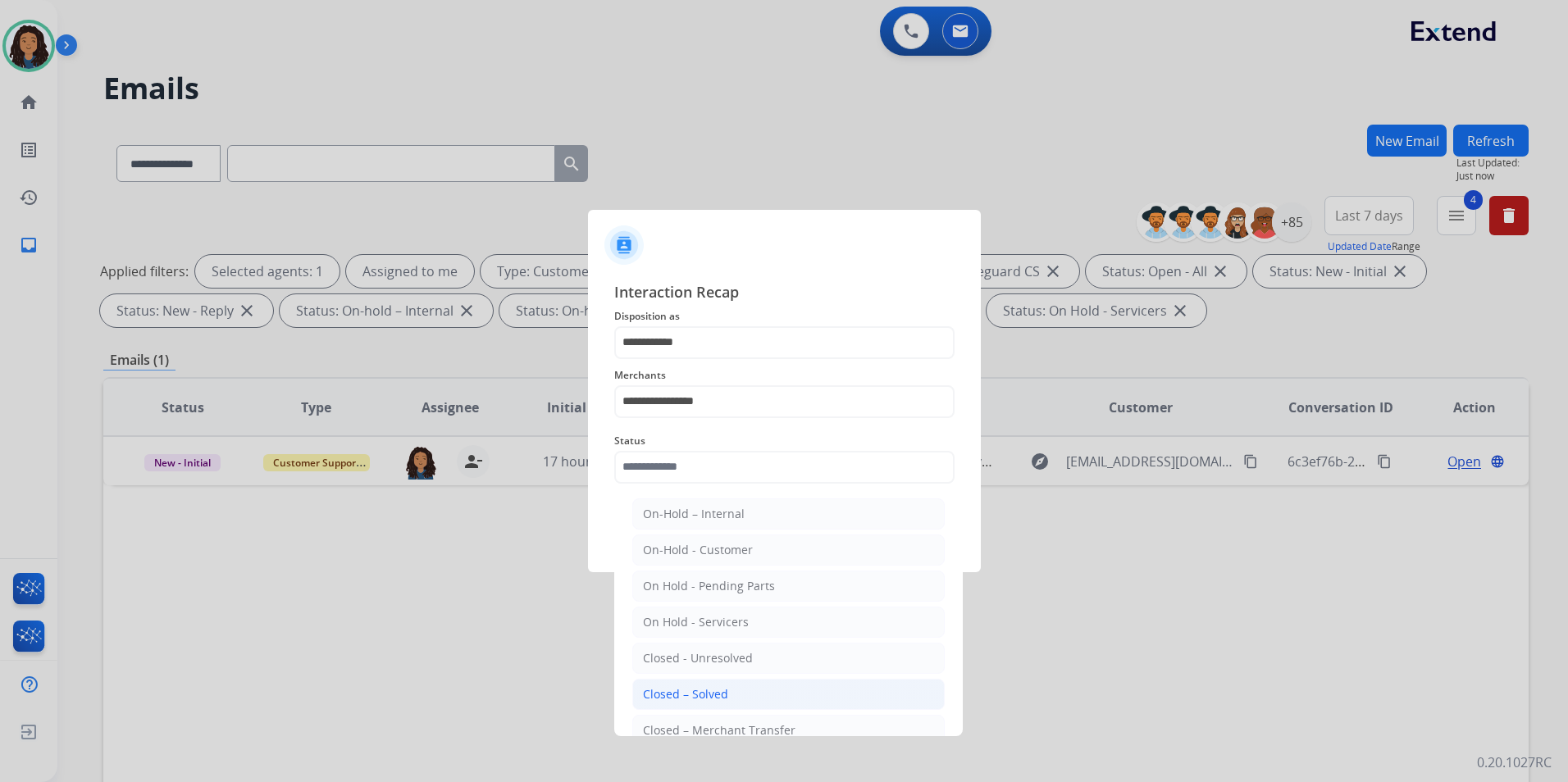
click at [776, 700] on li "Closed – Solved" at bounding box center [788, 694] width 312 height 31
type input "**********"
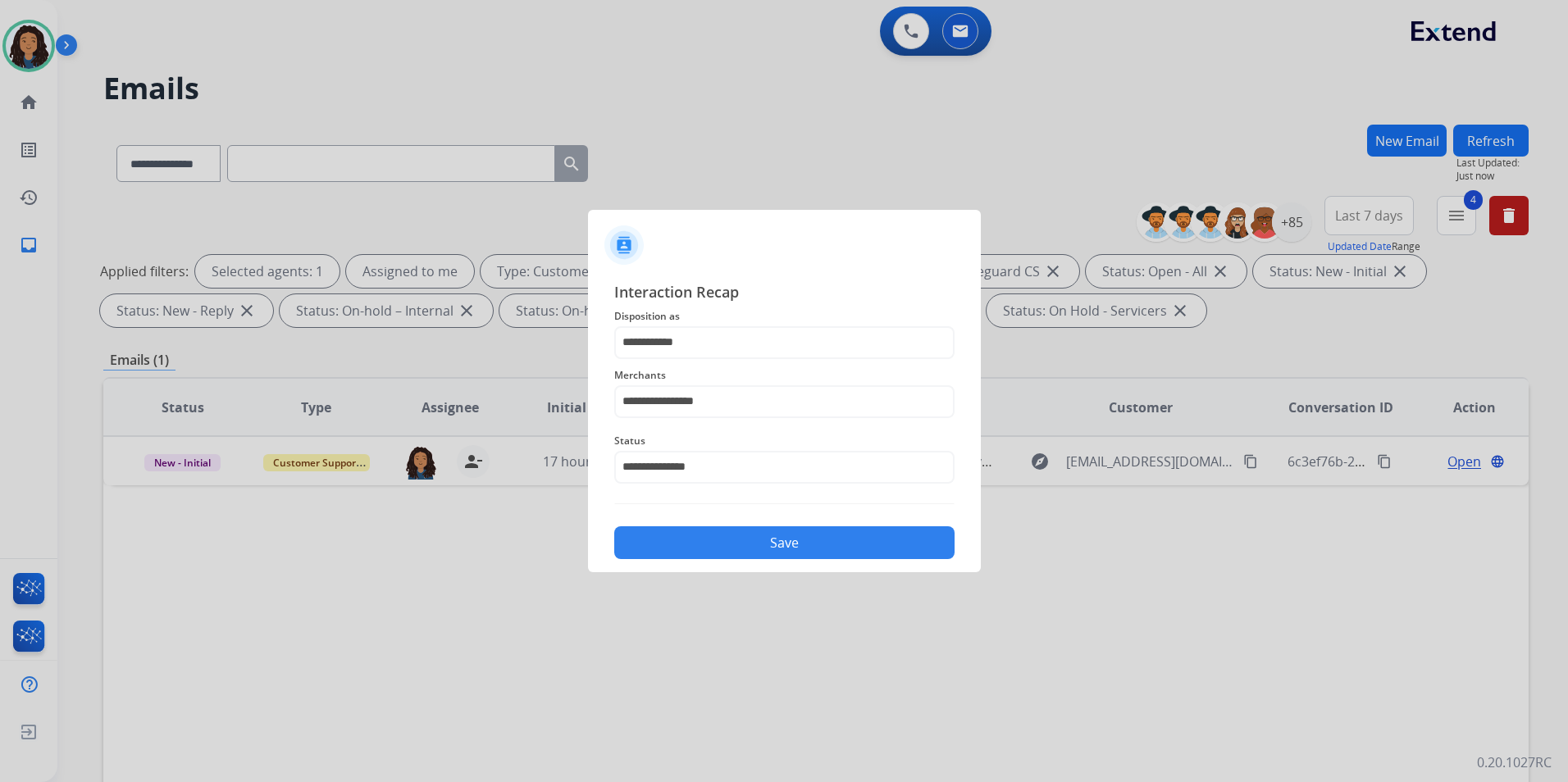
click at [741, 545] on button "Save" at bounding box center [784, 542] width 341 height 33
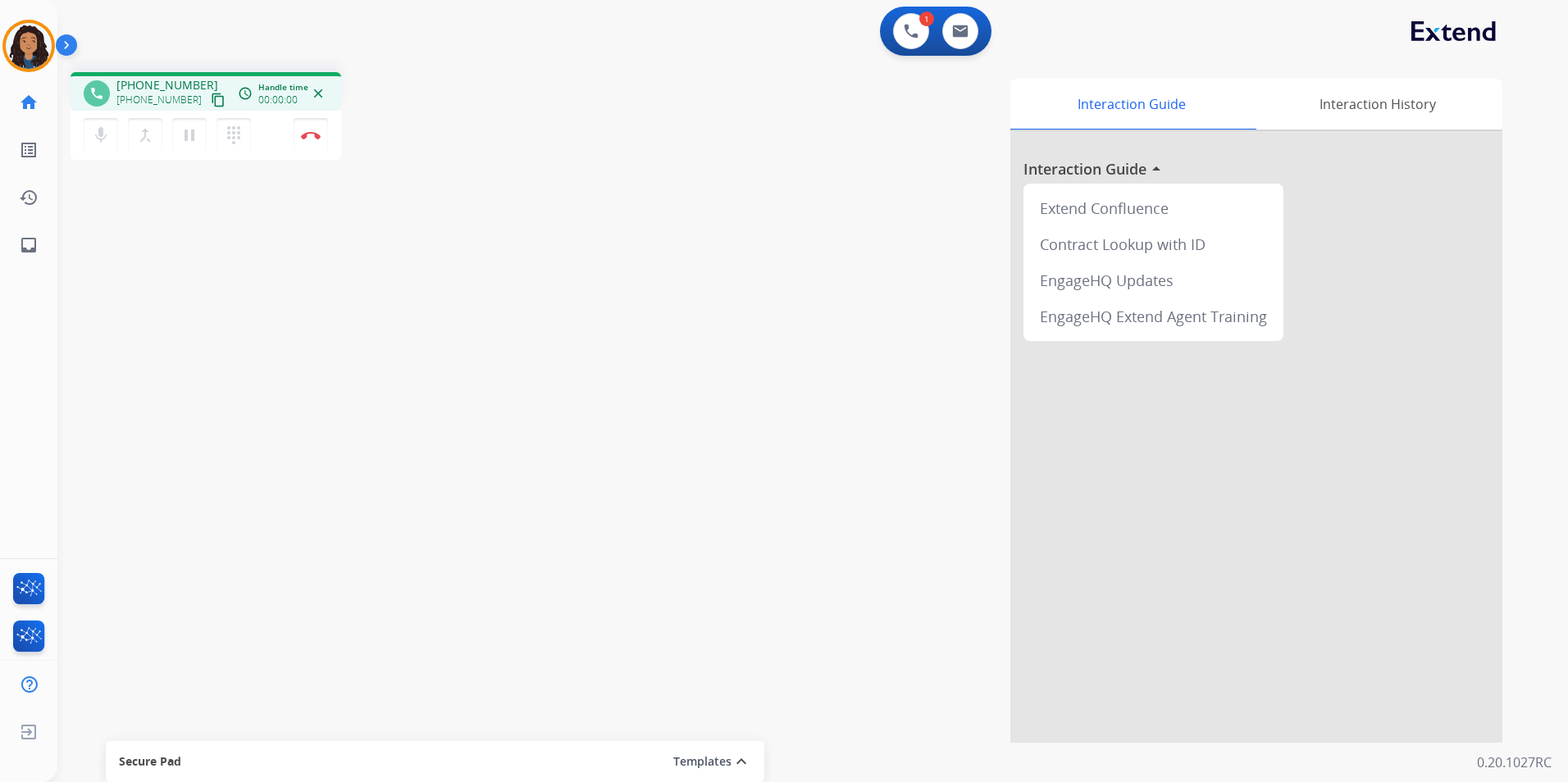
click at [211, 99] on mat-icon "content_copy" at bounding box center [219, 100] width 15 height 15
click at [320, 135] on img at bounding box center [310, 135] width 19 height 8
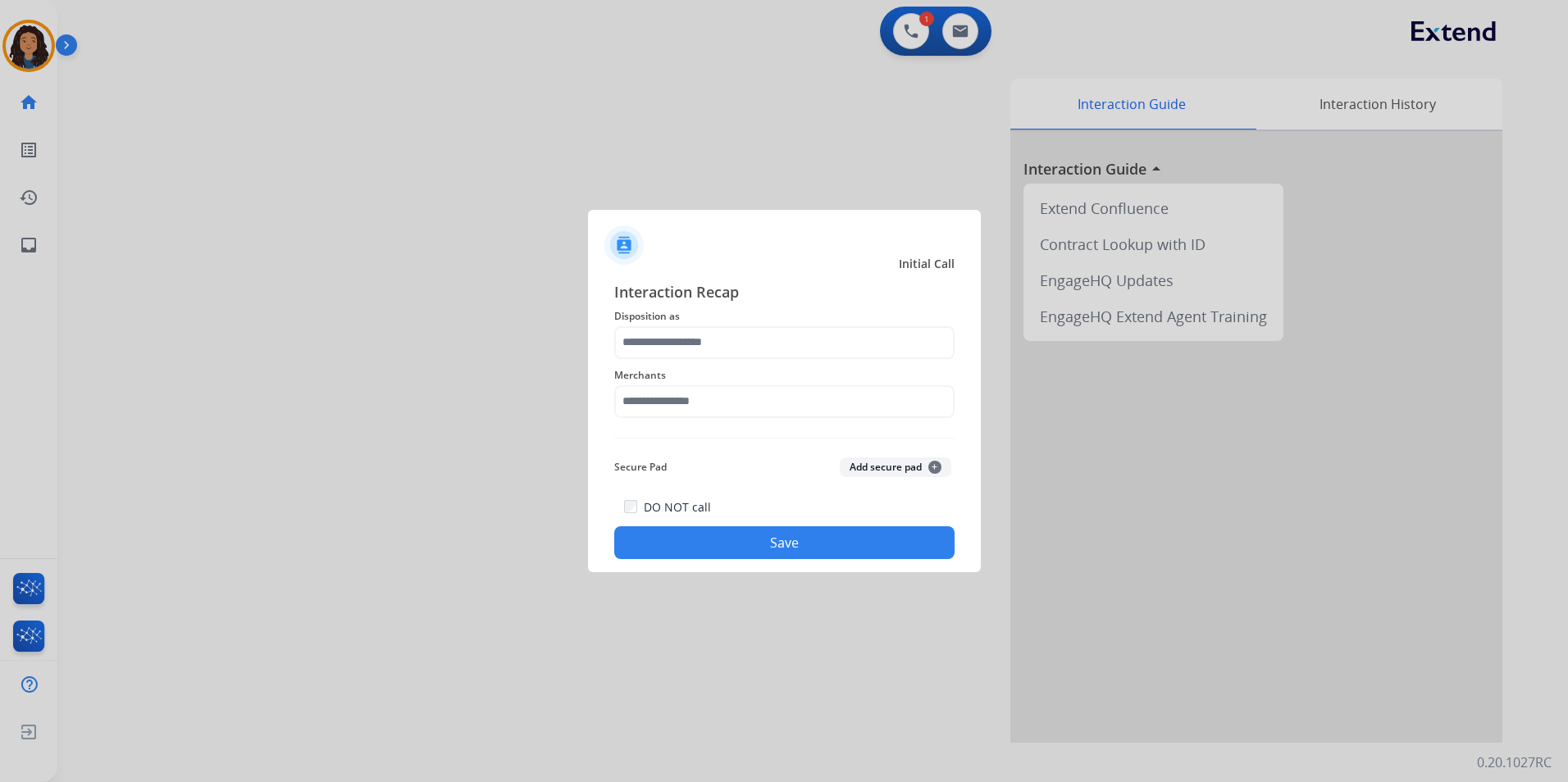
click at [832, 362] on div "Merchants" at bounding box center [784, 392] width 341 height 66
click at [818, 350] on input "text" at bounding box center [784, 342] width 341 height 33
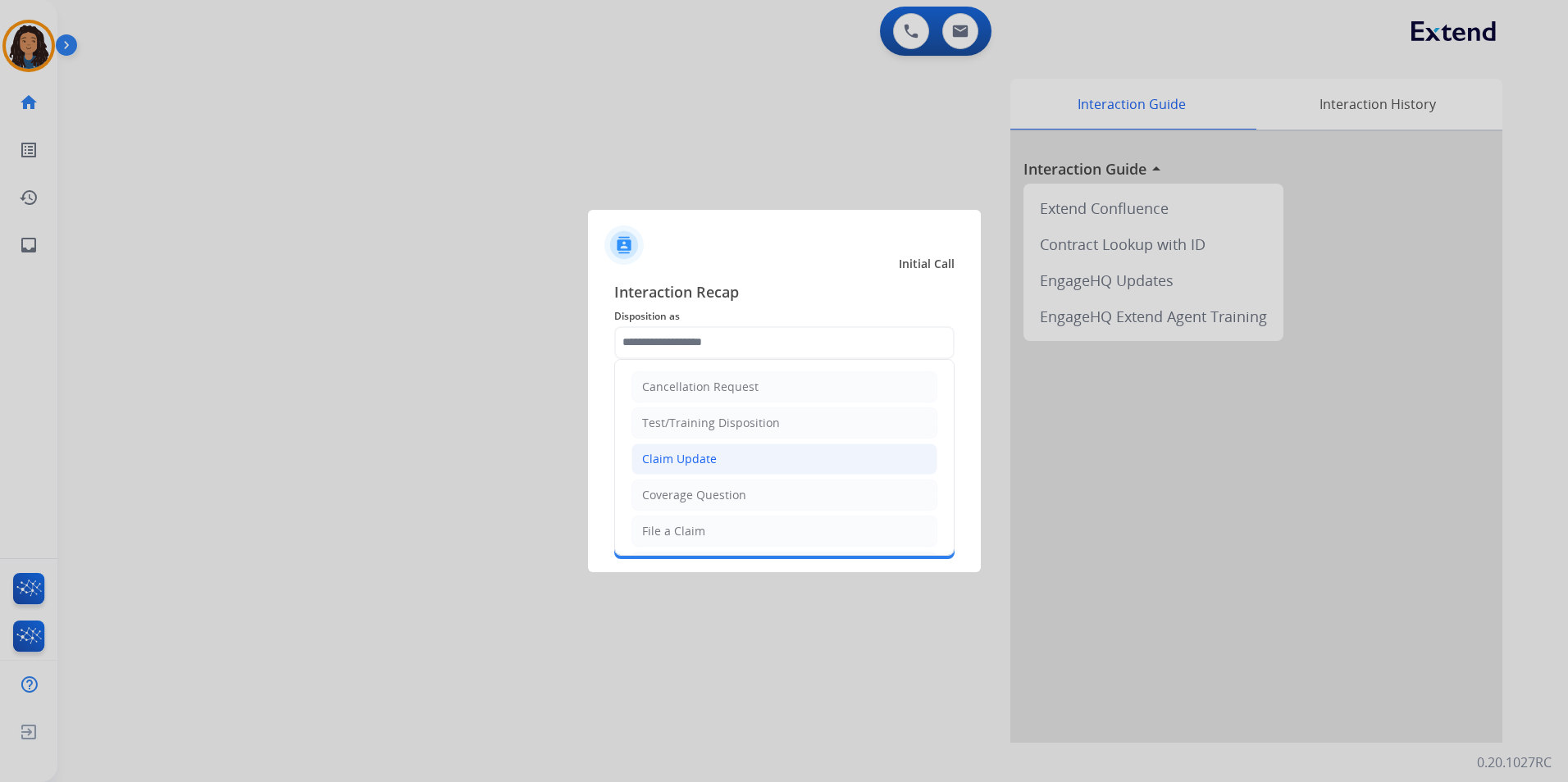
click at [641, 466] on li "Claim Update" at bounding box center [785, 458] width 306 height 31
type input "**********"
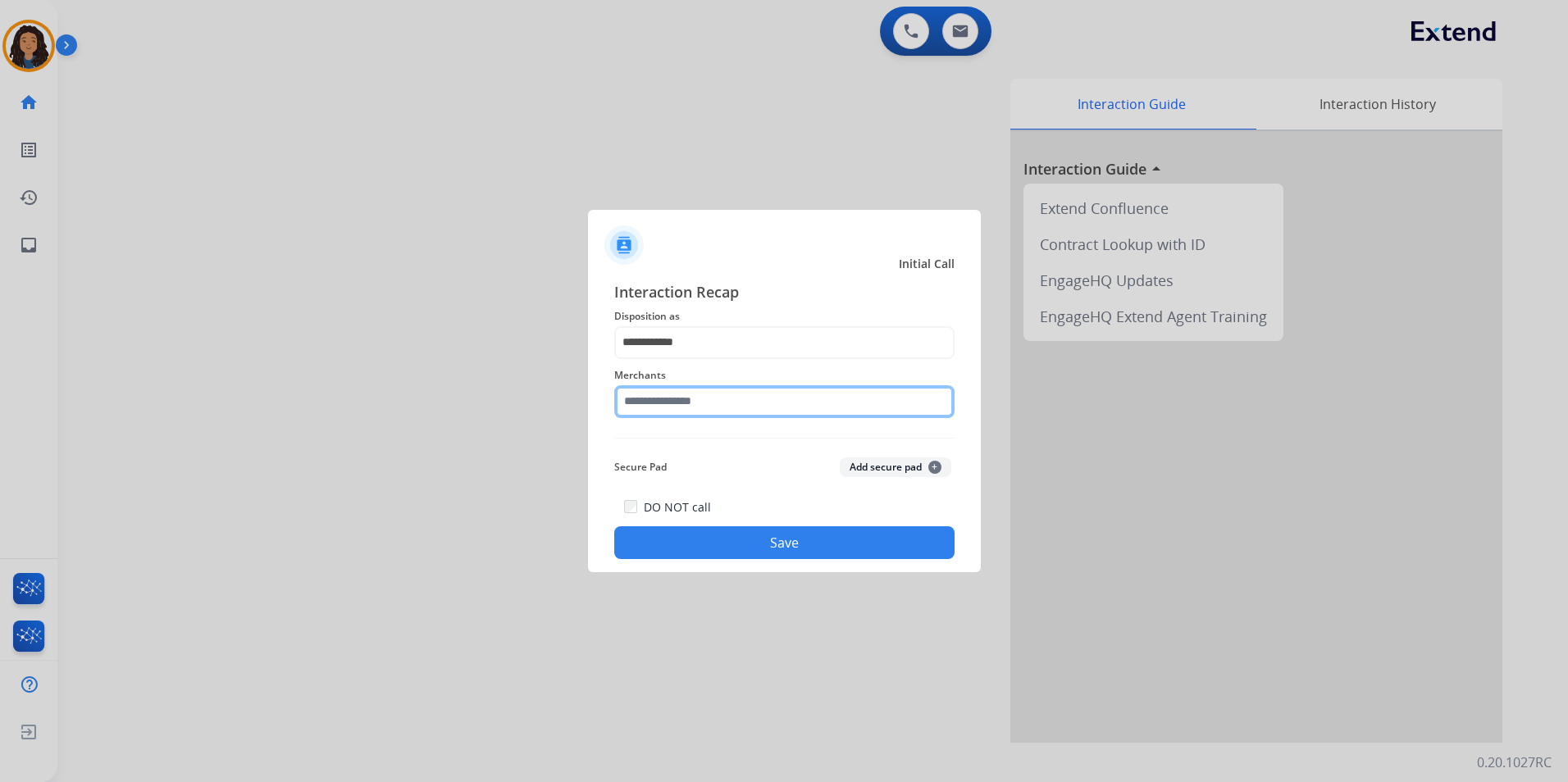
click at [638, 393] on input "text" at bounding box center [784, 401] width 341 height 33
type input "*"
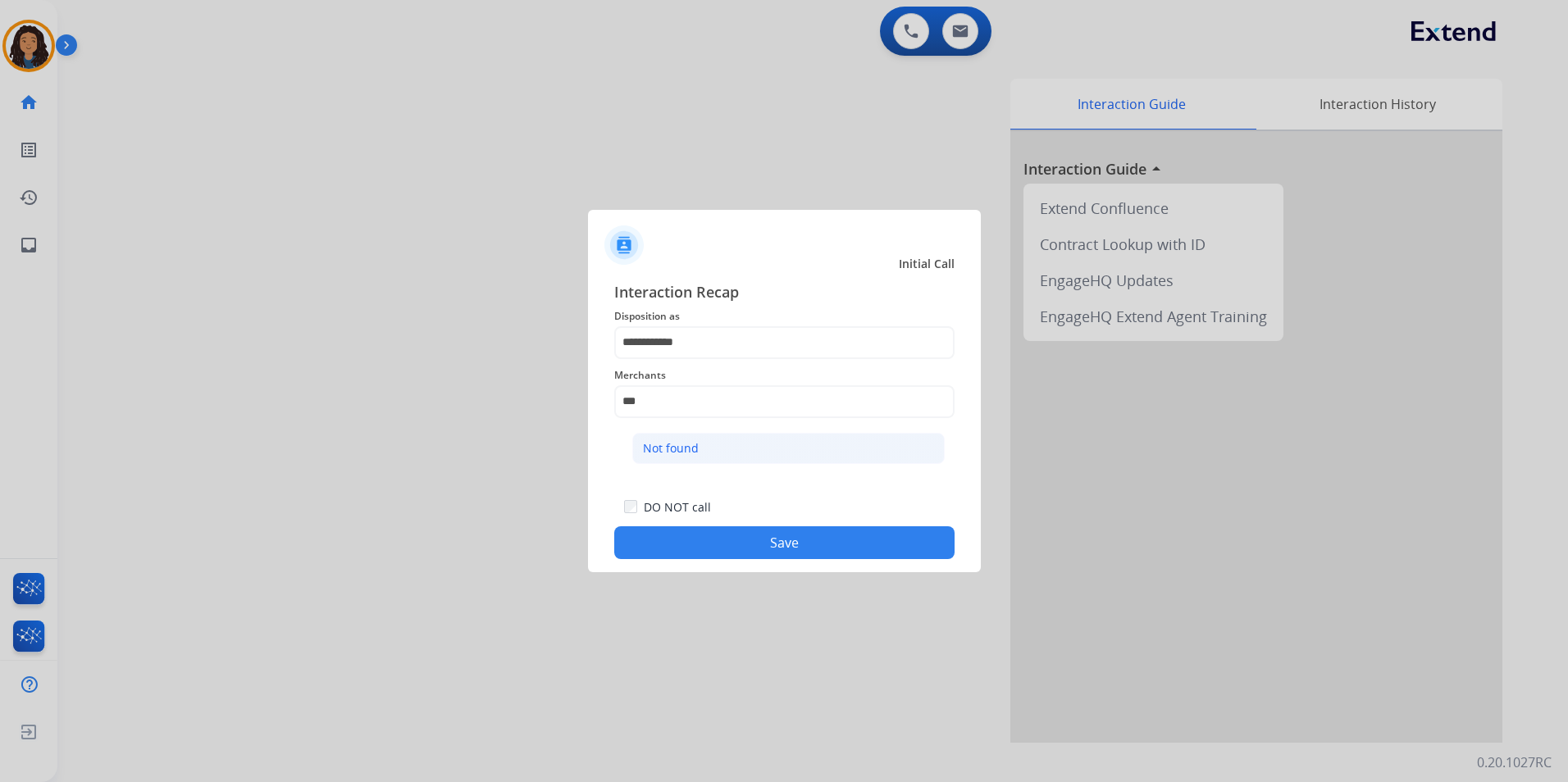
click at [755, 441] on li "Not found" at bounding box center [788, 448] width 312 height 31
type input "*********"
click at [692, 536] on button "Save" at bounding box center [784, 542] width 341 height 33
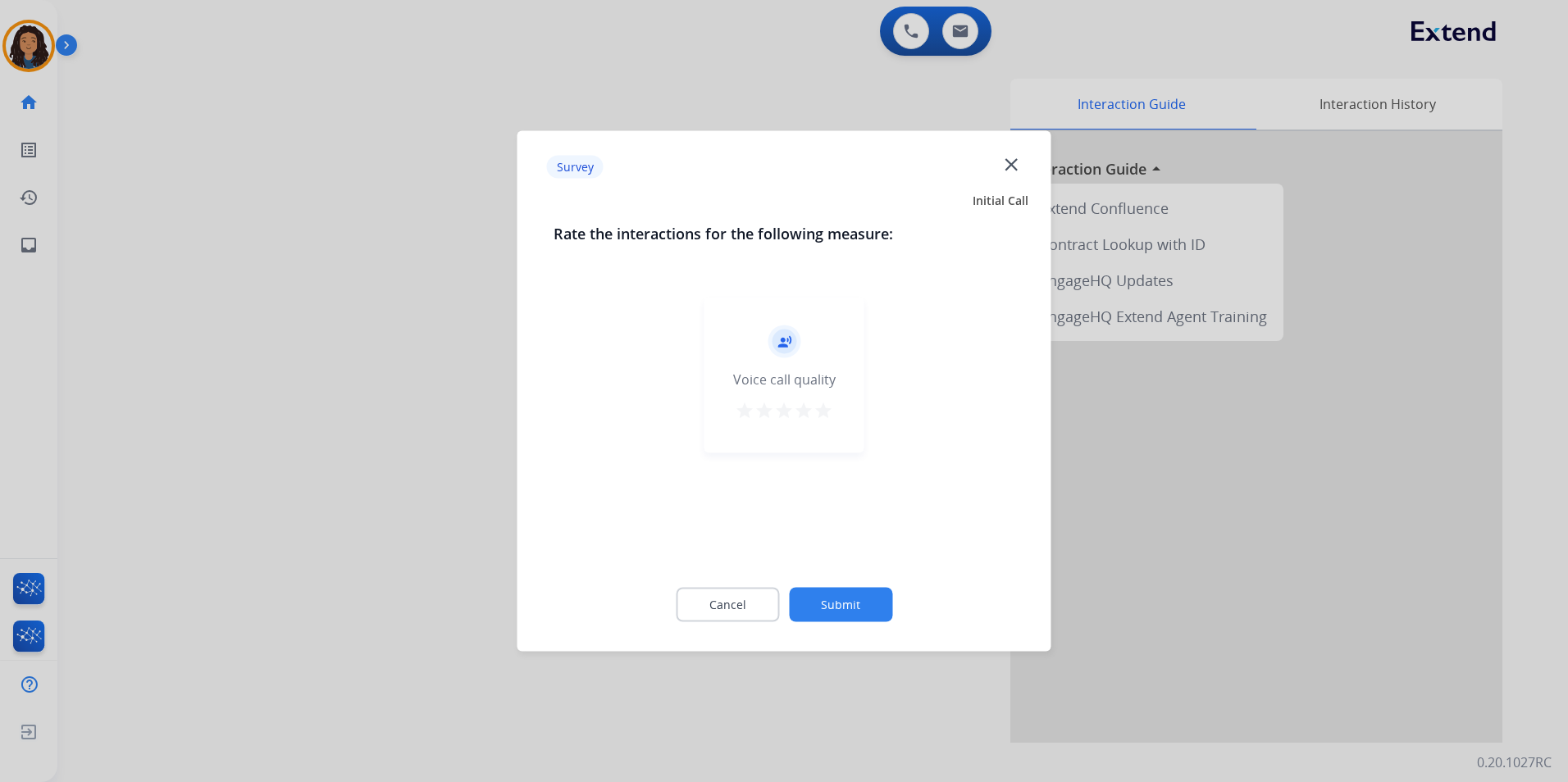
click at [420, 468] on div at bounding box center [784, 391] width 1568 height 782
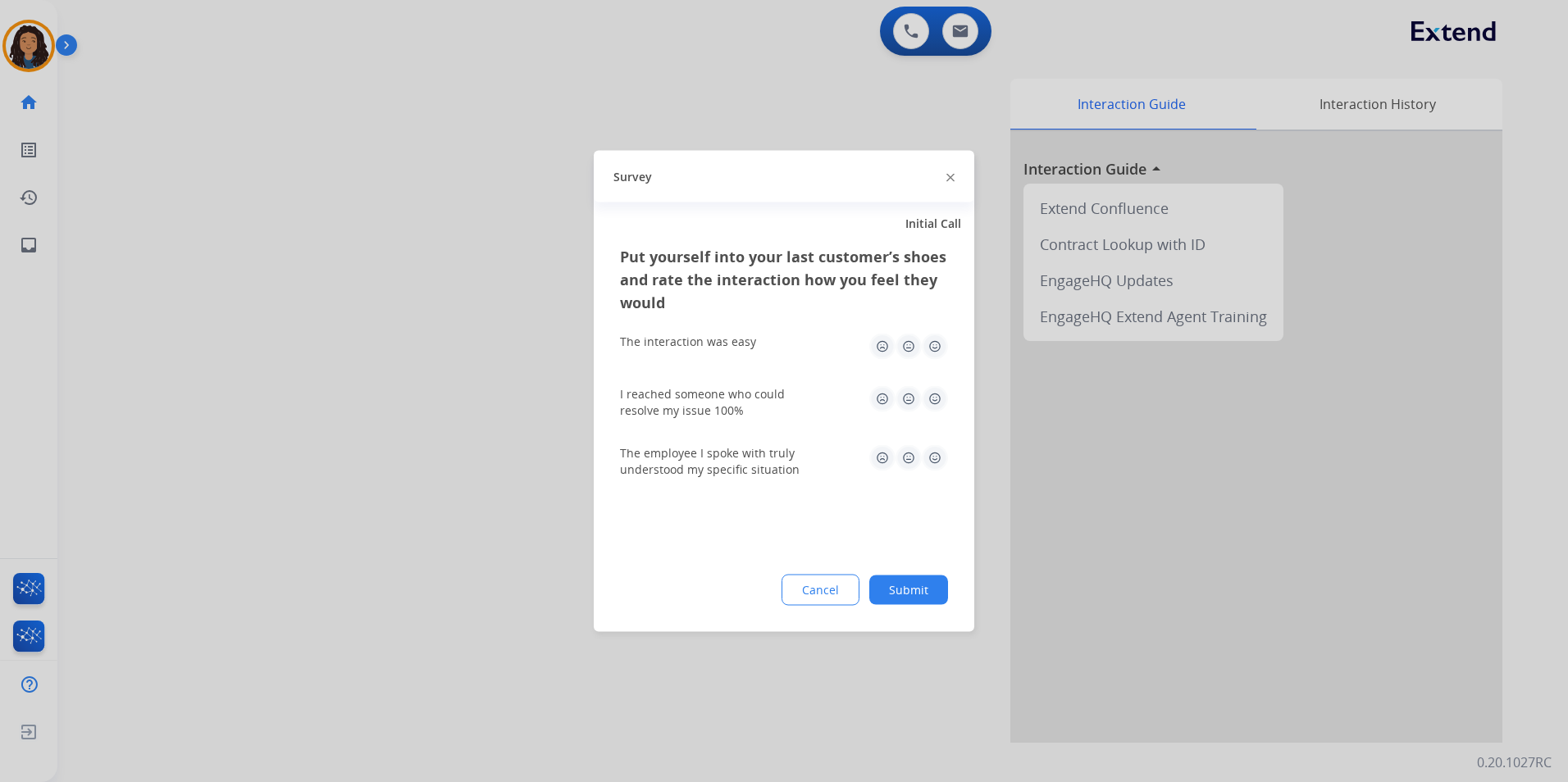
click at [436, 431] on div at bounding box center [784, 391] width 1568 height 782
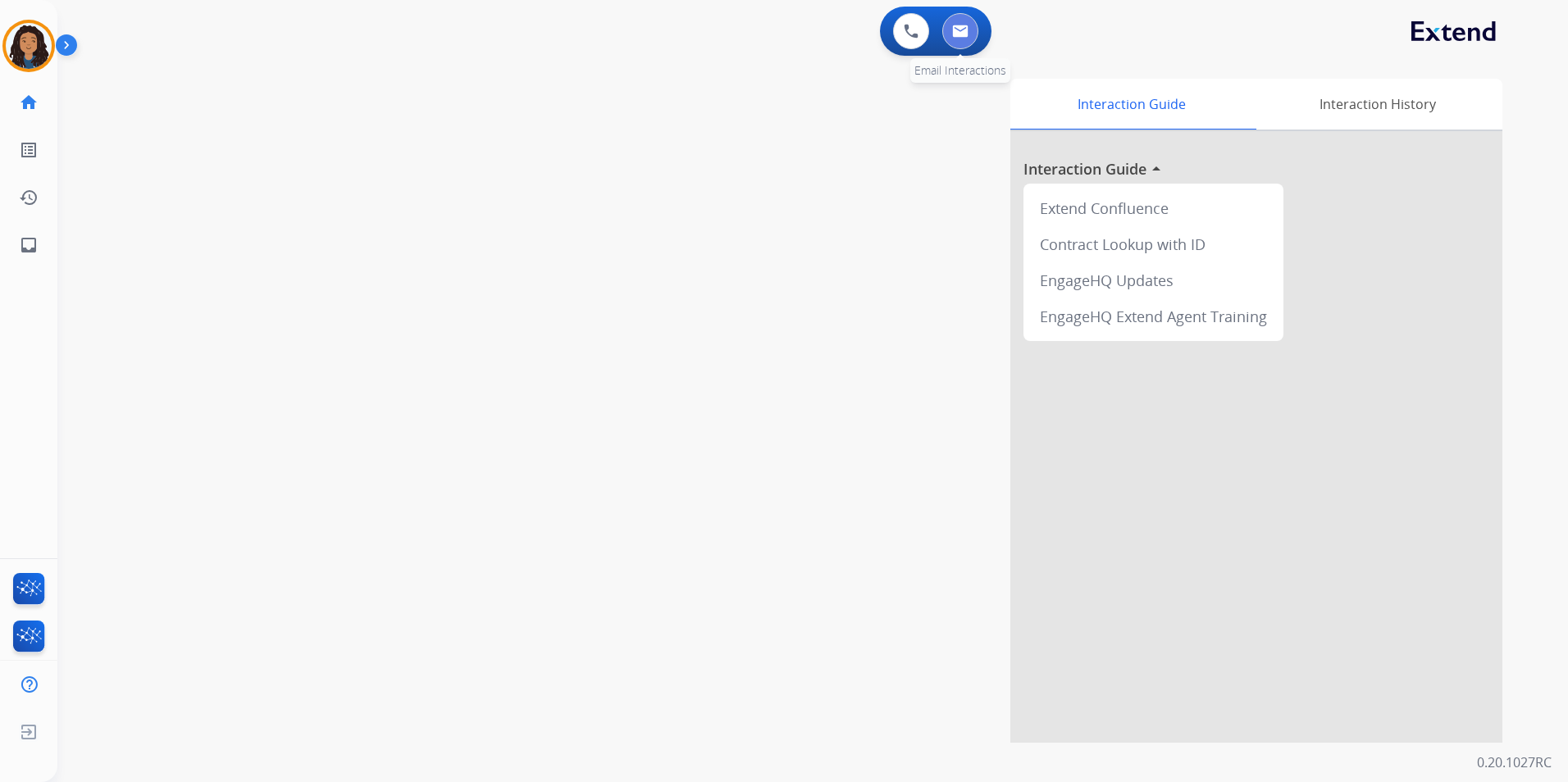
click at [967, 40] on button at bounding box center [960, 31] width 36 height 36
select select "**********"
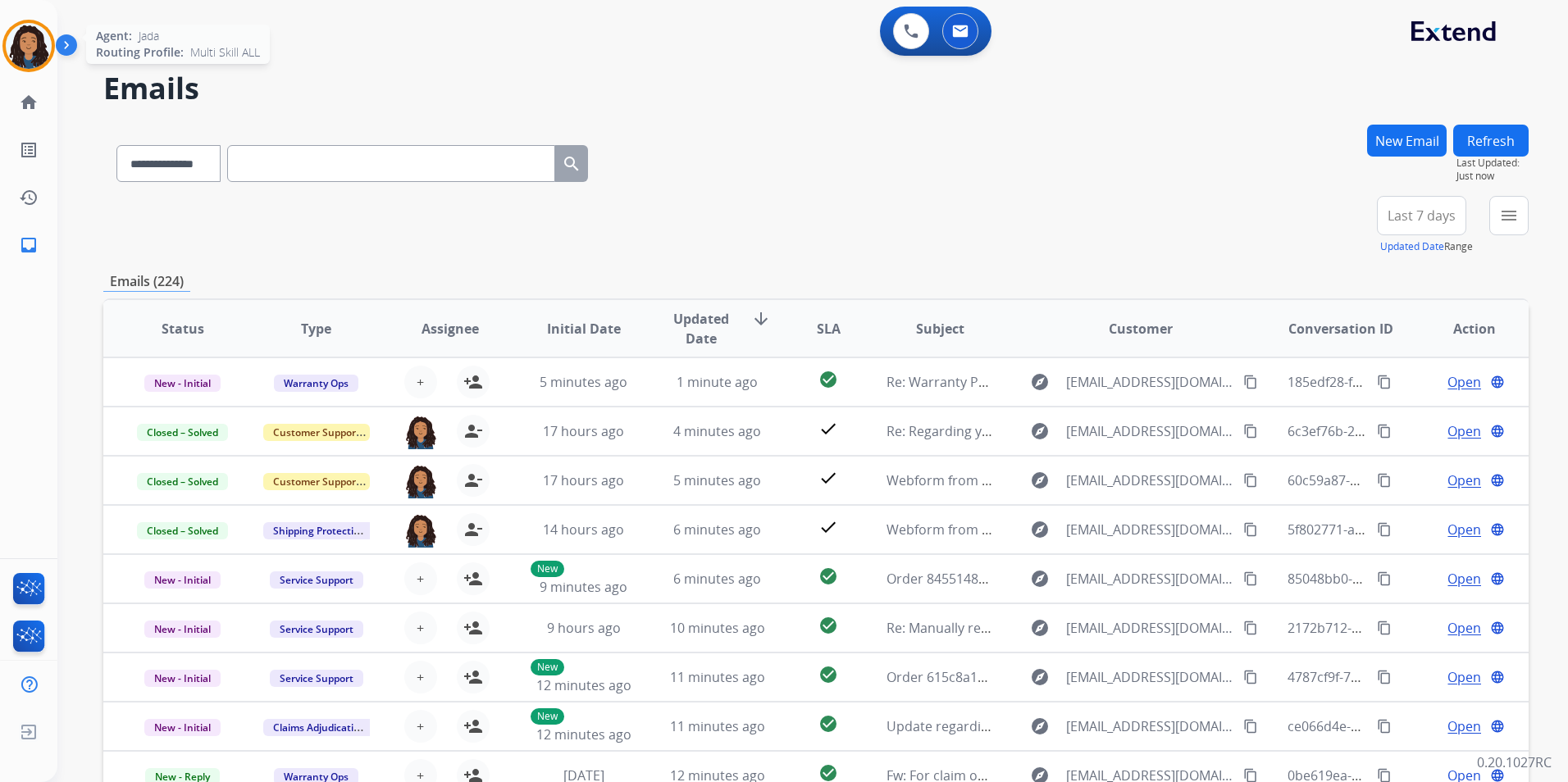
click at [34, 54] on img at bounding box center [29, 45] width 46 height 46
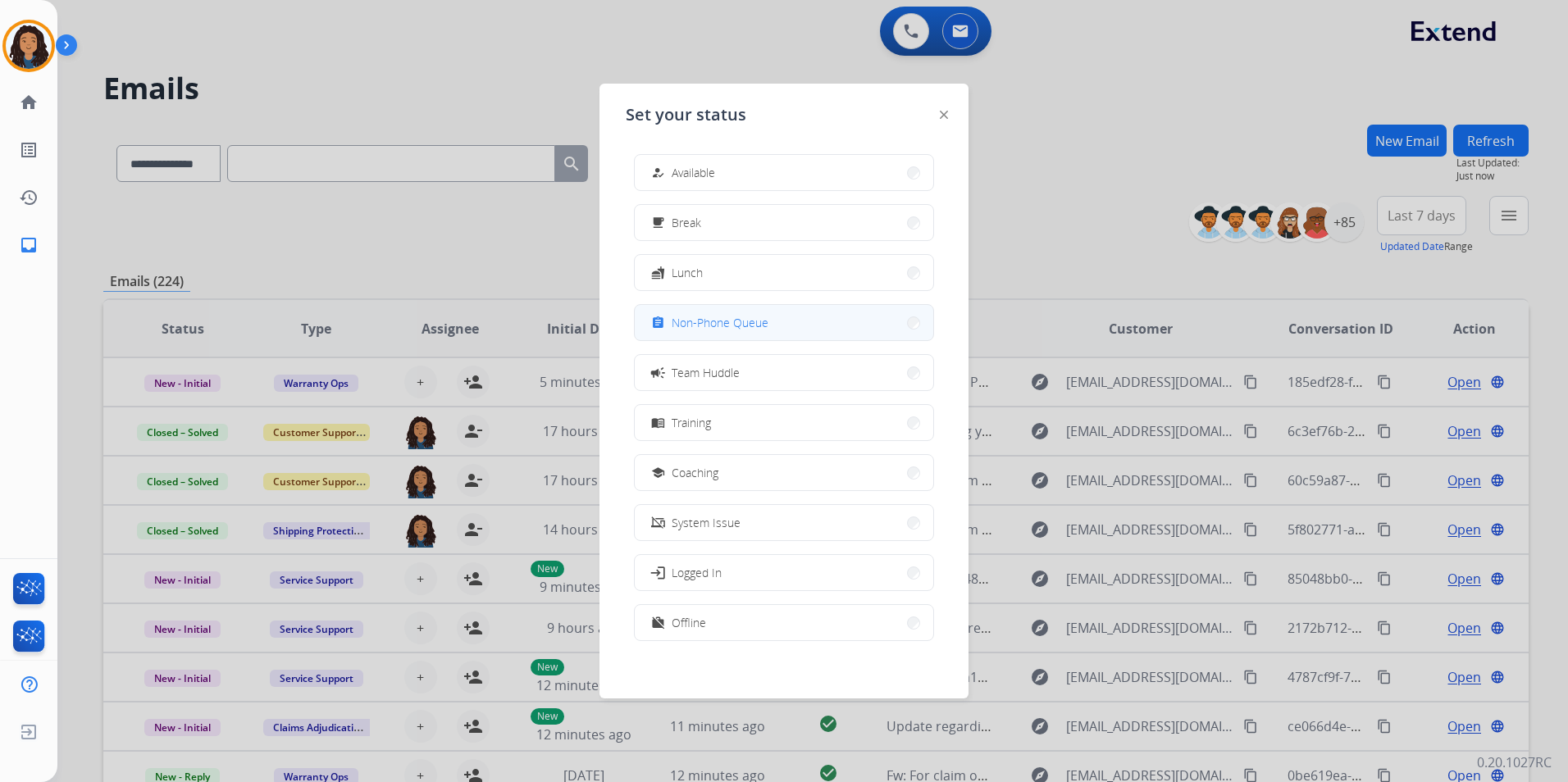
click at [793, 324] on button "assignment Non-Phone Queue" at bounding box center [784, 323] width 299 height 35
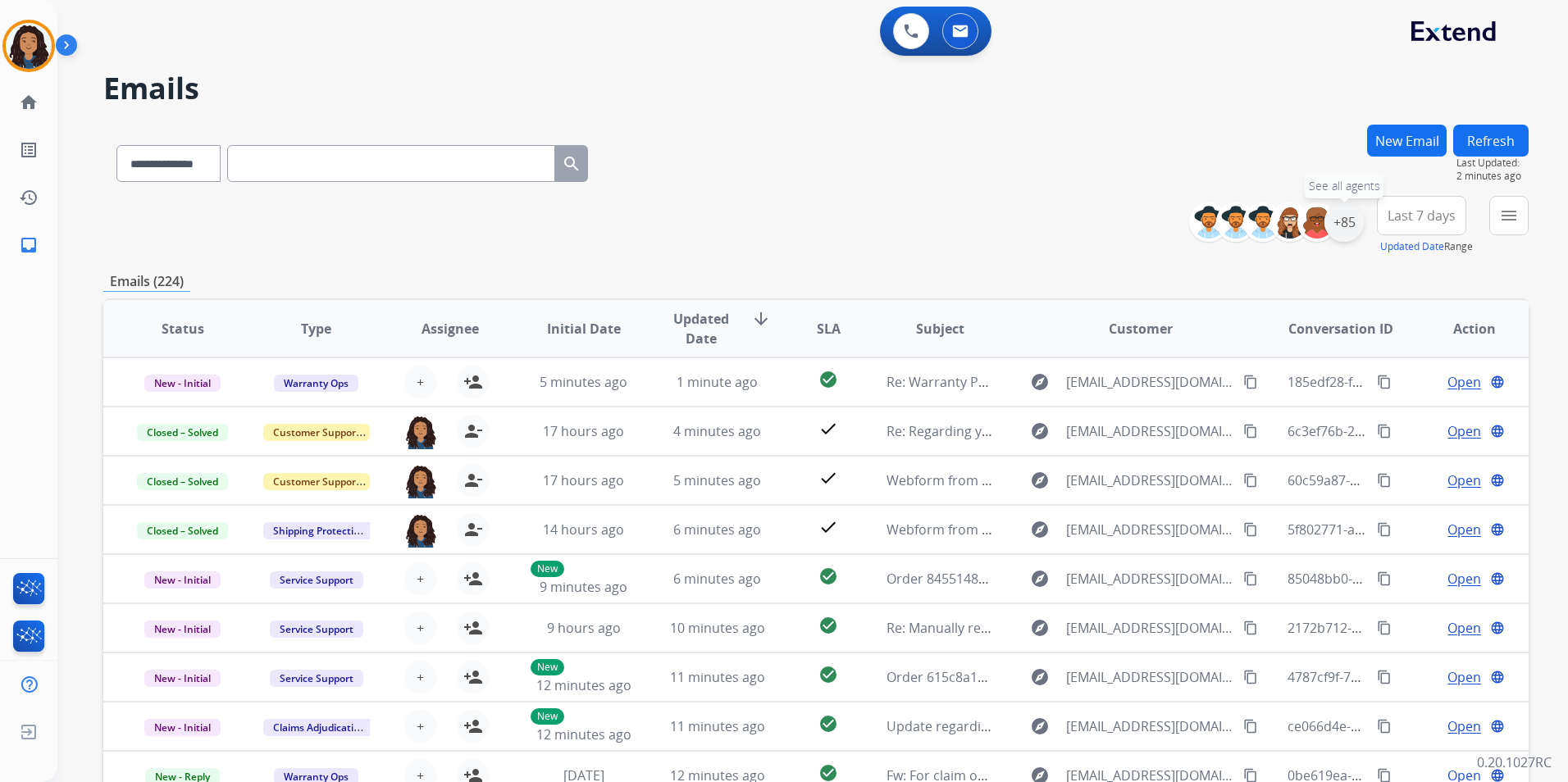
click at [1350, 233] on div "+85" at bounding box center [1343, 222] width 40 height 40
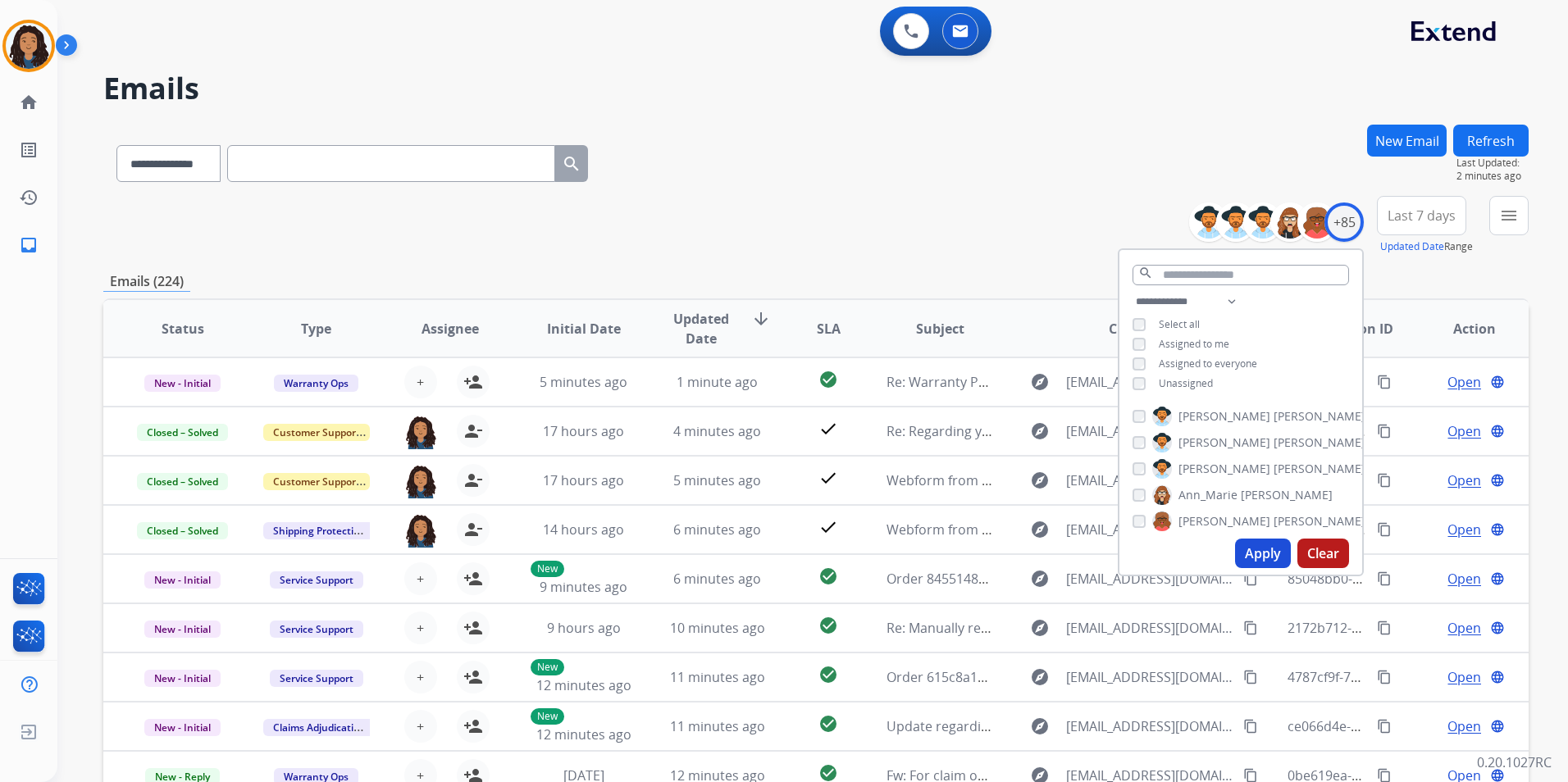
click at [1189, 380] on span "Unassigned" at bounding box center [1185, 383] width 54 height 14
drag, startPoint x: 1257, startPoint y: 553, endPoint x: 1416, endPoint y: 318, distance: 283.7
click at [1257, 553] on button "Apply" at bounding box center [1263, 552] width 56 height 29
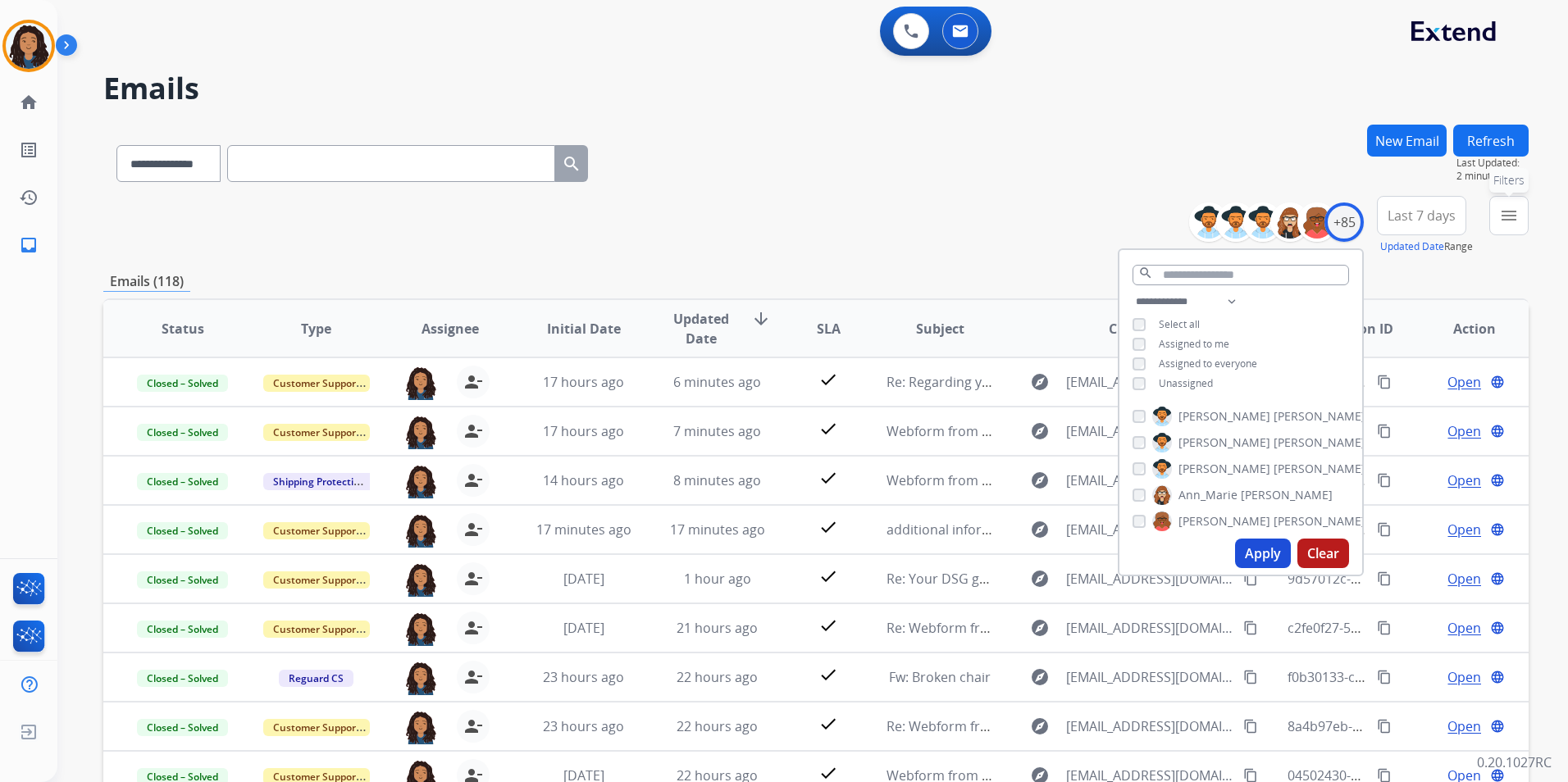
click at [1521, 225] on button "menu Filters" at bounding box center [1508, 215] width 40 height 40
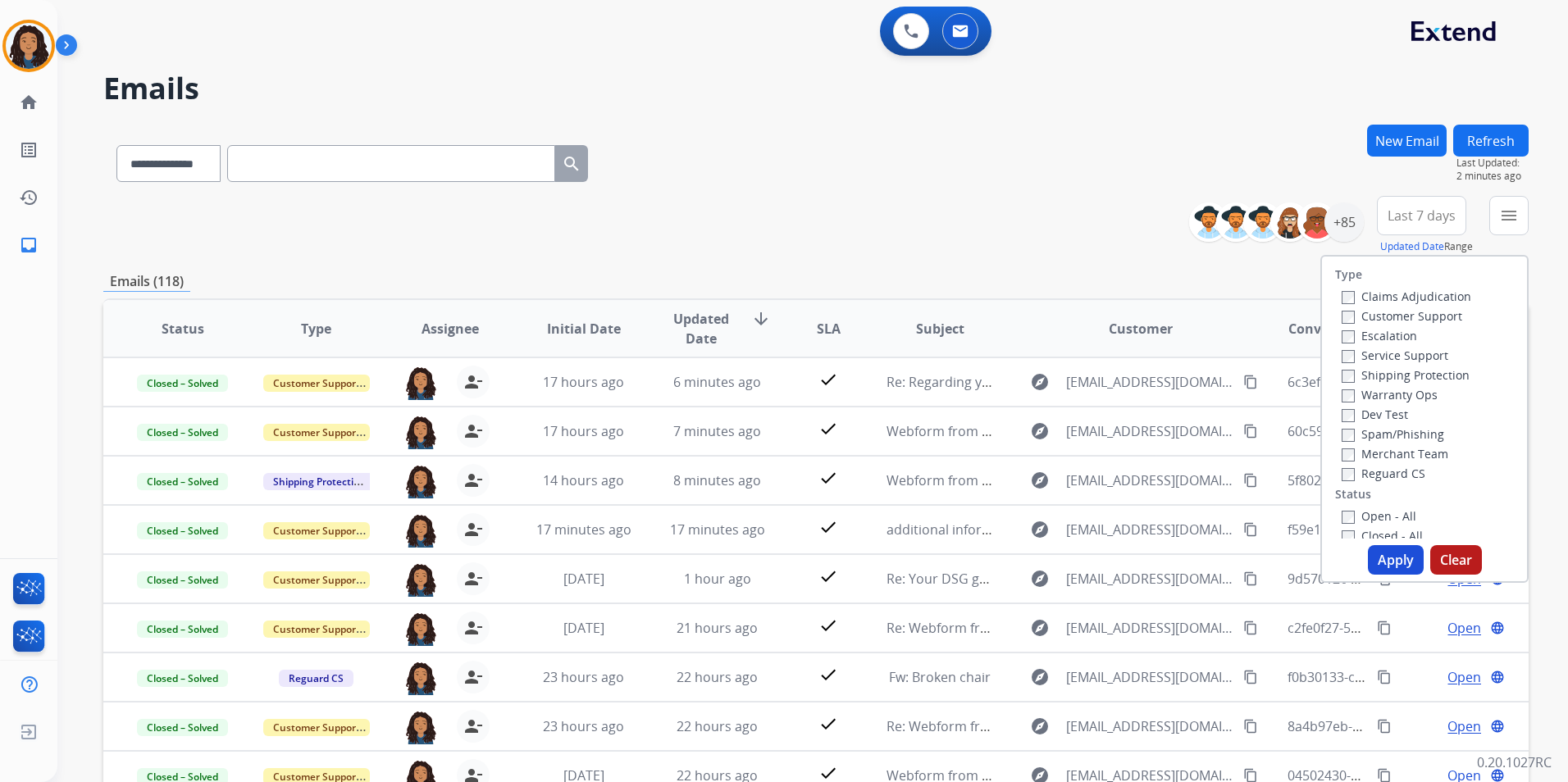
click at [1424, 318] on label "Customer Support" at bounding box center [1401, 316] width 120 height 16
click at [1429, 377] on label "Shipping Protection" at bounding box center [1406, 375] width 128 height 16
click at [1386, 473] on label "Reguard CS" at bounding box center [1383, 473] width 83 height 16
click at [1380, 510] on label "Open - All" at bounding box center [1379, 515] width 75 height 16
drag, startPoint x: 1380, startPoint y: 510, endPoint x: 1350, endPoint y: 515, distance: 30.4
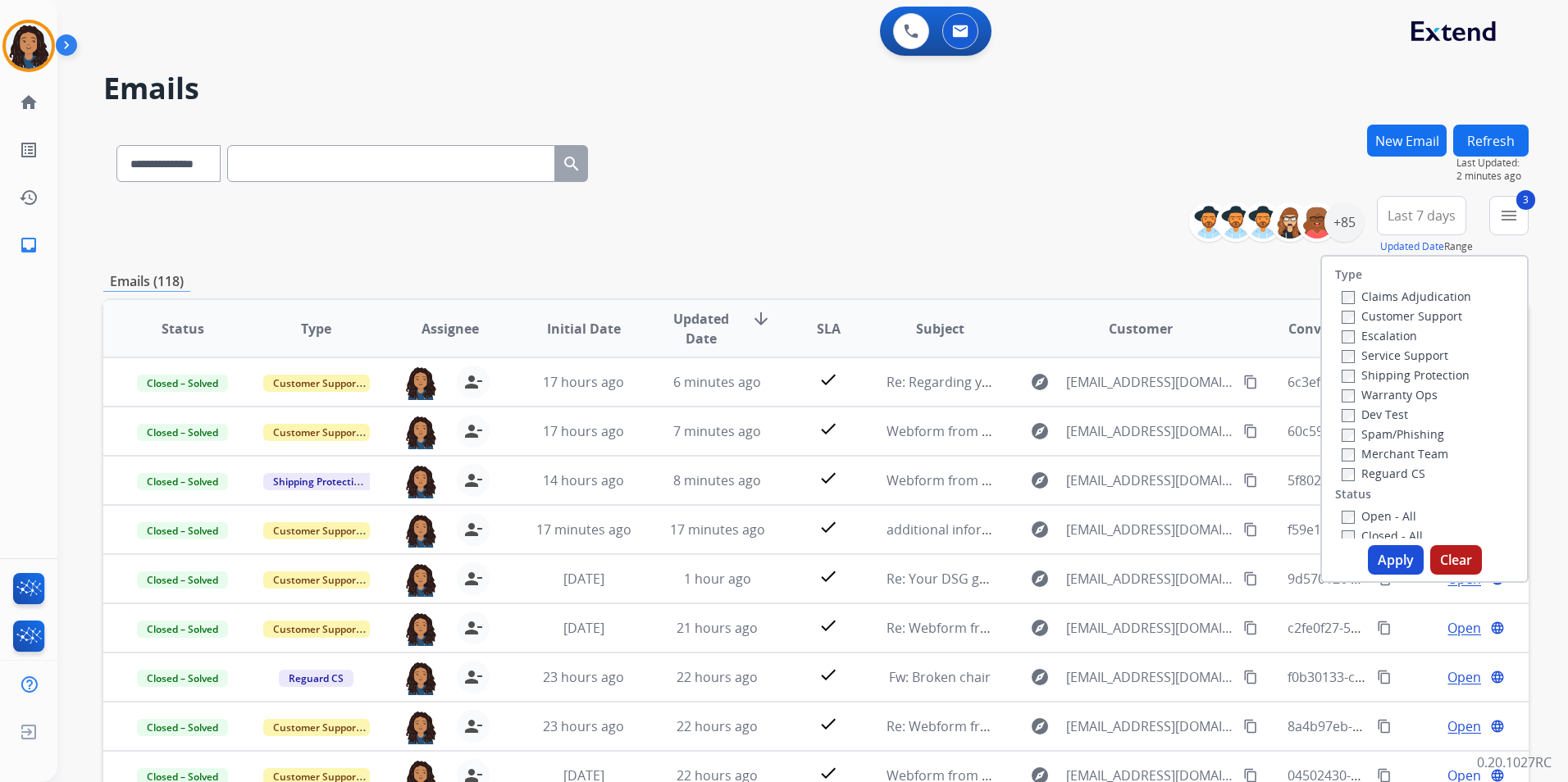
click at [1350, 515] on label "Open - All" at bounding box center [1379, 515] width 75 height 16
click at [1382, 552] on button "Apply" at bounding box center [1396, 559] width 56 height 29
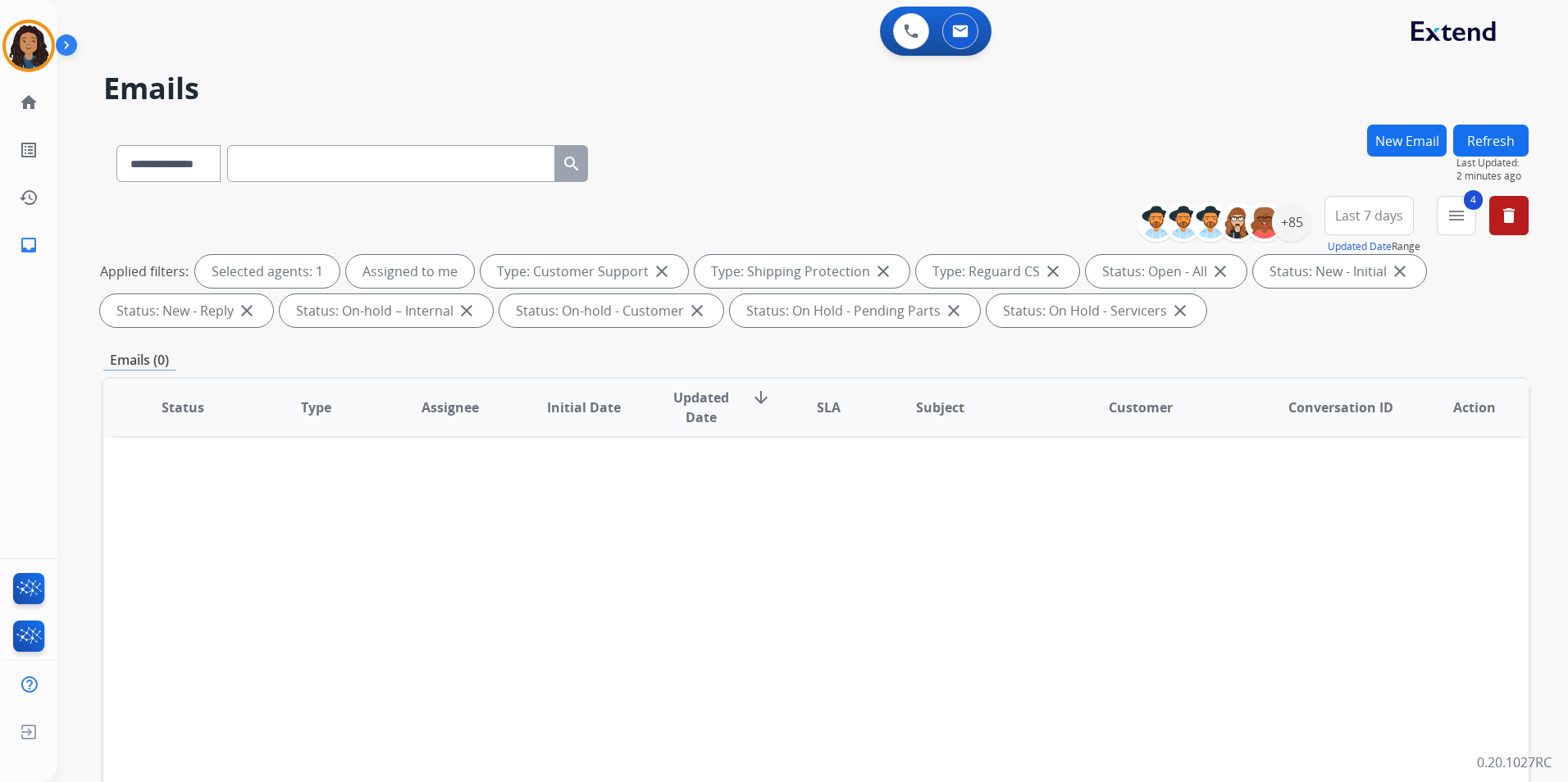
drag, startPoint x: 1364, startPoint y: 217, endPoint x: 1383, endPoint y: 290, distance: 75.4
click at [1364, 217] on span "Last 7 days" at bounding box center [1369, 215] width 68 height 7
click at [1321, 420] on div "Last 90 days" at bounding box center [1364, 415] width 90 height 24
click at [28, 50] on img at bounding box center [29, 45] width 46 height 46
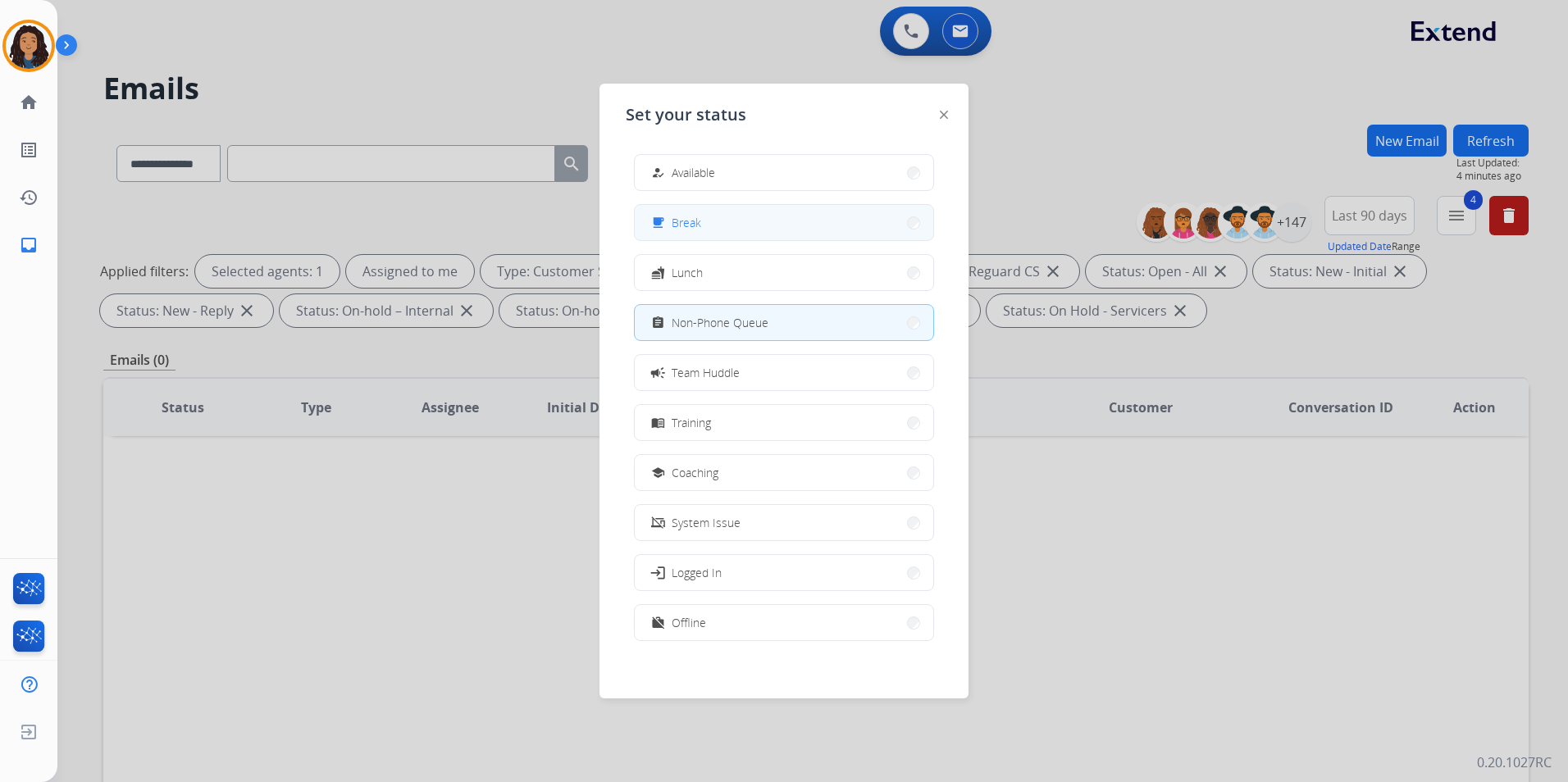
click at [708, 228] on button "free_breakfast Break" at bounding box center [784, 223] width 299 height 35
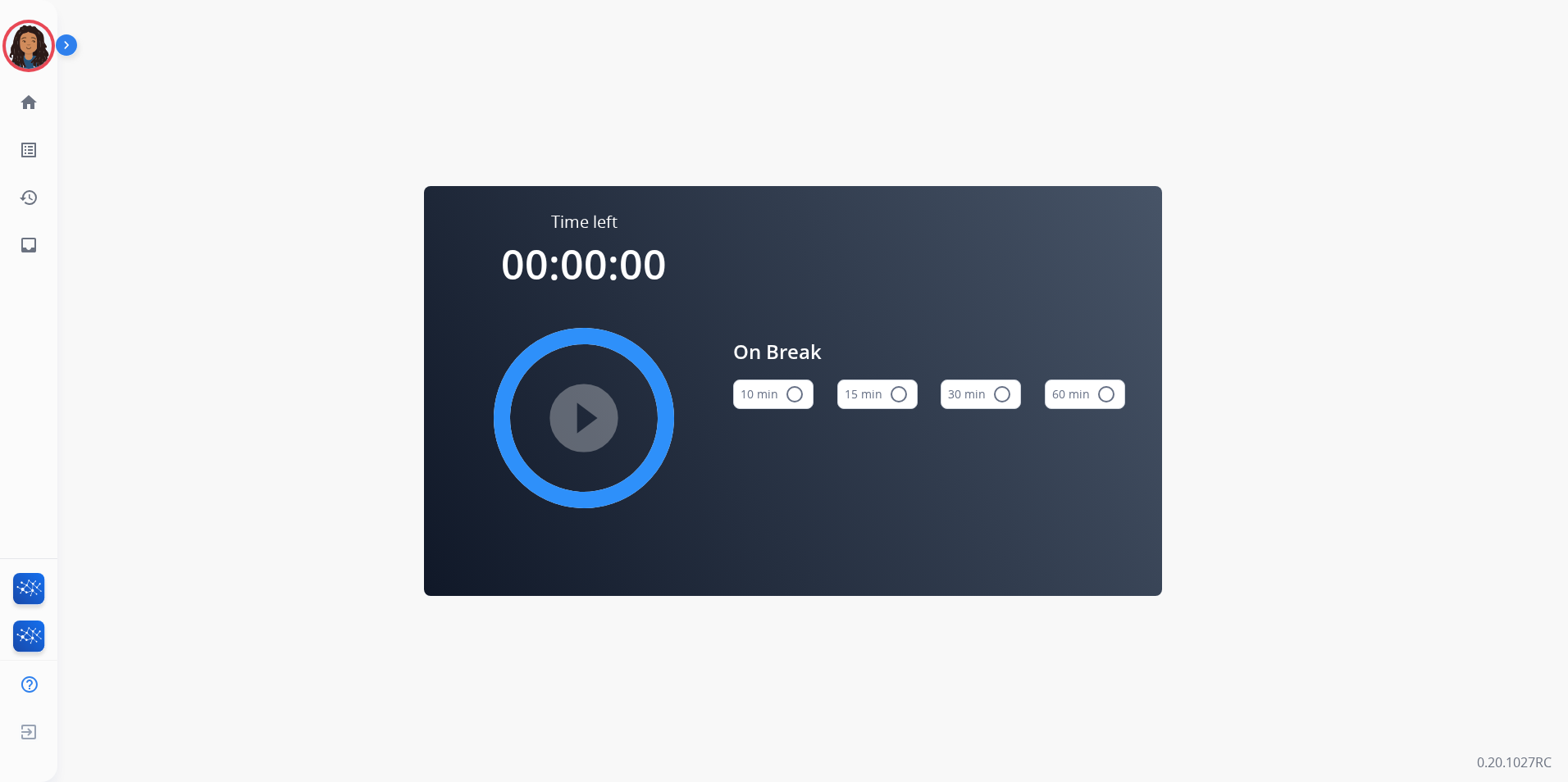
drag, startPoint x: 897, startPoint y: 387, endPoint x: 864, endPoint y: 395, distance: 34.0
click at [896, 387] on mat-icon "radio_button_unchecked" at bounding box center [898, 394] width 19 height 19
click at [594, 418] on mat-icon "play_circle_filled" at bounding box center [583, 417] width 19 height 19
click at [45, 36] on img at bounding box center [29, 45] width 46 height 46
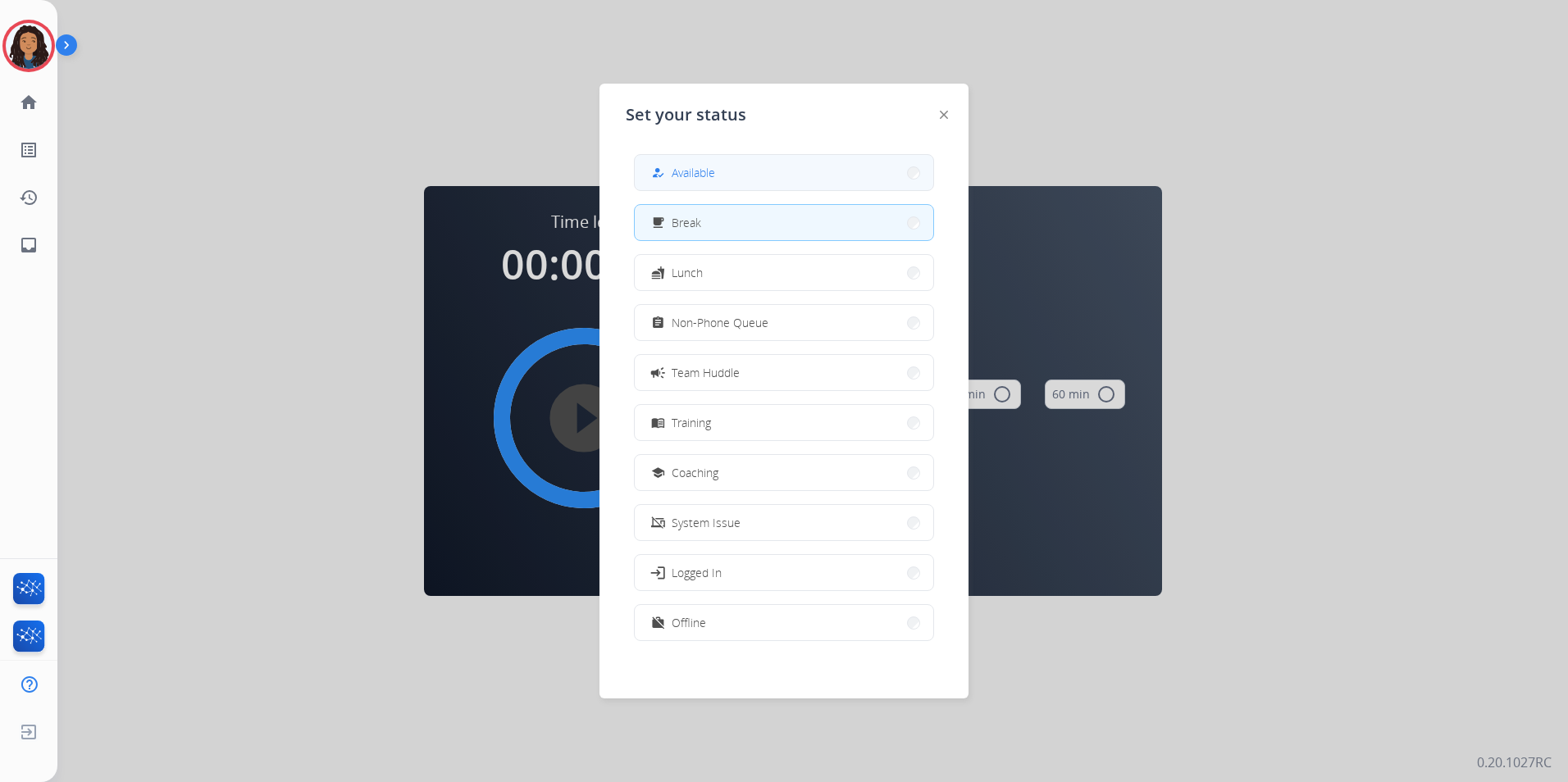
click at [747, 173] on button "how_to_reg Available" at bounding box center [784, 172] width 299 height 35
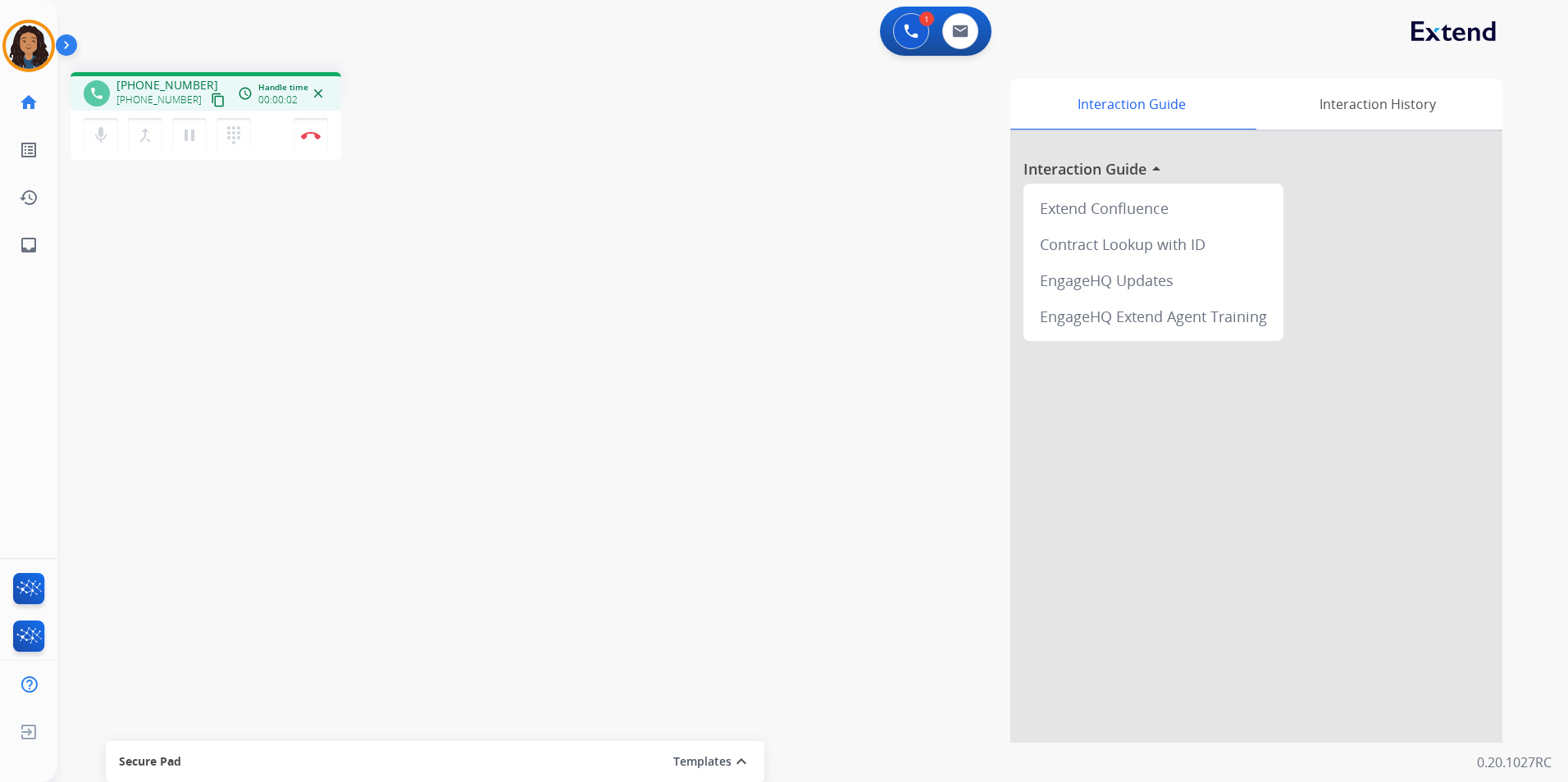
click at [211, 100] on mat-icon "content_copy" at bounding box center [219, 100] width 15 height 15
click at [958, 33] on img at bounding box center [960, 31] width 16 height 13
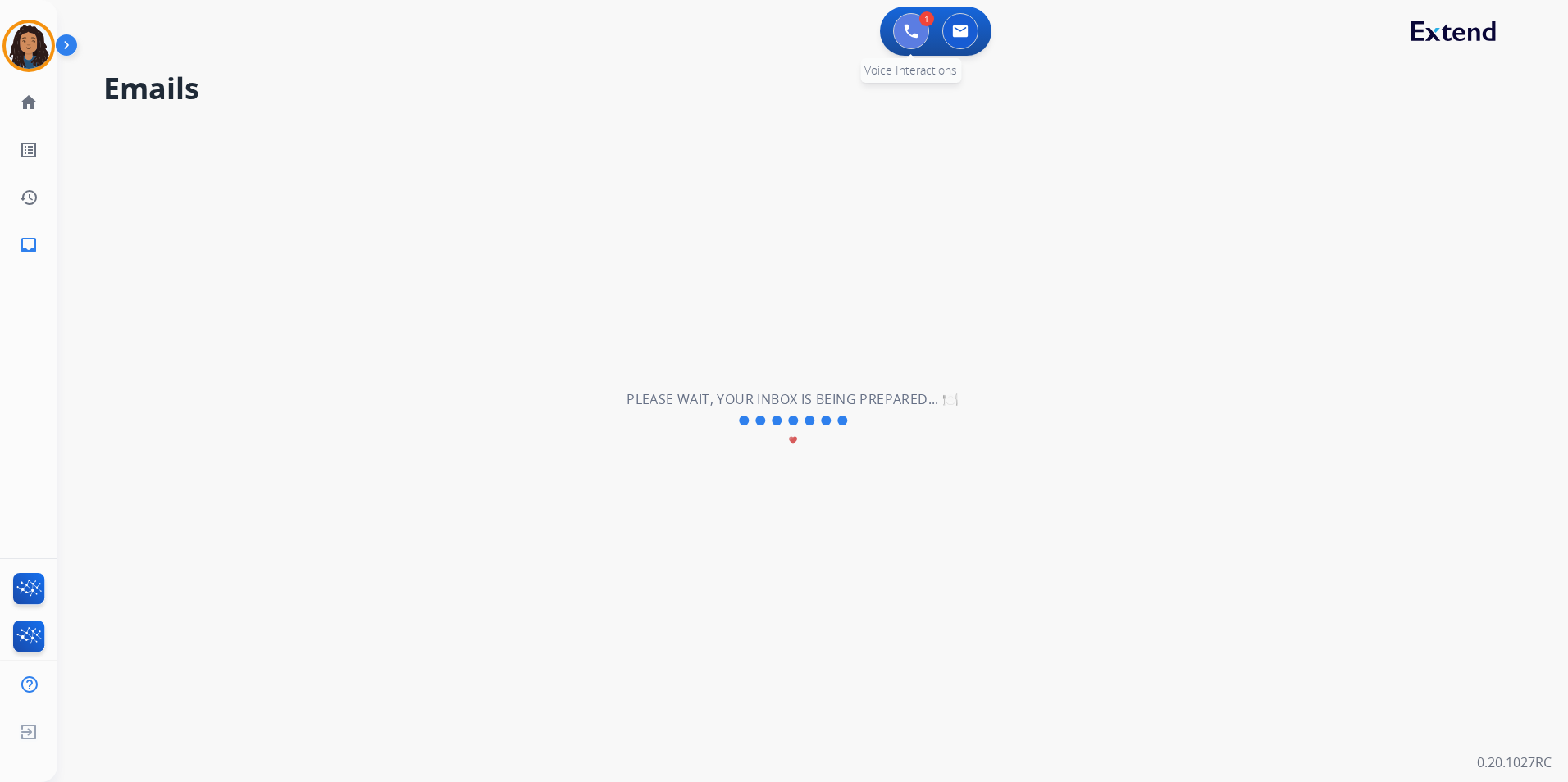
click at [914, 35] on img at bounding box center [911, 31] width 15 height 15
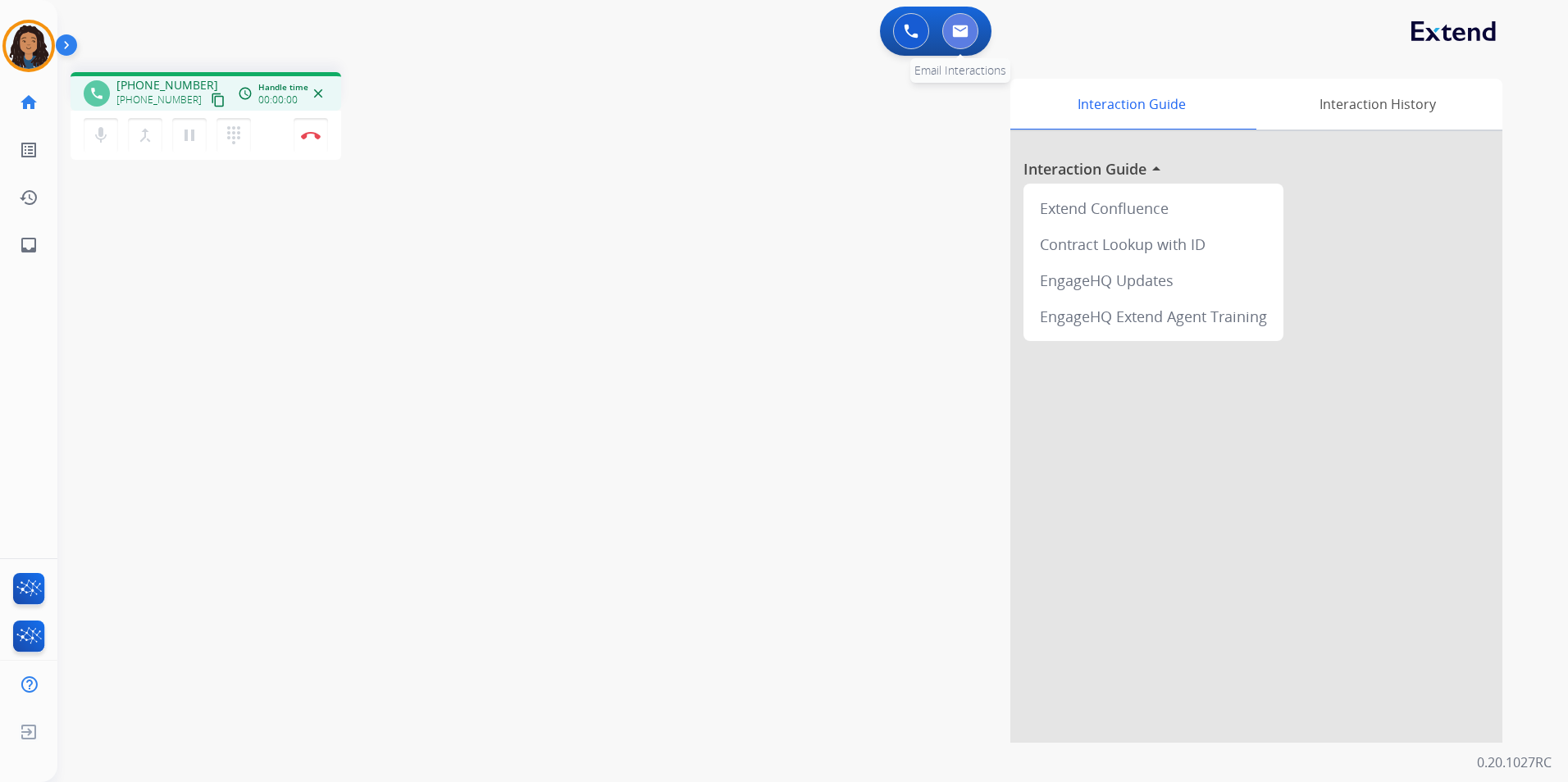
click at [967, 36] on img at bounding box center [960, 31] width 16 height 13
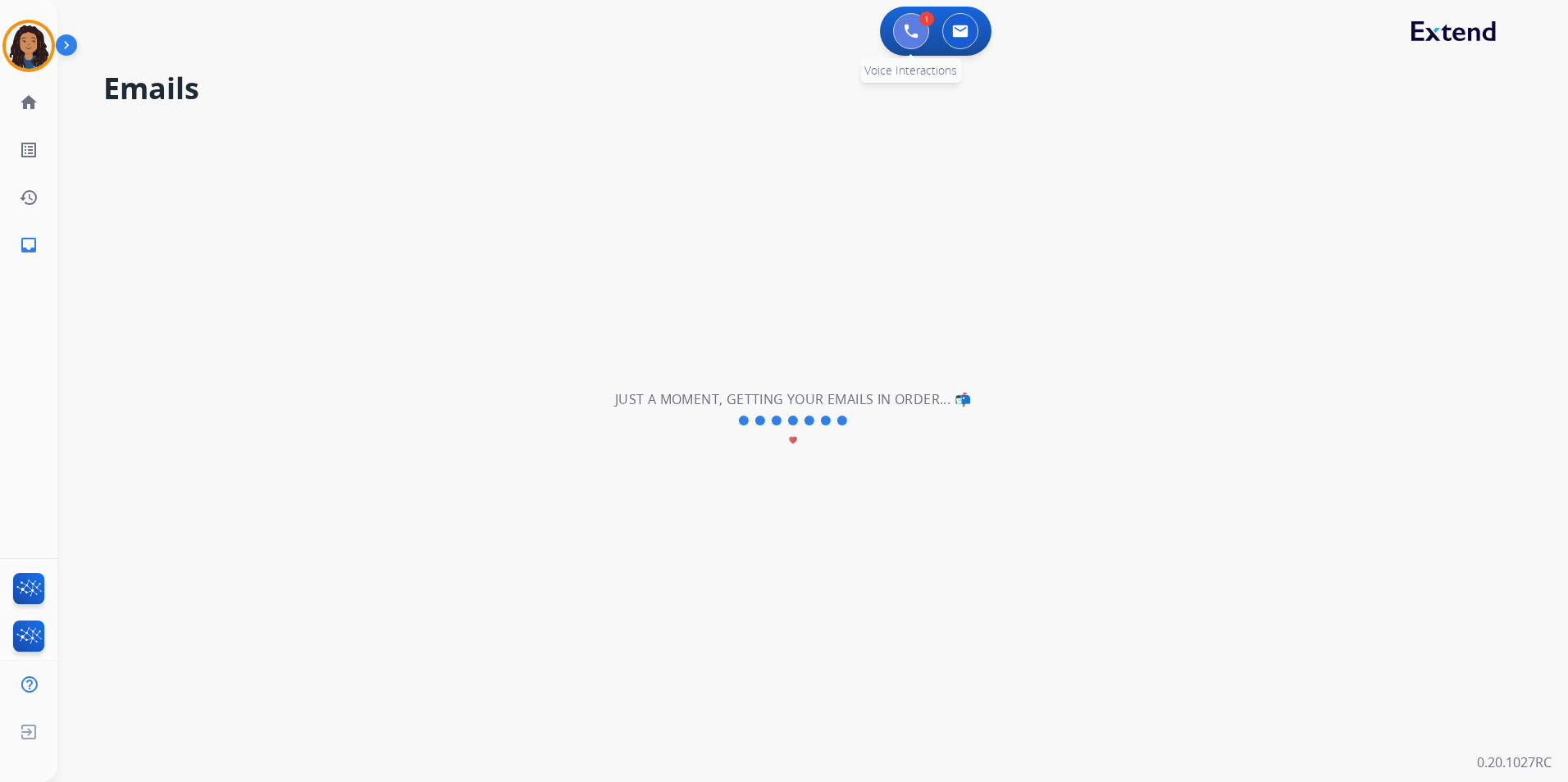
click at [914, 44] on button at bounding box center [911, 31] width 36 height 36
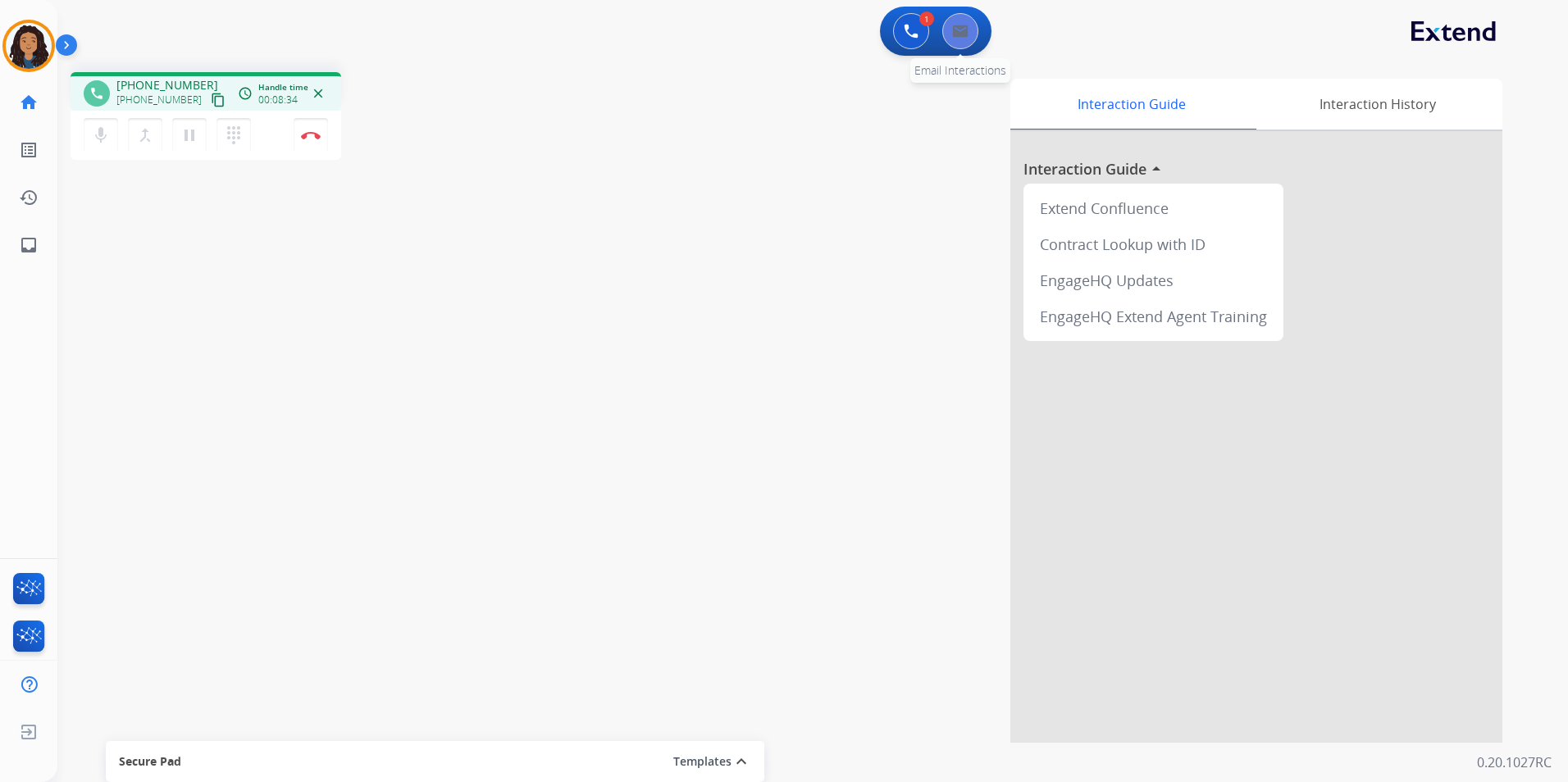
click at [966, 47] on button at bounding box center [960, 31] width 36 height 36
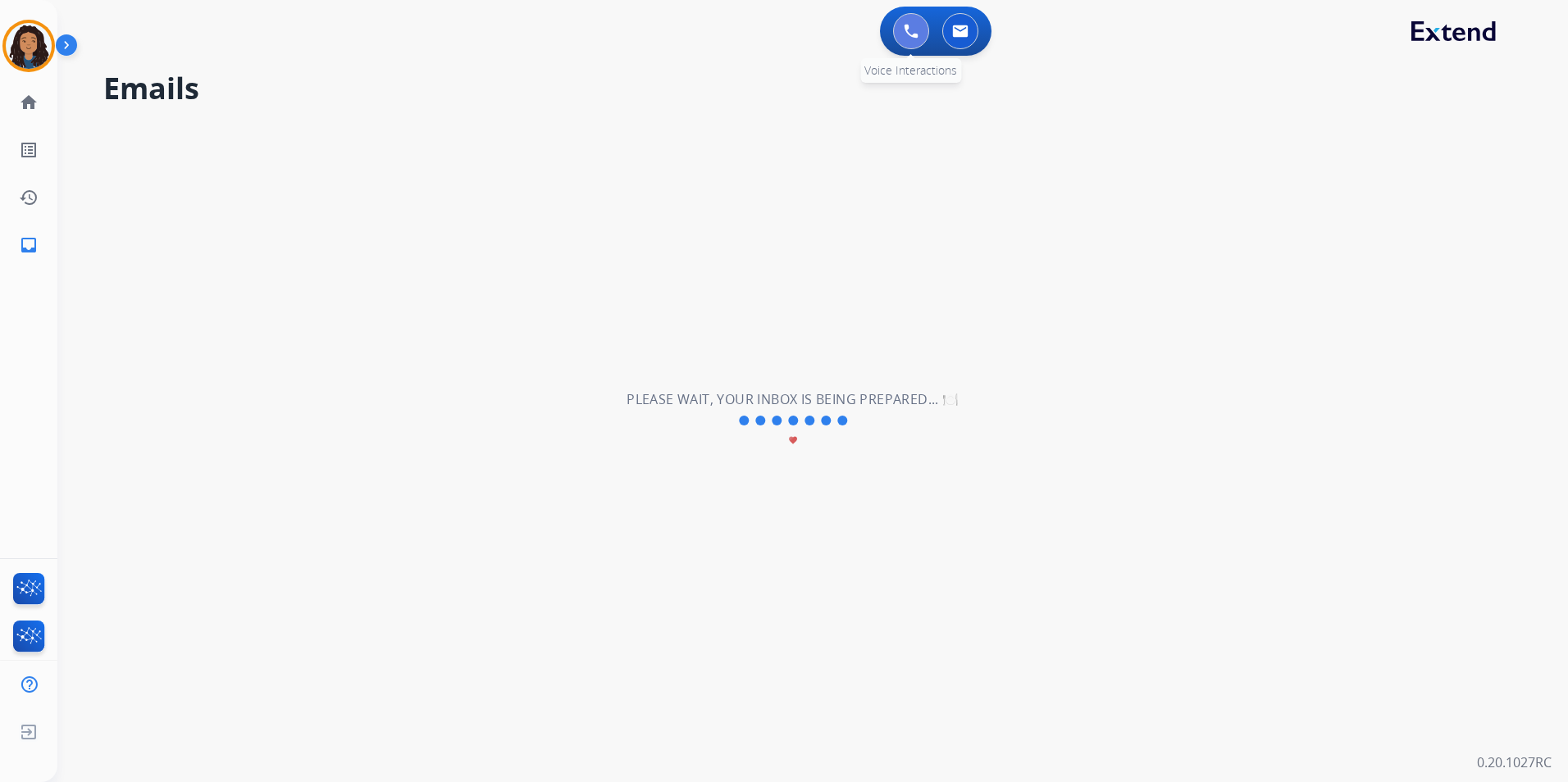
click at [920, 34] on button at bounding box center [911, 31] width 36 height 36
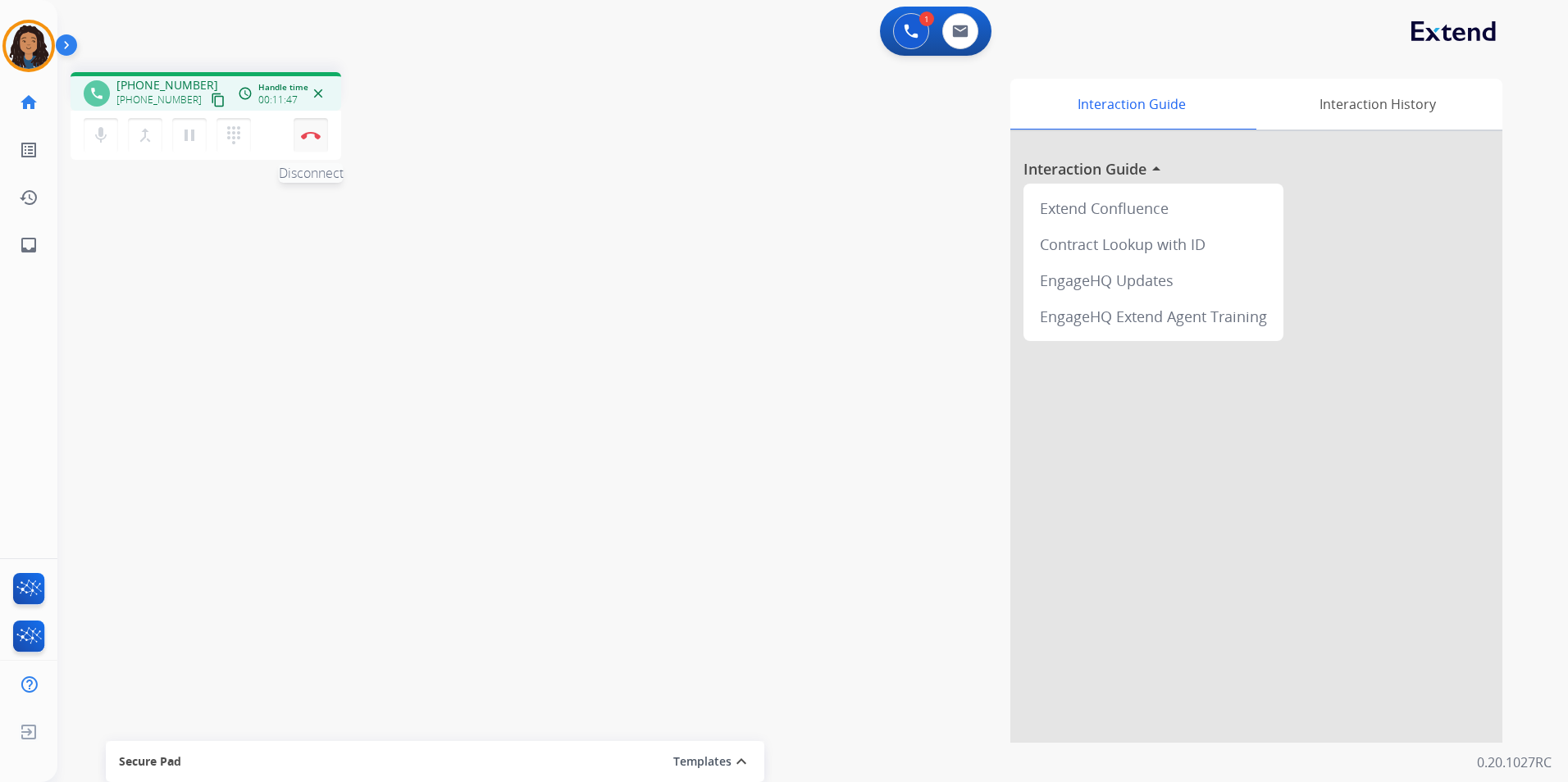
click at [307, 143] on button "Disconnect" at bounding box center [310, 135] width 34 height 34
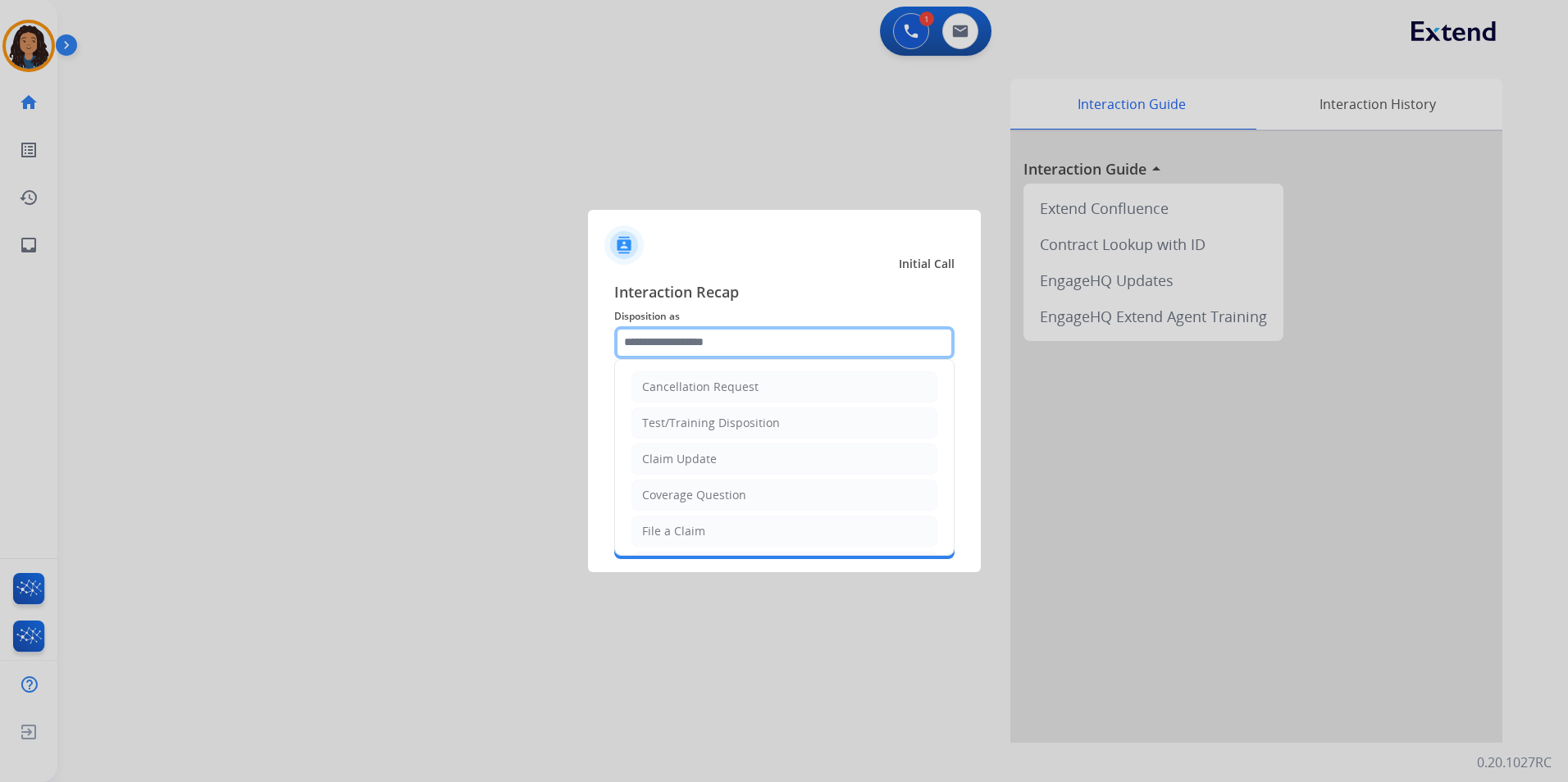
click at [834, 332] on input "text" at bounding box center [784, 342] width 341 height 33
click at [697, 459] on div "Claim Update" at bounding box center [679, 458] width 75 height 16
type input "**********"
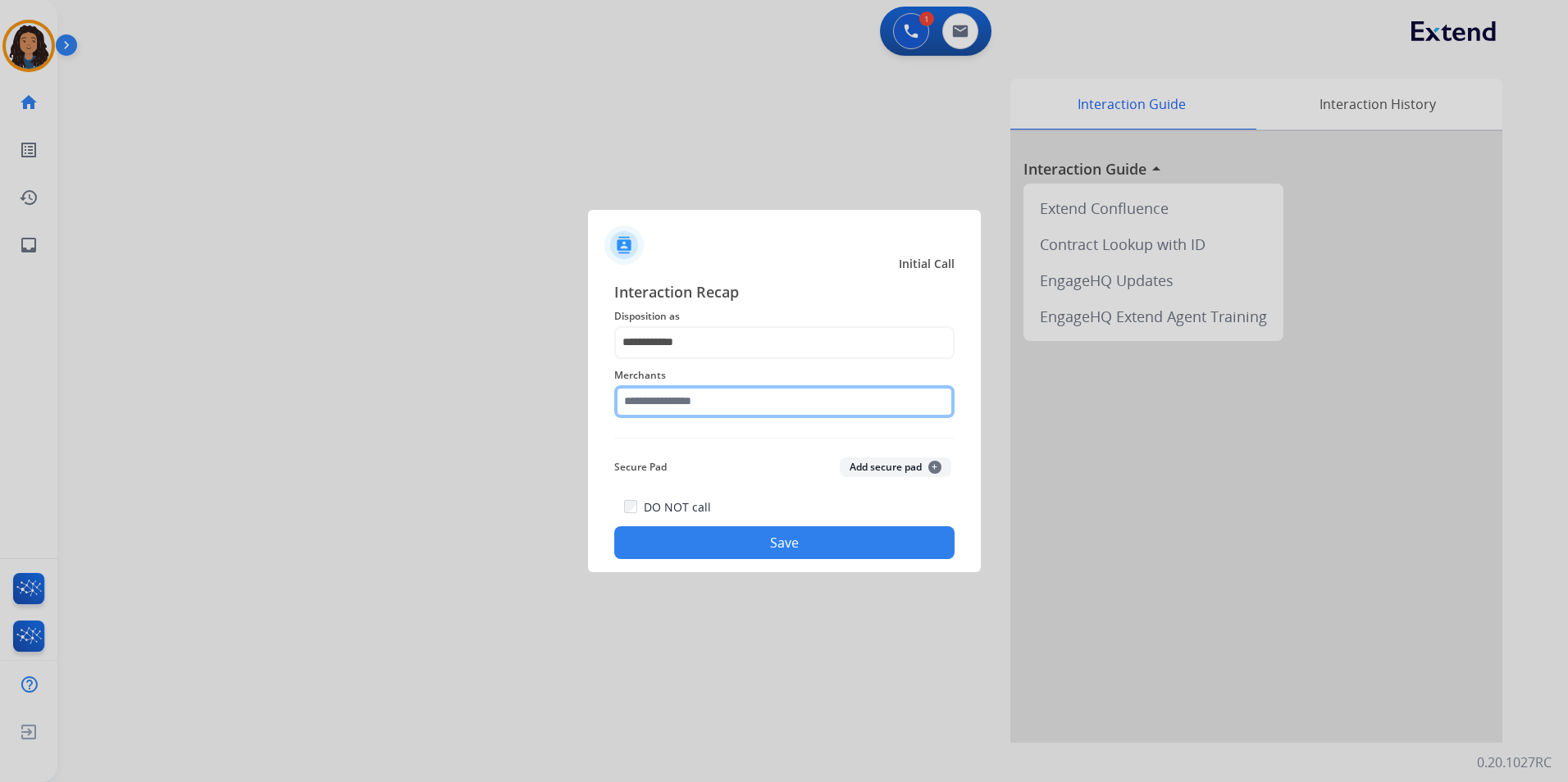
click at [701, 411] on input "text" at bounding box center [784, 401] width 341 height 33
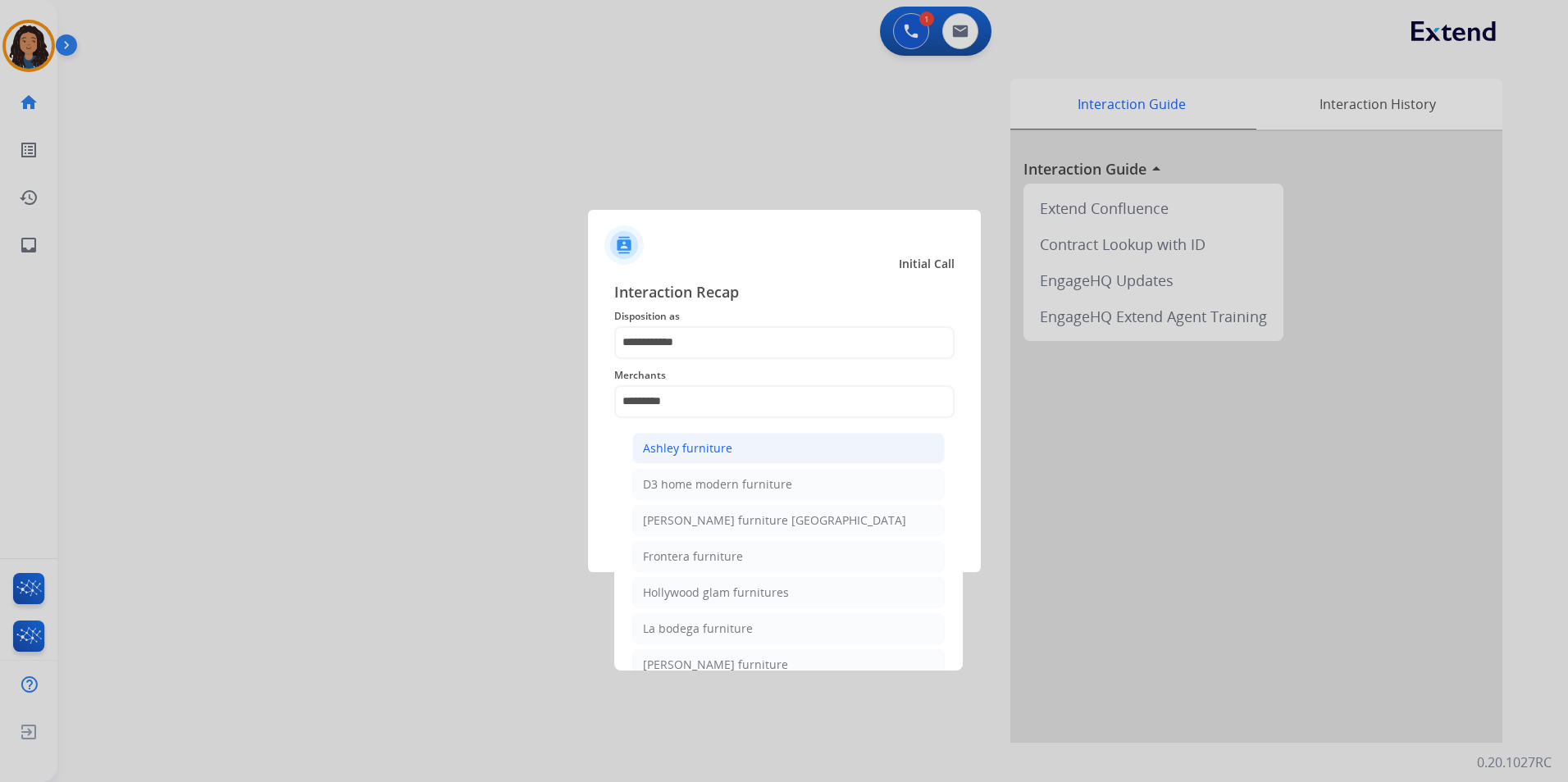
click at [708, 446] on div "Ashley furniture" at bounding box center [687, 447] width 89 height 16
type input "**********"
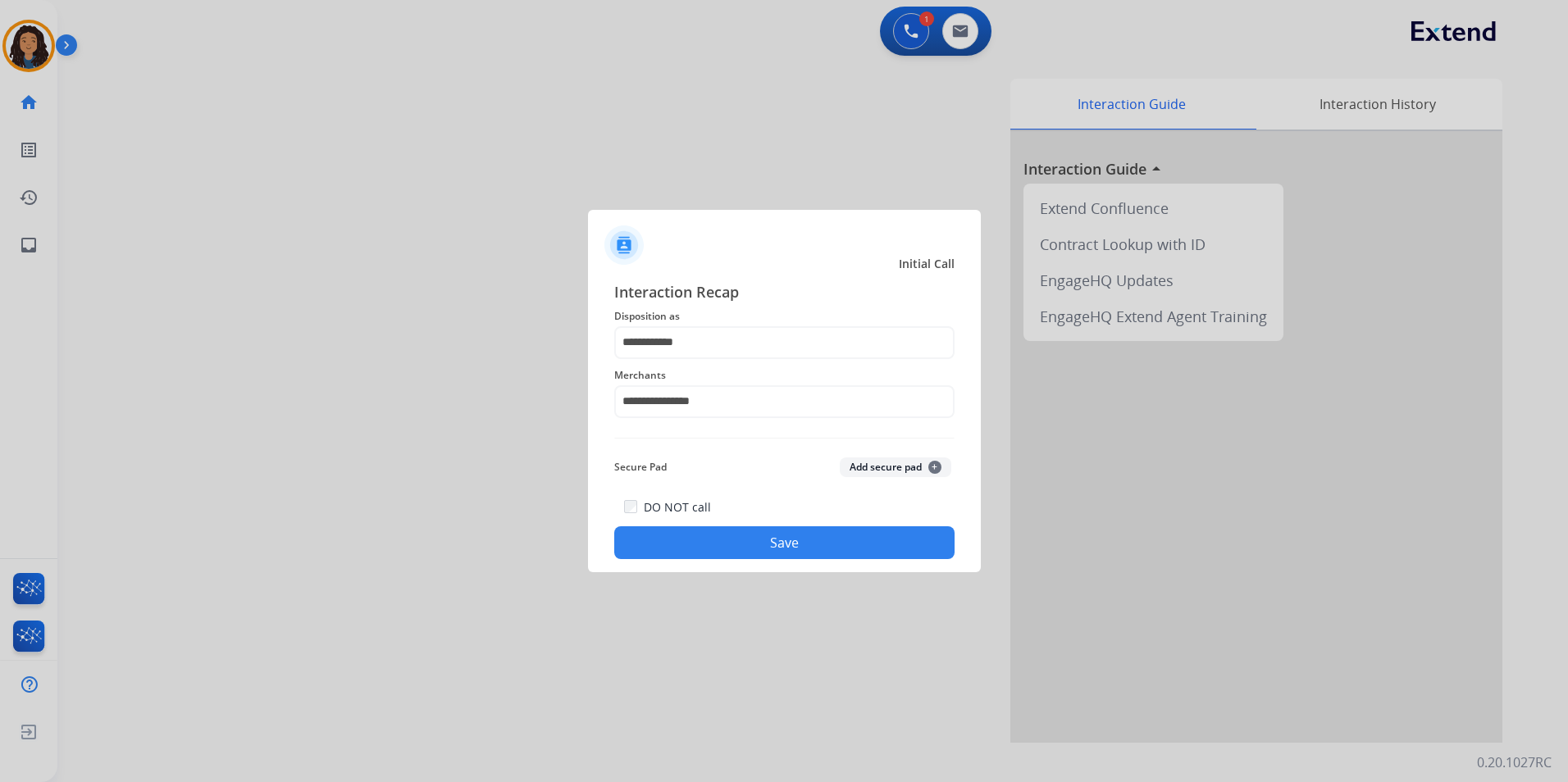
click at [674, 537] on button "Save" at bounding box center [784, 542] width 341 height 33
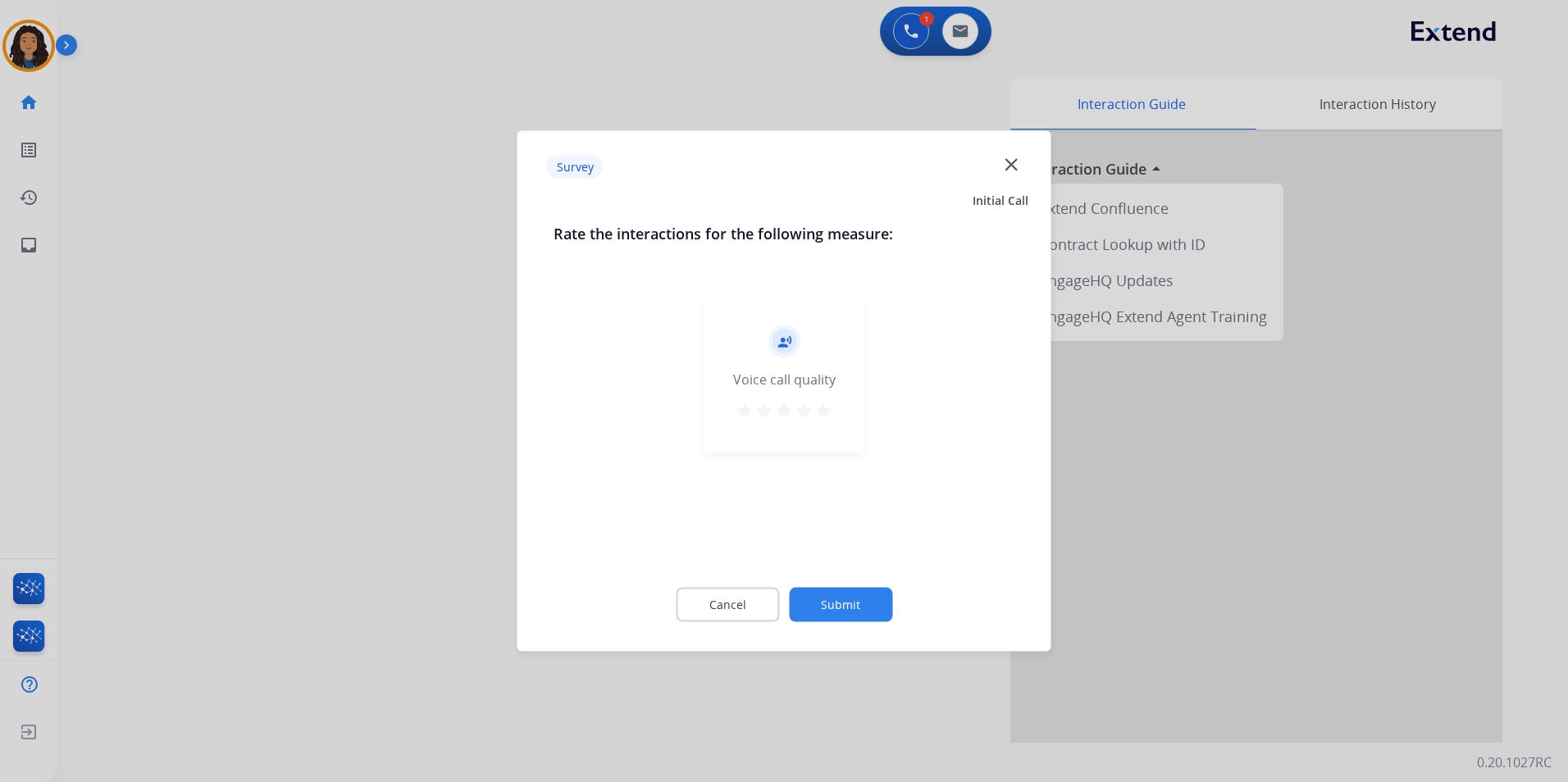
click at [429, 422] on div at bounding box center [784, 391] width 1568 height 782
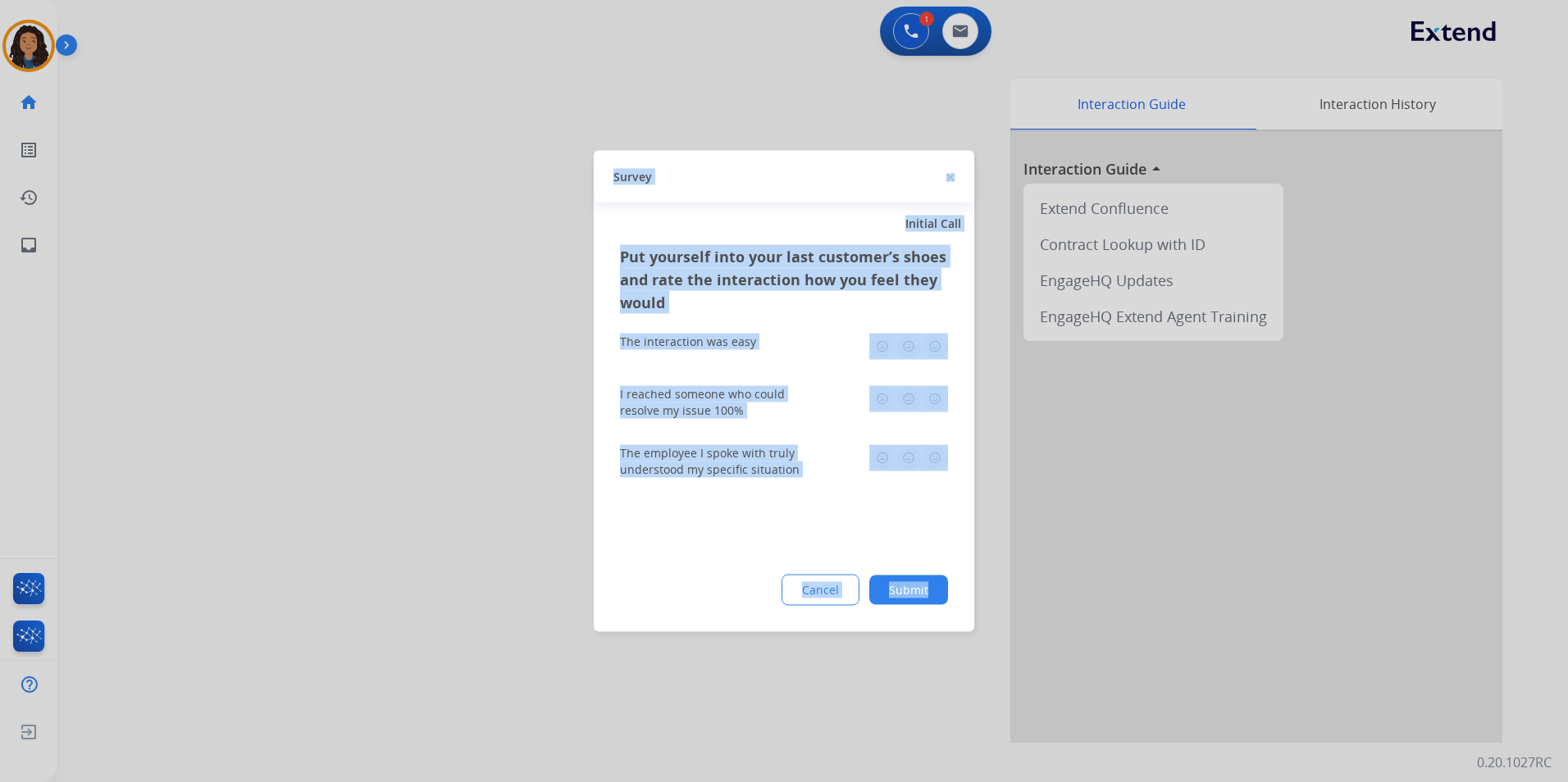
click at [429, 422] on div at bounding box center [784, 391] width 1568 height 782
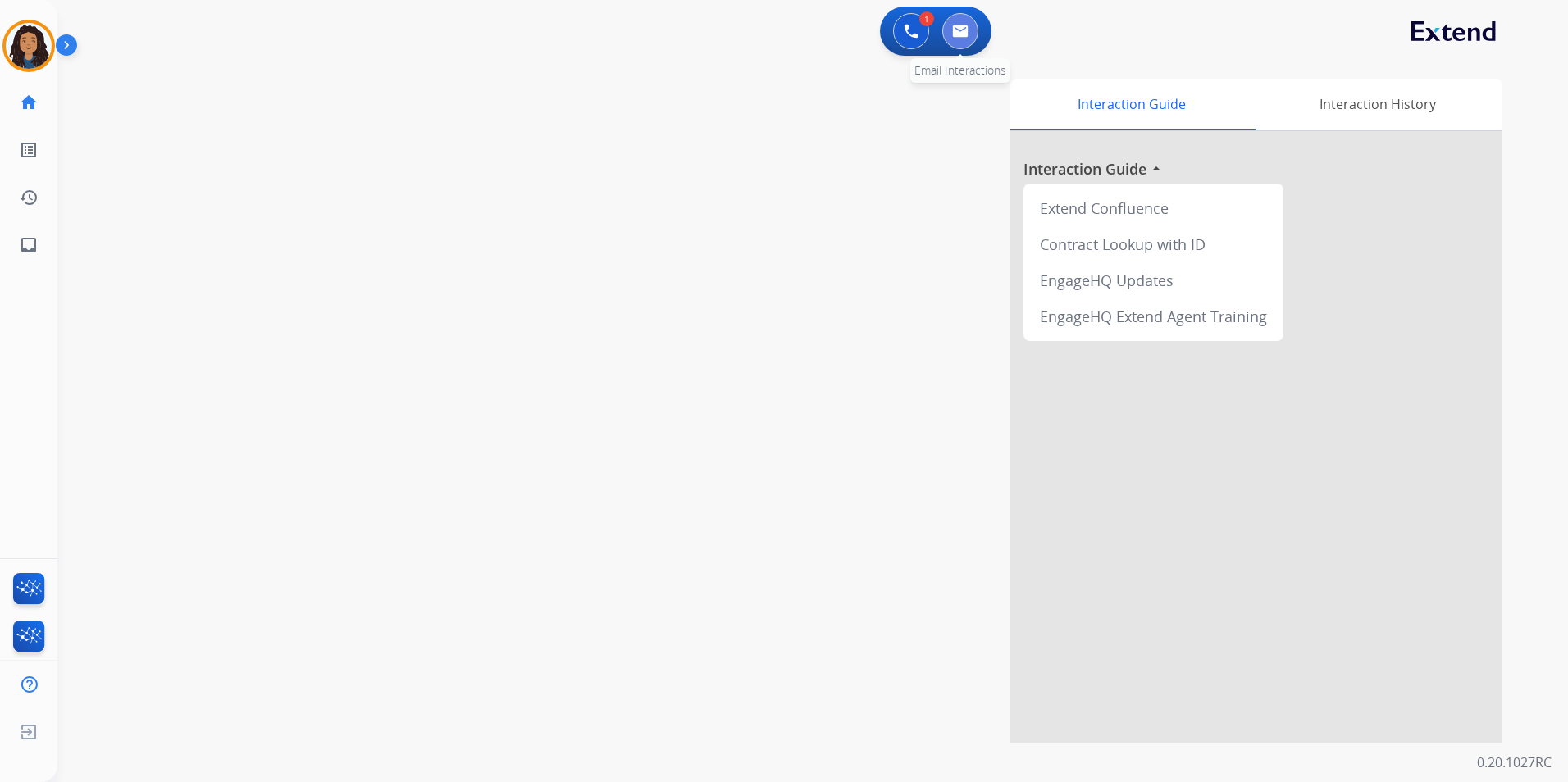
click at [961, 38] on button at bounding box center [960, 31] width 36 height 36
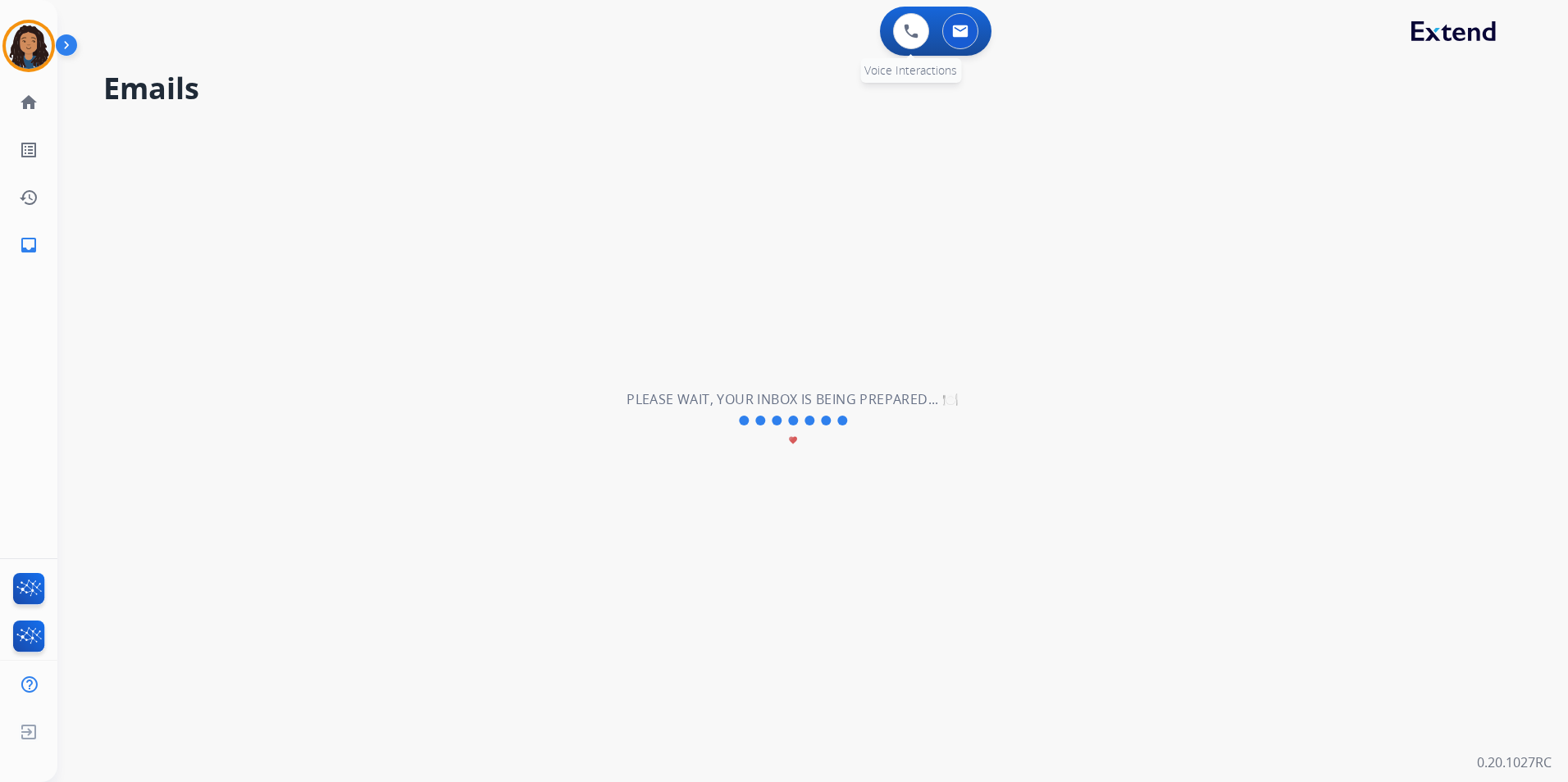
click at [895, 19] on div "0 Voice Interactions" at bounding box center [911, 31] width 49 height 36
click at [900, 24] on button at bounding box center [911, 31] width 36 height 36
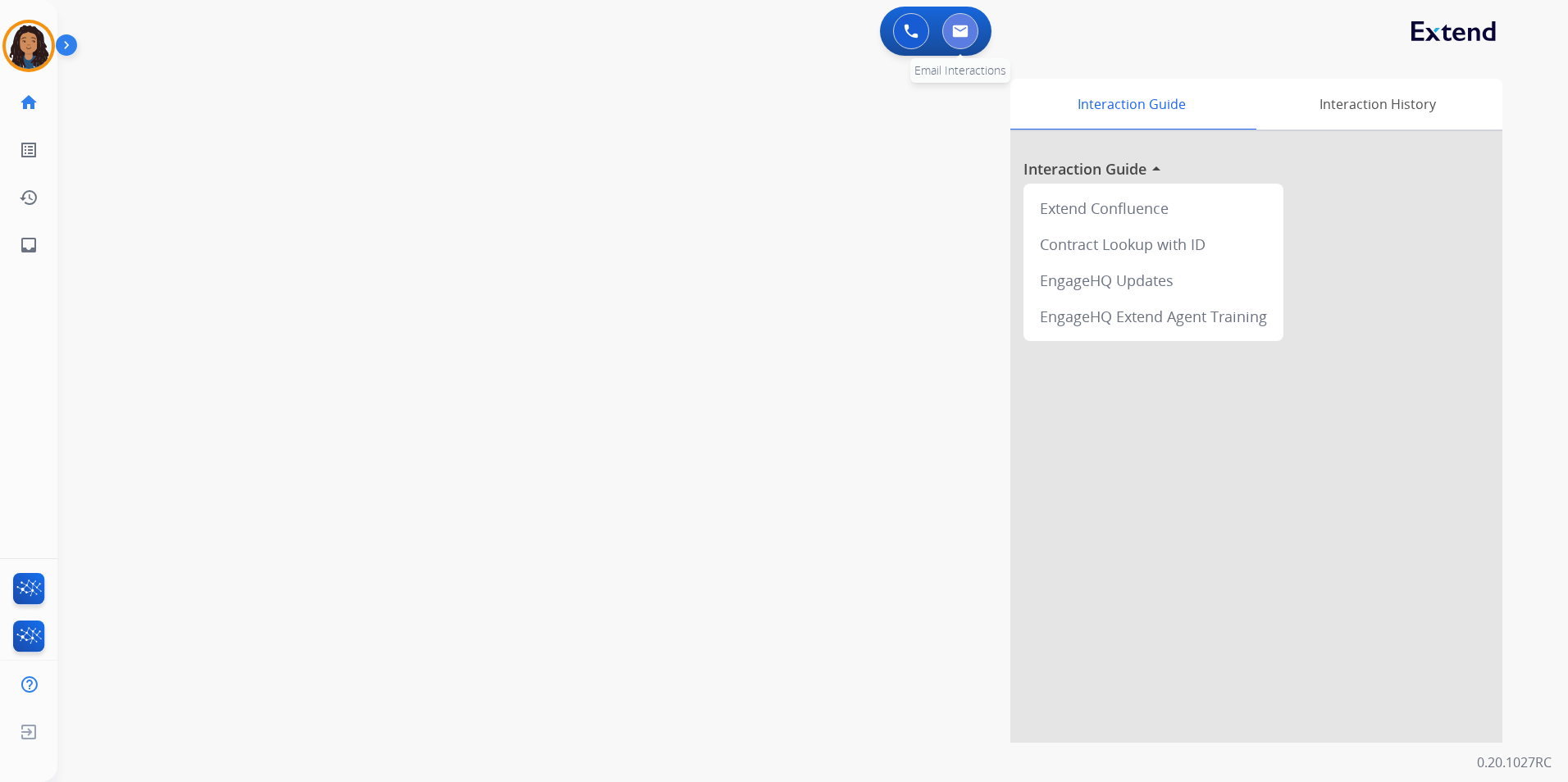
click at [969, 34] on button at bounding box center [960, 31] width 36 height 36
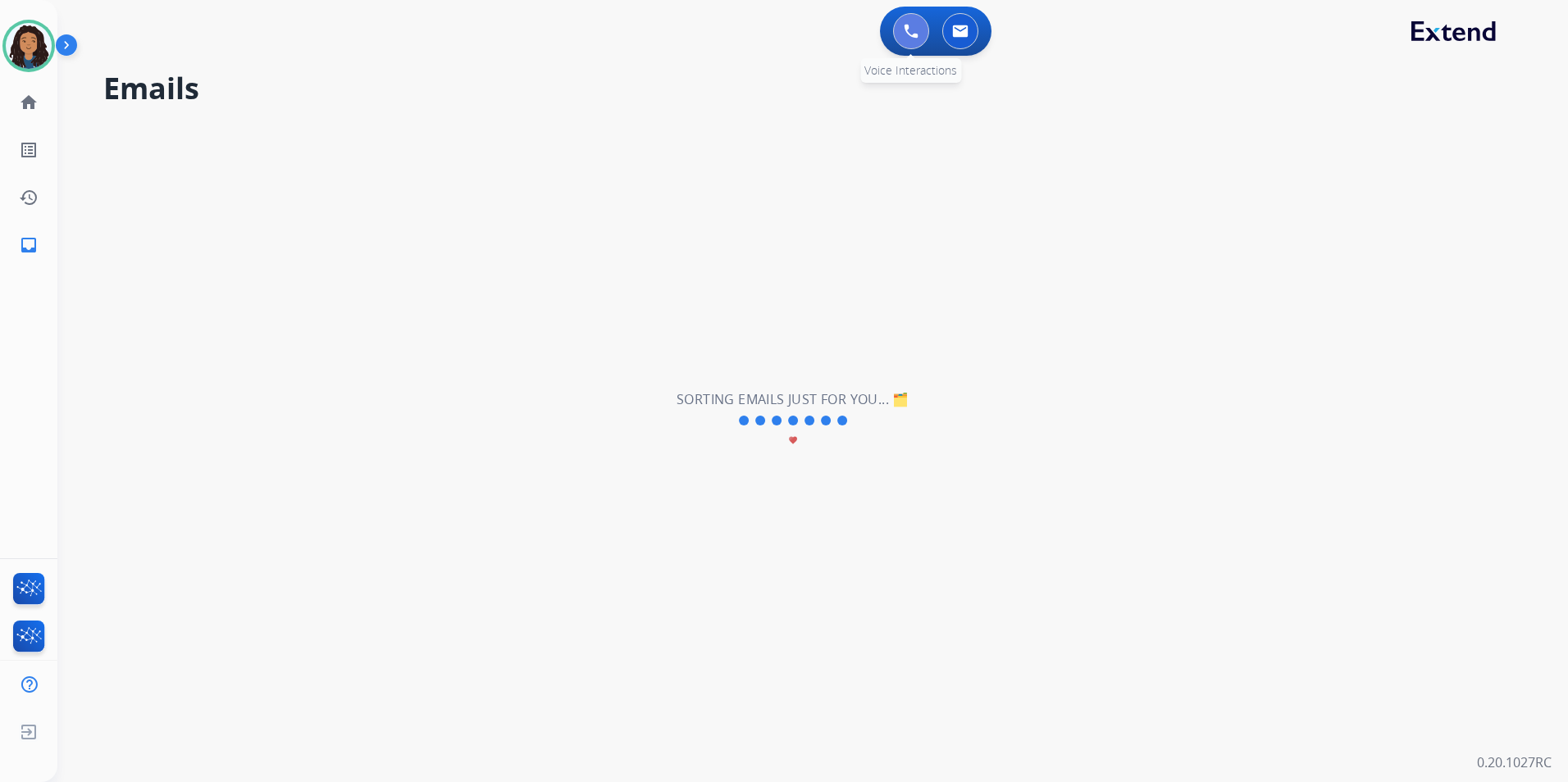
click at [906, 28] on img at bounding box center [911, 31] width 15 height 15
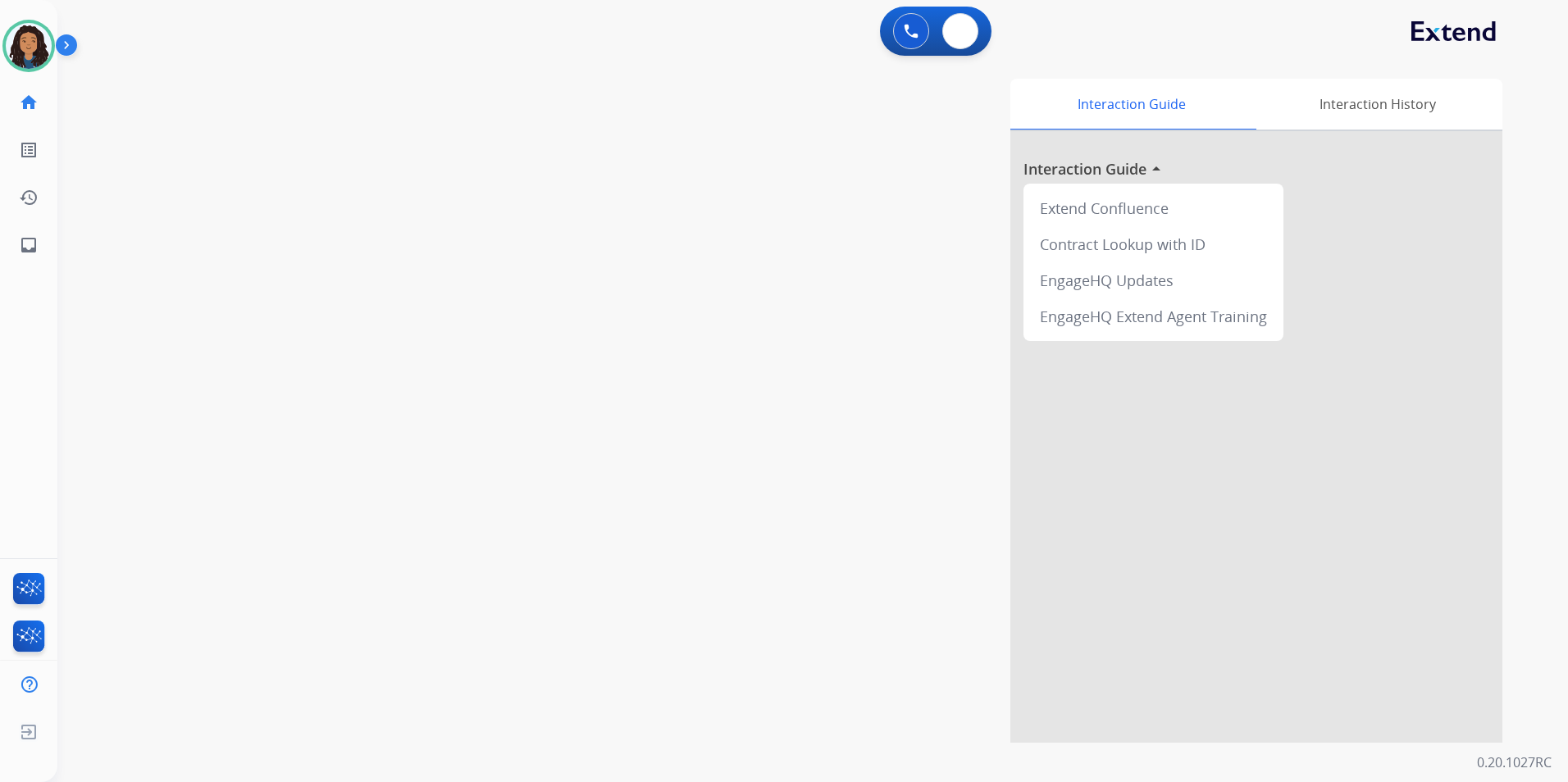
click at [956, 28] on img at bounding box center [960, 31] width 16 height 13
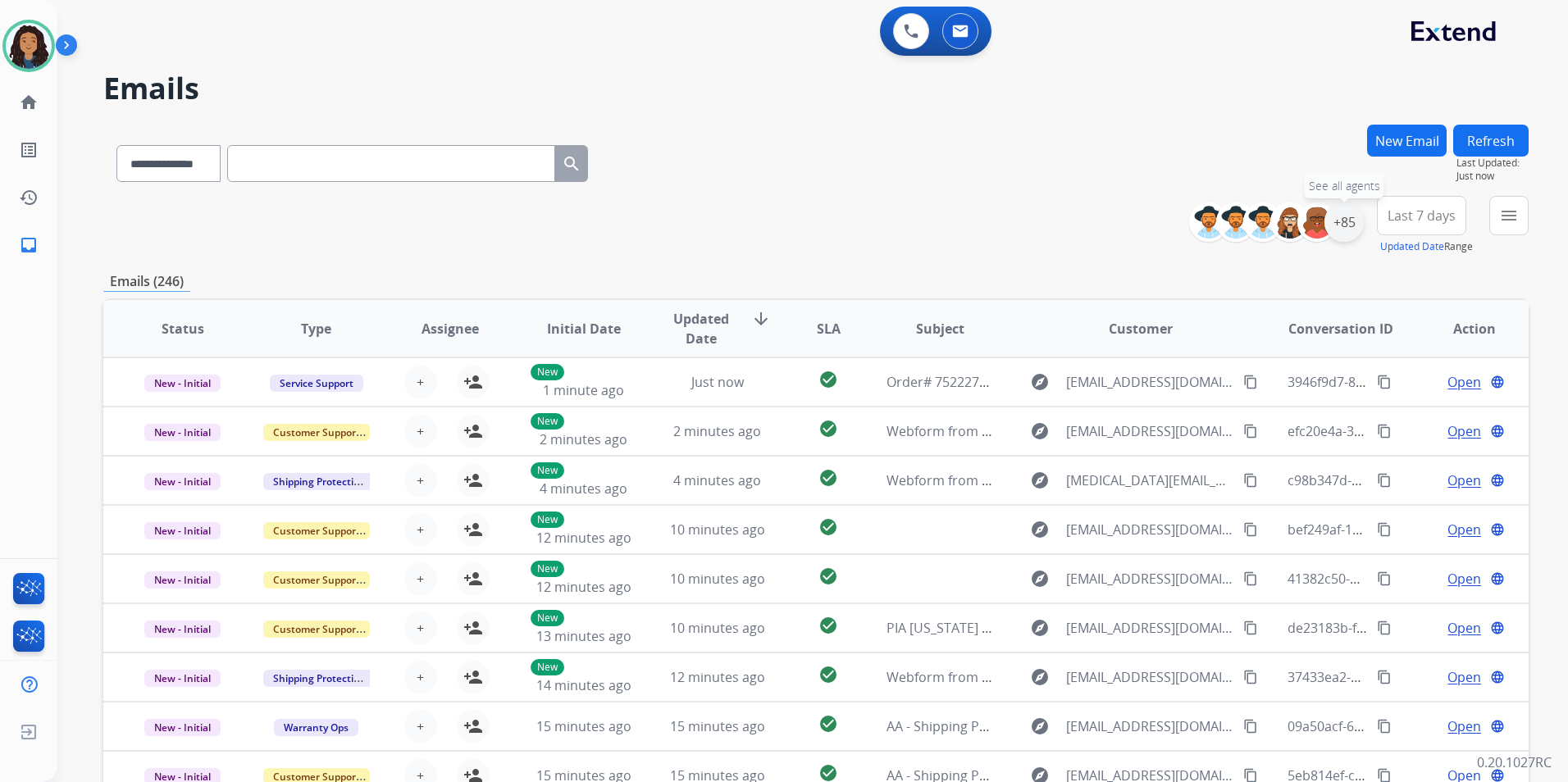
click at [1345, 223] on div "+85" at bounding box center [1343, 222] width 40 height 40
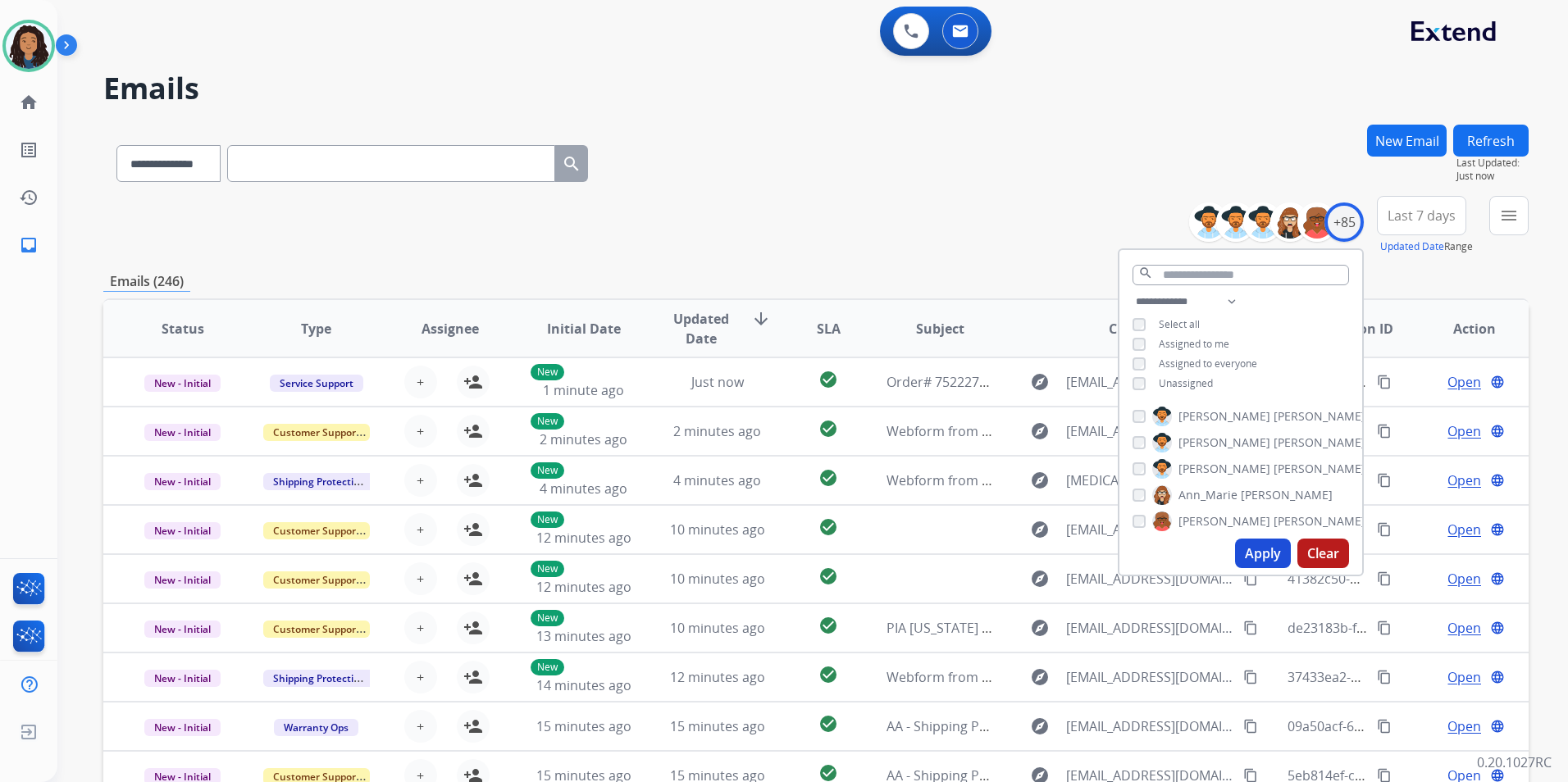
click at [1184, 380] on span "Unassigned" at bounding box center [1185, 383] width 54 height 14
click at [1259, 543] on button "Apply" at bounding box center [1263, 552] width 56 height 29
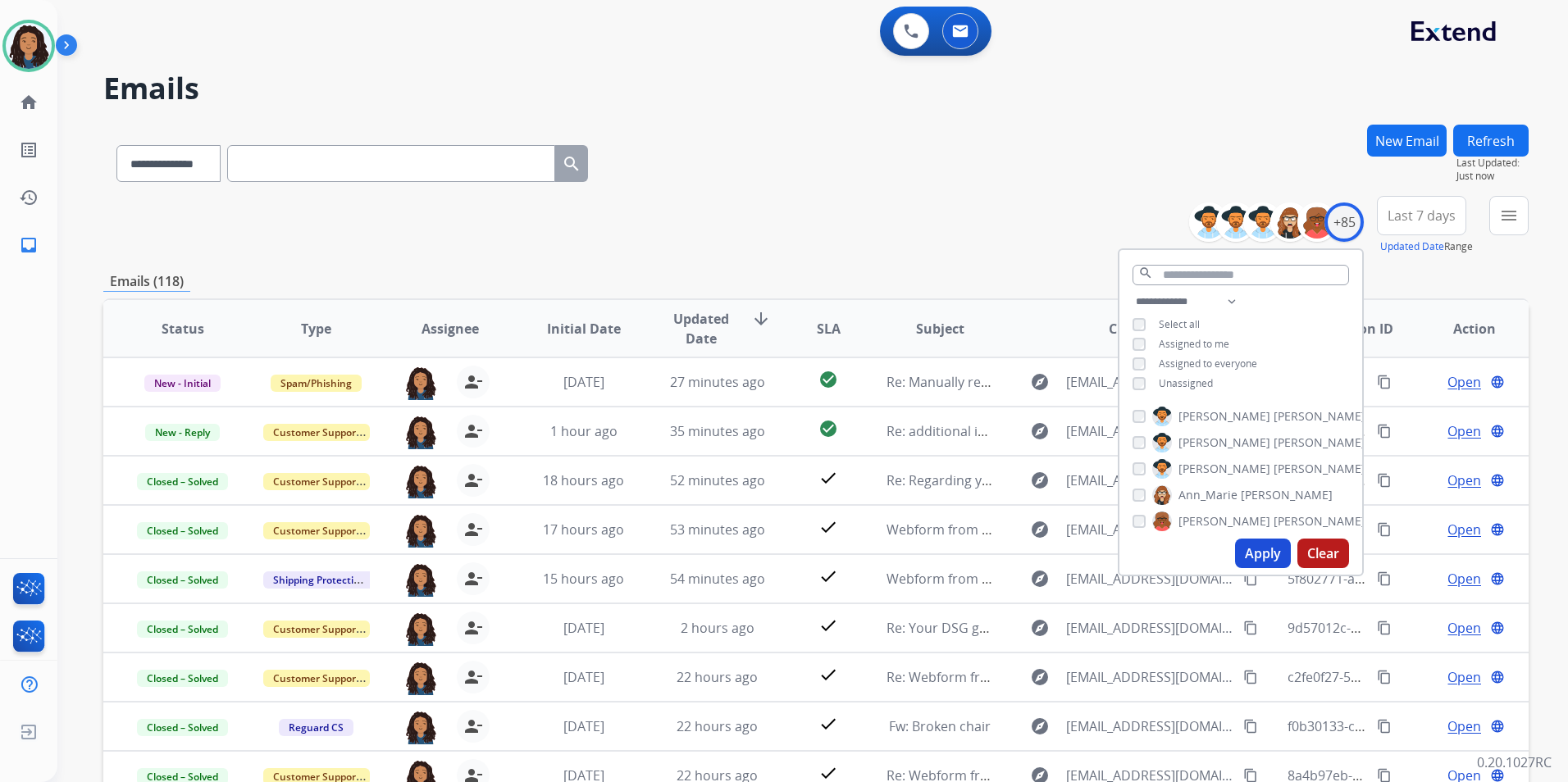
click at [1508, 237] on div "menu Type Claims Adjudication Customer Support Escalation Service Support Shipp…" at bounding box center [1508, 225] width 40 height 59
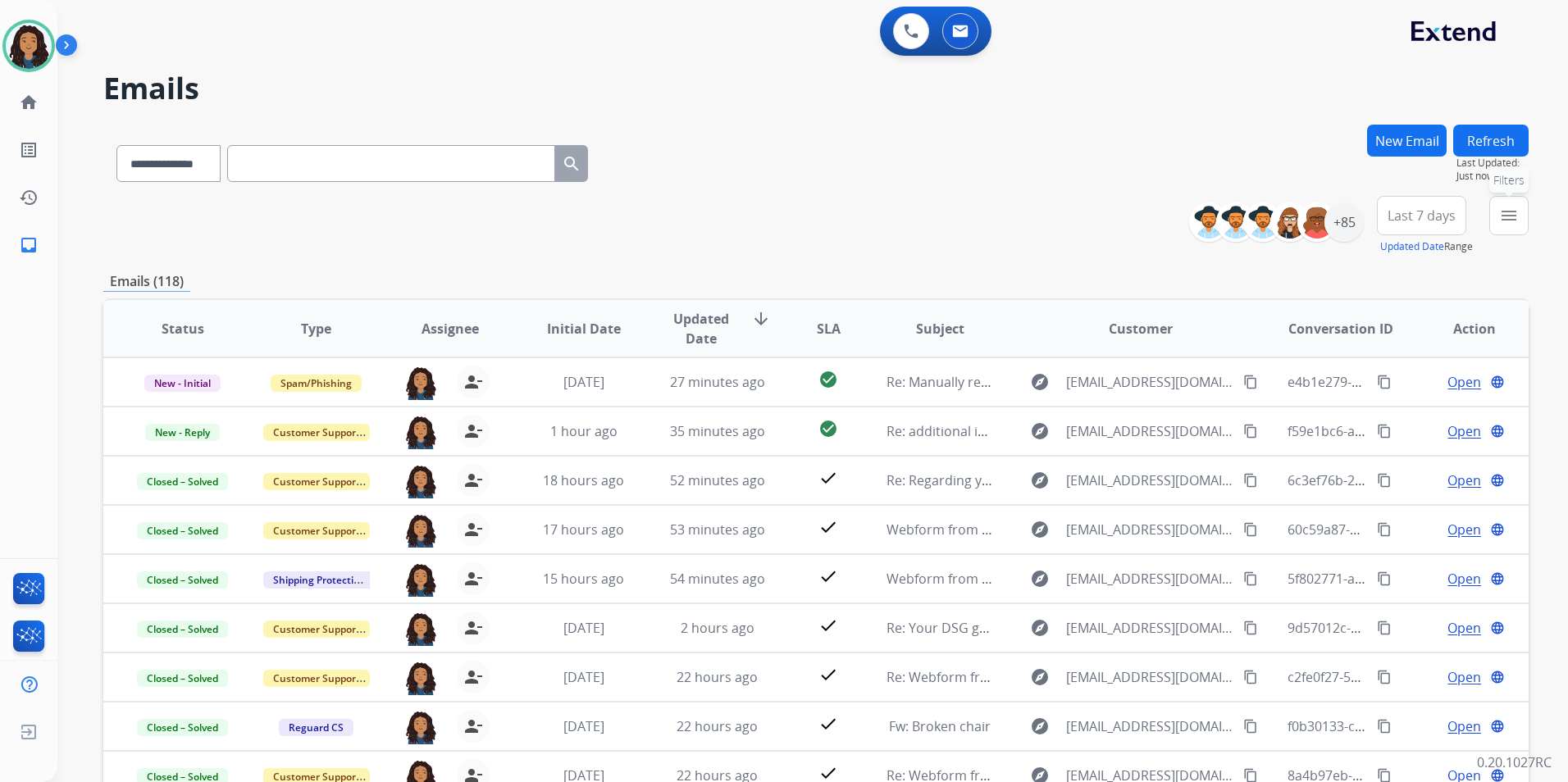
click at [1507, 229] on button "menu Filters" at bounding box center [1508, 215] width 40 height 40
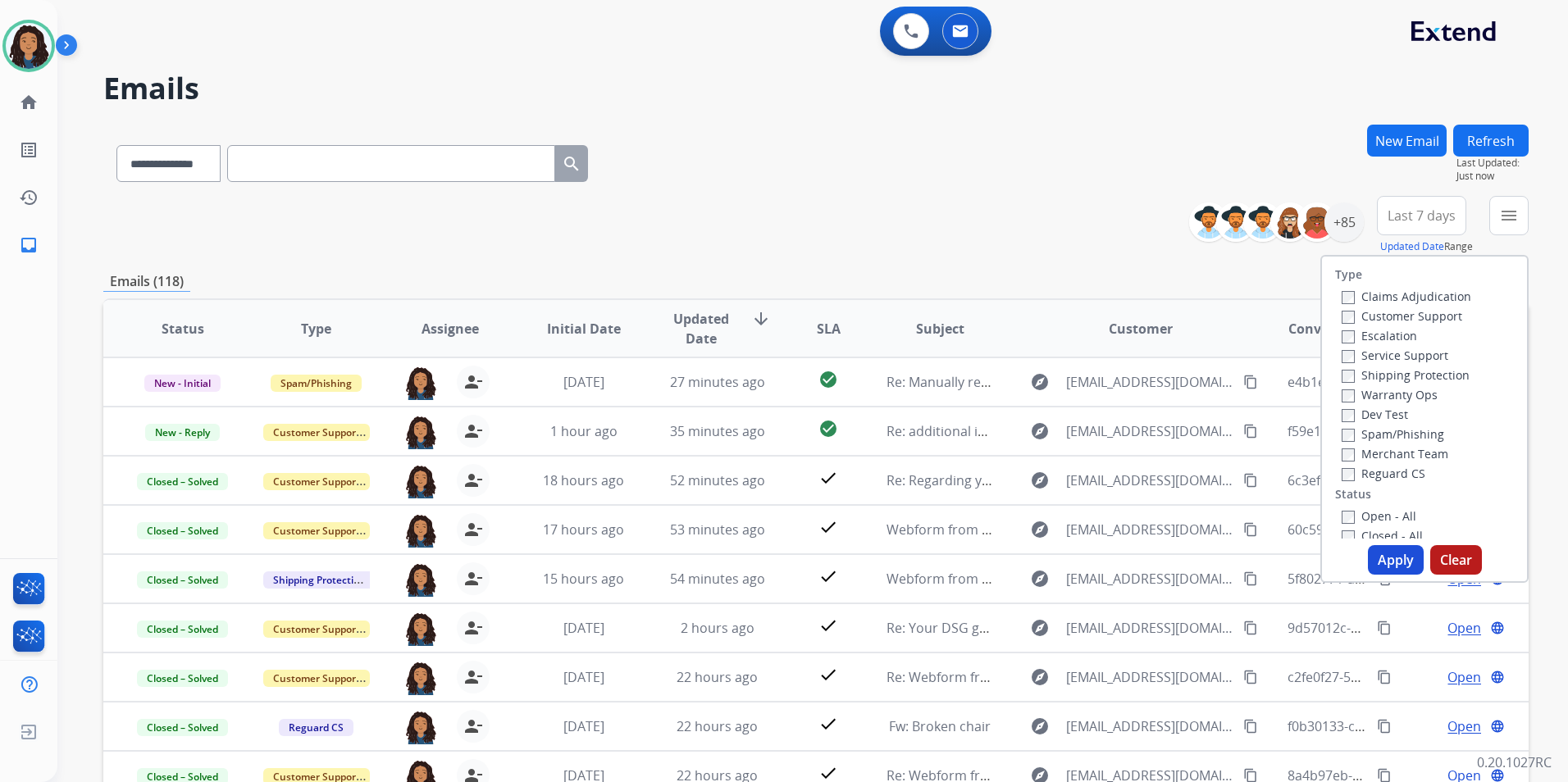
click at [1428, 314] on label "Customer Support" at bounding box center [1401, 316] width 120 height 16
click at [1425, 375] on label "Shipping Protection" at bounding box center [1406, 375] width 128 height 16
click at [1384, 476] on label "Reguard CS" at bounding box center [1383, 473] width 83 height 16
click at [1377, 511] on label "Open - All" at bounding box center [1379, 515] width 75 height 16
click at [1380, 555] on button "Apply" at bounding box center [1396, 559] width 56 height 29
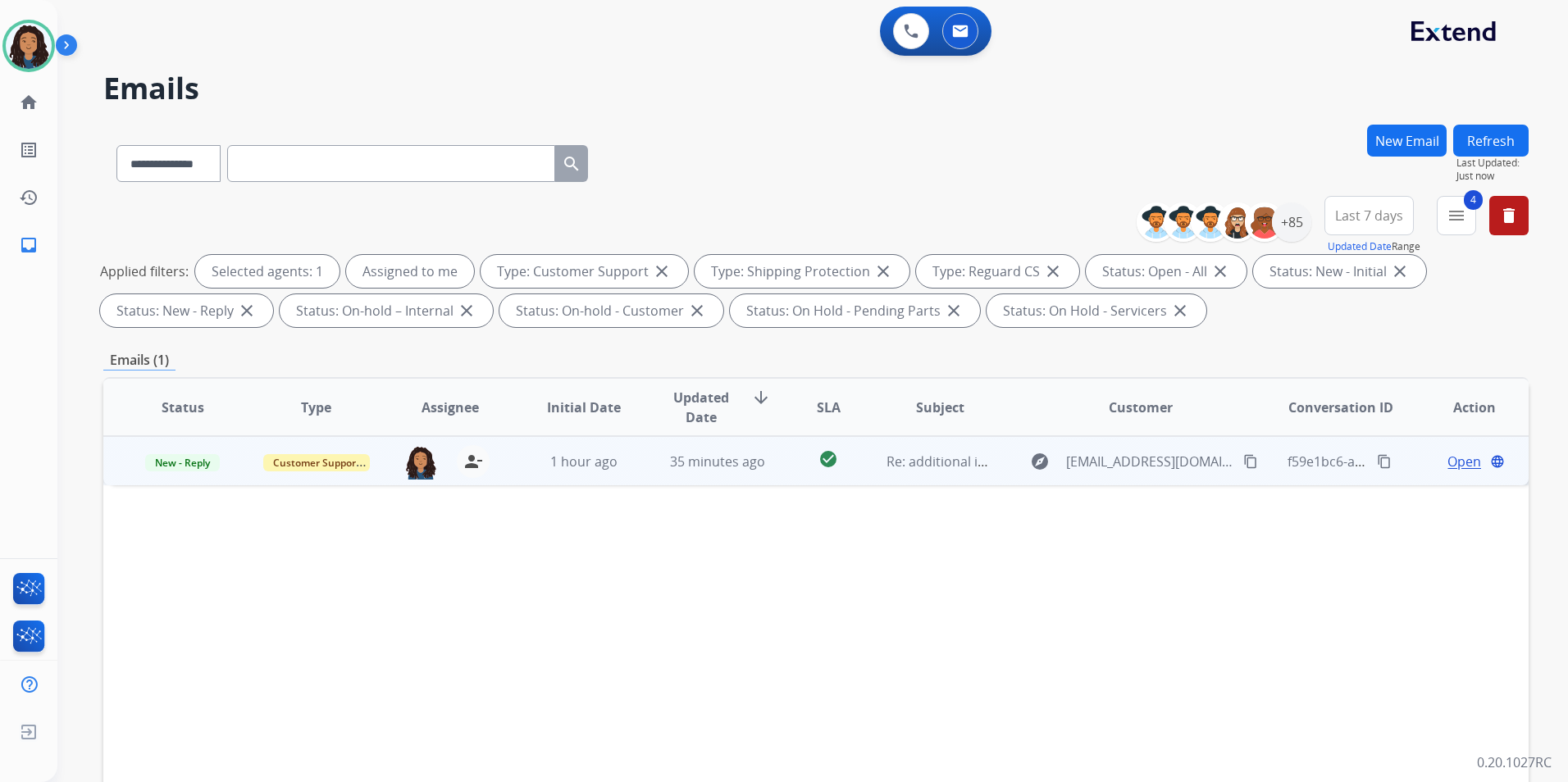
click at [1448, 459] on span "Open" at bounding box center [1465, 461] width 34 height 19
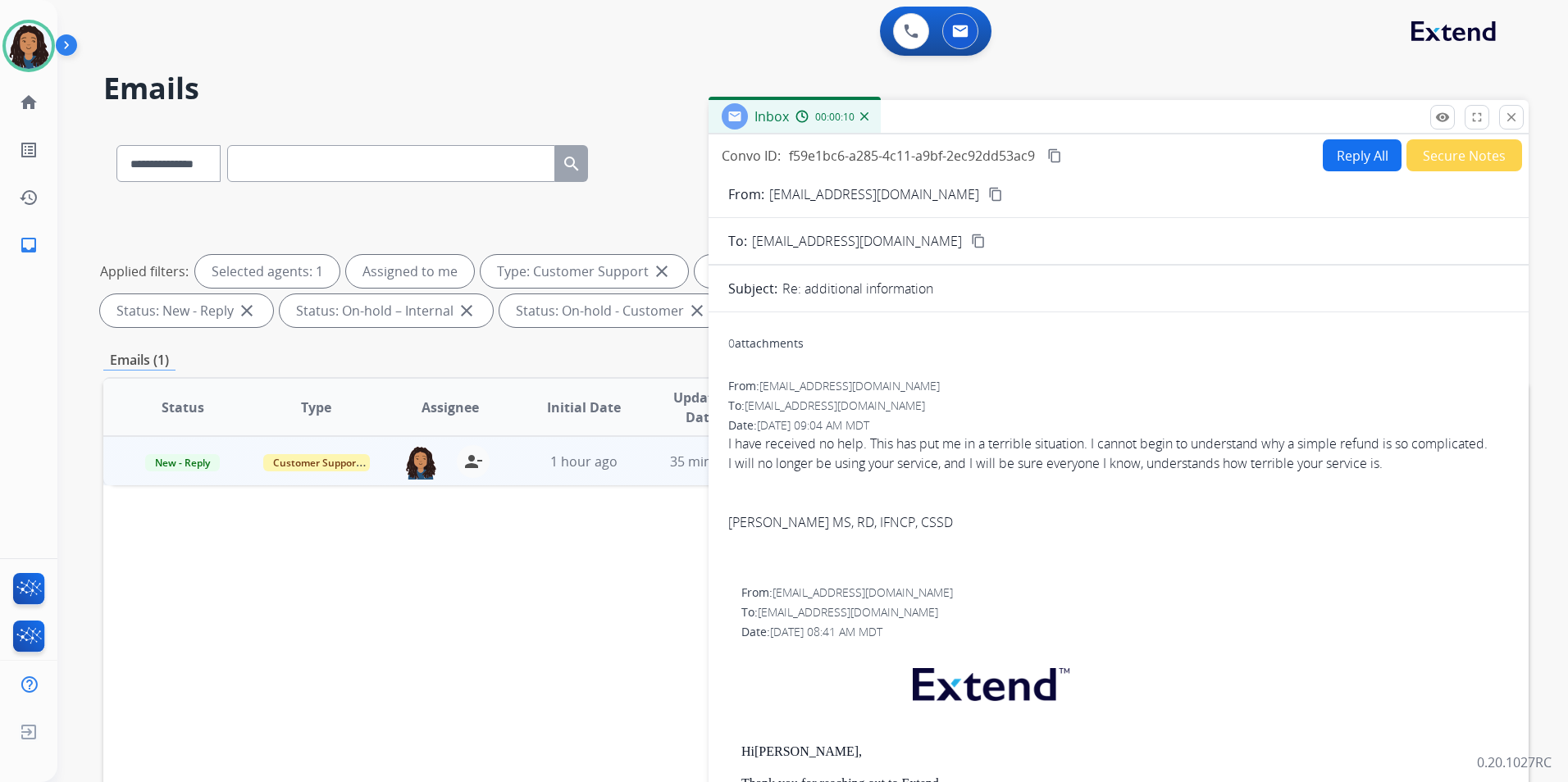
click at [1345, 163] on button "Reply All" at bounding box center [1362, 156] width 79 height 32
select select "**********"
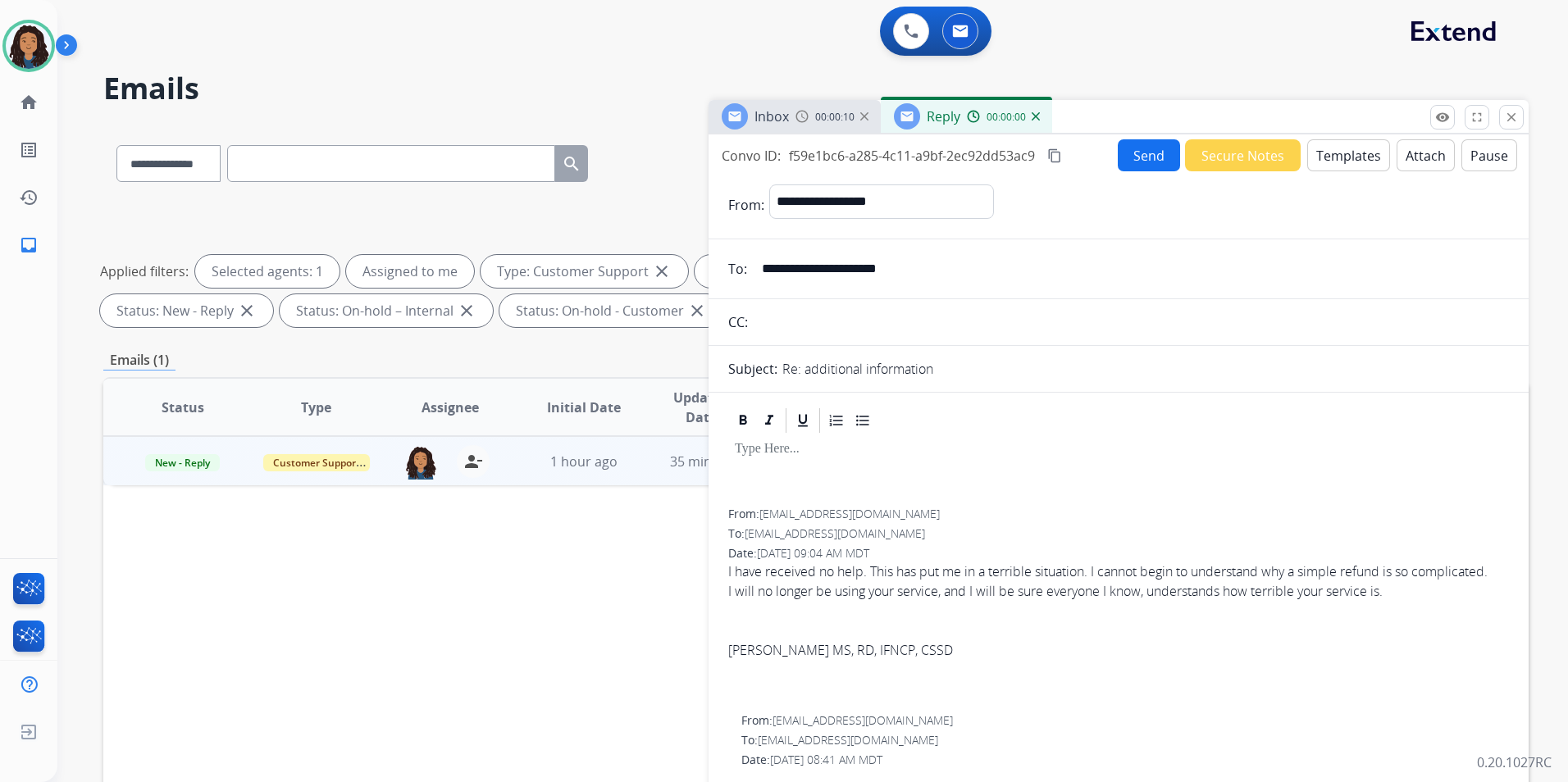
click at [1345, 163] on button "Templates" at bounding box center [1348, 156] width 82 height 32
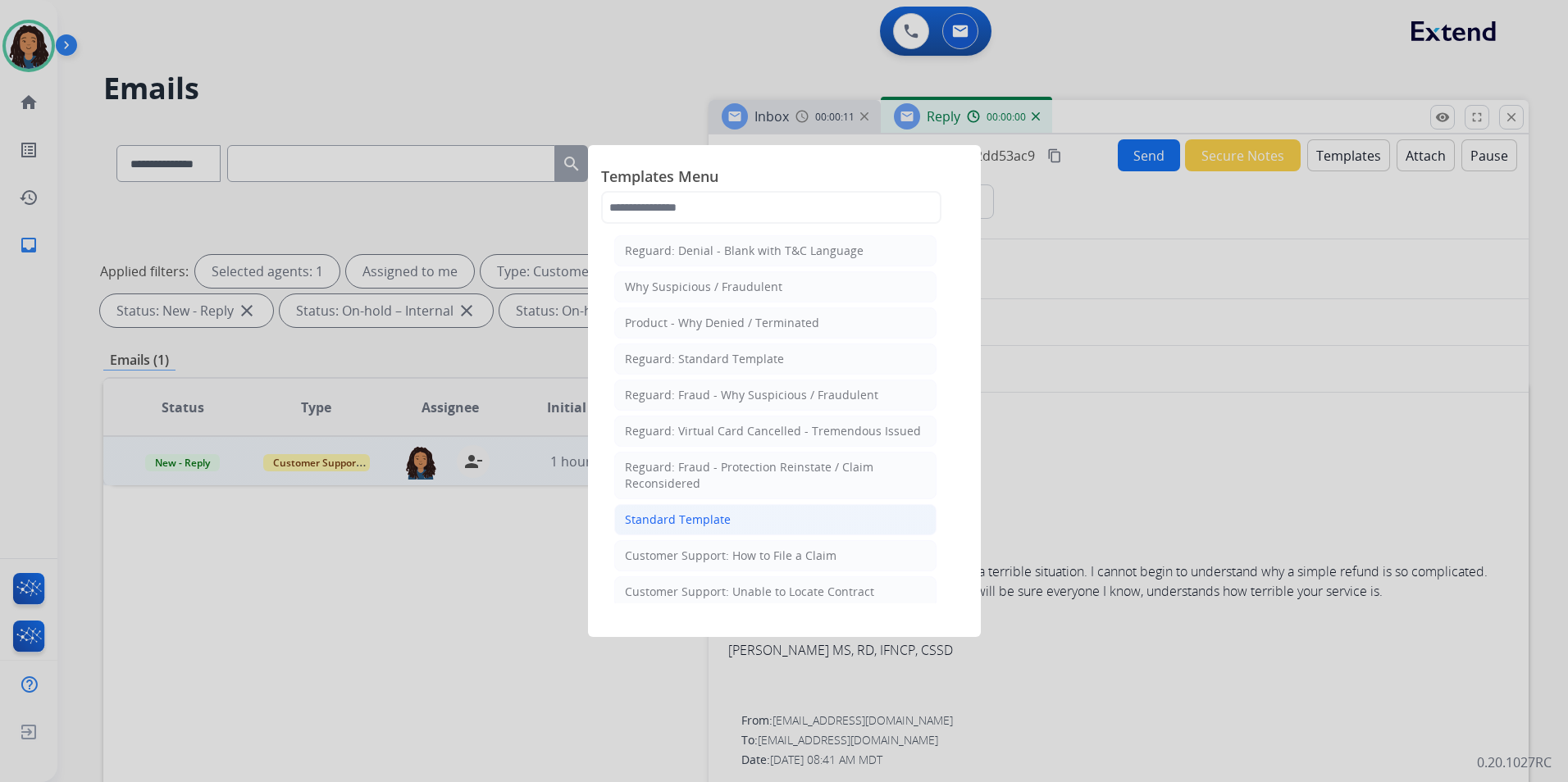
click at [787, 519] on li "Standard Template" at bounding box center [775, 520] width 322 height 31
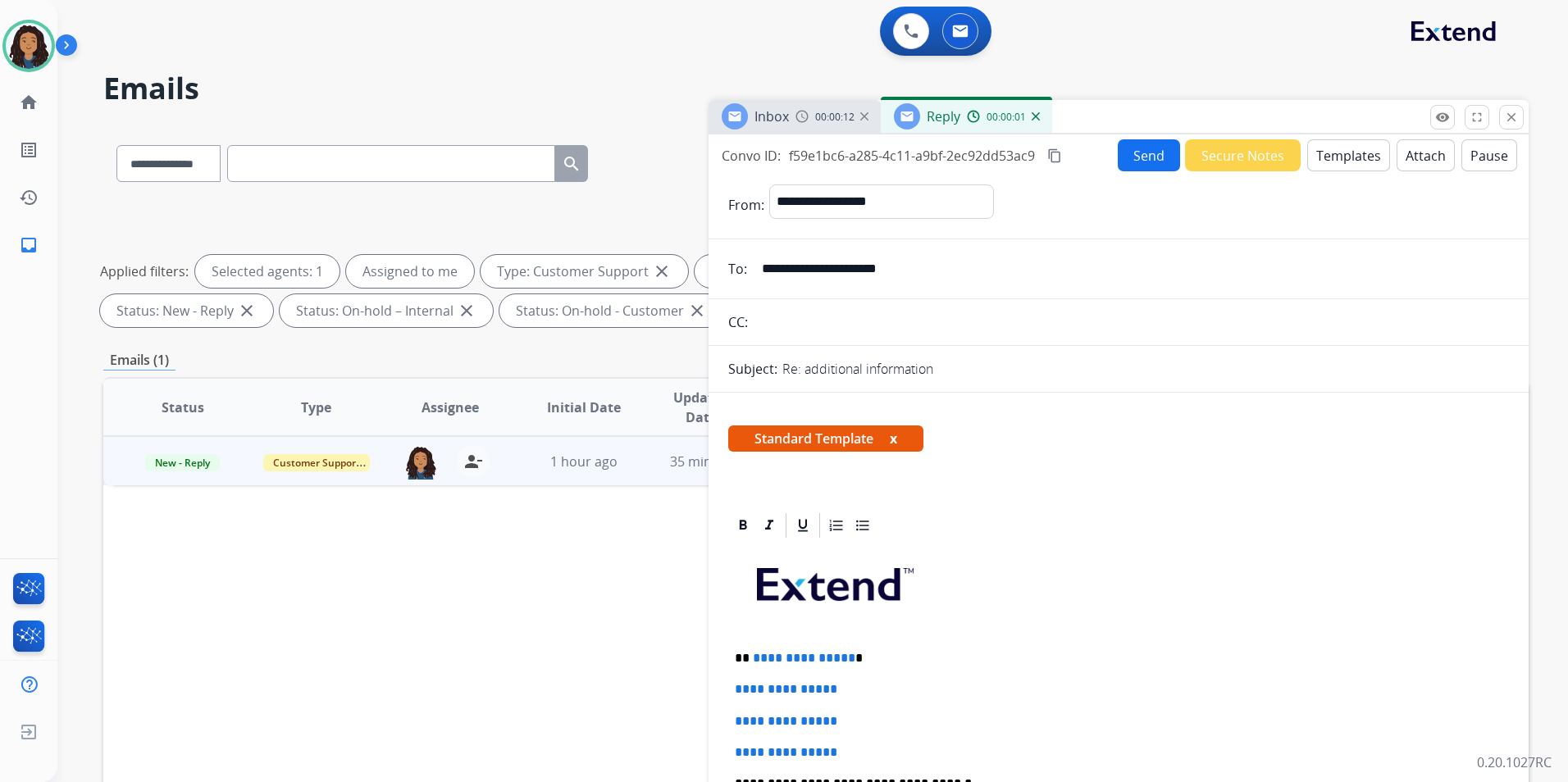
click at [782, 120] on span "Inbox" at bounding box center [771, 116] width 34 height 18
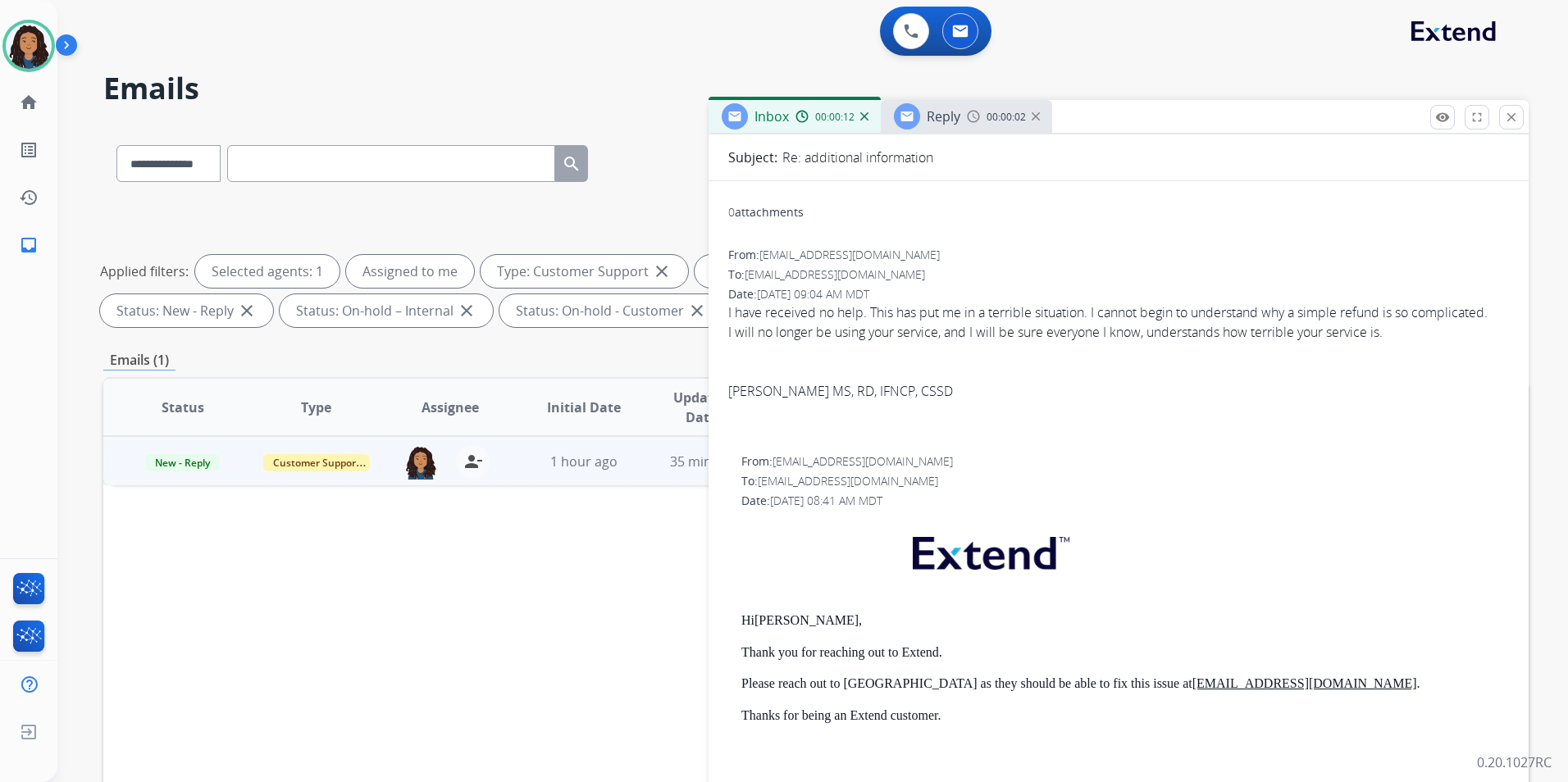
scroll to position [246, 0]
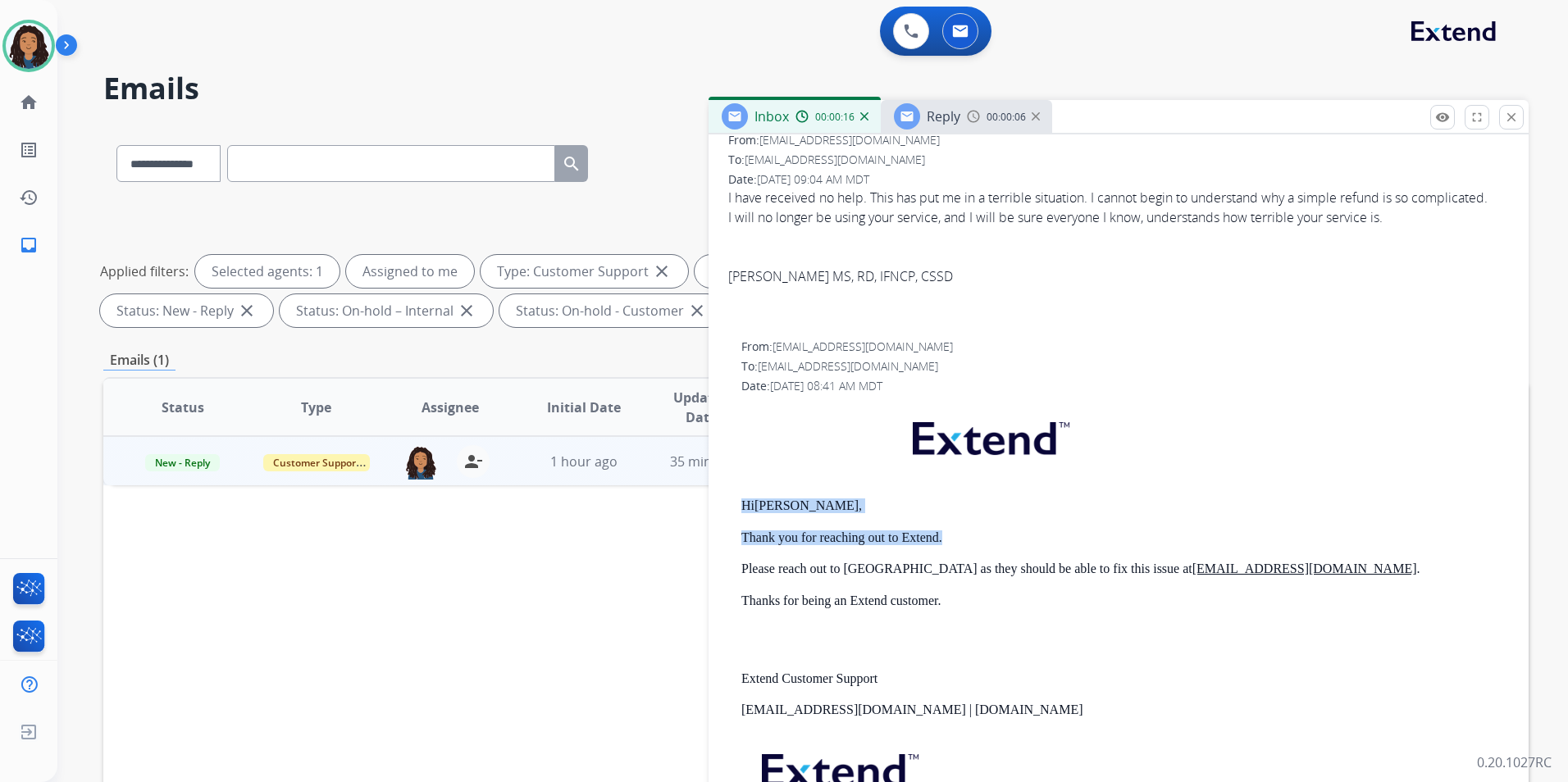
drag, startPoint x: 734, startPoint y: 520, endPoint x: 951, endPoint y: 549, distance: 218.9
click at [951, 549] on div "From: [EMAIL_ADDRESS][DOMAIN_NAME] To: [EMAIL_ADDRESS][DOMAIN_NAME] Date: [DATE…" at bounding box center [1119, 613] width 781 height 548
drag, startPoint x: 951, startPoint y: 549, endPoint x: 924, endPoint y: 553, distance: 27.3
copy div "Hi [PERSON_NAME], Thank you for reaching out to Extend."
click at [927, 121] on span "Reply" at bounding box center [944, 116] width 34 height 18
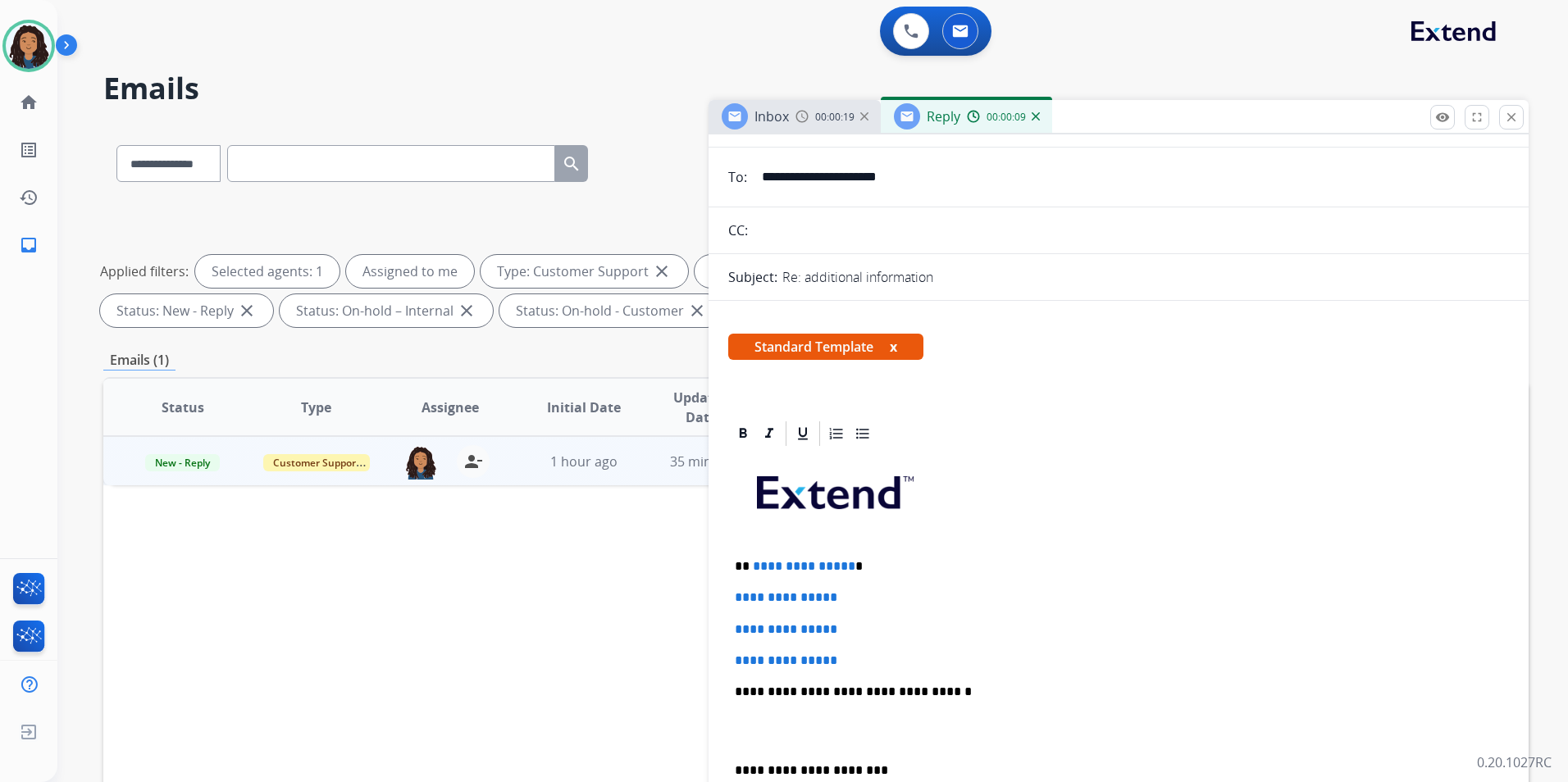
scroll to position [164, 0]
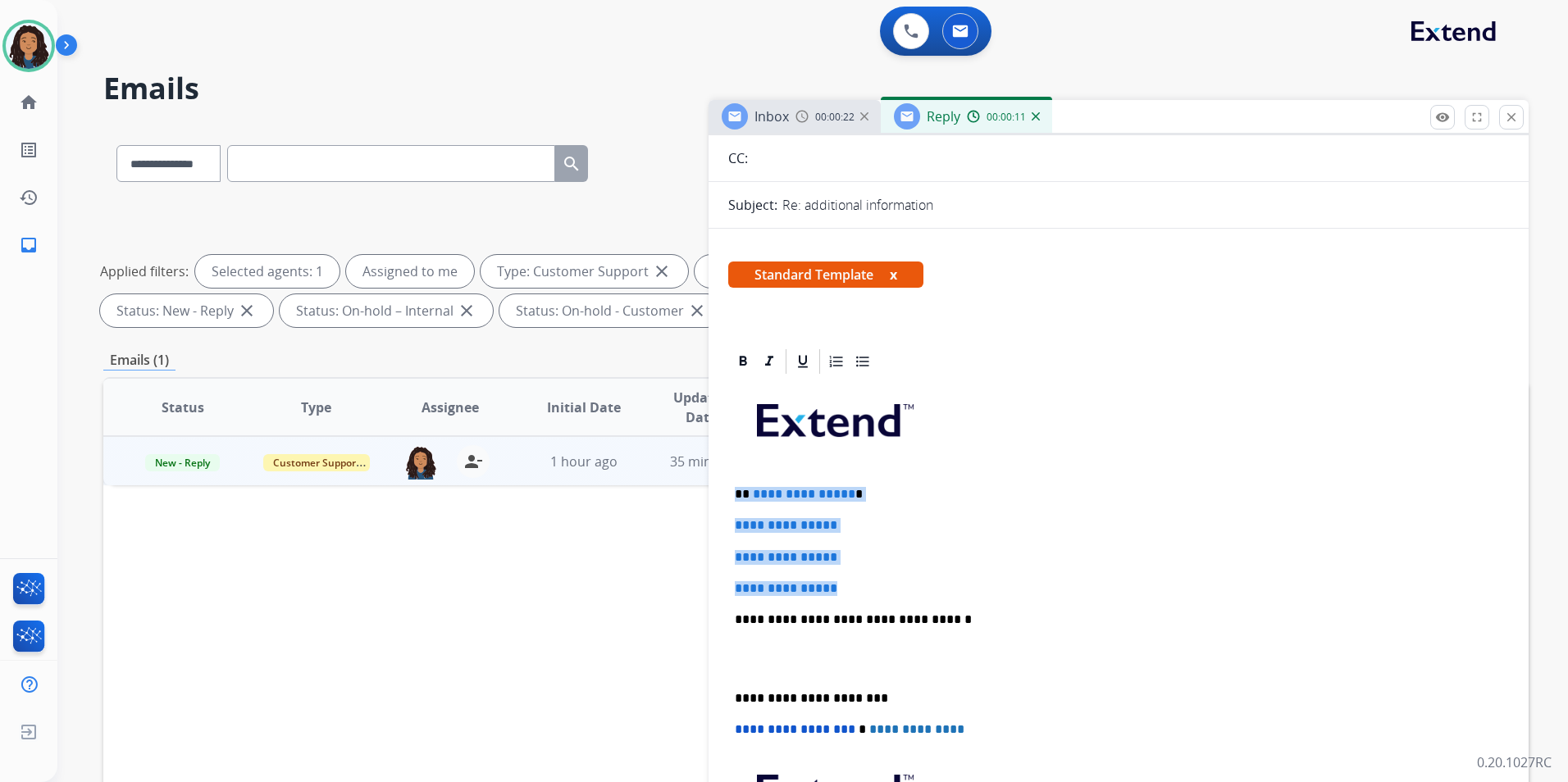
drag, startPoint x: 732, startPoint y: 491, endPoint x: 901, endPoint y: 576, distance: 189.2
click at [901, 576] on div "**********" at bounding box center [1119, 658] width 781 height 564
paste div
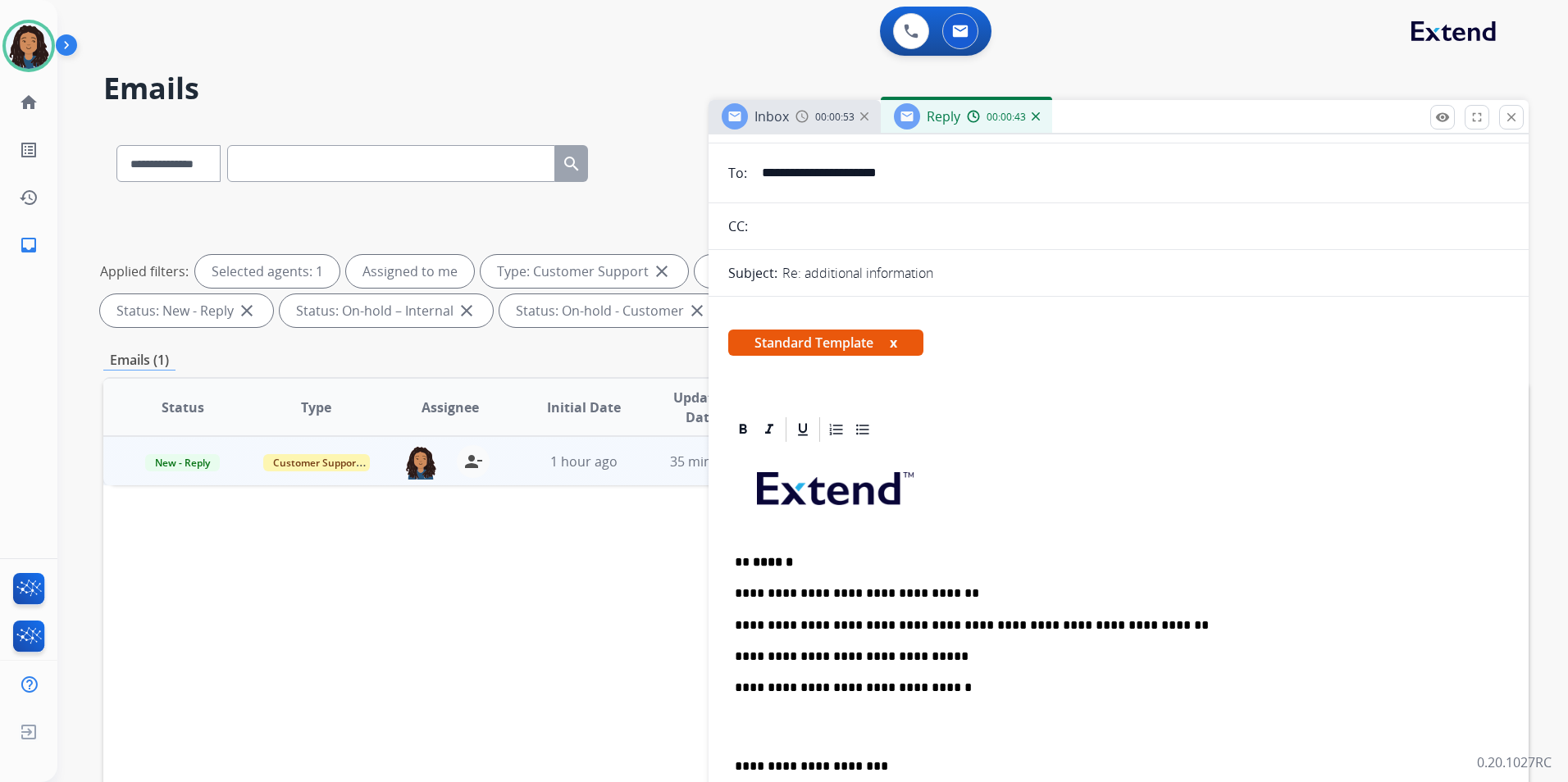
scroll to position [0, 0]
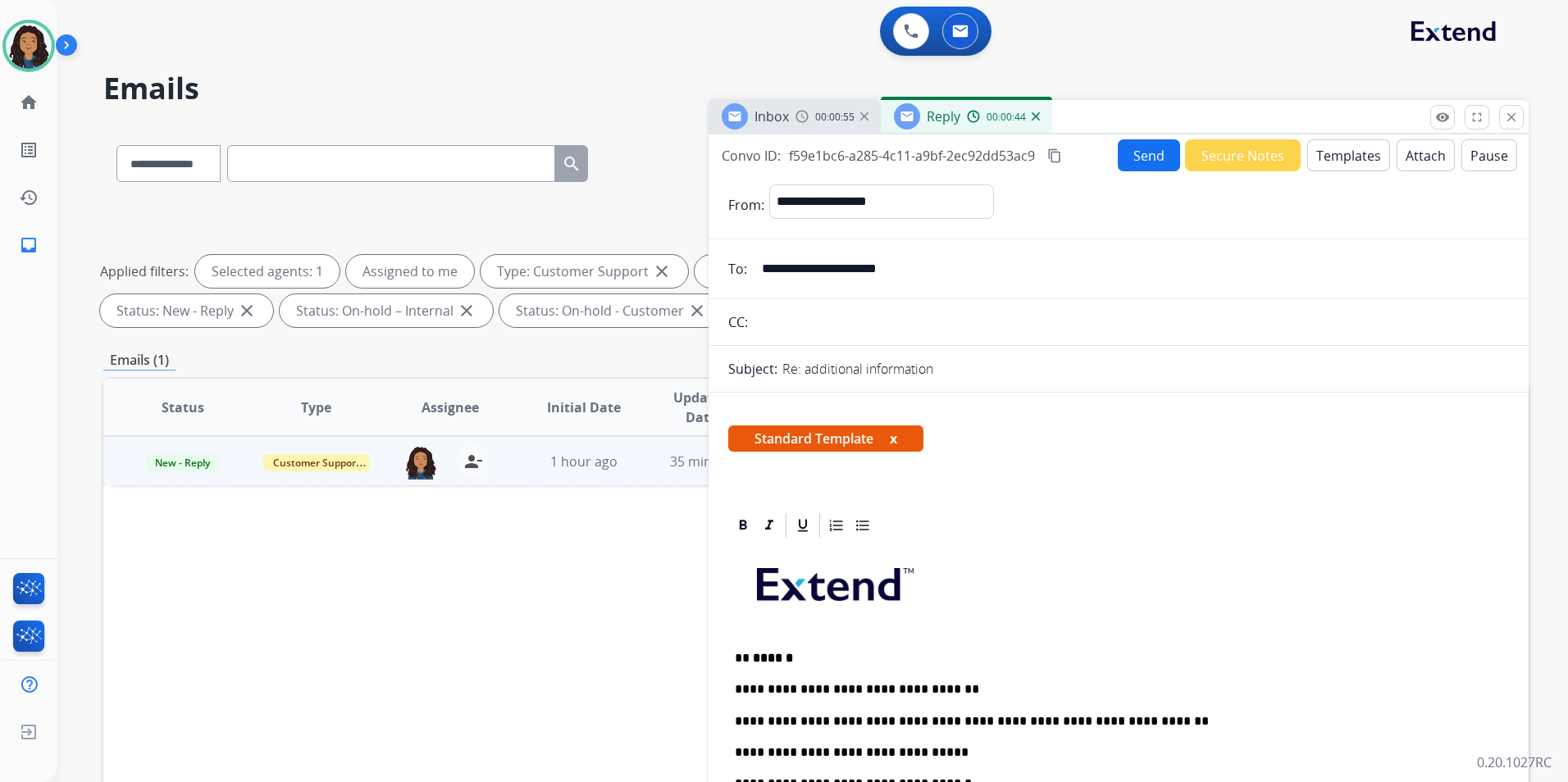
click at [1124, 162] on button "Send" at bounding box center [1149, 156] width 62 height 32
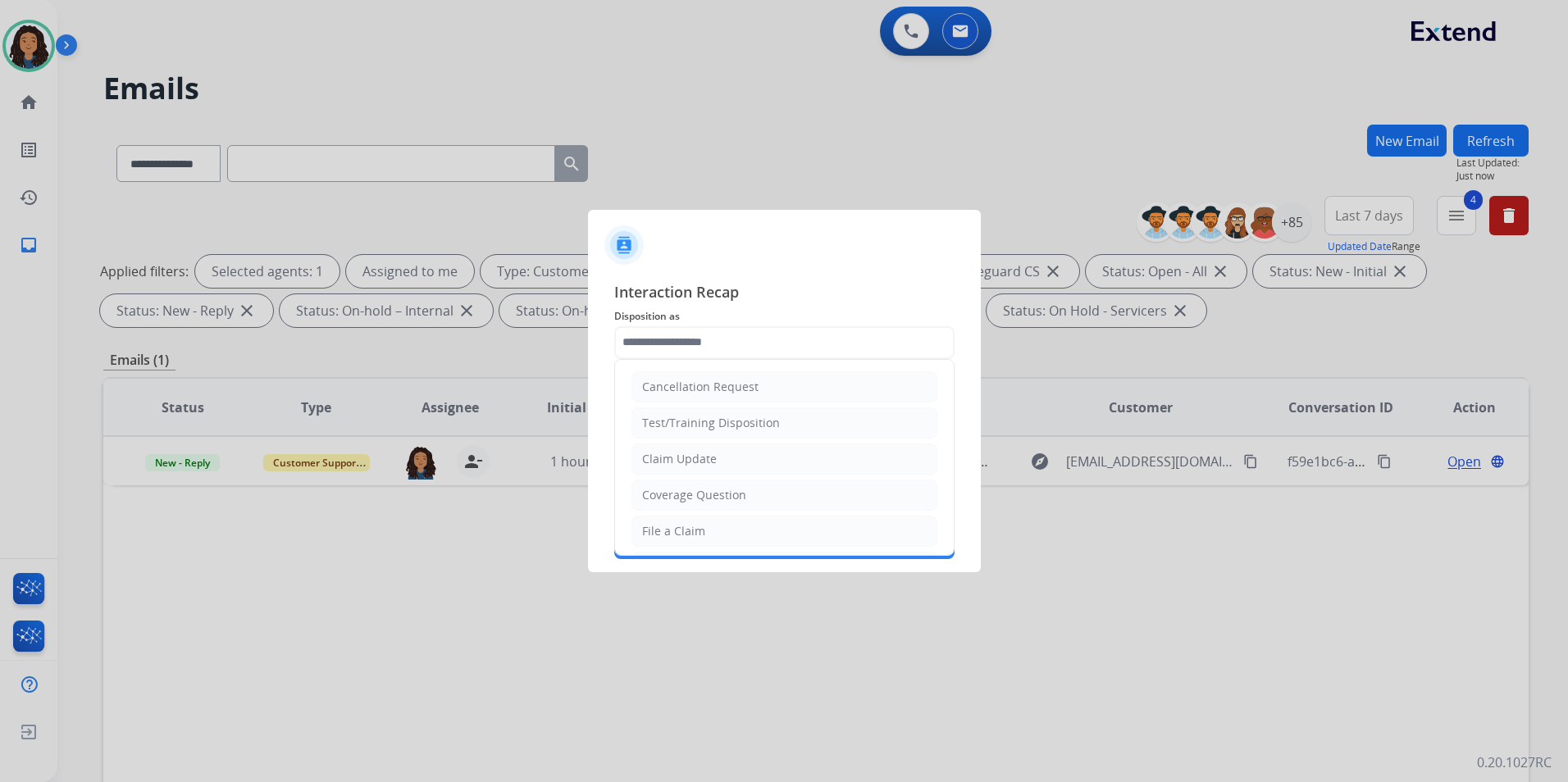
type input "**********"
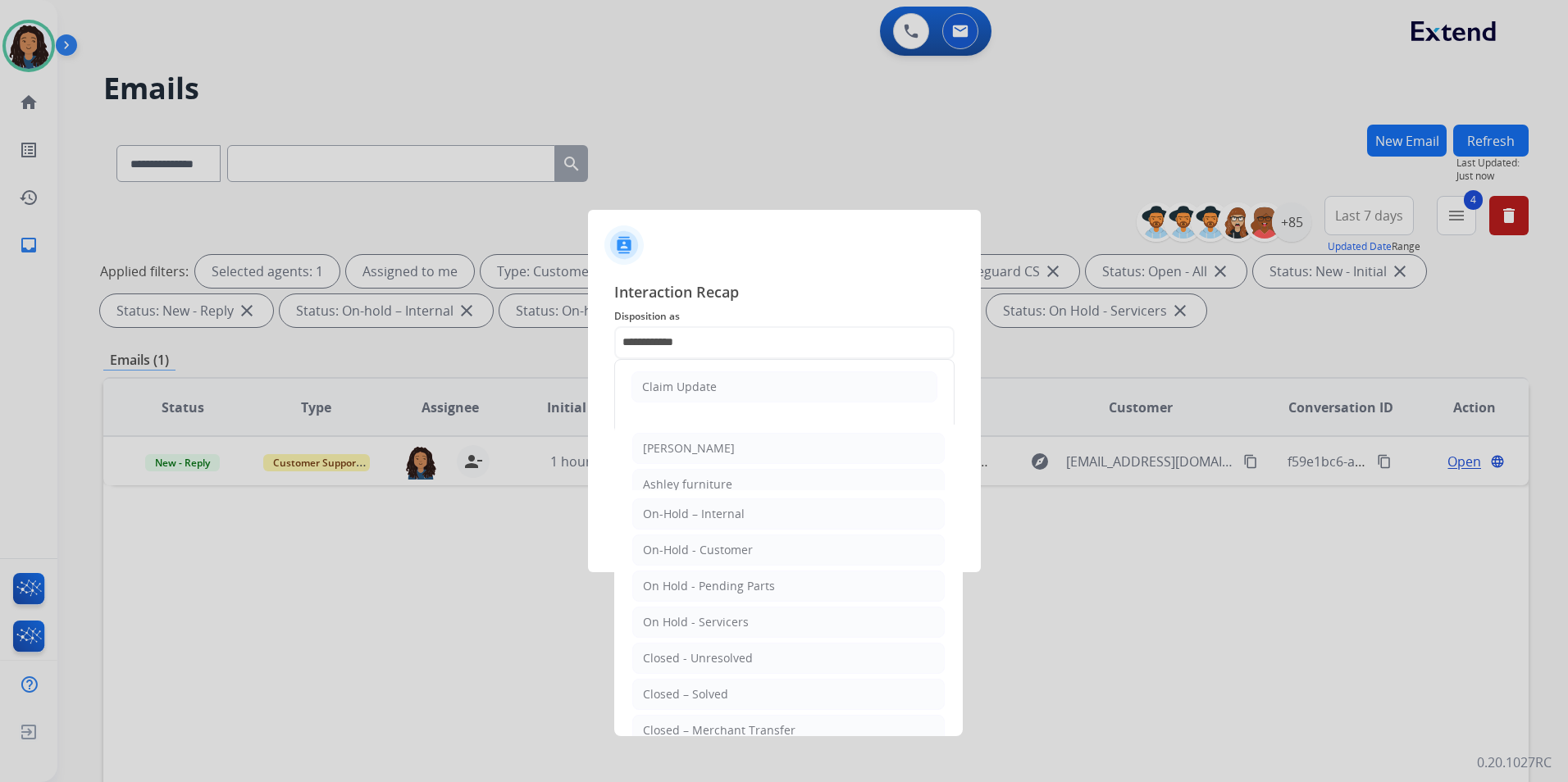
click at [695, 375] on li "Claim Update" at bounding box center [785, 387] width 306 height 31
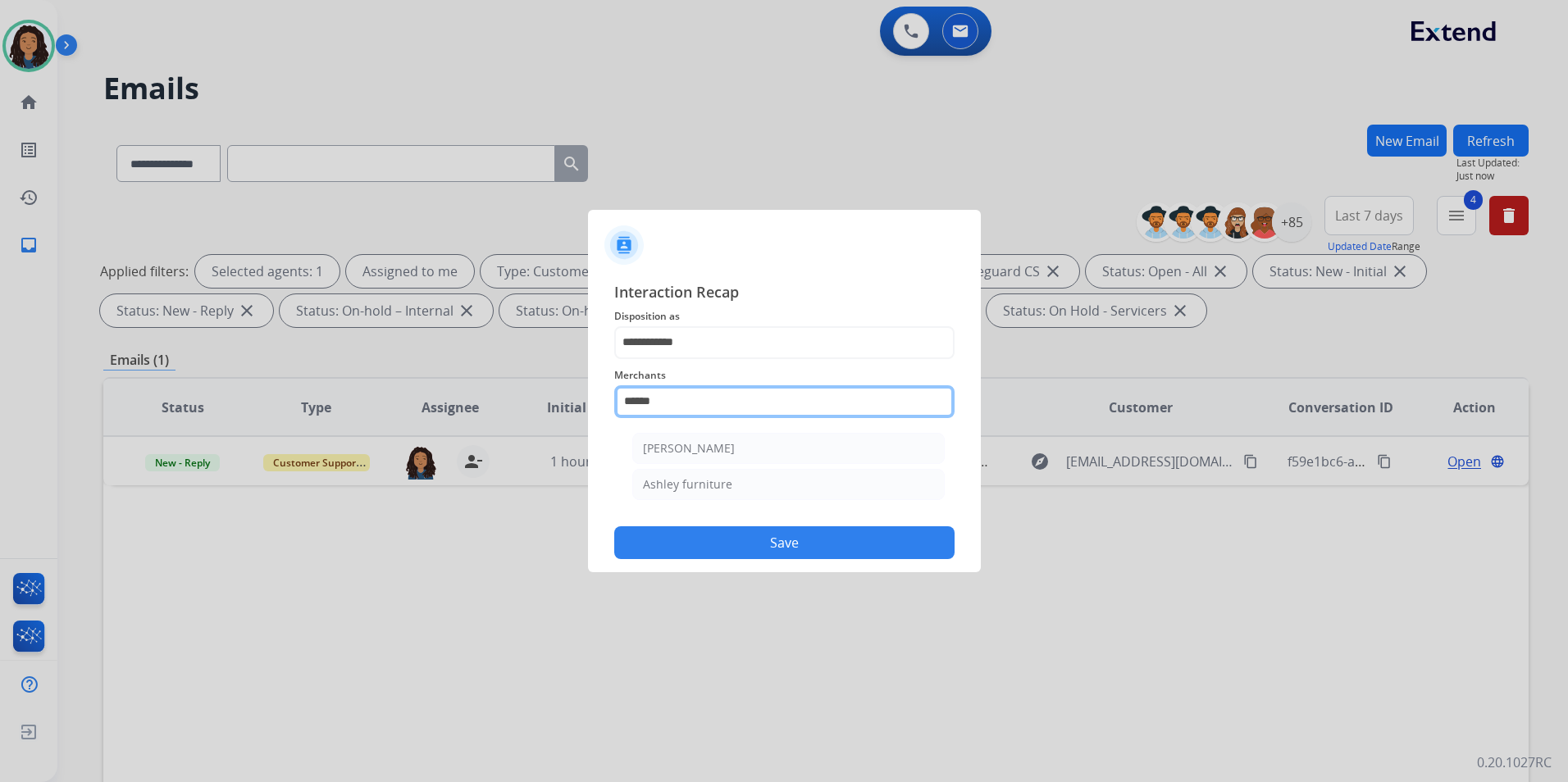
drag, startPoint x: 702, startPoint y: 408, endPoint x: 460, endPoint y: 404, distance: 242.0
click at [0, 405] on app-contact-recap-modal "**********" at bounding box center [0, 391] width 0 height 782
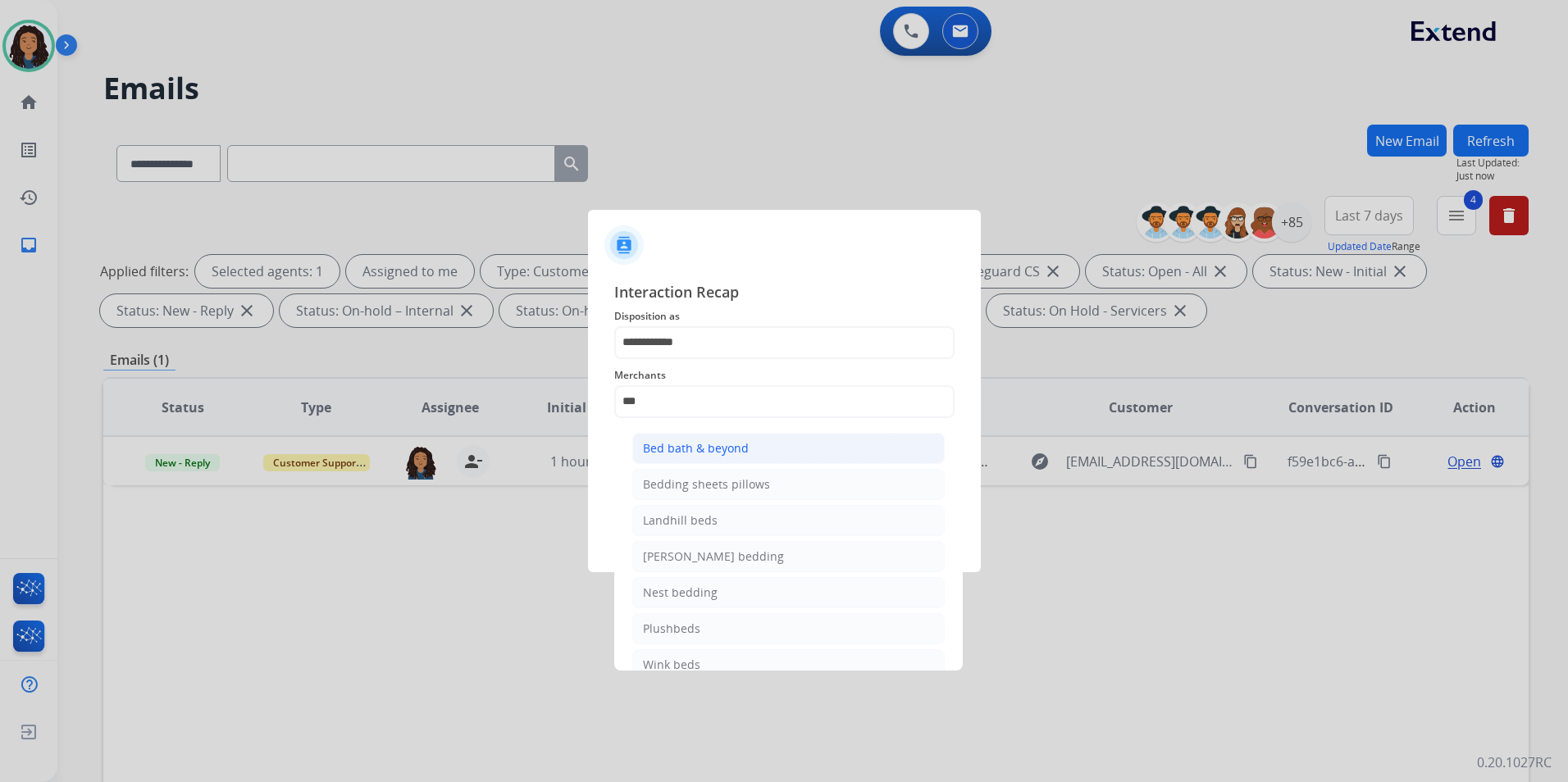
click at [704, 453] on div "Bed bath & beyond" at bounding box center [696, 447] width 106 height 16
type input "**********"
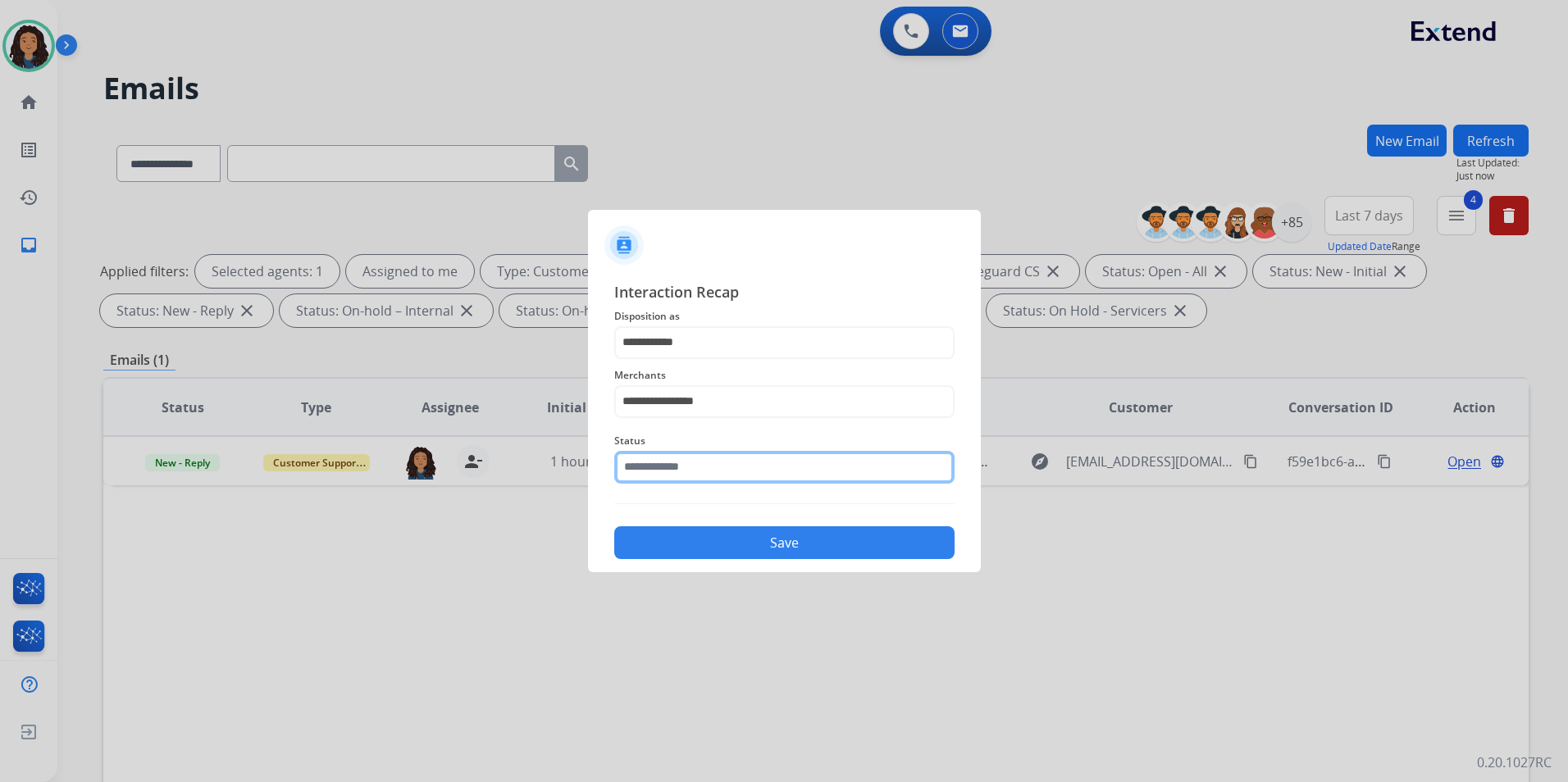
click at [697, 462] on input "text" at bounding box center [784, 467] width 341 height 33
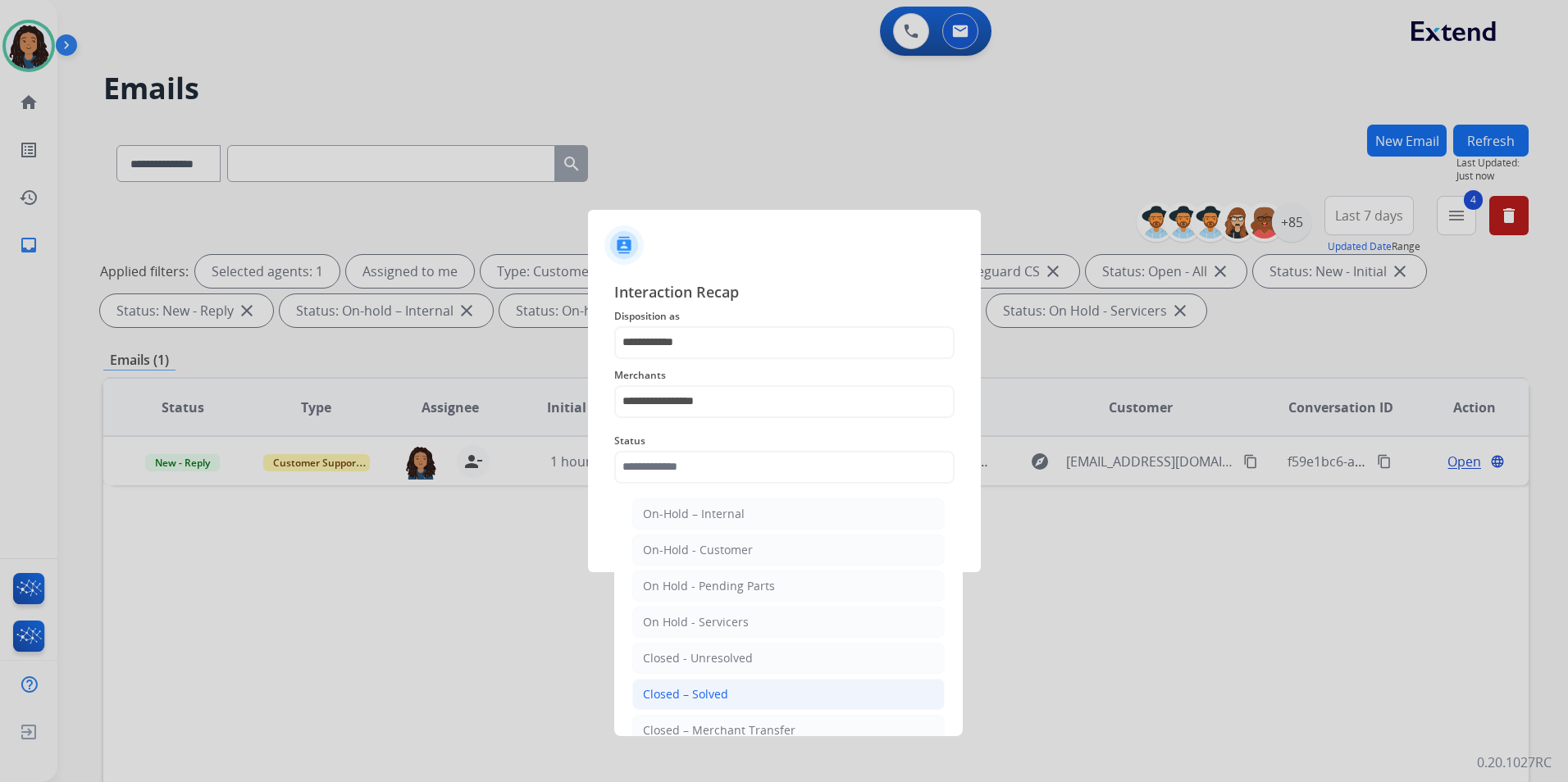
drag, startPoint x: 766, startPoint y: 684, endPoint x: 724, endPoint y: 562, distance: 129.0
click at [765, 684] on li "Closed – Solved" at bounding box center [788, 694] width 312 height 31
type input "**********"
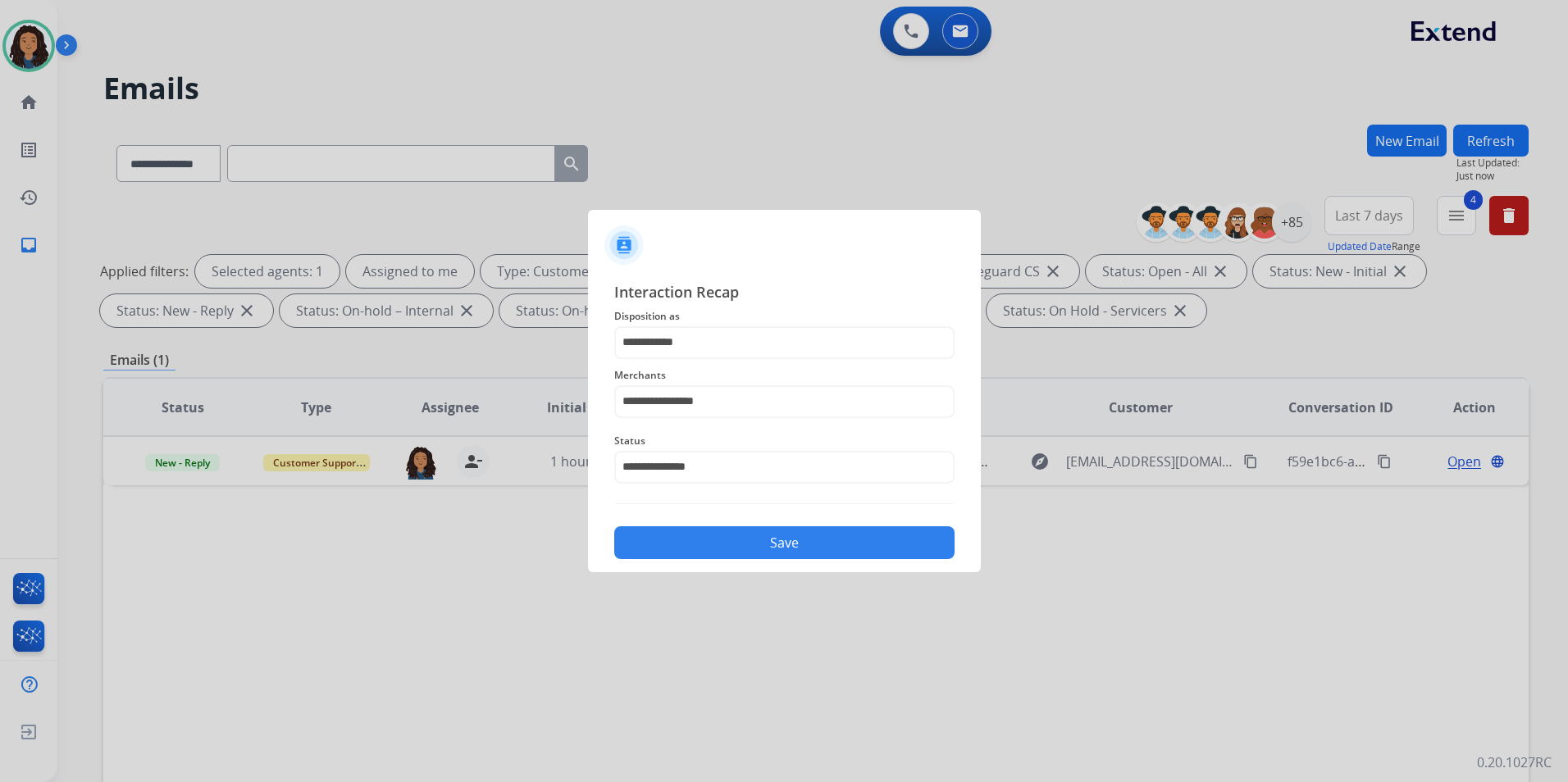
click at [715, 538] on button "Save" at bounding box center [784, 542] width 341 height 33
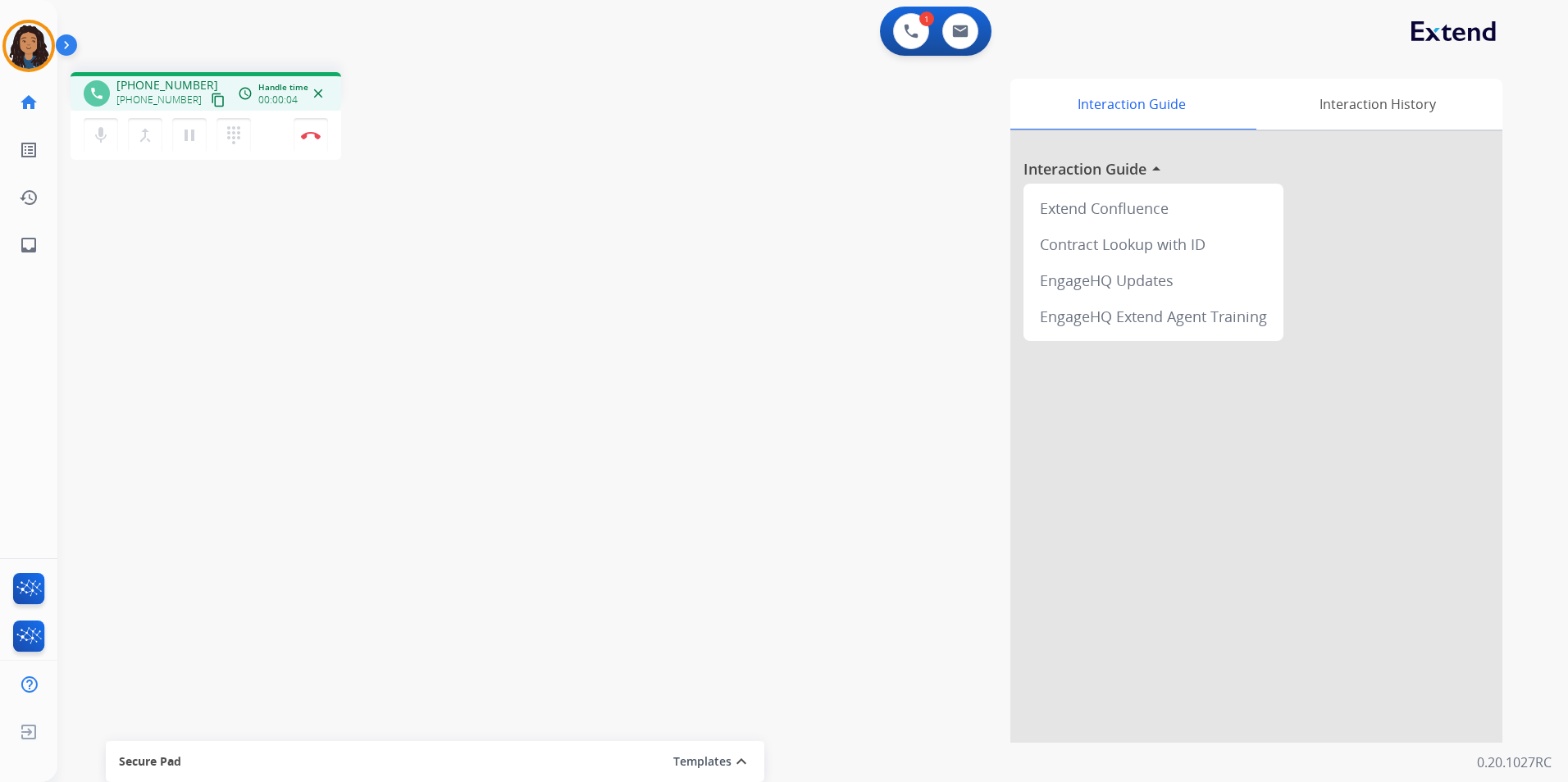
click at [211, 98] on mat-icon "content_copy" at bounding box center [219, 100] width 15 height 15
click at [181, 139] on mat-icon "pause" at bounding box center [188, 135] width 19 height 19
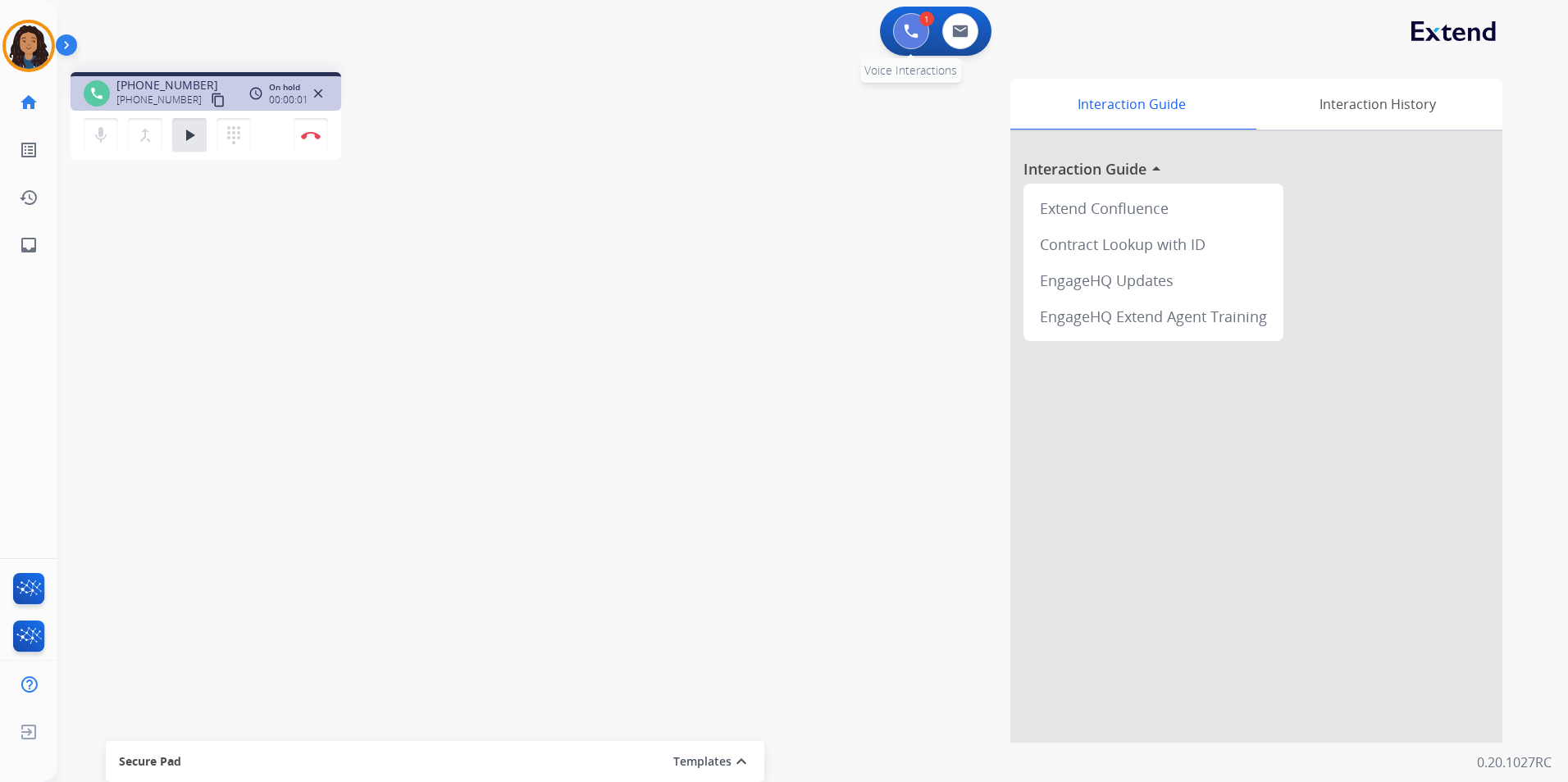
click at [901, 28] on button at bounding box center [911, 31] width 36 height 36
click at [912, 31] on img at bounding box center [911, 31] width 15 height 15
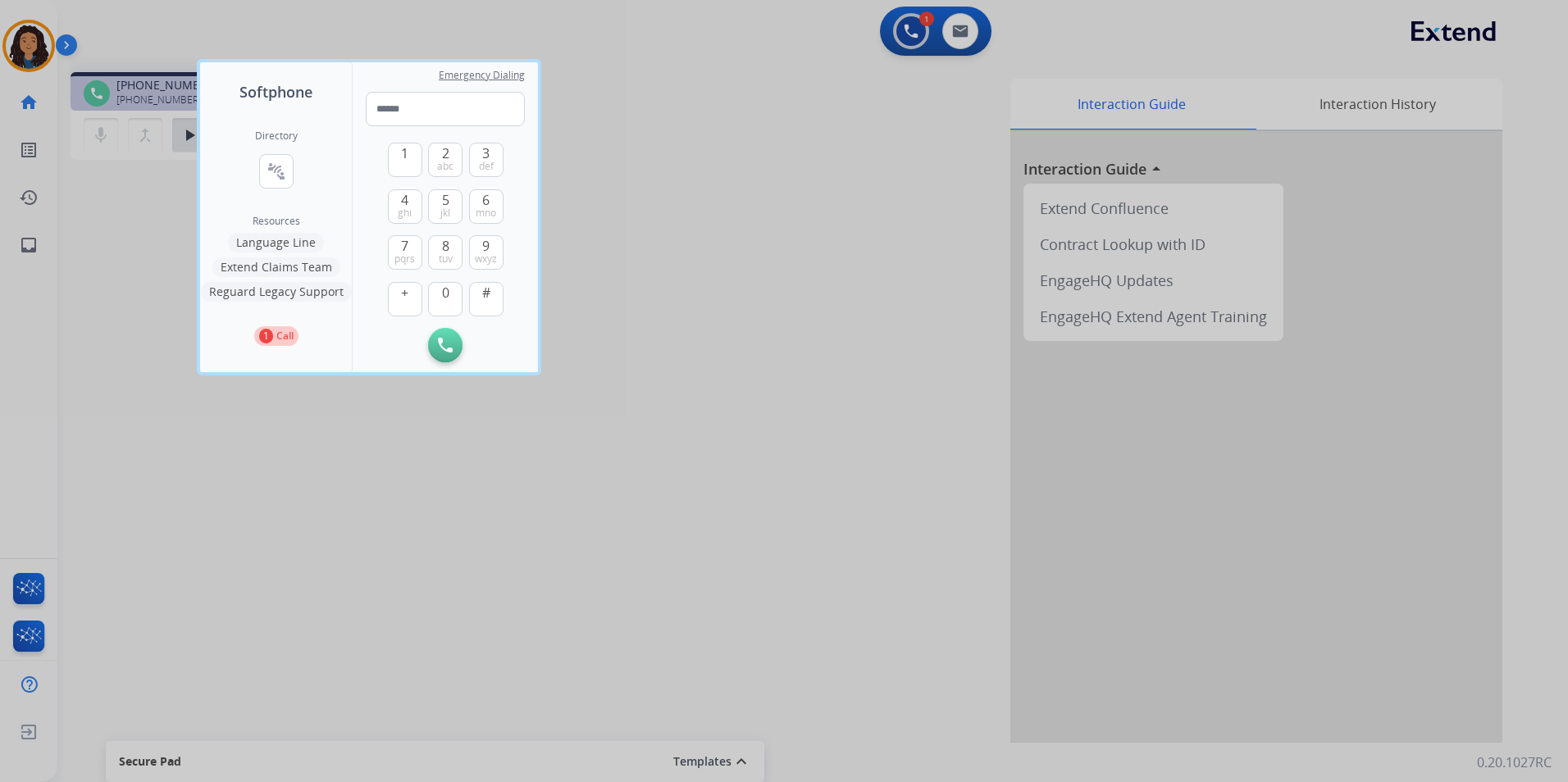
click at [298, 248] on button "Language Line" at bounding box center [276, 242] width 96 height 19
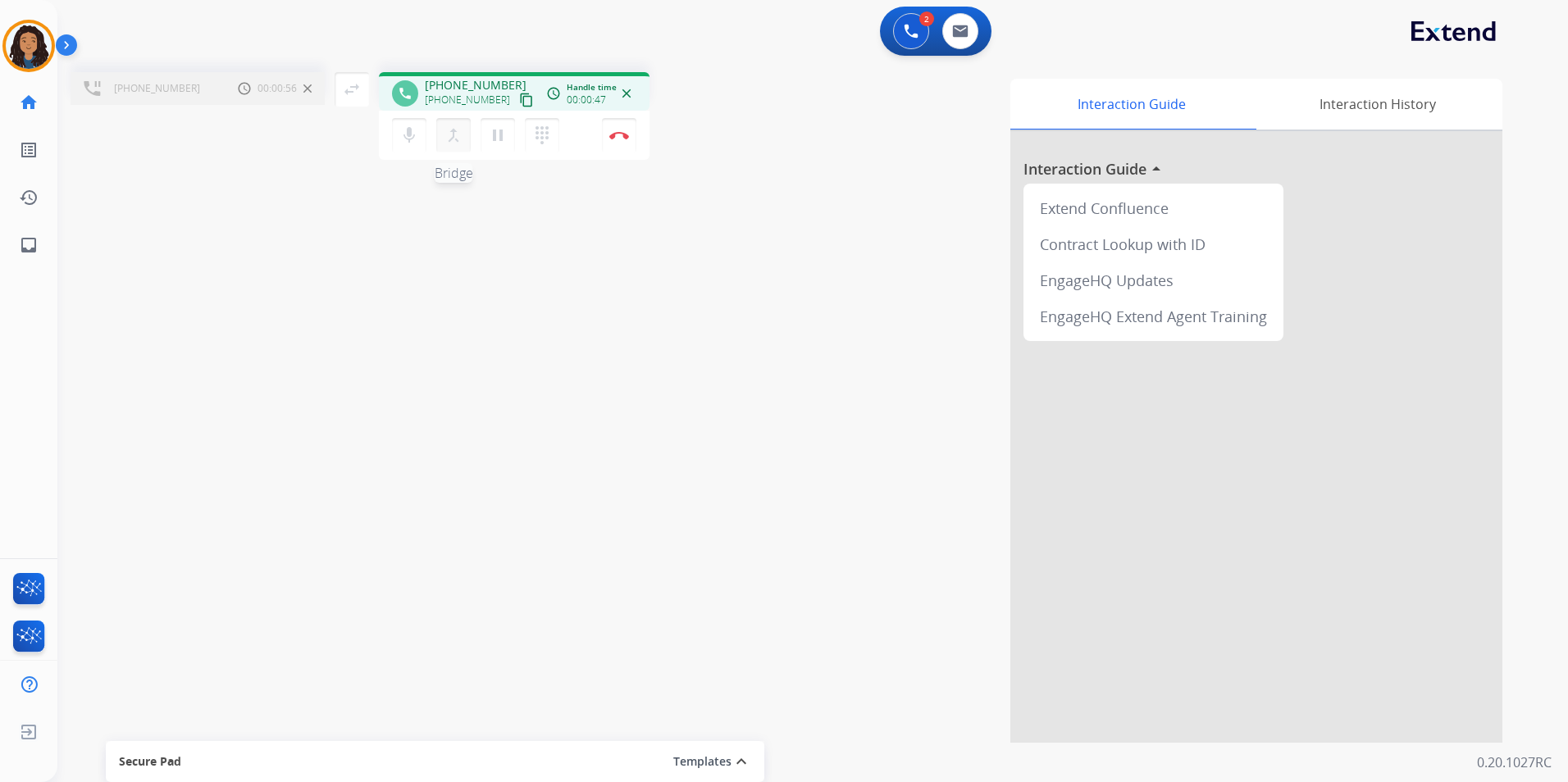
click at [439, 138] on button "merge_type Bridge" at bounding box center [453, 135] width 34 height 34
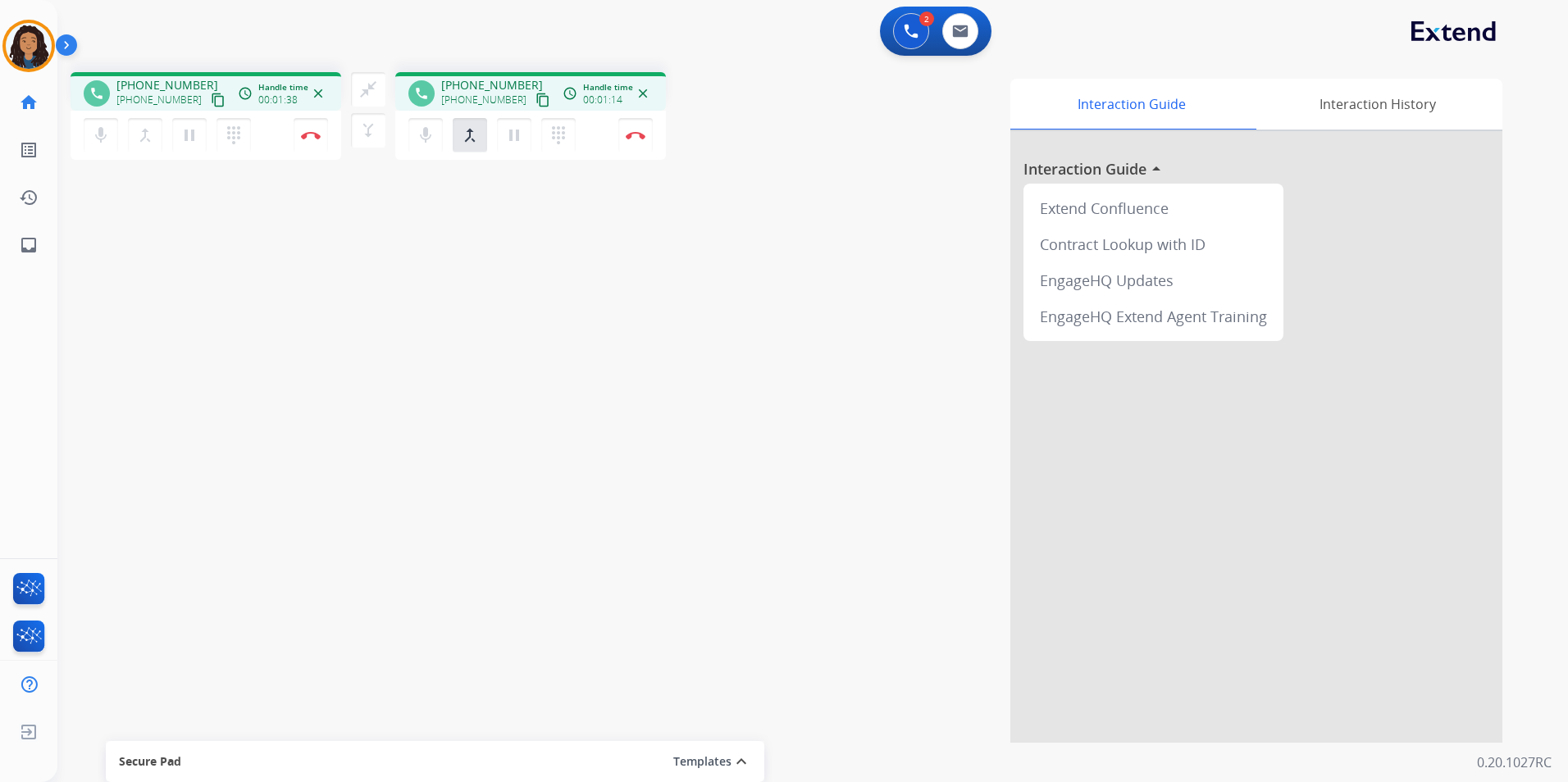
click at [211, 97] on mat-icon "content_copy" at bounding box center [219, 100] width 15 height 15
click at [306, 142] on button "Disconnect" at bounding box center [310, 135] width 34 height 34
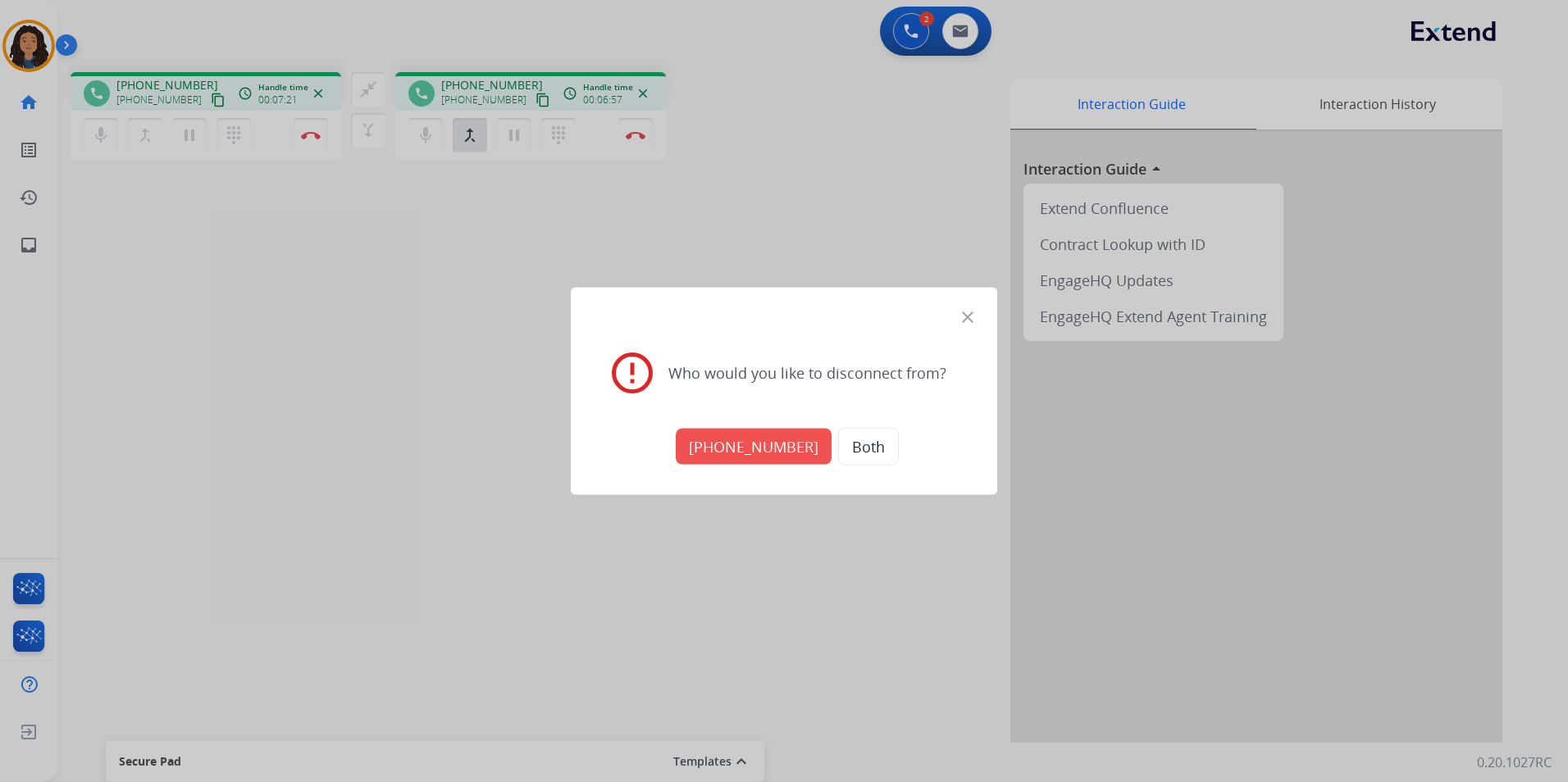
click at [781, 455] on button "[PHONE_NUMBER]" at bounding box center [753, 446] width 156 height 36
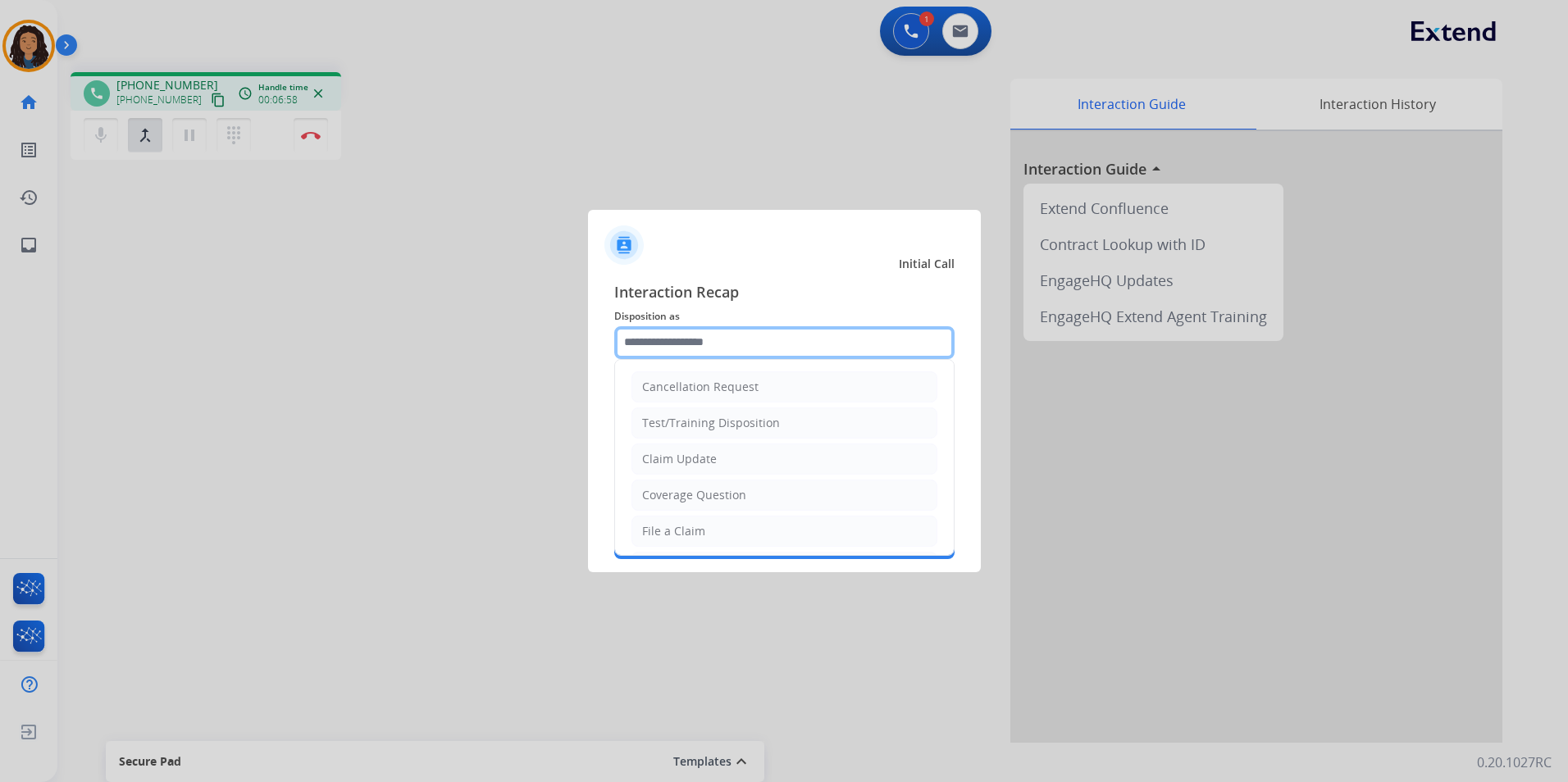
click at [723, 337] on input "text" at bounding box center [784, 342] width 341 height 33
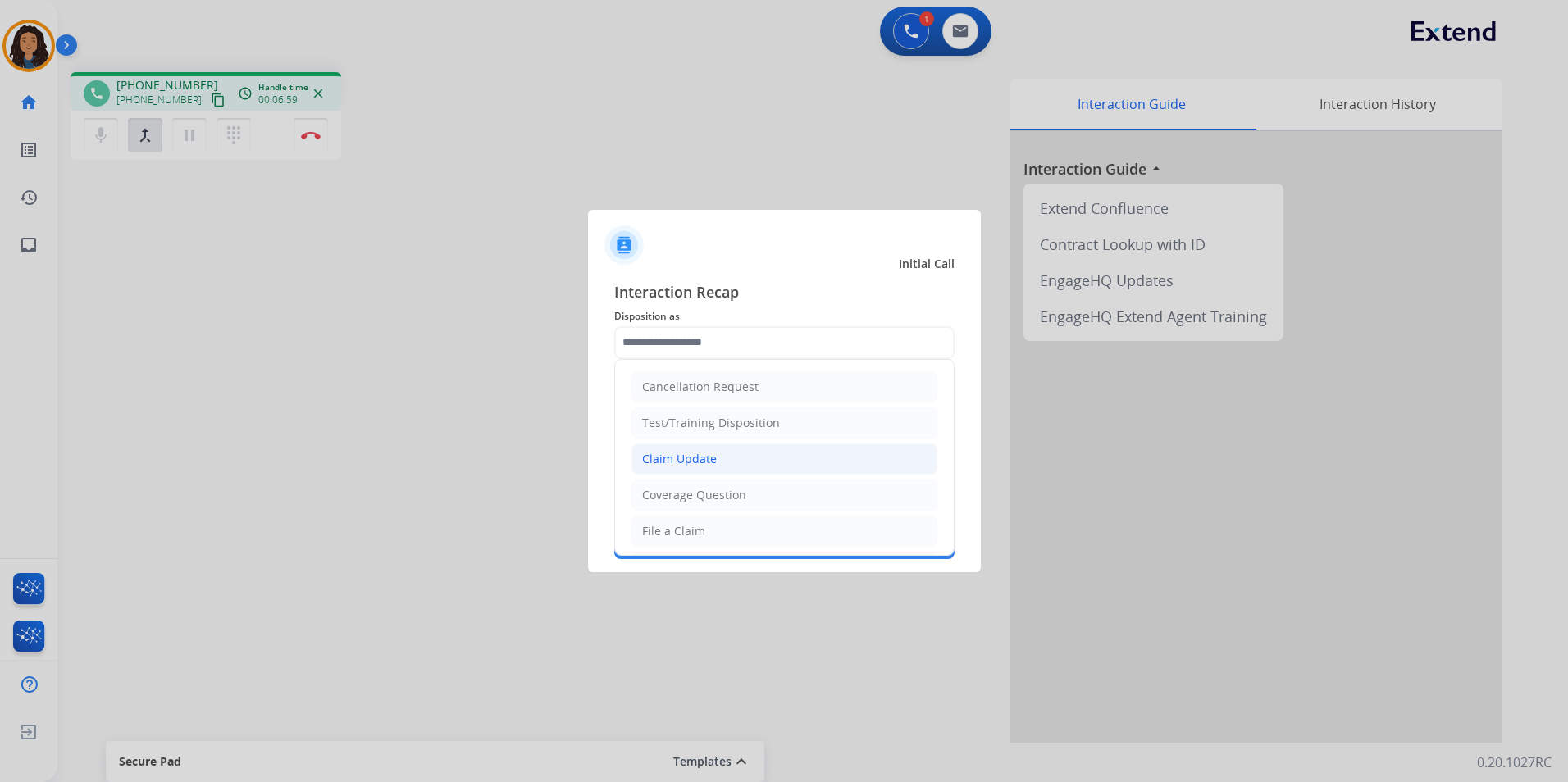
click at [712, 452] on div "Claim Update" at bounding box center [679, 458] width 75 height 16
type input "**********"
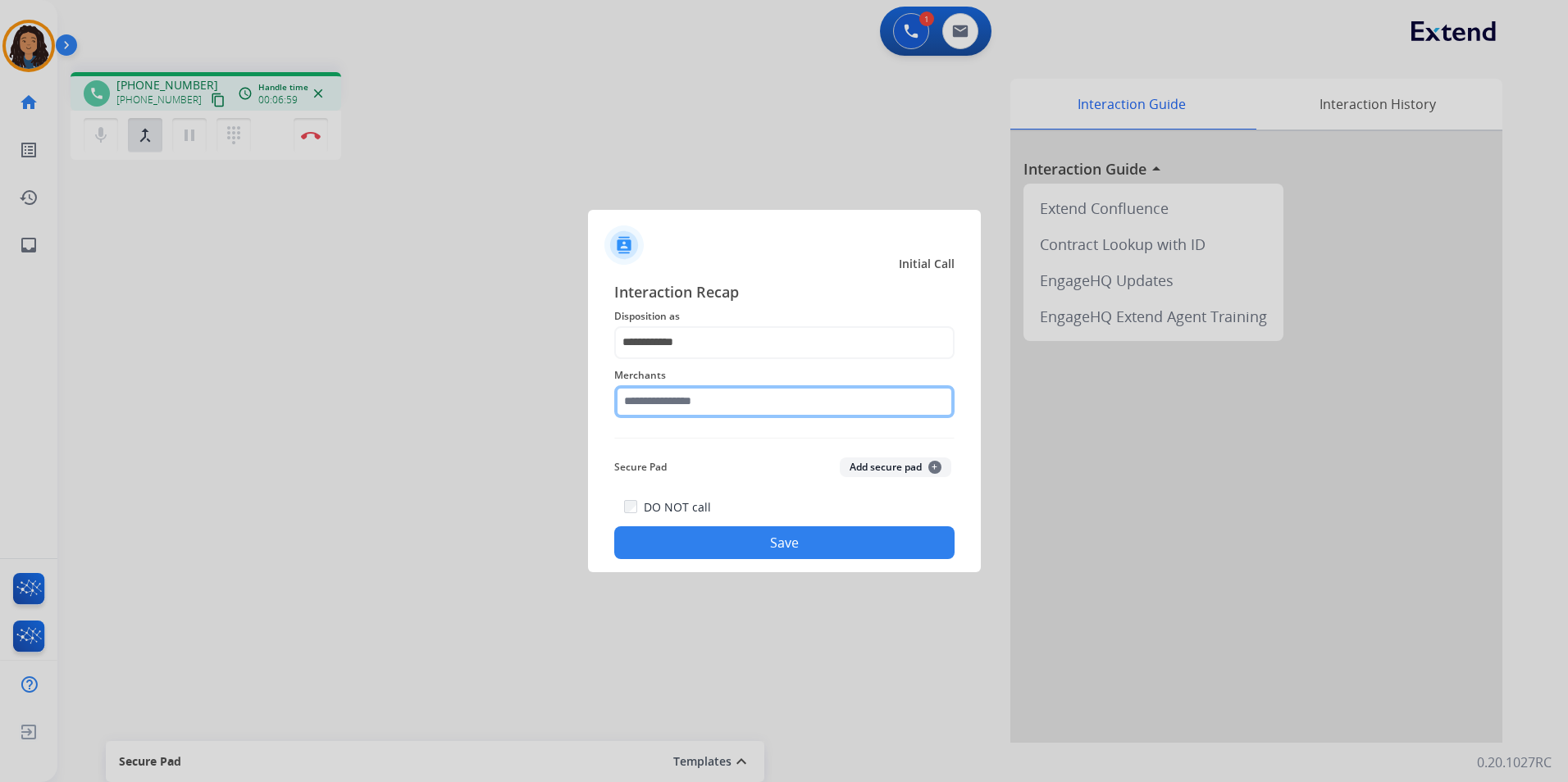
click at [711, 400] on input "text" at bounding box center [784, 401] width 341 height 33
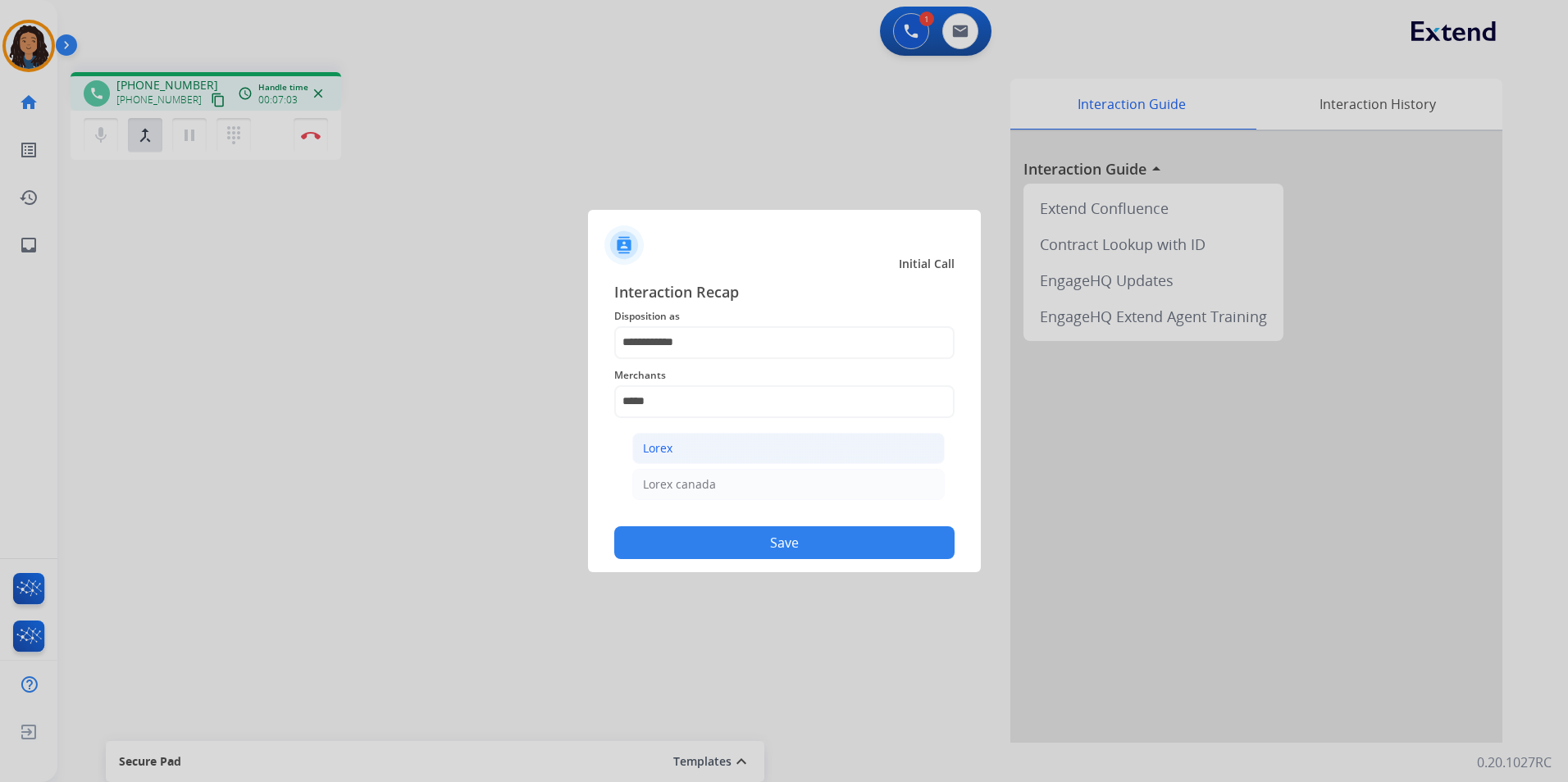
click at [752, 462] on li "Lorex" at bounding box center [788, 448] width 312 height 31
type input "*****"
click at [739, 521] on div "DO NOT call Save" at bounding box center [784, 528] width 341 height 62
click at [770, 555] on button "Save" at bounding box center [784, 542] width 341 height 33
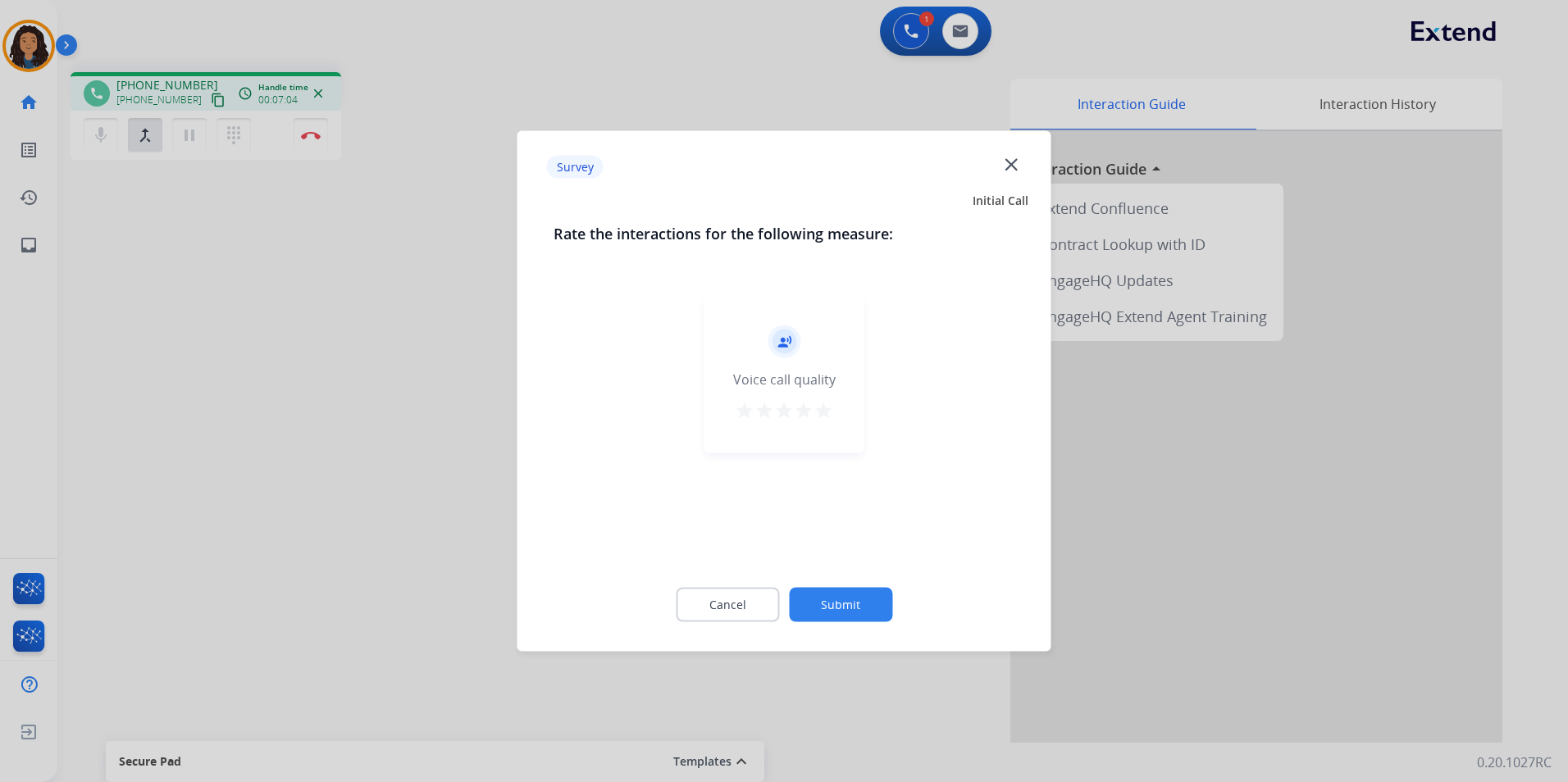
click at [250, 309] on div at bounding box center [784, 391] width 1568 height 782
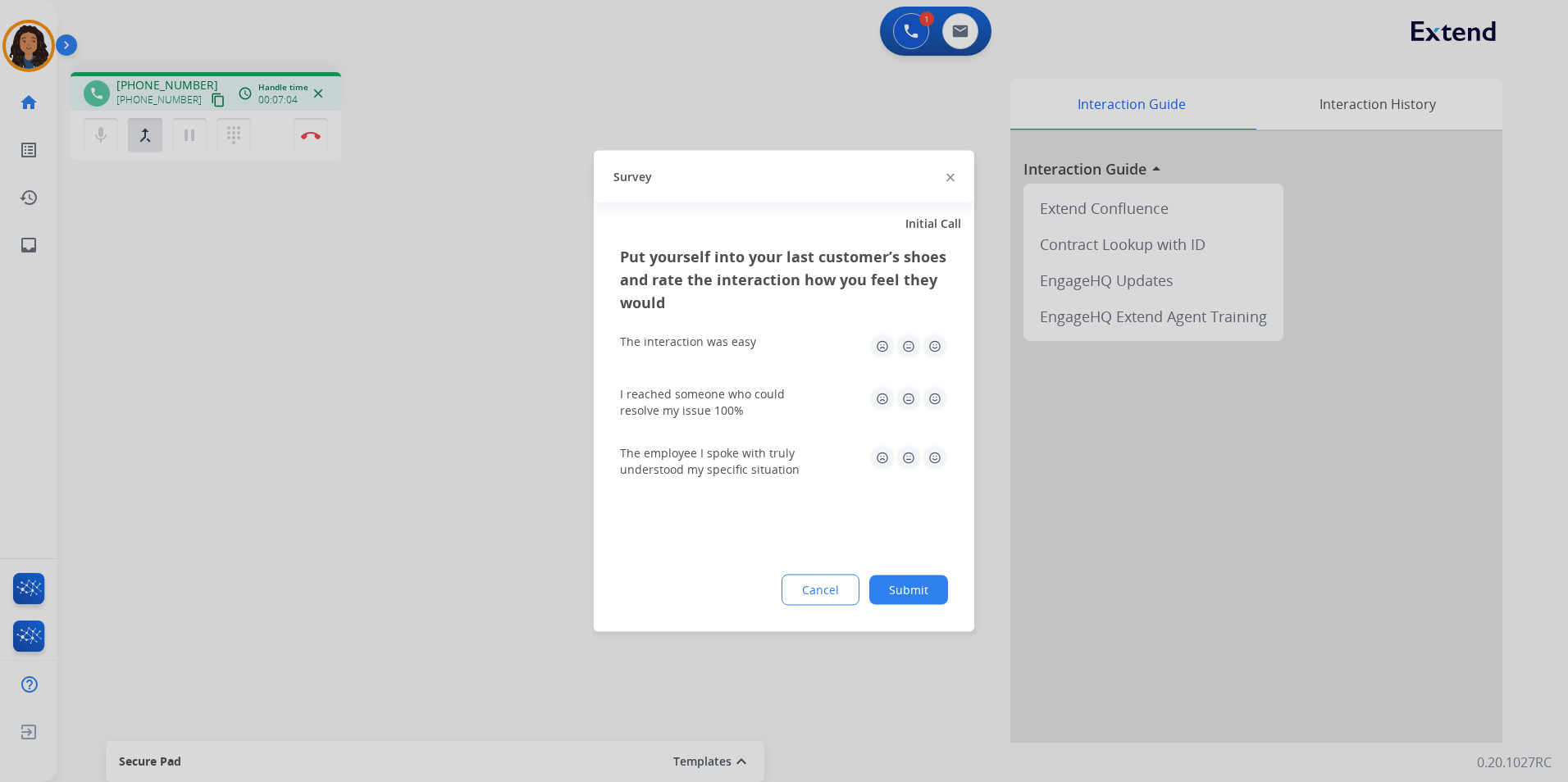
click at [249, 304] on div at bounding box center [784, 391] width 1568 height 782
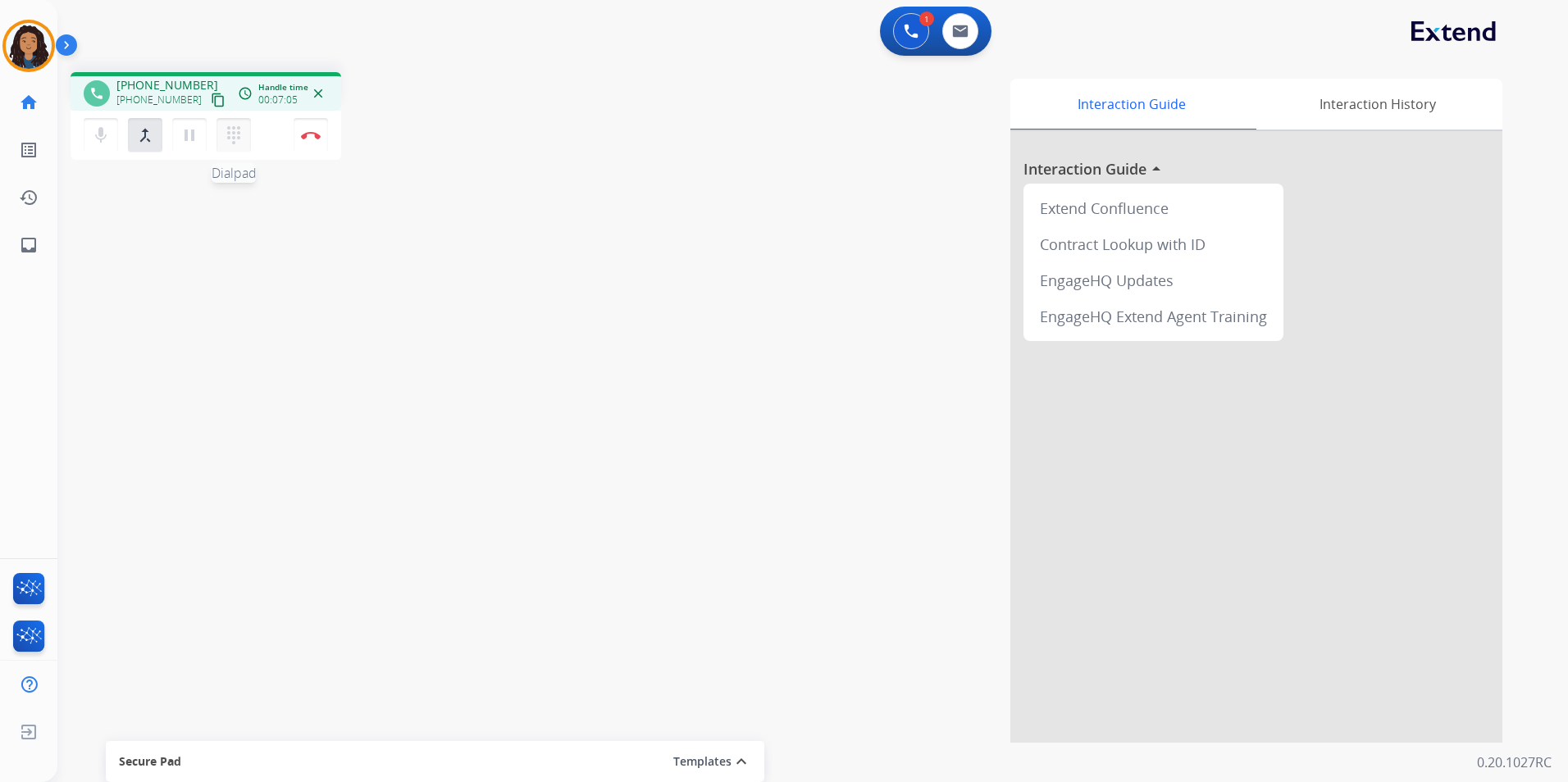
click at [230, 124] on button "dialpad Dialpad" at bounding box center [233, 135] width 34 height 34
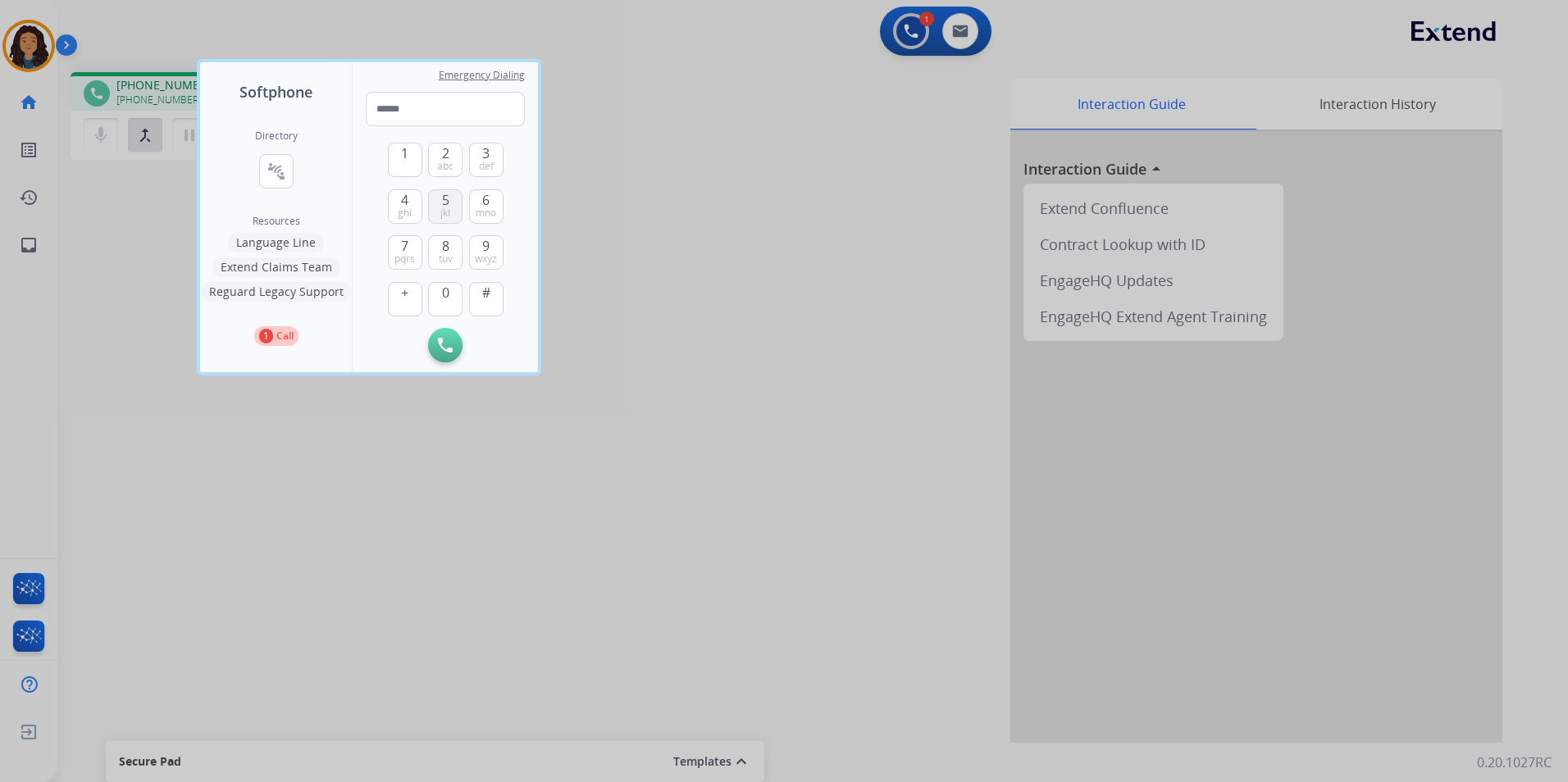
click at [446, 208] on span "jkl" at bounding box center [445, 214] width 10 height 13
type input "*"
click at [770, 139] on div at bounding box center [784, 391] width 1568 height 782
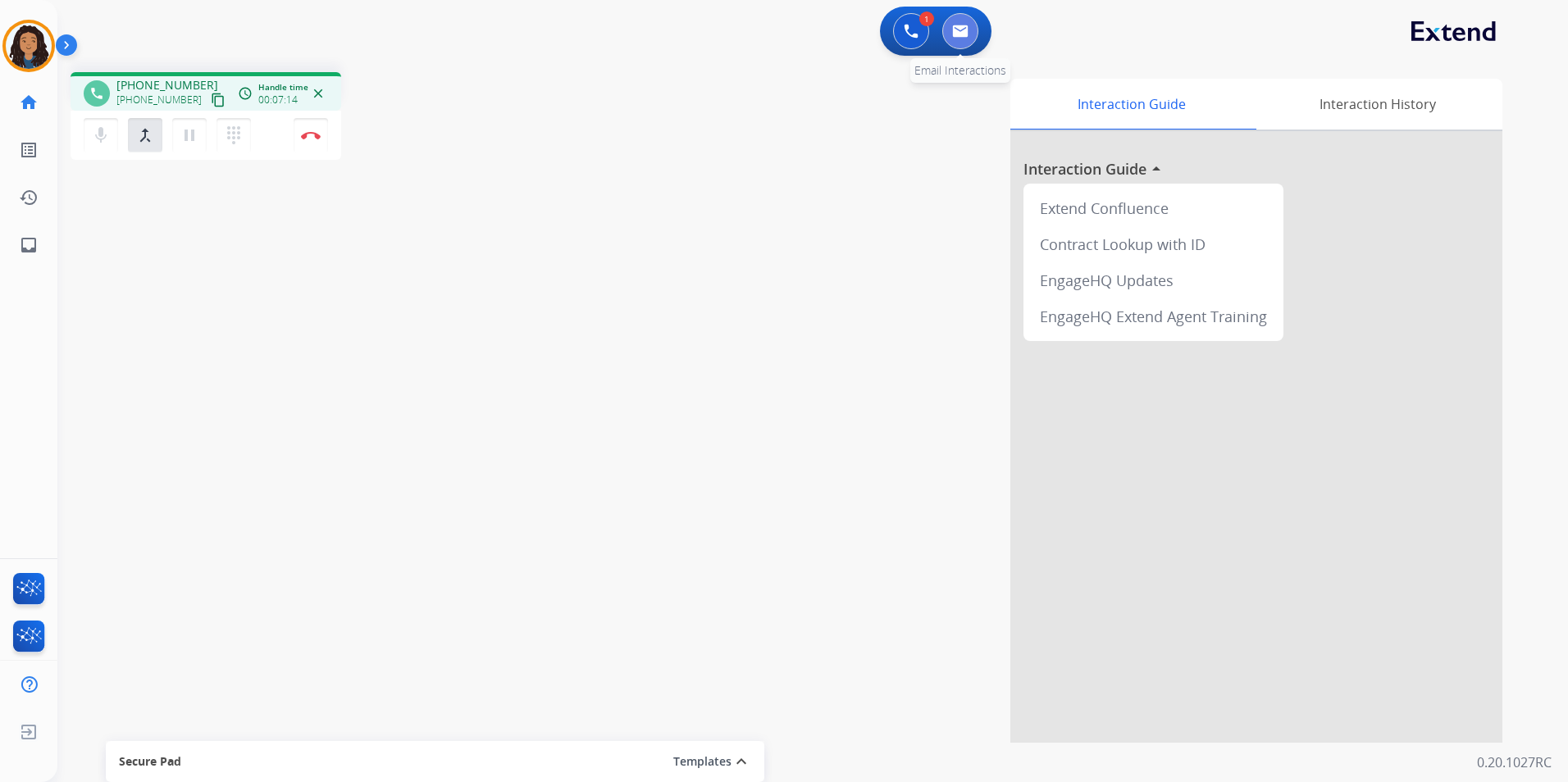
click at [952, 30] on img at bounding box center [960, 31] width 16 height 13
select select "**********"
click at [211, 102] on mat-icon "content_copy" at bounding box center [219, 100] width 15 height 15
click at [305, 140] on button "Disconnect" at bounding box center [310, 135] width 34 height 34
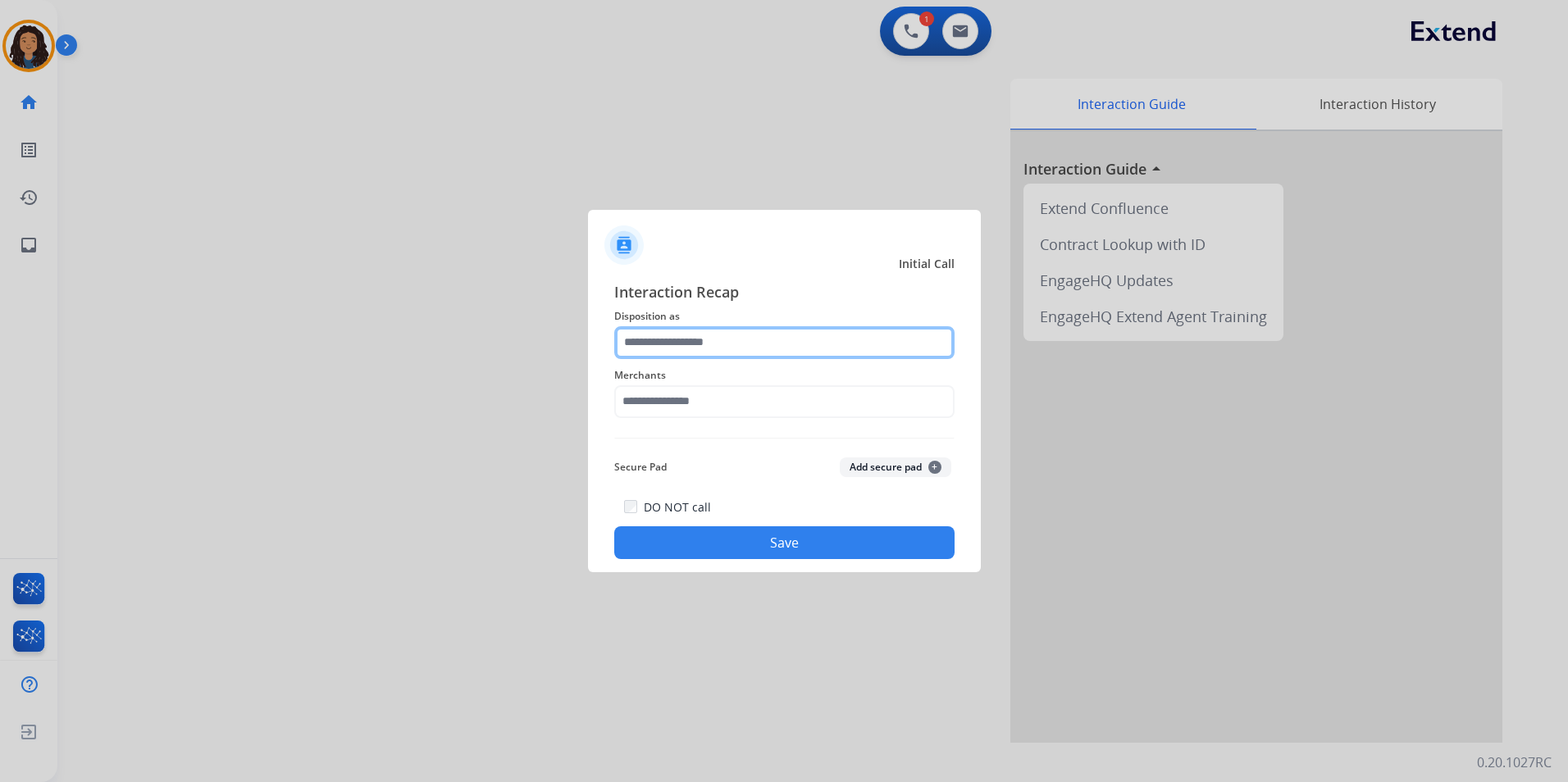
click at [730, 341] on input "text" at bounding box center [784, 342] width 341 height 33
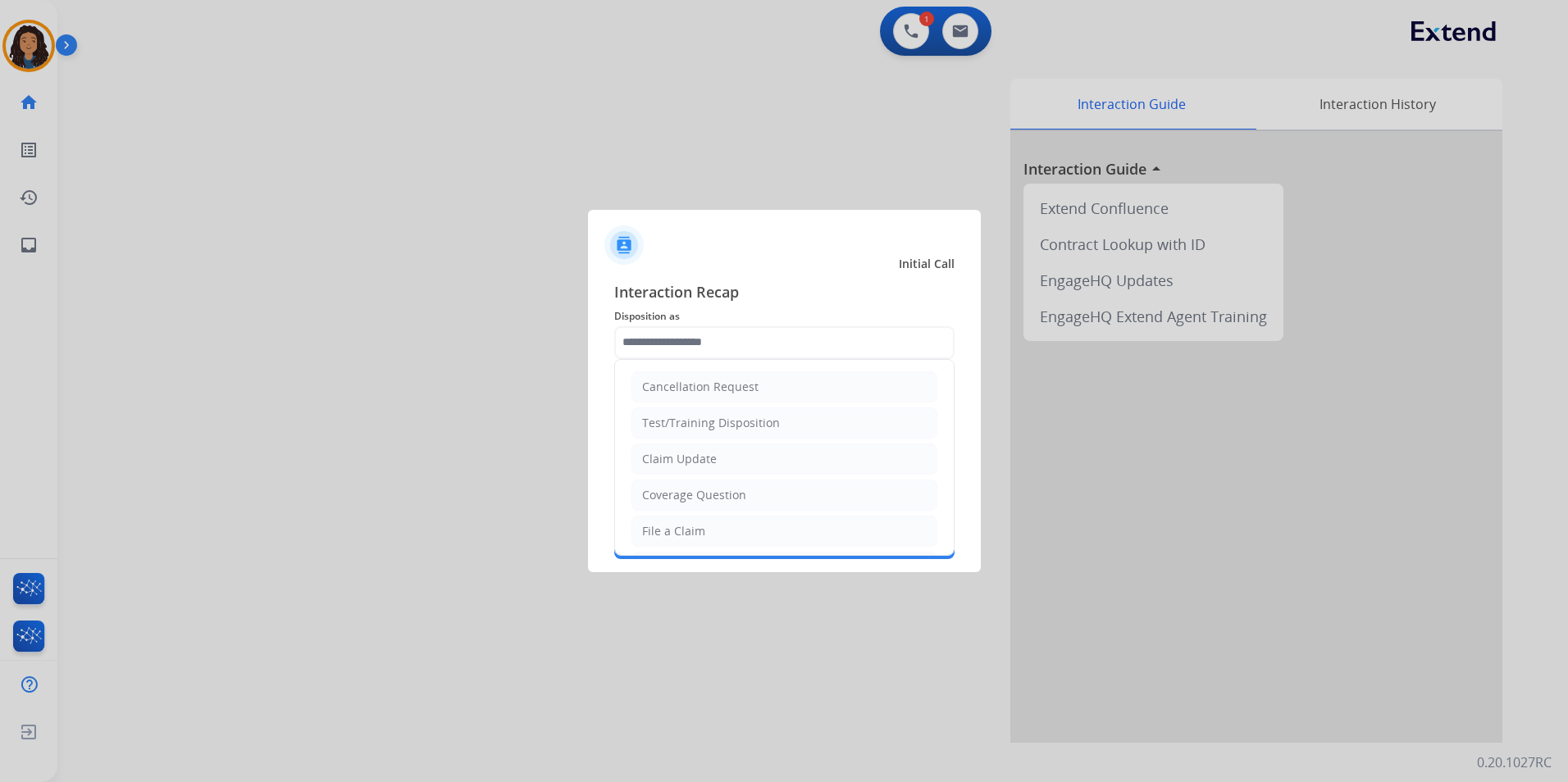
drag, startPoint x: 727, startPoint y: 458, endPoint x: 702, endPoint y: 433, distance: 35.4
click at [724, 458] on li "Claim Update" at bounding box center [785, 458] width 306 height 31
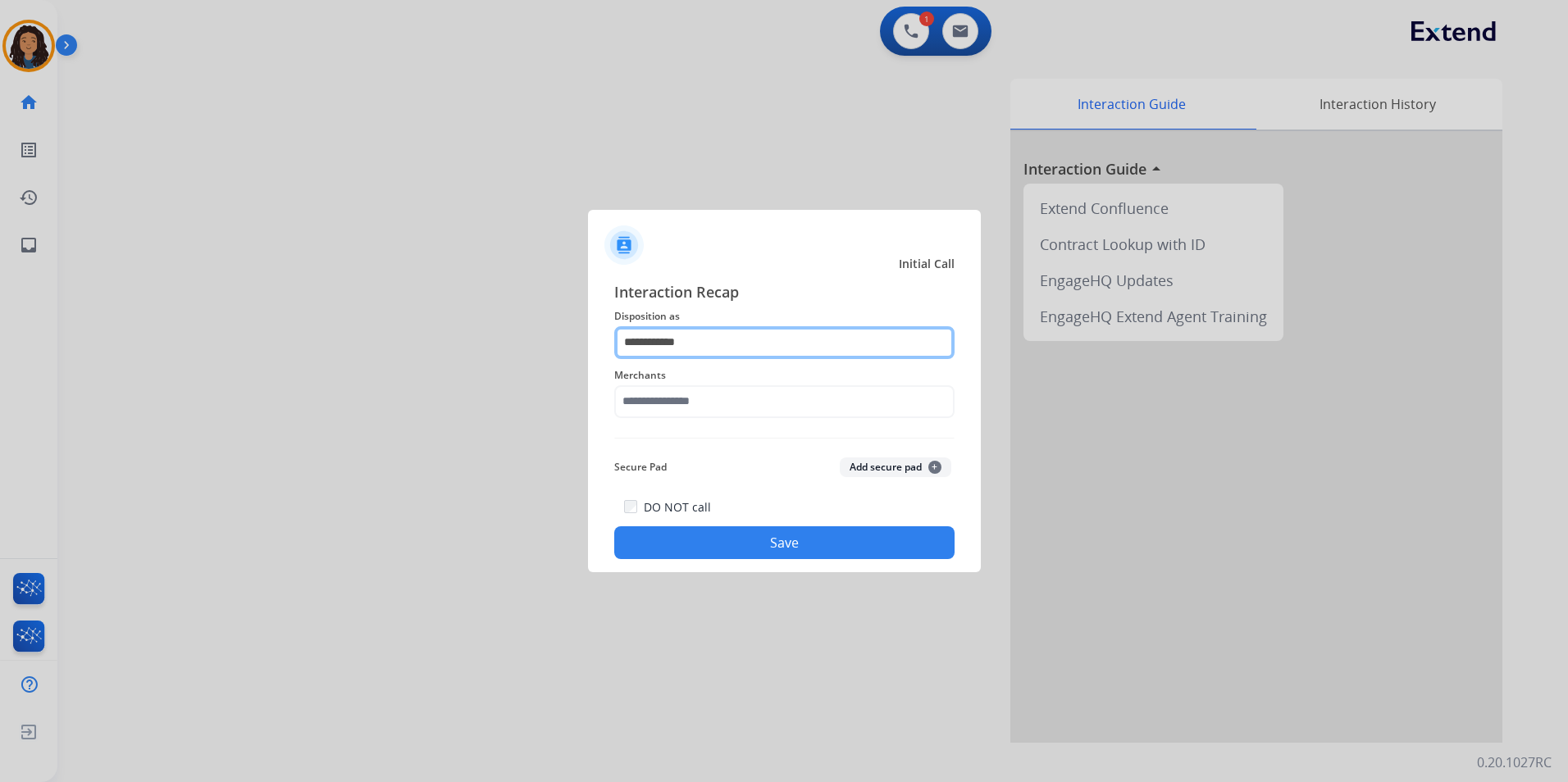
drag, startPoint x: 723, startPoint y: 339, endPoint x: 395, endPoint y: 352, distance: 328.3
click at [0, 352] on app-contact-recap-modal "**********" at bounding box center [0, 391] width 0 height 782
type input "****"
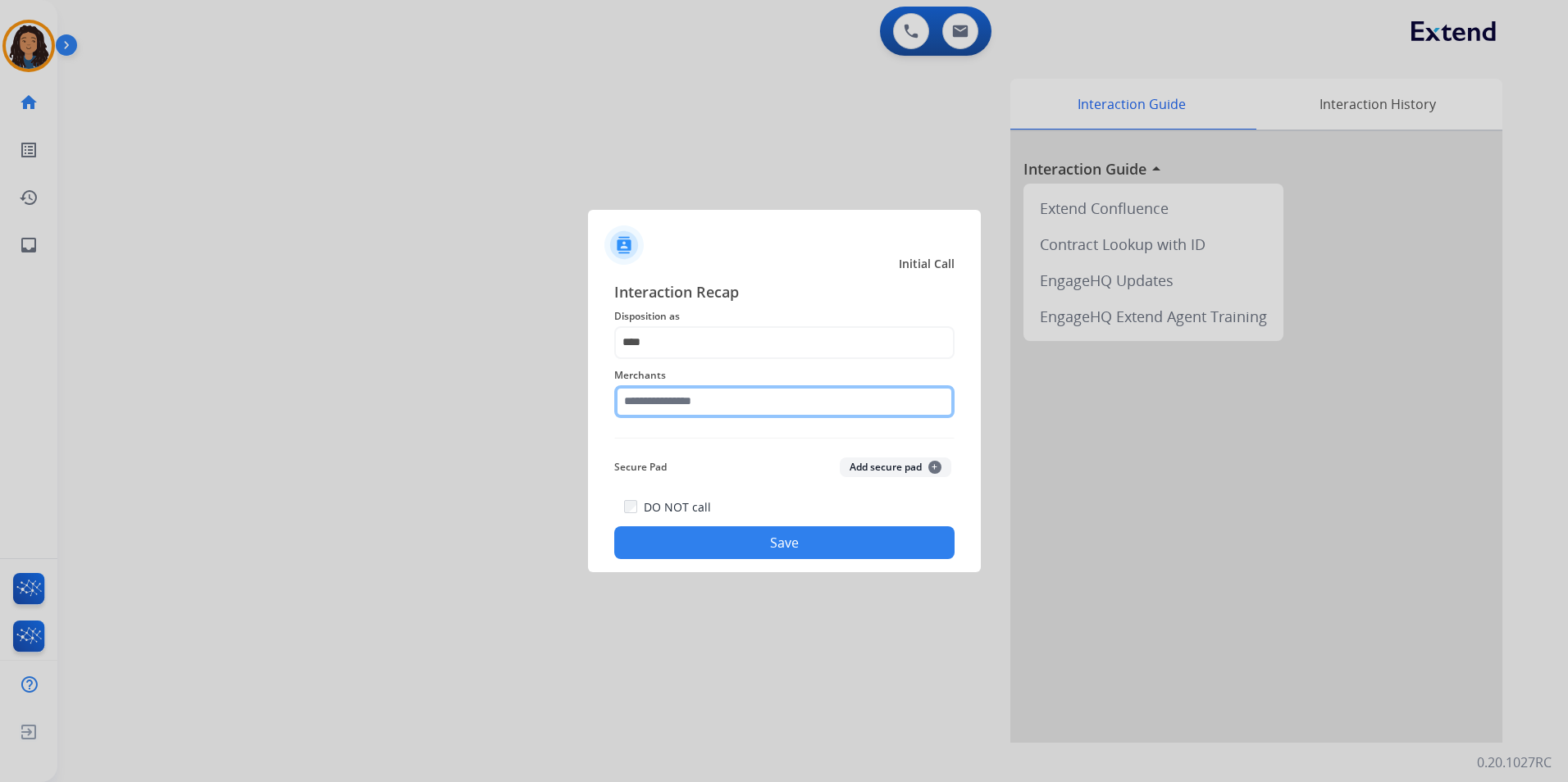
click at [797, 401] on input "text" at bounding box center [784, 401] width 341 height 33
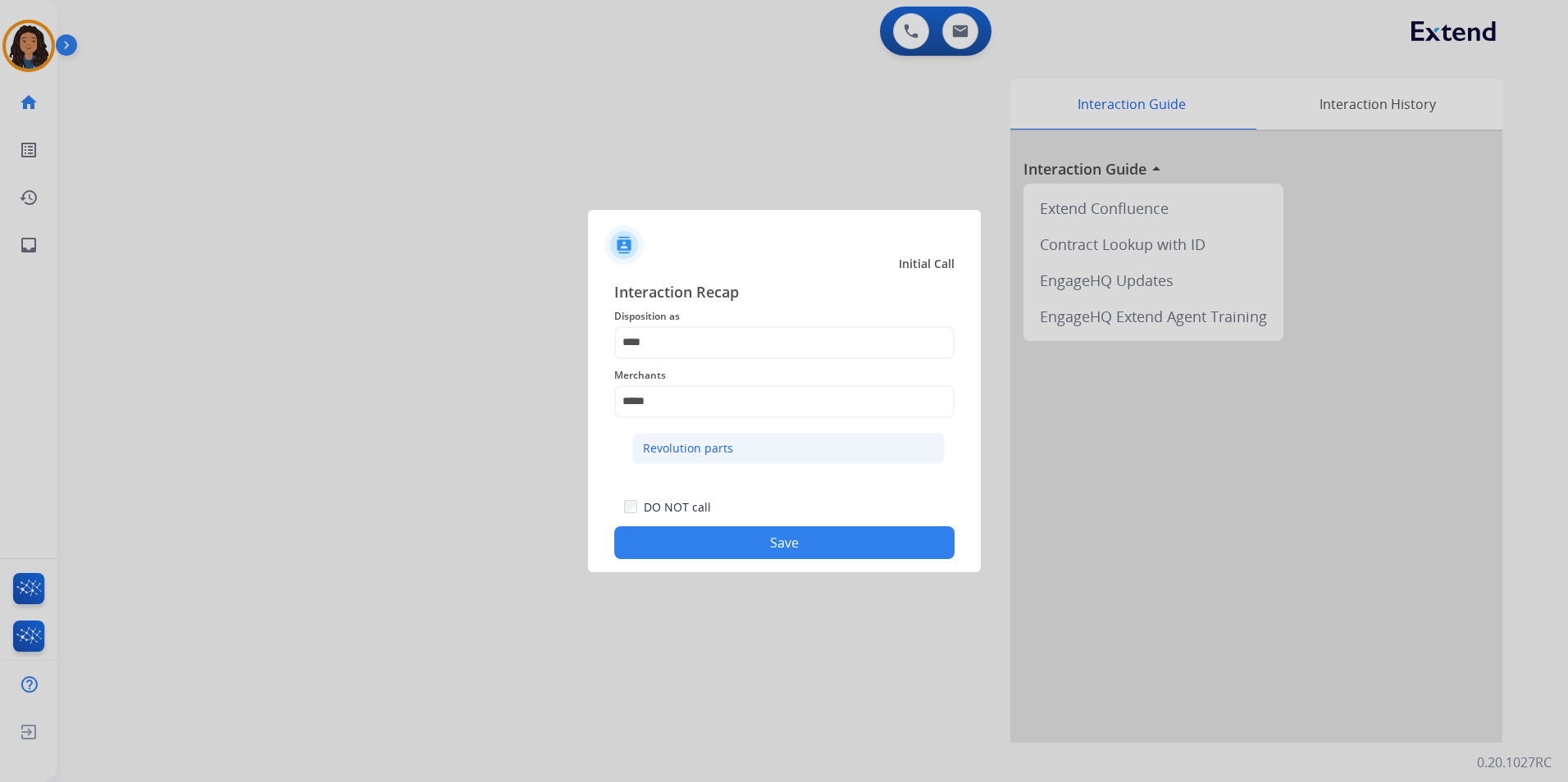
click at [723, 441] on div "Revolution parts" at bounding box center [687, 447] width 90 height 16
type input "**********"
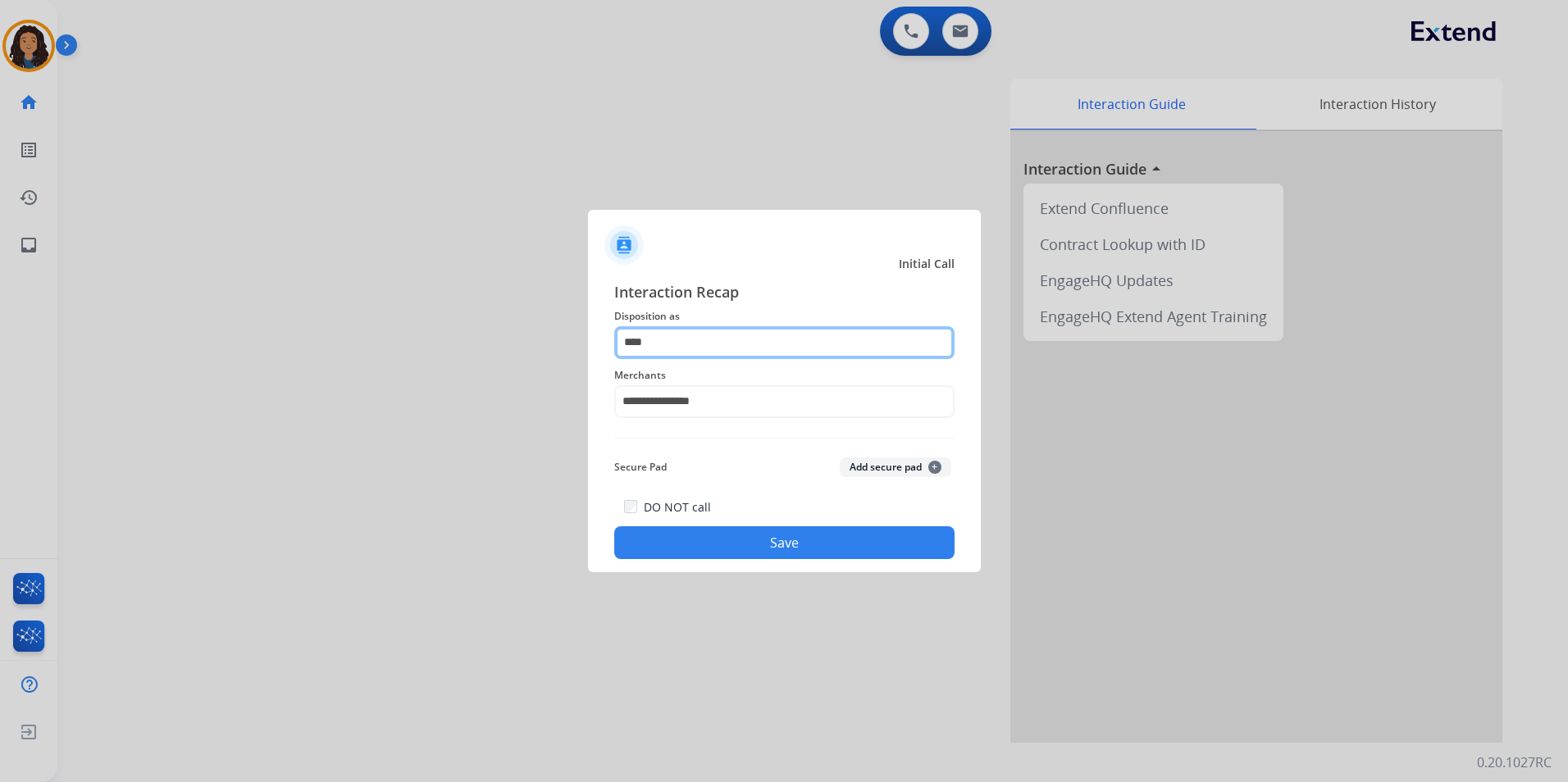
click at [686, 343] on input "****" at bounding box center [784, 342] width 341 height 33
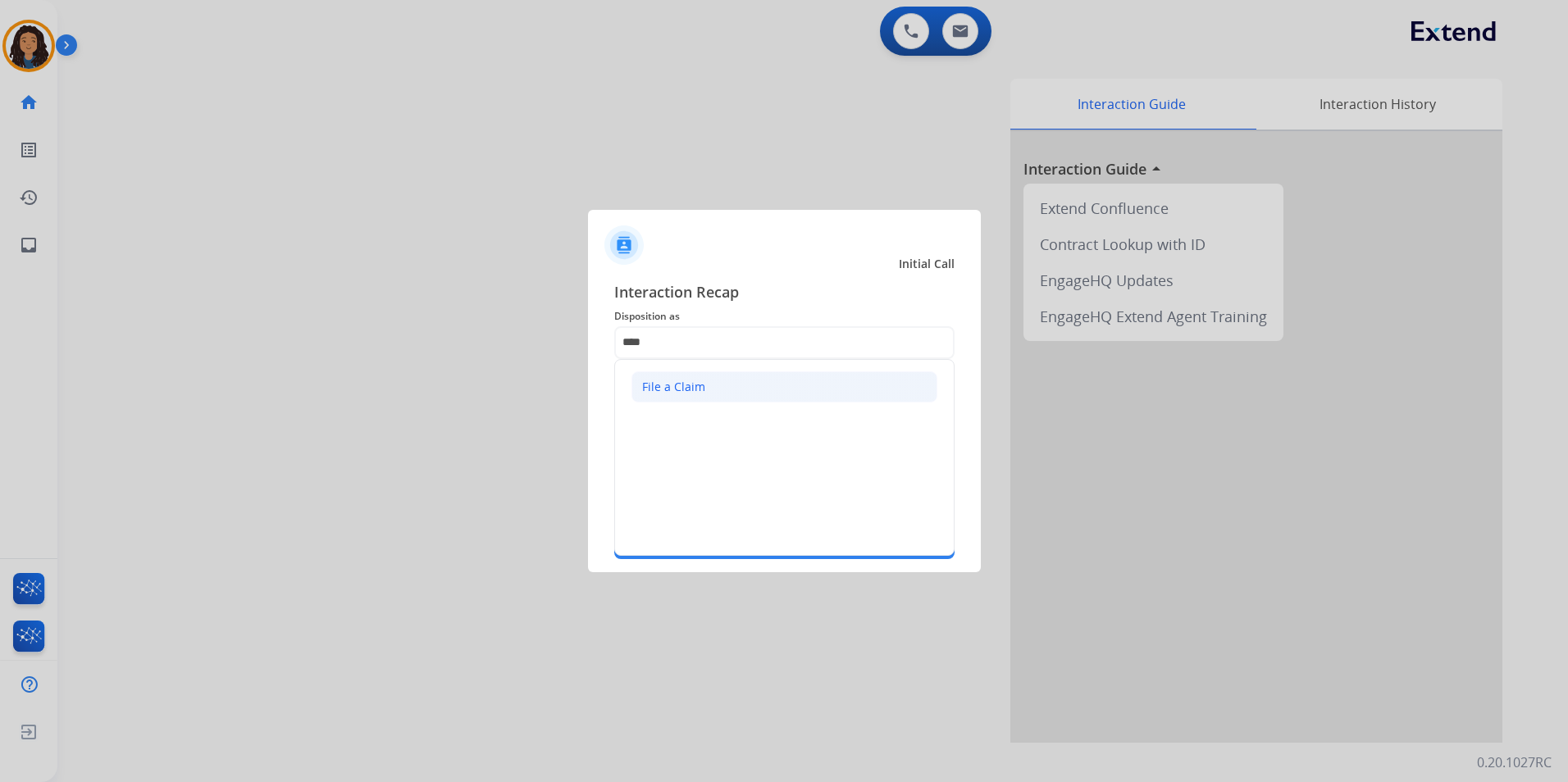
click at [689, 391] on div "File a Claim" at bounding box center [673, 386] width 63 height 16
type input "**********"
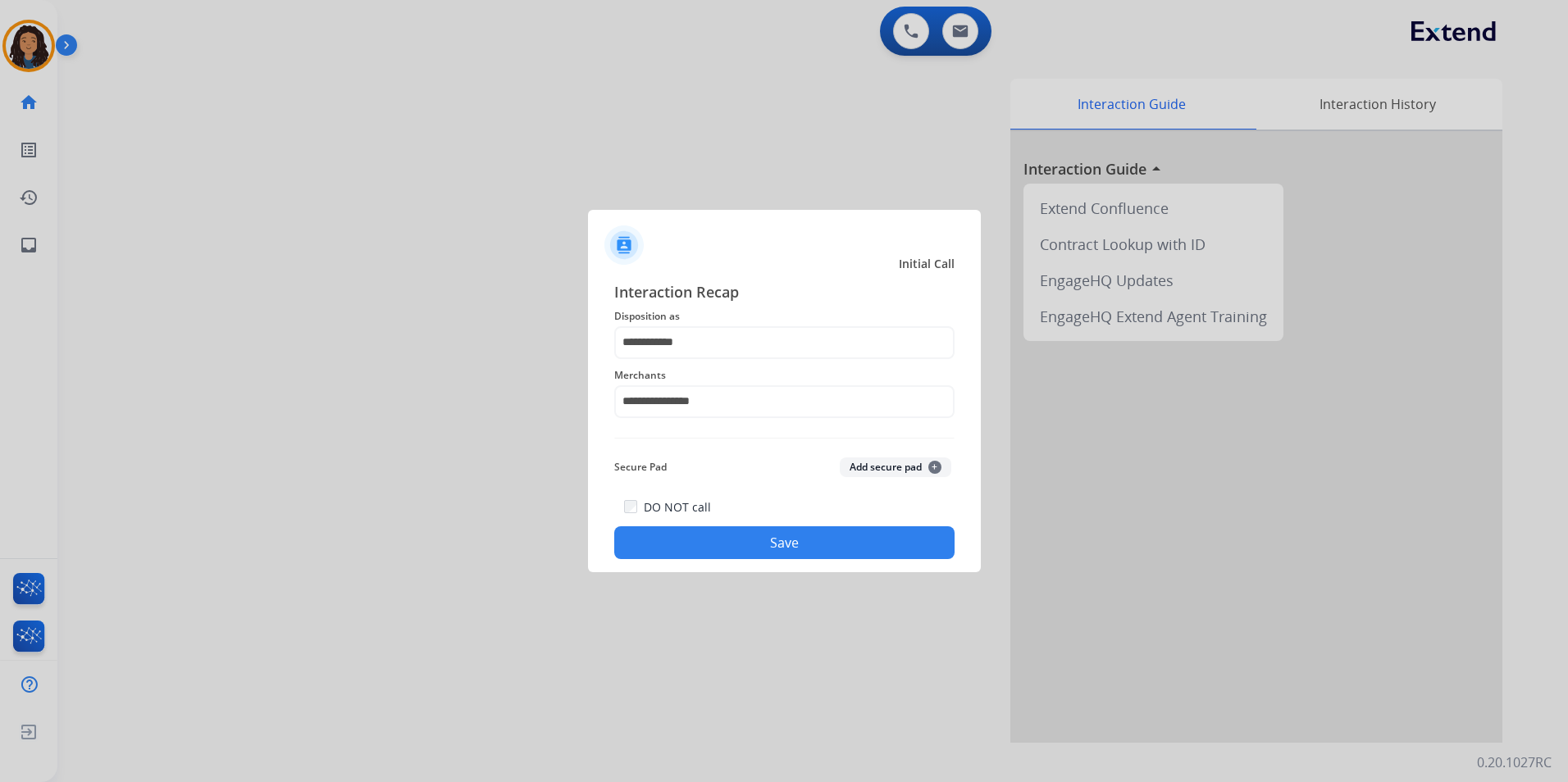
click at [715, 540] on button "Save" at bounding box center [784, 542] width 341 height 33
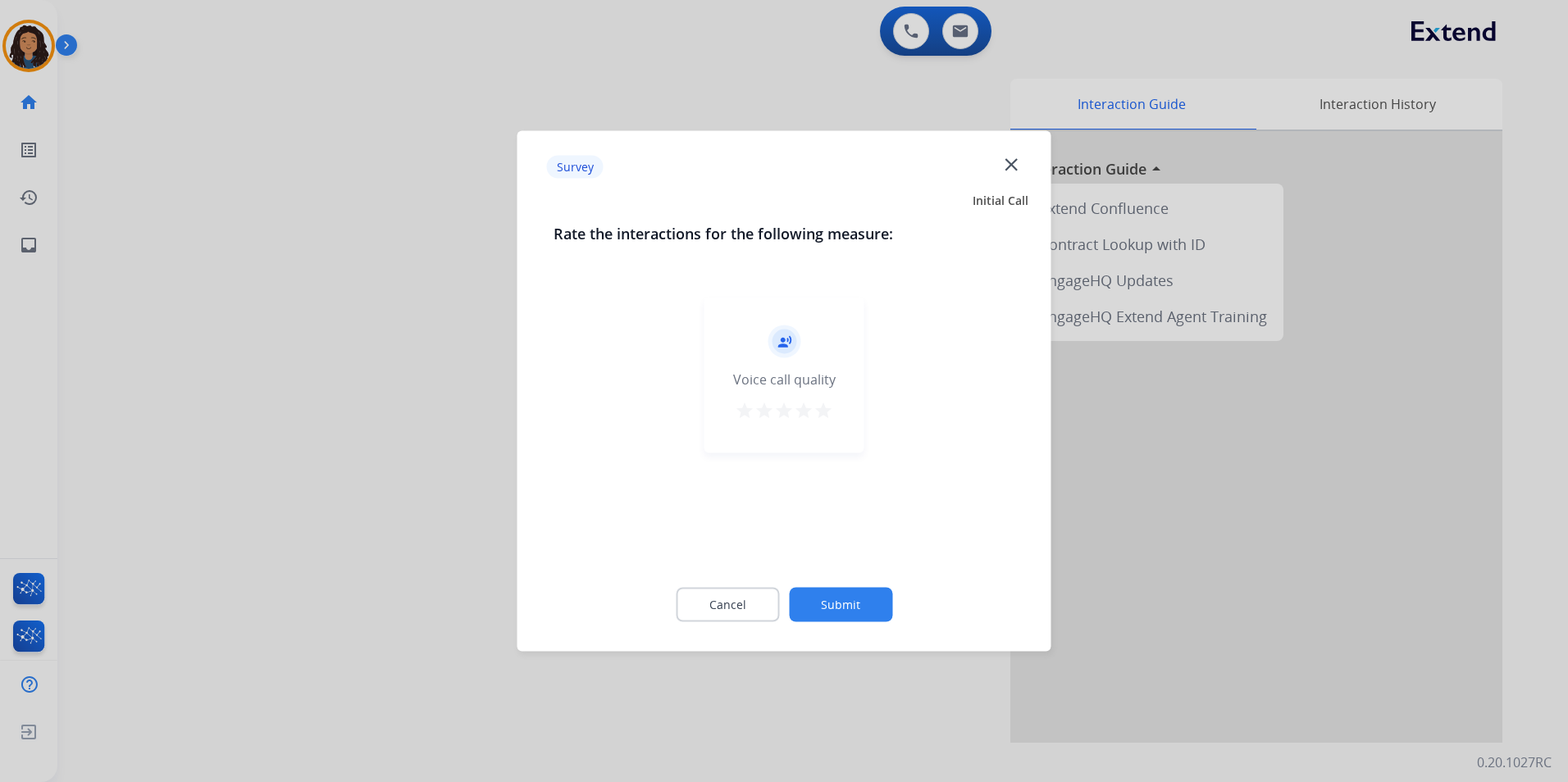
click at [301, 389] on div at bounding box center [784, 391] width 1568 height 782
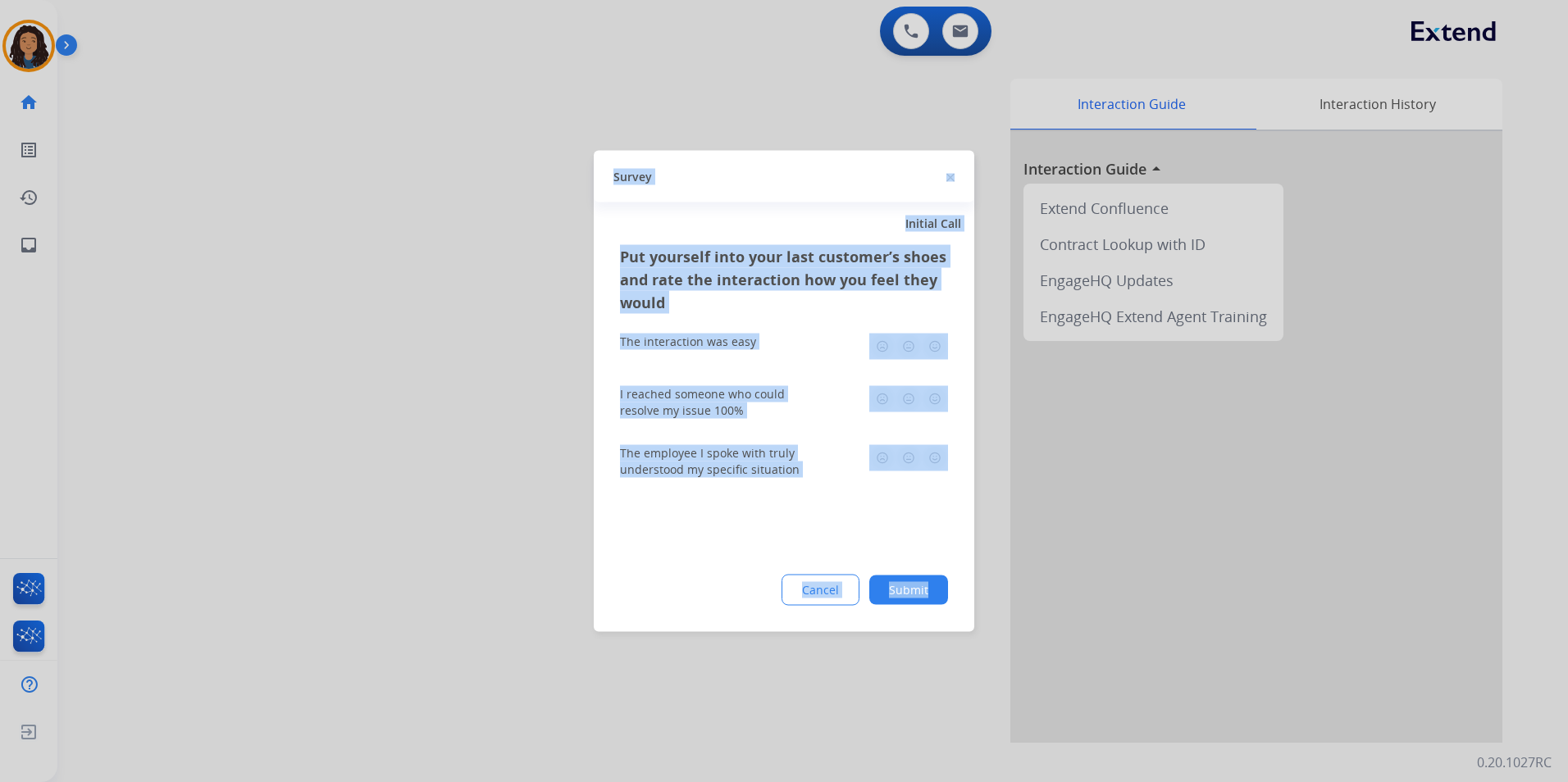
click at [305, 384] on div at bounding box center [784, 391] width 1568 height 782
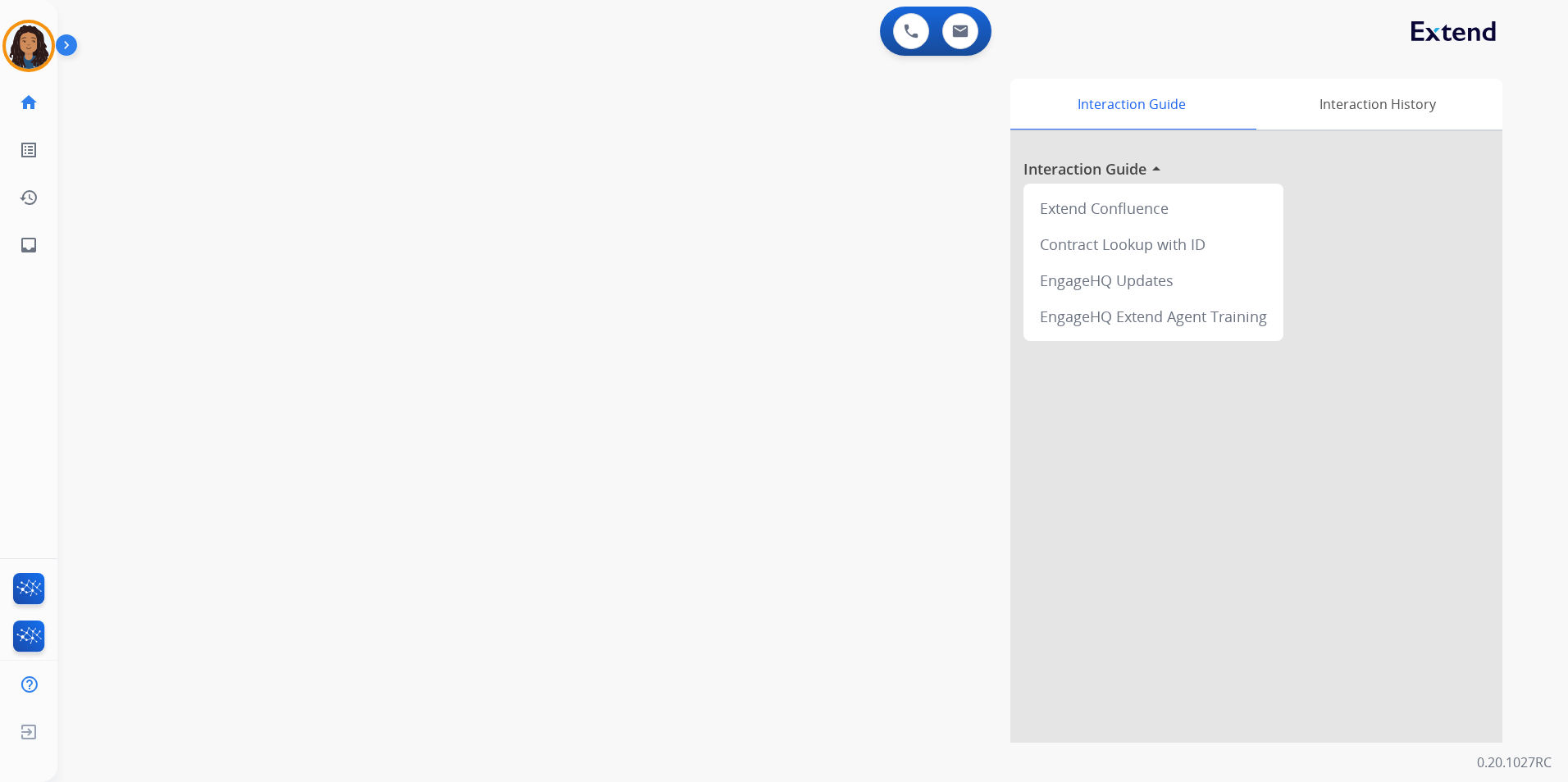
drag, startPoint x: 990, startPoint y: 43, endPoint x: 967, endPoint y: 39, distance: 23.3
click at [989, 41] on app-action-bar "0 Voice Interactions 0 Email Interactions" at bounding box center [935, 31] width 112 height 49
click at [961, 36] on img at bounding box center [960, 31] width 16 height 13
select select "**********"
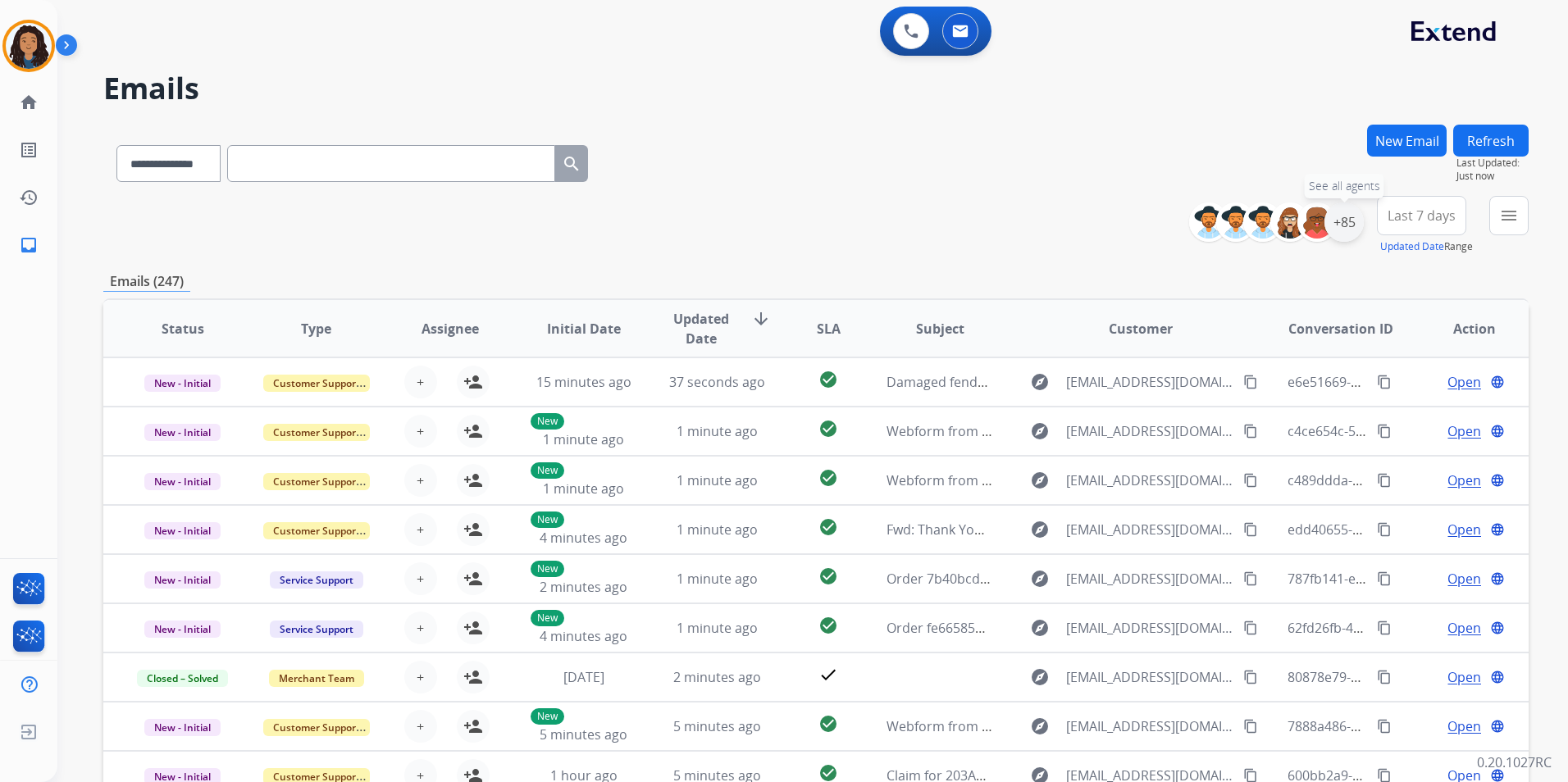
click at [1341, 232] on div "+85" at bounding box center [1343, 222] width 40 height 40
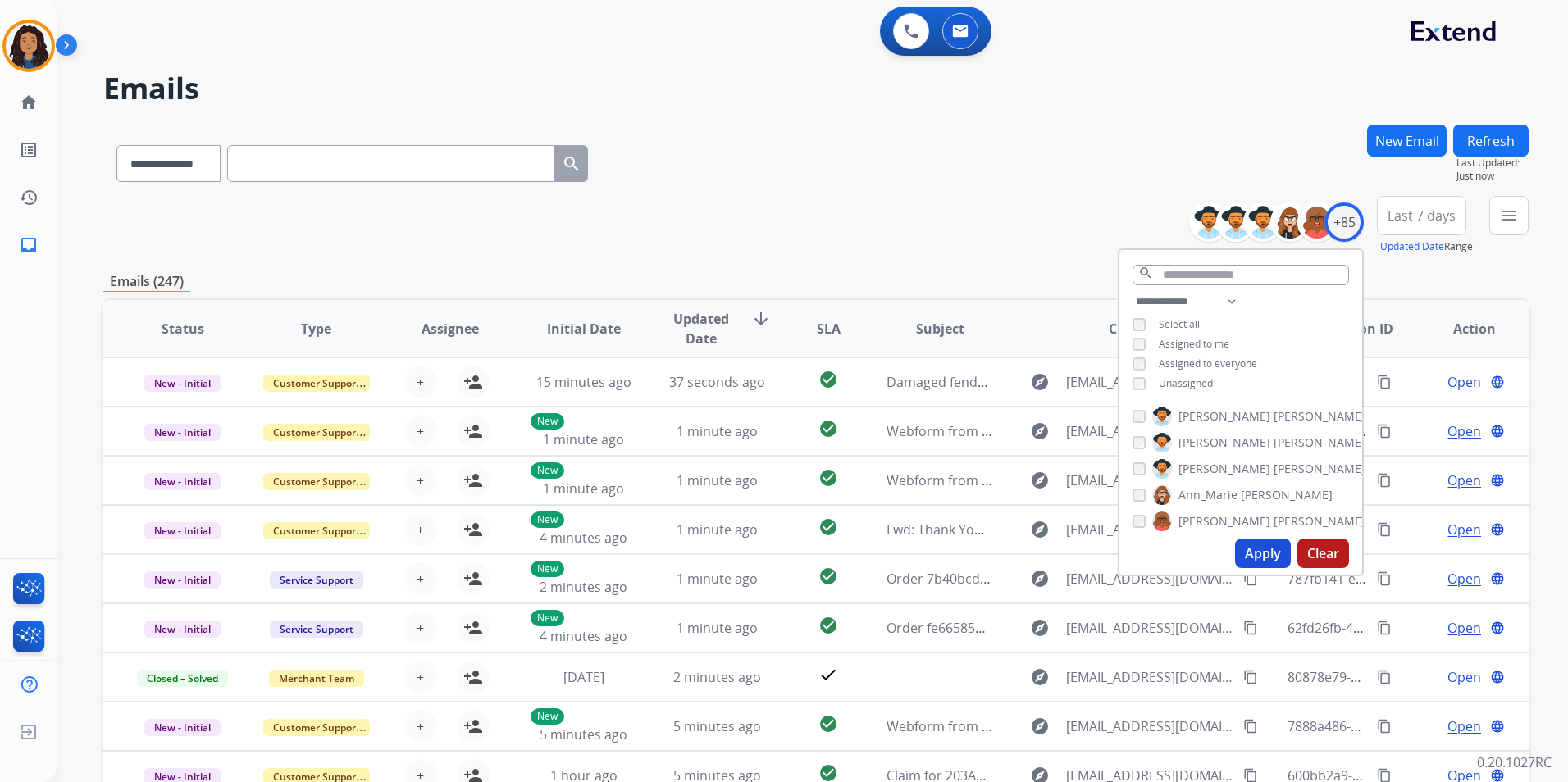
click at [1186, 378] on span "Unassigned" at bounding box center [1185, 383] width 54 height 14
click at [1263, 551] on button "Apply" at bounding box center [1263, 552] width 56 height 29
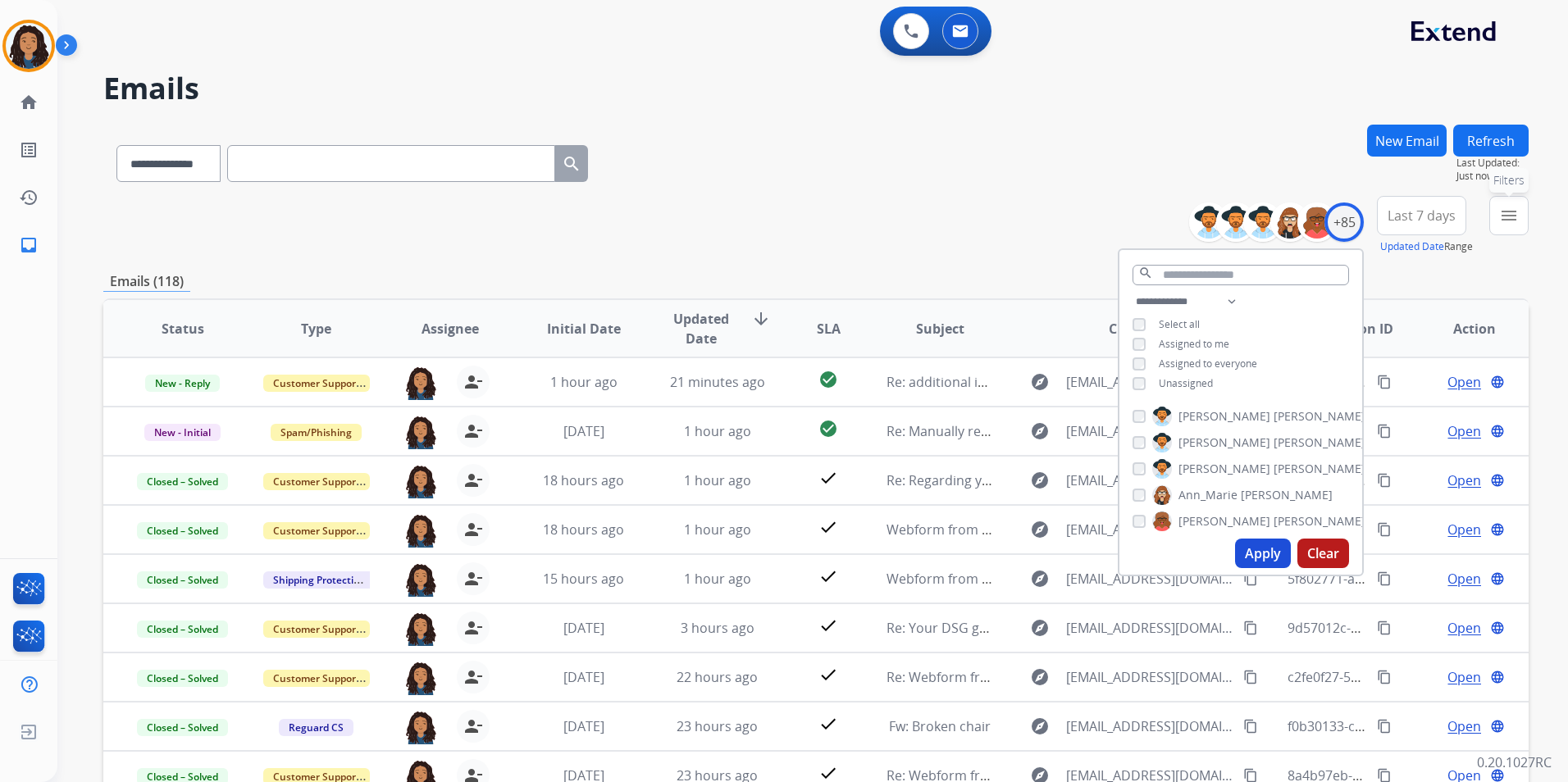
click at [1512, 226] on button "menu Filters" at bounding box center [1508, 215] width 40 height 40
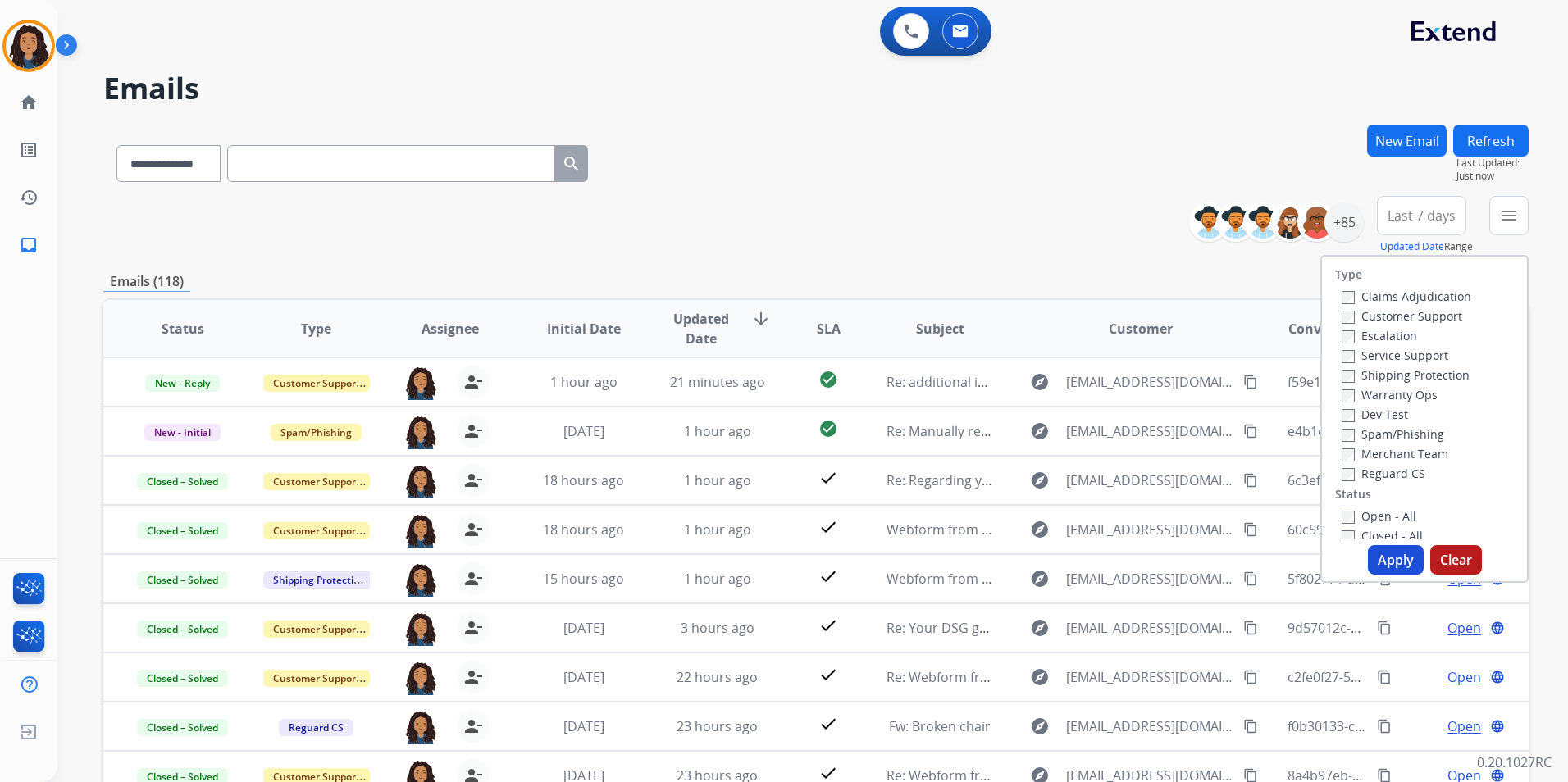
click at [1391, 314] on label "Customer Support" at bounding box center [1401, 316] width 120 height 16
click at [1444, 370] on label "Shipping Protection" at bounding box center [1406, 375] width 128 height 16
click at [1397, 475] on label "Reguard CS" at bounding box center [1383, 473] width 83 height 16
click at [1385, 520] on label "Open - All" at bounding box center [1379, 515] width 75 height 16
click at [1390, 557] on button "Apply" at bounding box center [1396, 559] width 56 height 29
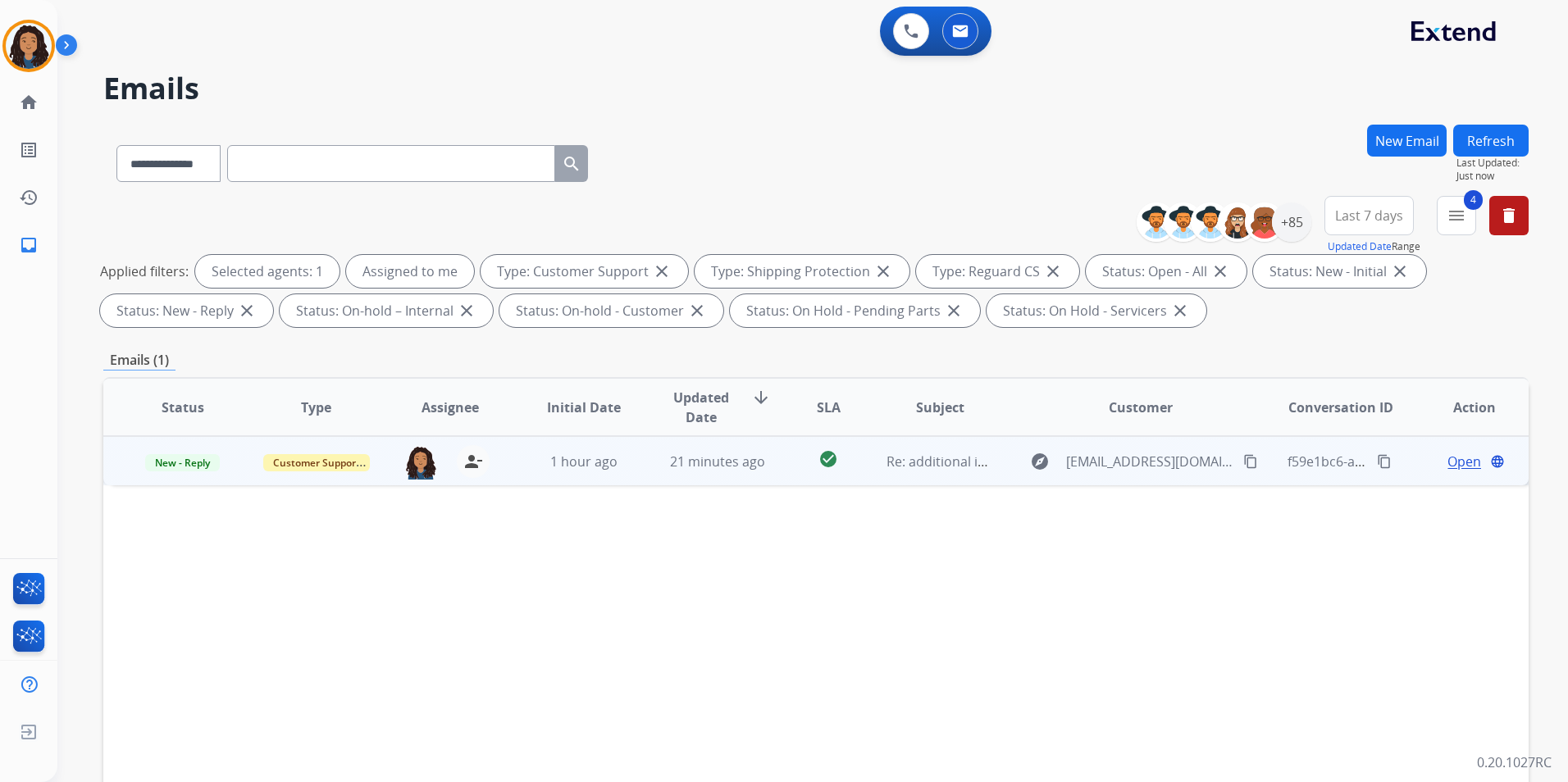
click at [1450, 464] on span "Open" at bounding box center [1465, 461] width 34 height 19
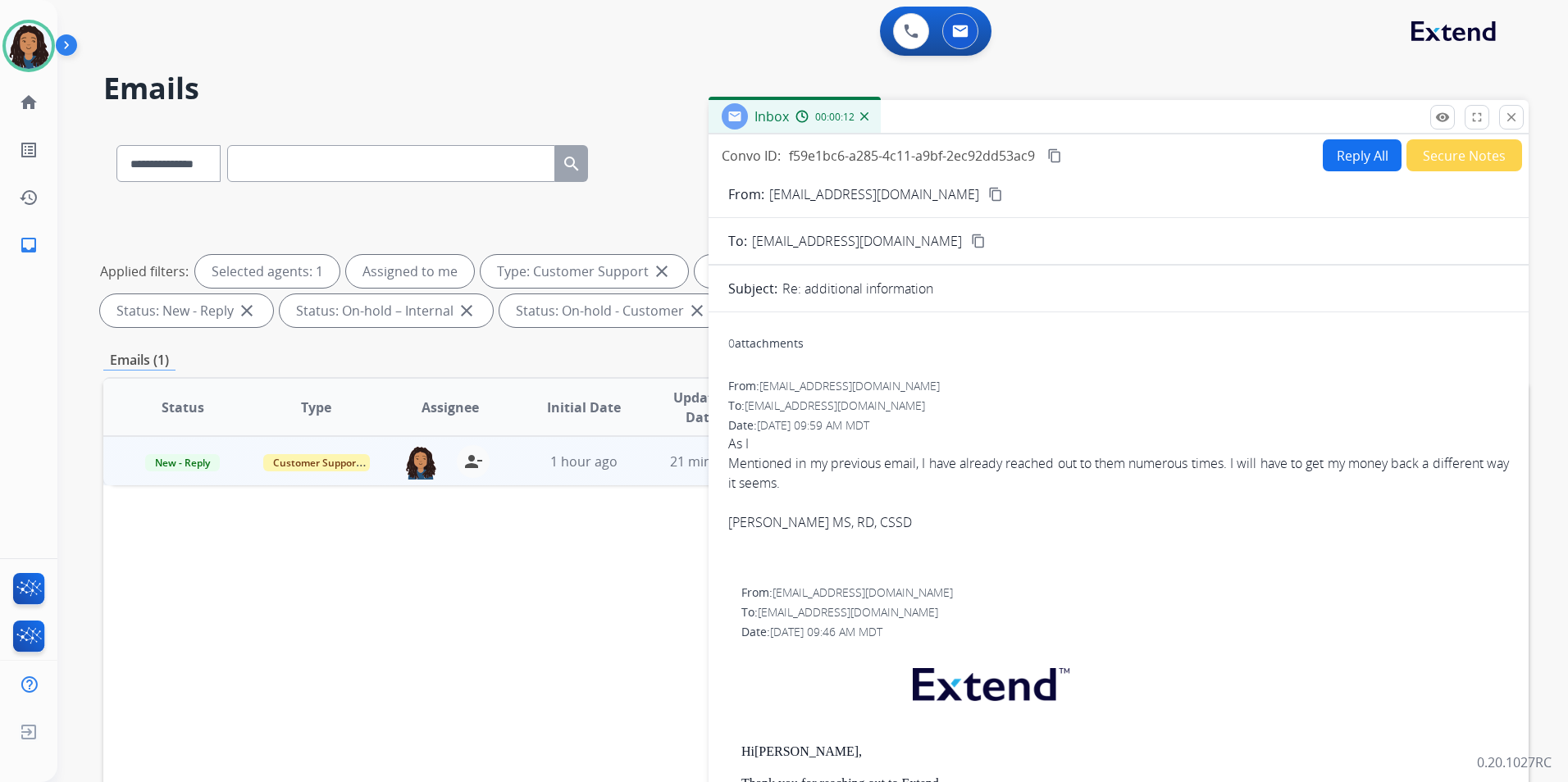
click at [1337, 152] on button "Reply All" at bounding box center [1362, 156] width 79 height 32
select select "**********"
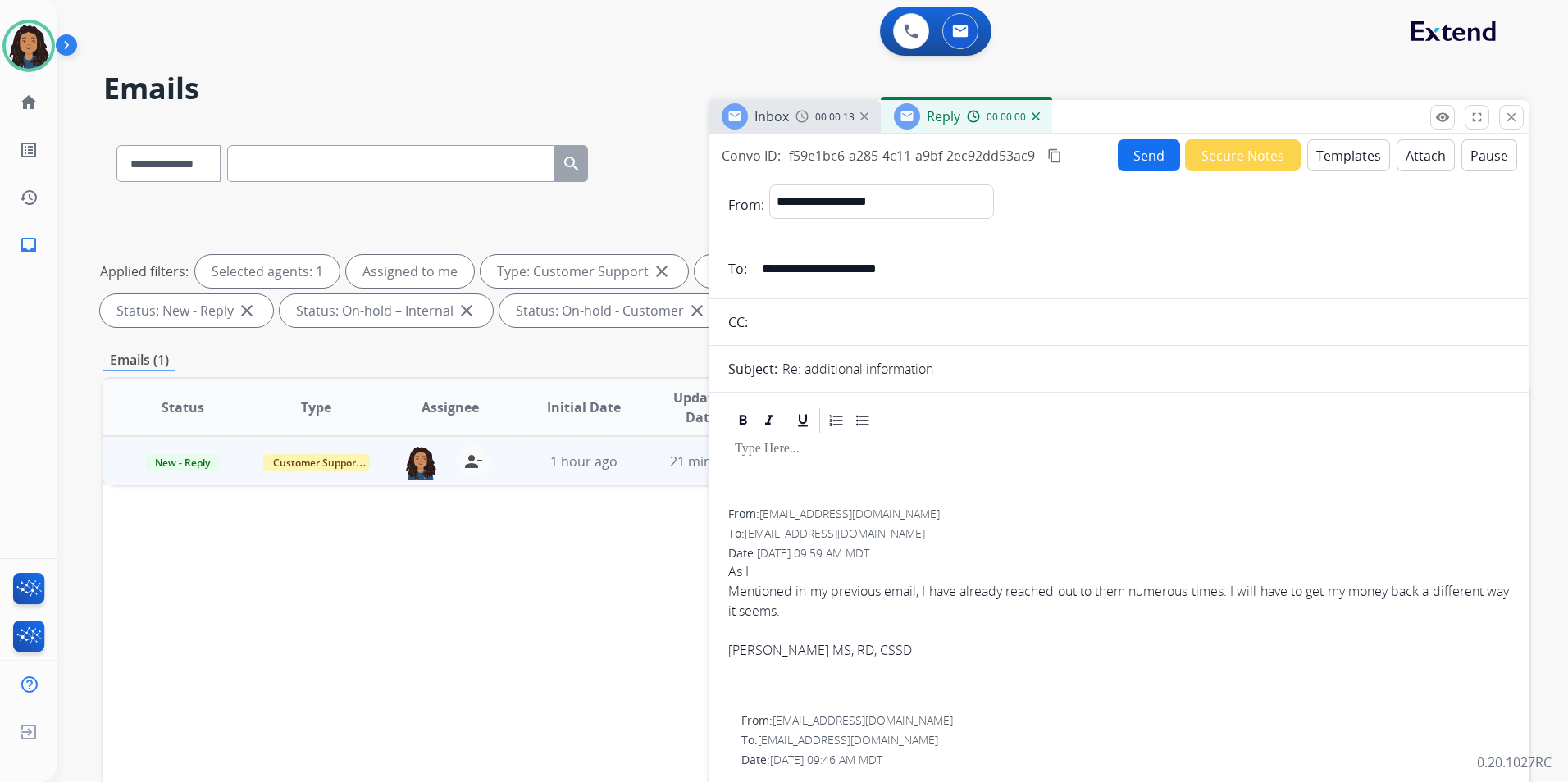
click at [1337, 152] on button "Templates" at bounding box center [1348, 156] width 82 height 32
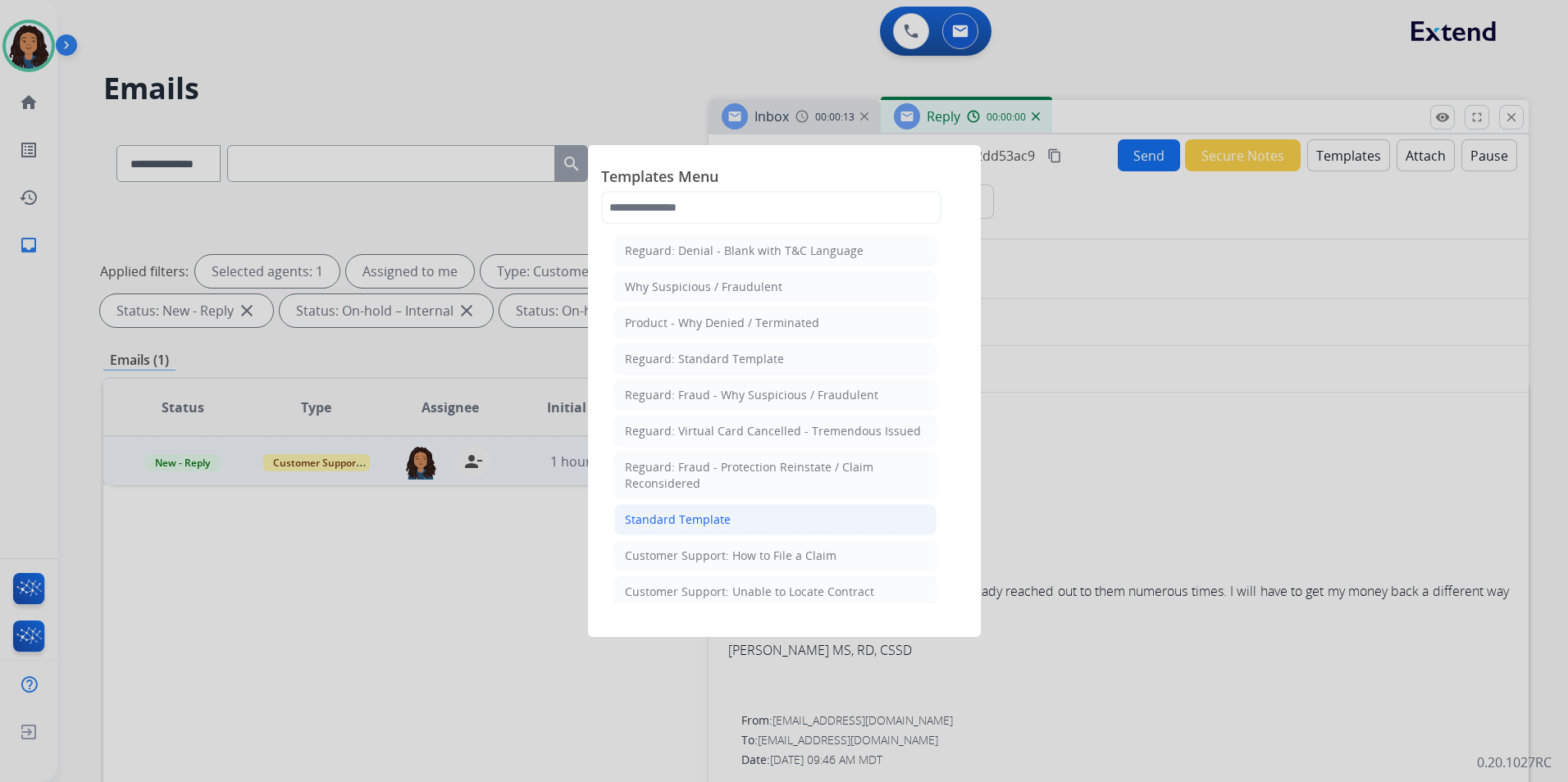
click at [720, 518] on div "Standard Template" at bounding box center [678, 519] width 106 height 16
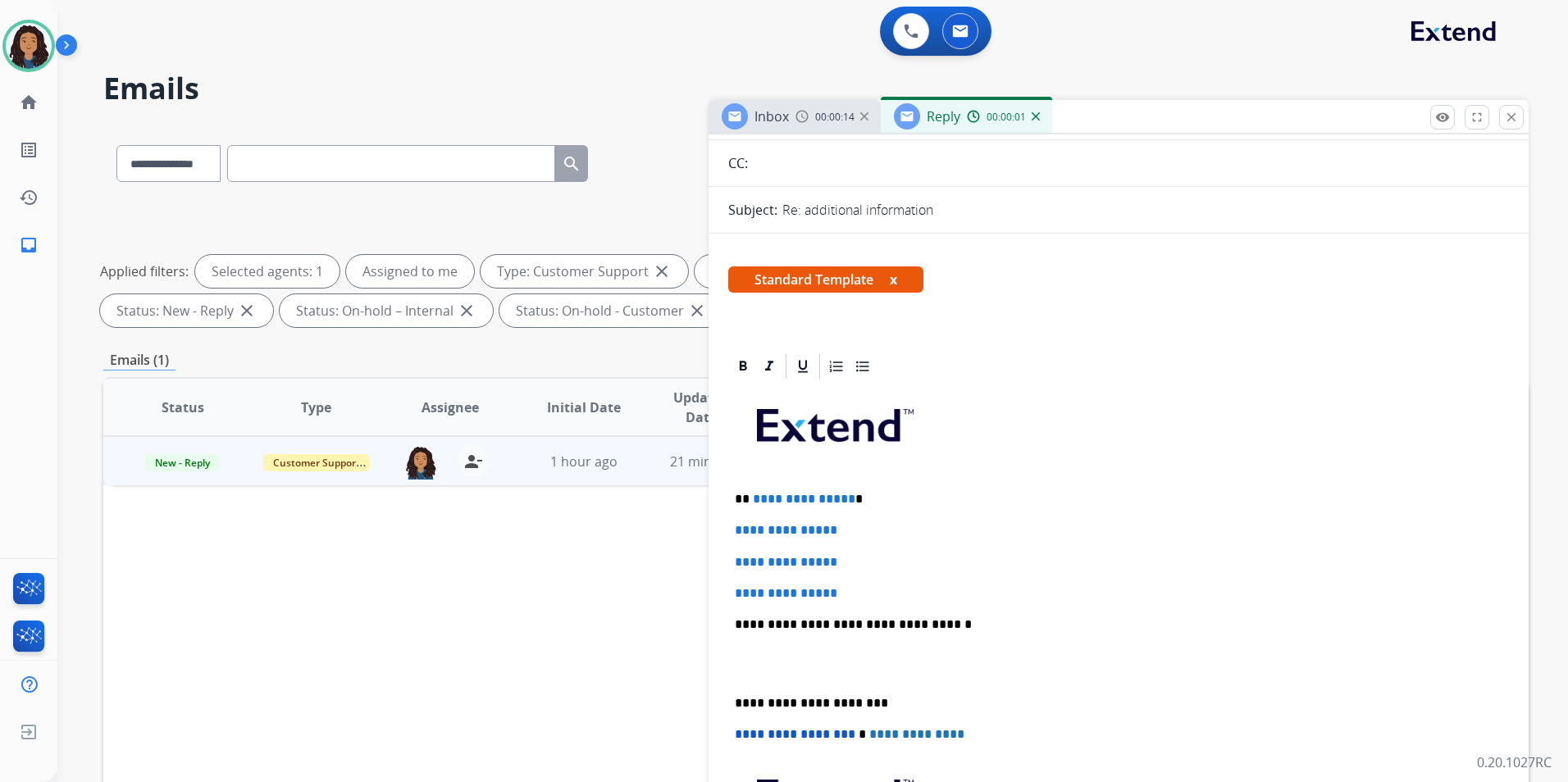
scroll to position [164, 0]
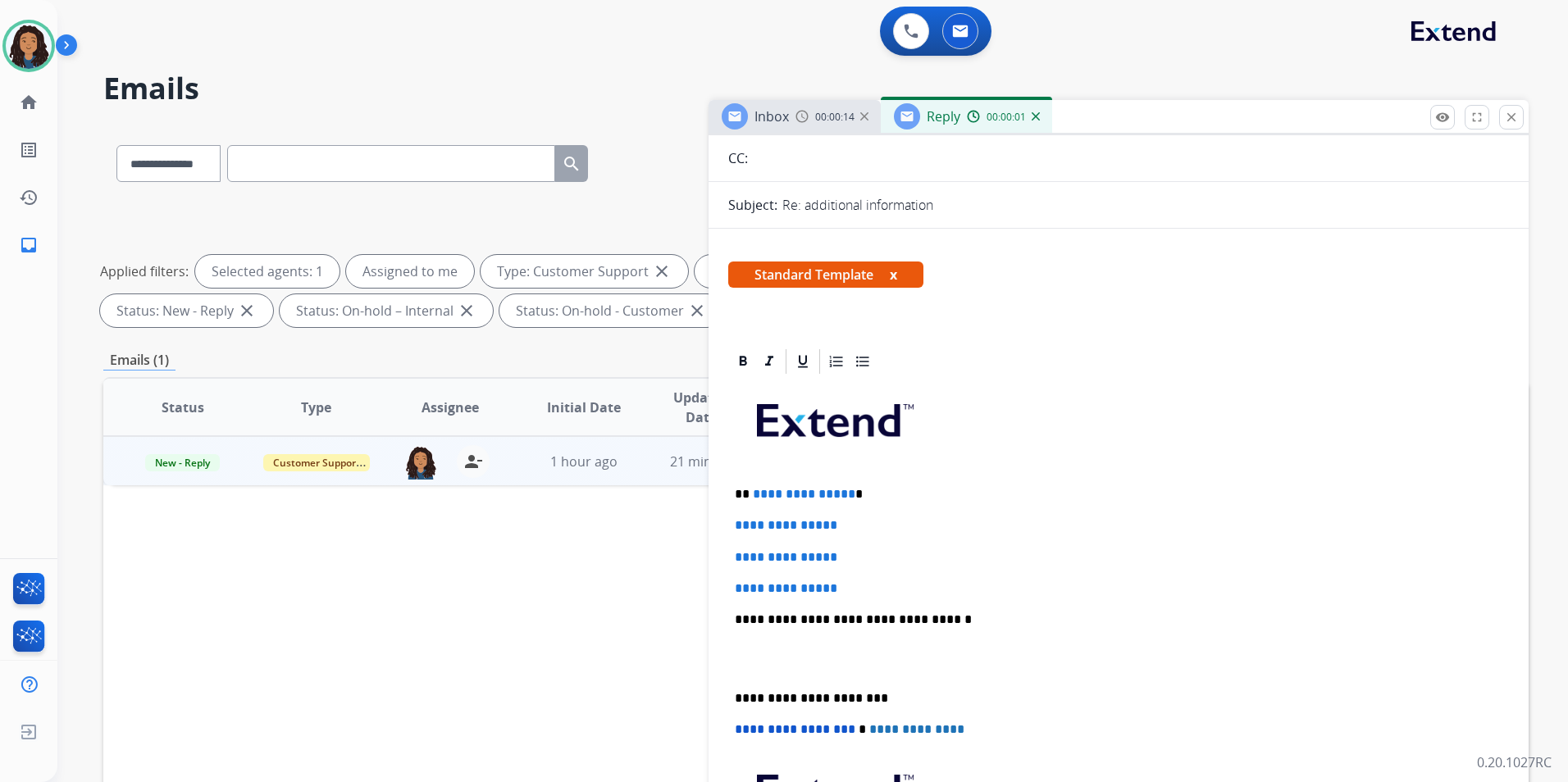
click at [796, 122] on img at bounding box center [803, 117] width 13 height 13
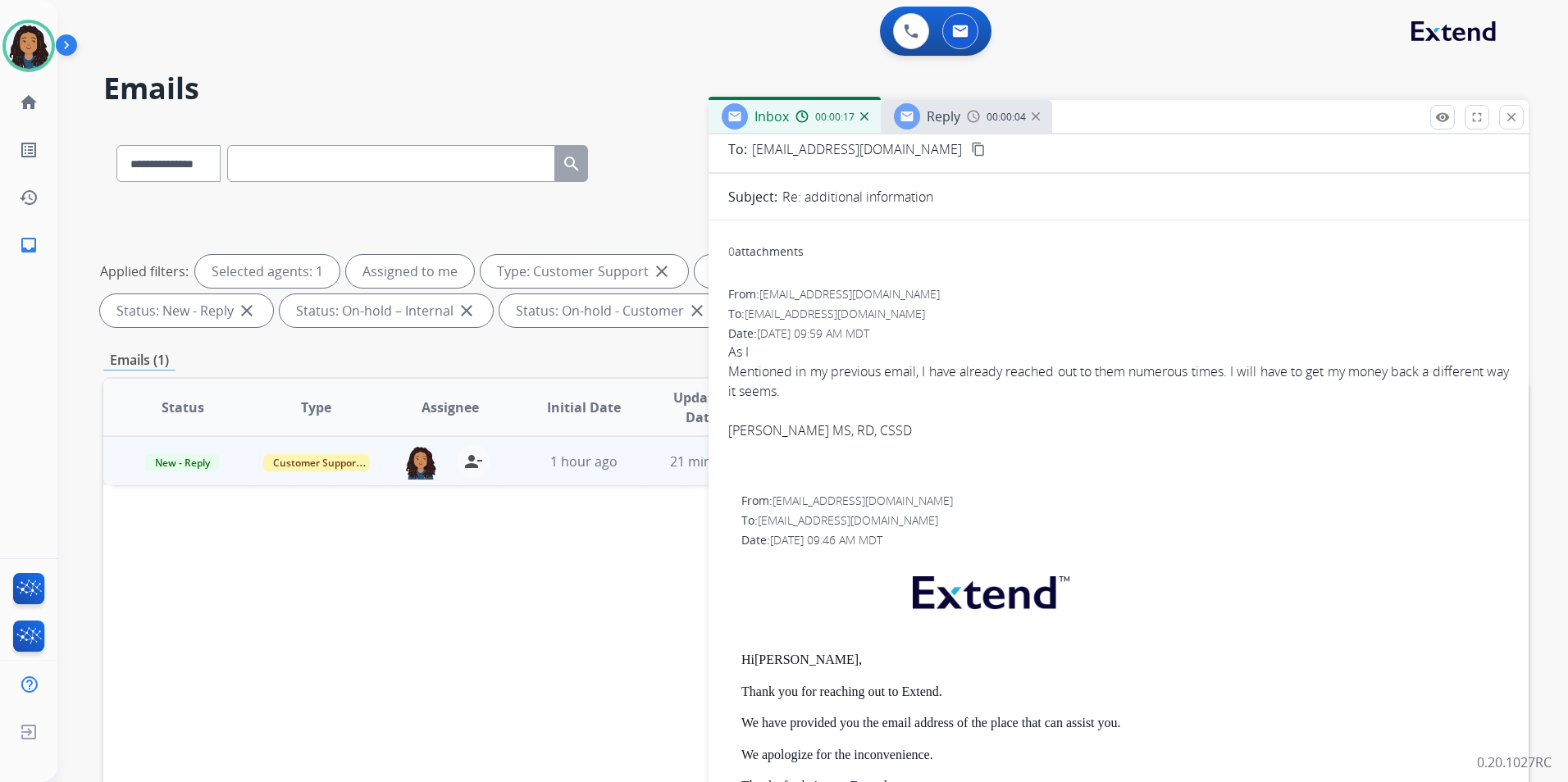
scroll to position [246, 0]
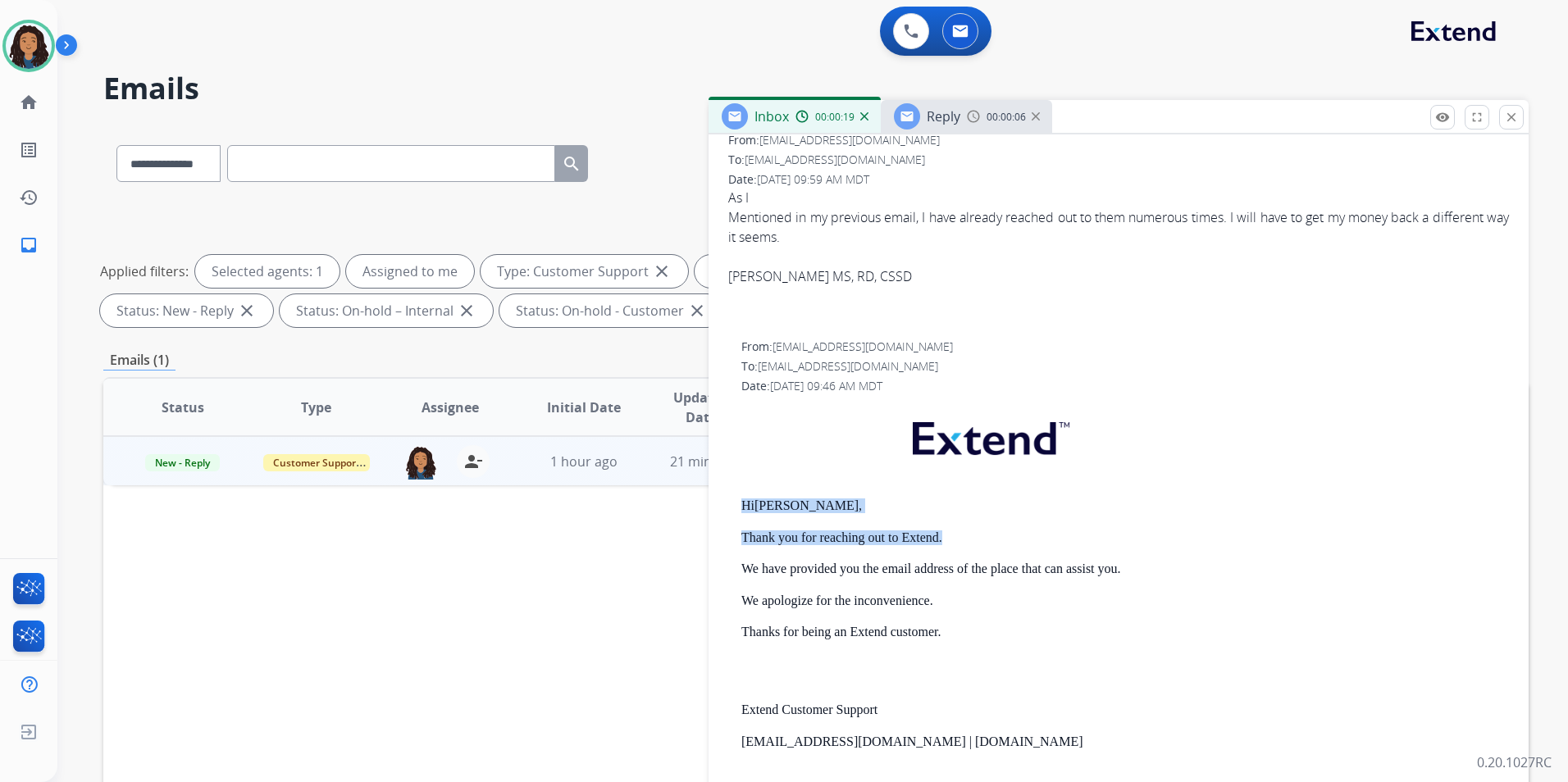
drag, startPoint x: 732, startPoint y: 499, endPoint x: 957, endPoint y: 541, distance: 228.9
click at [957, 541] on div "From: [EMAIL_ADDRESS][DOMAIN_NAME] To: [EMAIL_ADDRESS][DOMAIN_NAME] Date: [DATE…" at bounding box center [1119, 628] width 781 height 579
drag, startPoint x: 957, startPoint y: 541, endPoint x: 893, endPoint y: 538, distance: 64.1
copy div "Hi [PERSON_NAME], Thank you for reaching out to Extend."
click at [942, 124] on span "Reply" at bounding box center [944, 116] width 34 height 18
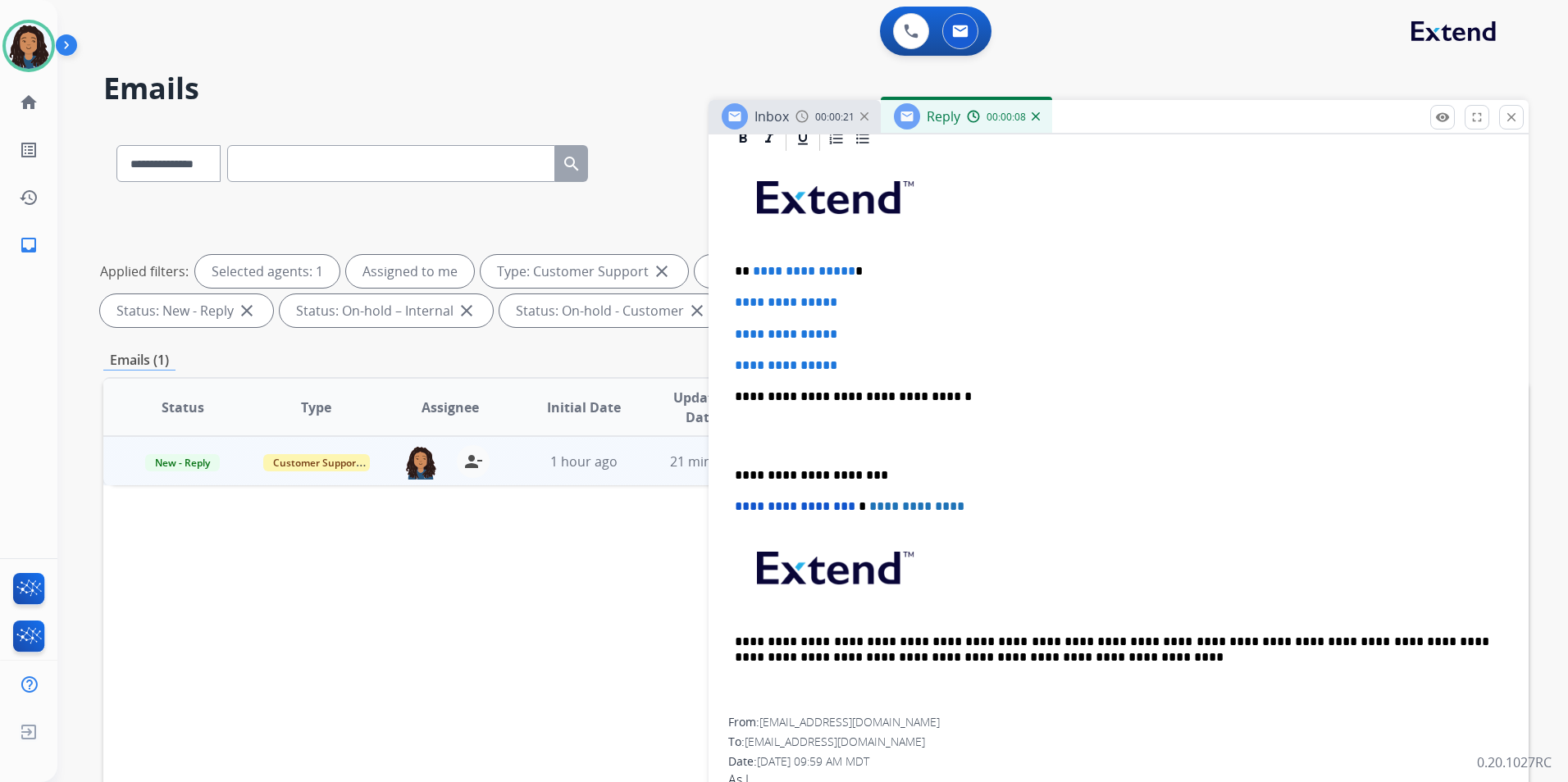
scroll to position [409, 0]
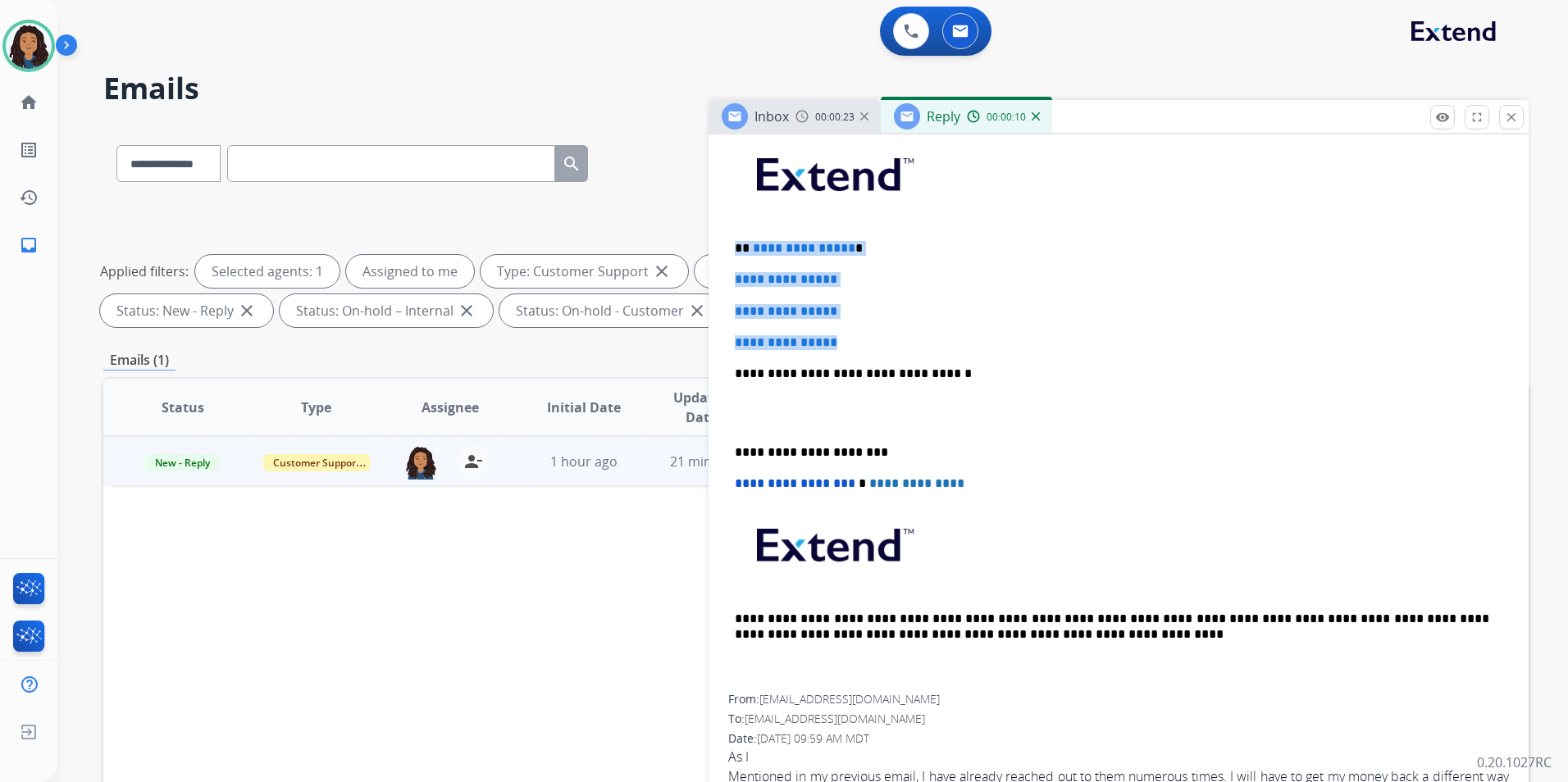
drag, startPoint x: 728, startPoint y: 246, endPoint x: 879, endPoint y: 327, distance: 171.4
click at [879, 327] on div "**********" at bounding box center [1119, 412] width 781 height 564
paste div
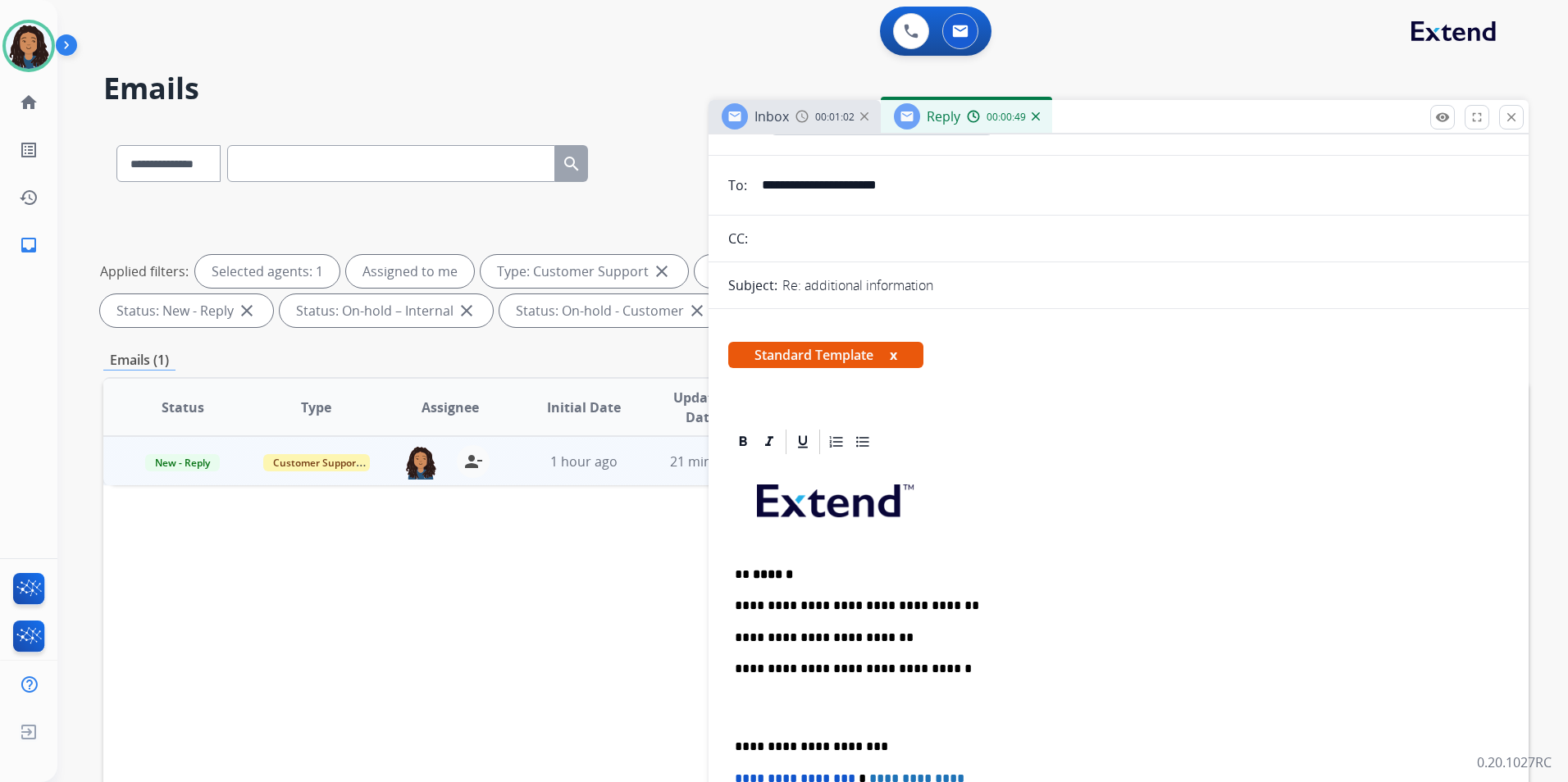
scroll to position [0, 0]
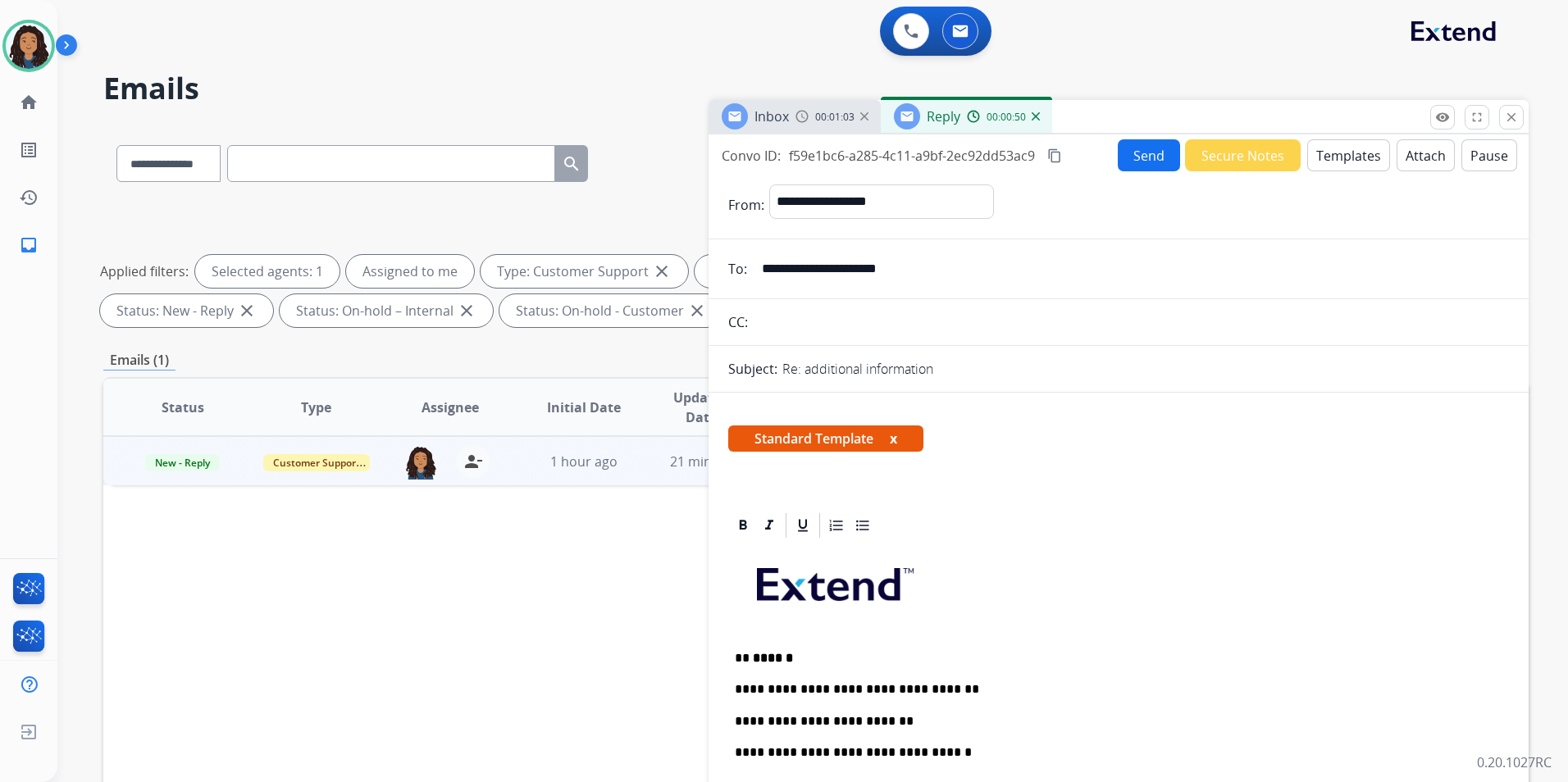
click at [1123, 149] on button "Send" at bounding box center [1149, 156] width 62 height 32
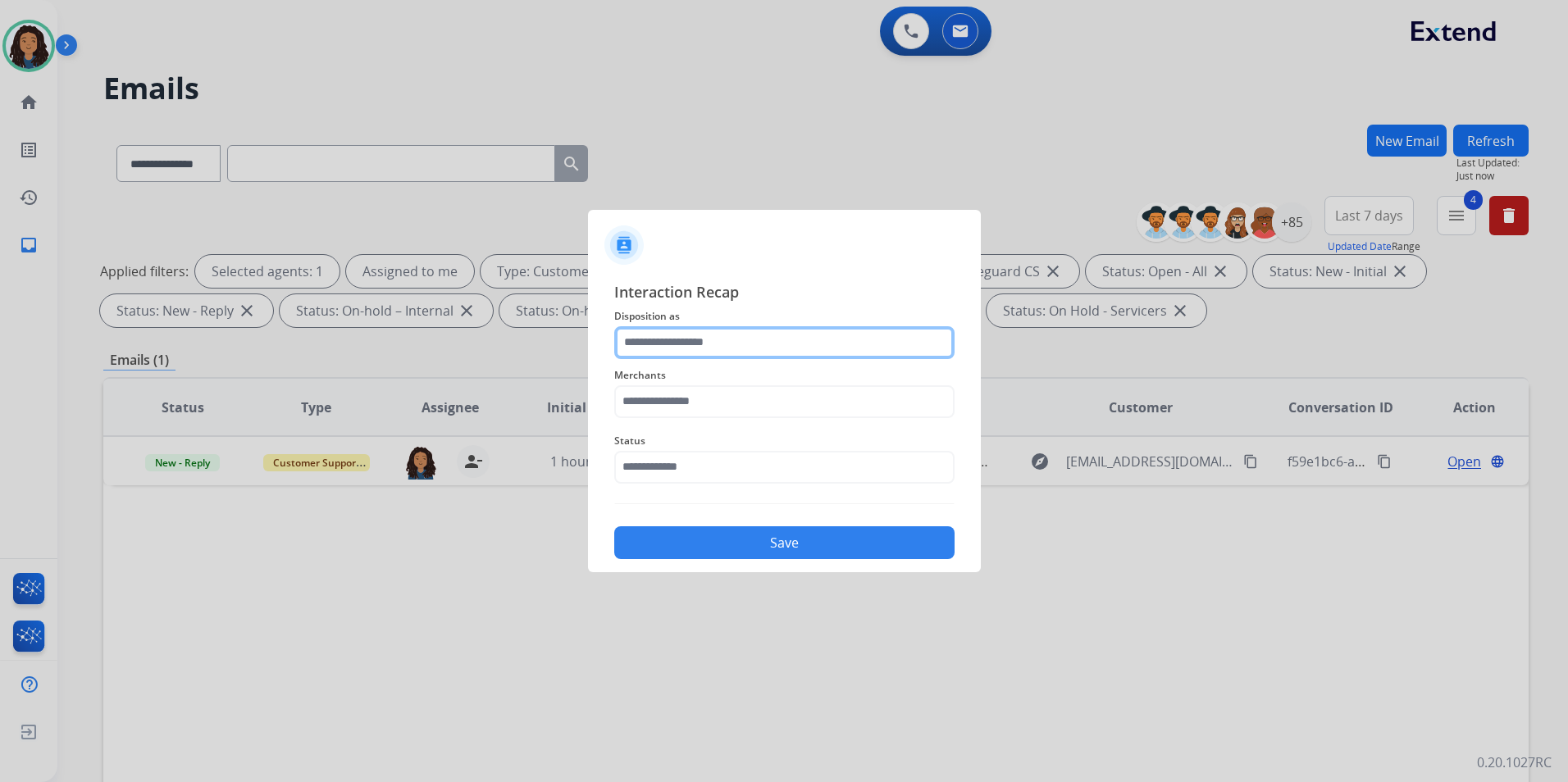
drag, startPoint x: 607, startPoint y: 335, endPoint x: 669, endPoint y: 355, distance: 65.1
click at [669, 355] on input "text" at bounding box center [784, 342] width 341 height 33
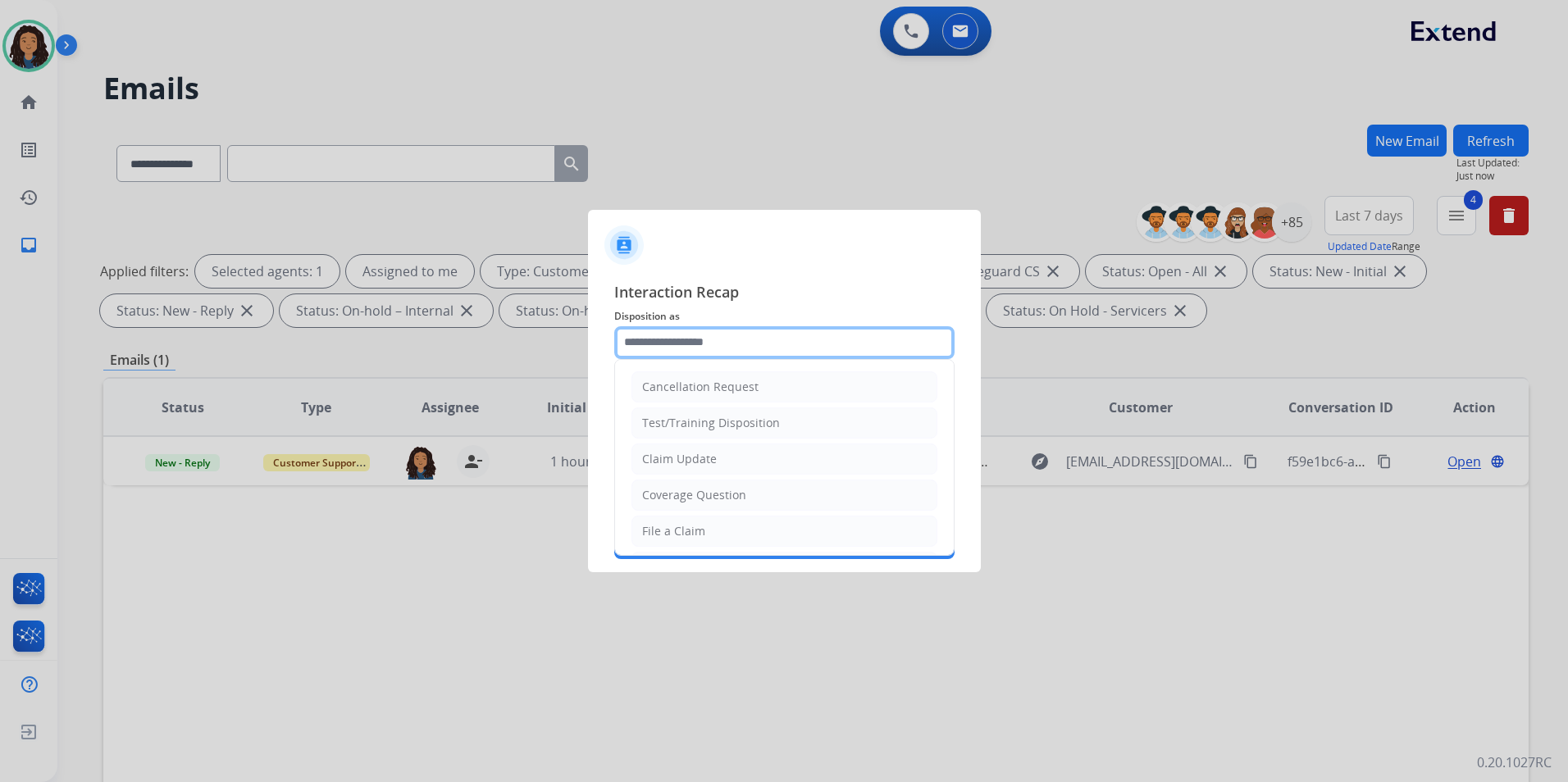
type input "**********"
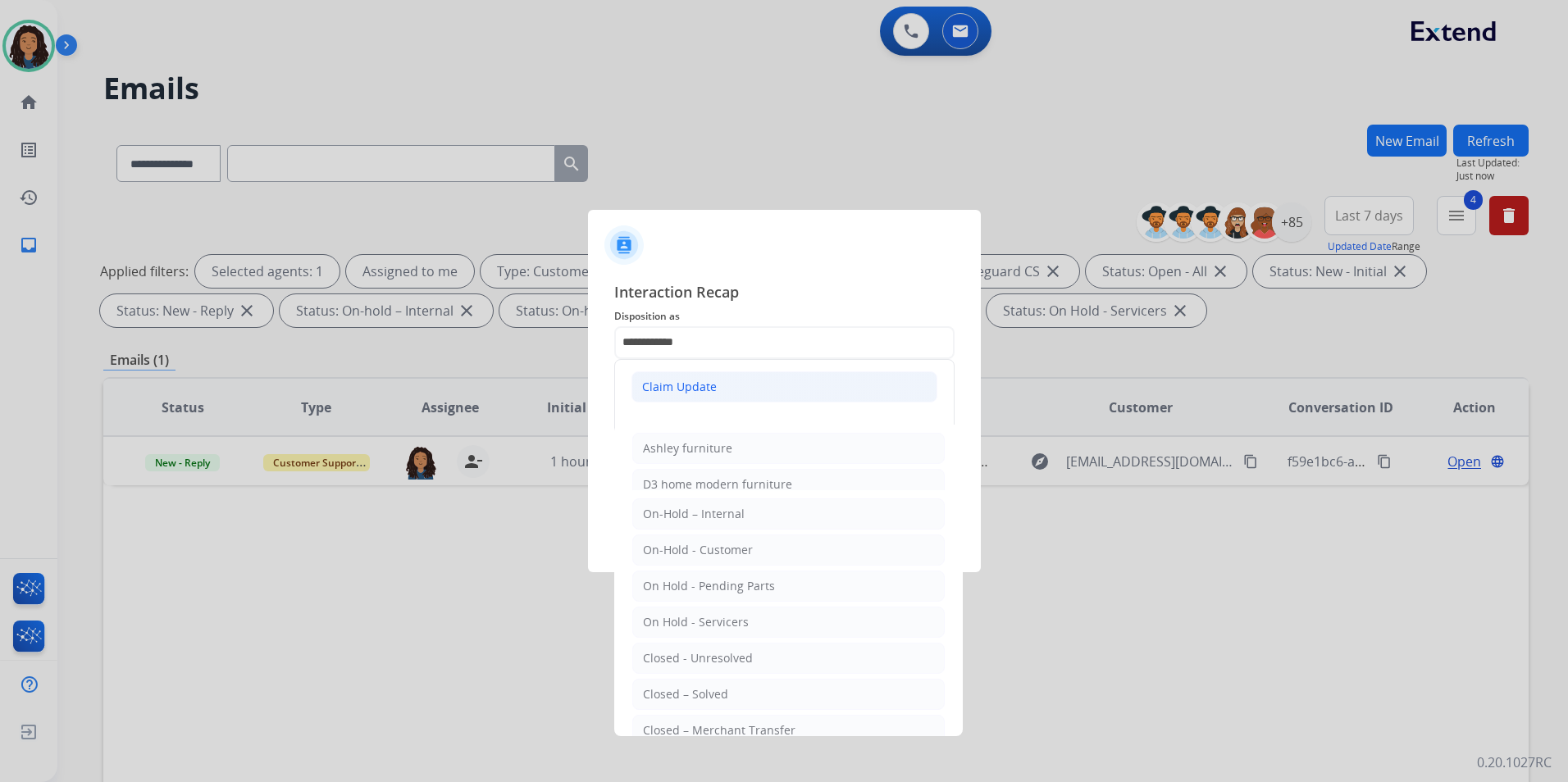
click at [705, 390] on div "Claim Update" at bounding box center [679, 386] width 75 height 16
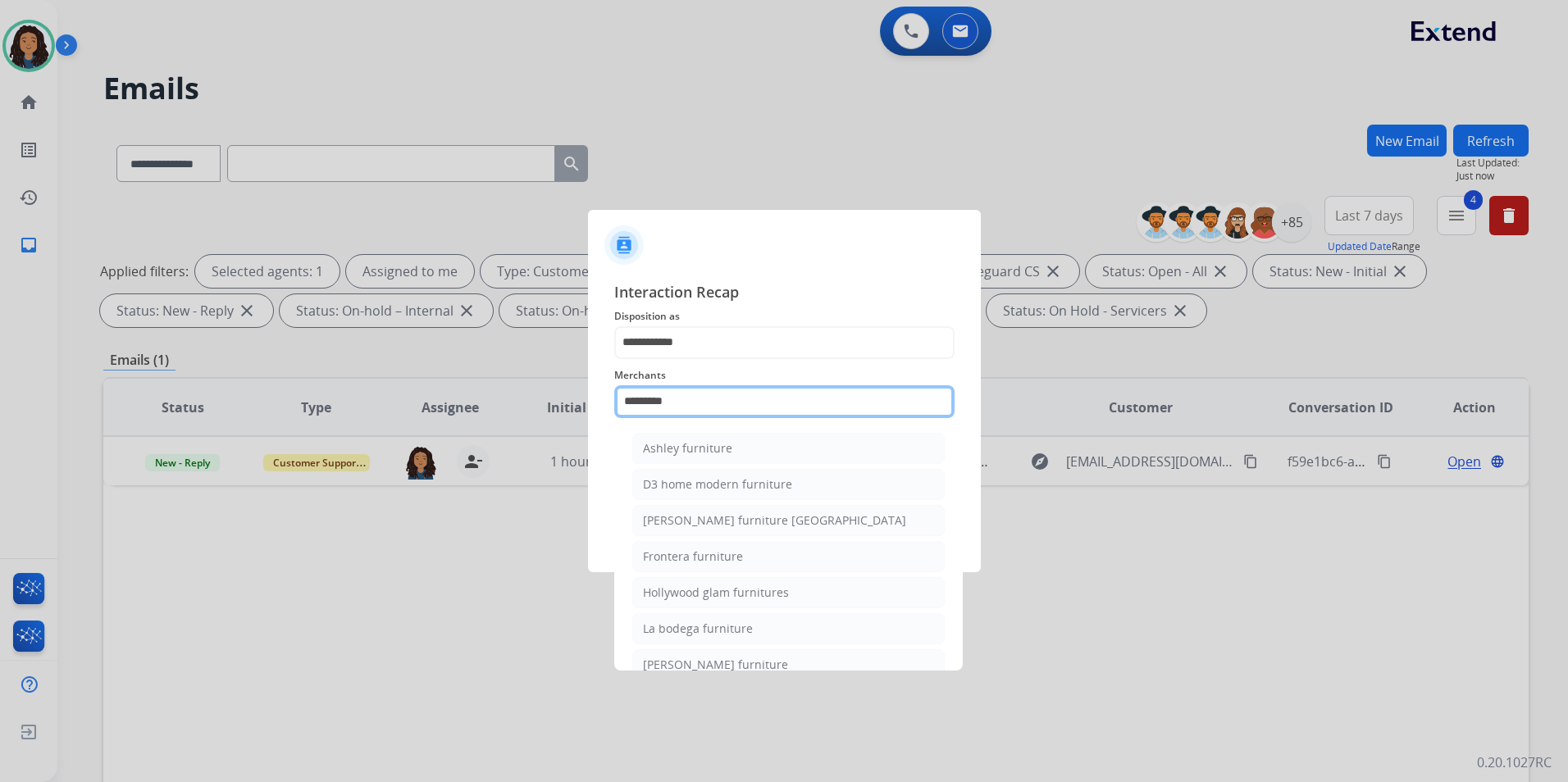
click at [704, 410] on input "*********" at bounding box center [784, 401] width 341 height 33
drag, startPoint x: 702, startPoint y: 409, endPoint x: 508, endPoint y: 414, distance: 194.1
click at [0, 414] on app-contact-recap-modal "**********" at bounding box center [0, 391] width 0 height 782
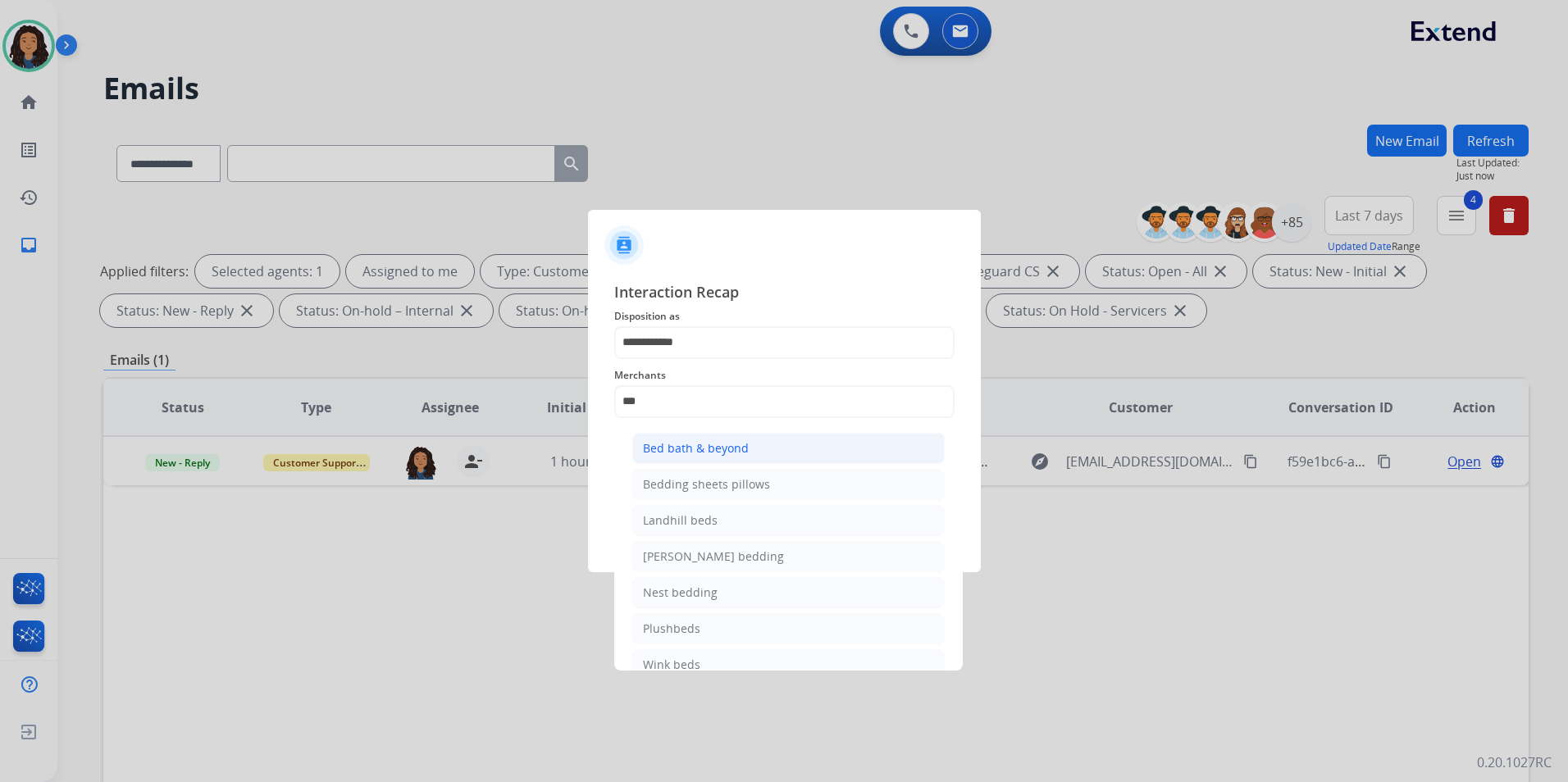
click at [750, 448] on li "Bed bath & beyond" at bounding box center [788, 448] width 312 height 31
type input "**********"
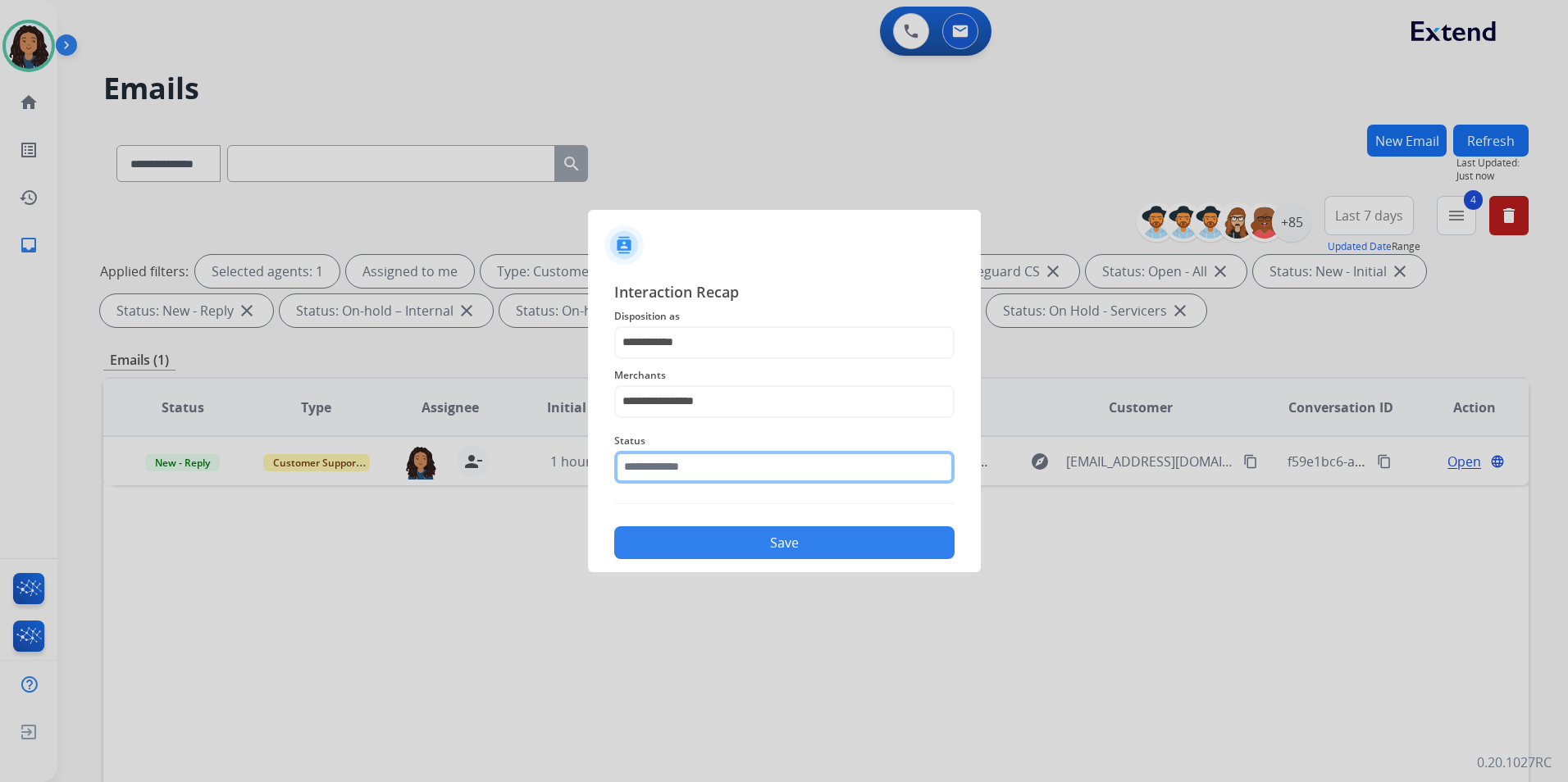
click at [748, 452] on input "text" at bounding box center [784, 467] width 341 height 33
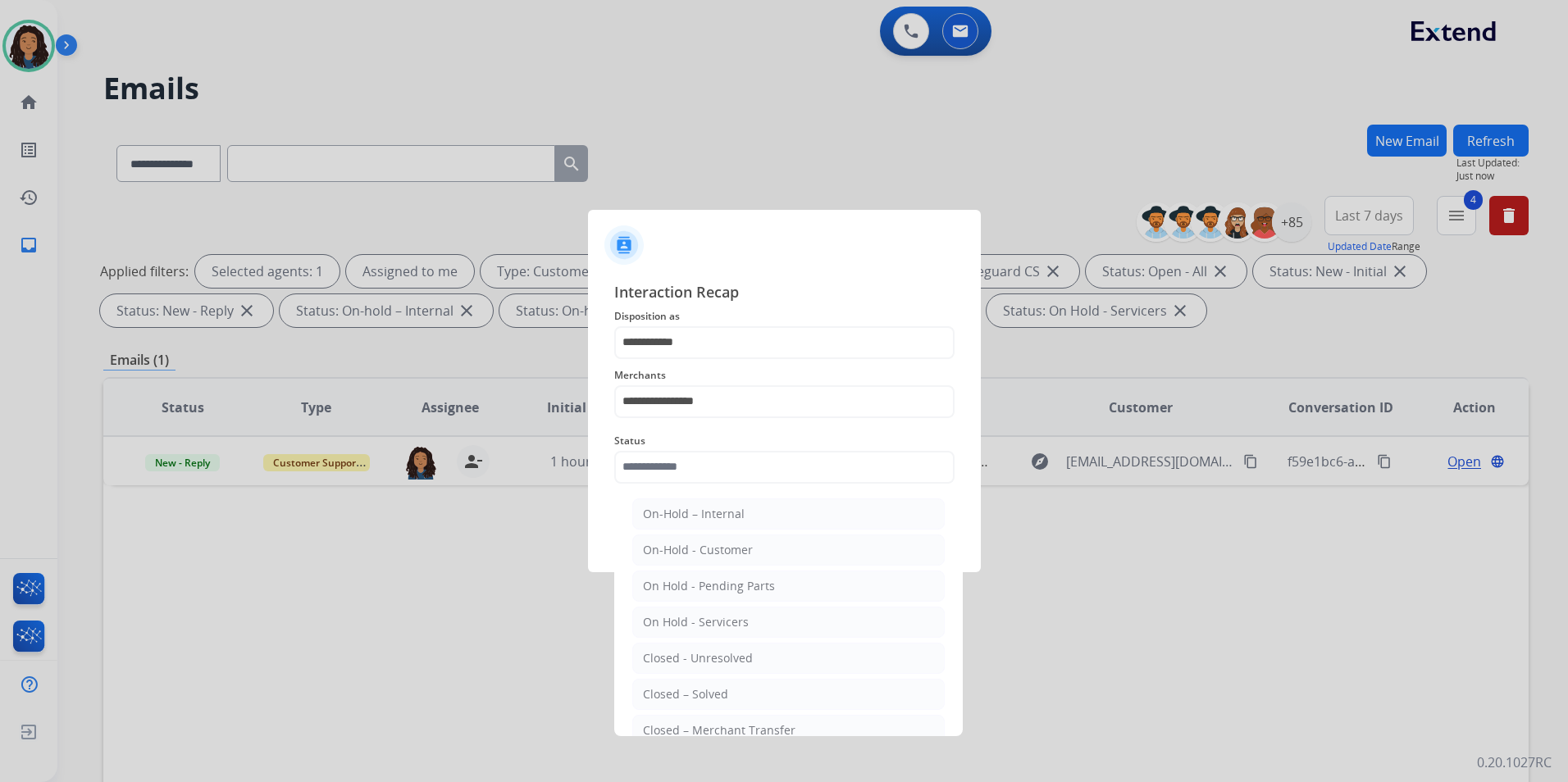
drag, startPoint x: 785, startPoint y: 698, endPoint x: 760, endPoint y: 555, distance: 145.2
click at [779, 688] on li "Closed – Solved" at bounding box center [788, 694] width 312 height 31
type input "**********"
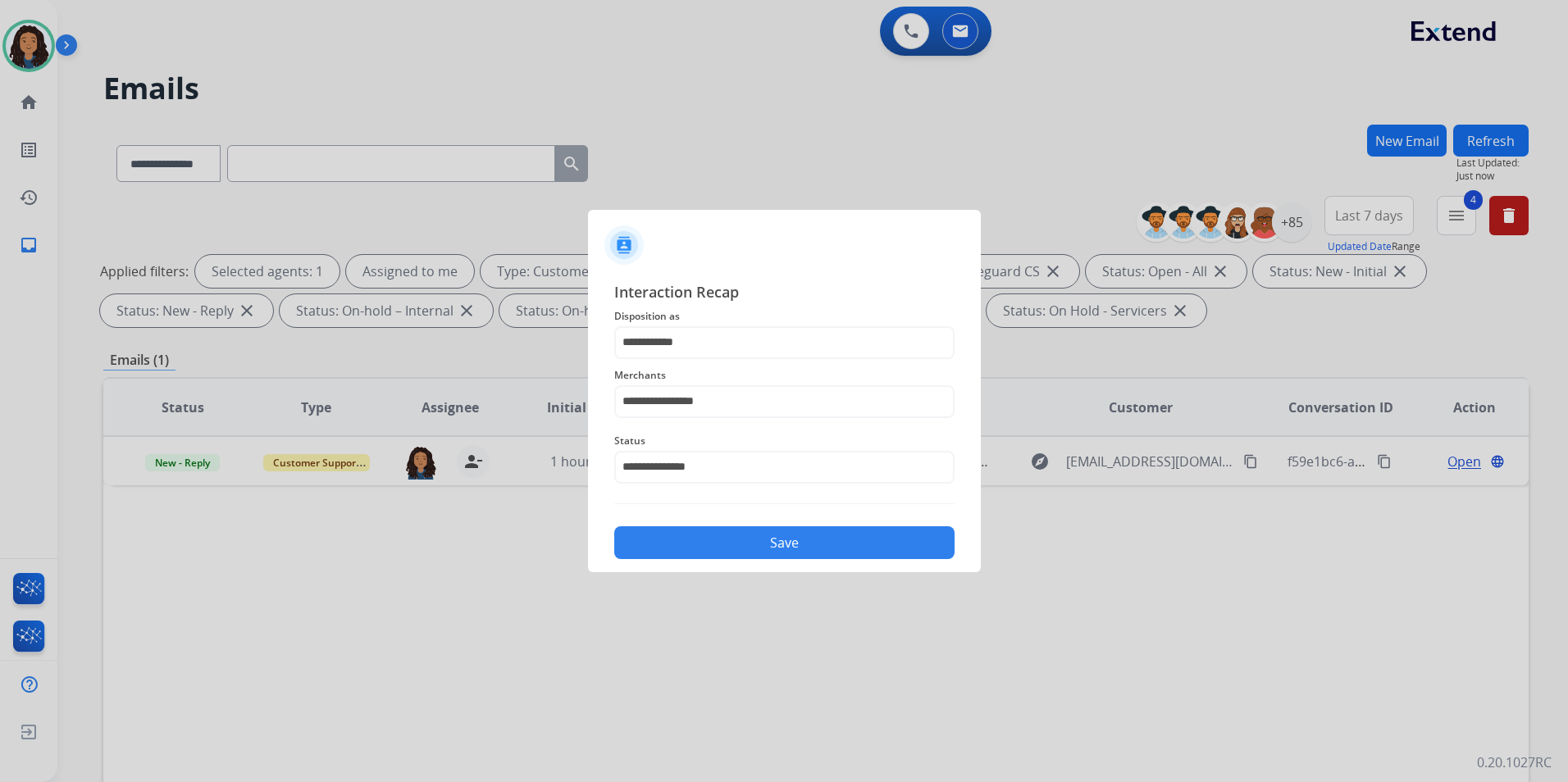
click at [760, 528] on button "Save" at bounding box center [784, 542] width 341 height 33
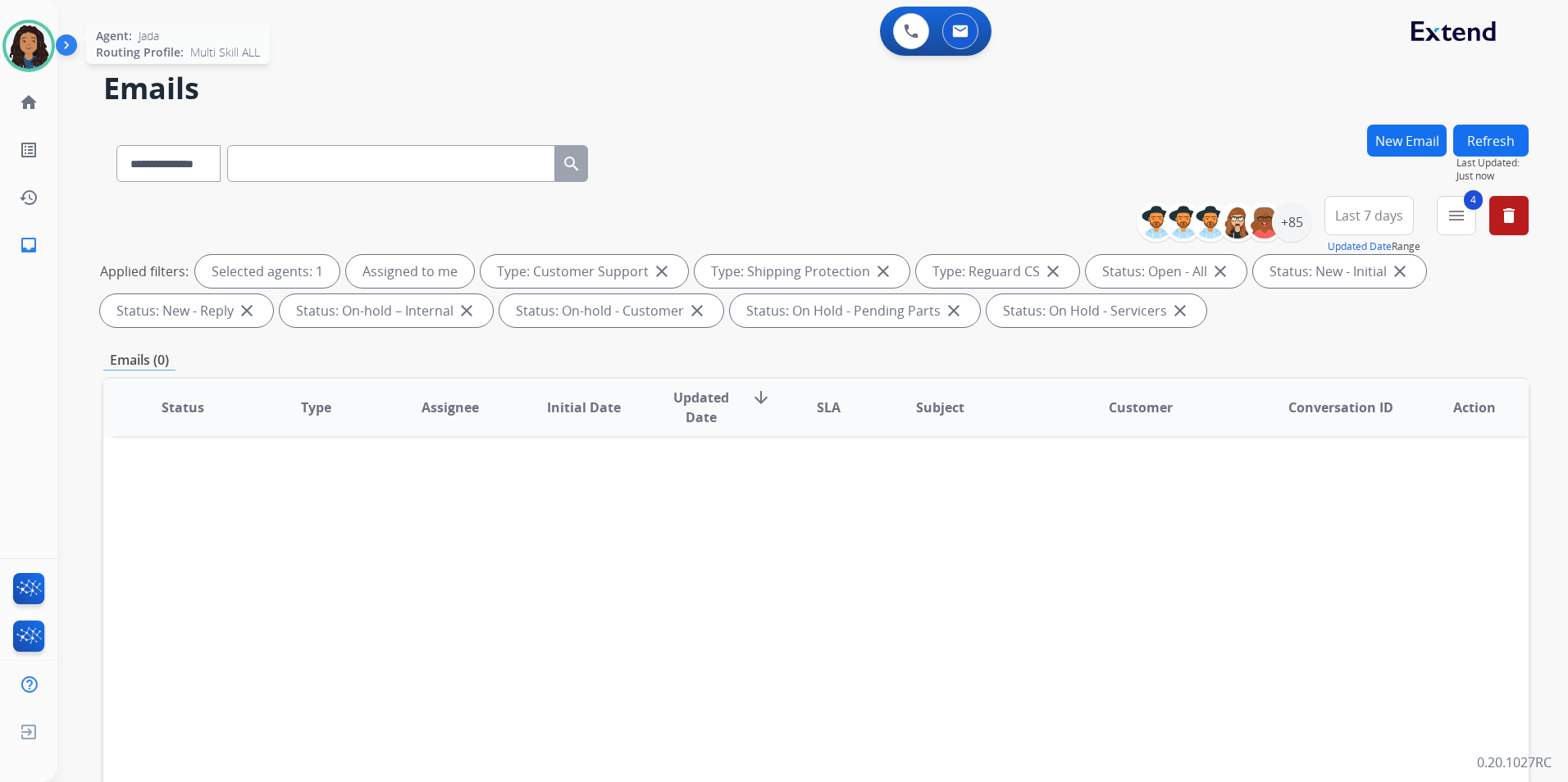
click at [20, 34] on img at bounding box center [29, 45] width 46 height 46
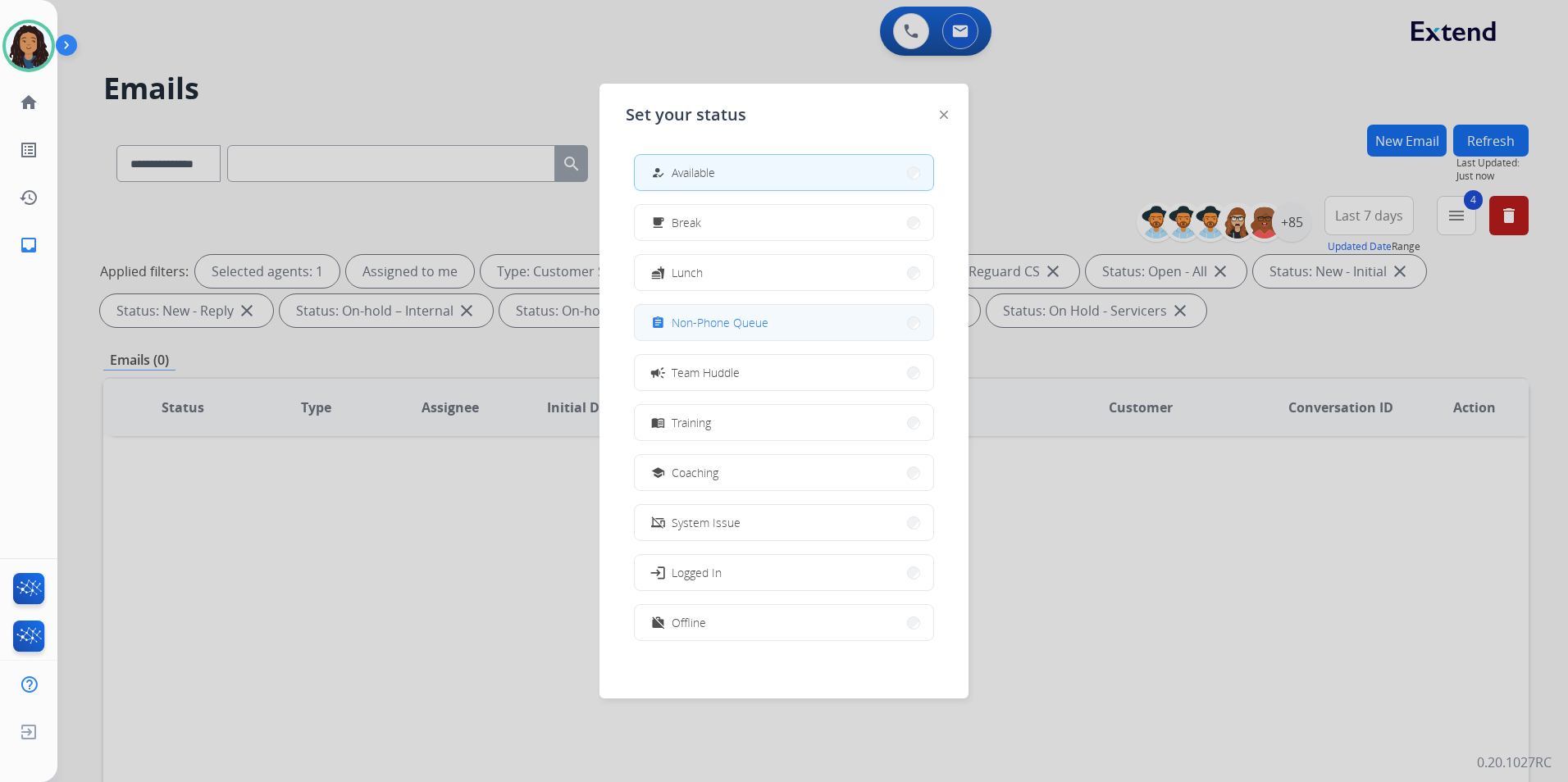
click at [728, 329] on span "Non-Phone Queue" at bounding box center [719, 322] width 97 height 17
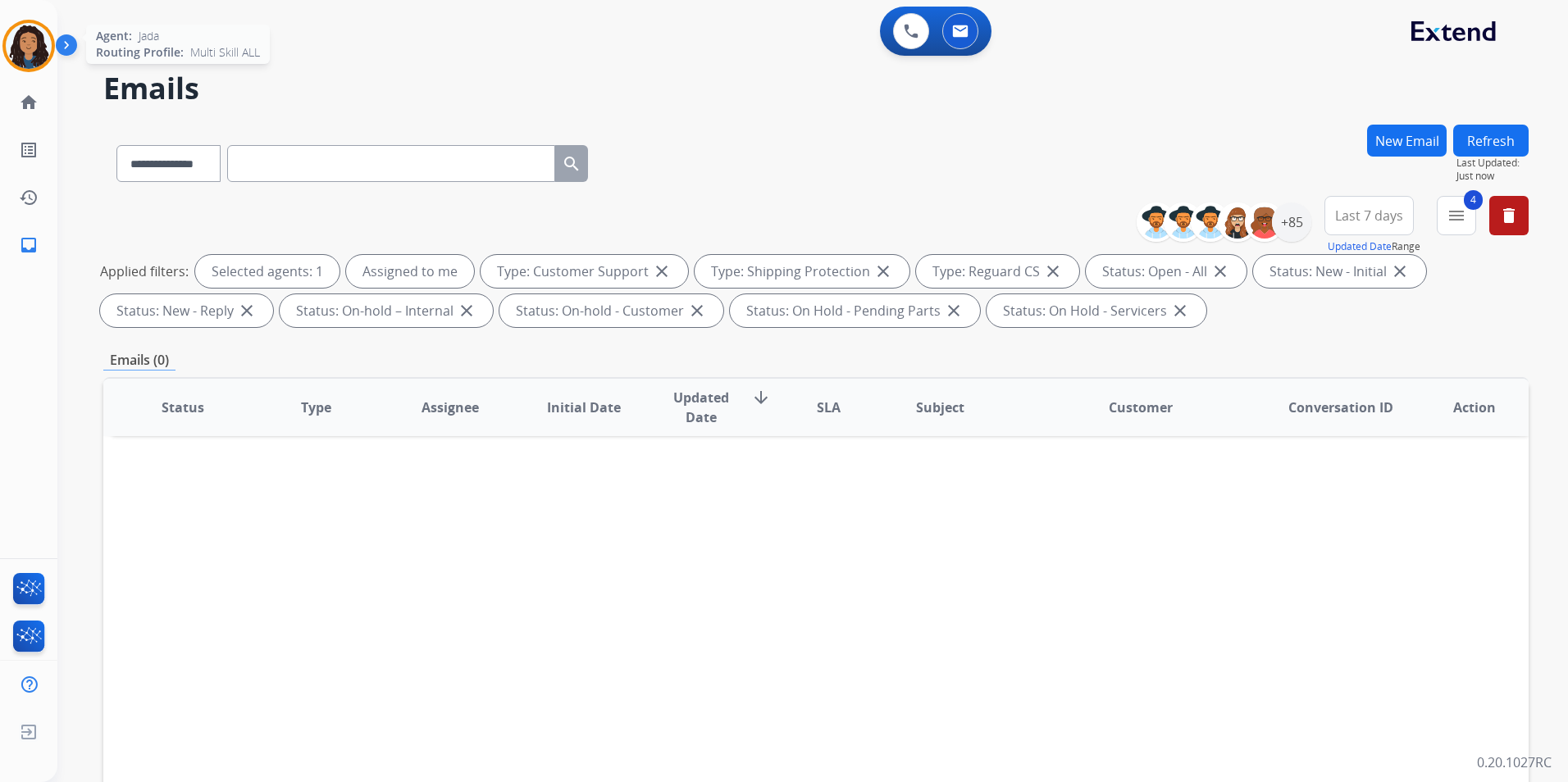
click at [19, 53] on img at bounding box center [29, 45] width 46 height 46
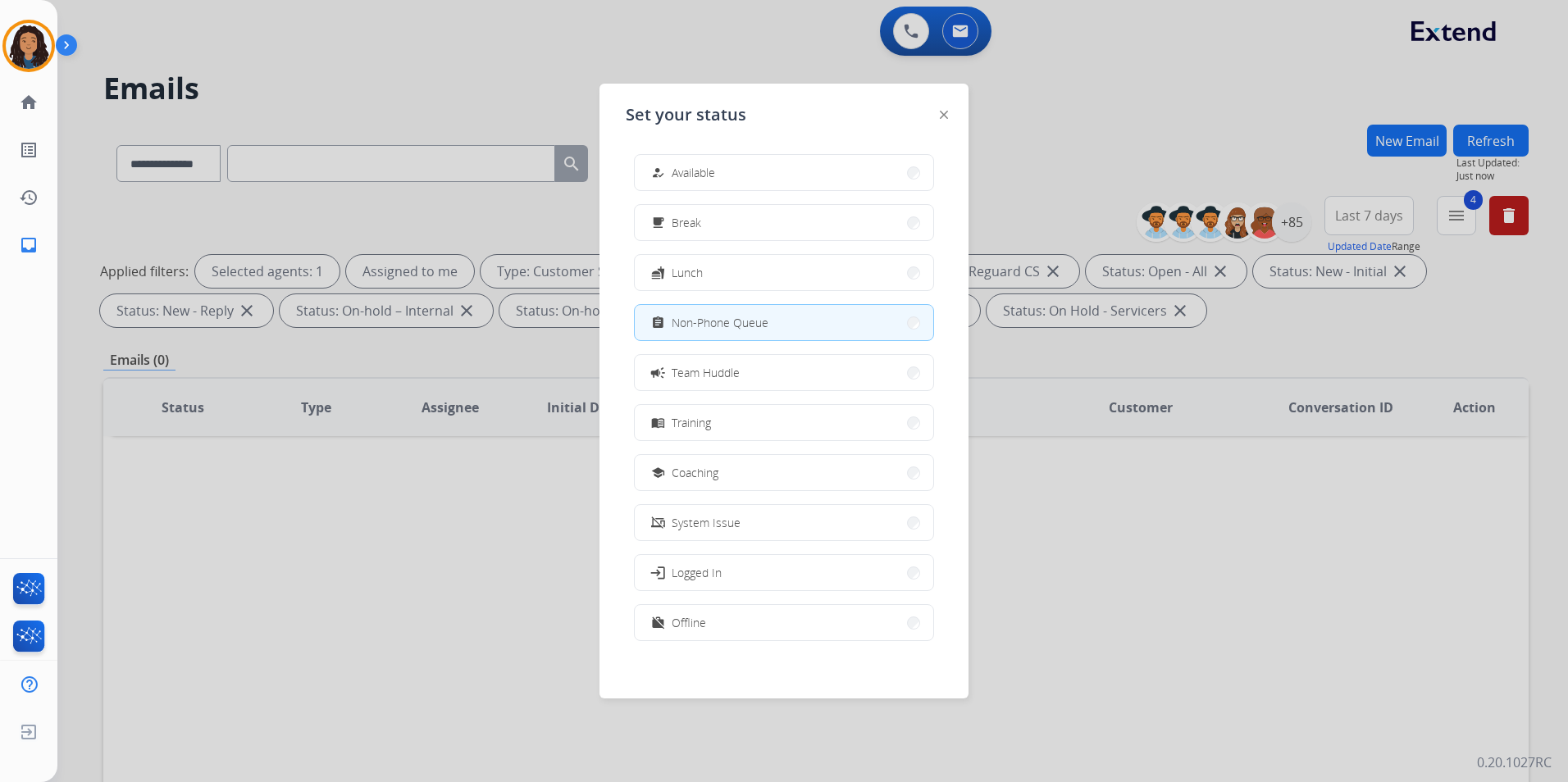
click at [742, 182] on button "how_to_reg Available" at bounding box center [784, 172] width 299 height 35
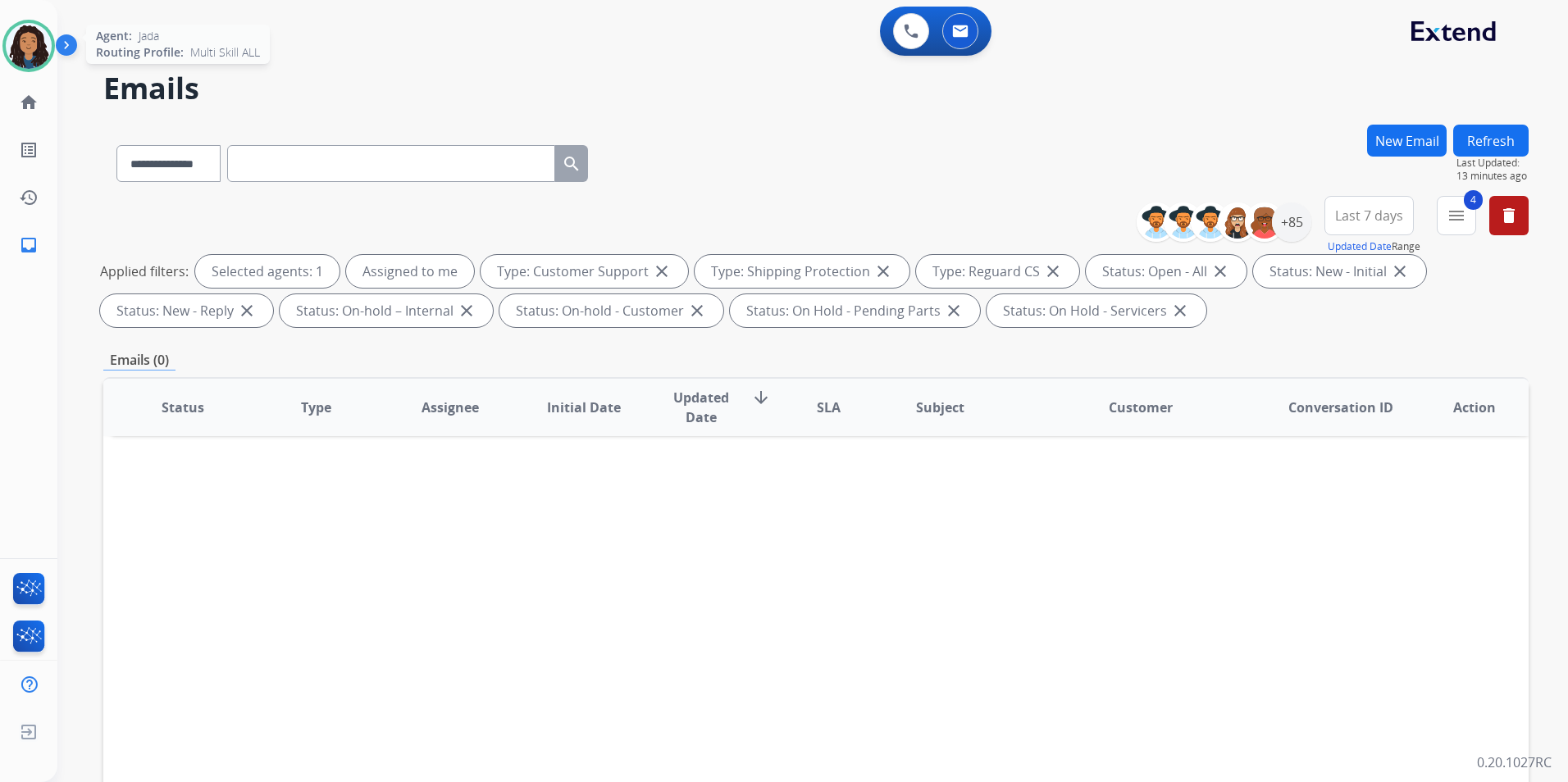
click at [31, 48] on img at bounding box center [29, 45] width 46 height 46
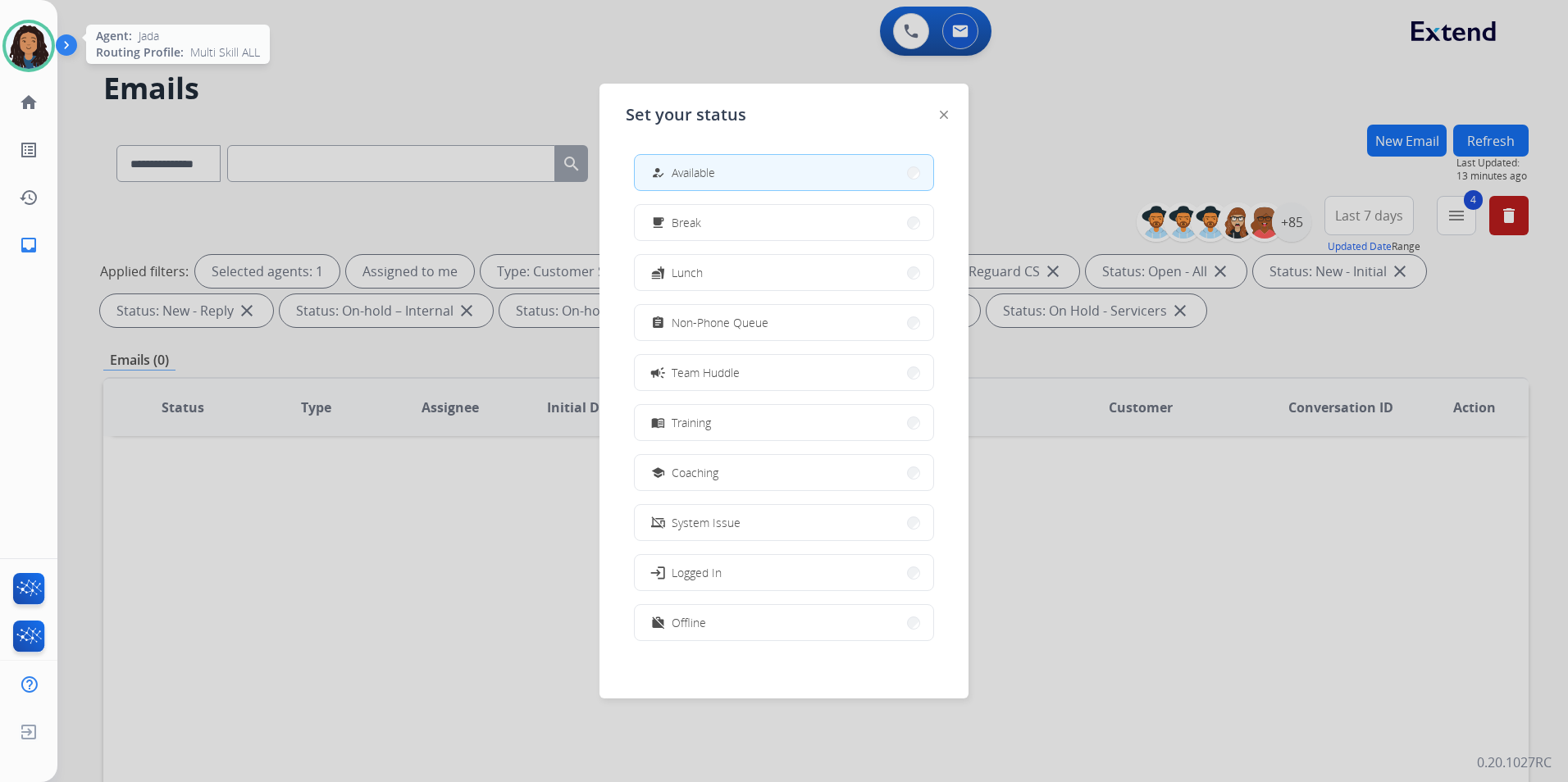
click at [32, 47] on img at bounding box center [29, 45] width 46 height 46
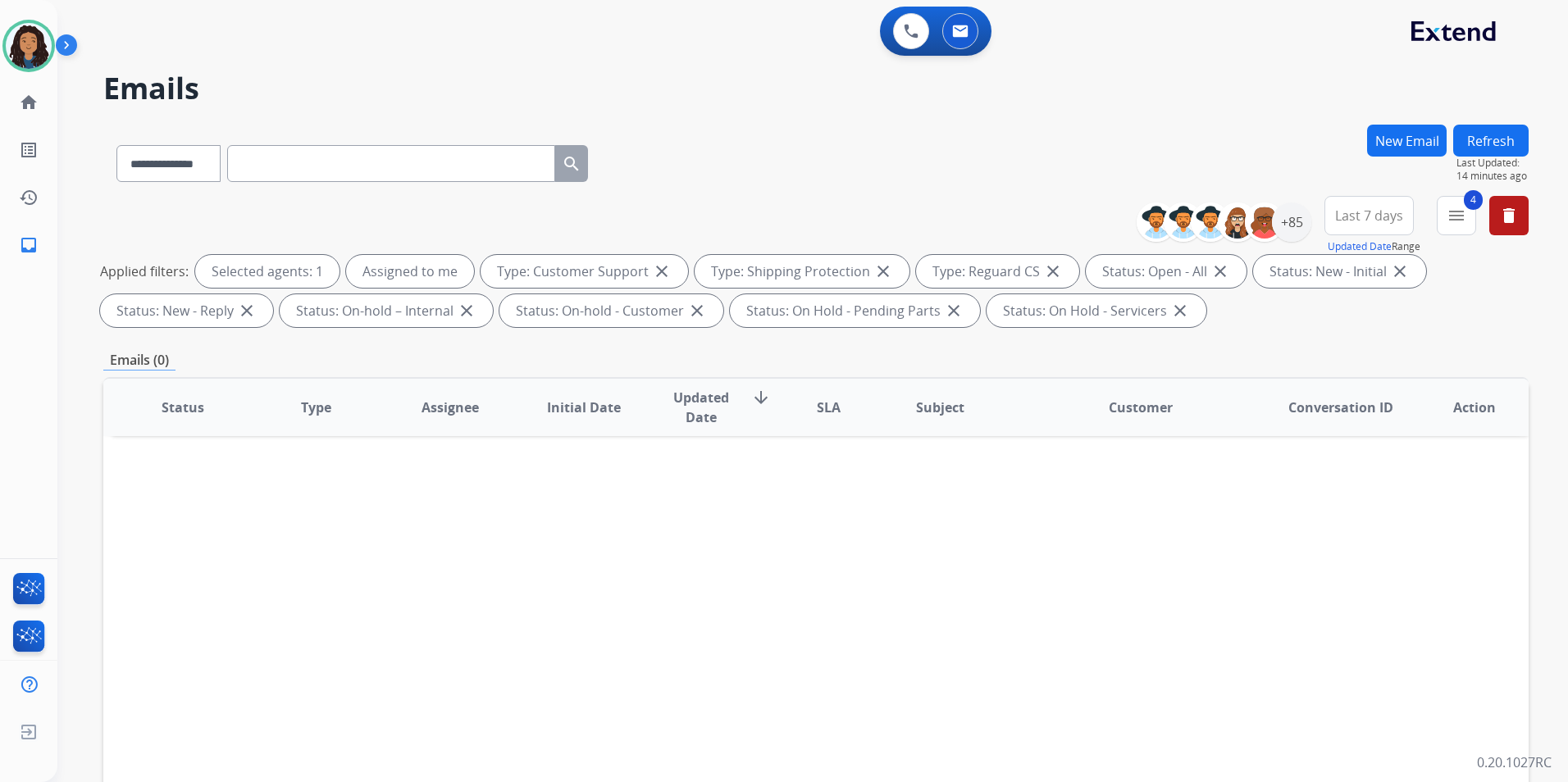
paste input "**********"
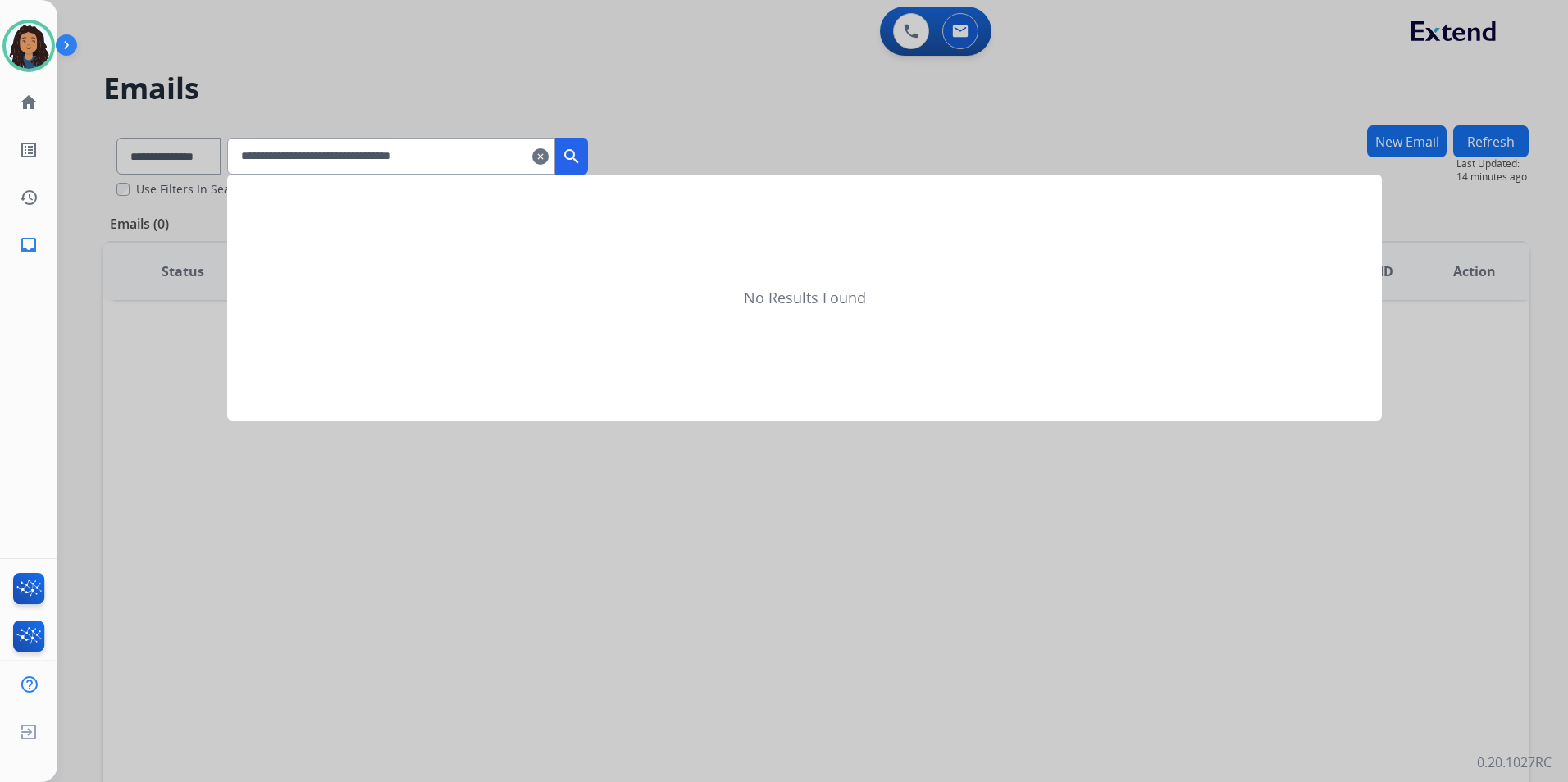
type input "**********"
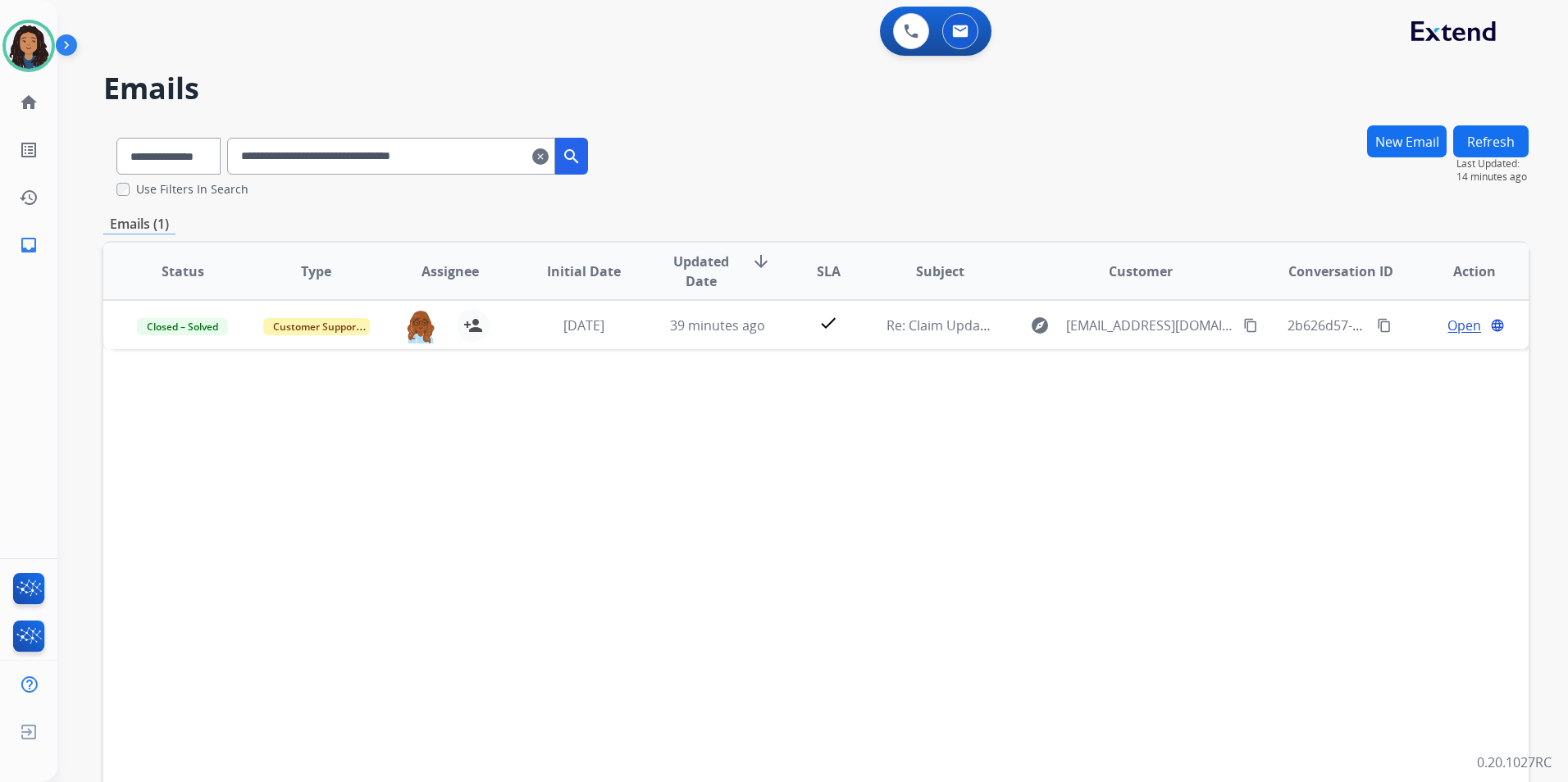
drag, startPoint x: 570, startPoint y: 154, endPoint x: 553, endPoint y: 151, distance: 17.3
click at [566, 154] on div "**********" at bounding box center [407, 156] width 361 height 37
click at [549, 150] on input "**********" at bounding box center [391, 156] width 328 height 37
click at [548, 156] on mat-icon "clear" at bounding box center [540, 156] width 16 height 19
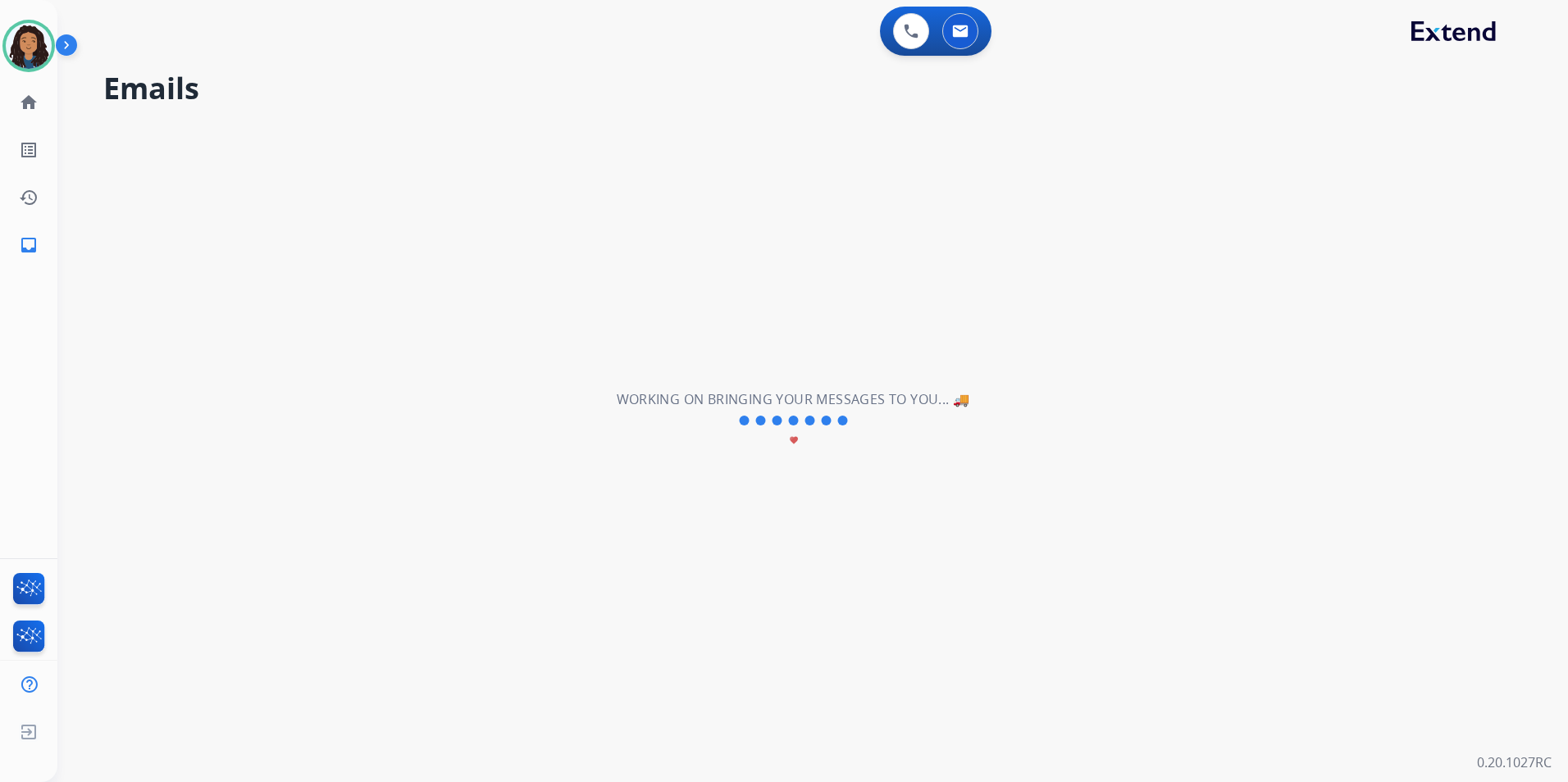
drag, startPoint x: 559, startPoint y: 156, endPoint x: 478, endPoint y: 236, distance: 113.8
click at [479, 243] on div "**********" at bounding box center [792, 420] width 1471 height 723
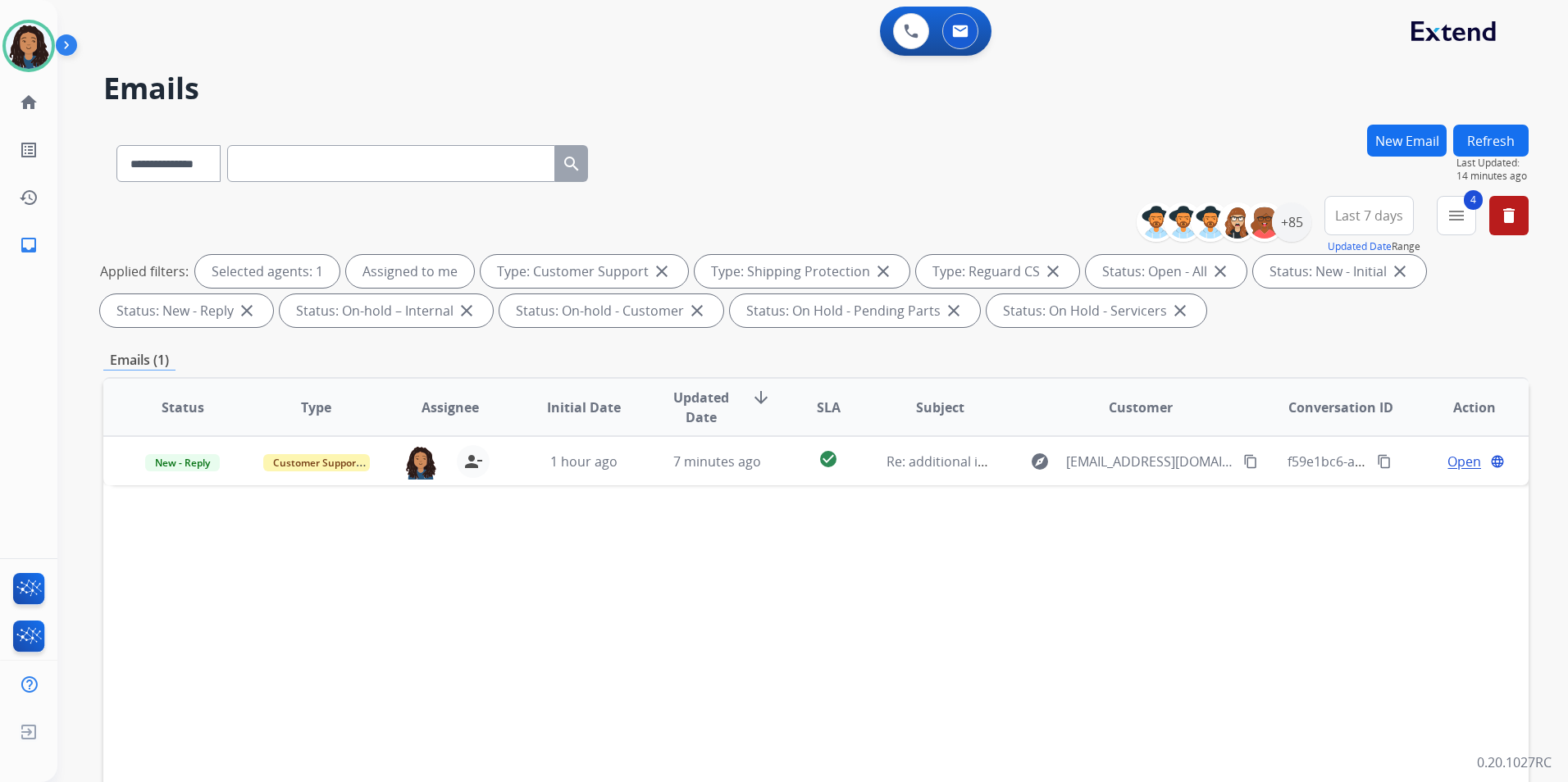
paste input "**********"
type input "**********"
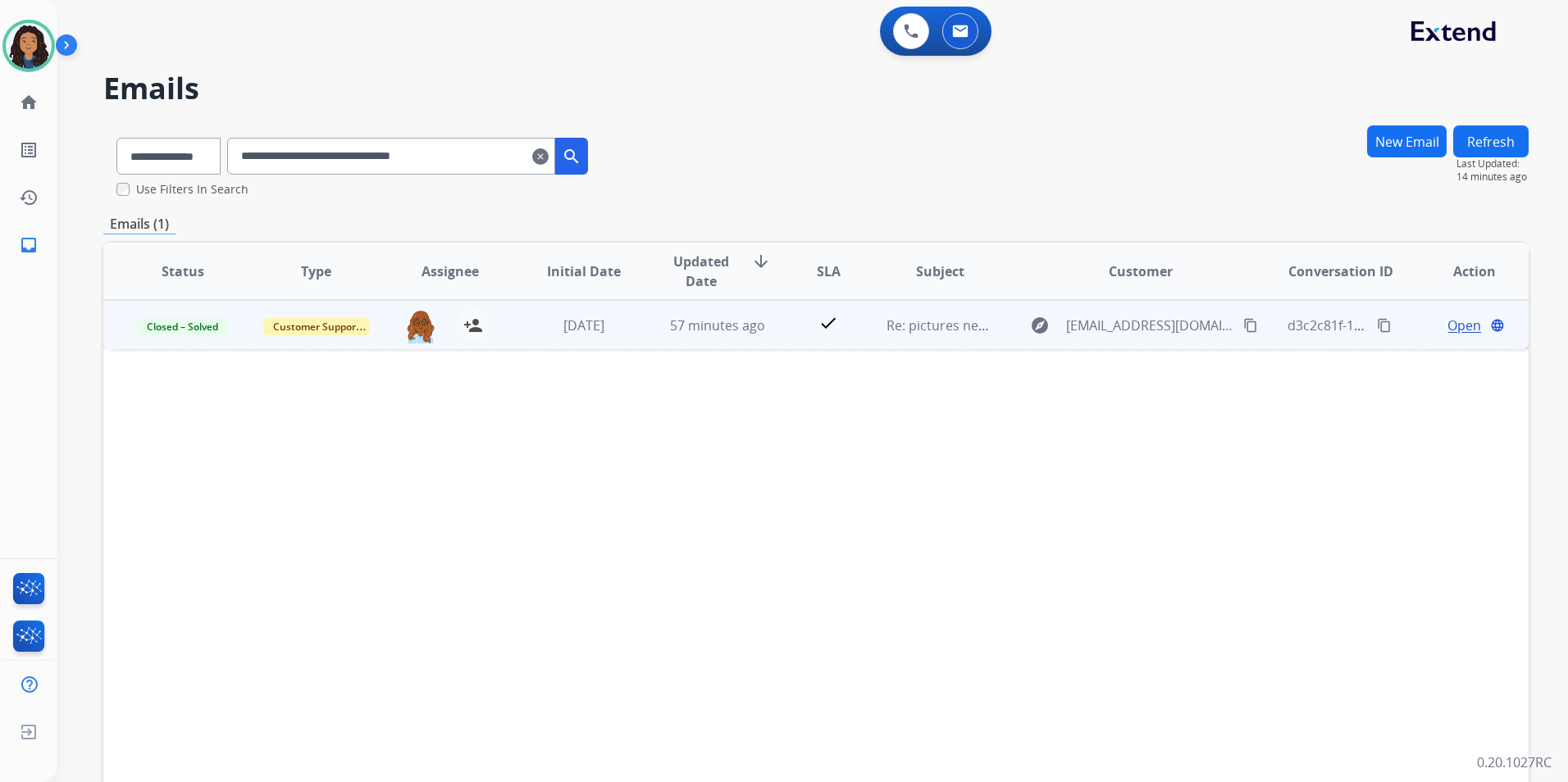
click at [1470, 320] on div "Open language" at bounding box center [1474, 325] width 107 height 19
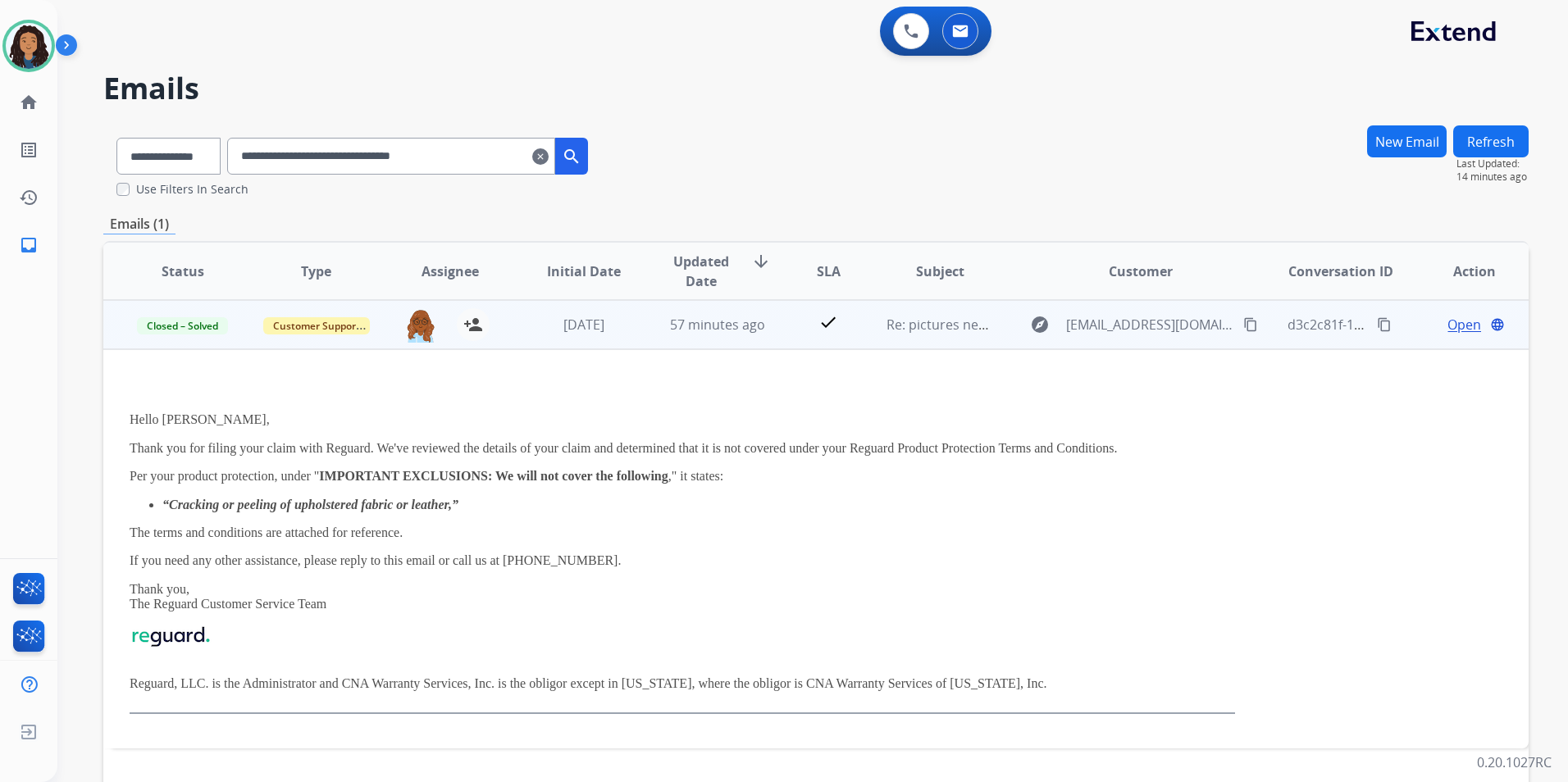
click at [1448, 328] on span "Open" at bounding box center [1465, 324] width 34 height 19
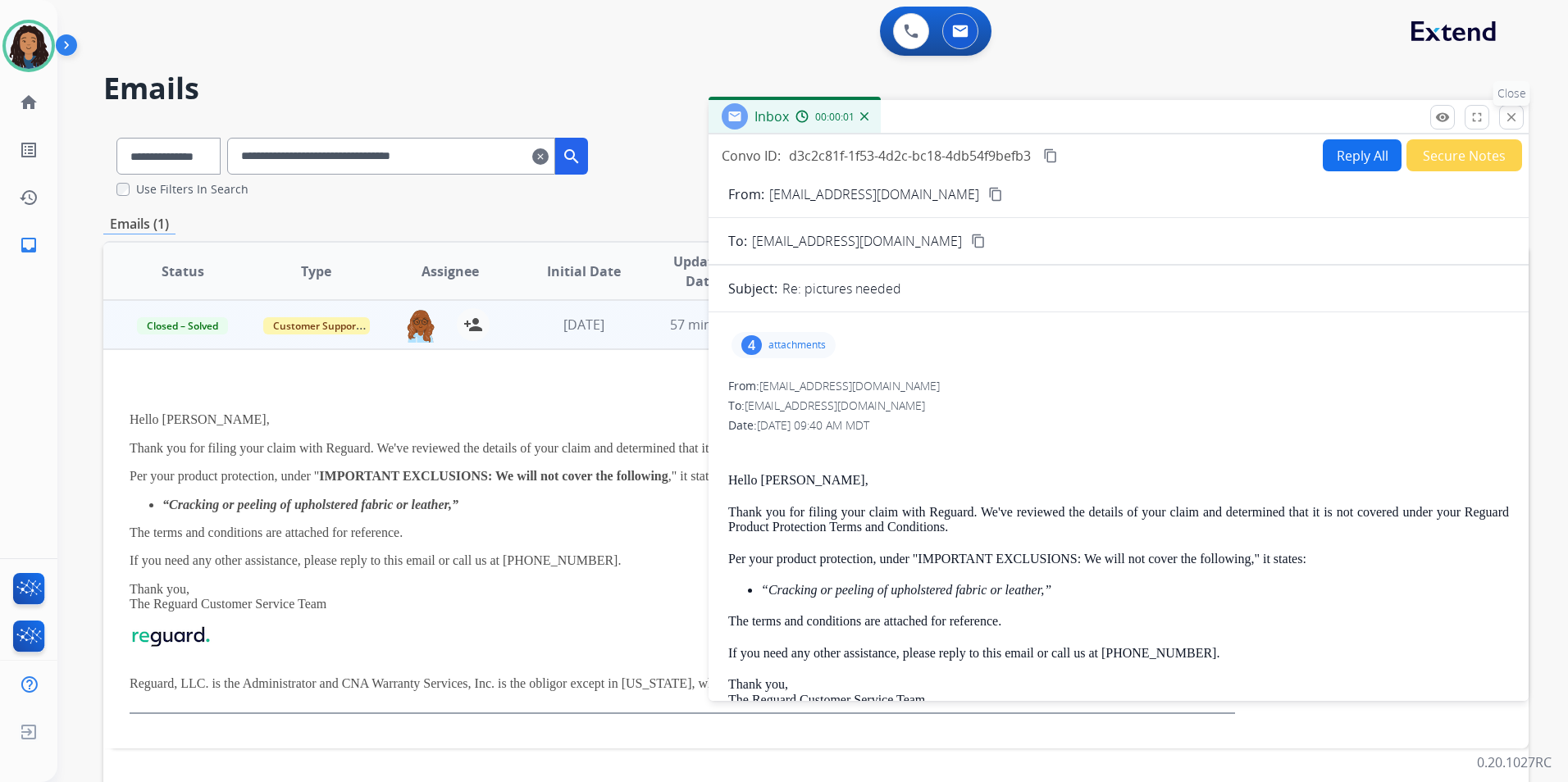
click at [1518, 120] on button "close Close" at bounding box center [1511, 117] width 24 height 24
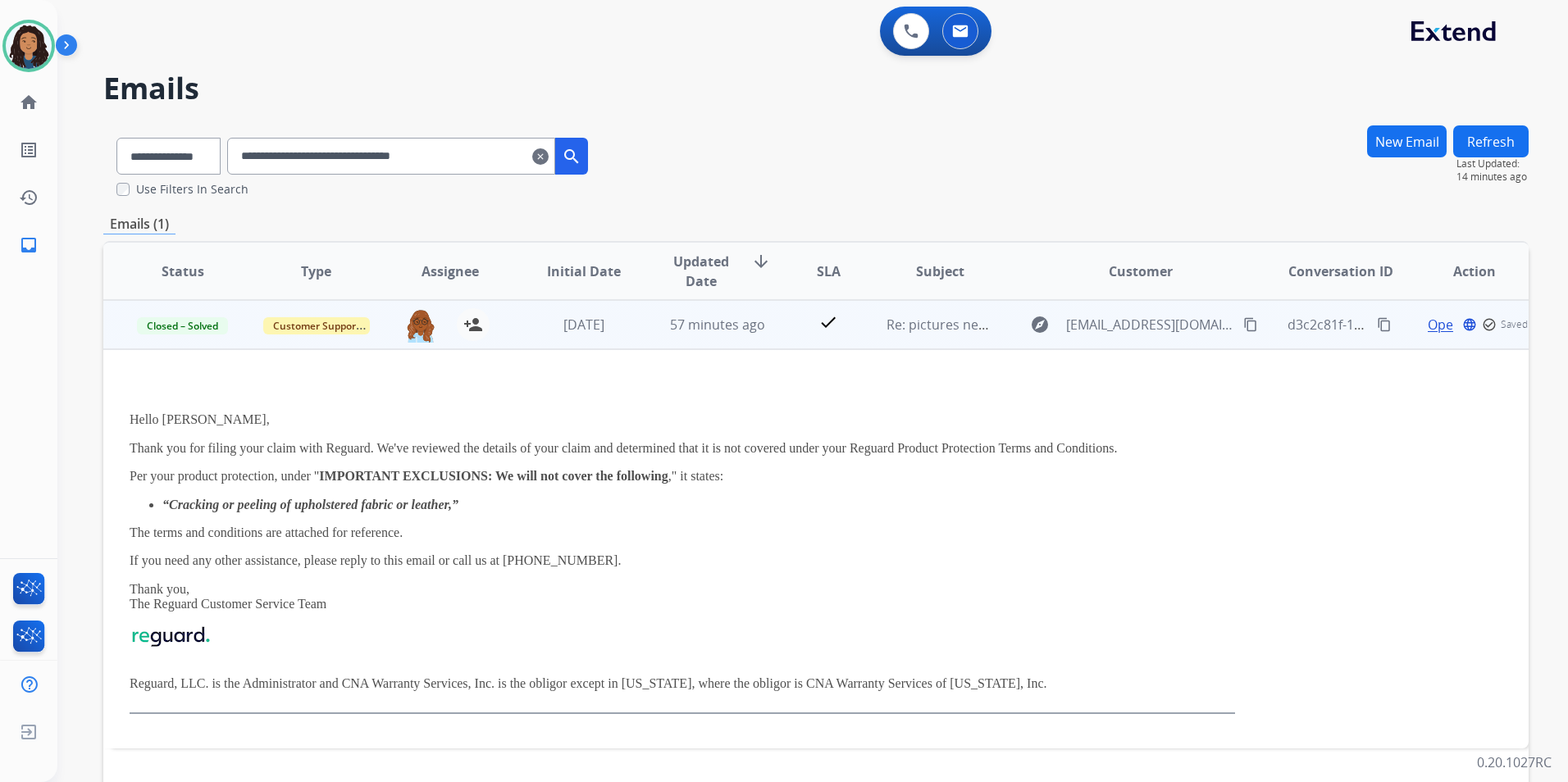
click at [1275, 335] on td "d3c2c81f-1f53-4d2c-bc18-4db54f9befb3 content_copy" at bounding box center [1327, 325] width 134 height 49
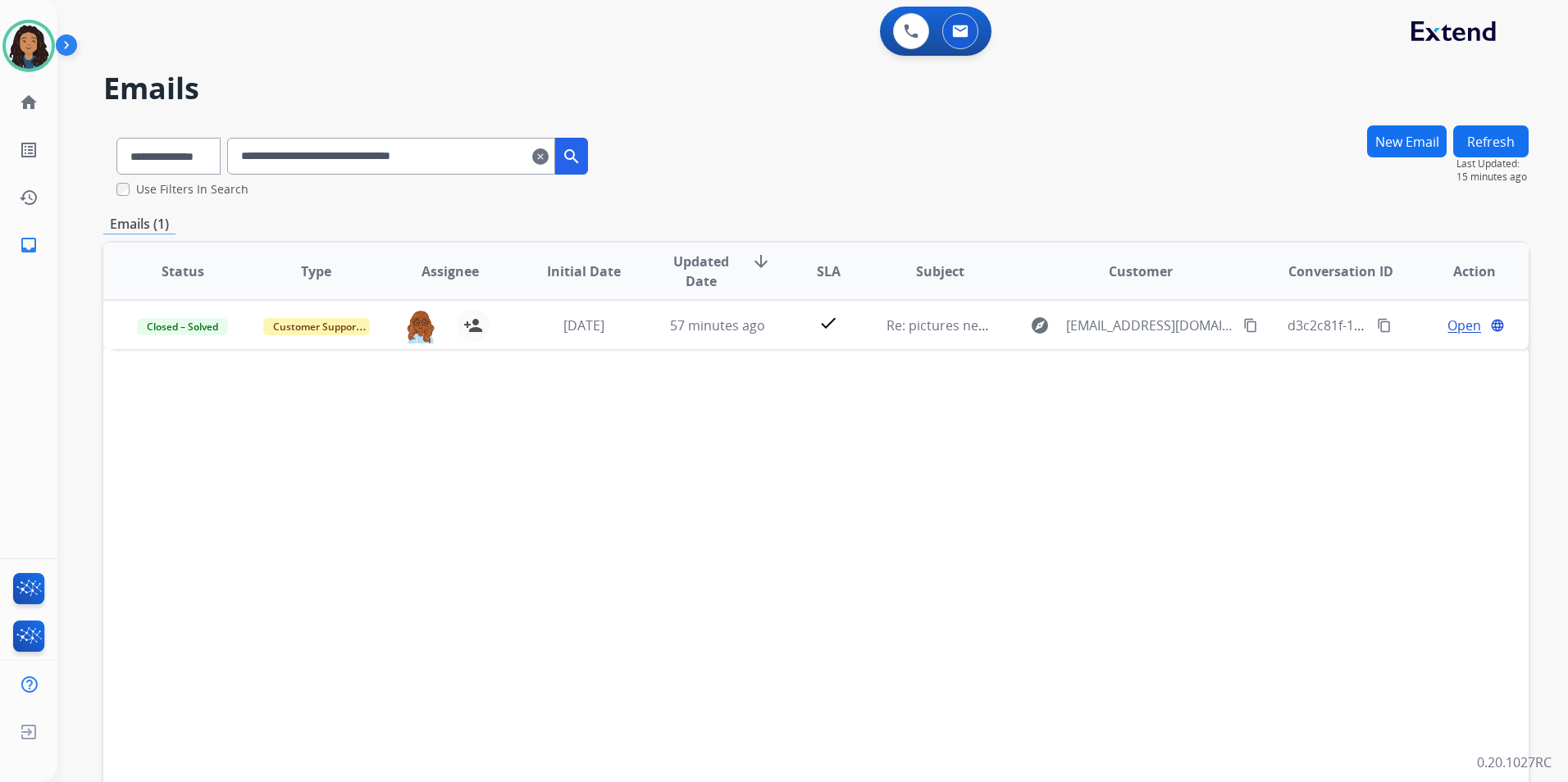
click at [548, 156] on mat-icon "clear" at bounding box center [540, 156] width 16 height 19
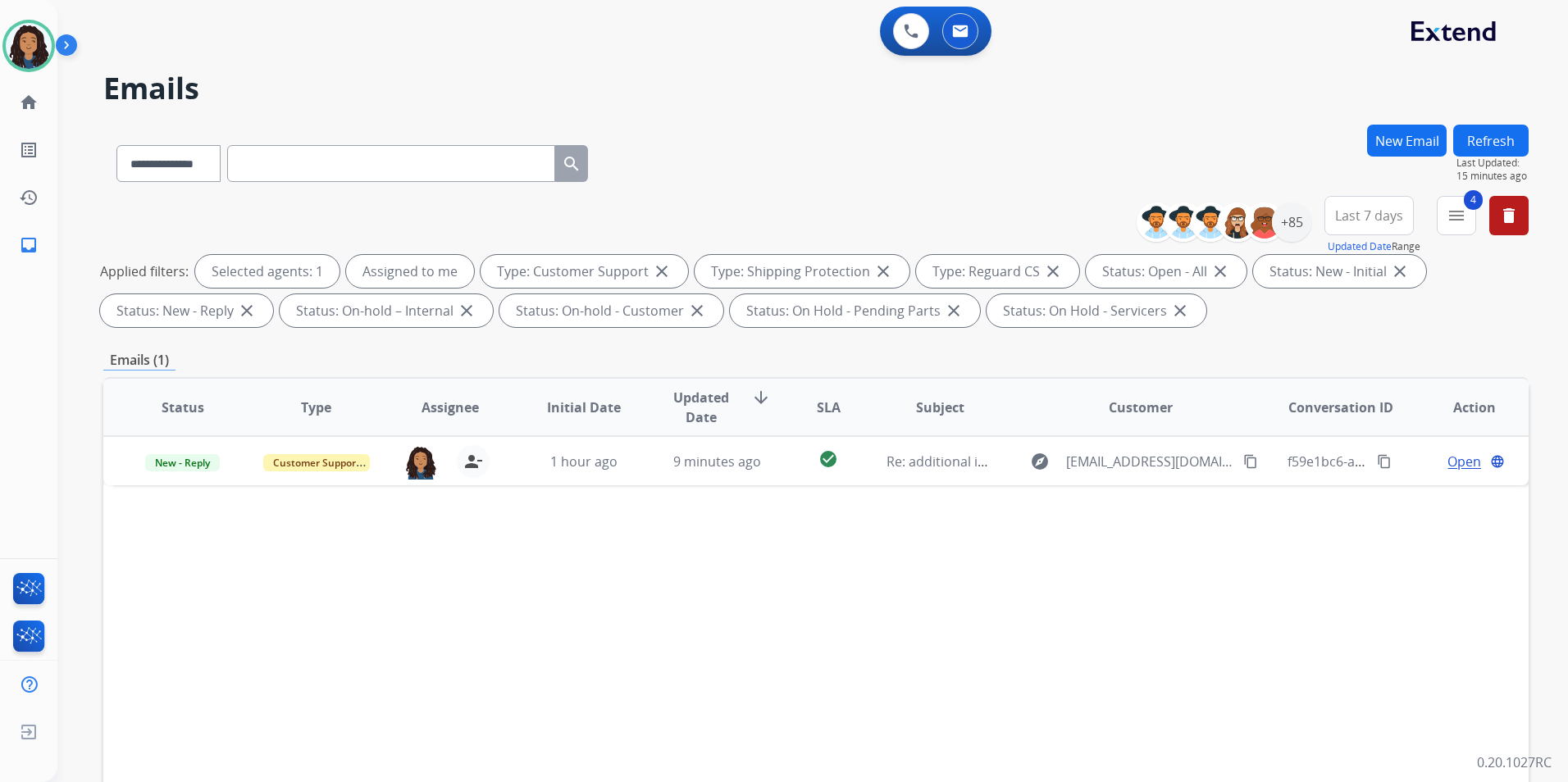
drag, startPoint x: 558, startPoint y: 156, endPoint x: 389, endPoint y: 165, distance: 169.2
paste input "**********"
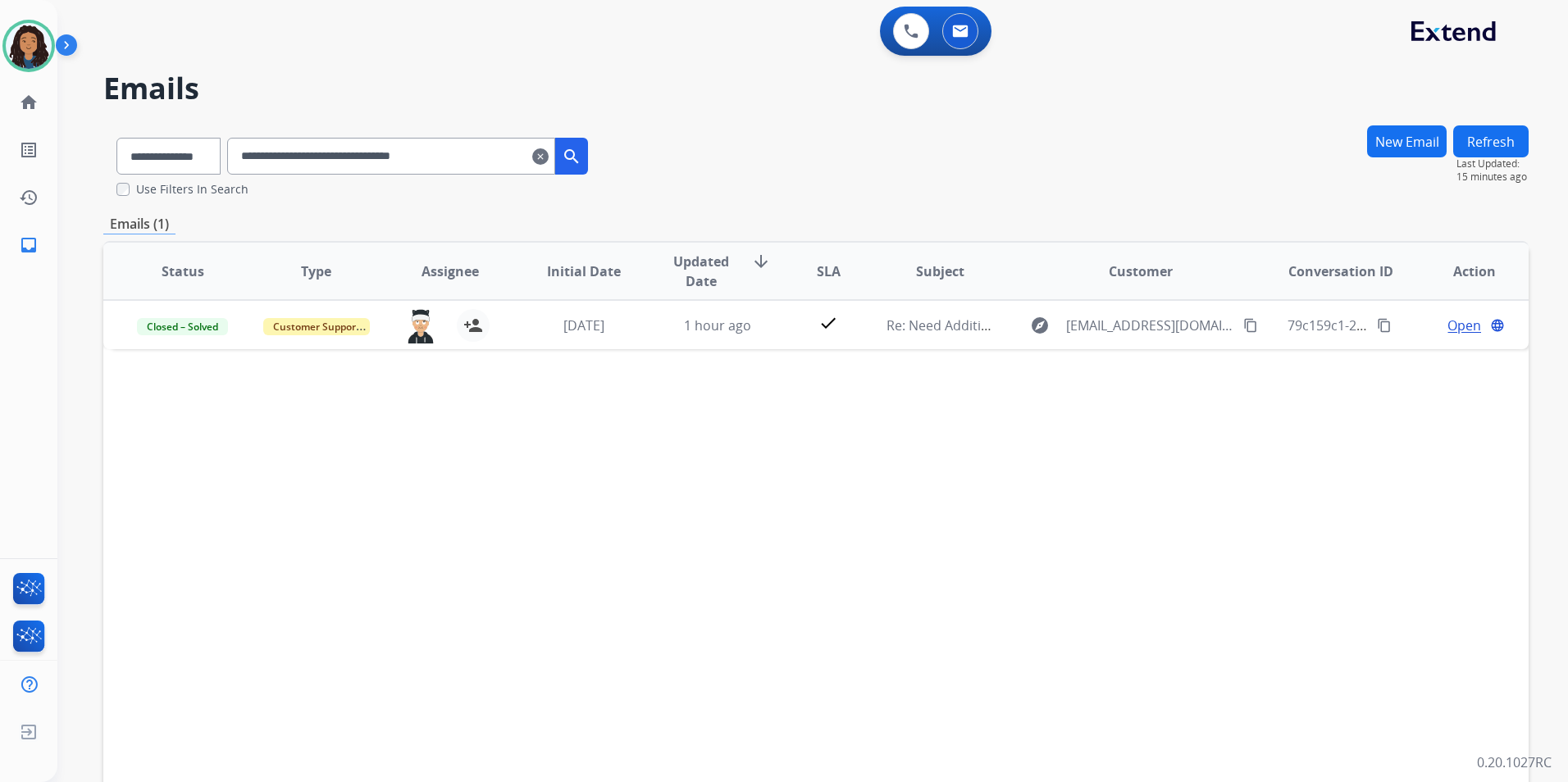
drag, startPoint x: 511, startPoint y: 156, endPoint x: 548, endPoint y: 180, distance: 44.1
click at [173, 151] on div "**********" at bounding box center [352, 152] width 498 height 56
paste input "text"
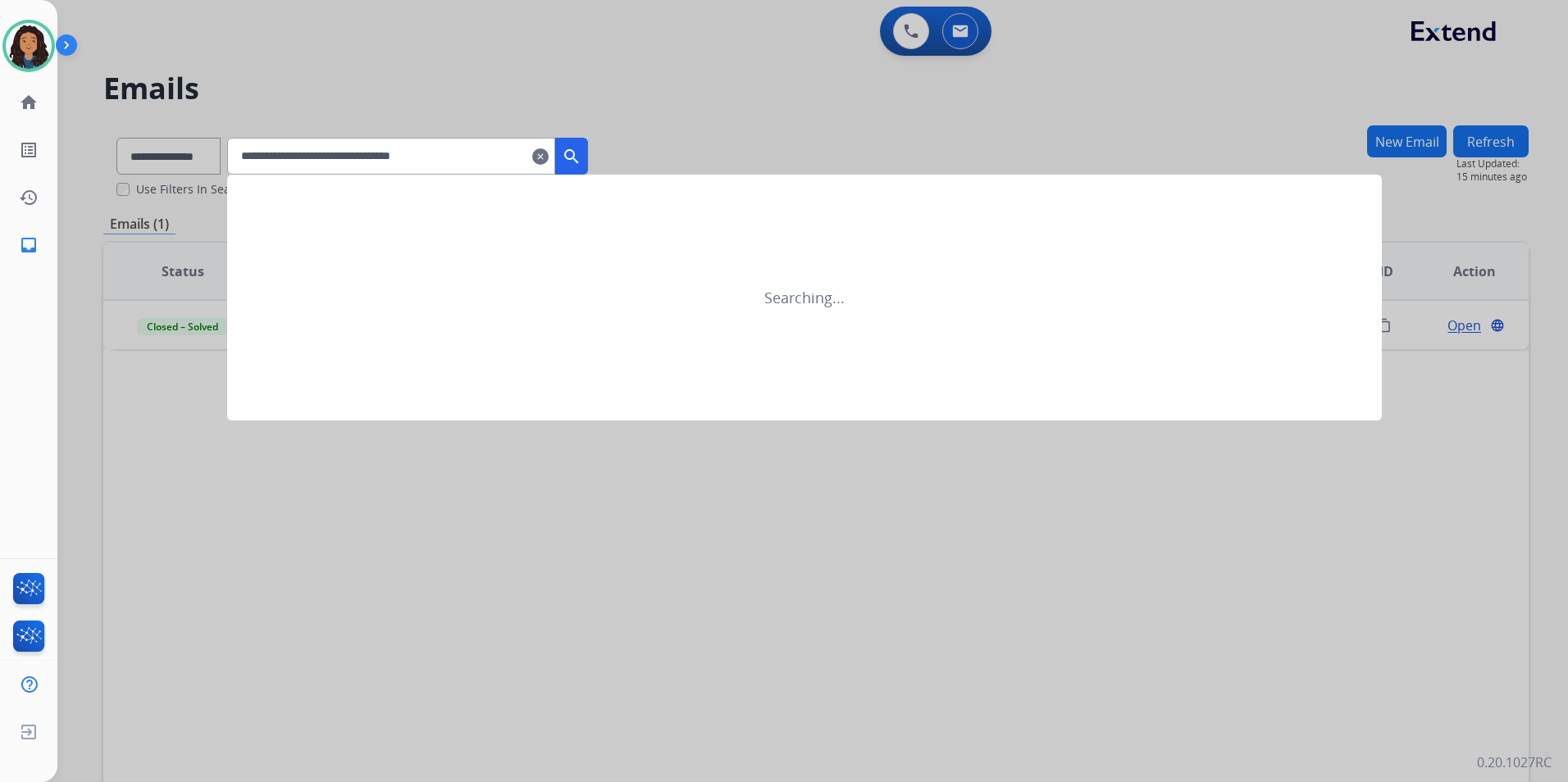
type input "**********"
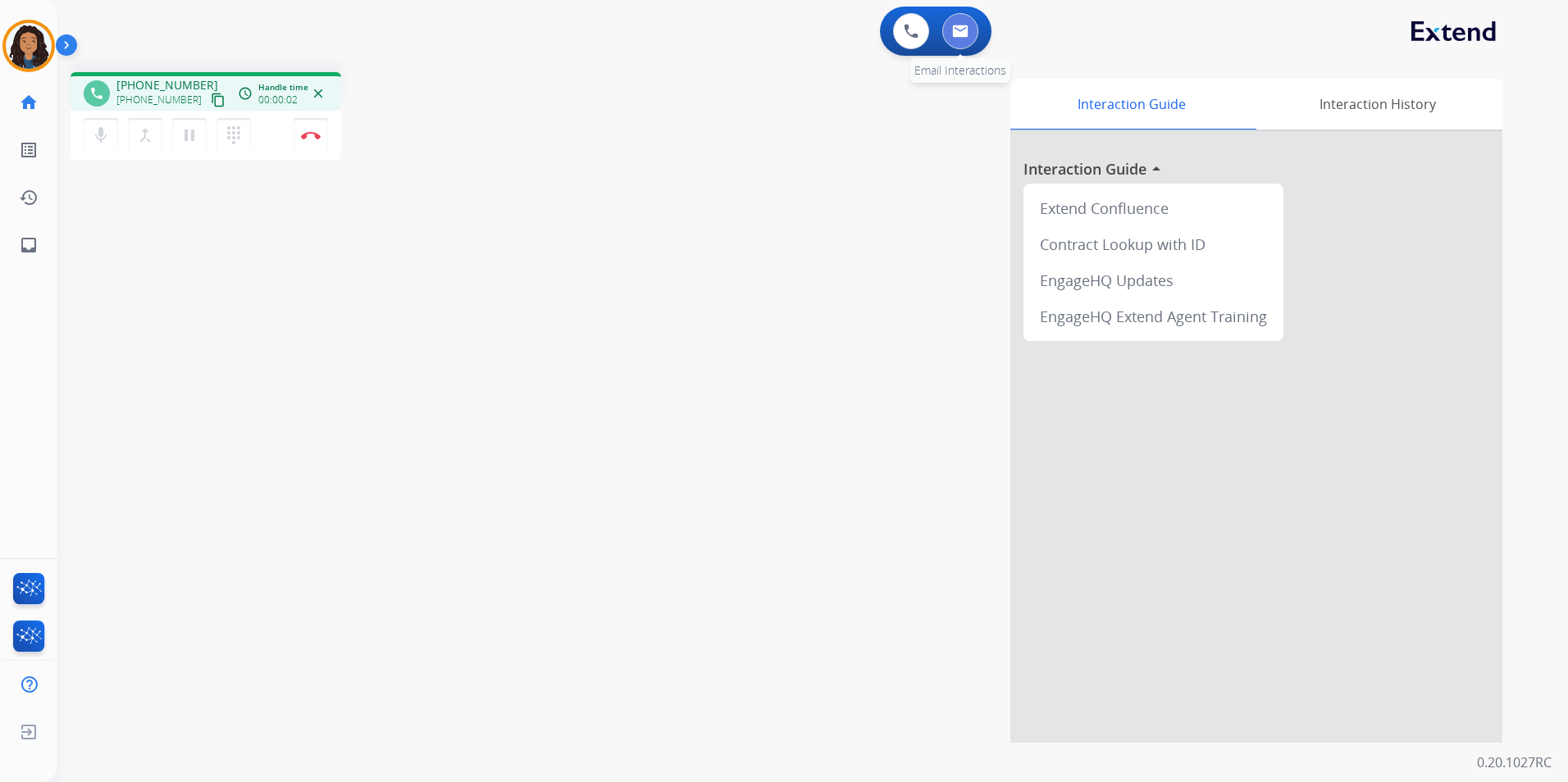
click at [960, 24] on img at bounding box center [960, 31] width 16 height 13
select select "**********"
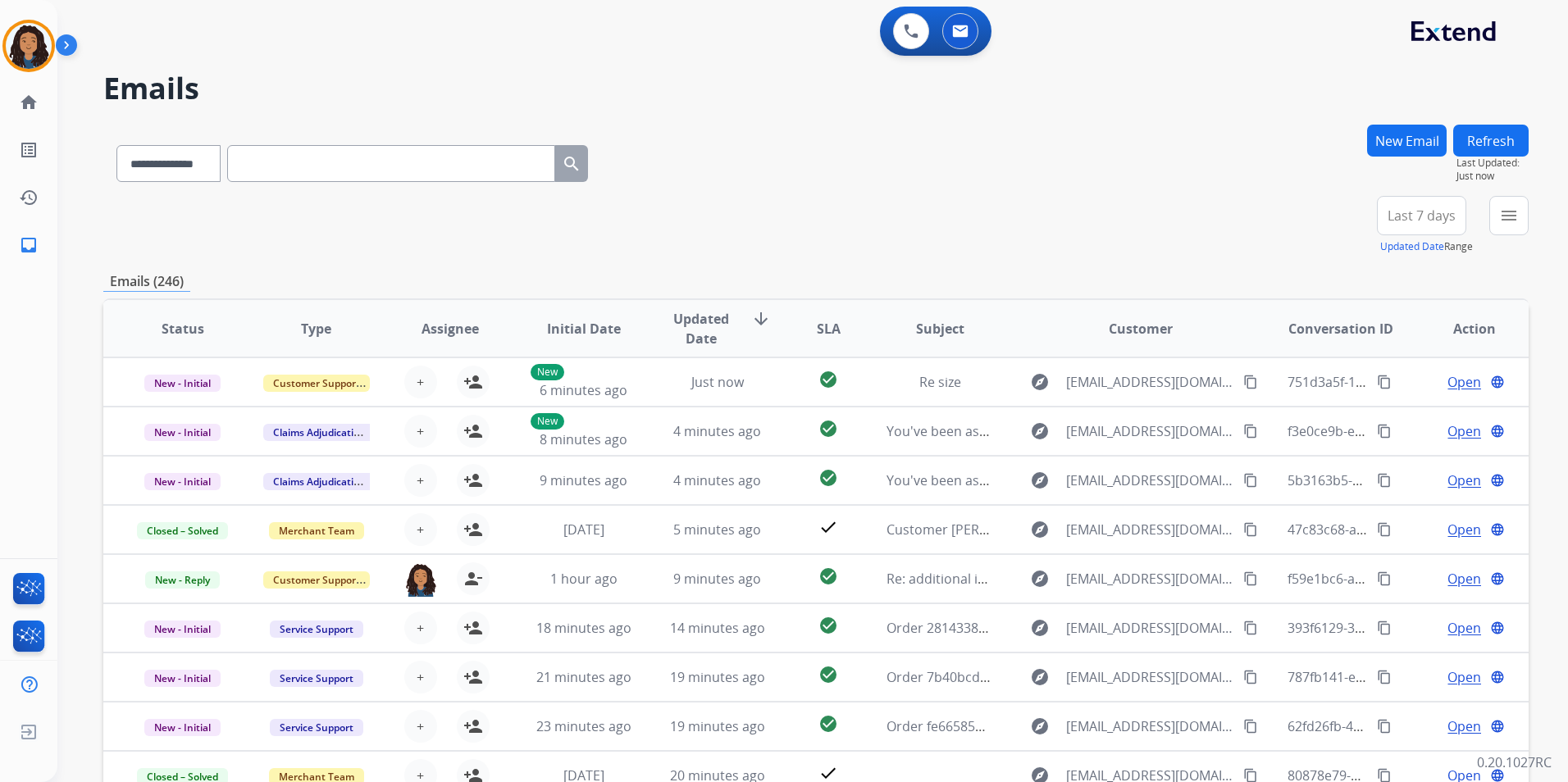
paste input "**********"
type input "**********"
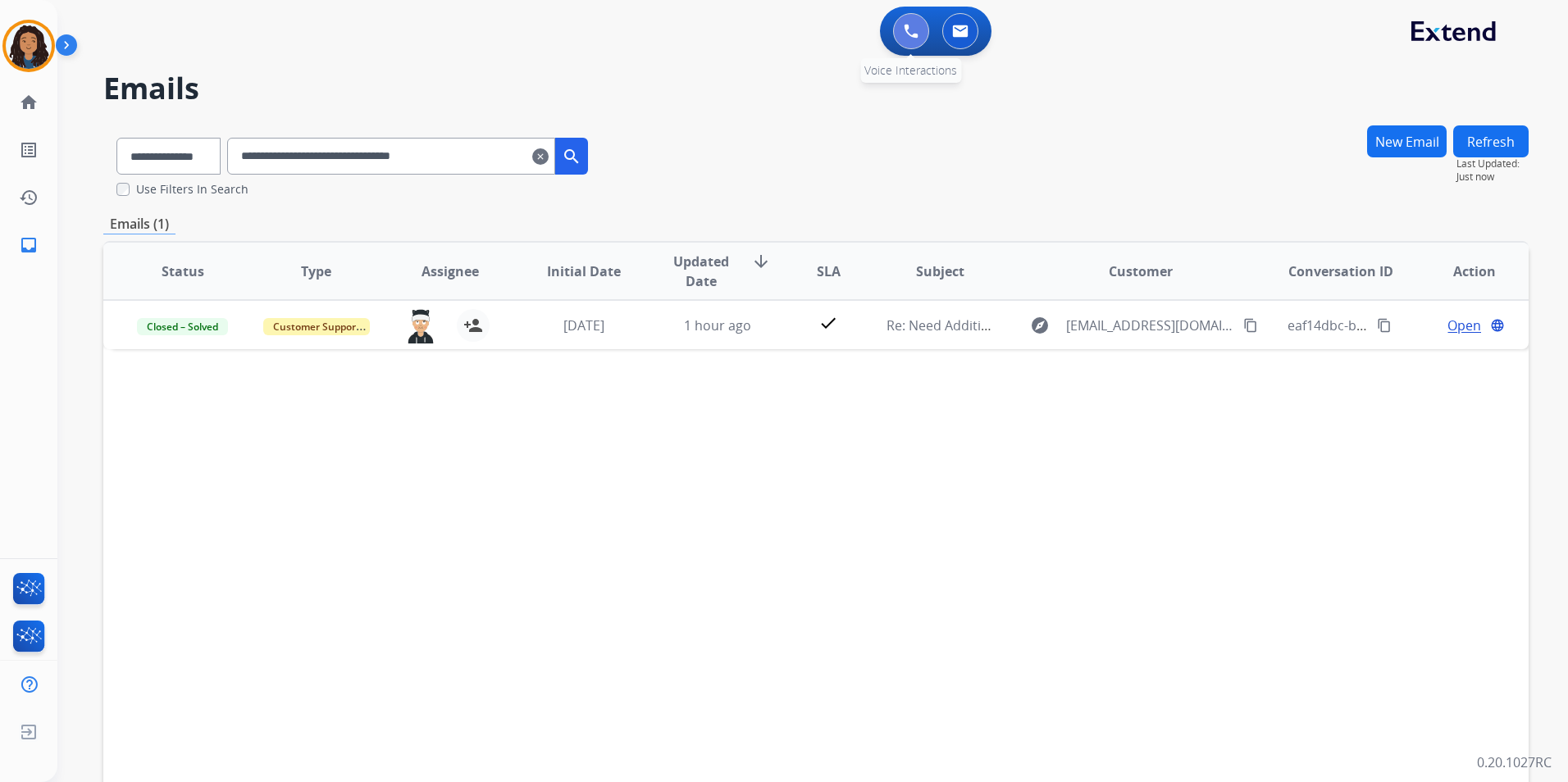
click at [920, 31] on button at bounding box center [911, 31] width 36 height 36
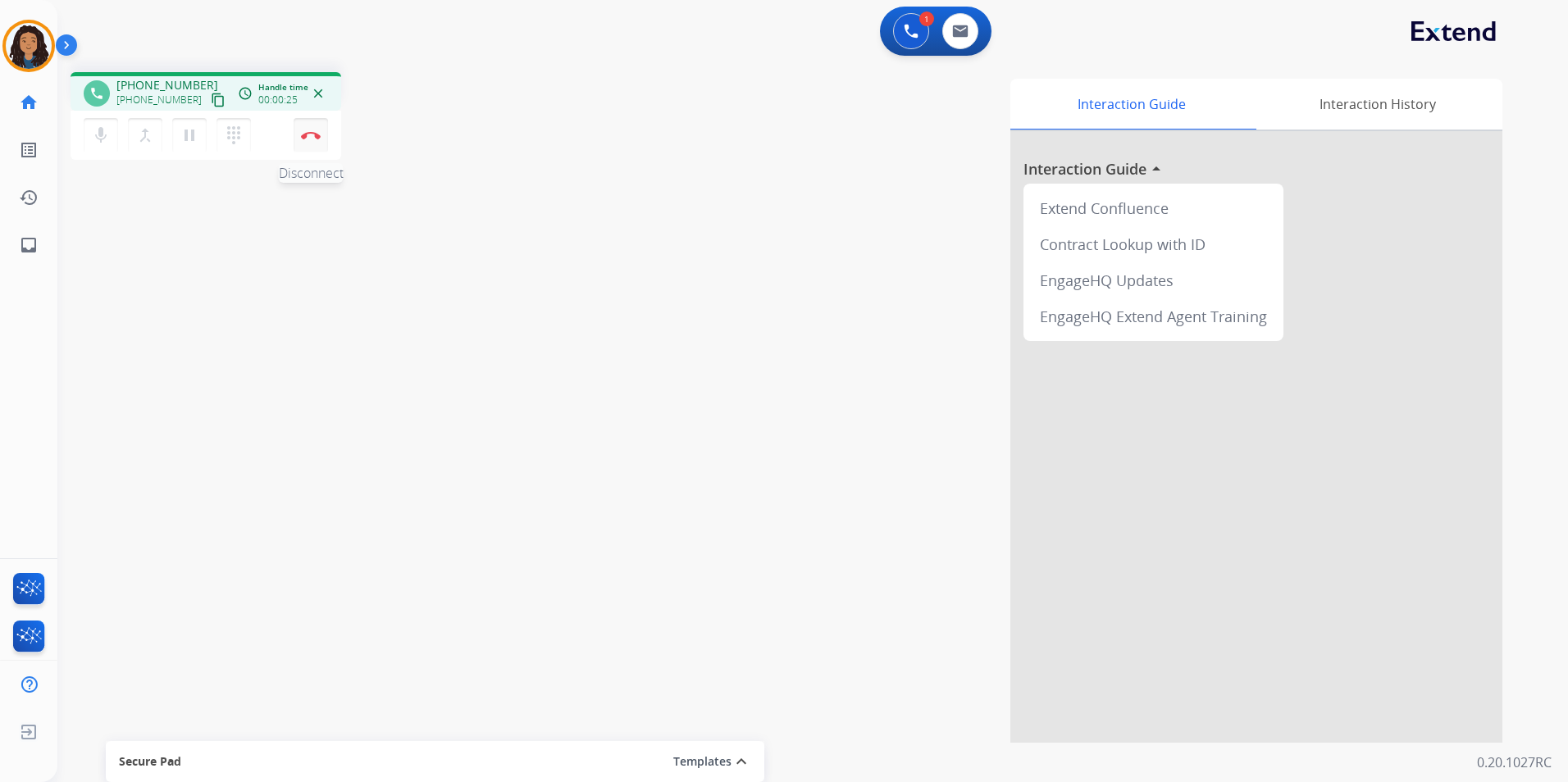
click at [303, 143] on button "Disconnect" at bounding box center [310, 135] width 34 height 34
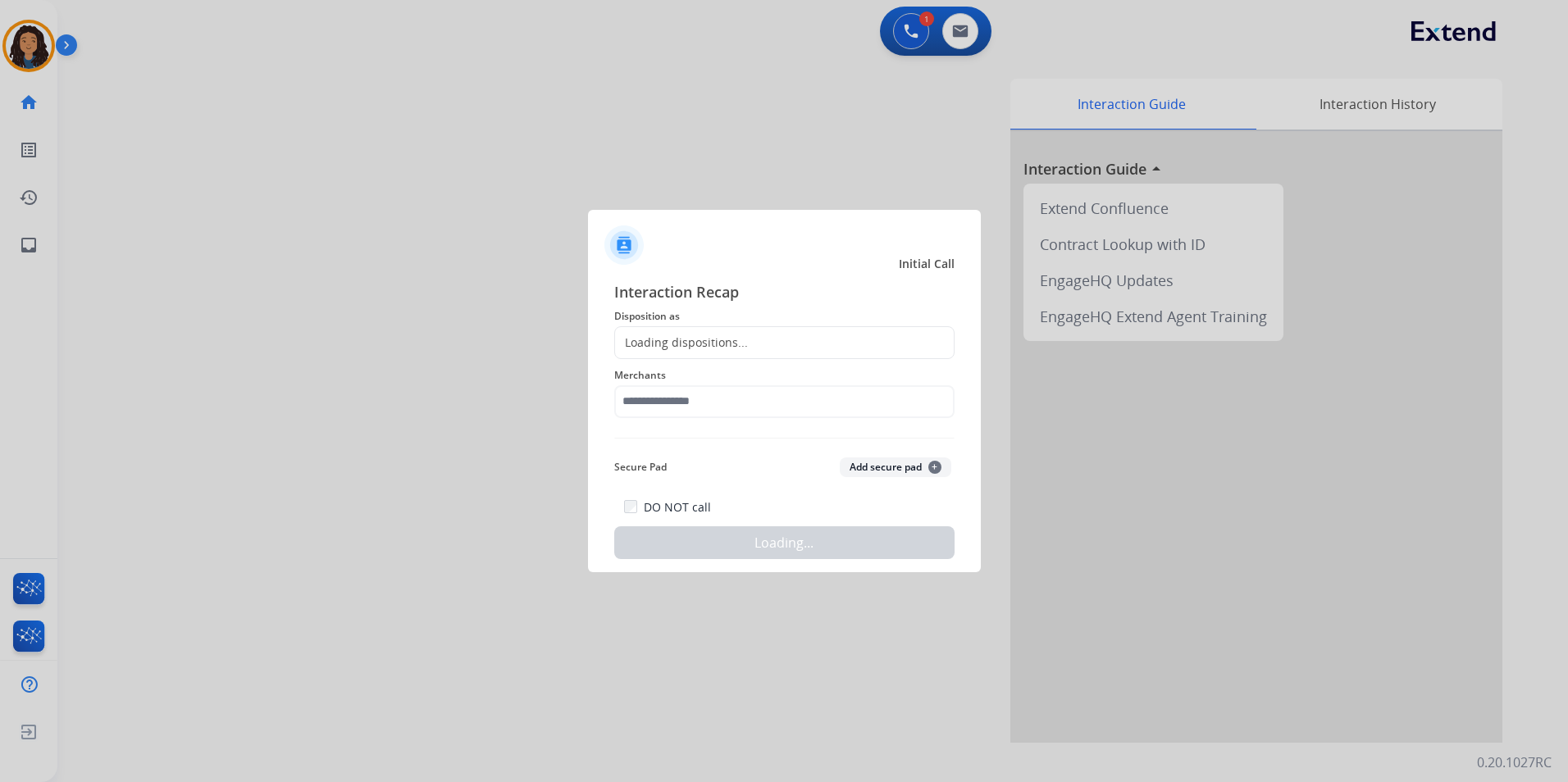
click at [780, 341] on div "Loading dispositions..." at bounding box center [784, 342] width 341 height 33
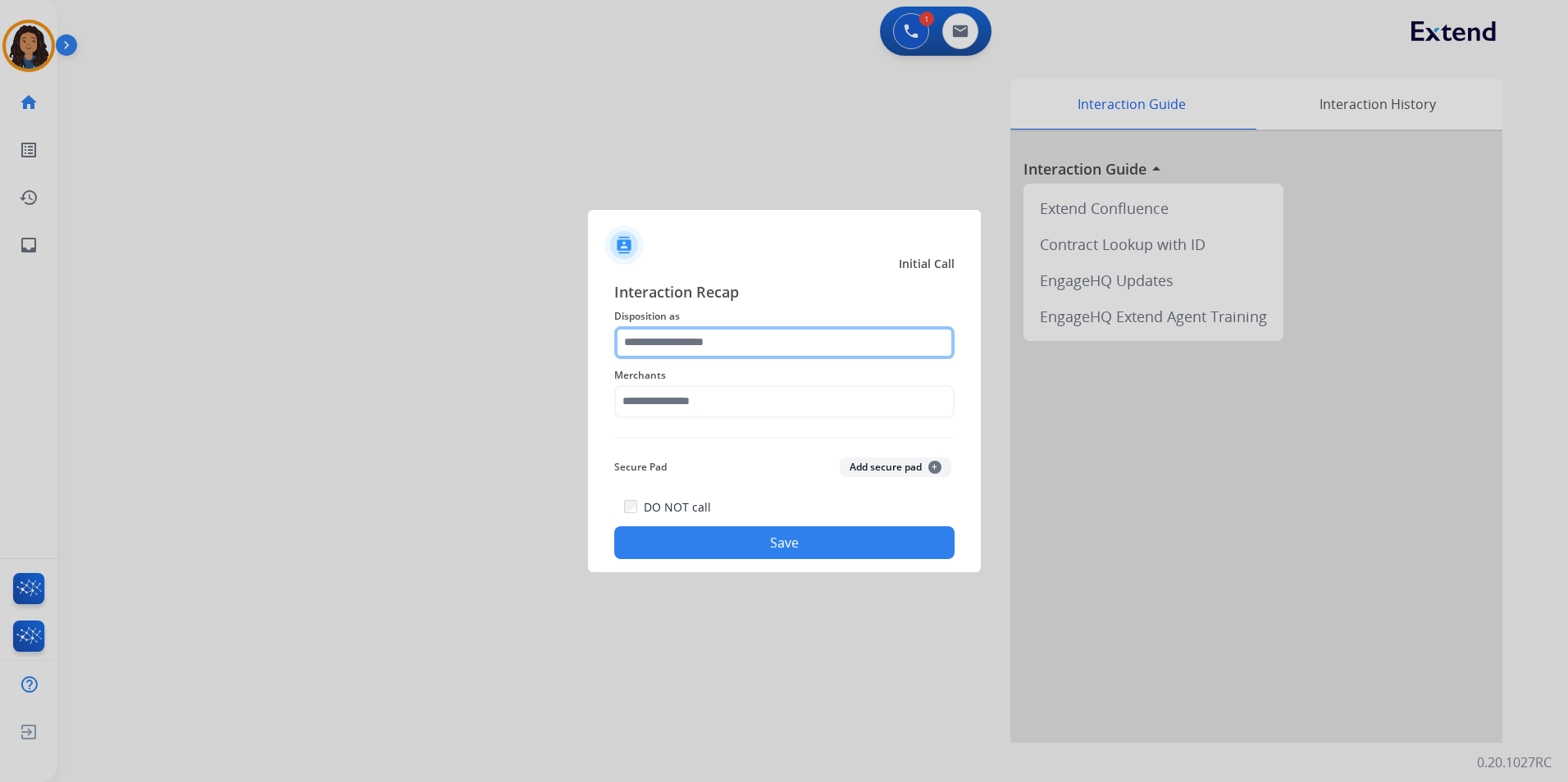
click at [780, 340] on input "text" at bounding box center [784, 342] width 341 height 33
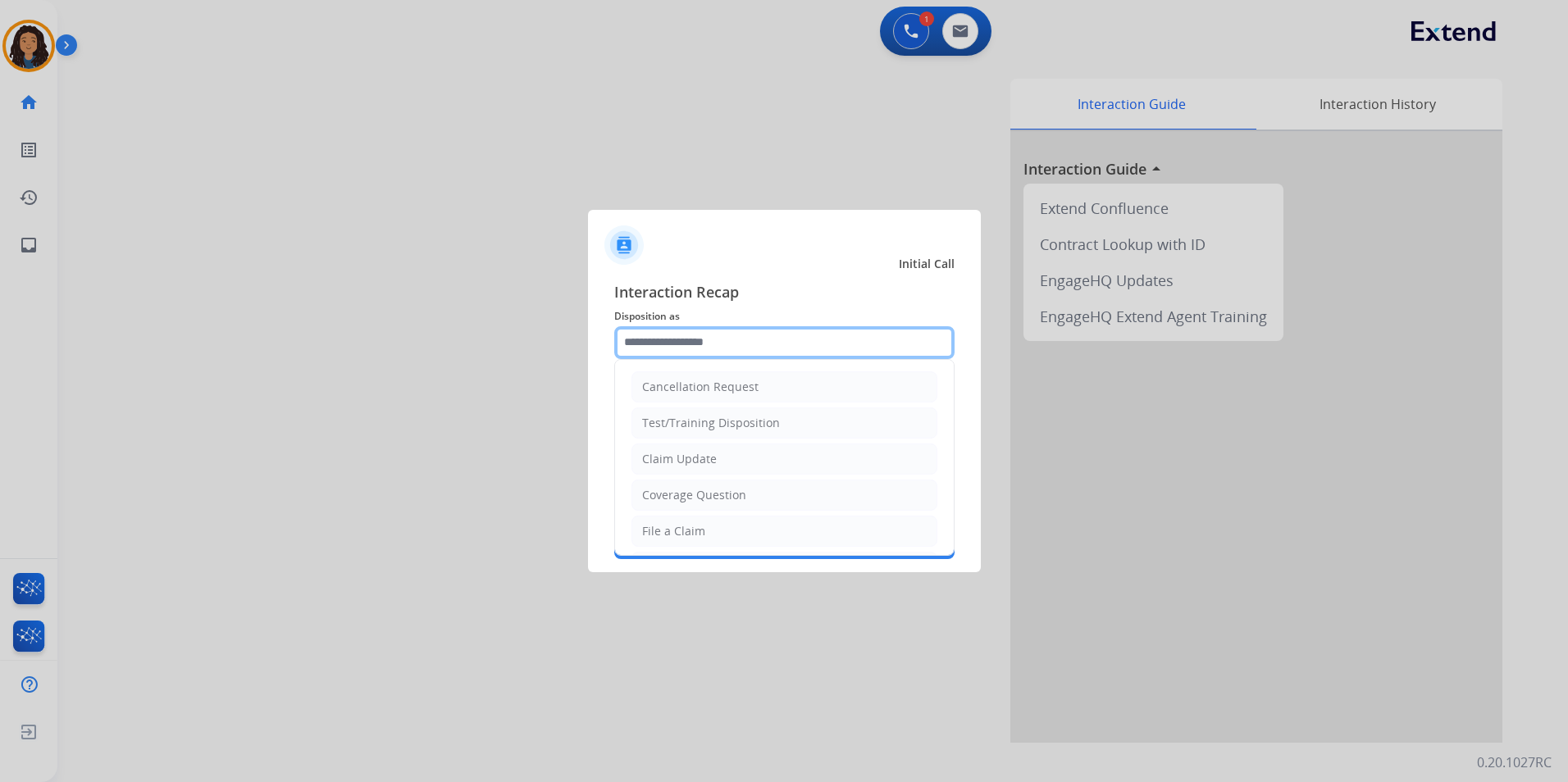
click at [789, 338] on input "text" at bounding box center [784, 342] width 341 height 33
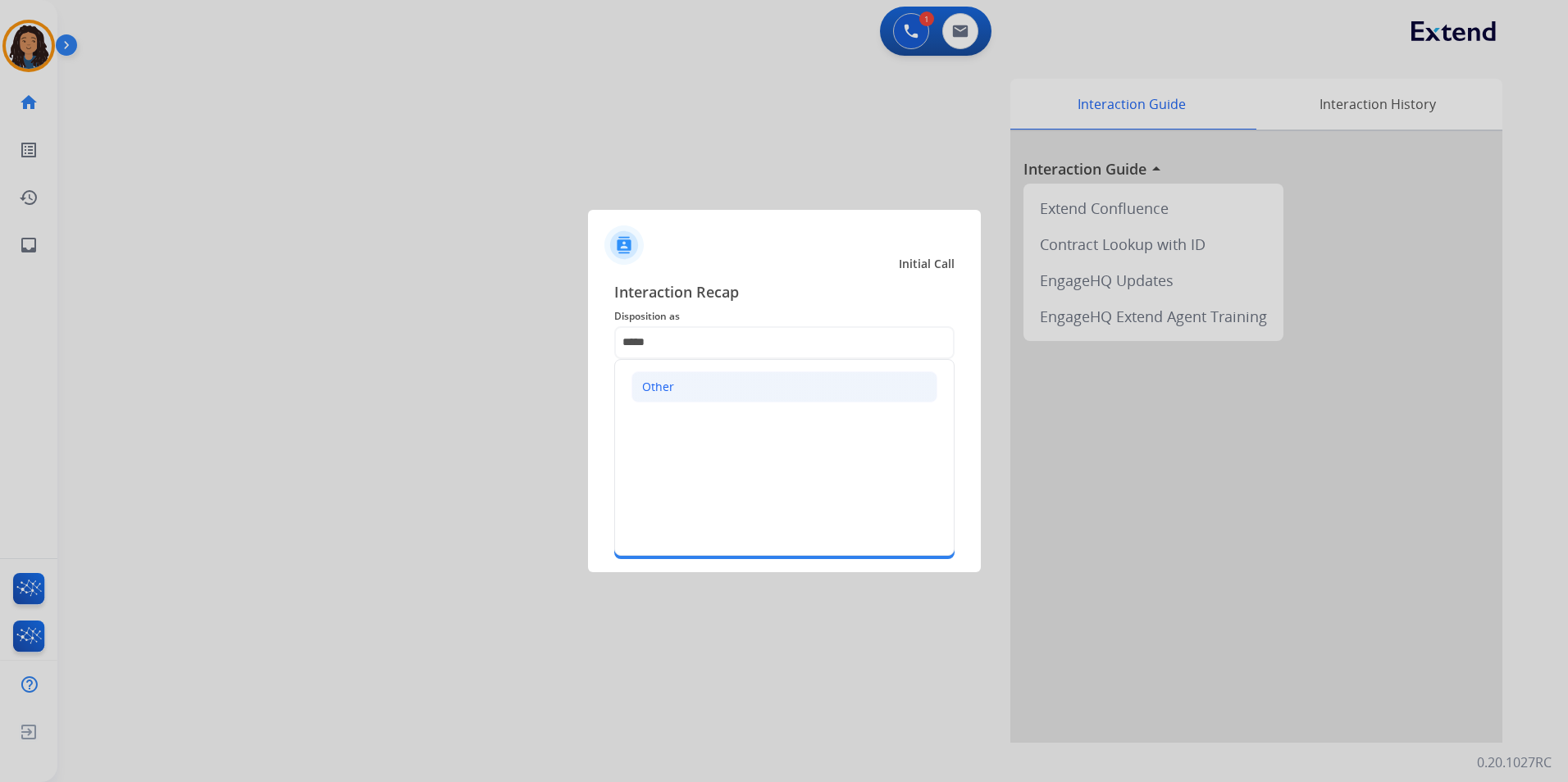
click at [786, 389] on li "Other" at bounding box center [785, 387] width 306 height 31
type input "*****"
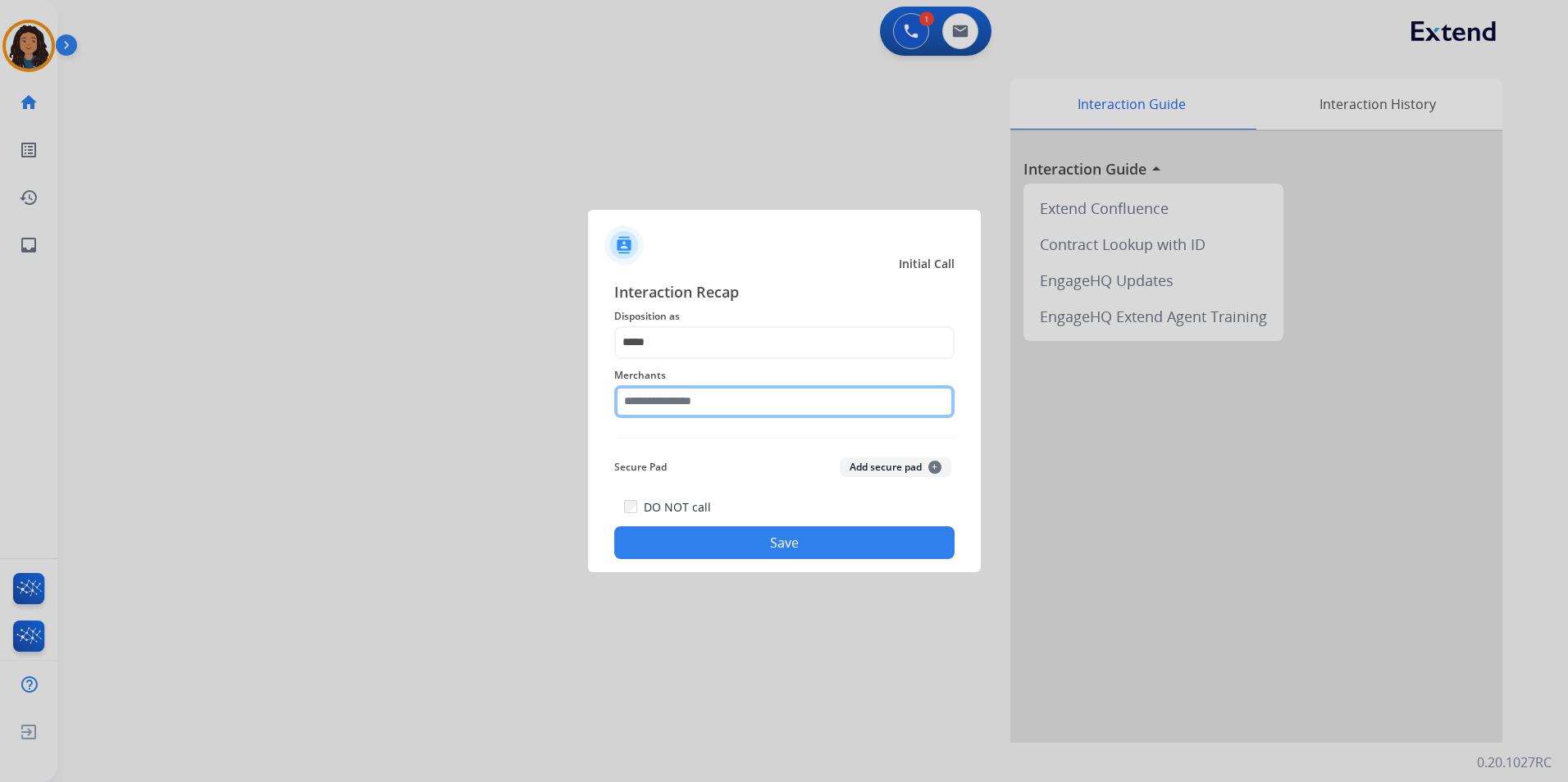
click at [752, 398] on input "text" at bounding box center [784, 401] width 341 height 33
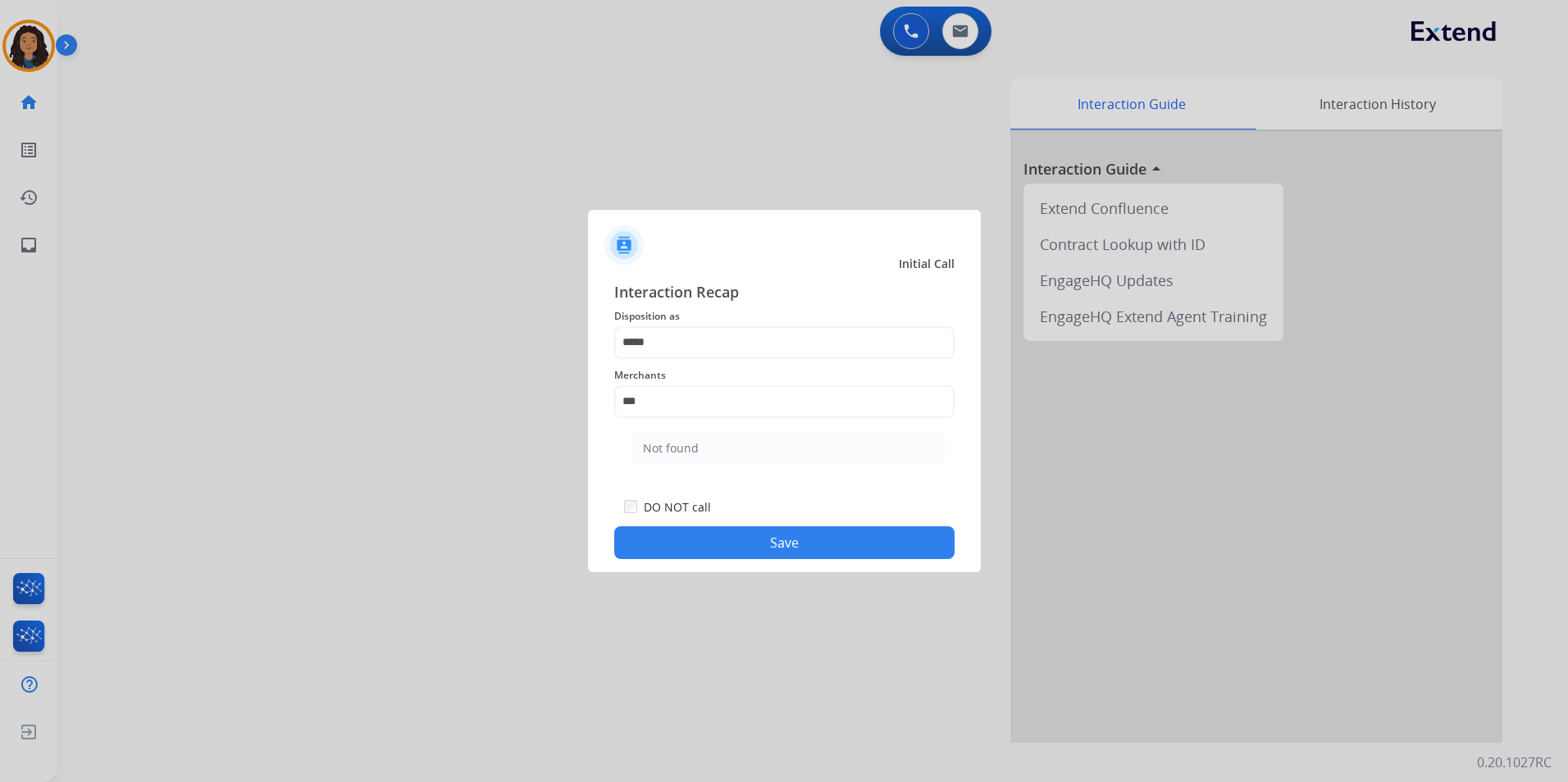
click at [715, 453] on li "Not found" at bounding box center [788, 448] width 312 height 31
type input "*********"
click at [765, 540] on button "Save" at bounding box center [784, 542] width 341 height 33
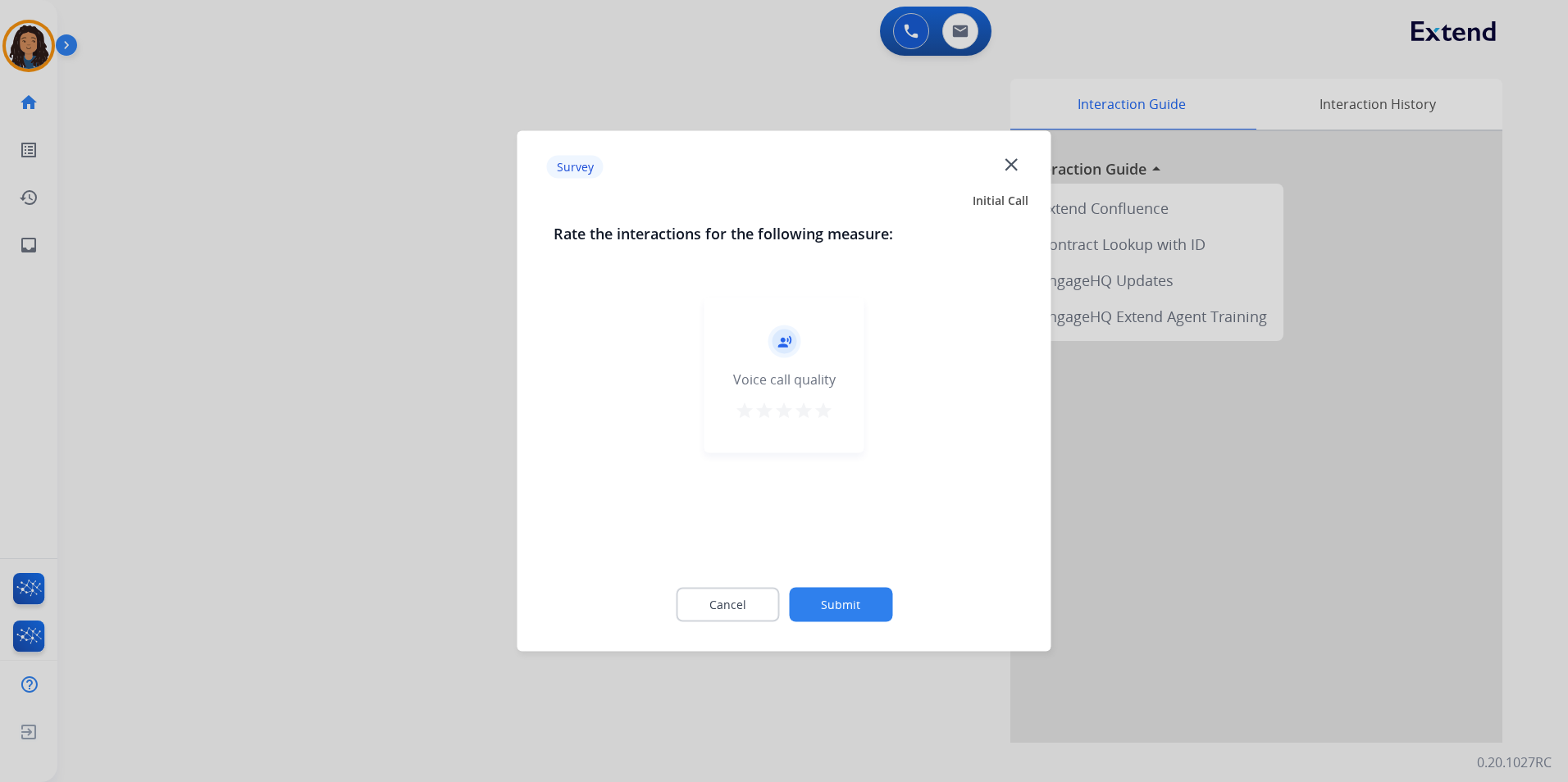
click at [869, 110] on div at bounding box center [784, 391] width 1568 height 782
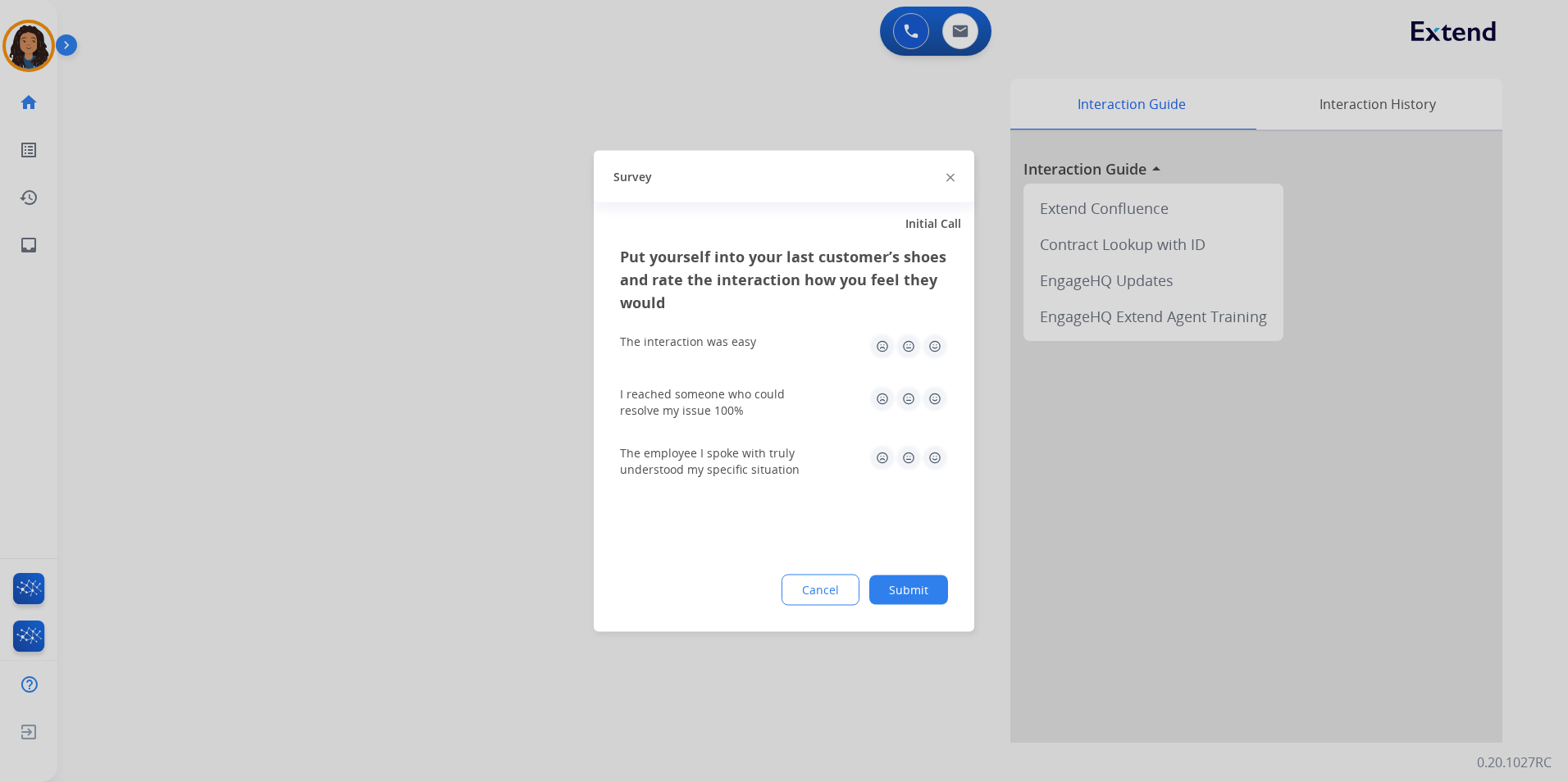
click at [870, 107] on div at bounding box center [784, 391] width 1568 height 782
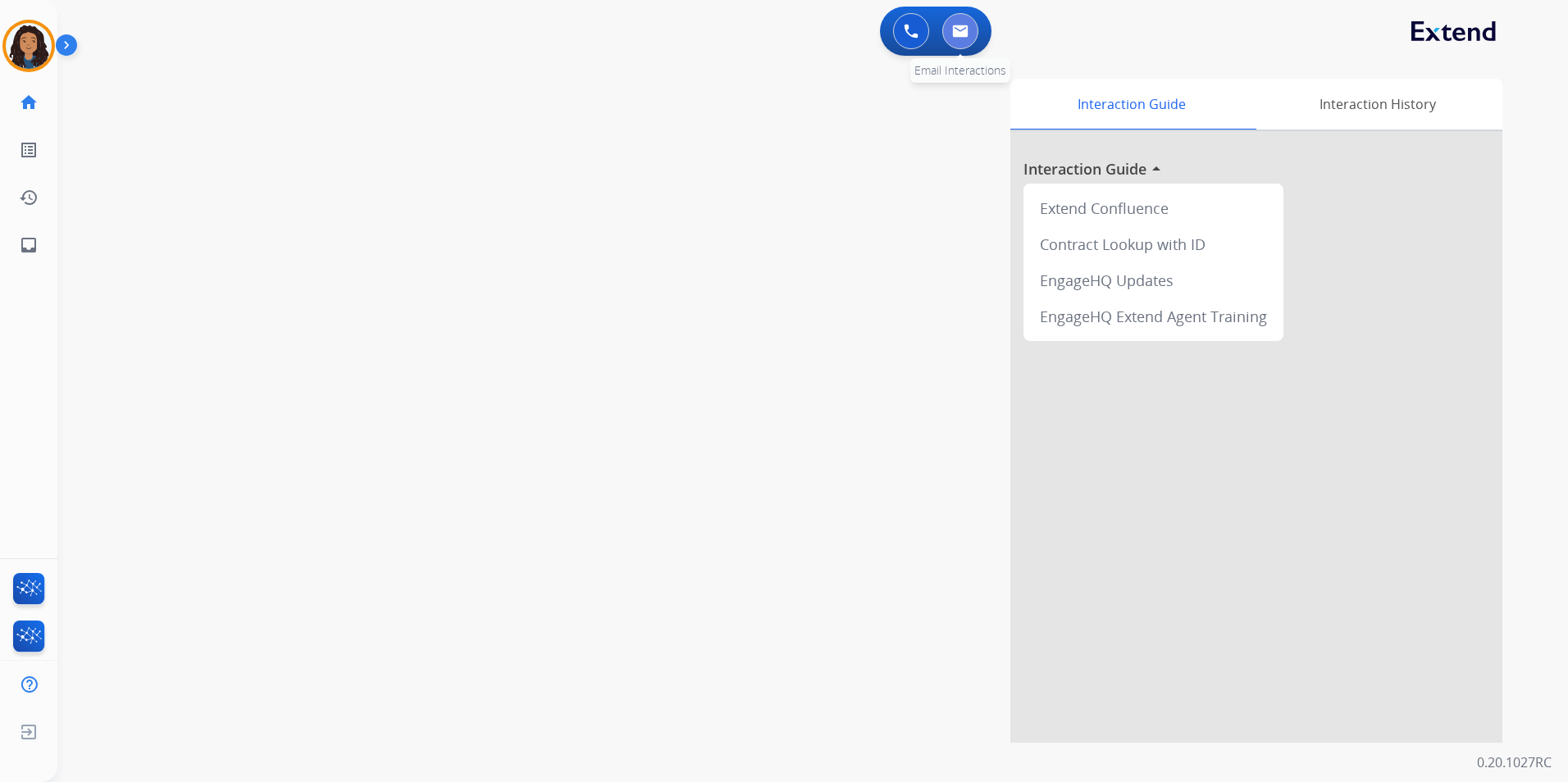
click at [962, 35] on img at bounding box center [960, 31] width 16 height 13
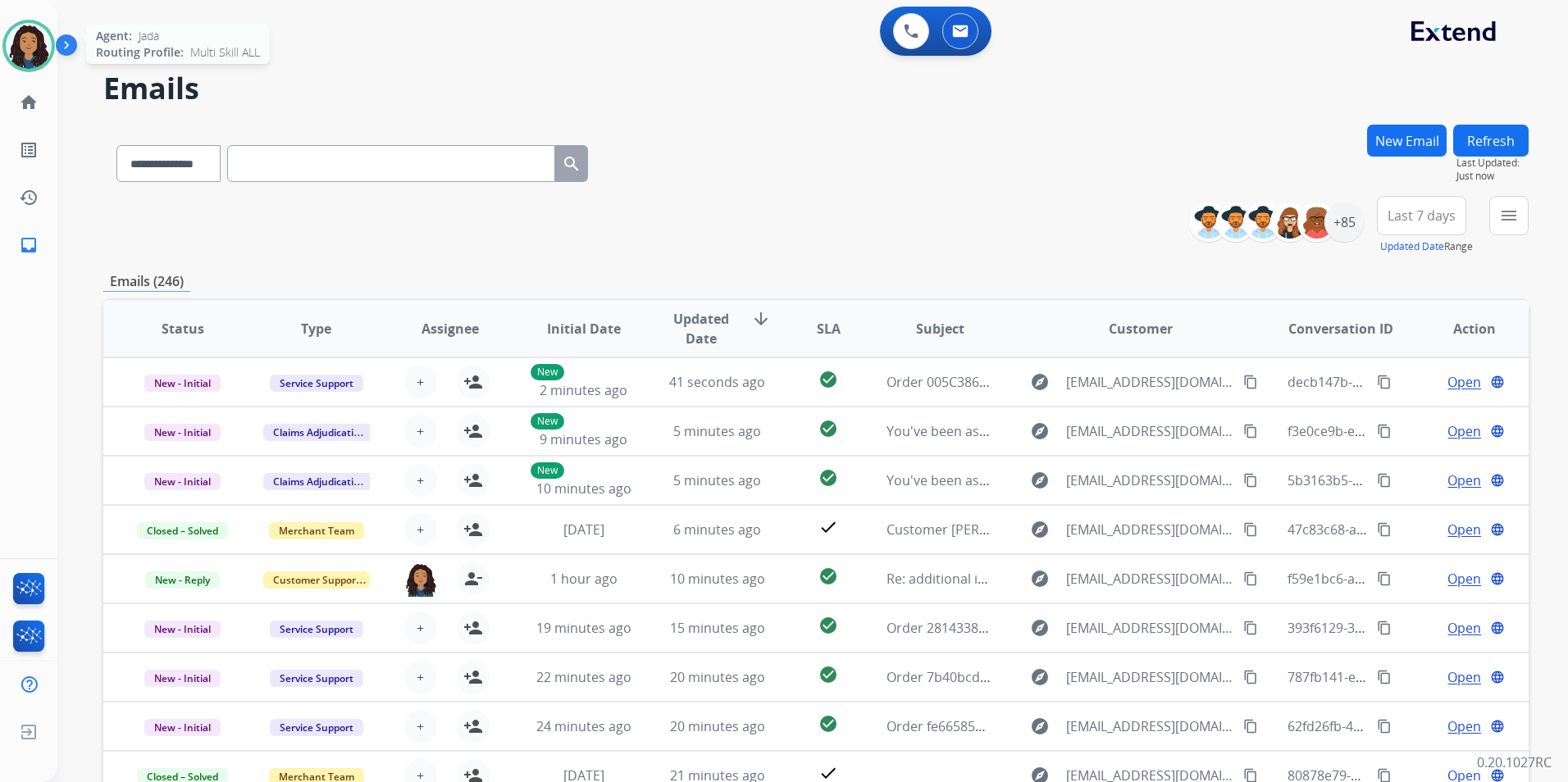
click at [28, 42] on img at bounding box center [29, 45] width 46 height 46
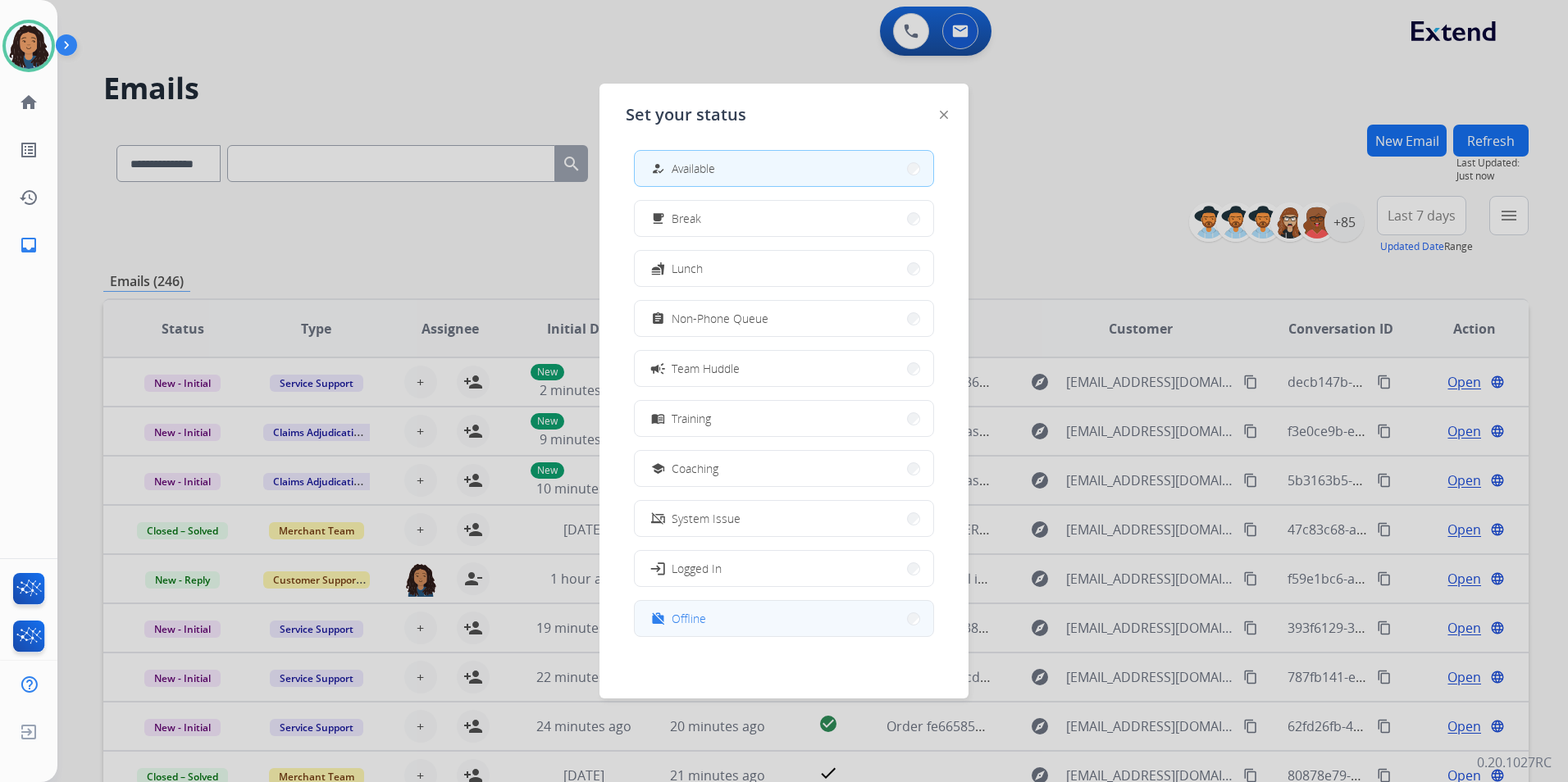
scroll to position [5, 0]
click at [685, 616] on span "Offline" at bounding box center [688, 617] width 34 height 17
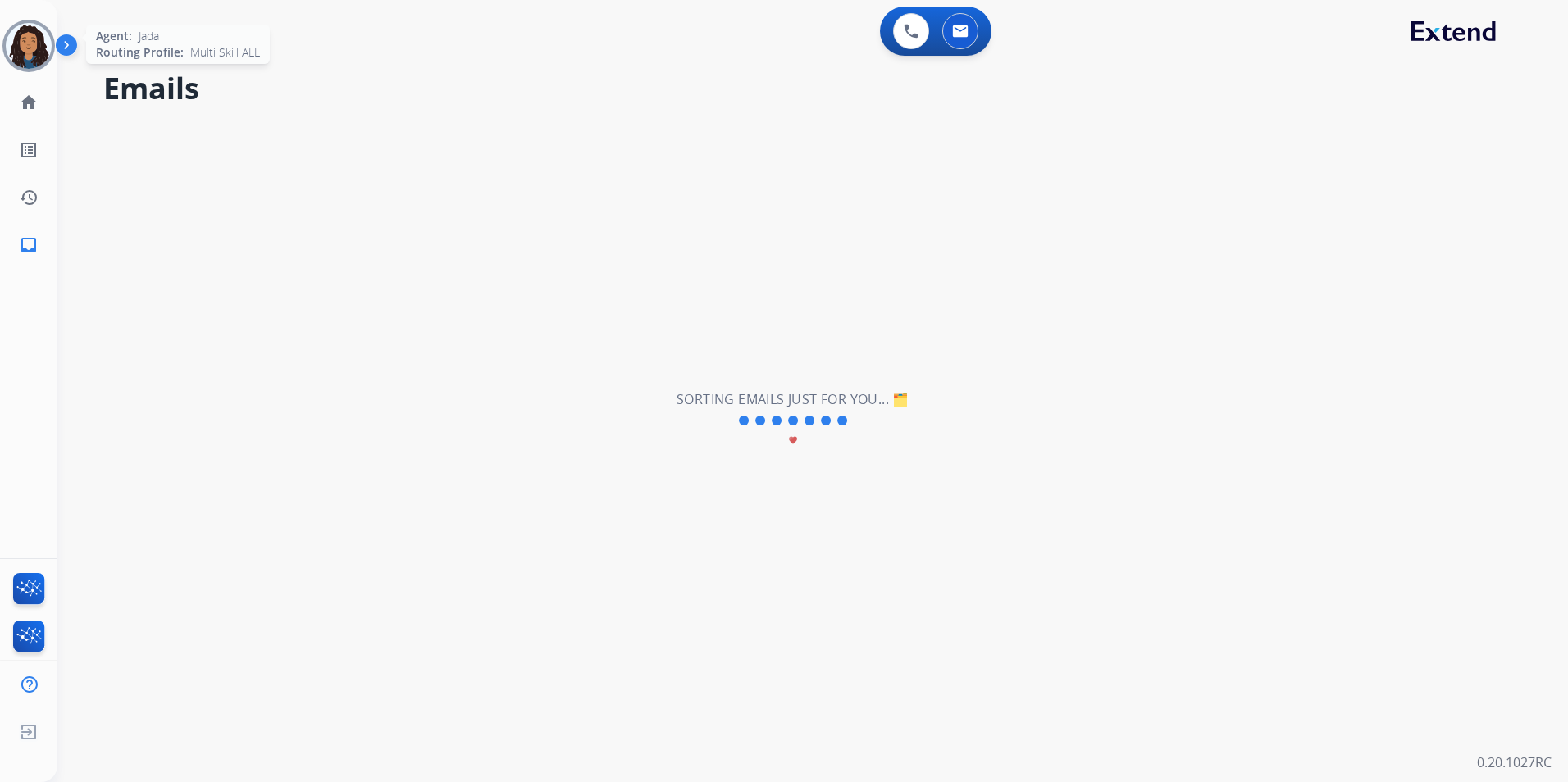
click at [36, 40] on img at bounding box center [29, 45] width 46 height 46
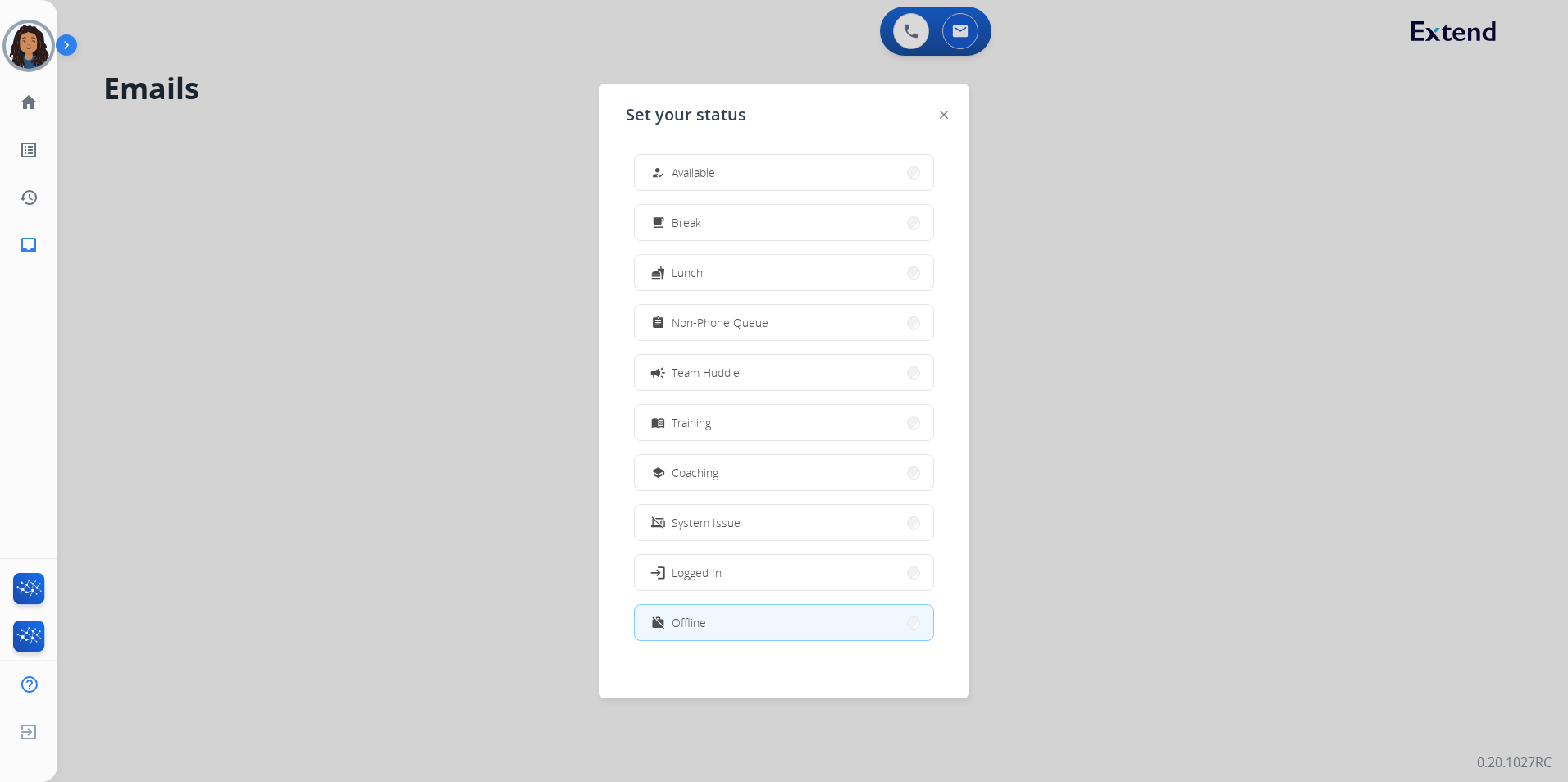
click at [734, 251] on div "how_to_reg Available free_breakfast Break fastfood Lunch assignment Non-Phone Q…" at bounding box center [784, 399] width 316 height 516
click at [731, 270] on button "fastfood Lunch" at bounding box center [784, 272] width 299 height 35
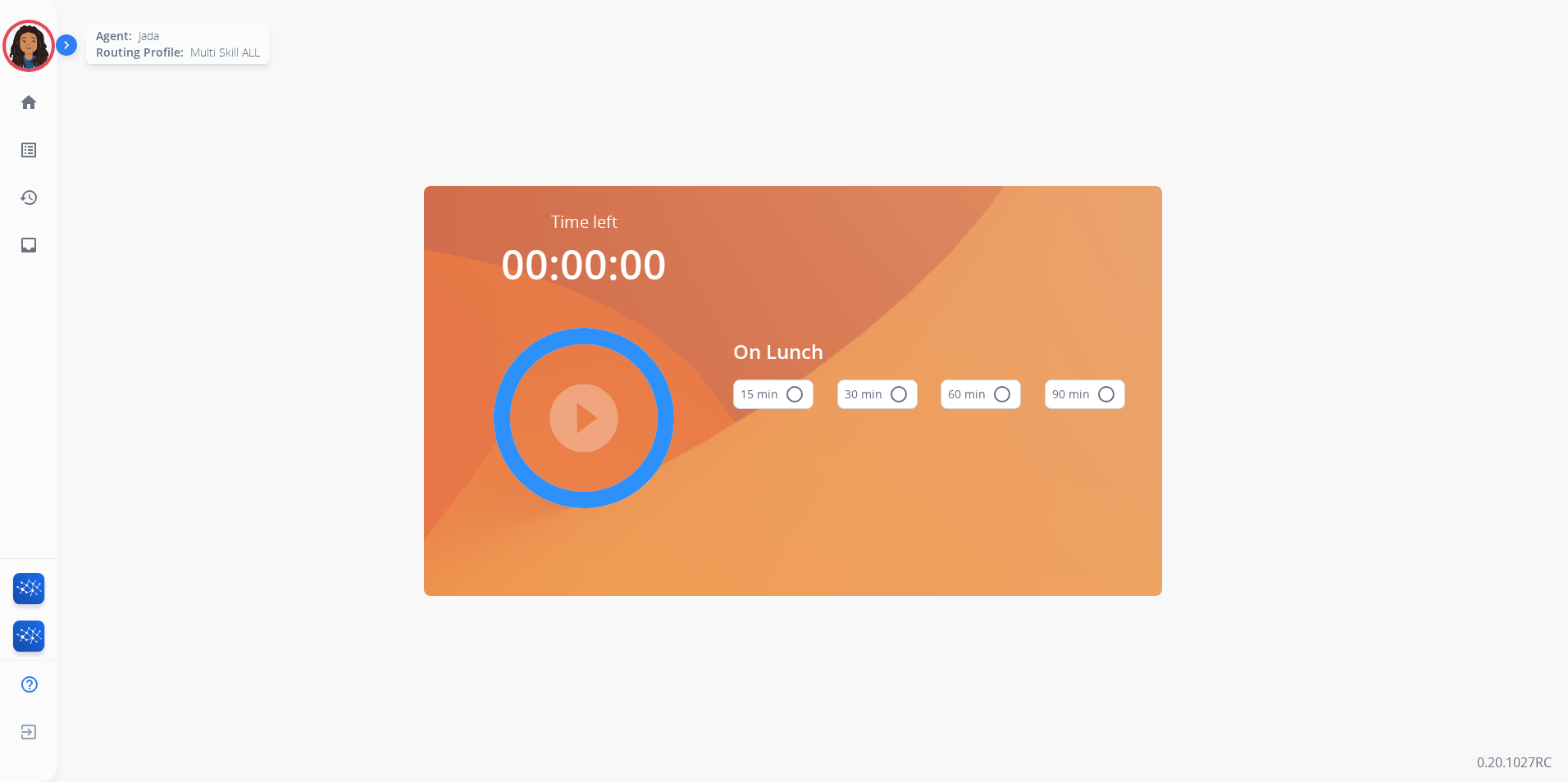
drag, startPoint x: 24, startPoint y: 21, endPoint x: 112, endPoint y: 31, distance: 88.6
click at [24, 21] on div at bounding box center [29, 45] width 52 height 52
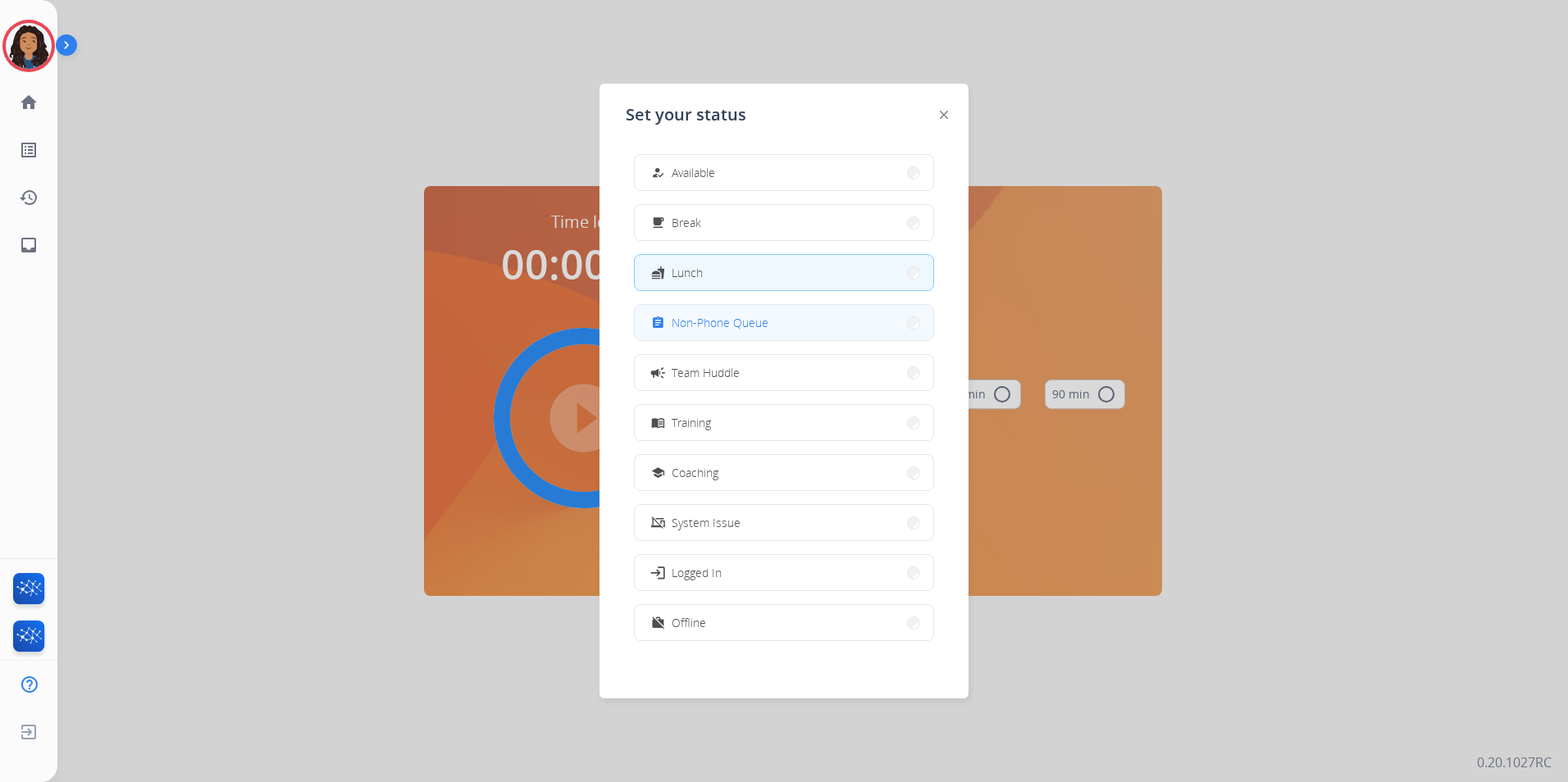
click at [727, 323] on span "Non-Phone Queue" at bounding box center [719, 322] width 97 height 17
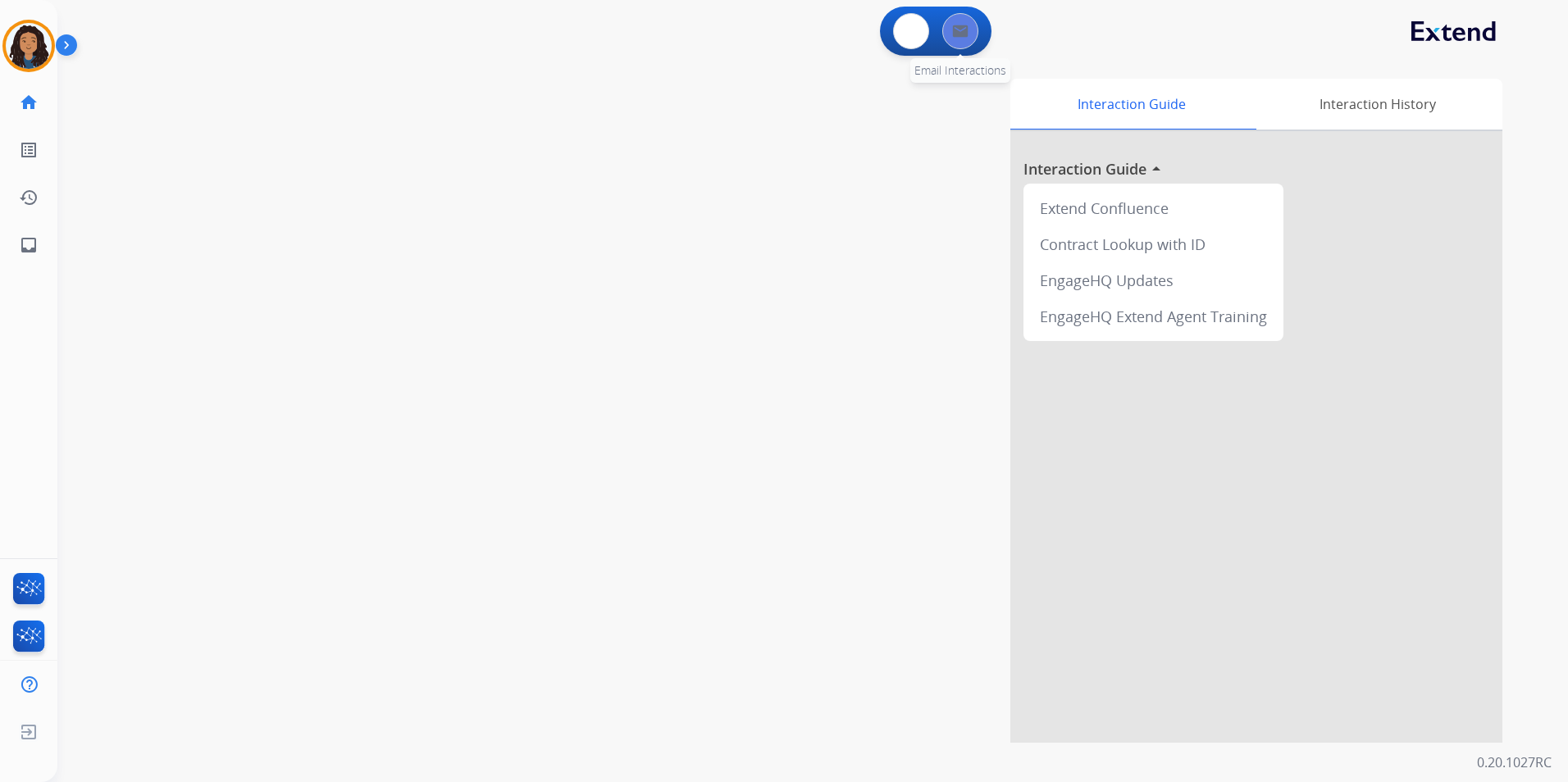
drag, startPoint x: 936, startPoint y: 31, endPoint x: 953, endPoint y: 32, distance: 17.0
click at [946, 32] on div "0 Email Interactions" at bounding box center [960, 31] width 49 height 36
click at [979, 35] on div "0 Email Interactions" at bounding box center [960, 31] width 49 height 36
click at [964, 42] on button at bounding box center [960, 31] width 36 height 36
select select "**********"
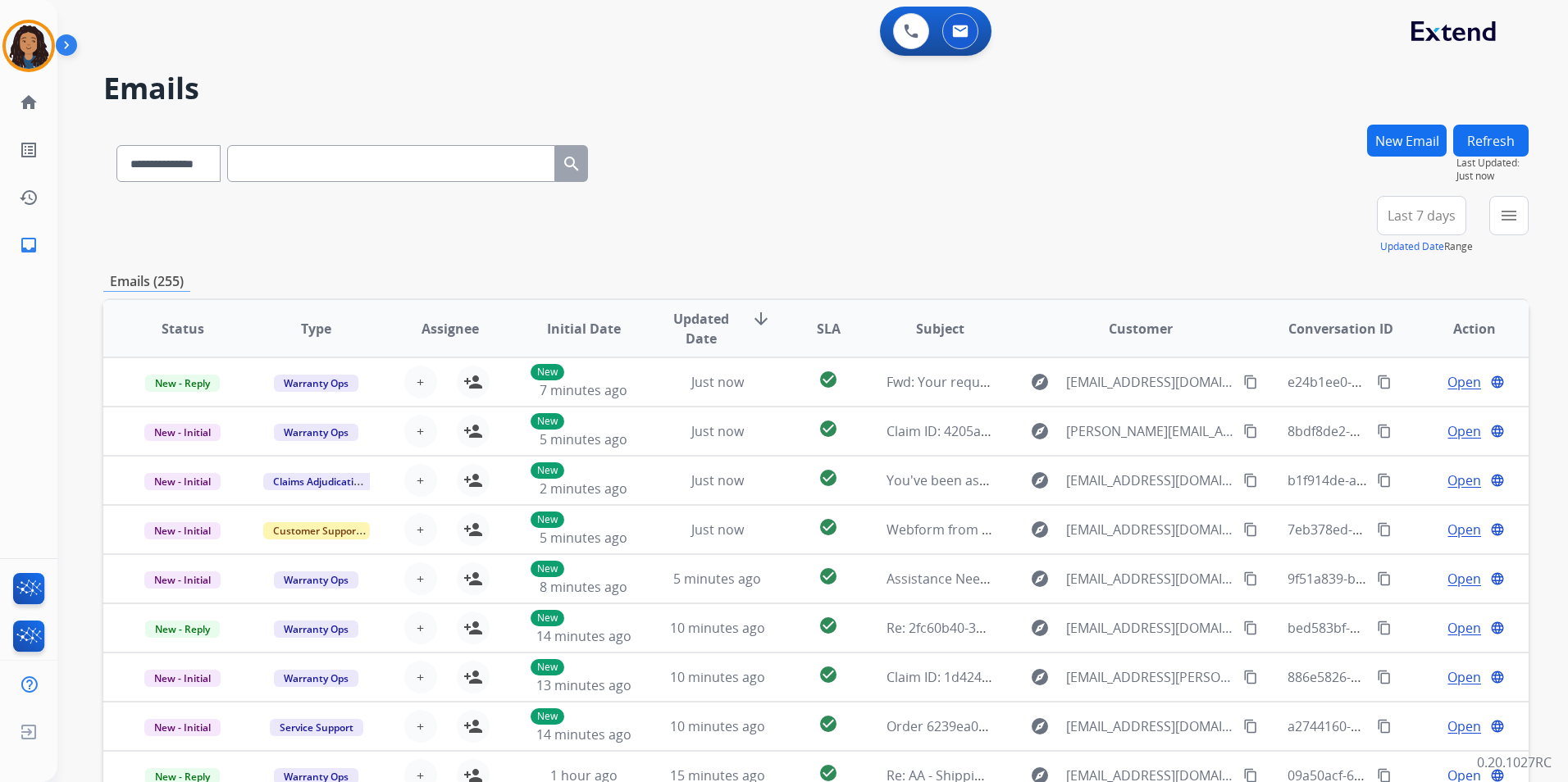
paste input "**********"
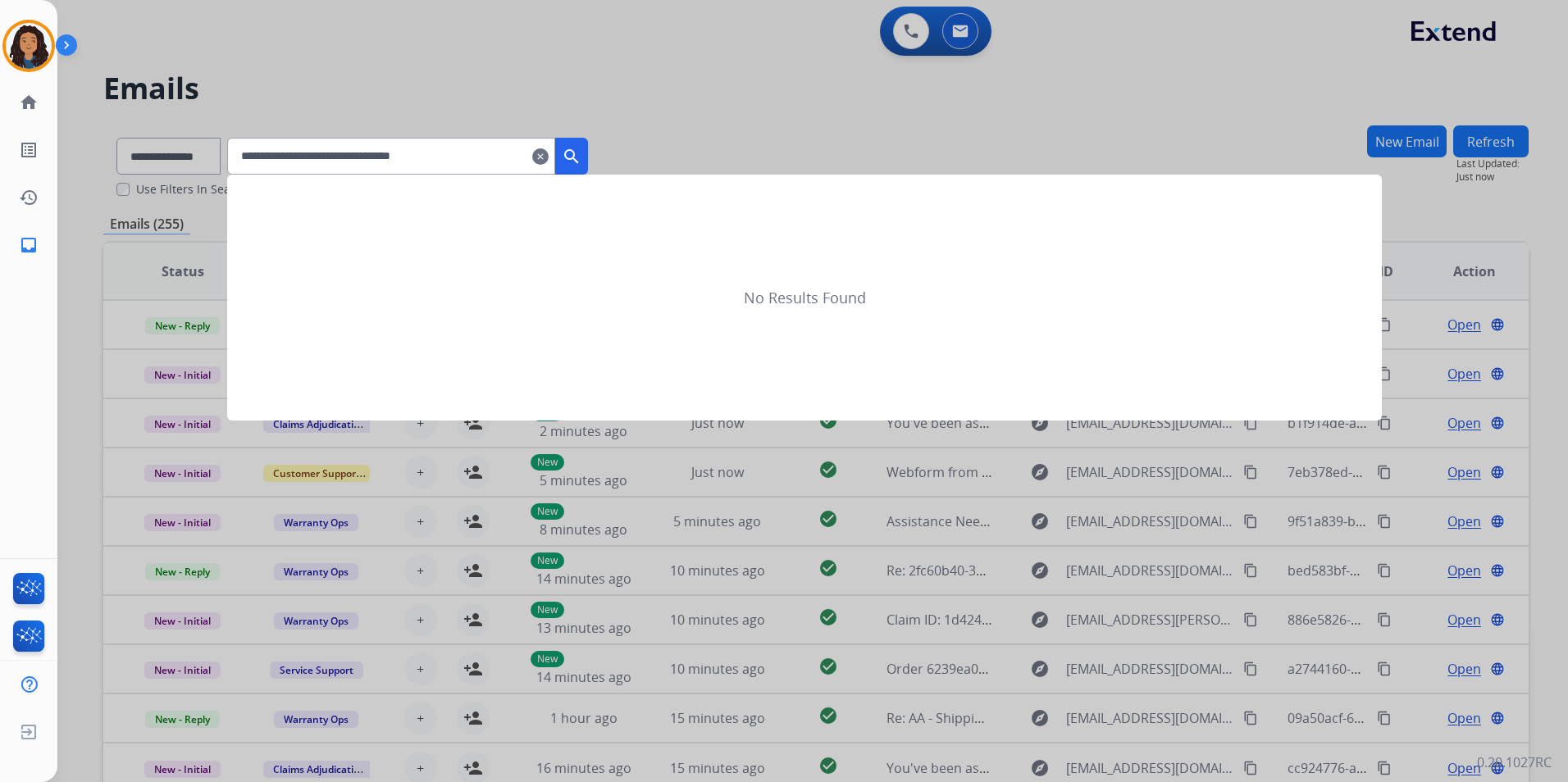
type input "**********"
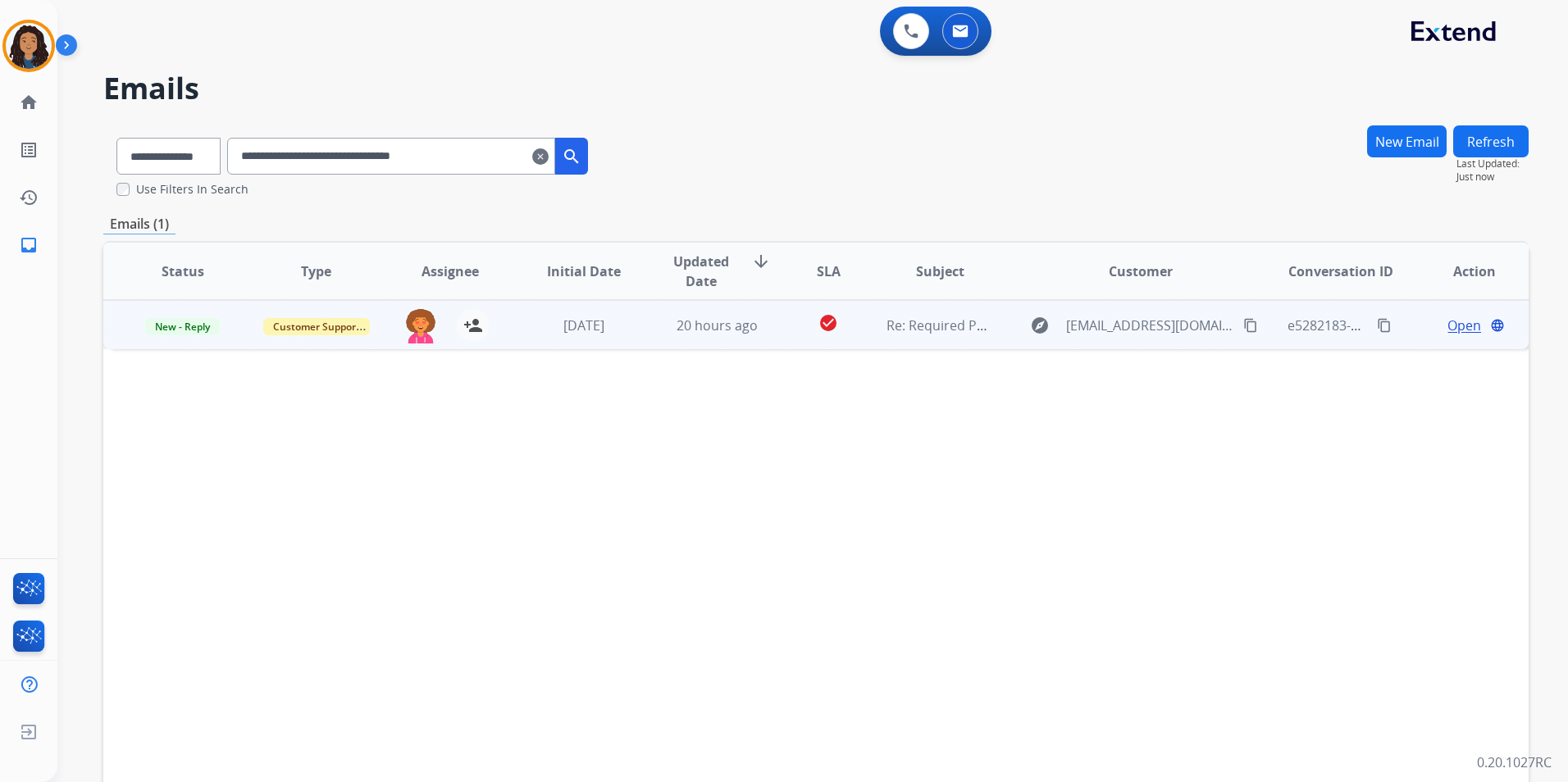
click at [1454, 323] on span "Open" at bounding box center [1465, 325] width 34 height 19
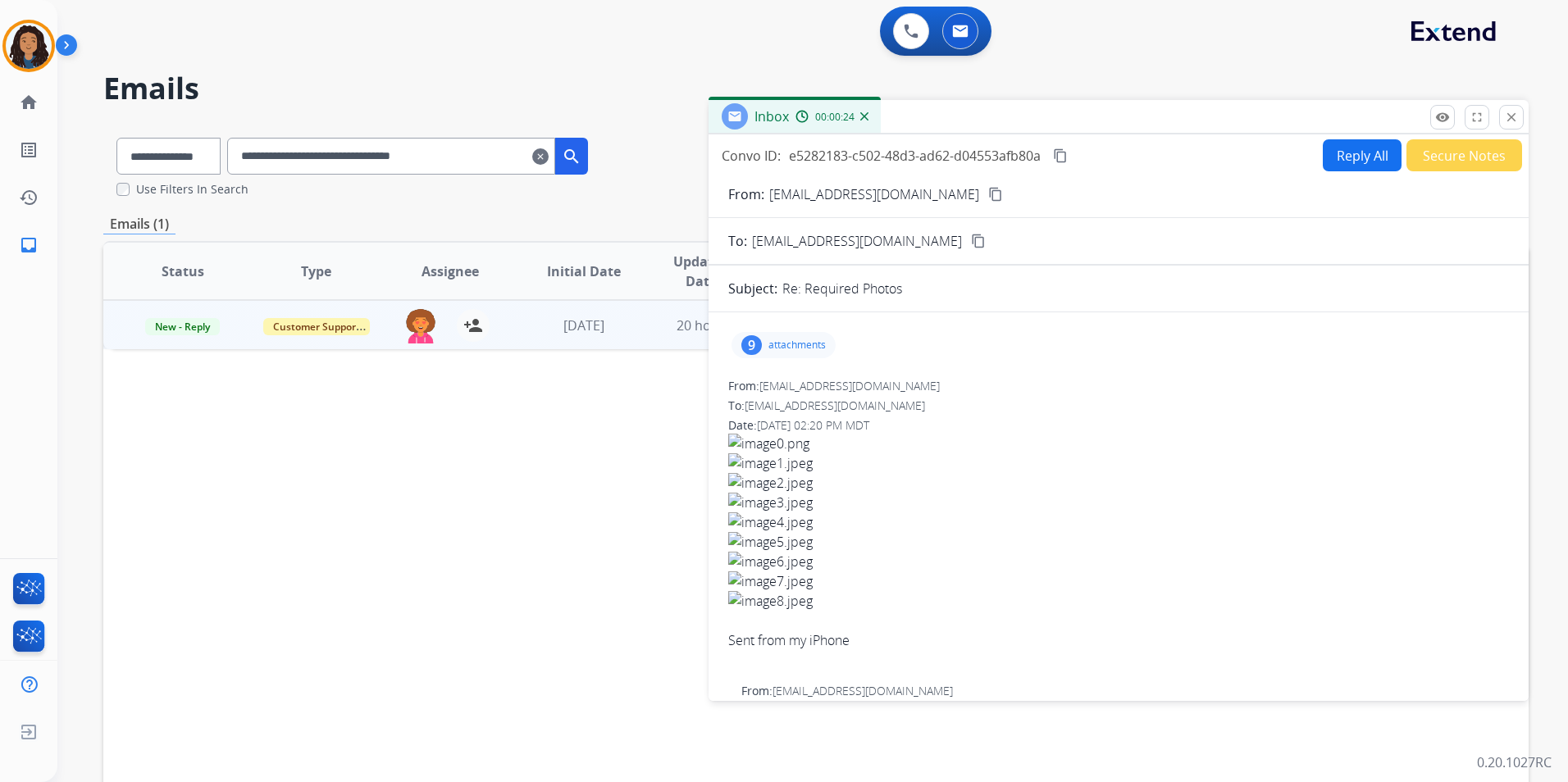
drag, startPoint x: 514, startPoint y: 149, endPoint x: 249, endPoint y: 156, distance: 265.1
click at [249, 156] on input "**********" at bounding box center [391, 156] width 328 height 37
click at [45, 56] on img at bounding box center [29, 45] width 46 height 46
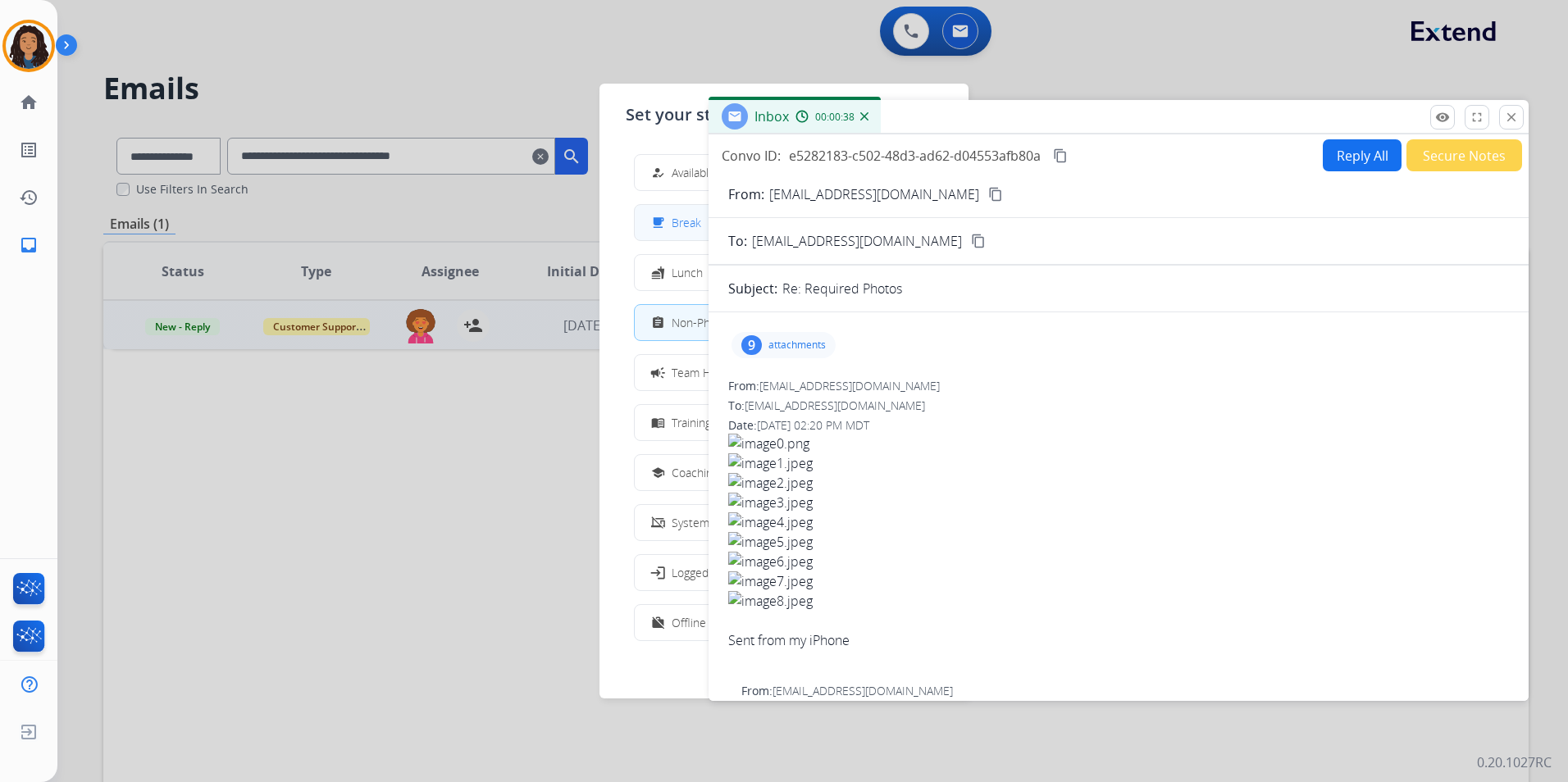
click at [669, 230] on div "free_breakfast" at bounding box center [660, 222] width 24 height 19
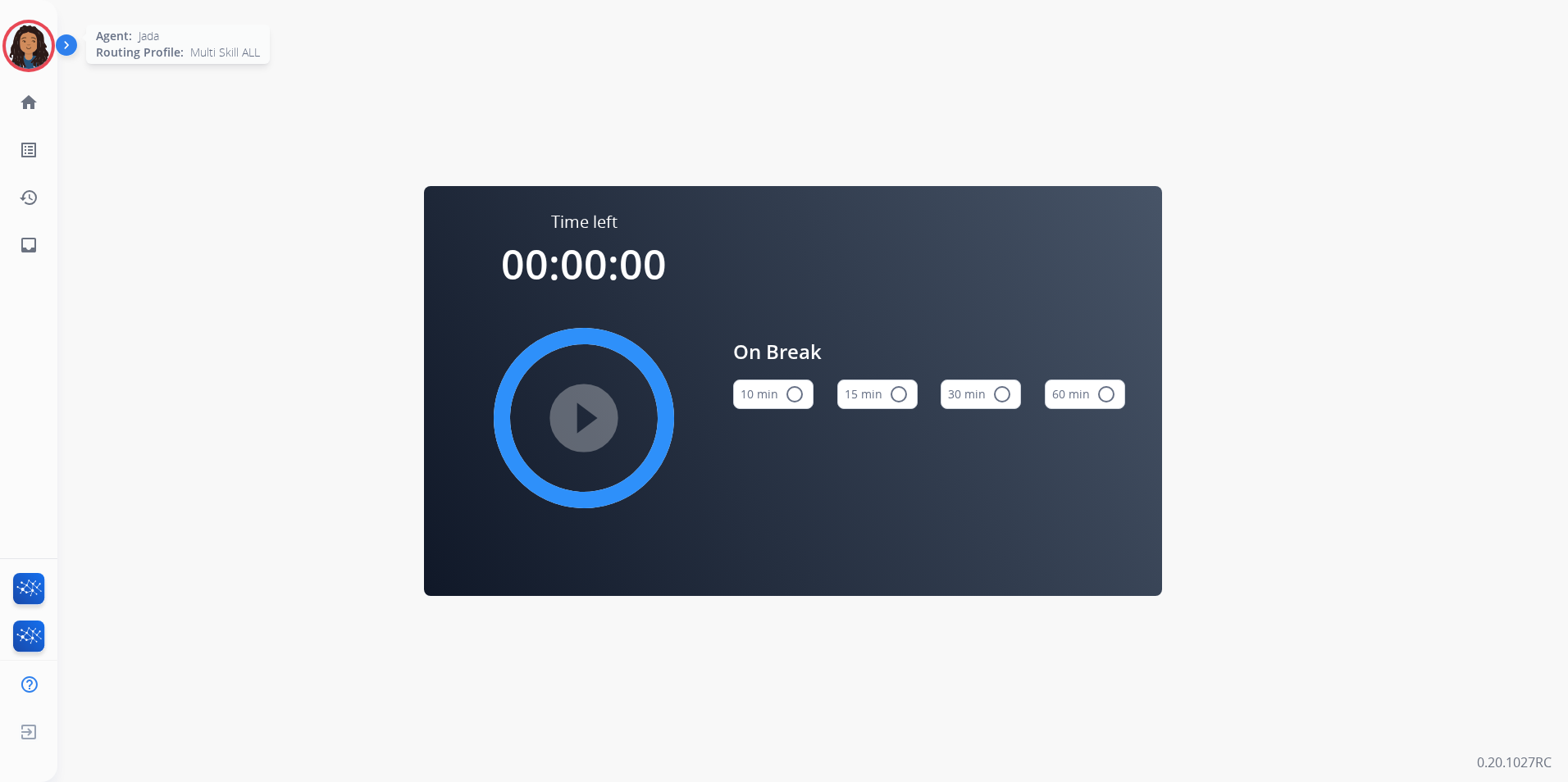
click at [30, 50] on img at bounding box center [29, 45] width 46 height 46
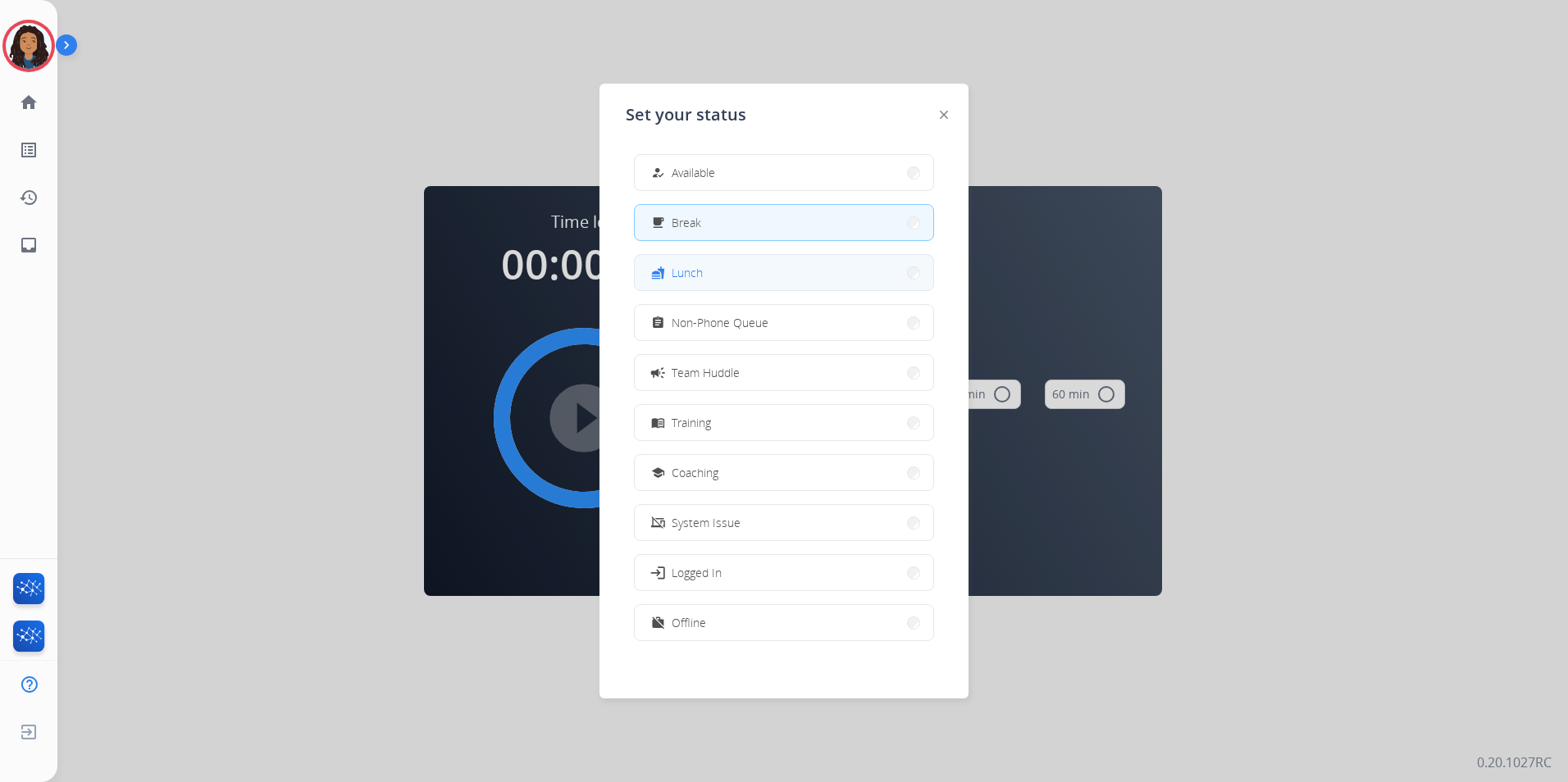
click at [710, 266] on button "fastfood Lunch" at bounding box center [784, 272] width 299 height 35
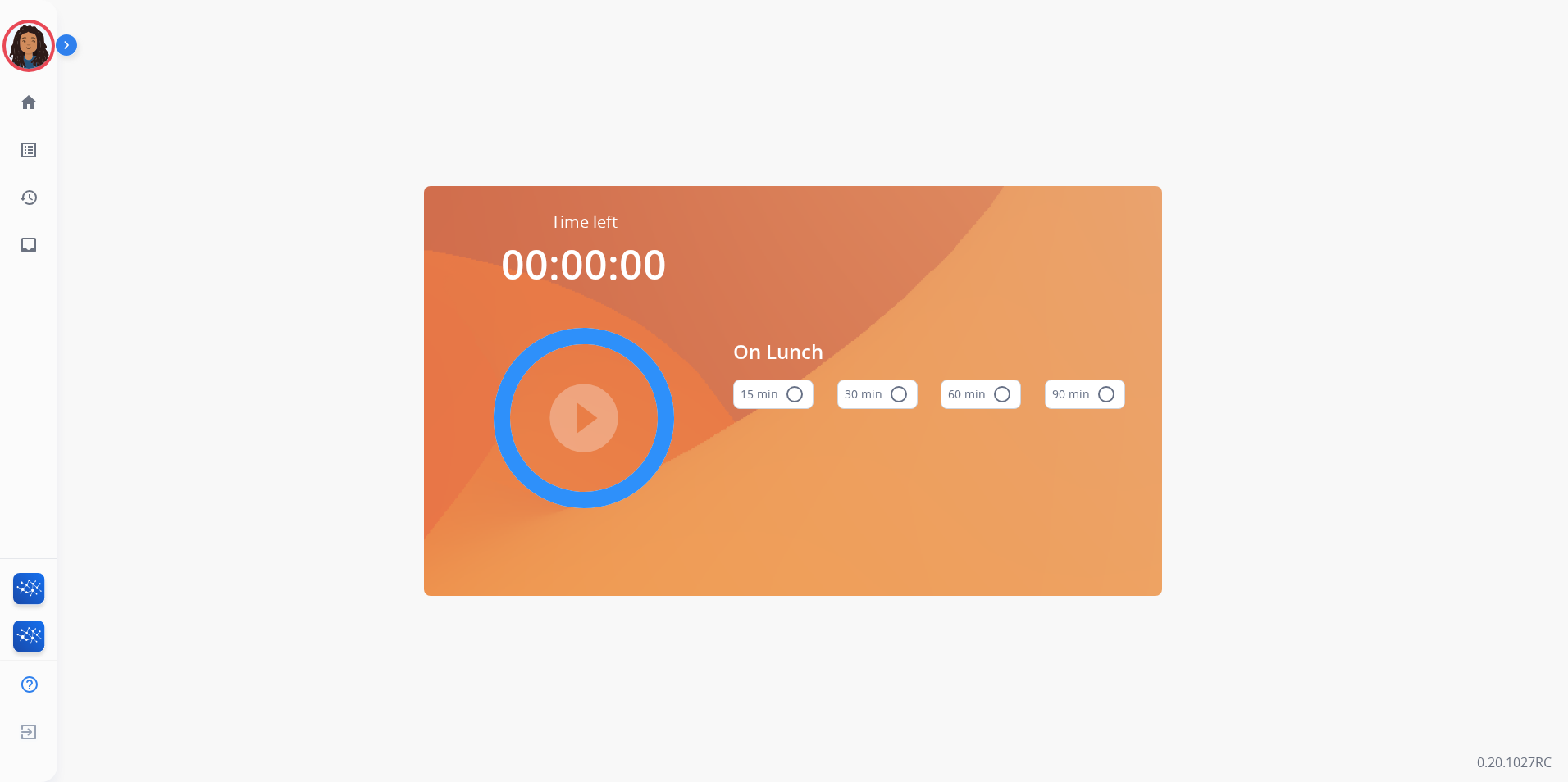
click at [1009, 396] on mat-icon "radio_button_unchecked" at bounding box center [1002, 394] width 19 height 19
click at [584, 425] on mat-icon "play_circle_filled" at bounding box center [583, 417] width 19 height 19
